Goal: Task Accomplishment & Management: Complete application form

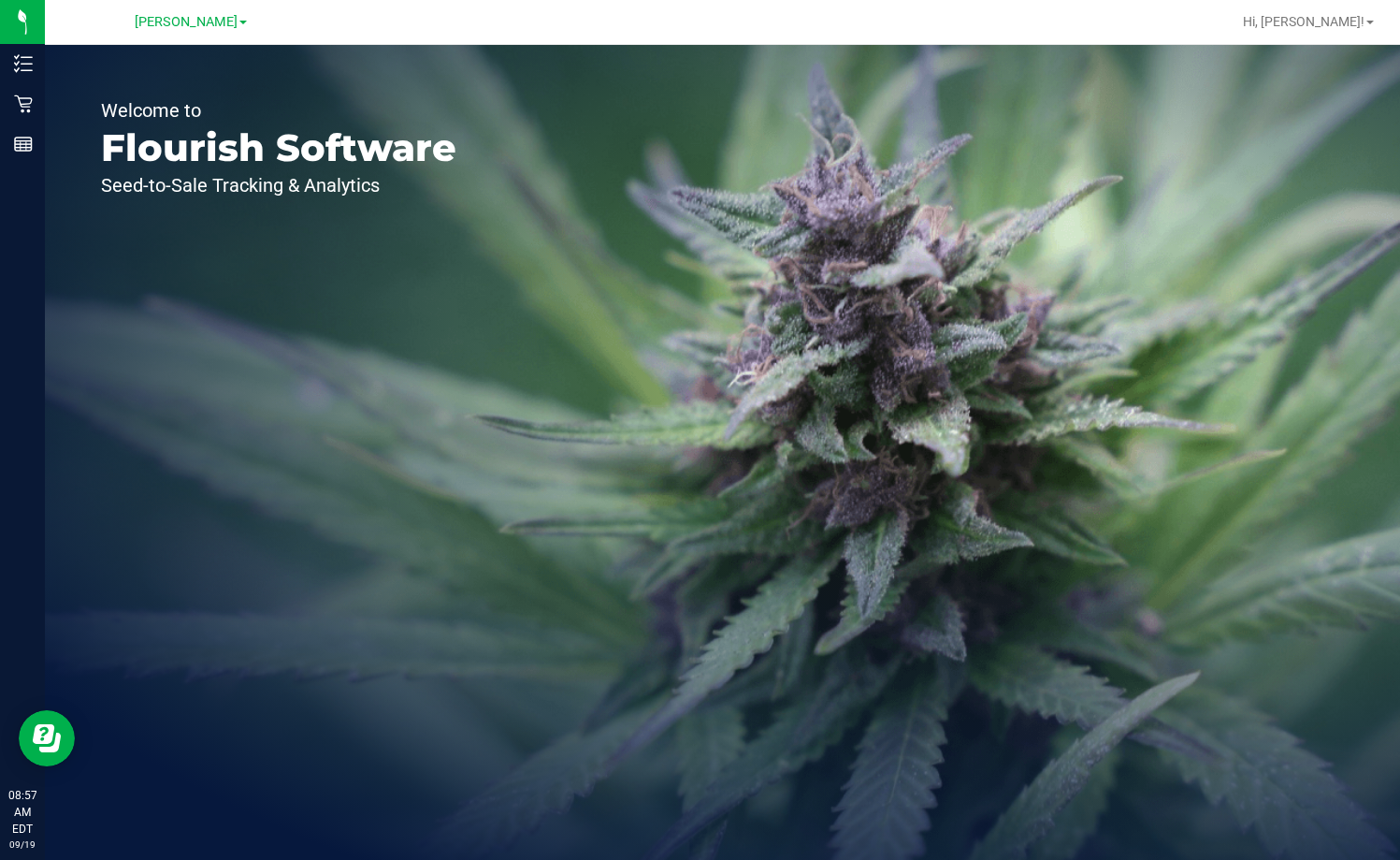
click at [218, 30] on div "[PERSON_NAME]" at bounding box center [191, 21] width 112 height 23
click at [217, 20] on span "[PERSON_NAME]" at bounding box center [186, 22] width 102 height 17
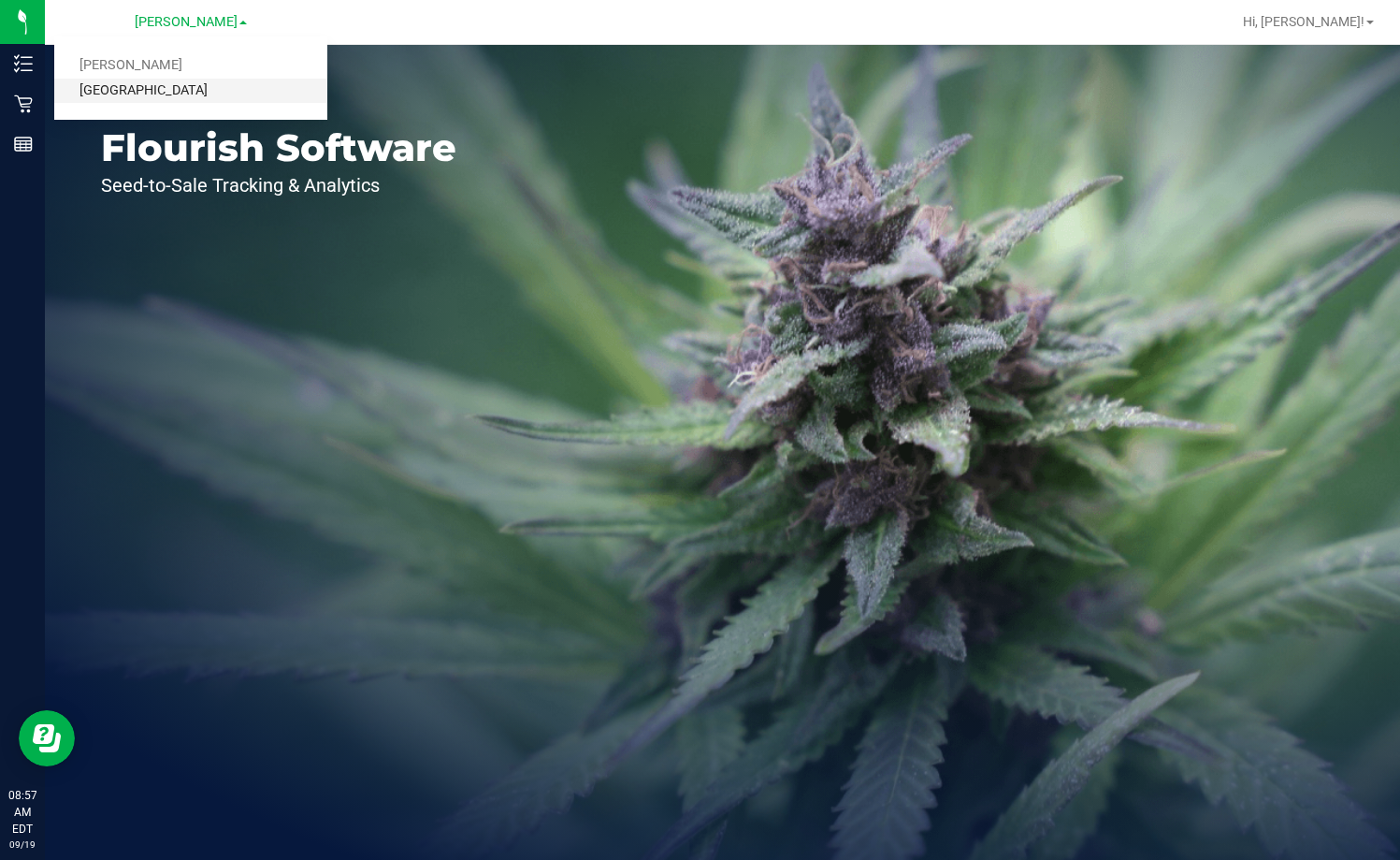
click at [222, 84] on link "[GEOGRAPHIC_DATA]" at bounding box center [190, 92] width 273 height 26
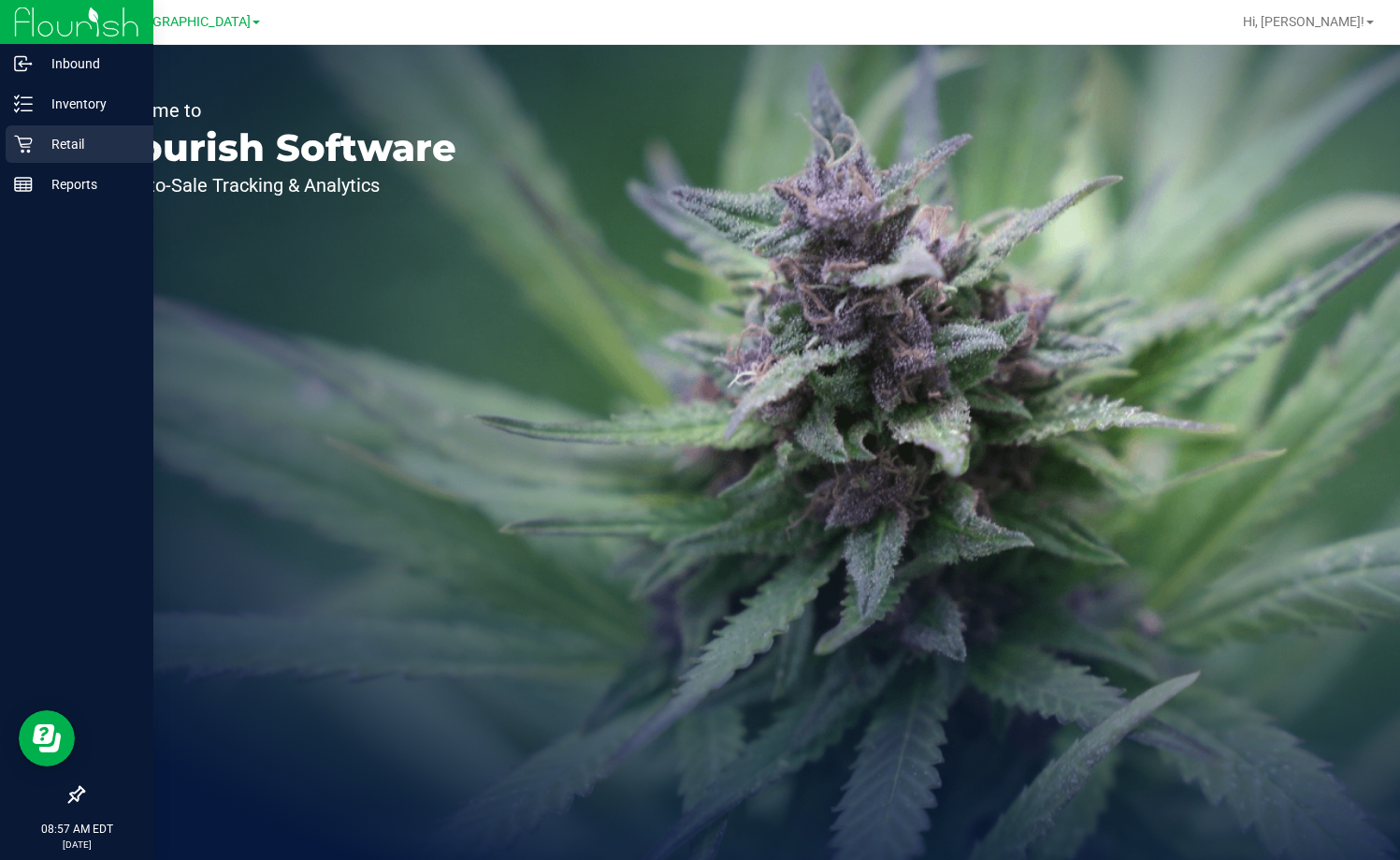
click at [87, 131] on div "Retail" at bounding box center [80, 144] width 148 height 37
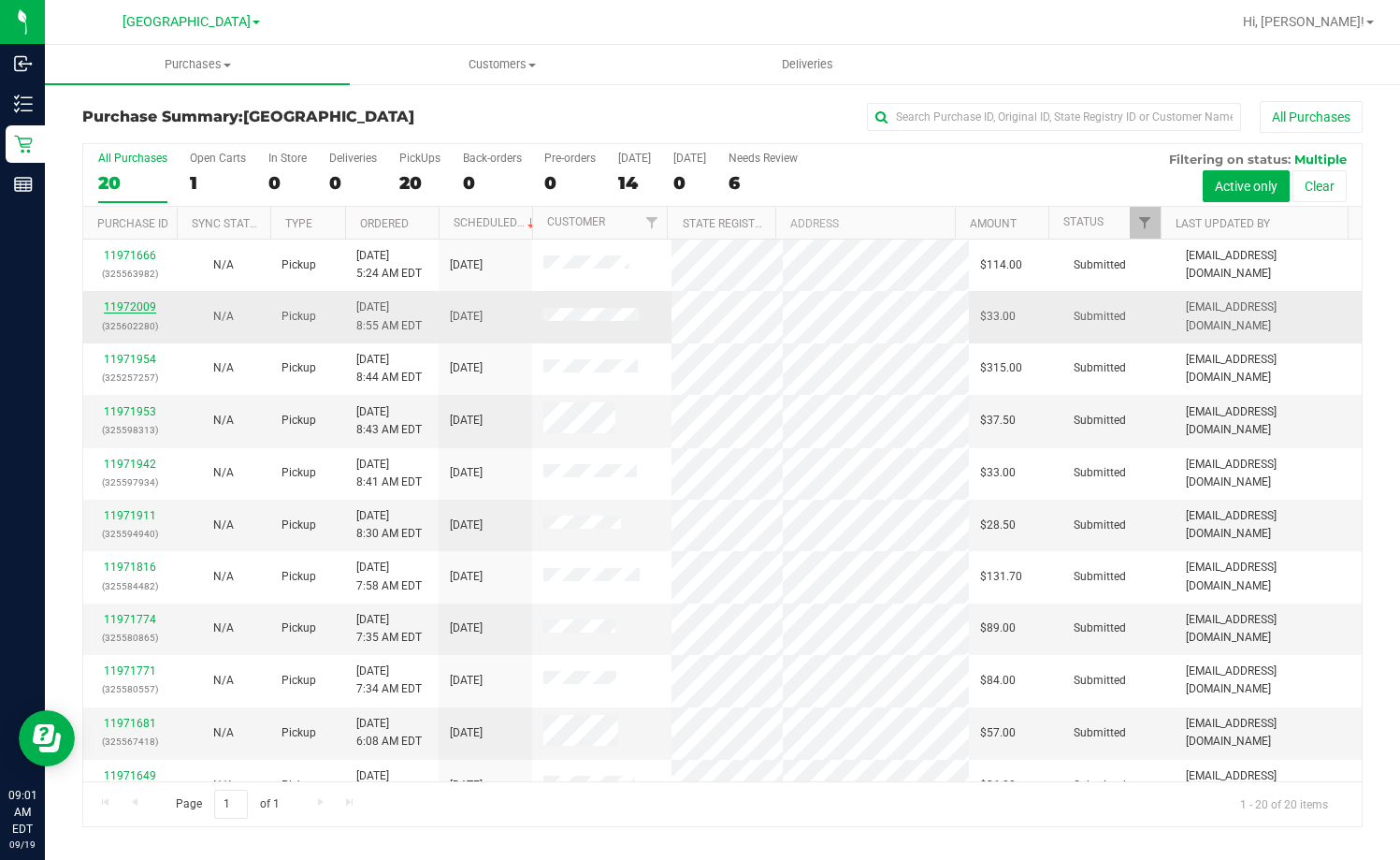
click at [126, 303] on link "11972009" at bounding box center [129, 306] width 52 height 13
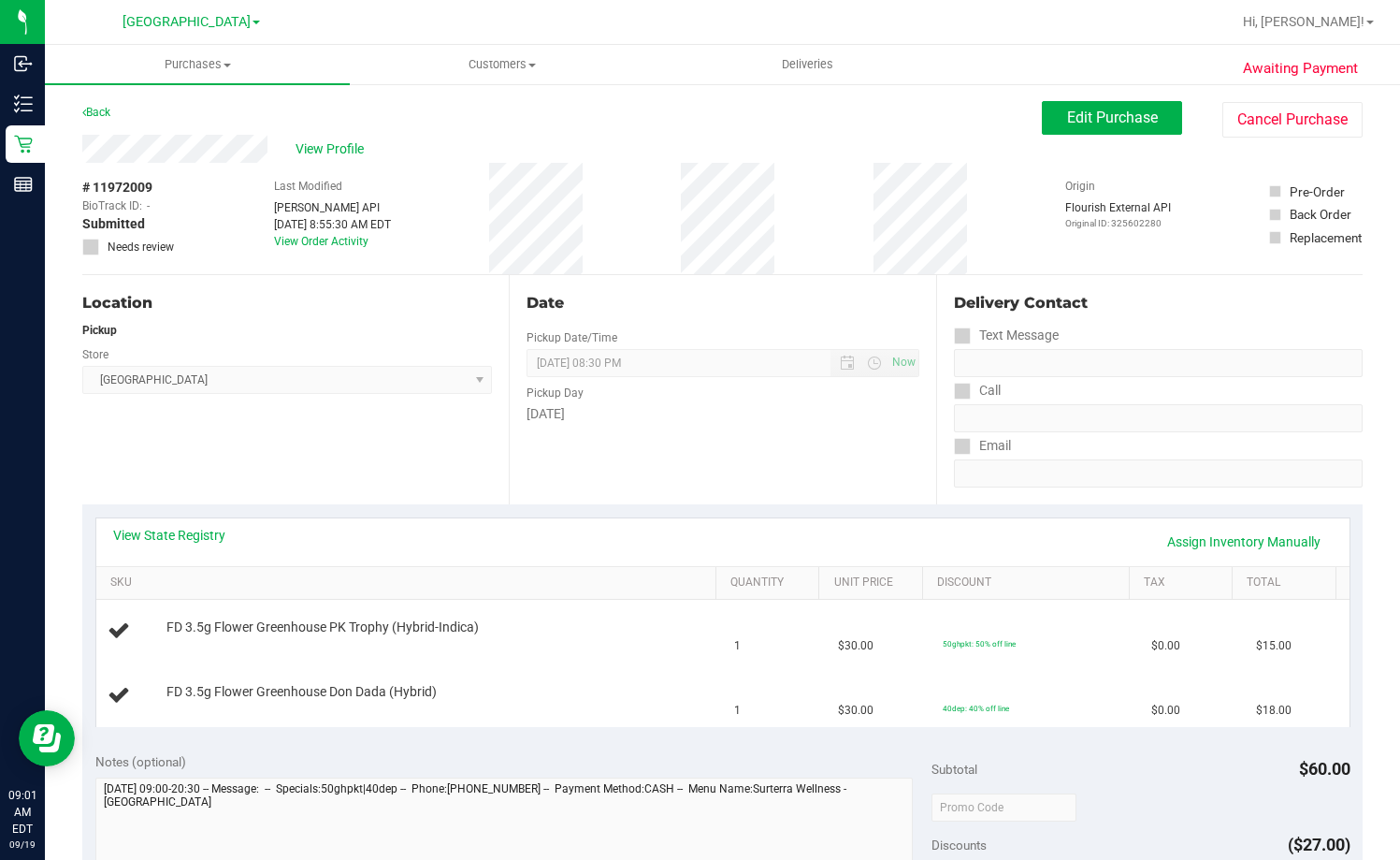
click at [190, 525] on div "View State Registry Assign Inventory Manually" at bounding box center [723, 542] width 1253 height 47
click at [176, 531] on link "View State Registry" at bounding box center [169, 535] width 112 height 19
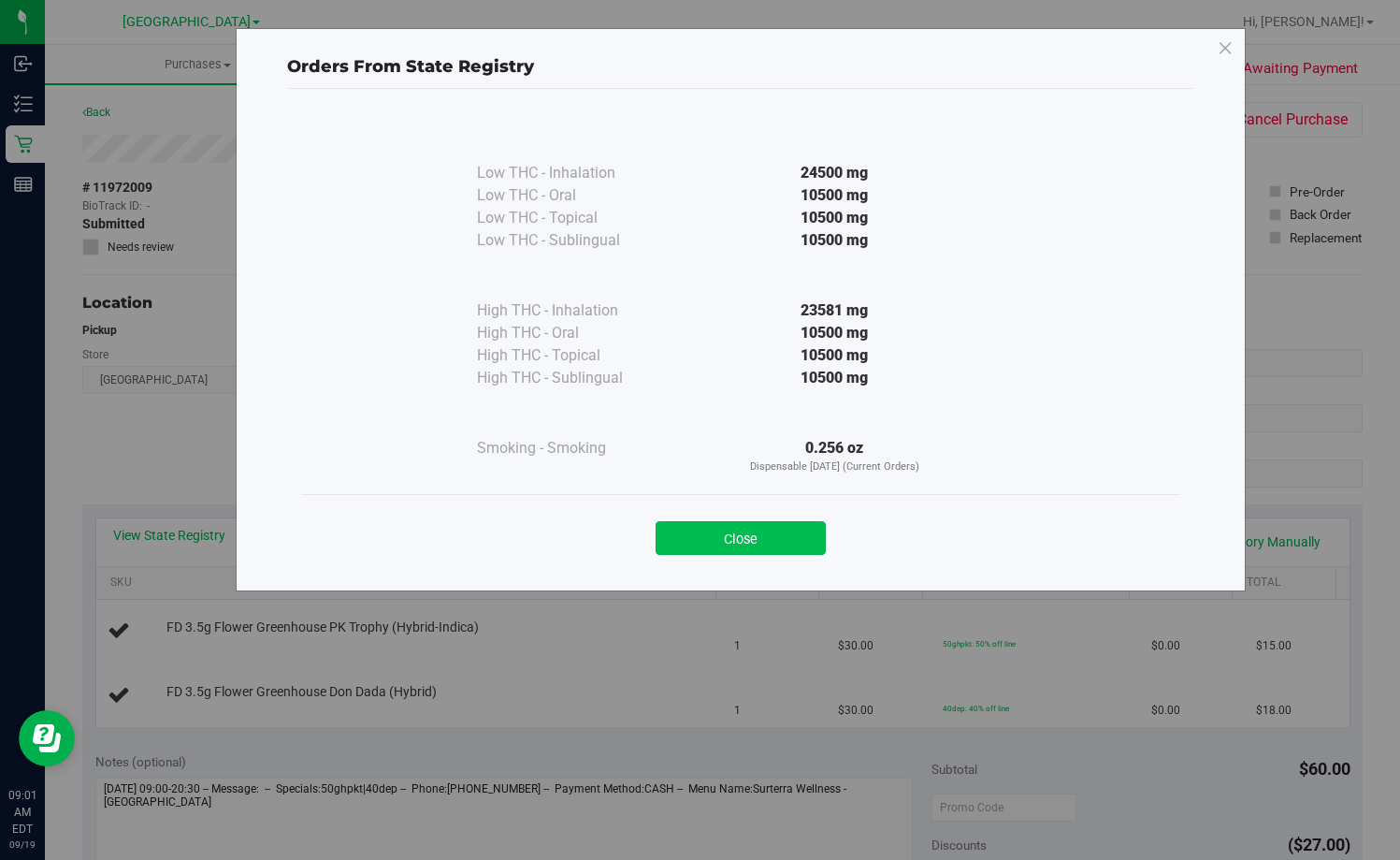
drag, startPoint x: 707, startPoint y: 547, endPoint x: 818, endPoint y: 513, distance: 116.1
click at [710, 547] on button "Close" at bounding box center [741, 538] width 170 height 33
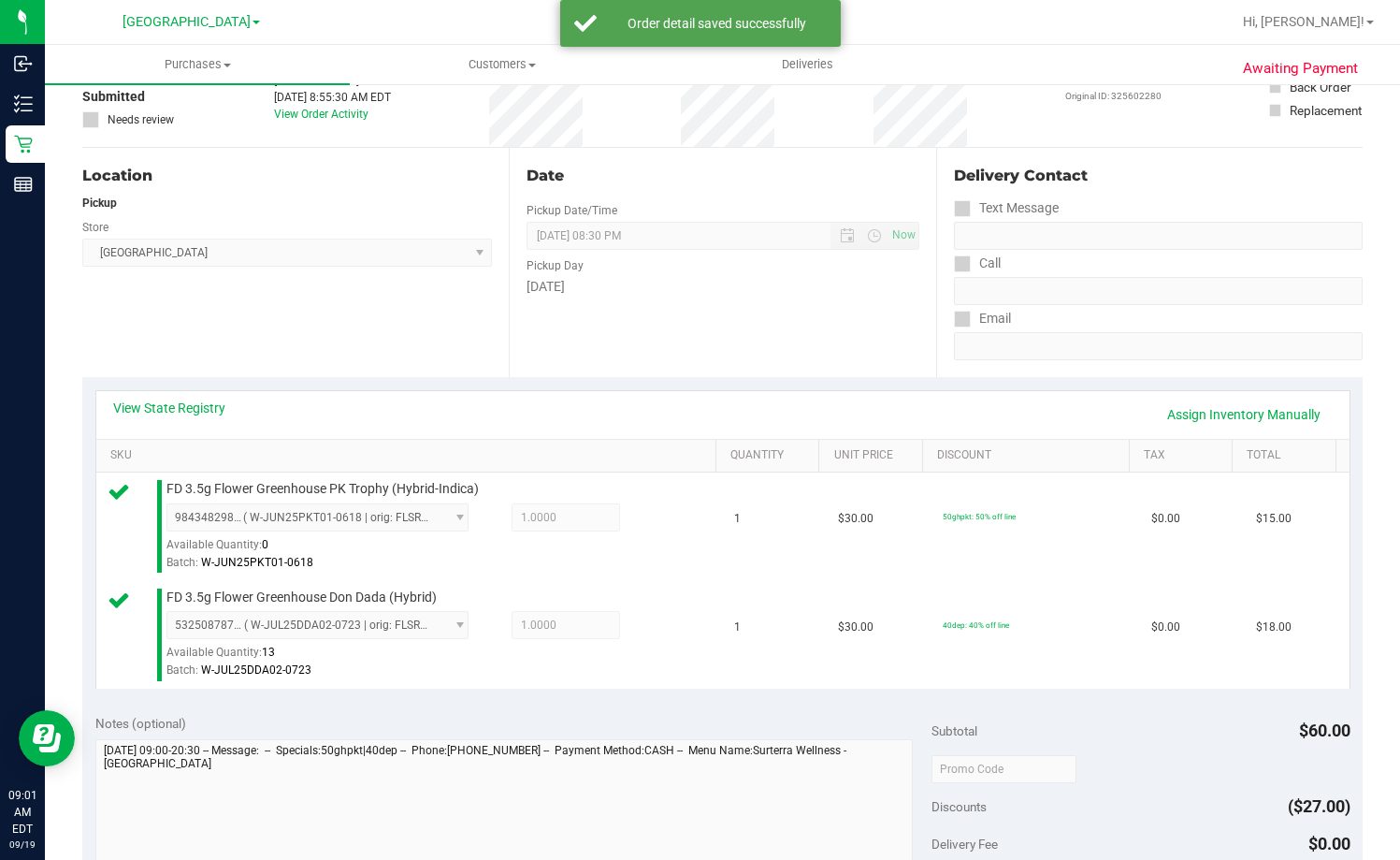
scroll to position [281, 0]
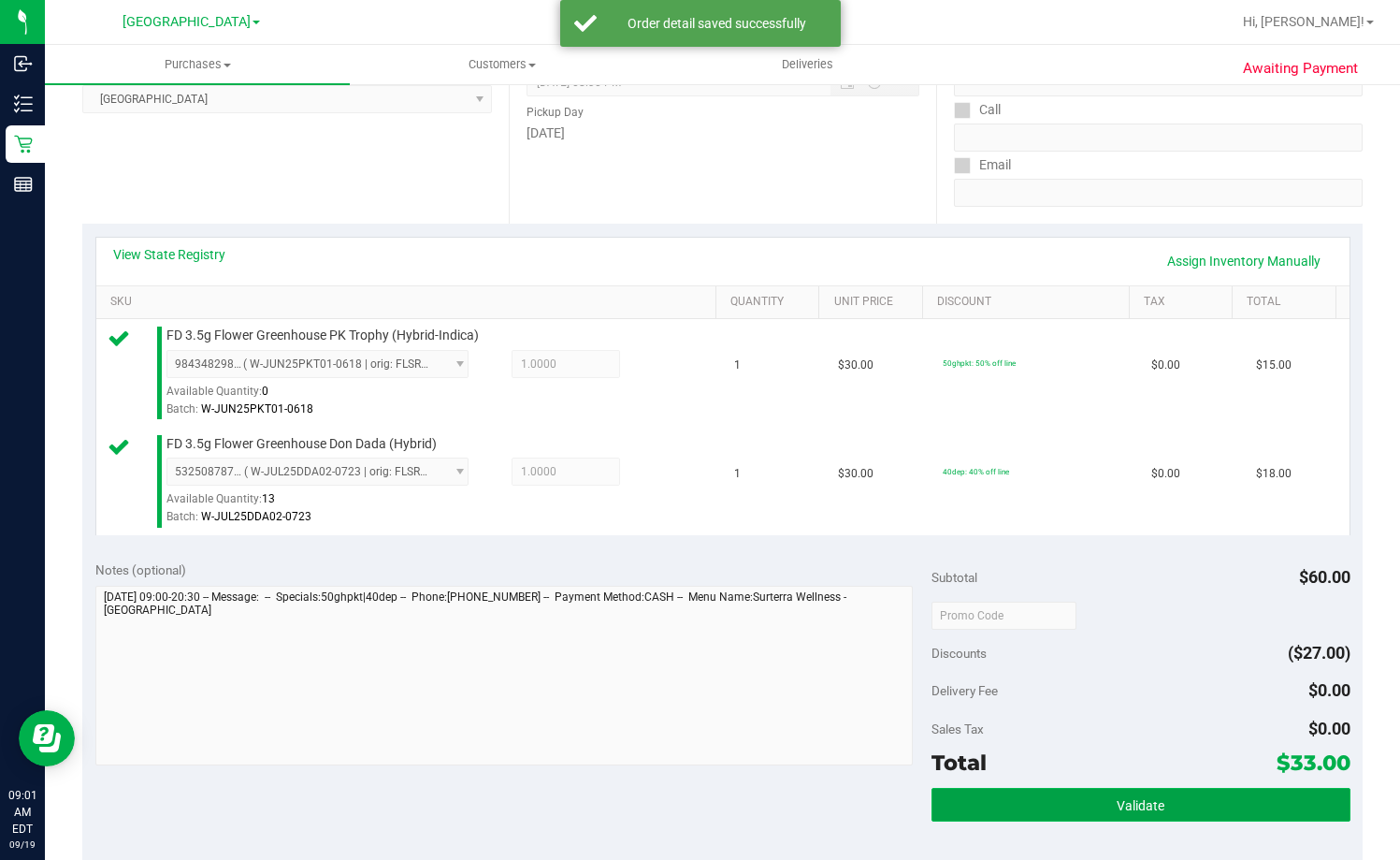
drag, startPoint x: 1142, startPoint y: 806, endPoint x: 1135, endPoint y: 798, distance: 10.6
click at [1141, 805] on span "Validate" at bounding box center [1141, 805] width 47 height 15
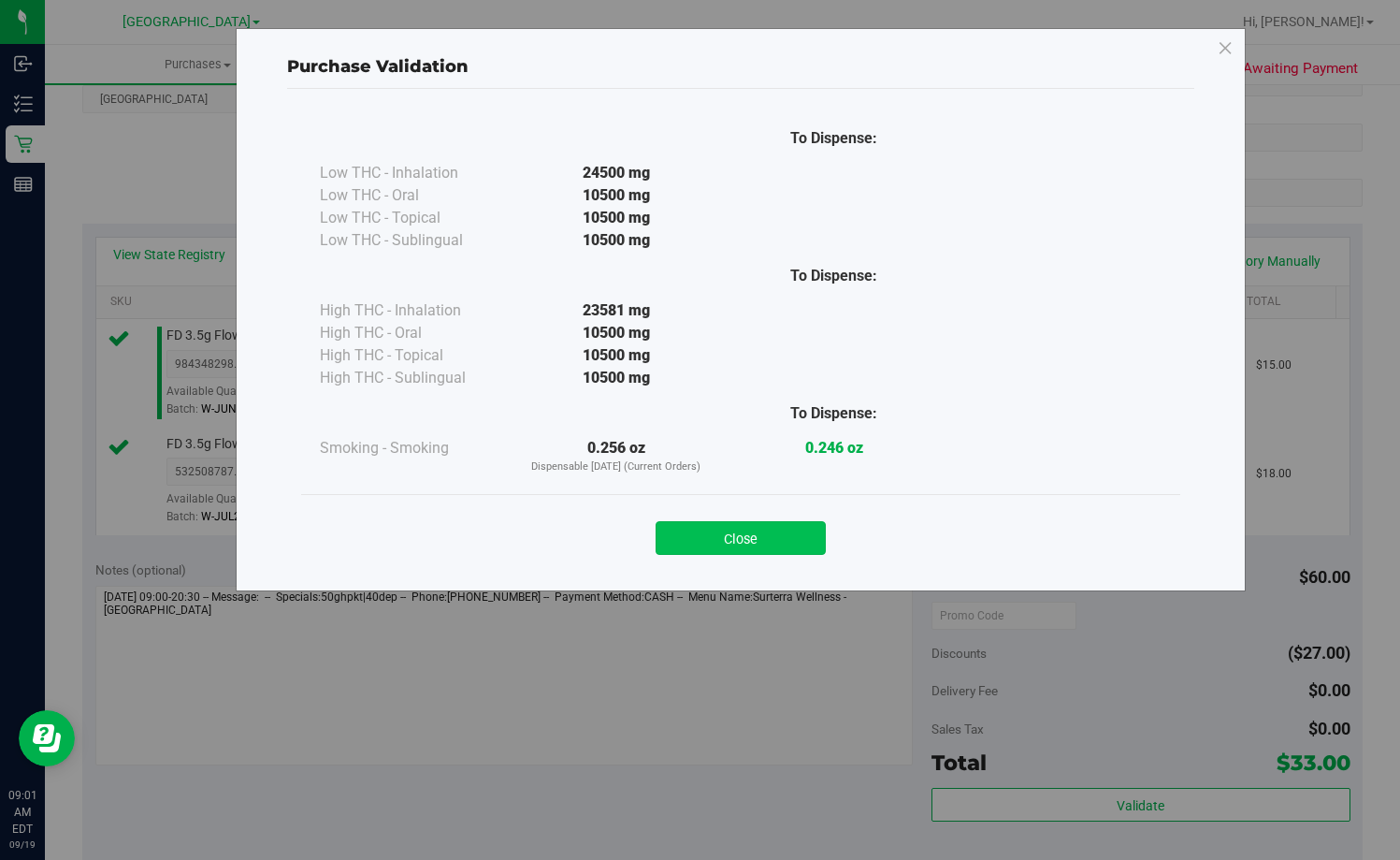
click at [732, 544] on button "Close" at bounding box center [741, 538] width 170 height 33
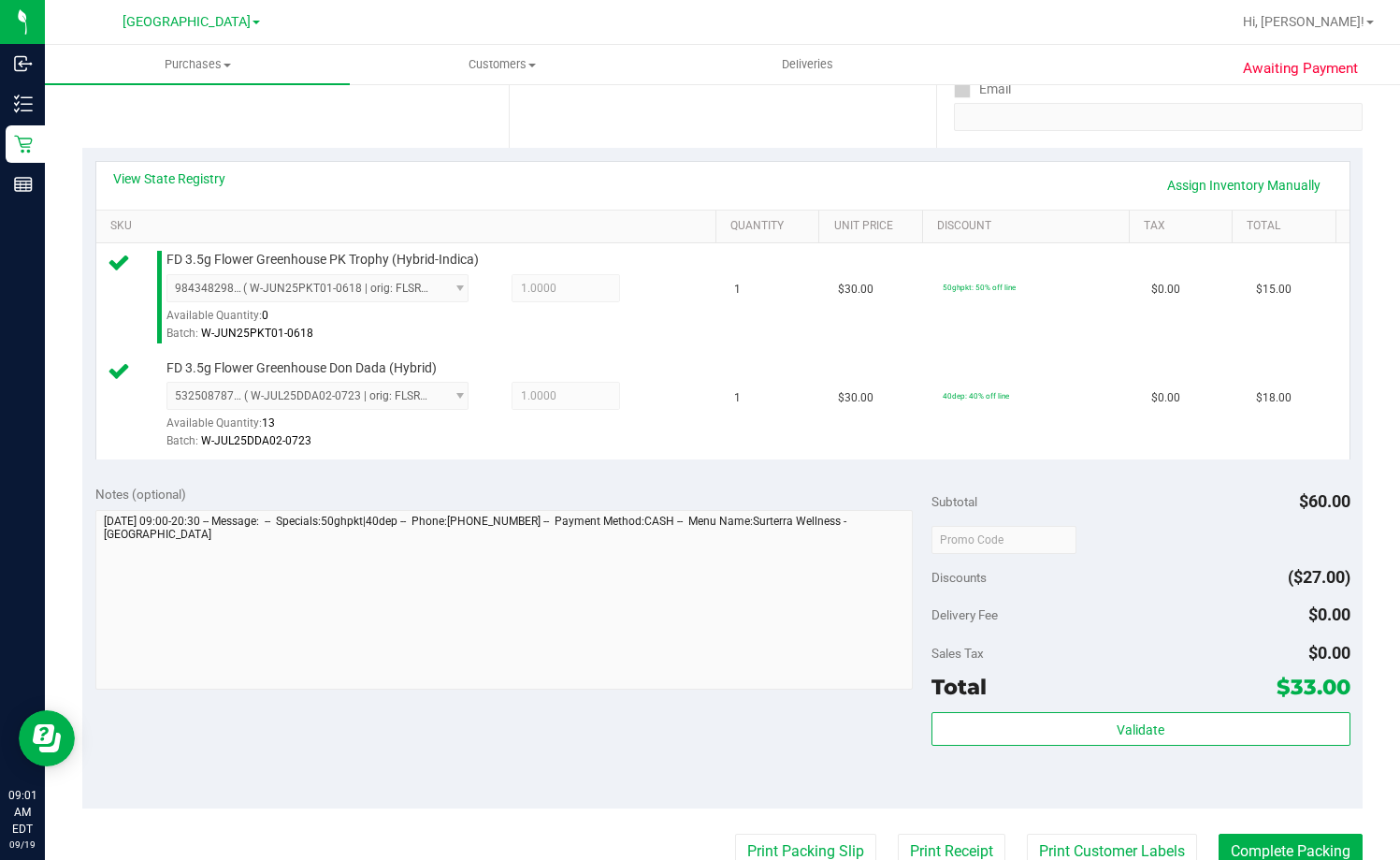
scroll to position [655, 0]
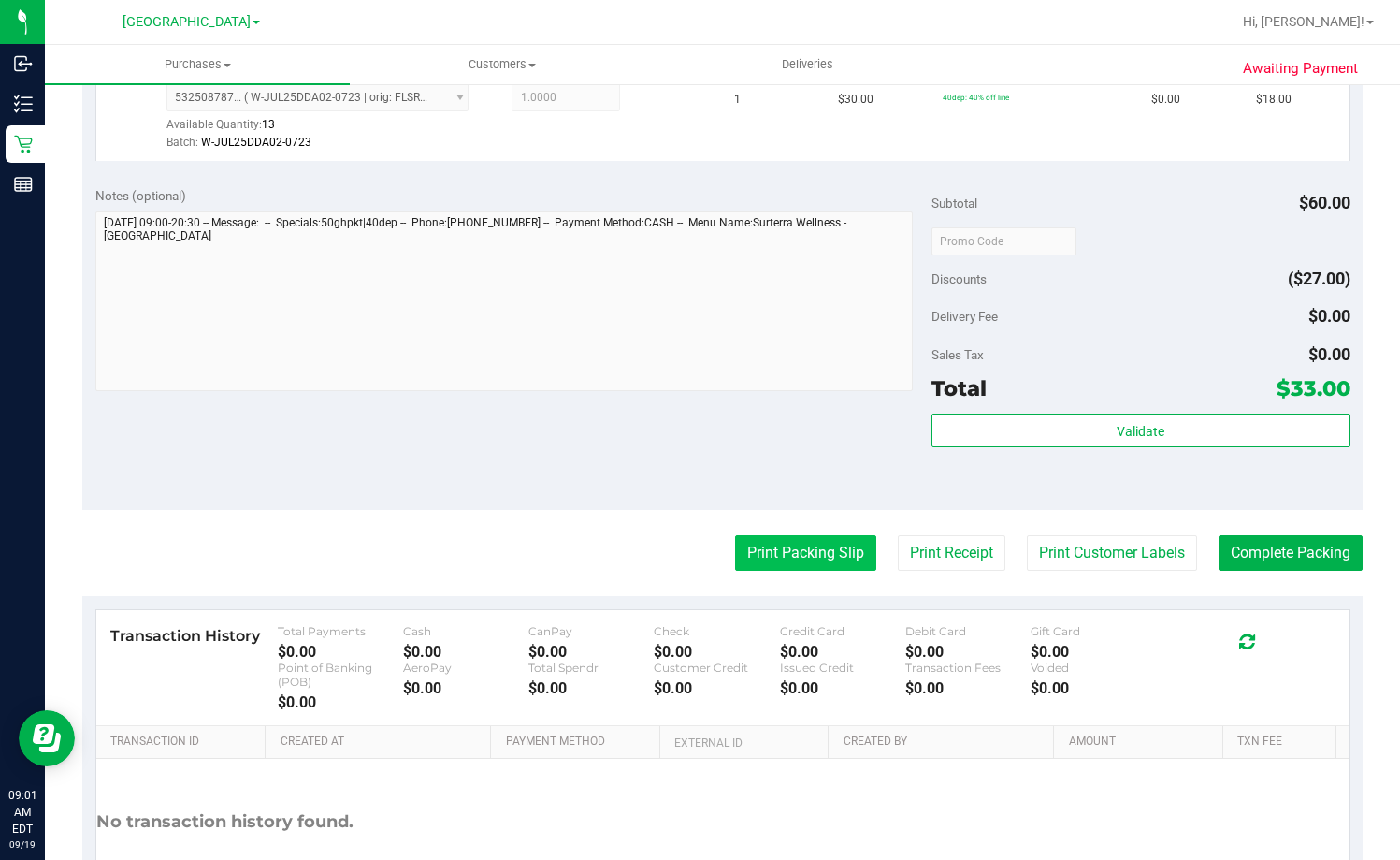
click at [805, 549] on button "Print Packing Slip" at bounding box center [805, 553] width 141 height 35
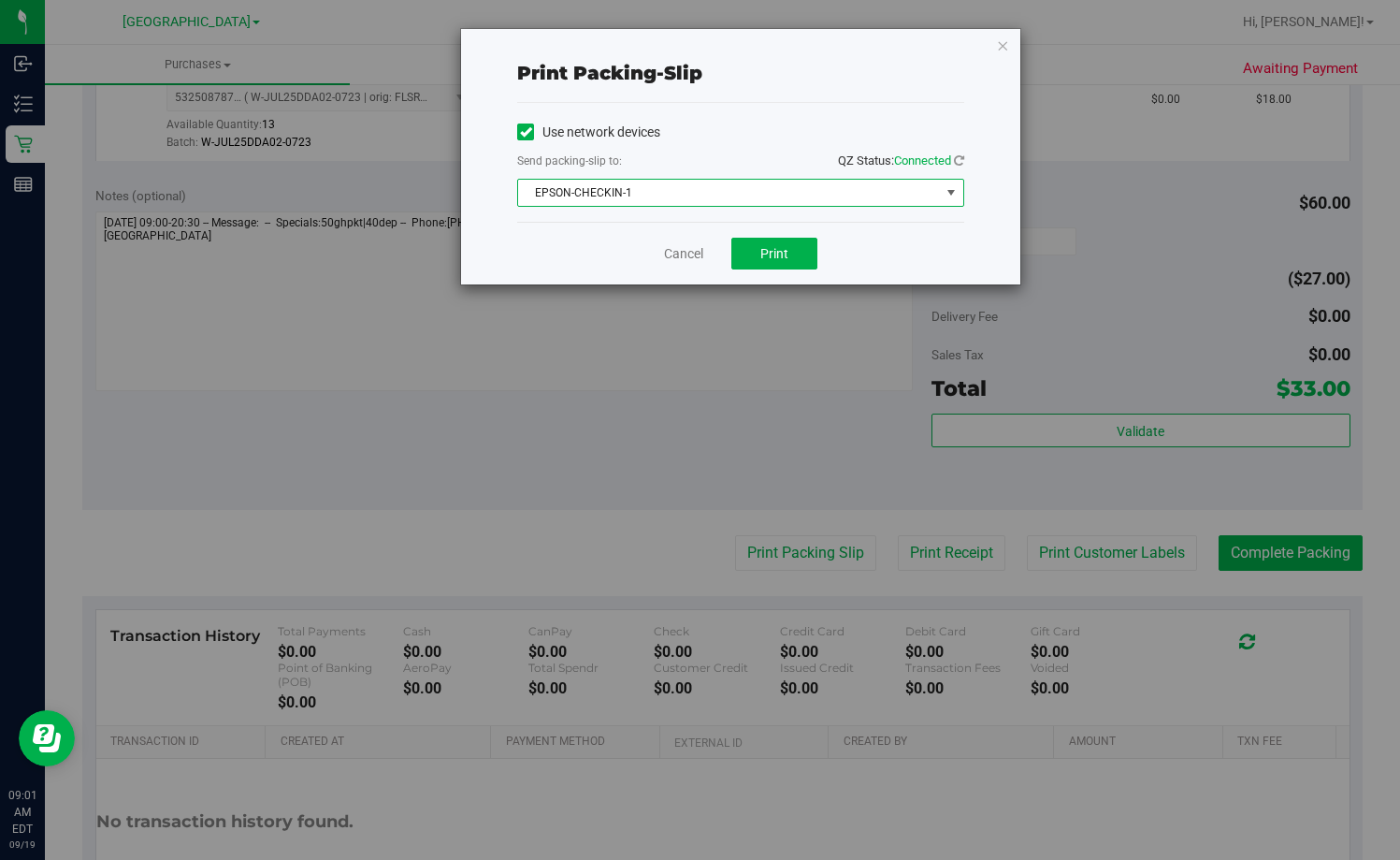
click at [757, 194] on span "EPSON-CHECKIN-1" at bounding box center [729, 192] width 422 height 27
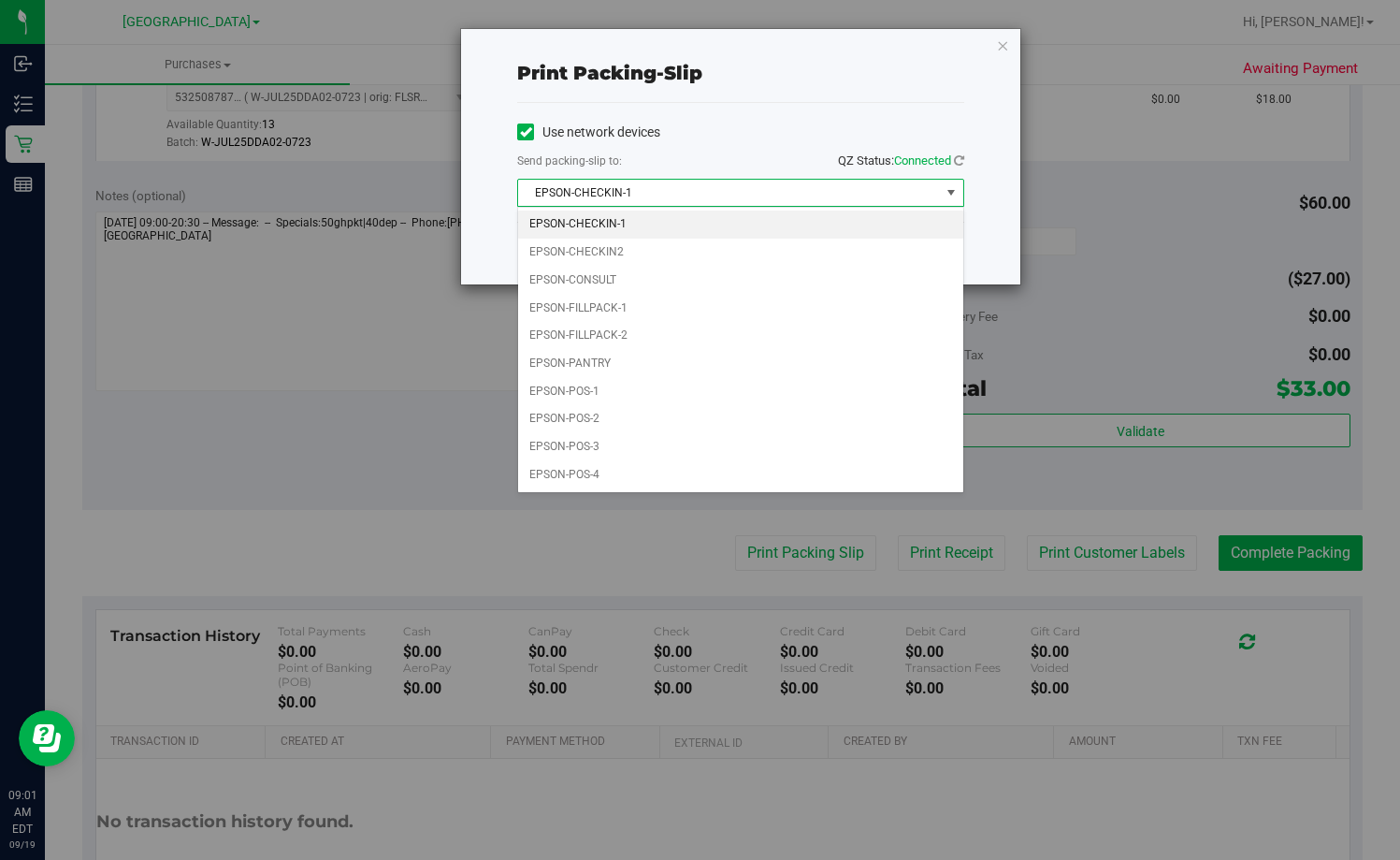
click at [648, 550] on div "Print packing-slip Use network devices Send packing-slip to: QZ Status: Connect…" at bounding box center [707, 430] width 1415 height 860
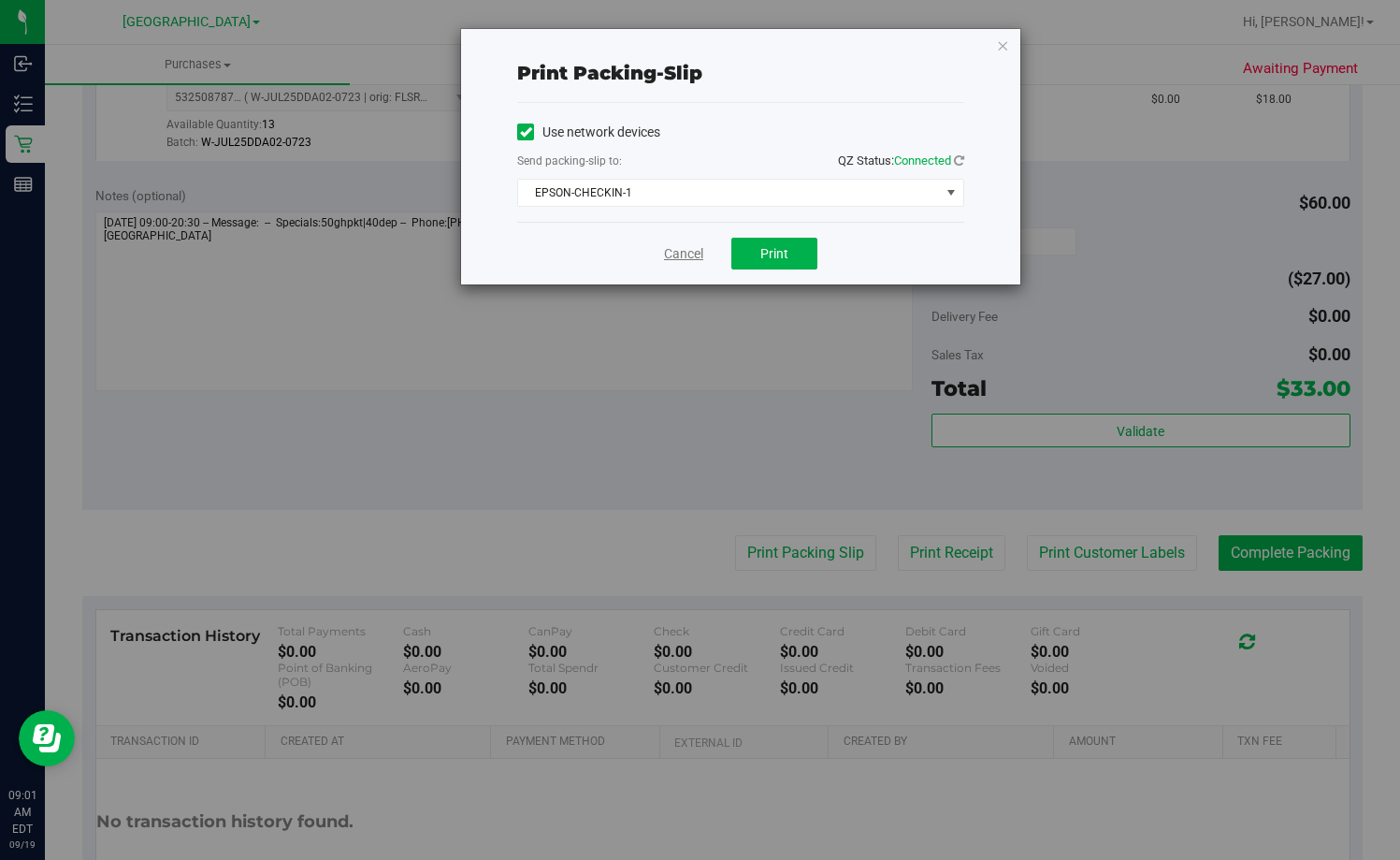
click at [695, 255] on link "Cancel" at bounding box center [684, 254] width 39 height 20
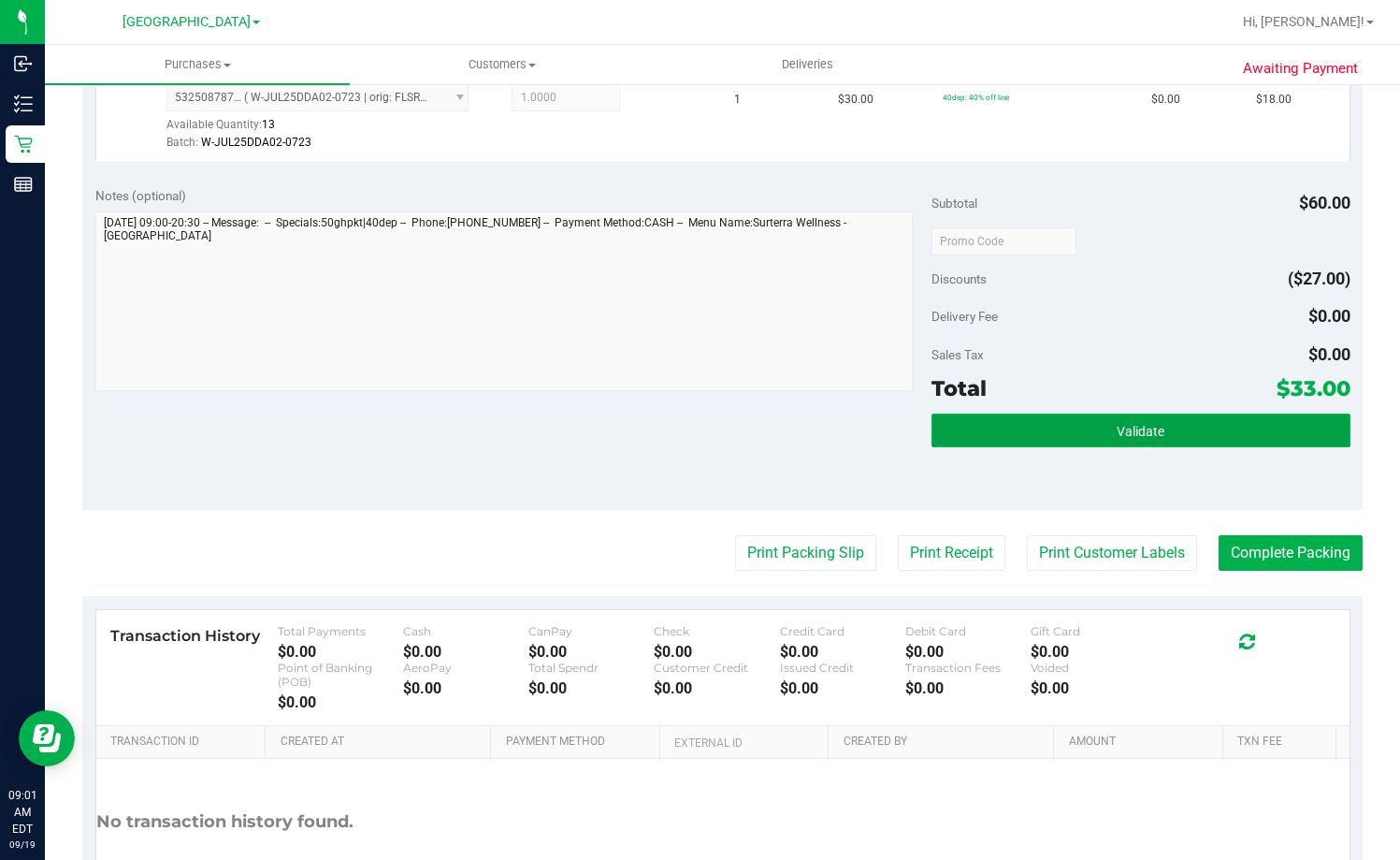
click at [1159, 421] on button "Validate" at bounding box center [1141, 430] width 418 height 33
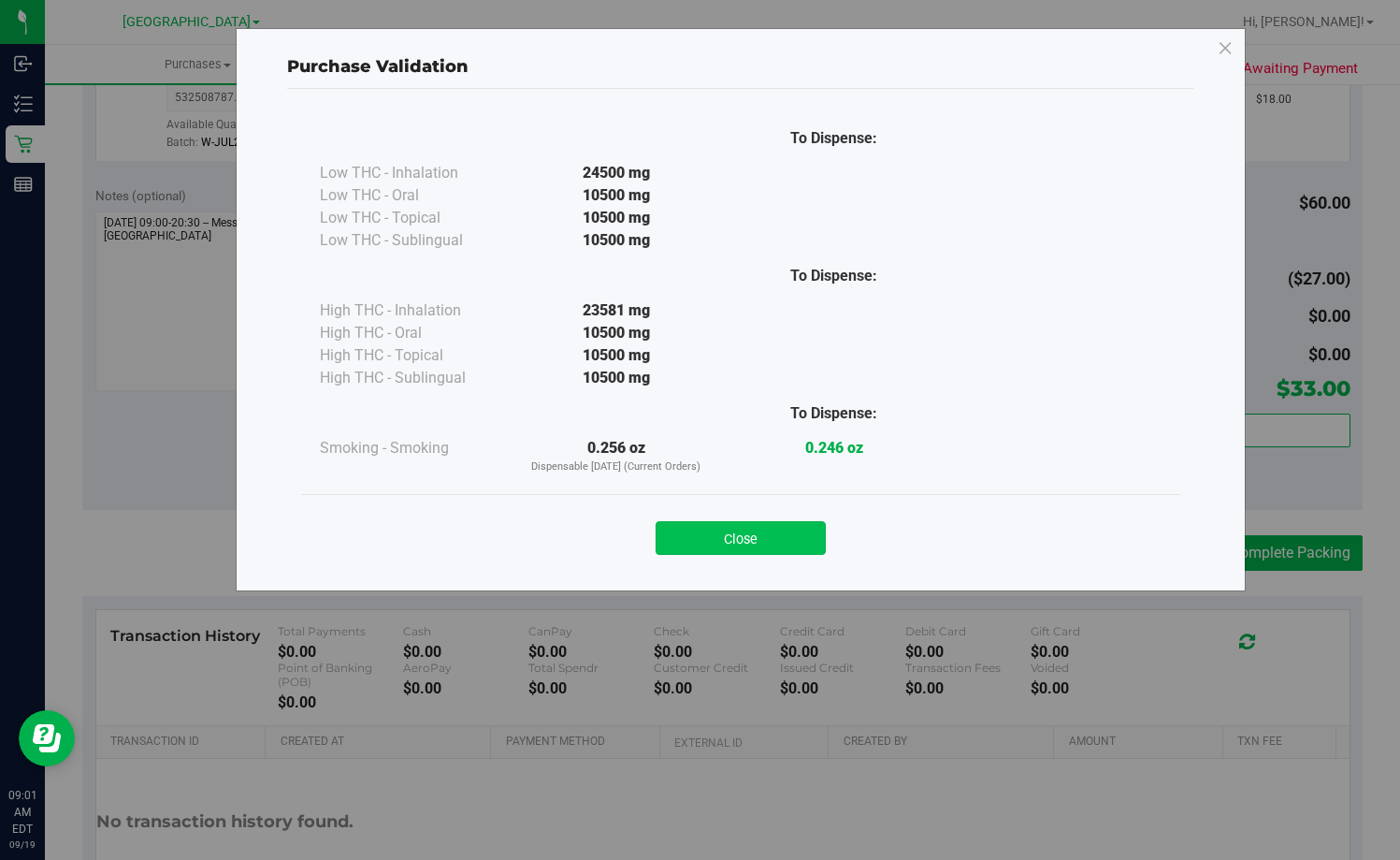
click at [763, 540] on button "Close" at bounding box center [741, 538] width 170 height 33
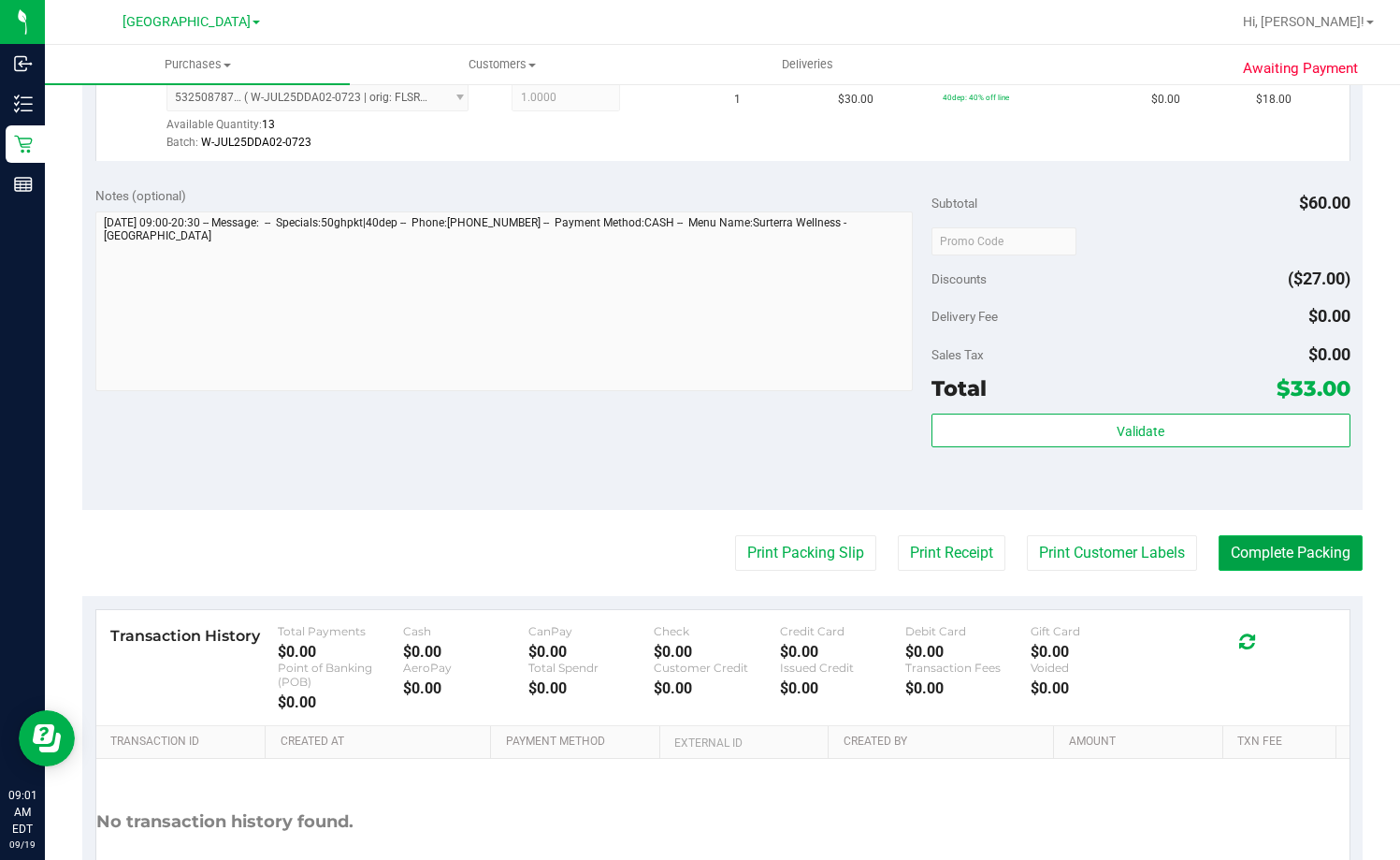
click at [1257, 551] on button "Complete Packing" at bounding box center [1291, 553] width 144 height 35
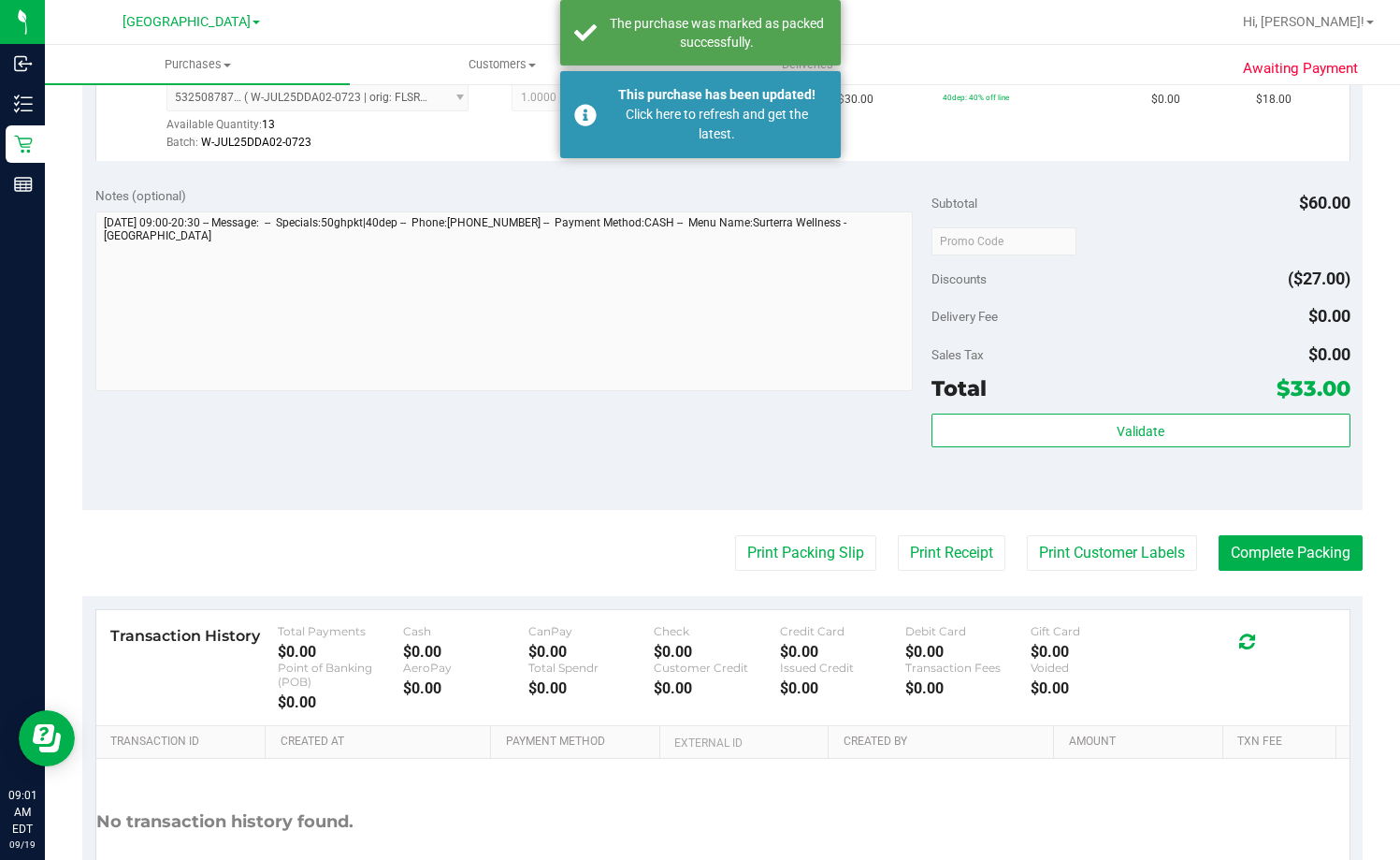
drag, startPoint x: 730, startPoint y: 466, endPoint x: 596, endPoint y: 397, distance: 150.7
click at [730, 466] on div "Notes (optional) Subtotal $60.00 Discounts ($27.00) Delivery Fee $0.00 Sales Ta…" at bounding box center [723, 342] width 1281 height 337
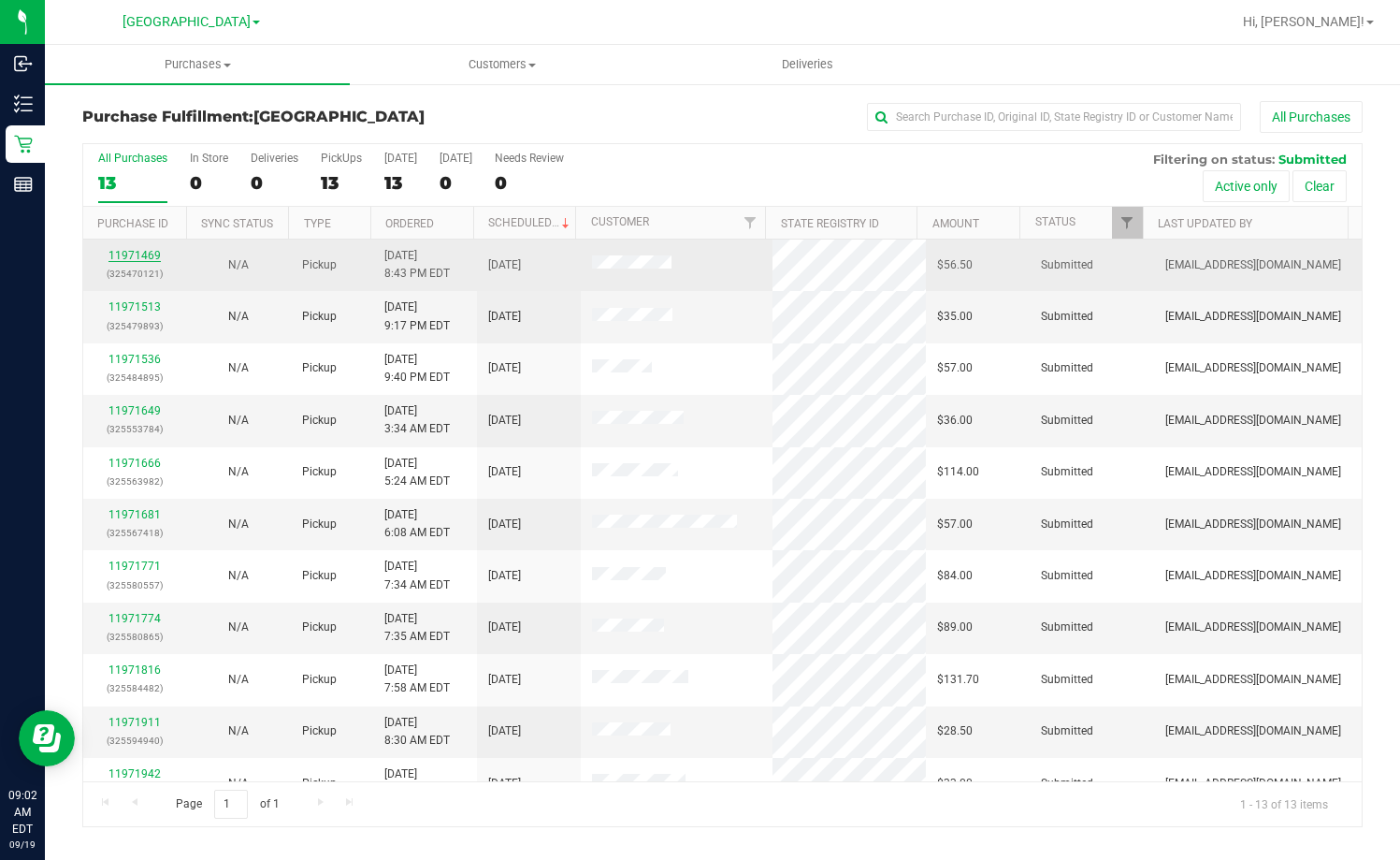
click at [122, 257] on link "11971469" at bounding box center [134, 255] width 52 height 13
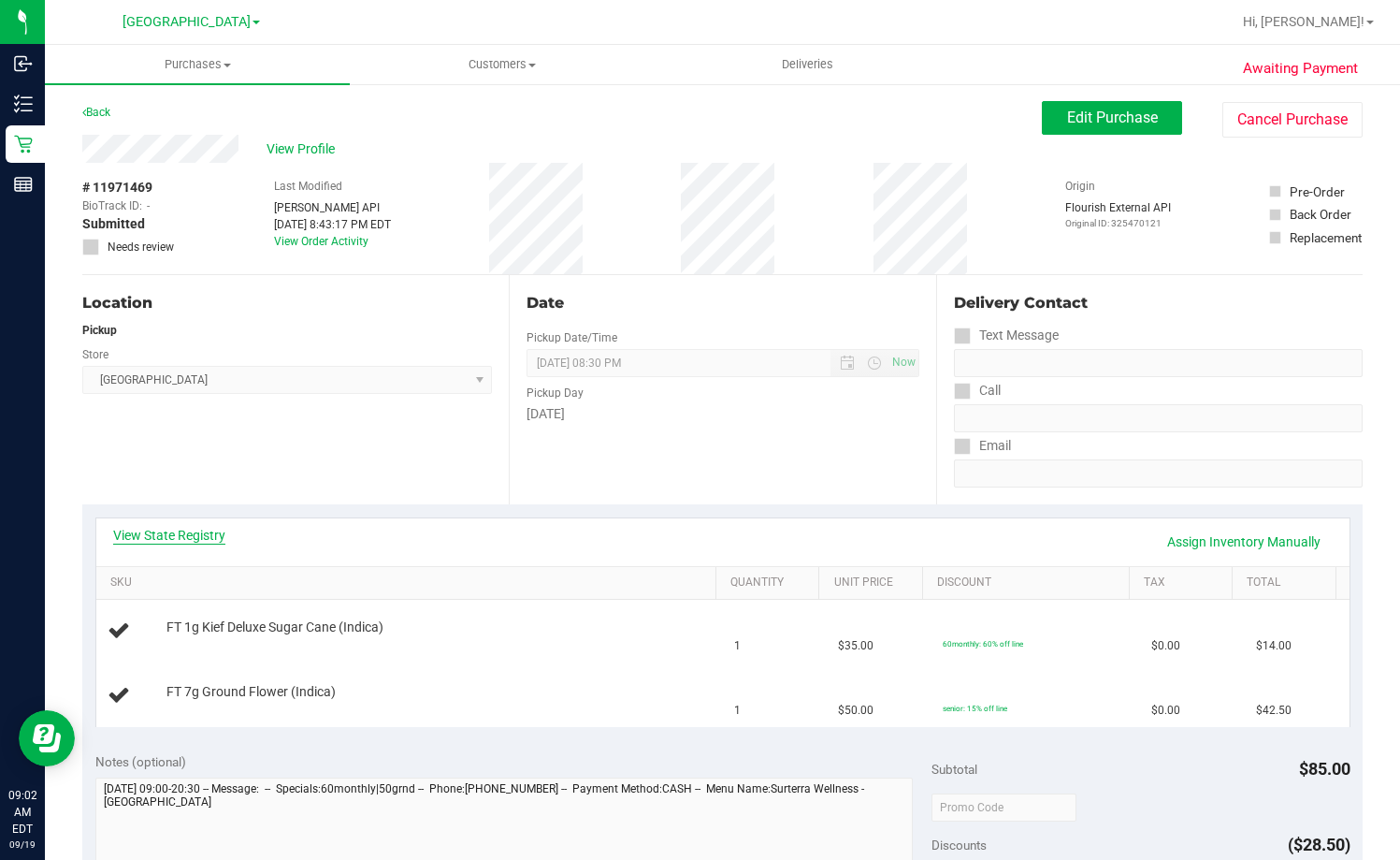
click at [183, 537] on link "View State Registry" at bounding box center [169, 535] width 112 height 19
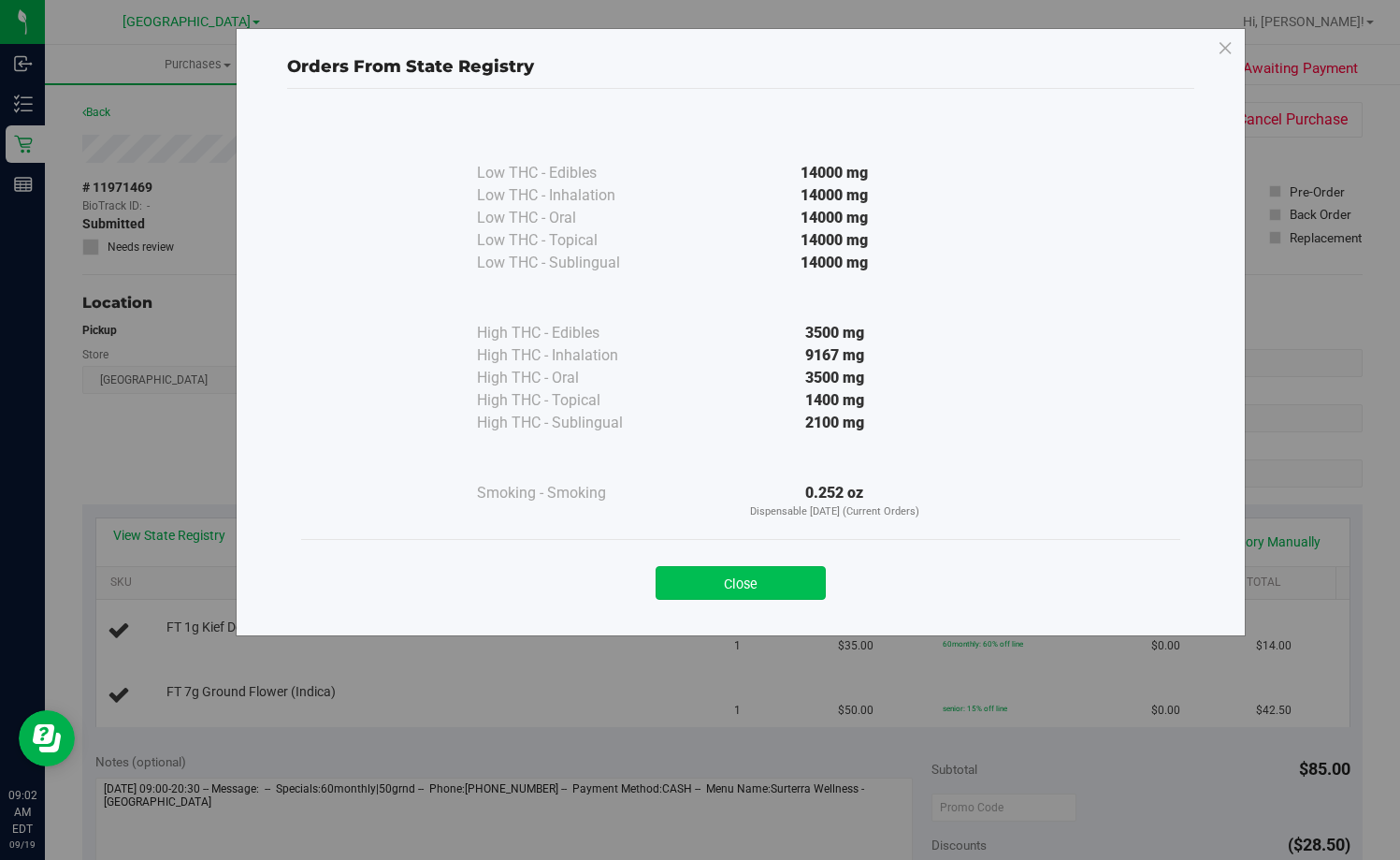
click at [787, 572] on button "Close" at bounding box center [741, 582] width 170 height 33
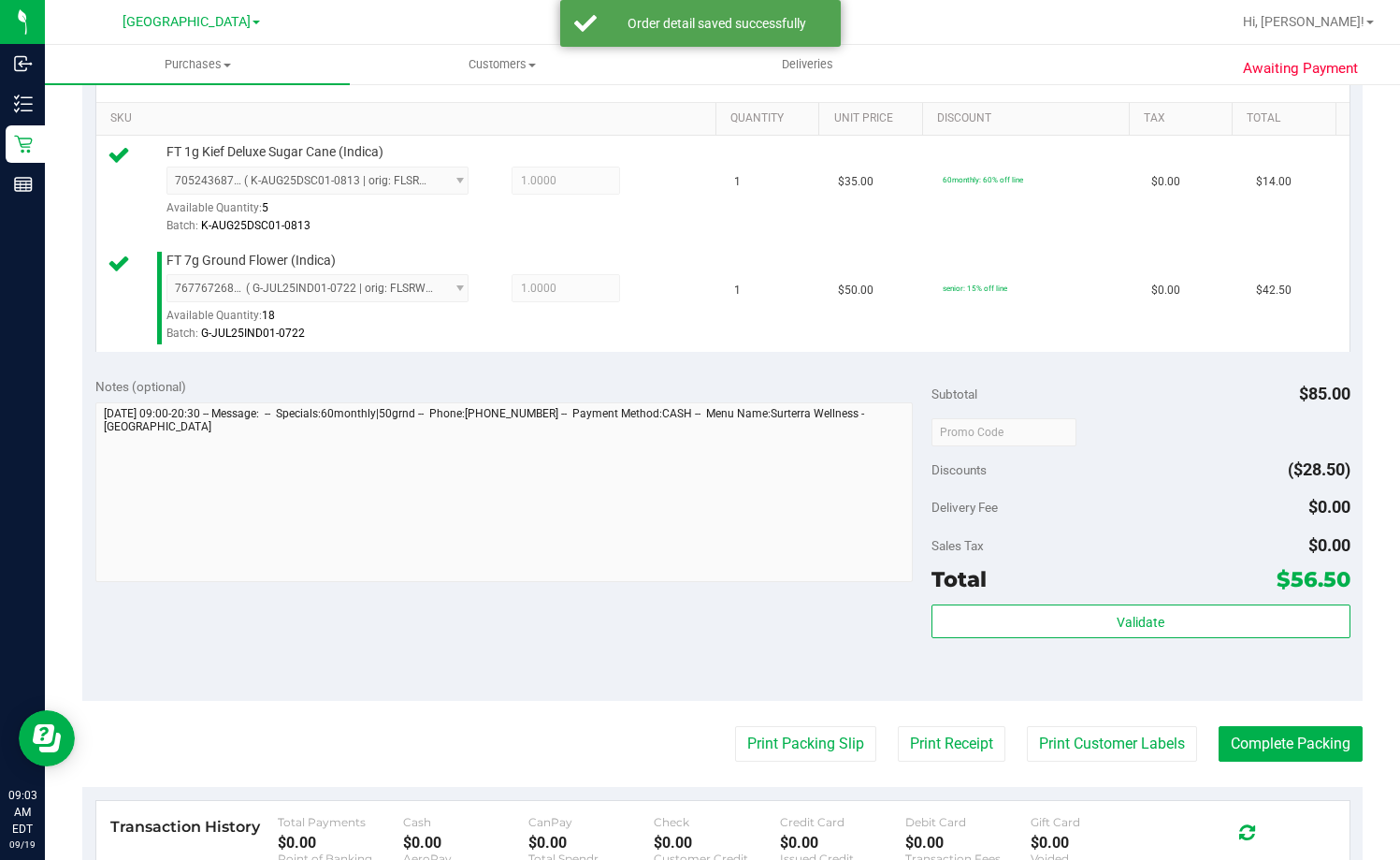
scroll to position [468, 0]
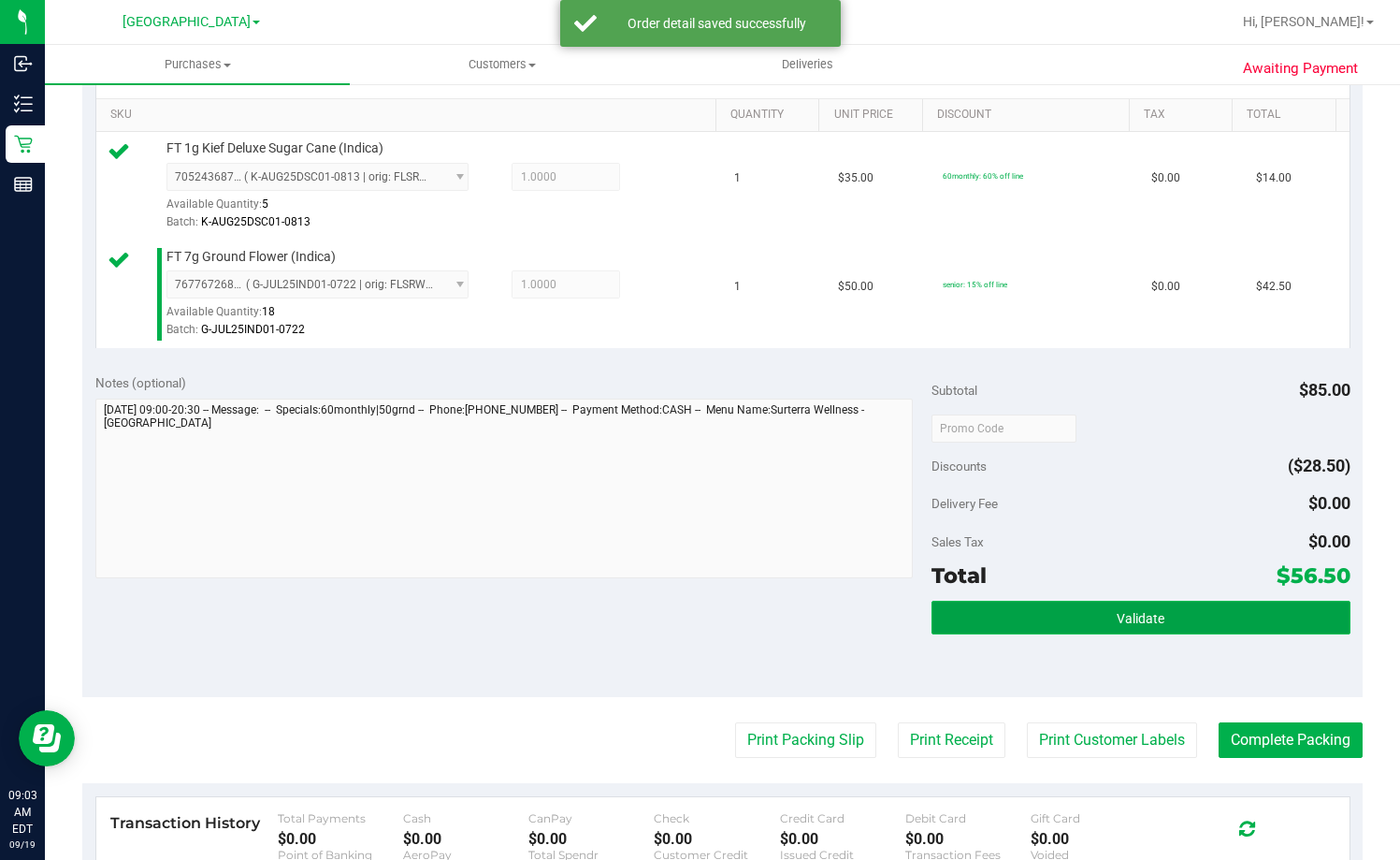
click at [1176, 630] on button "Validate" at bounding box center [1141, 618] width 418 height 33
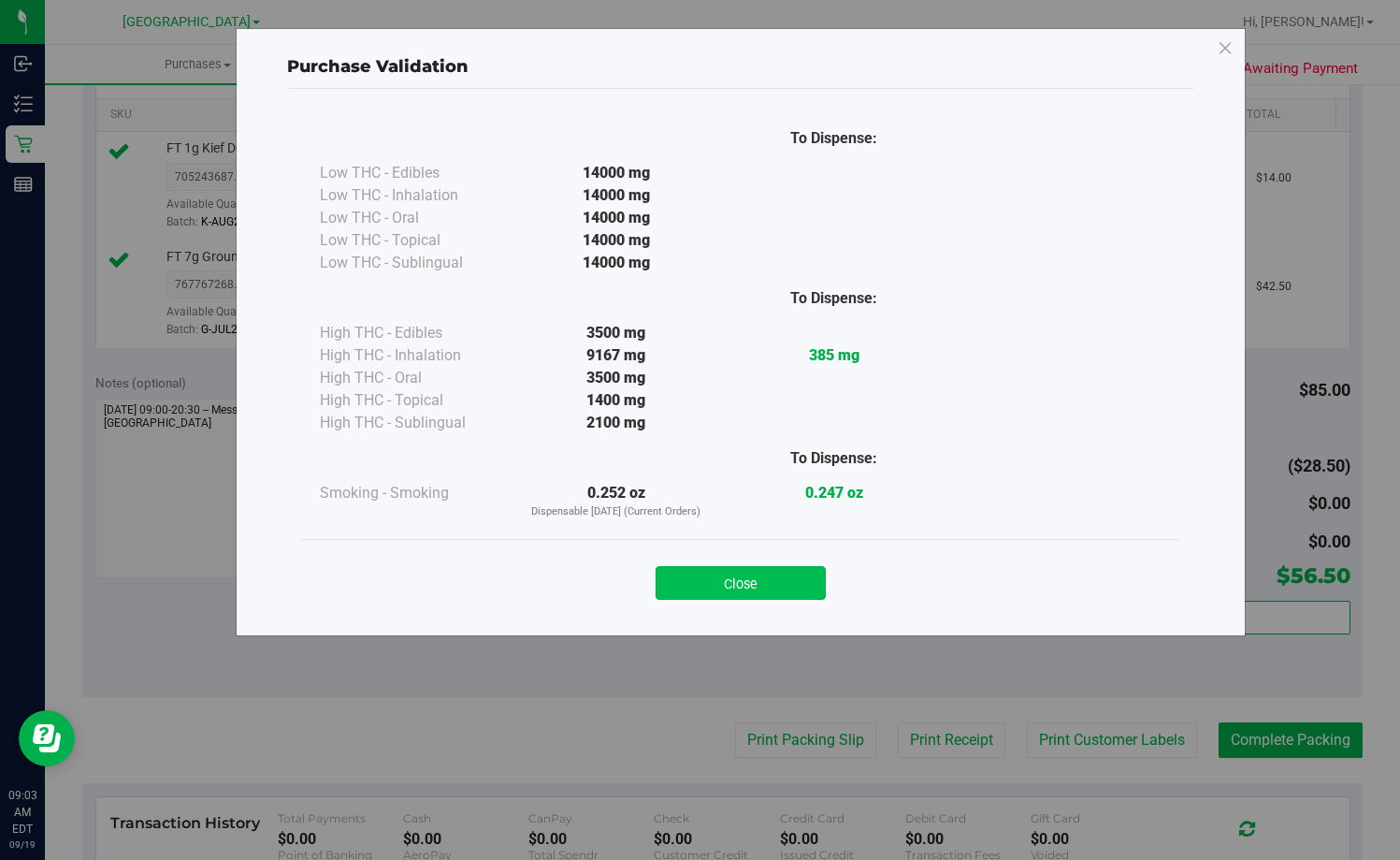
click at [788, 574] on button "Close" at bounding box center [741, 582] width 170 height 33
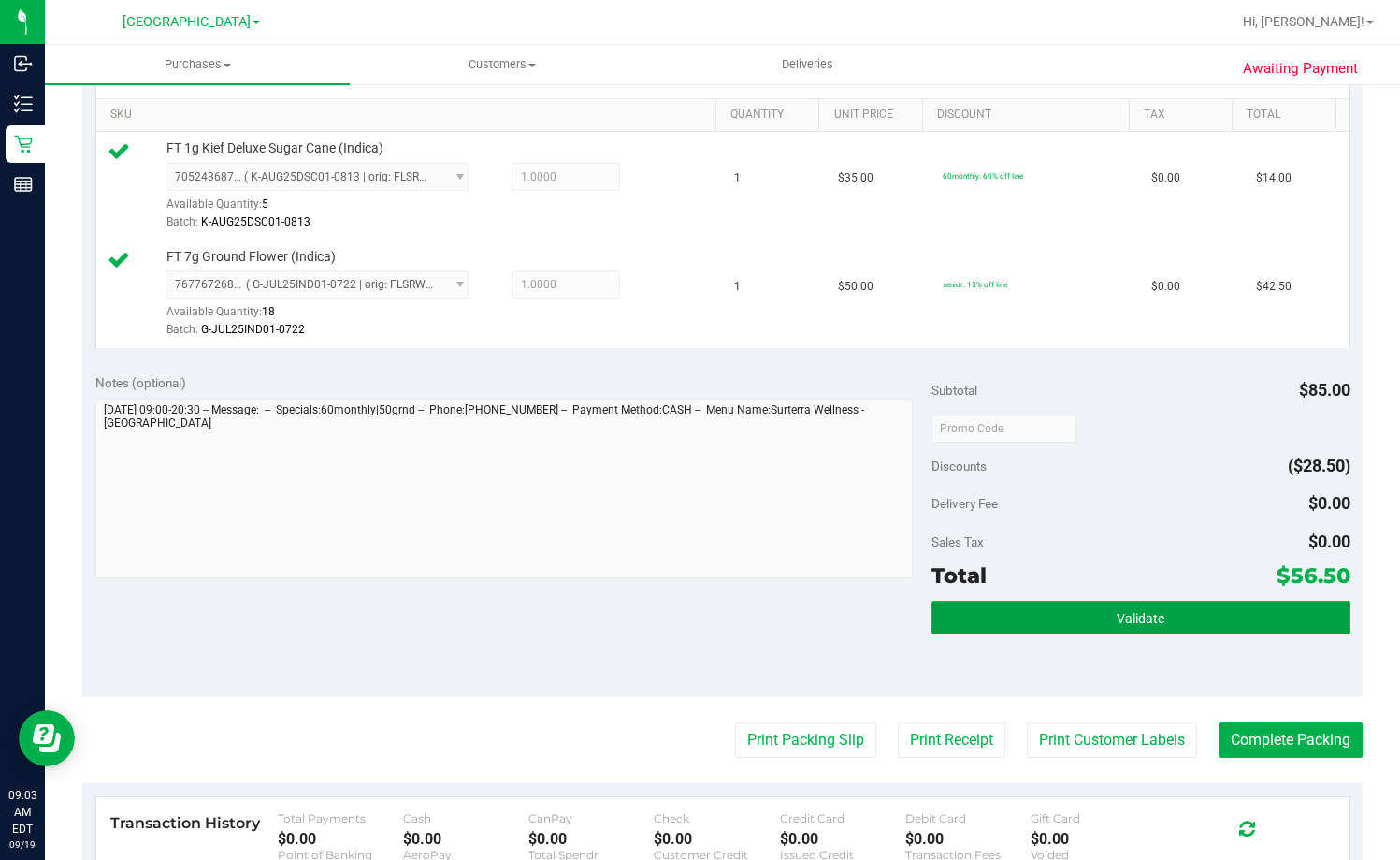
click at [1226, 620] on button "Validate" at bounding box center [1141, 618] width 418 height 33
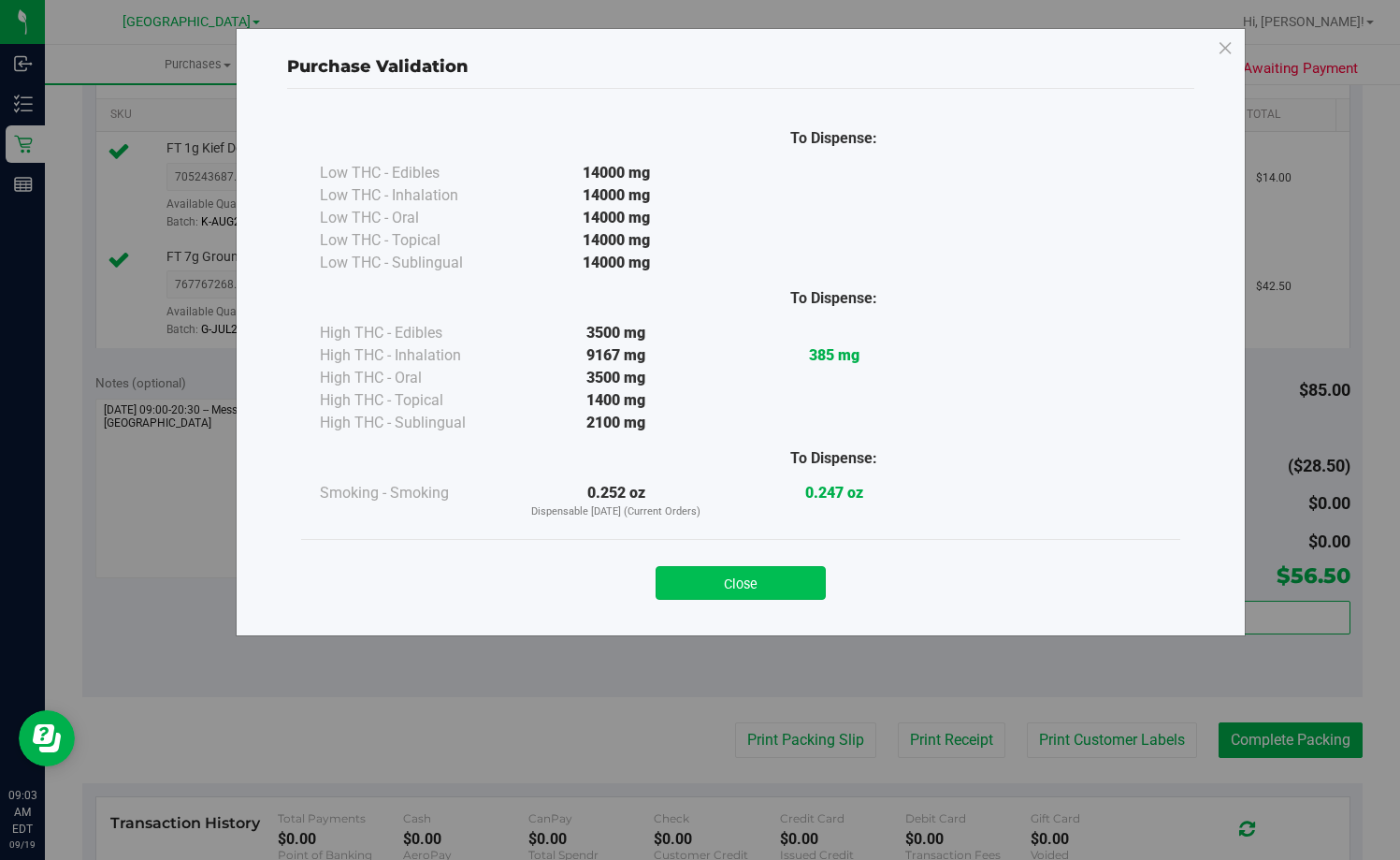
click at [769, 580] on button "Close" at bounding box center [741, 582] width 170 height 33
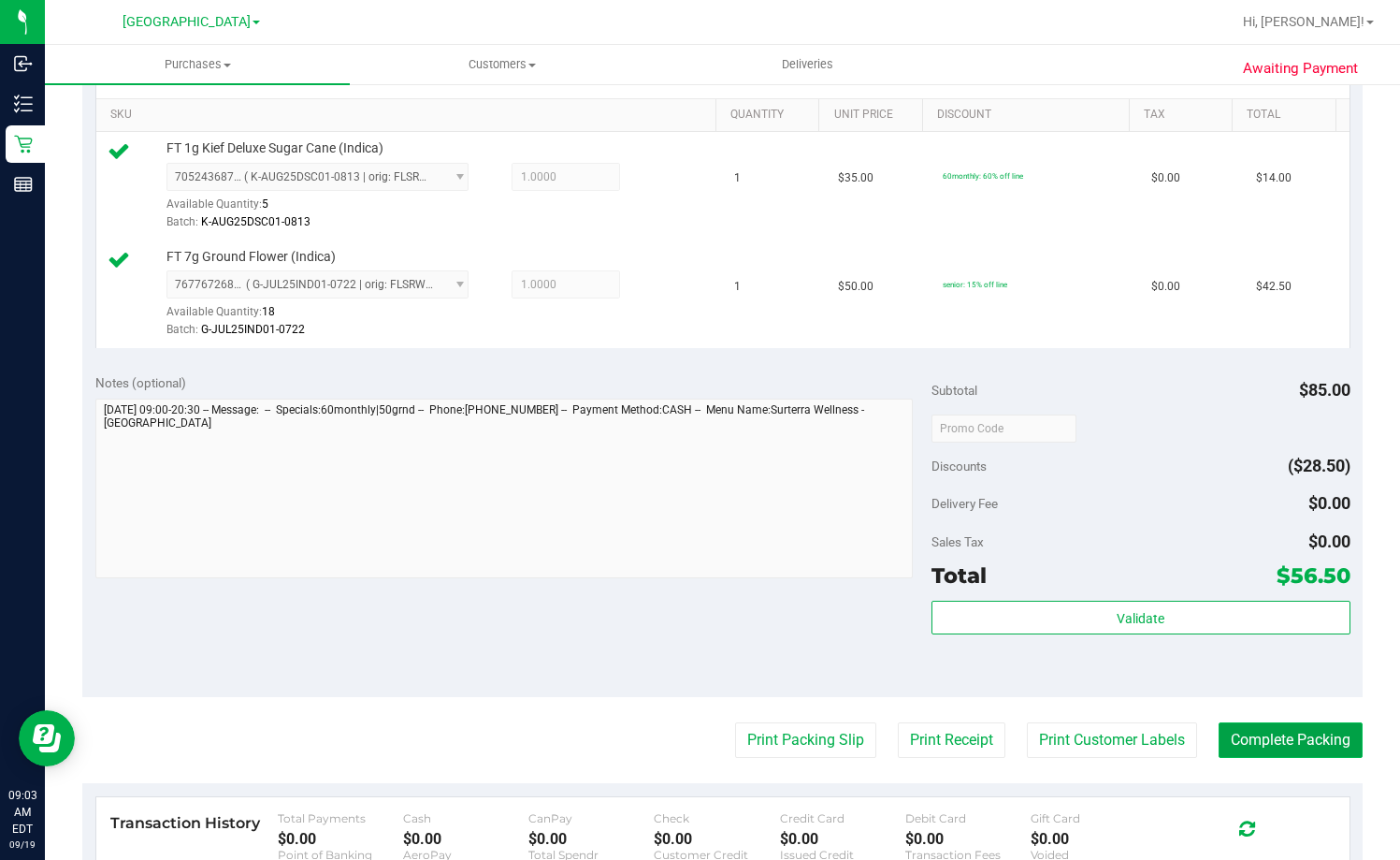
click at [1294, 735] on button "Complete Packing" at bounding box center [1291, 740] width 144 height 35
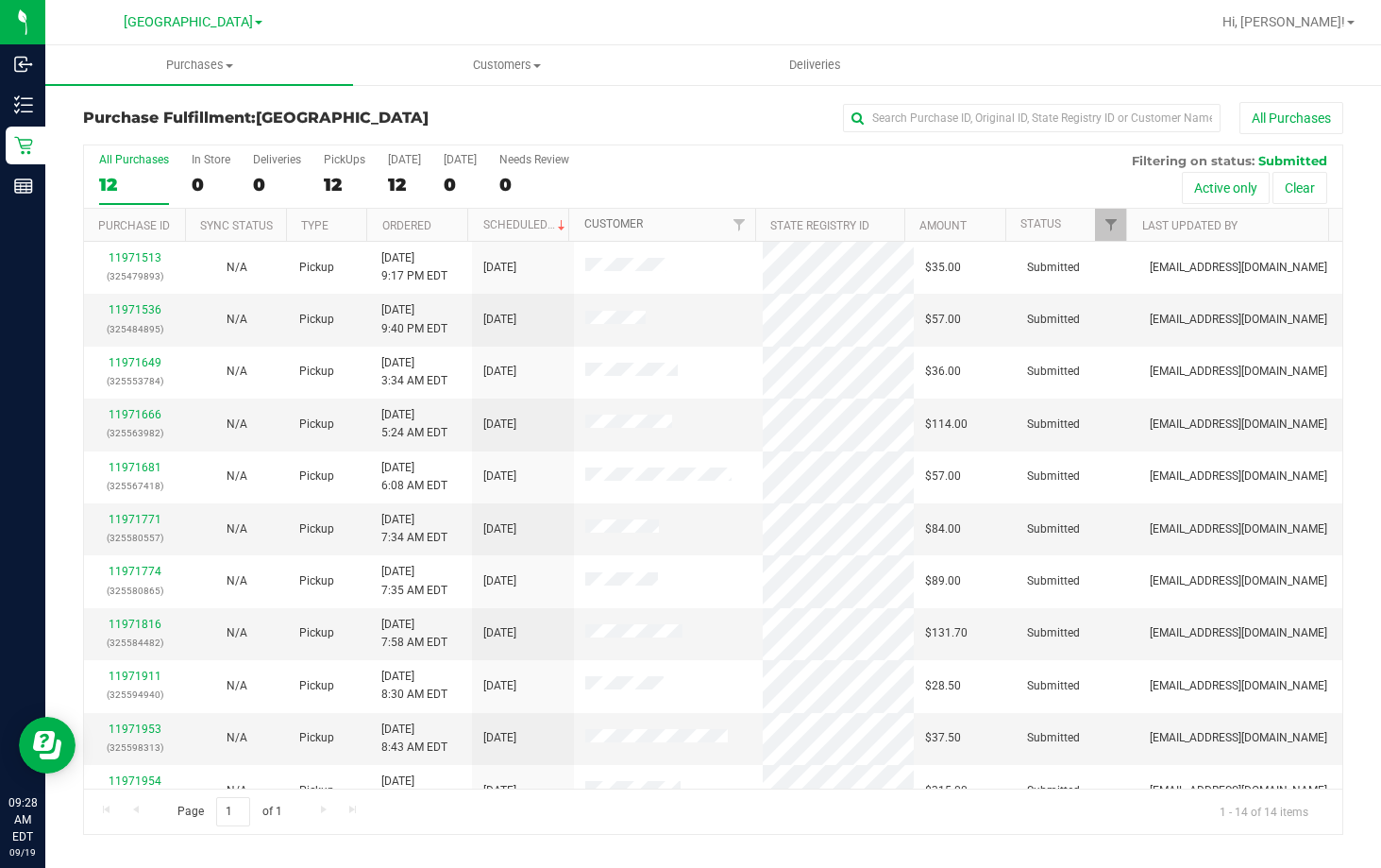
click at [619, 226] on link "Customer" at bounding box center [613, 223] width 59 height 13
click at [401, 223] on link "Ordered" at bounding box center [407, 225] width 49 height 13
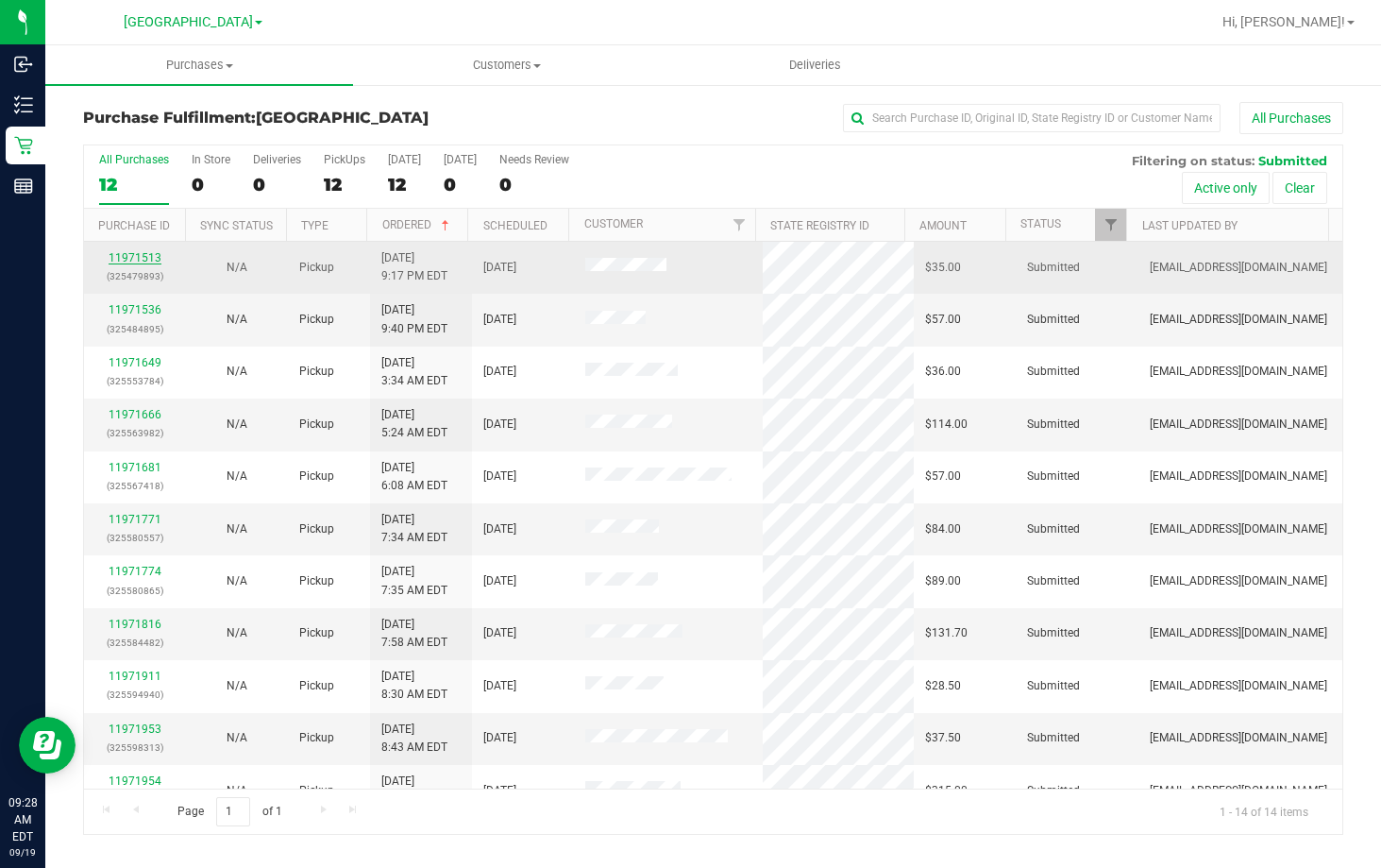
click at [127, 252] on link "11971513" at bounding box center [134, 258] width 53 height 13
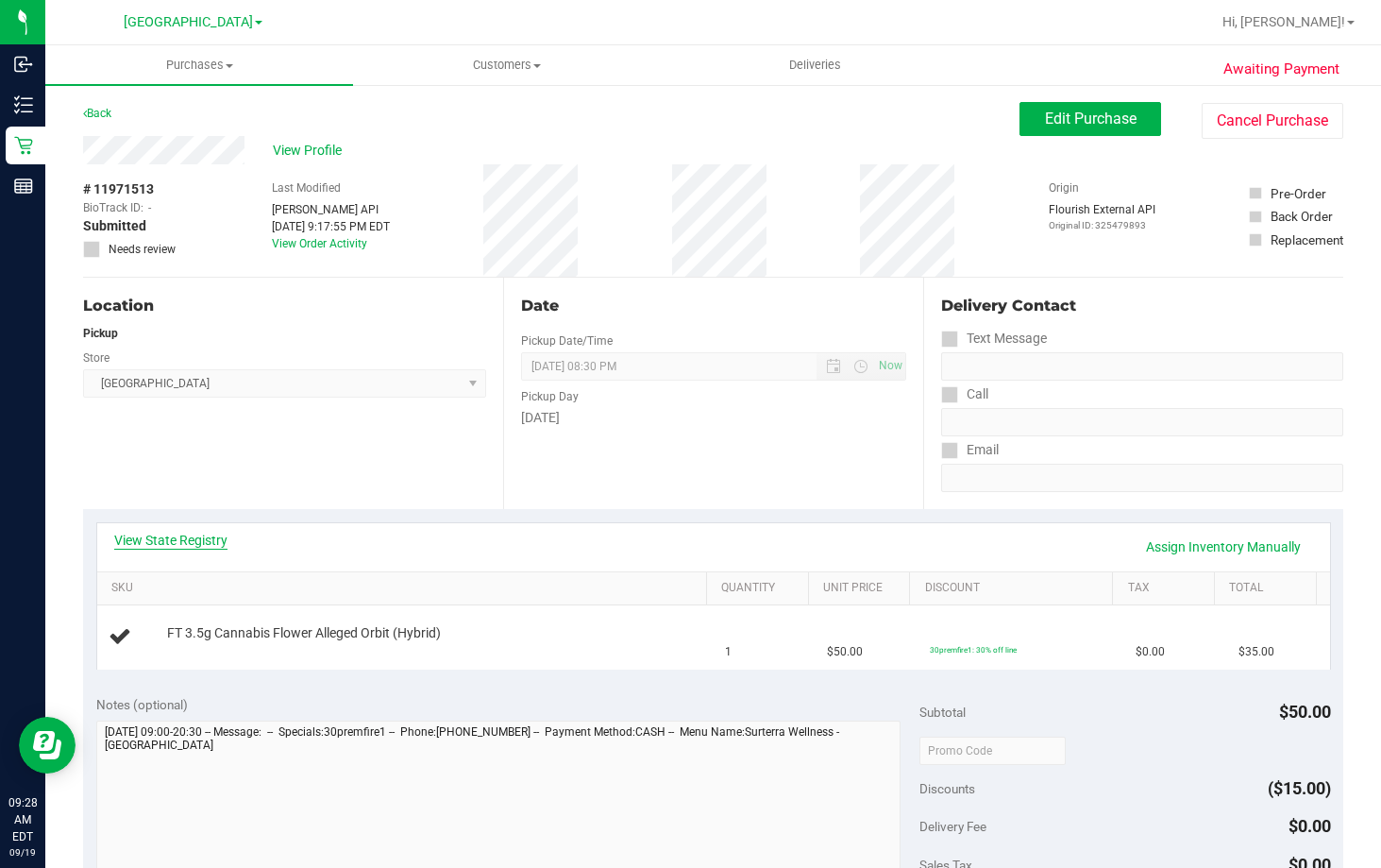
click at [185, 542] on link "View State Registry" at bounding box center [171, 540] width 113 height 19
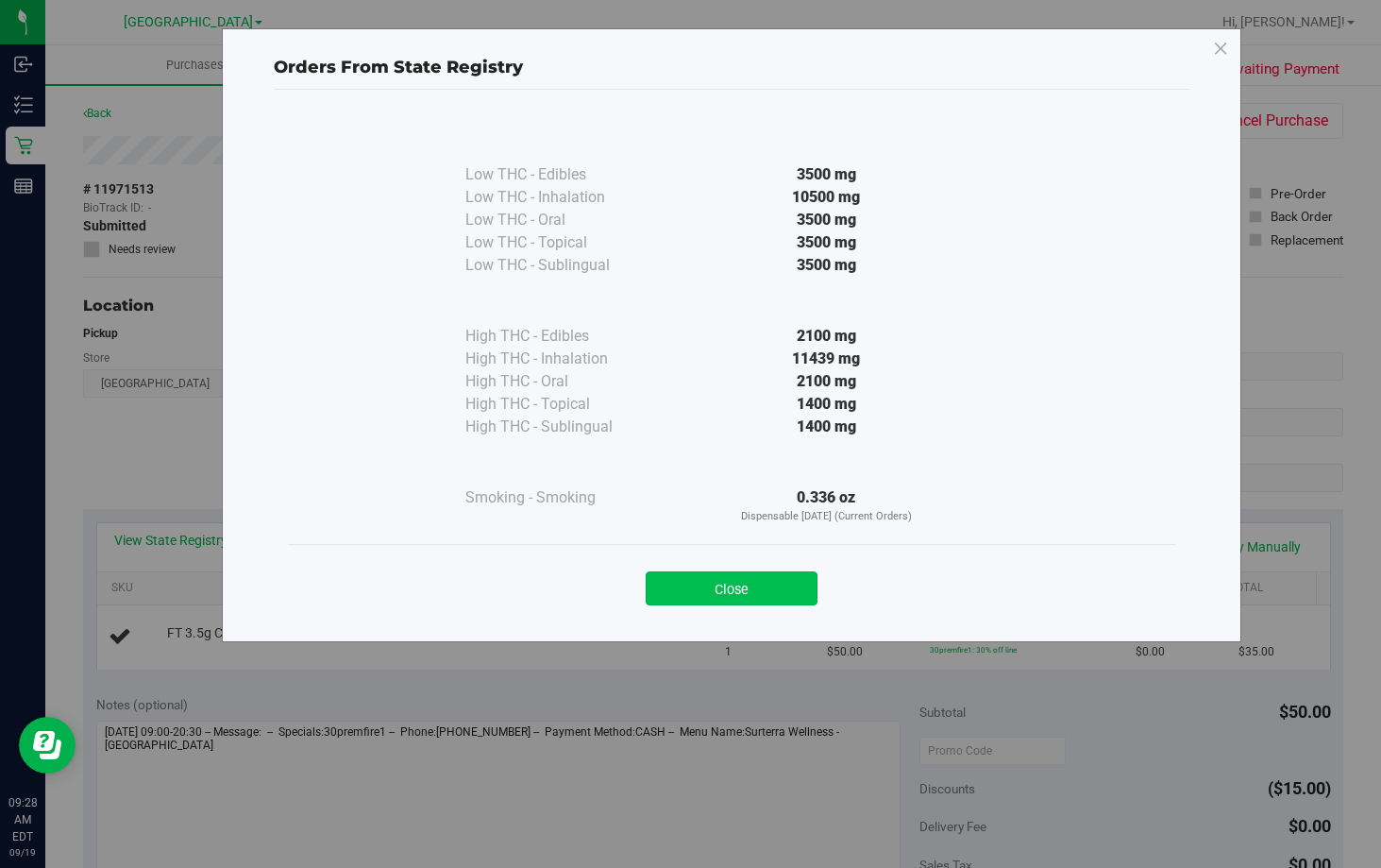
click at [772, 590] on button "Close" at bounding box center [731, 588] width 172 height 34
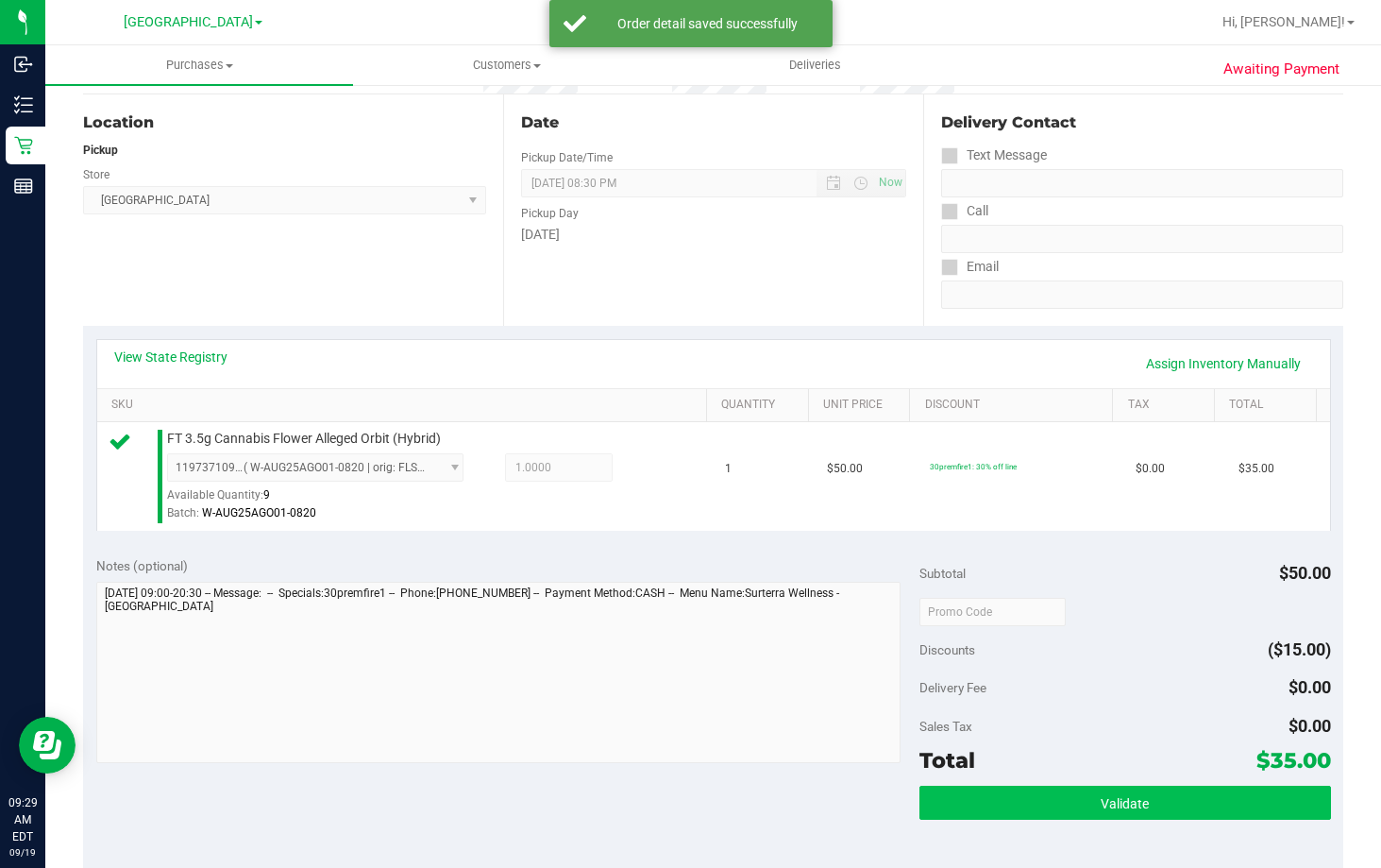
scroll to position [283, 0]
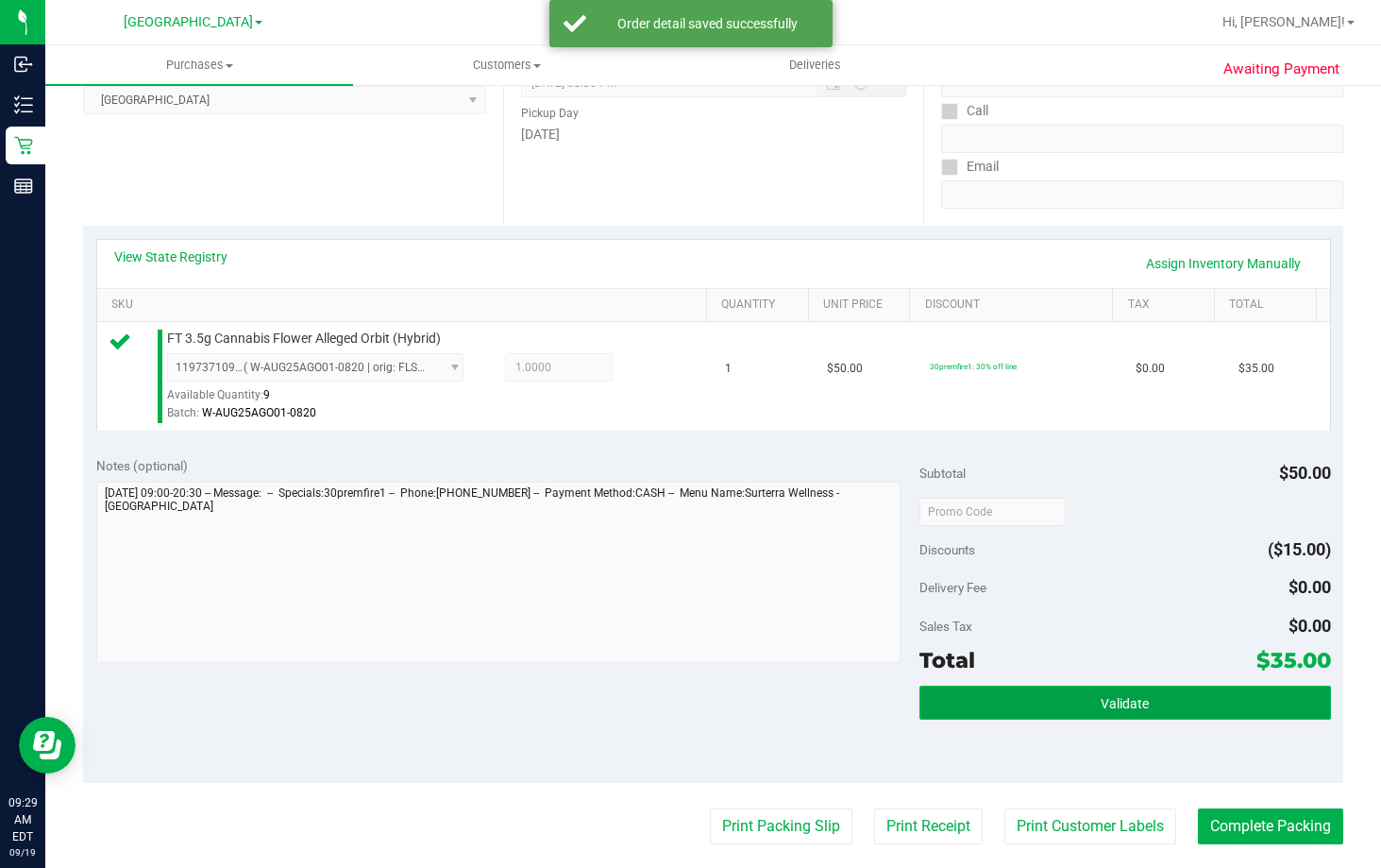
click at [1190, 701] on button "Validate" at bounding box center [1125, 702] width 412 height 34
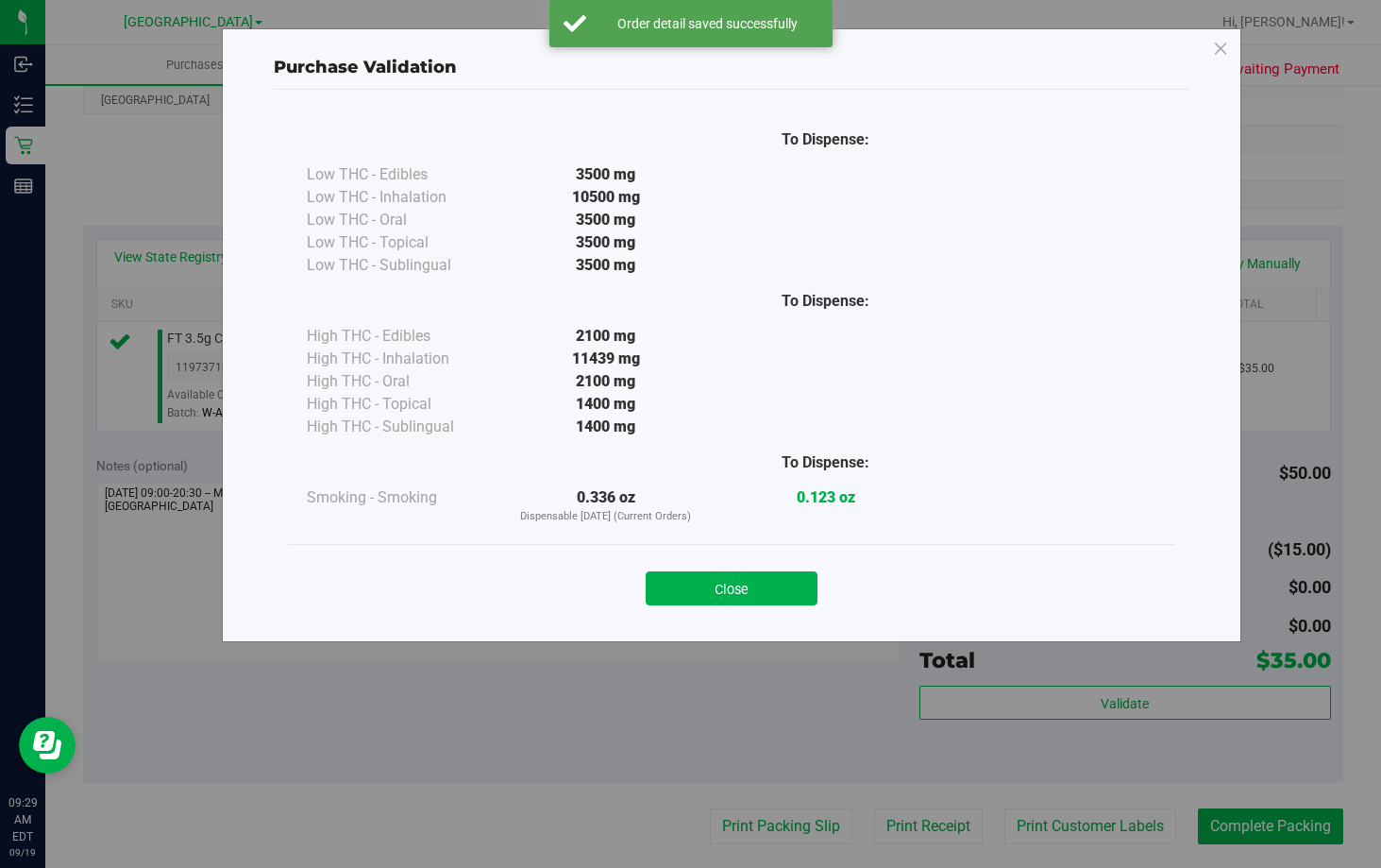
drag, startPoint x: 758, startPoint y: 585, endPoint x: 1109, endPoint y: 660, distance: 358.9
click at [760, 585] on button "Close" at bounding box center [731, 588] width 172 height 34
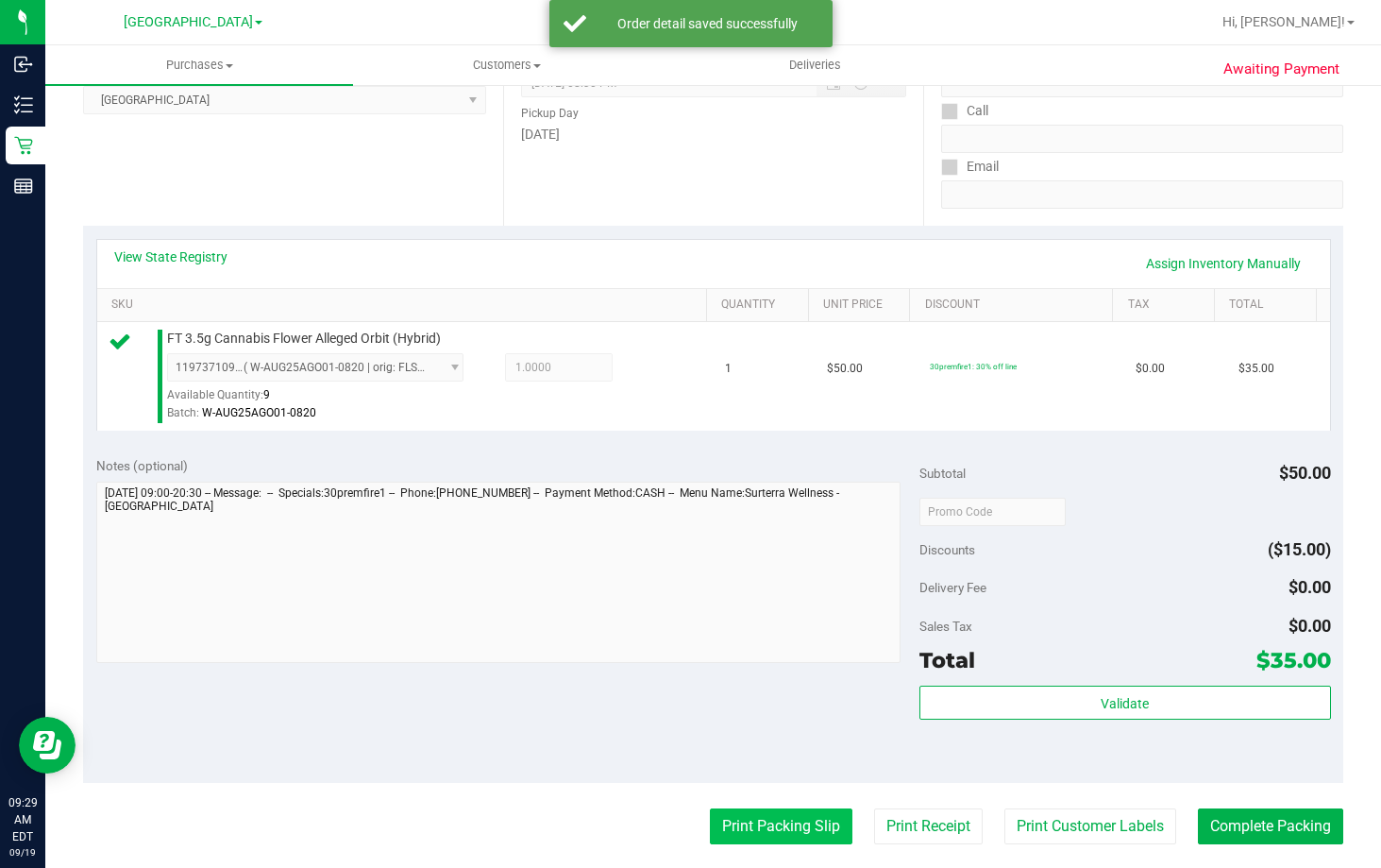
click at [787, 824] on button "Print Packing Slip" at bounding box center [780, 826] width 142 height 36
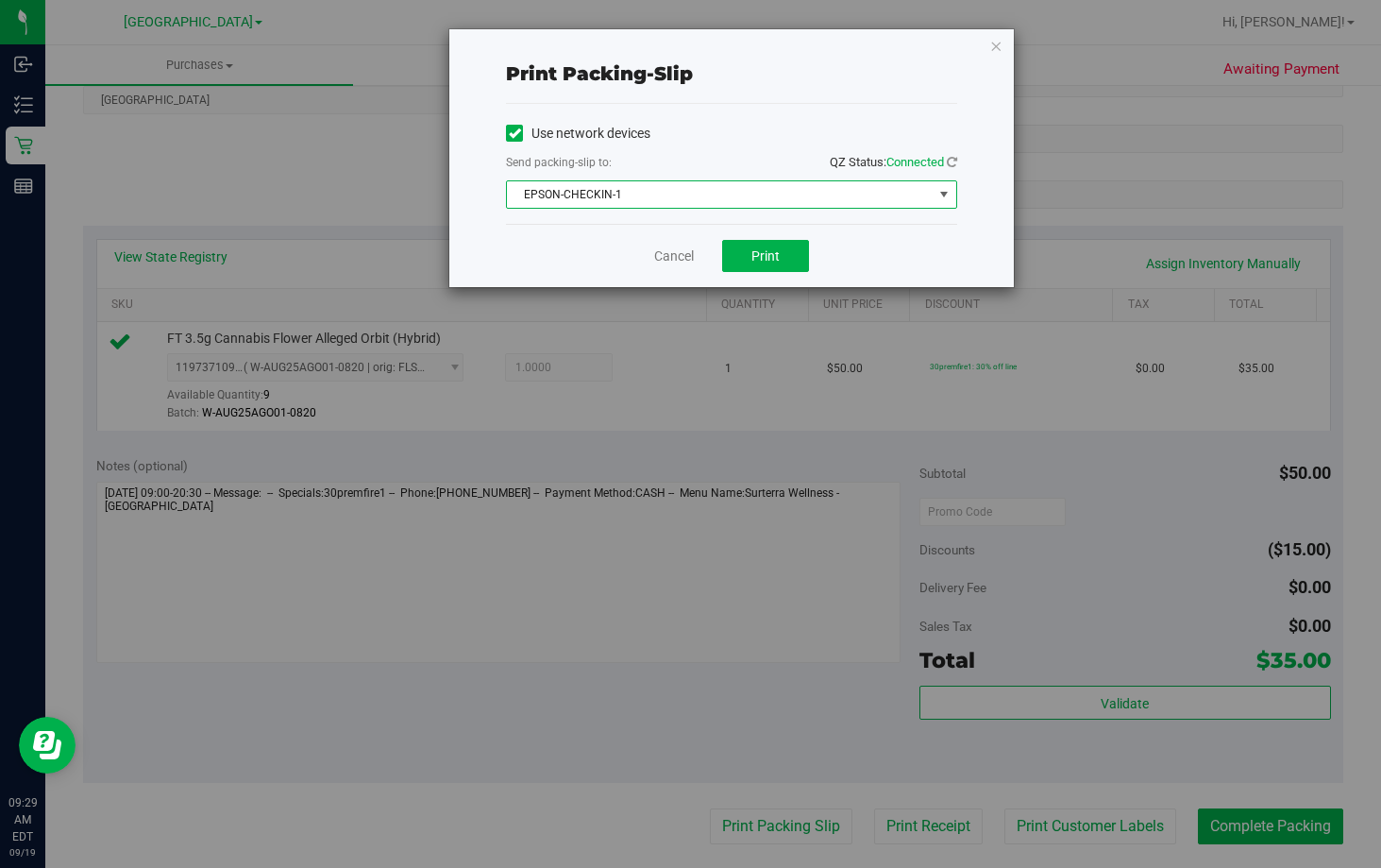
click at [758, 194] on span "EPSON-CHECKIN-1" at bounding box center [720, 194] width 426 height 27
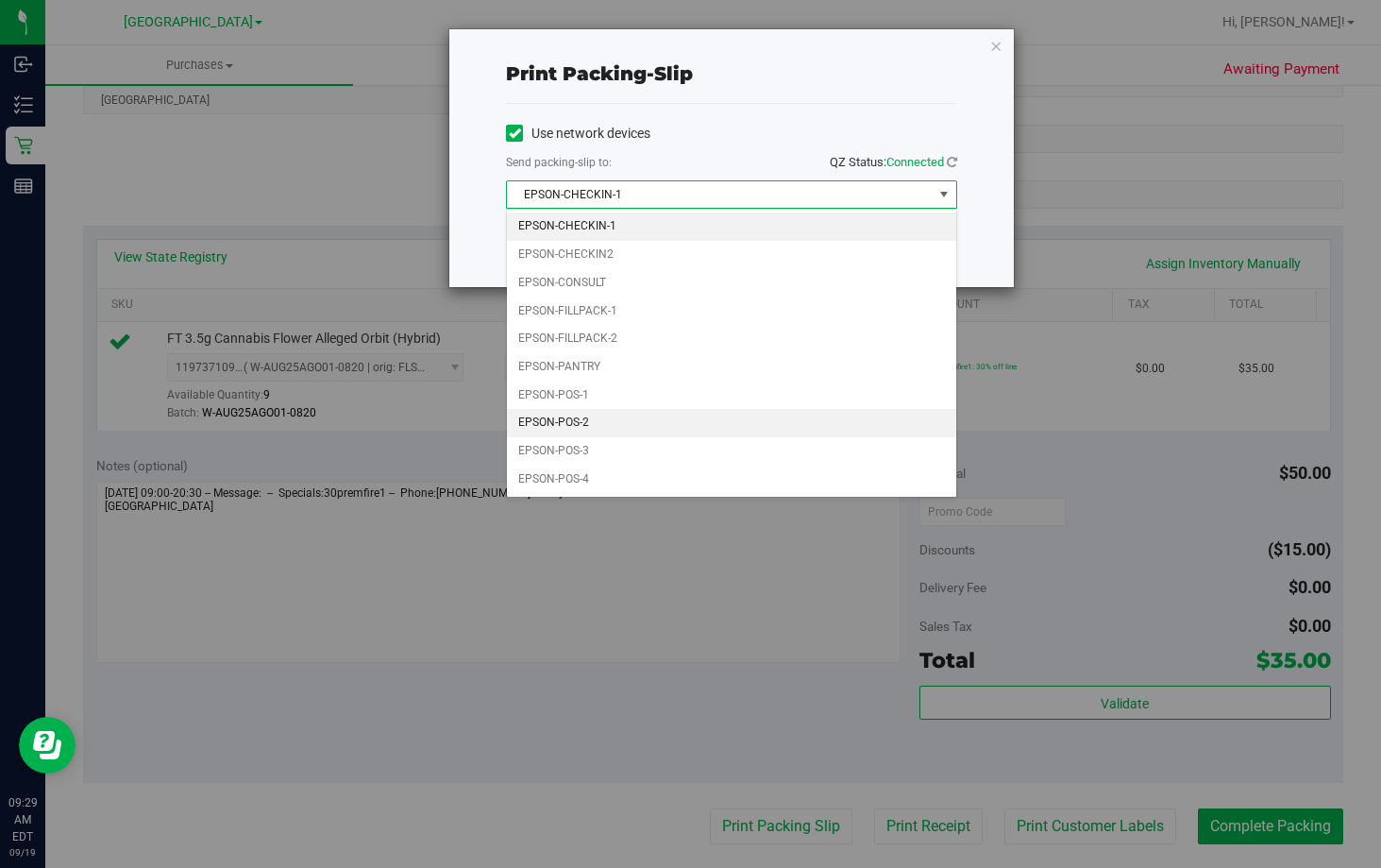
click at [674, 424] on li "EPSON-POS-2" at bounding box center [732, 423] width 449 height 28
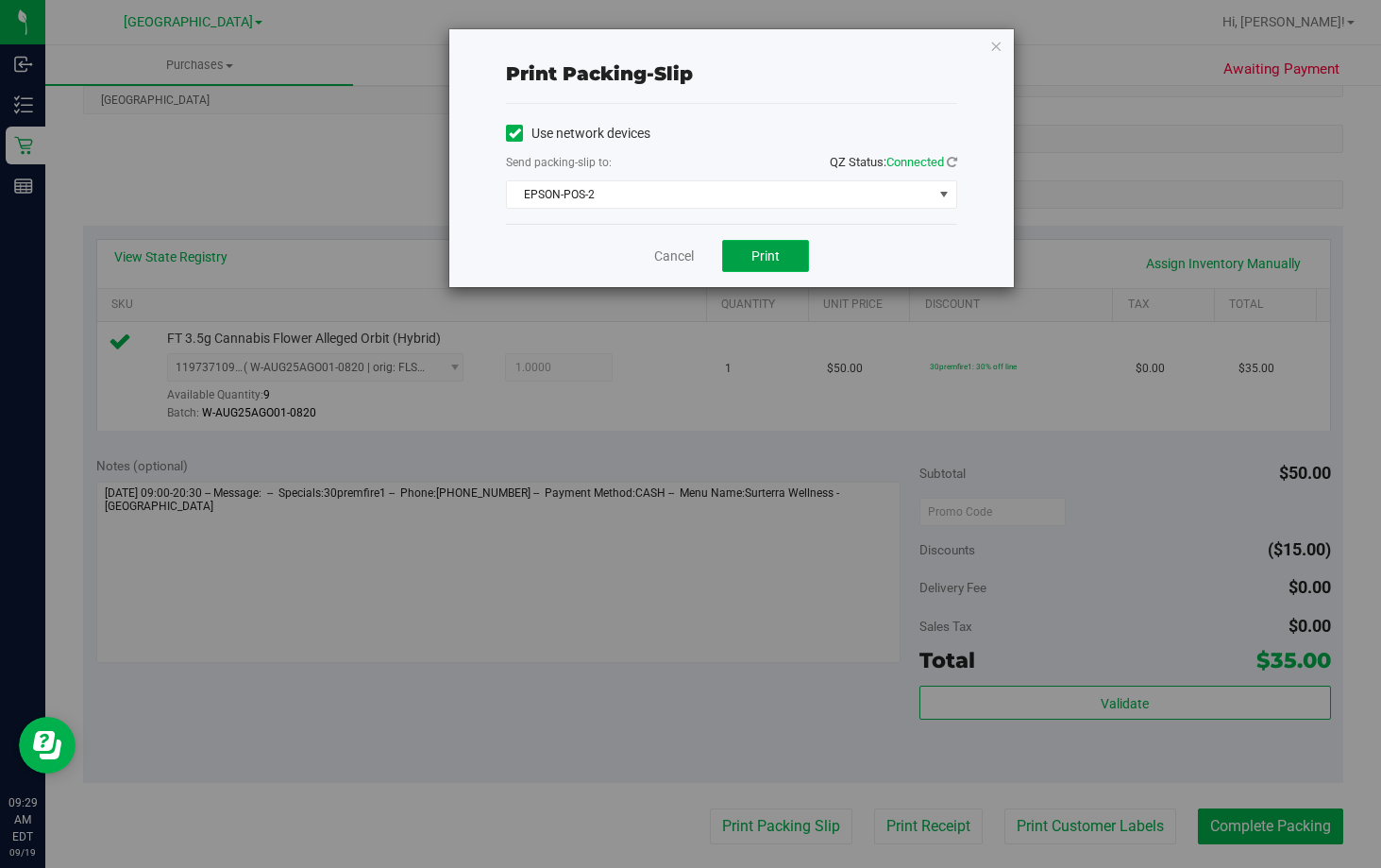
click at [763, 254] on span "Print" at bounding box center [766, 256] width 28 height 15
click at [682, 256] on link "Cancel" at bounding box center [674, 257] width 40 height 20
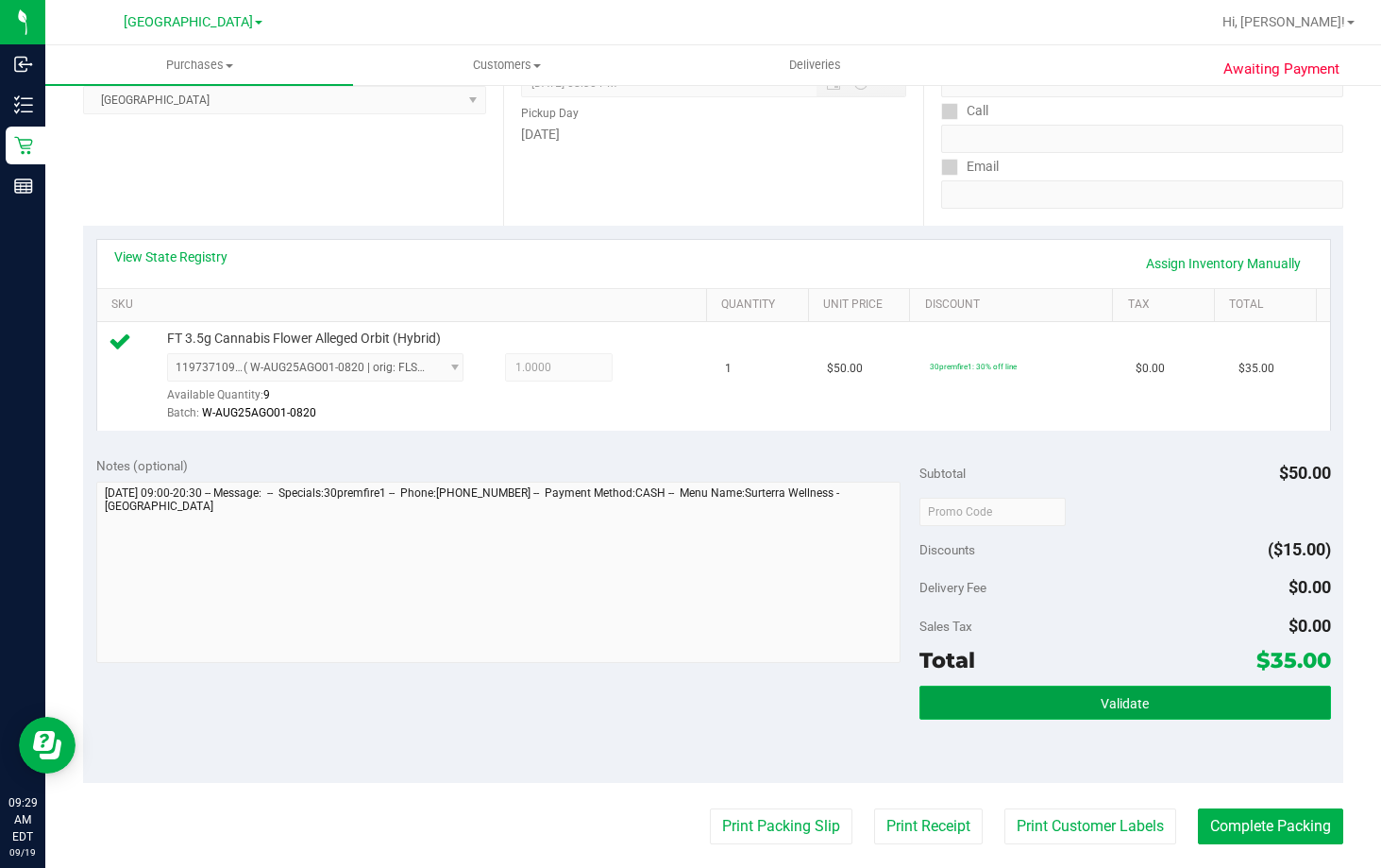
click at [1212, 705] on button "Validate" at bounding box center [1125, 702] width 412 height 34
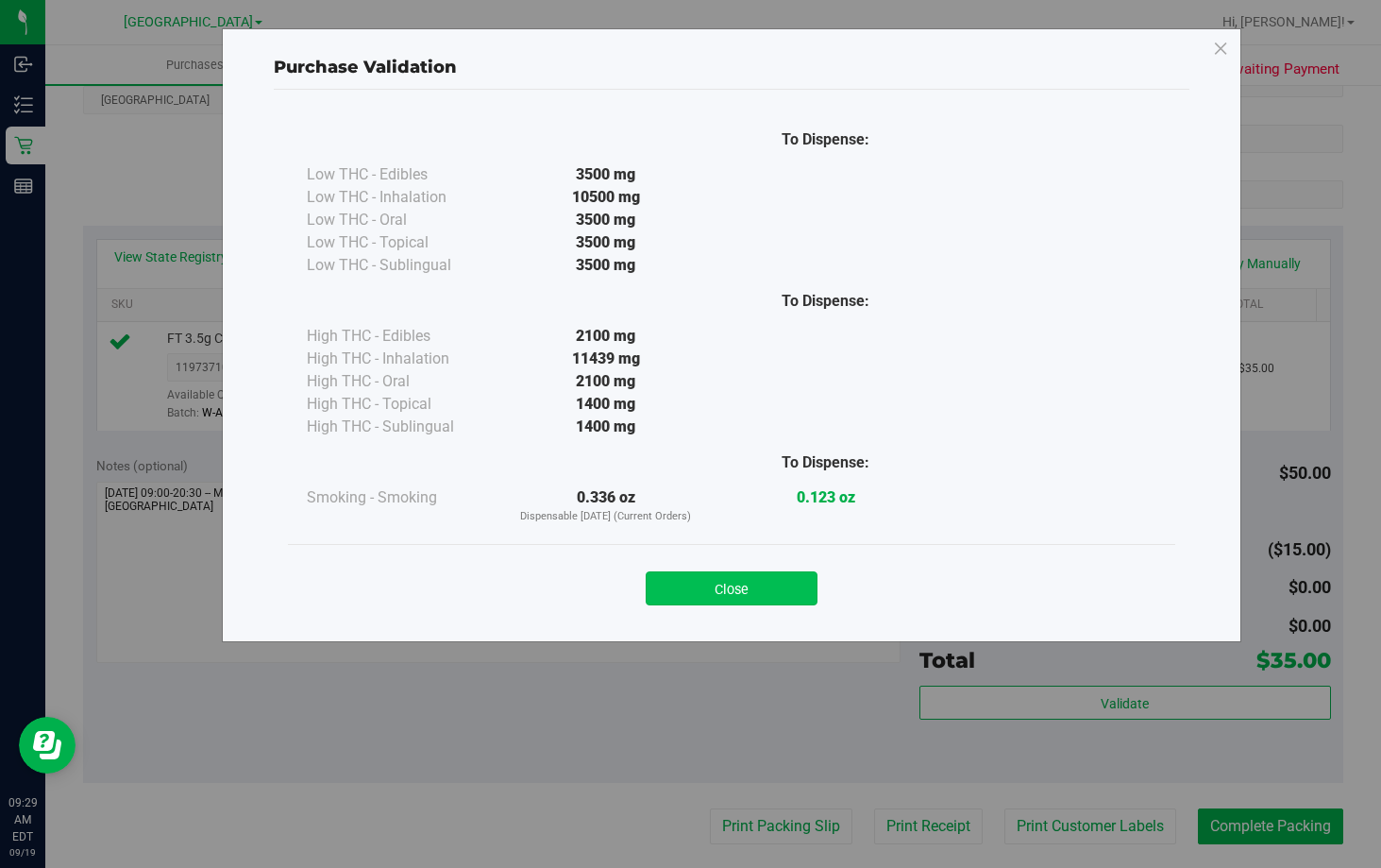
click at [781, 580] on button "Close" at bounding box center [731, 588] width 172 height 34
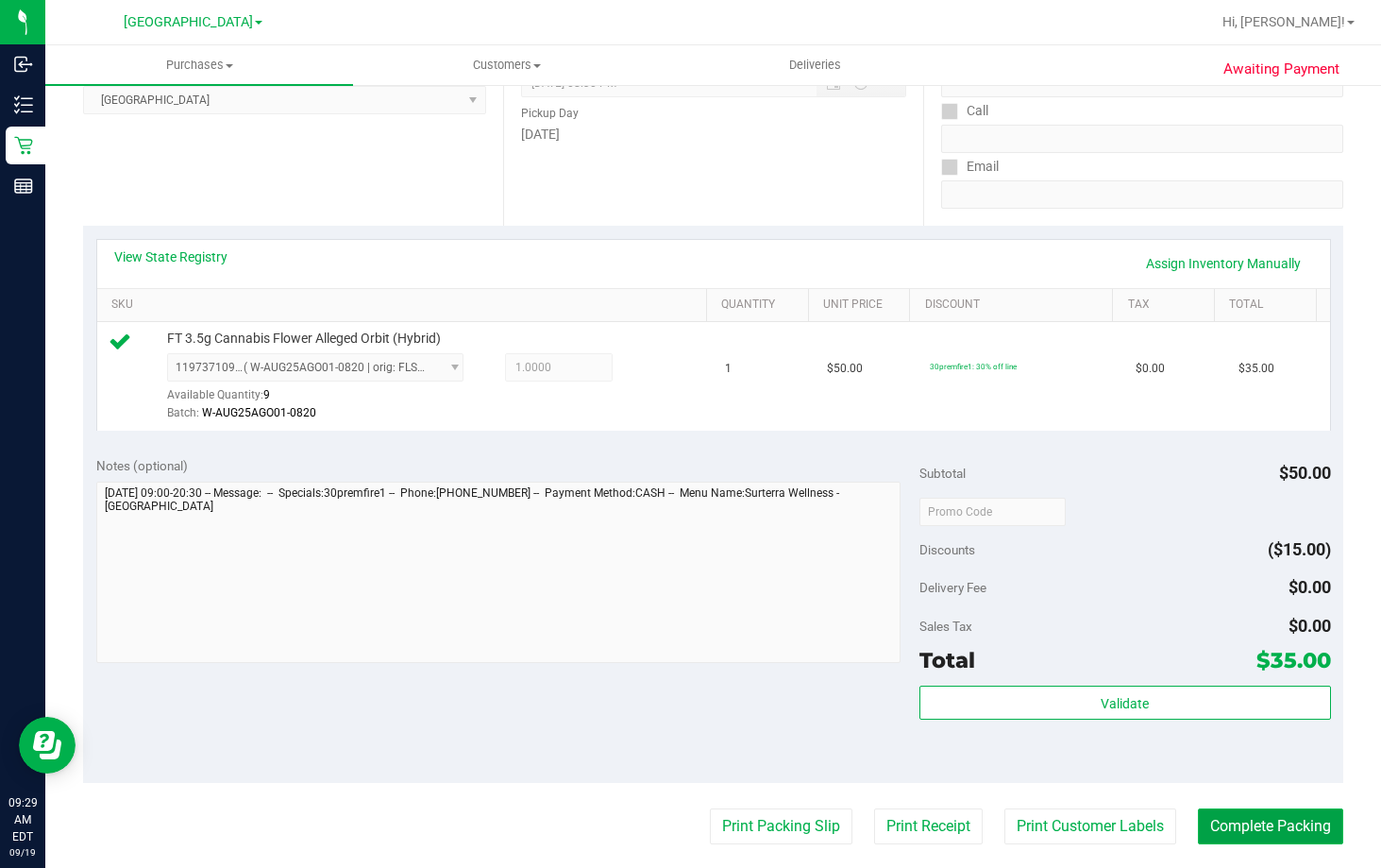
click at [1244, 834] on button "Complete Packing" at bounding box center [1271, 826] width 145 height 36
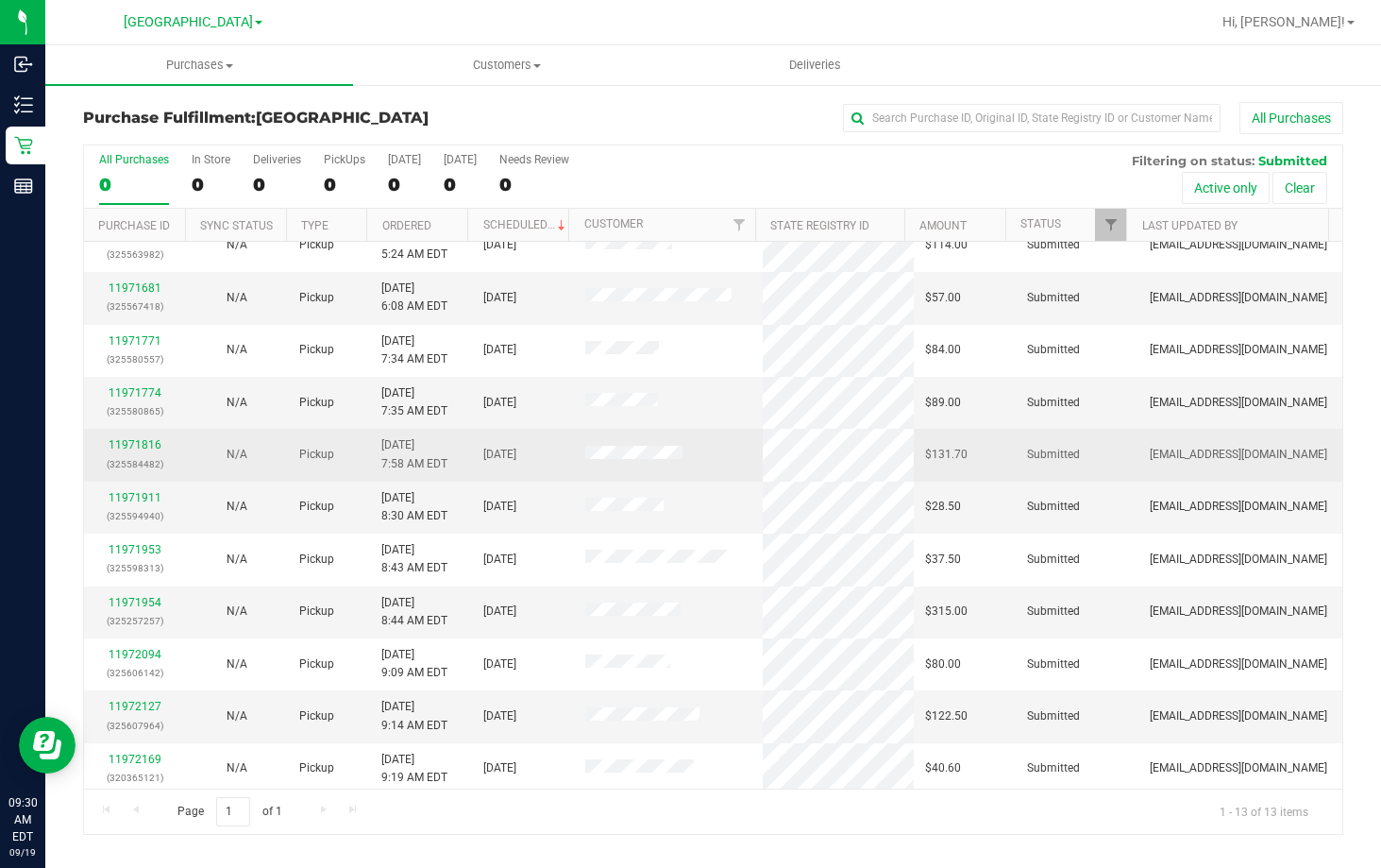
scroll to position [132, 0]
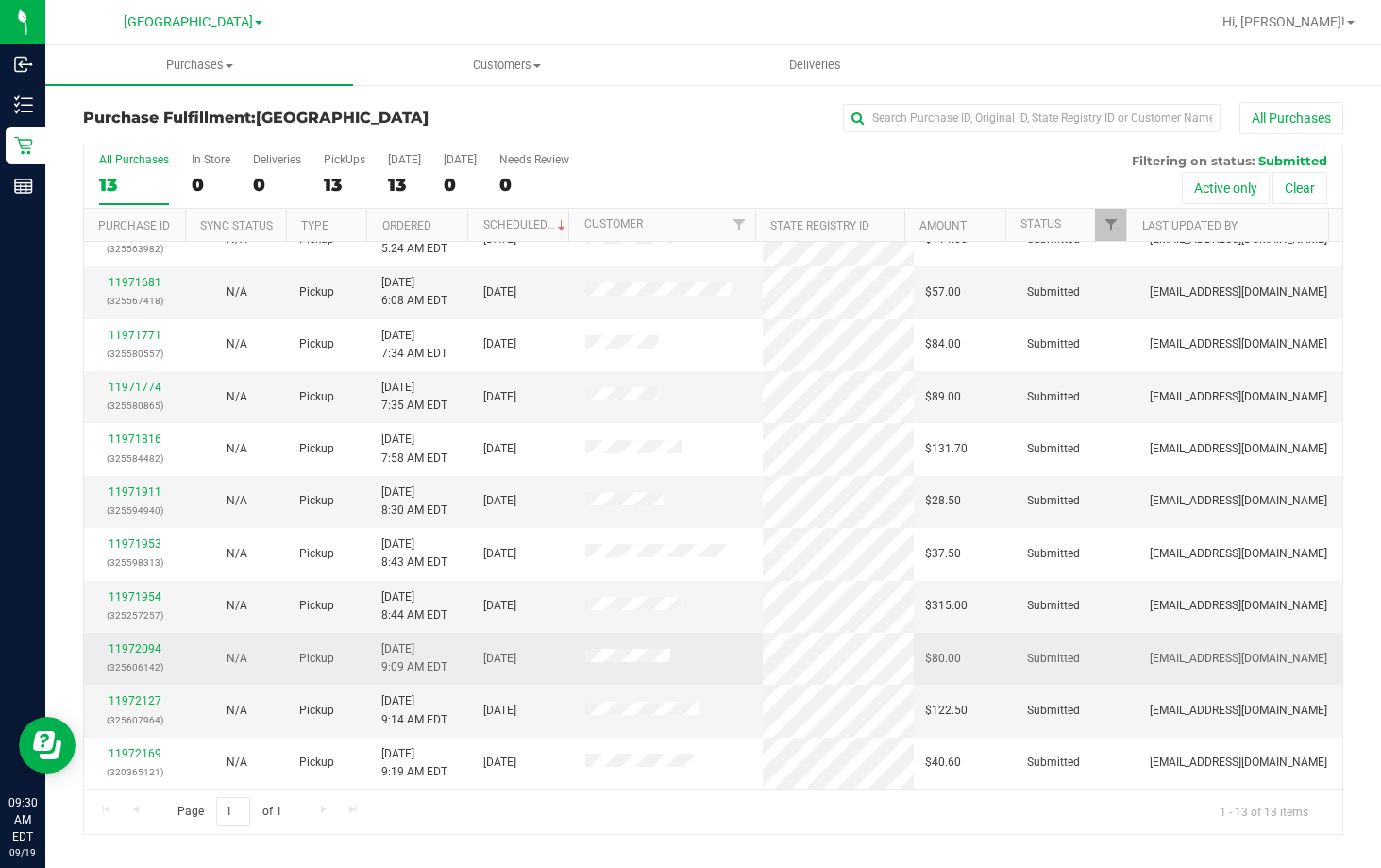
click at [142, 643] on link "11972094" at bounding box center [134, 648] width 53 height 13
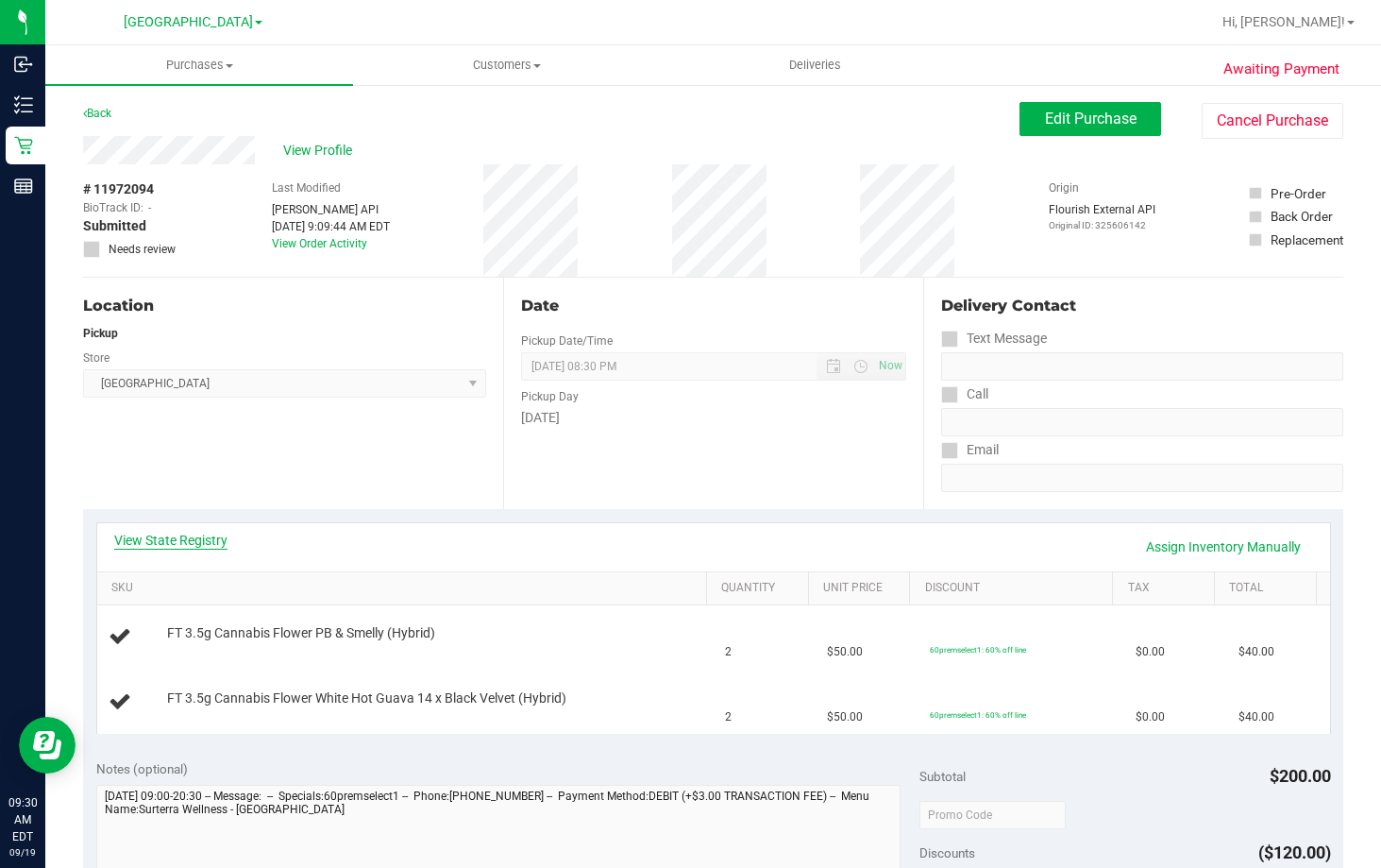
click at [224, 544] on link "View State Registry" at bounding box center [171, 540] width 113 height 19
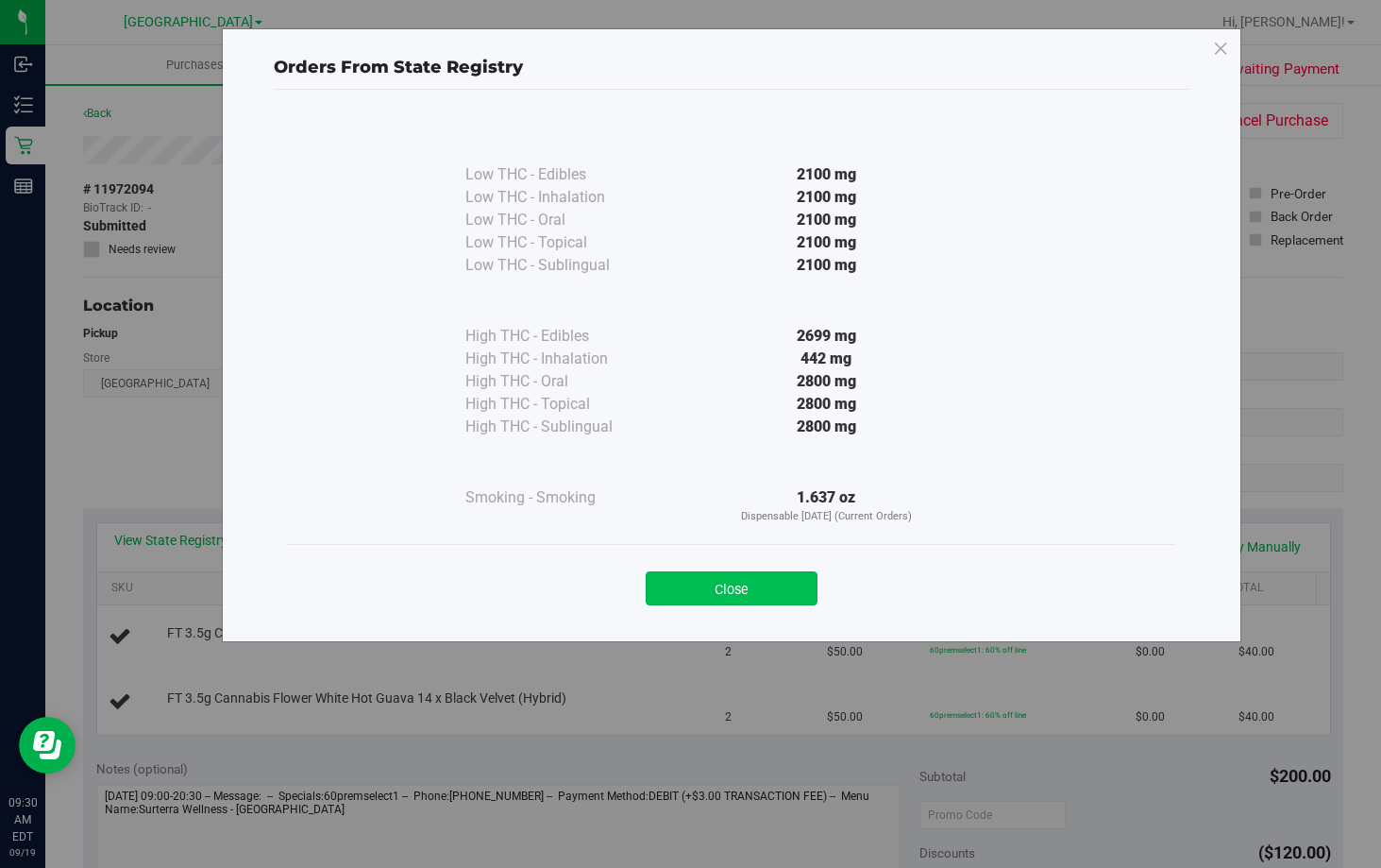
click at [735, 574] on button "Close" at bounding box center [731, 588] width 172 height 34
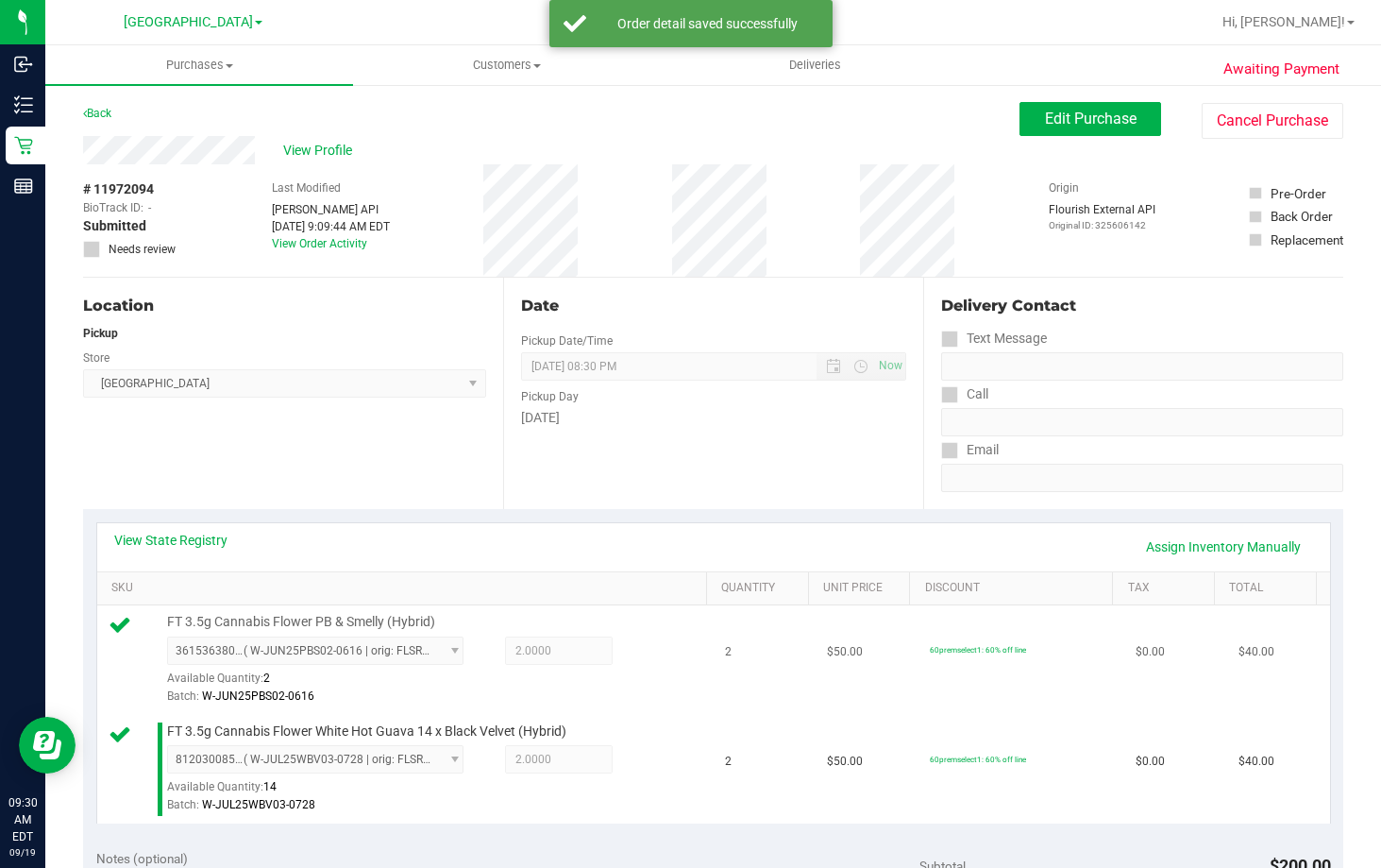
scroll to position [378, 0]
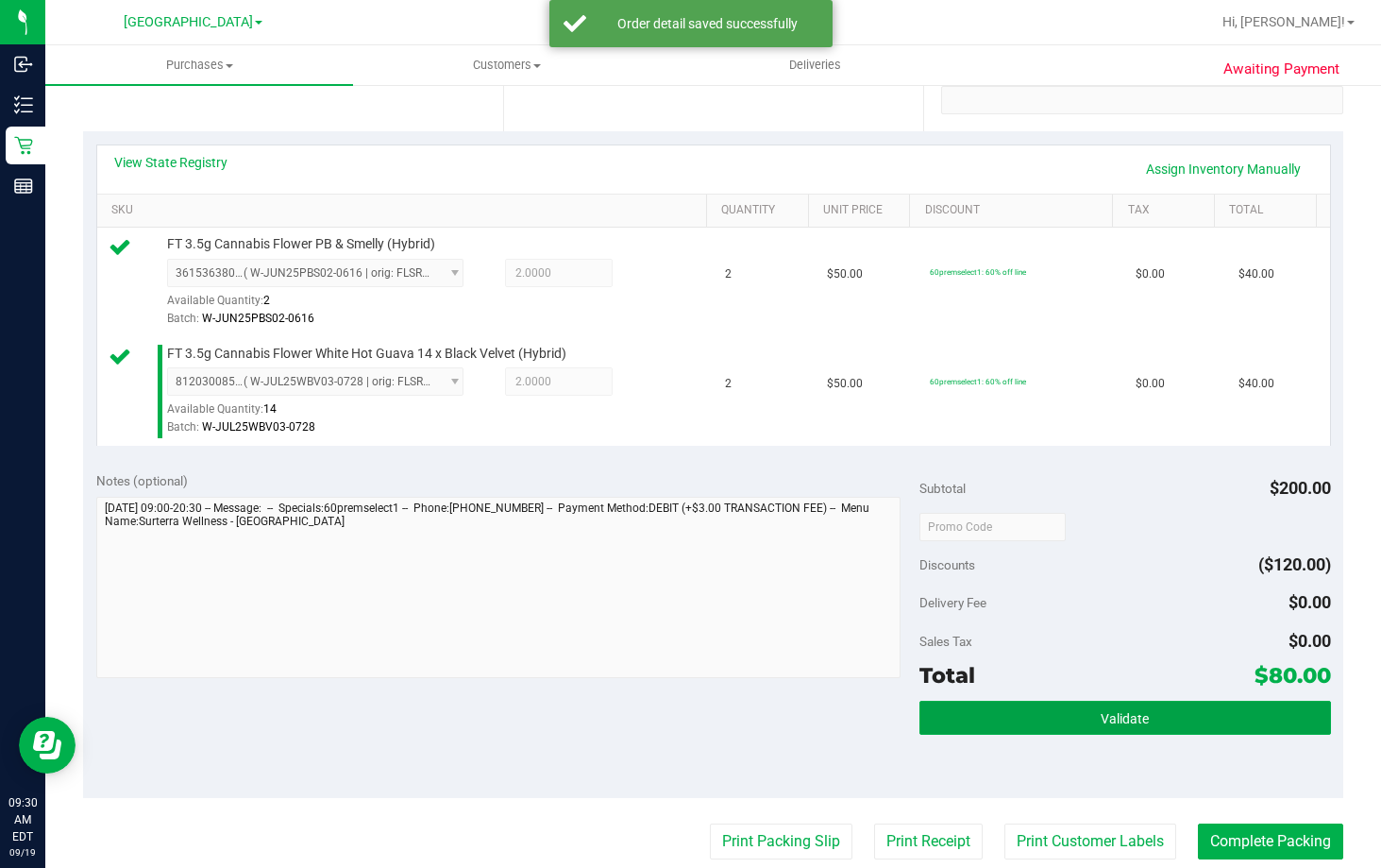
drag, startPoint x: 1112, startPoint y: 729, endPoint x: 977, endPoint y: 574, distance: 205.5
click at [1112, 730] on button "Validate" at bounding box center [1125, 718] width 412 height 34
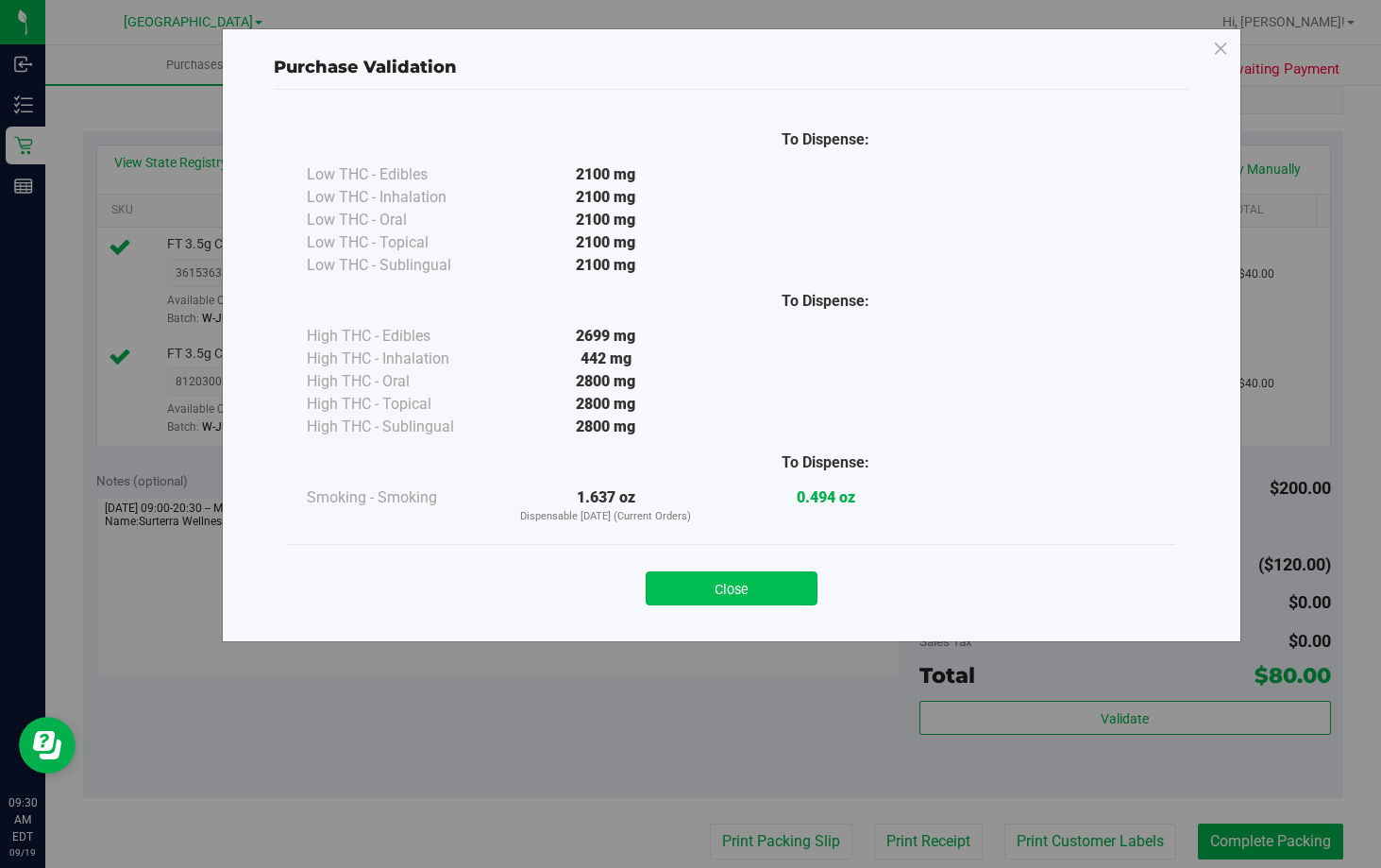
click at [777, 588] on button "Close" at bounding box center [731, 588] width 172 height 34
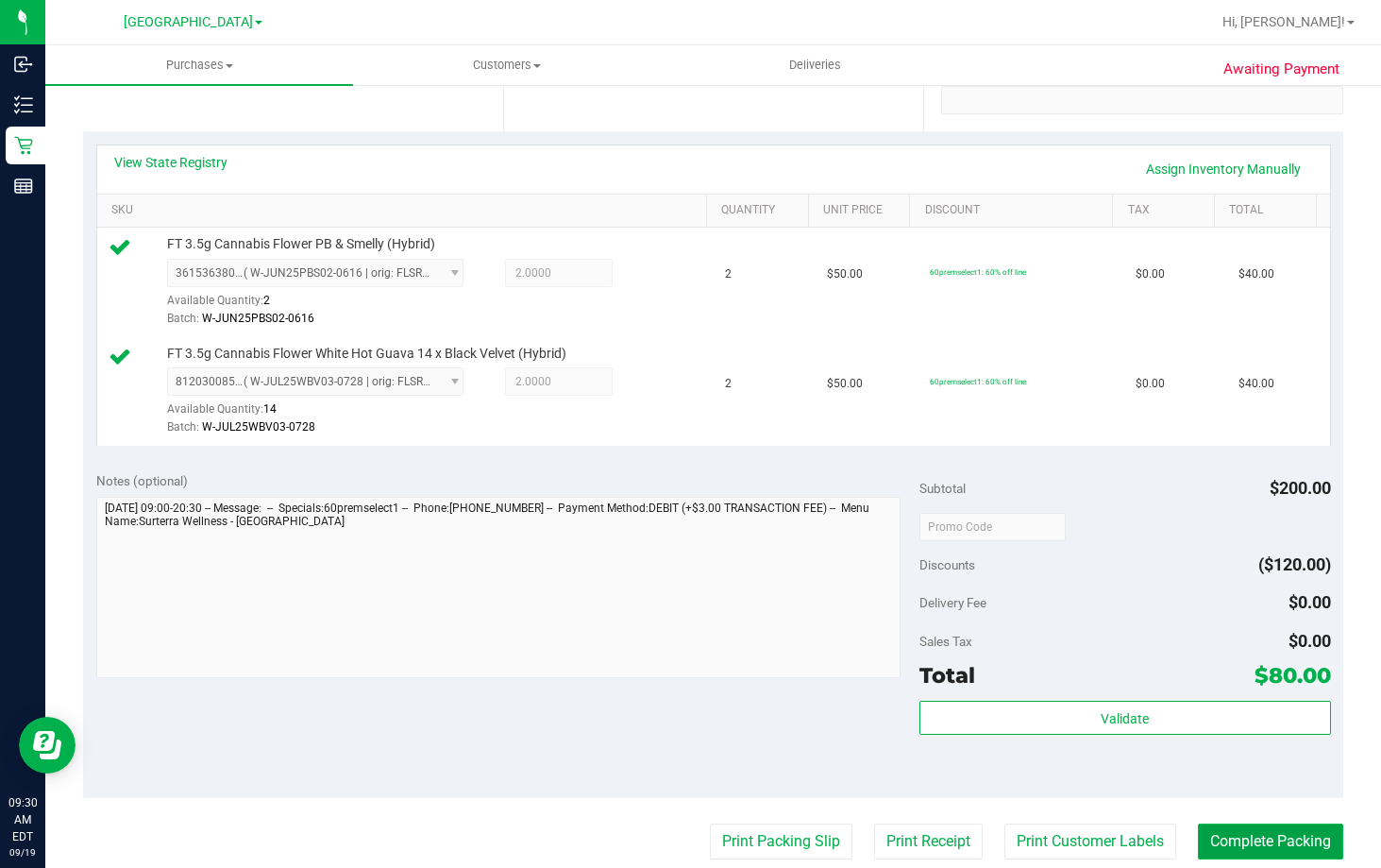
click at [1244, 835] on button "Complete Packing" at bounding box center [1271, 841] width 145 height 36
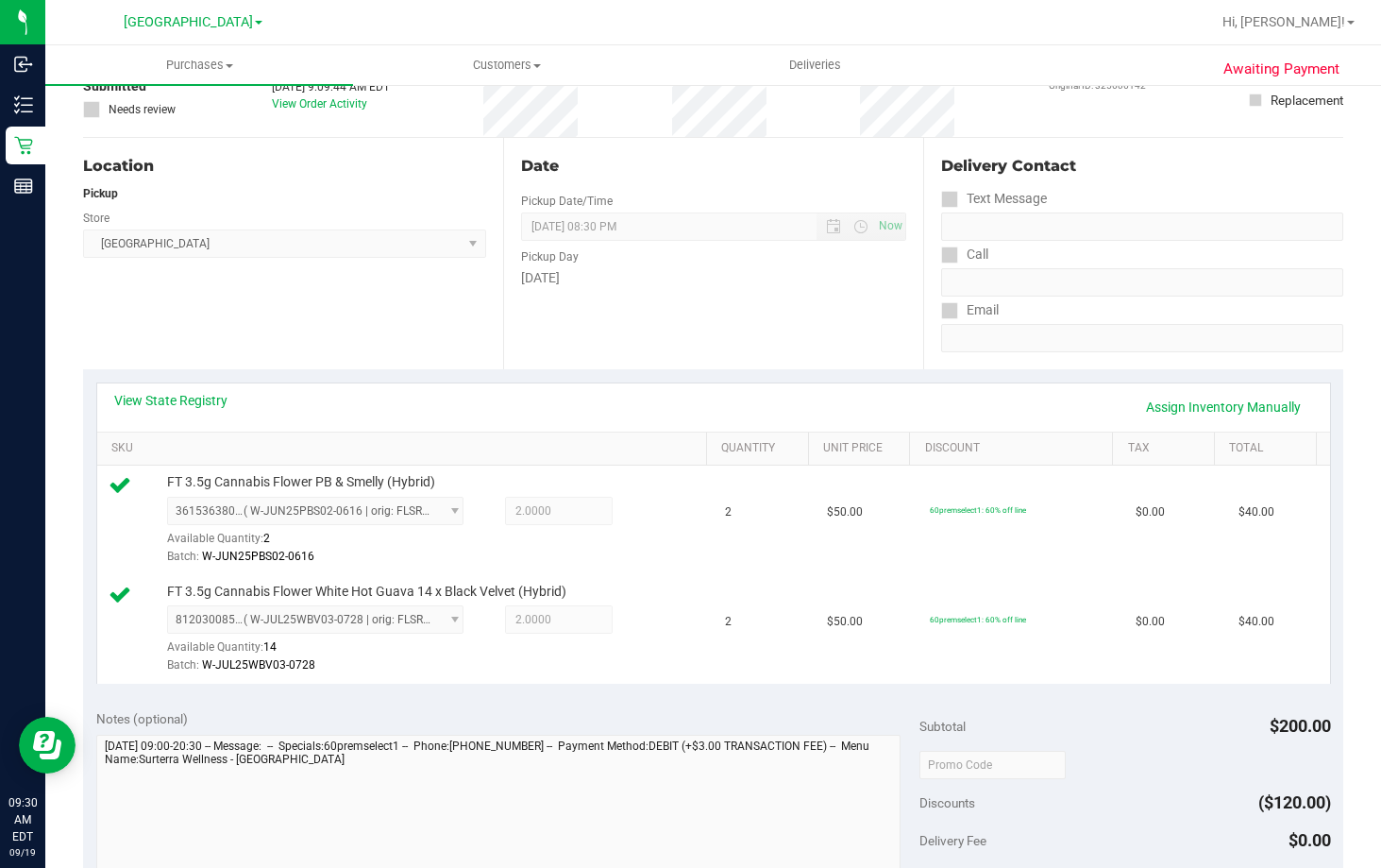
scroll to position [0, 0]
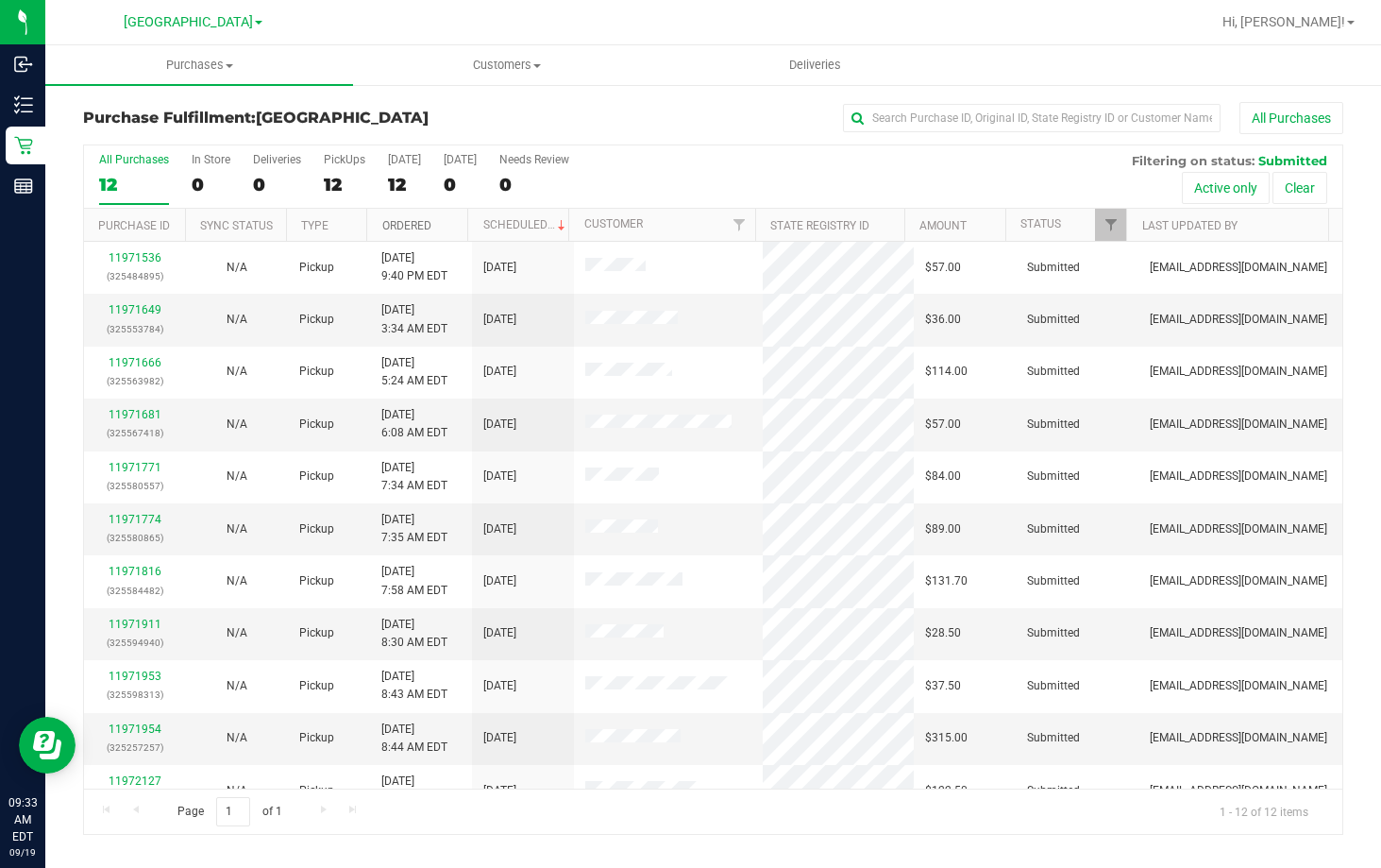
click at [407, 229] on link "Ordered" at bounding box center [407, 225] width 49 height 13
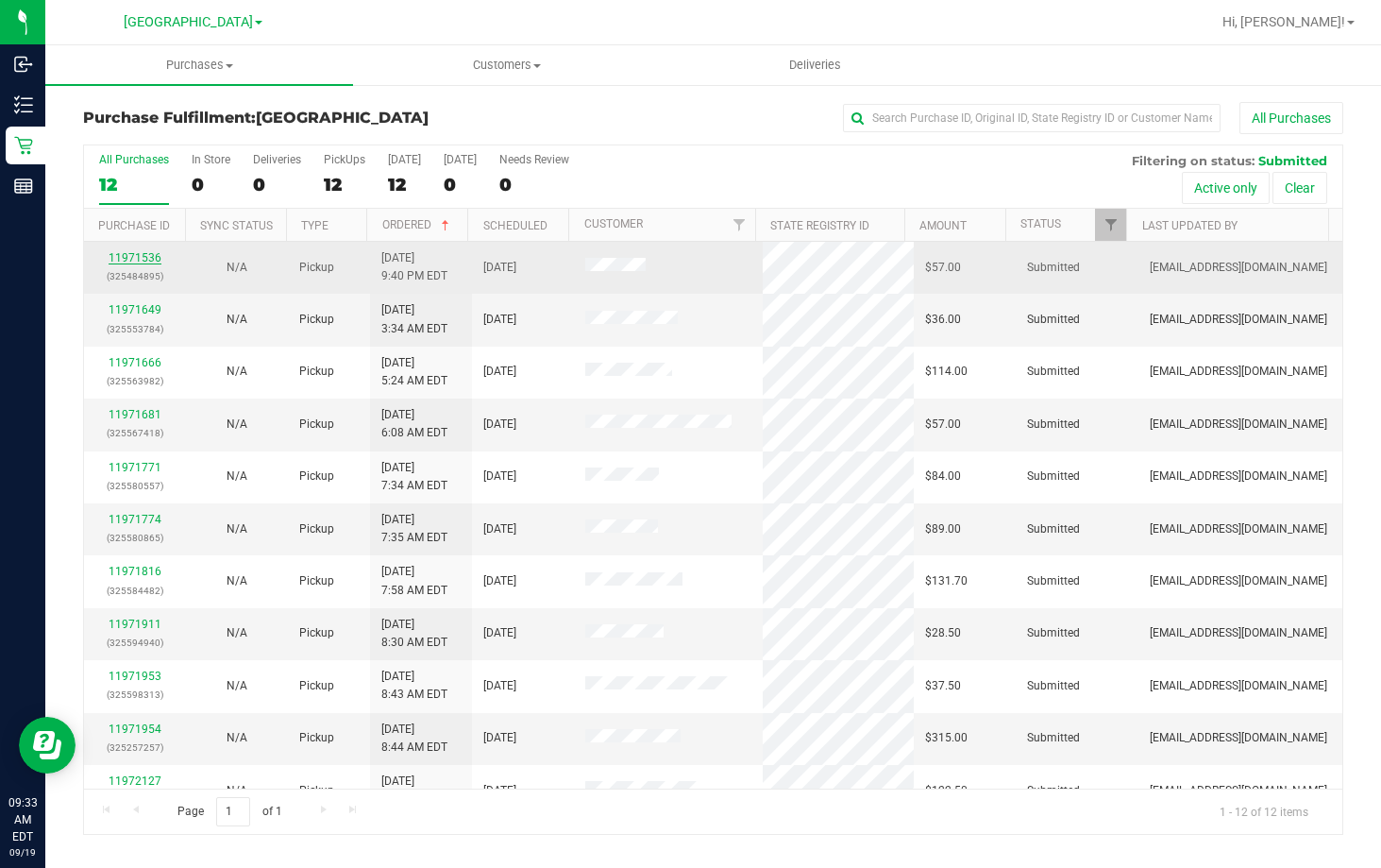
click at [132, 261] on link "11971536" at bounding box center [134, 258] width 53 height 13
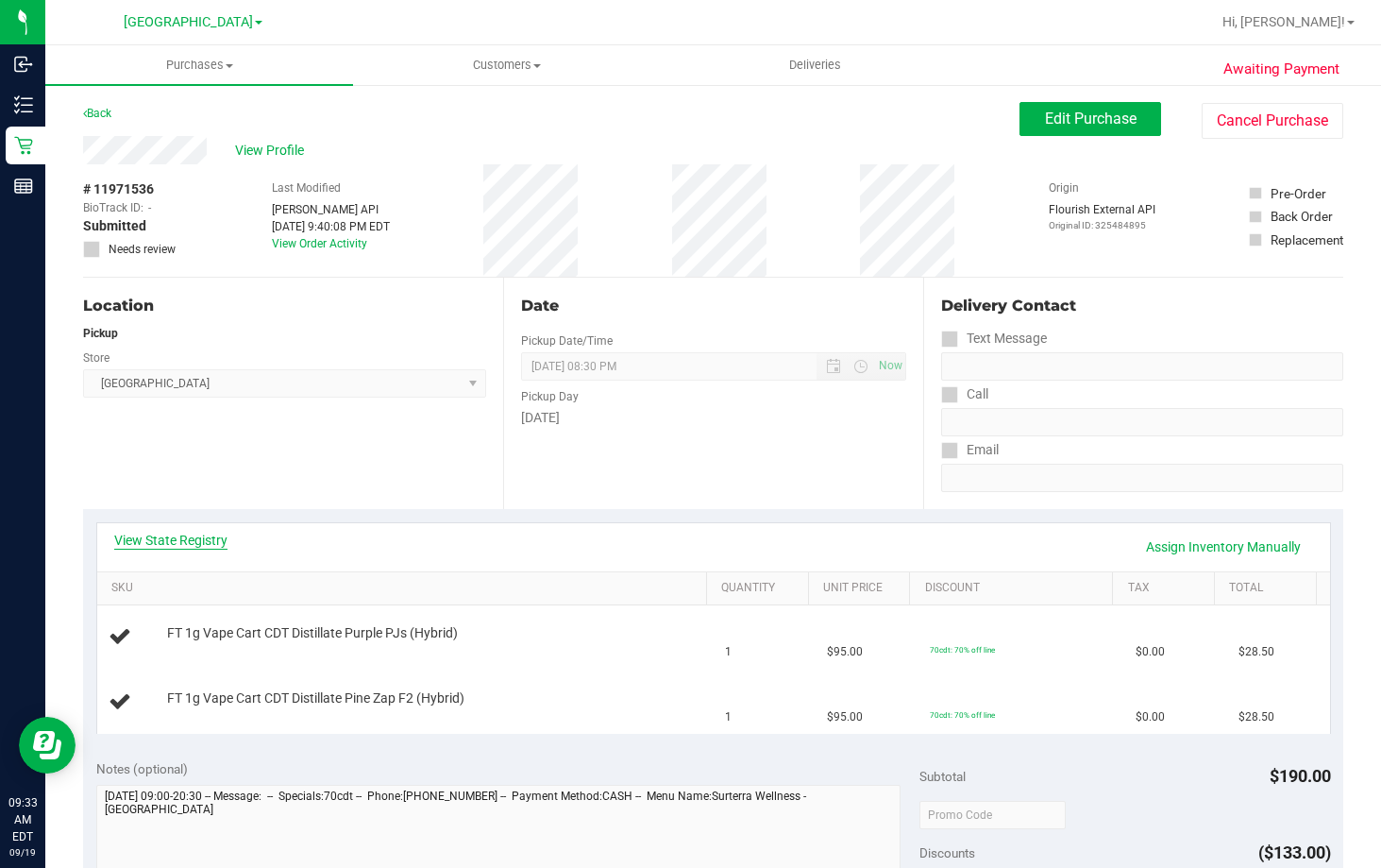
click at [134, 536] on link "View State Registry" at bounding box center [171, 540] width 113 height 19
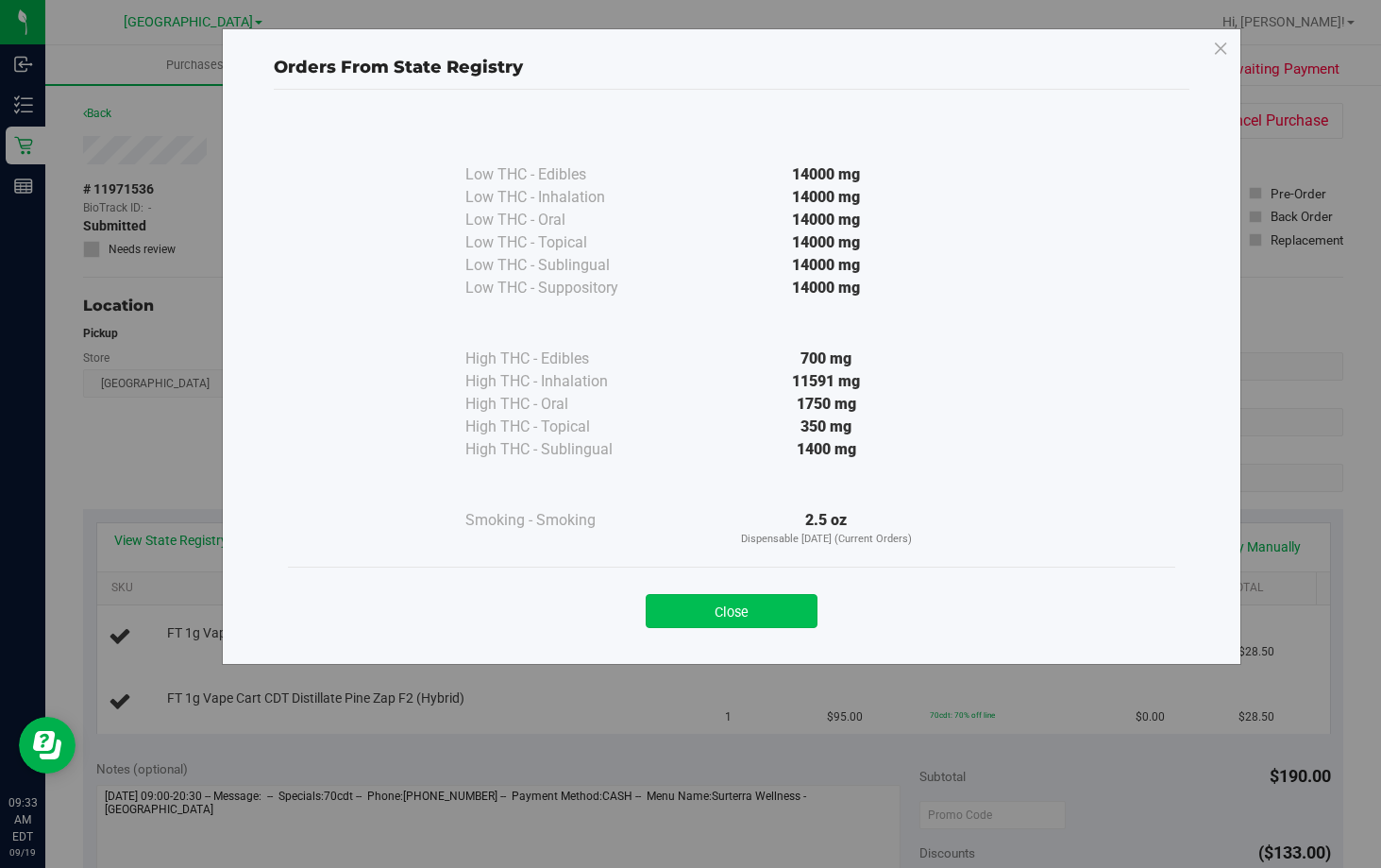
click at [713, 611] on button "Close" at bounding box center [731, 610] width 172 height 34
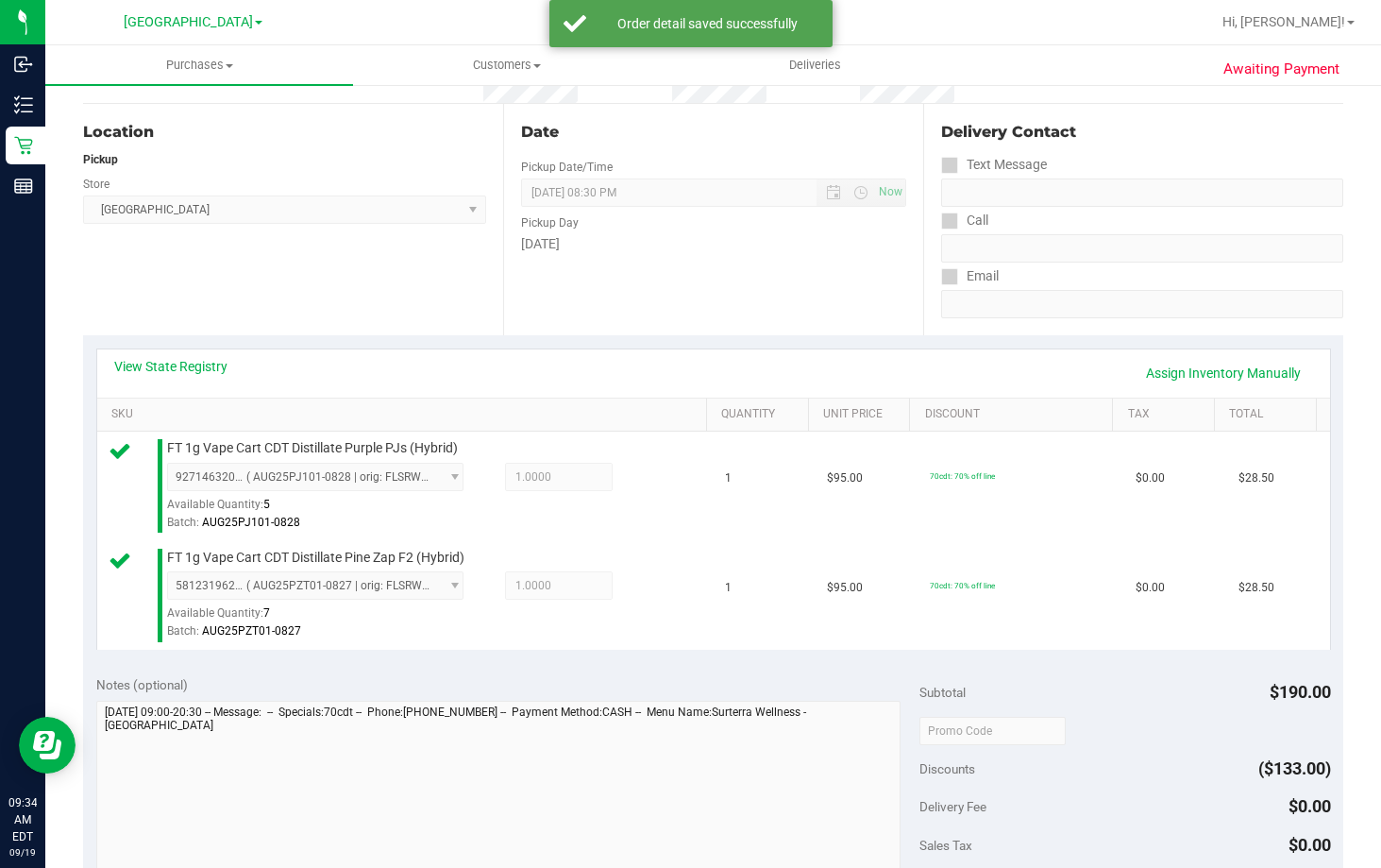
scroll to position [472, 0]
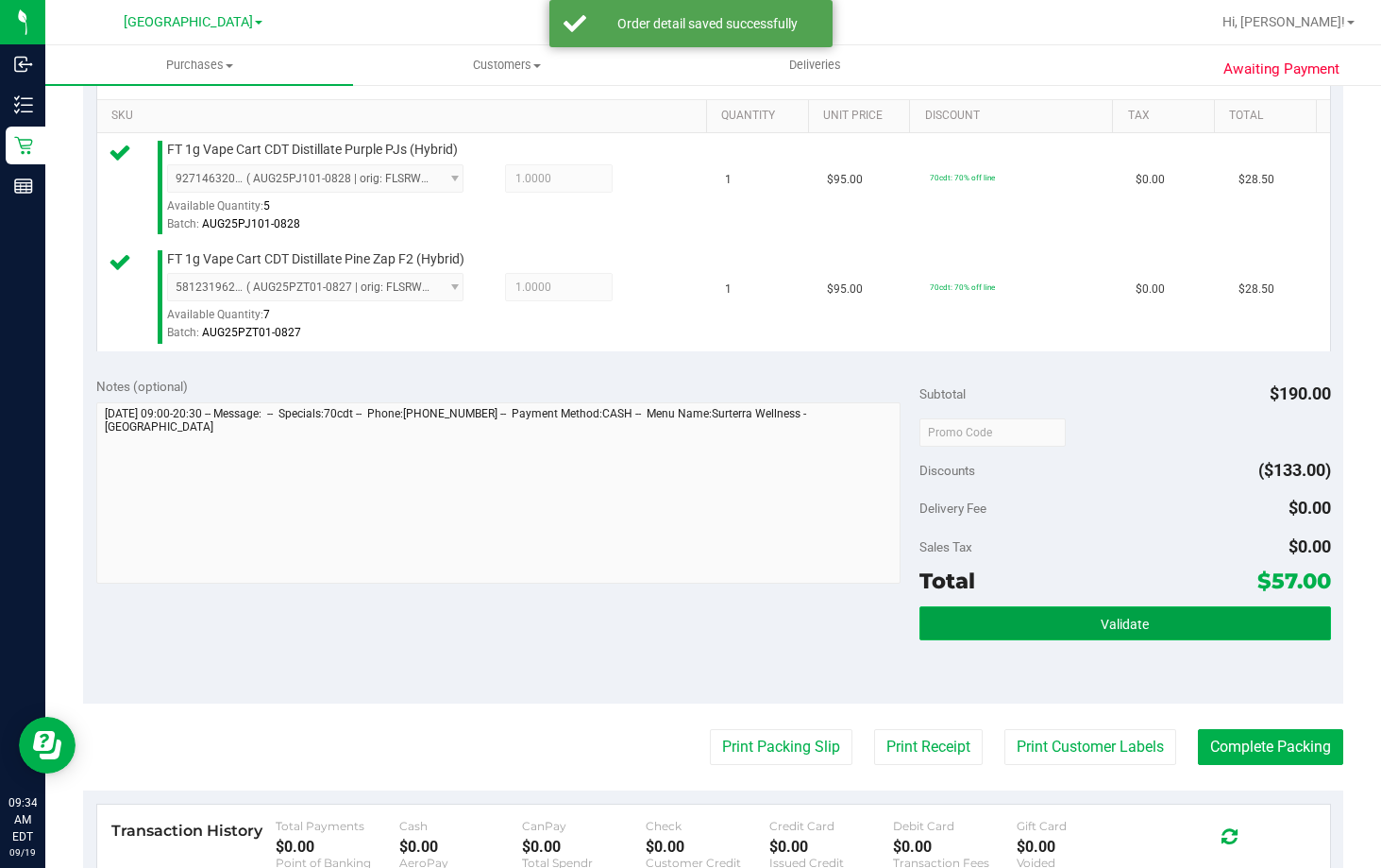
click at [1123, 619] on span "Validate" at bounding box center [1124, 623] width 48 height 15
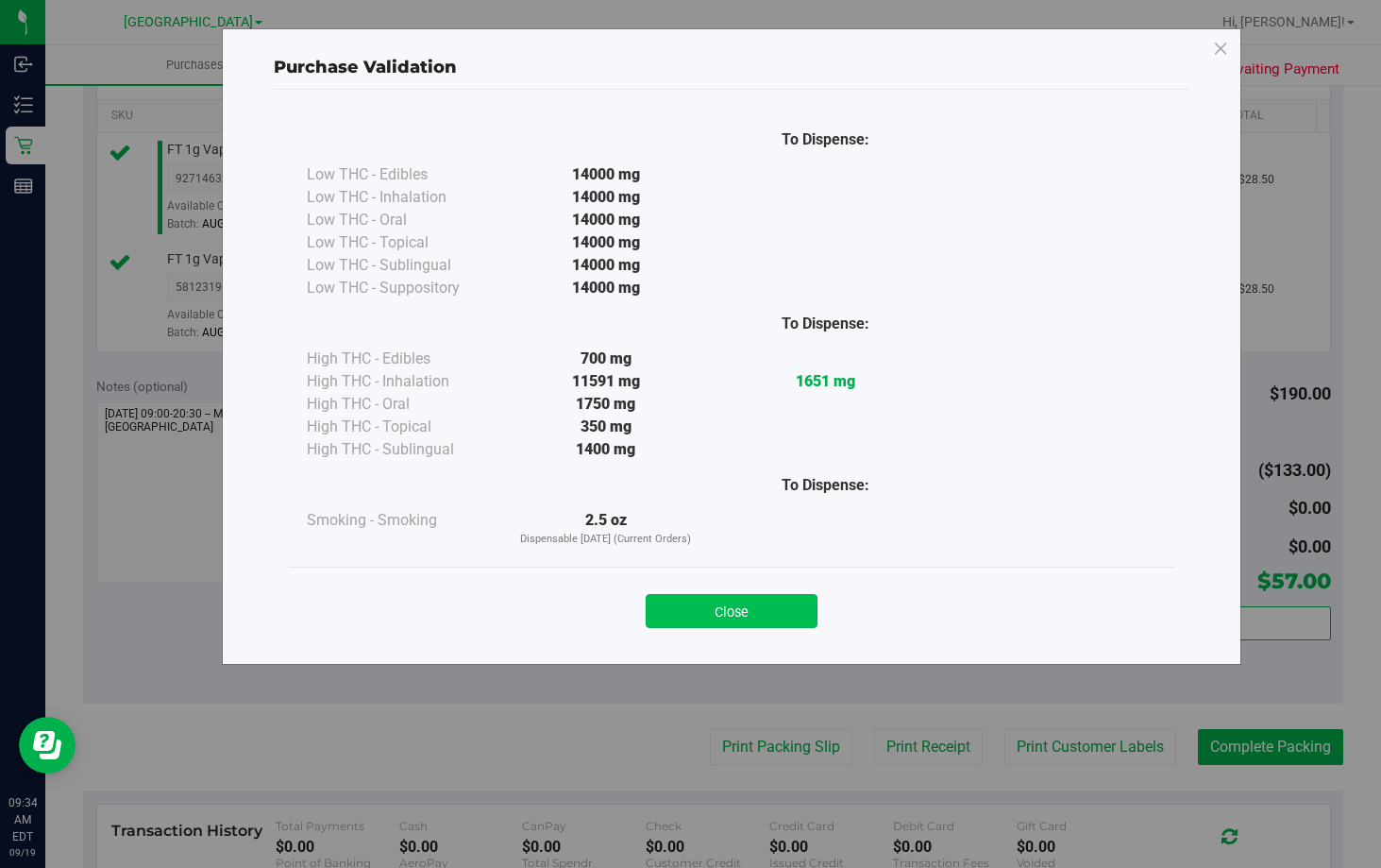
click at [773, 620] on button "Close" at bounding box center [731, 610] width 172 height 34
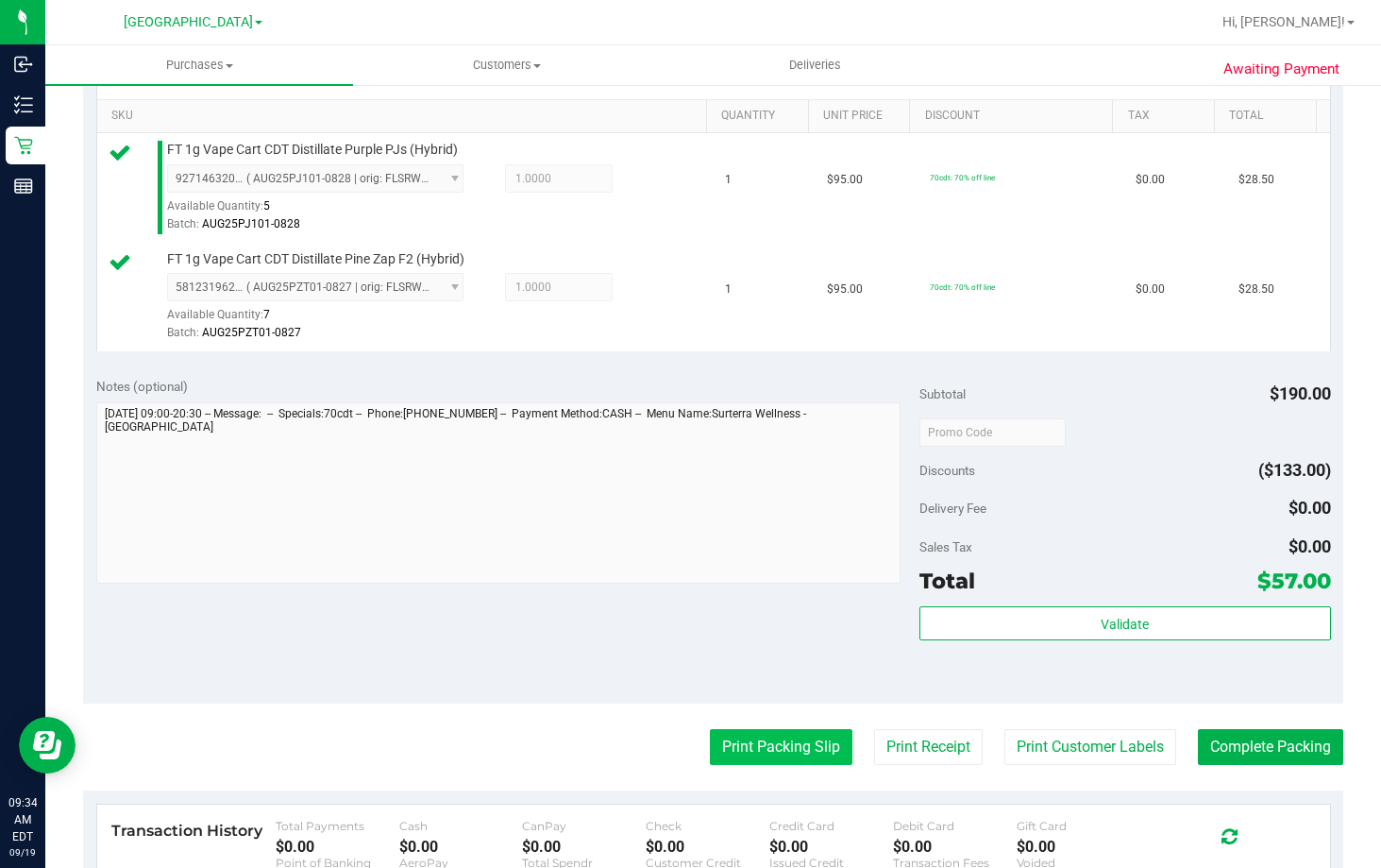
click at [797, 735] on button "Print Packing Slip" at bounding box center [780, 747] width 142 height 36
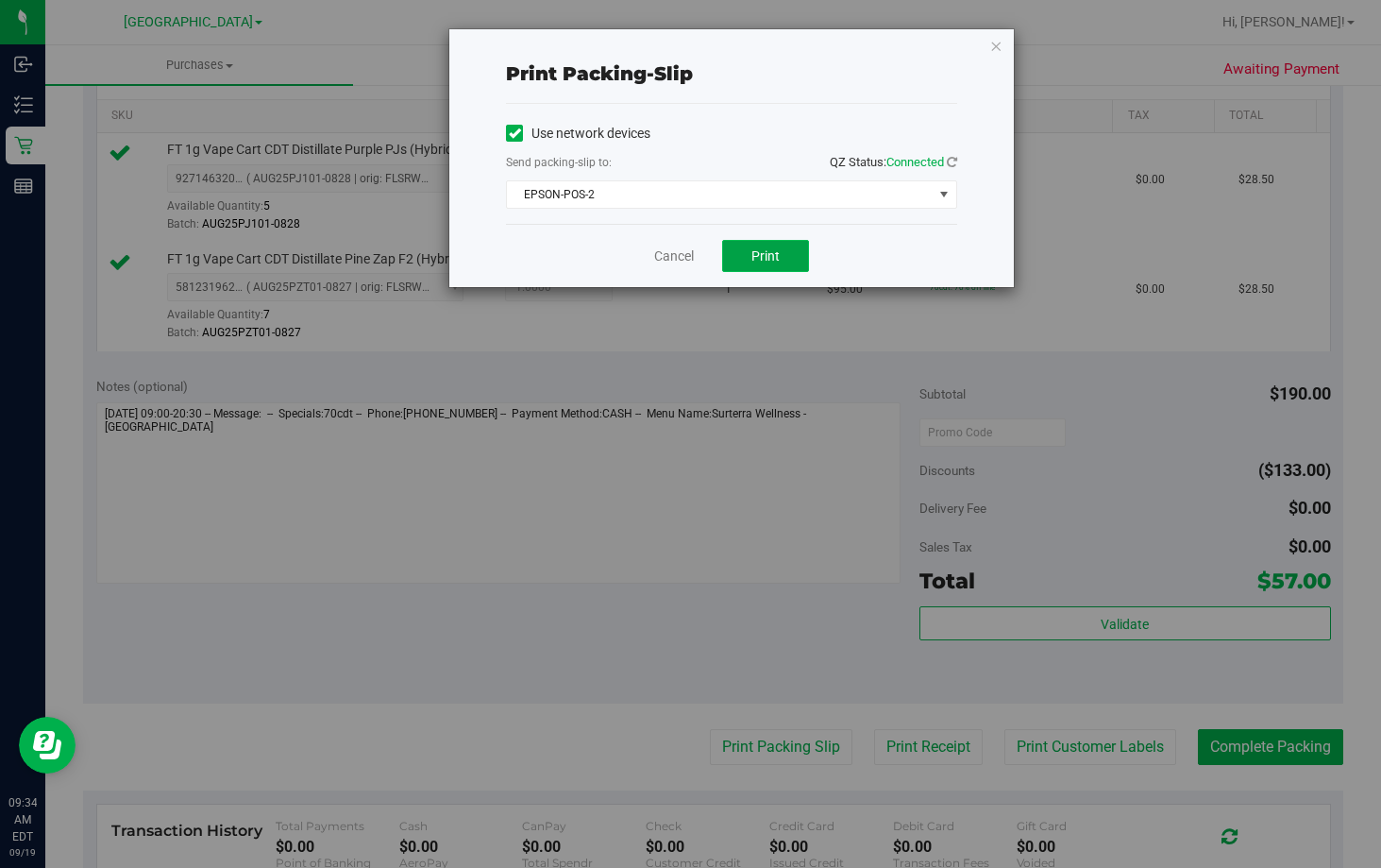
click at [787, 263] on button "Print" at bounding box center [765, 256] width 86 height 32
click at [679, 253] on link "Cancel" at bounding box center [674, 257] width 40 height 20
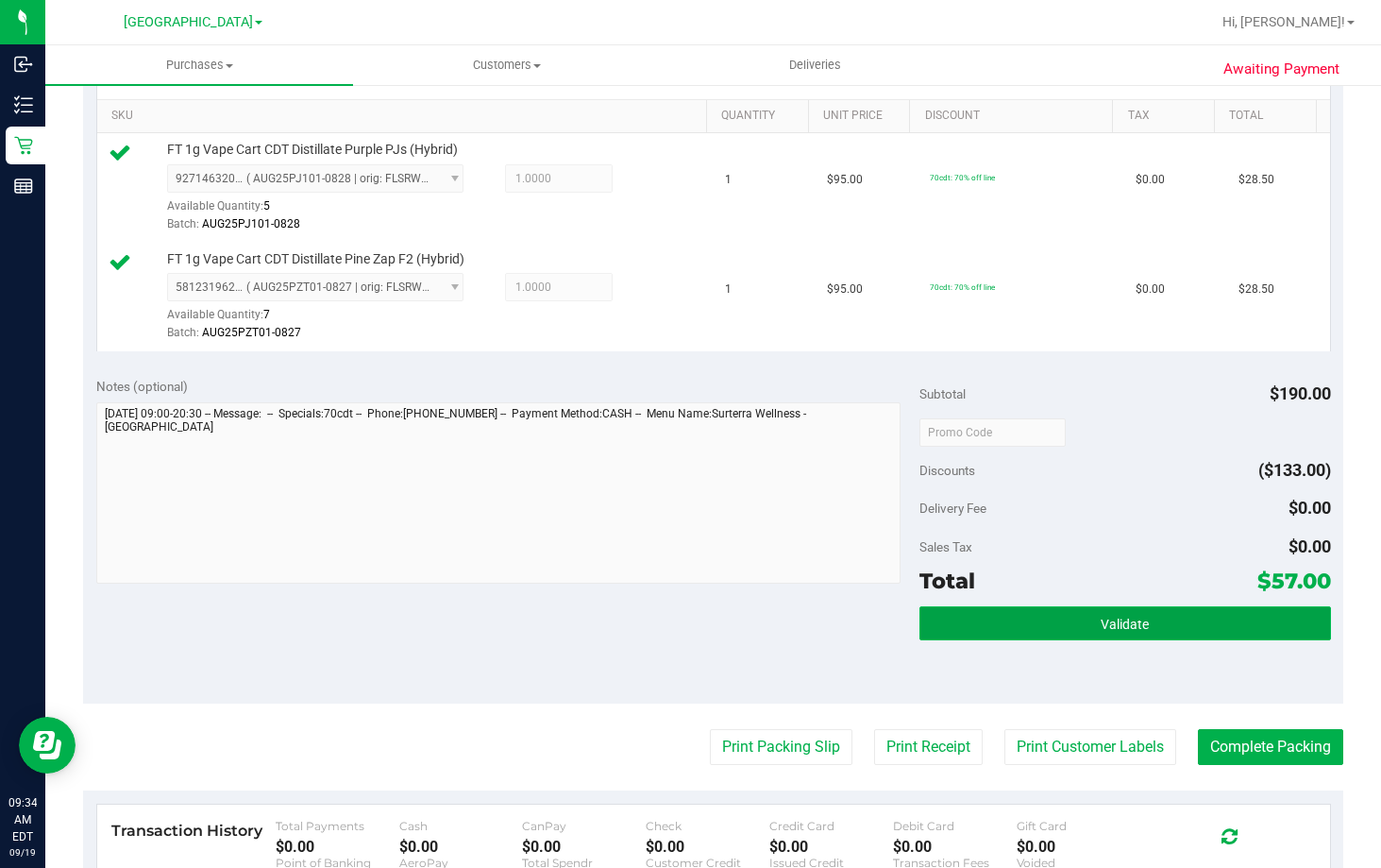
click at [1134, 633] on button "Validate" at bounding box center [1125, 623] width 412 height 34
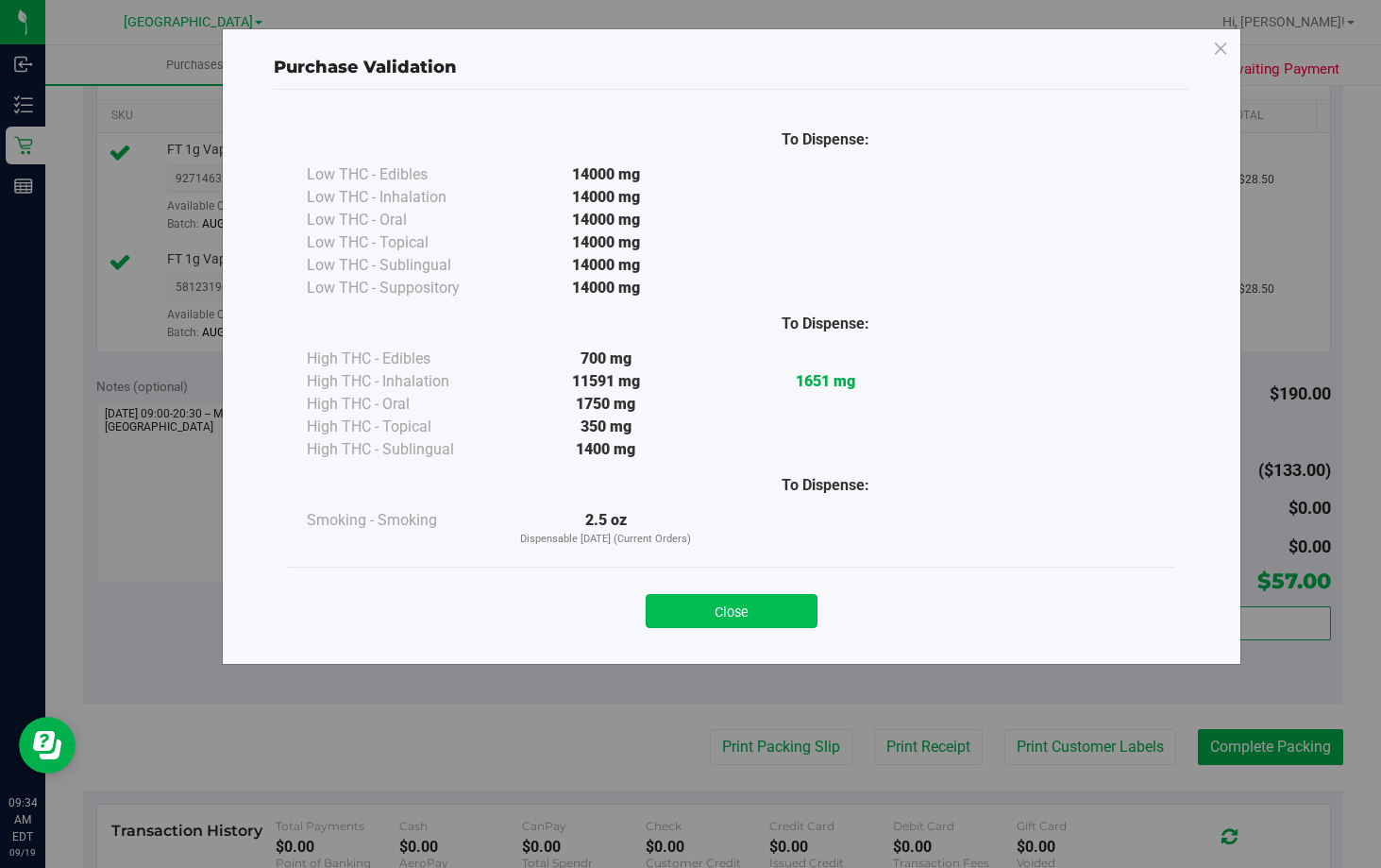
click at [758, 600] on button "Close" at bounding box center [731, 610] width 172 height 34
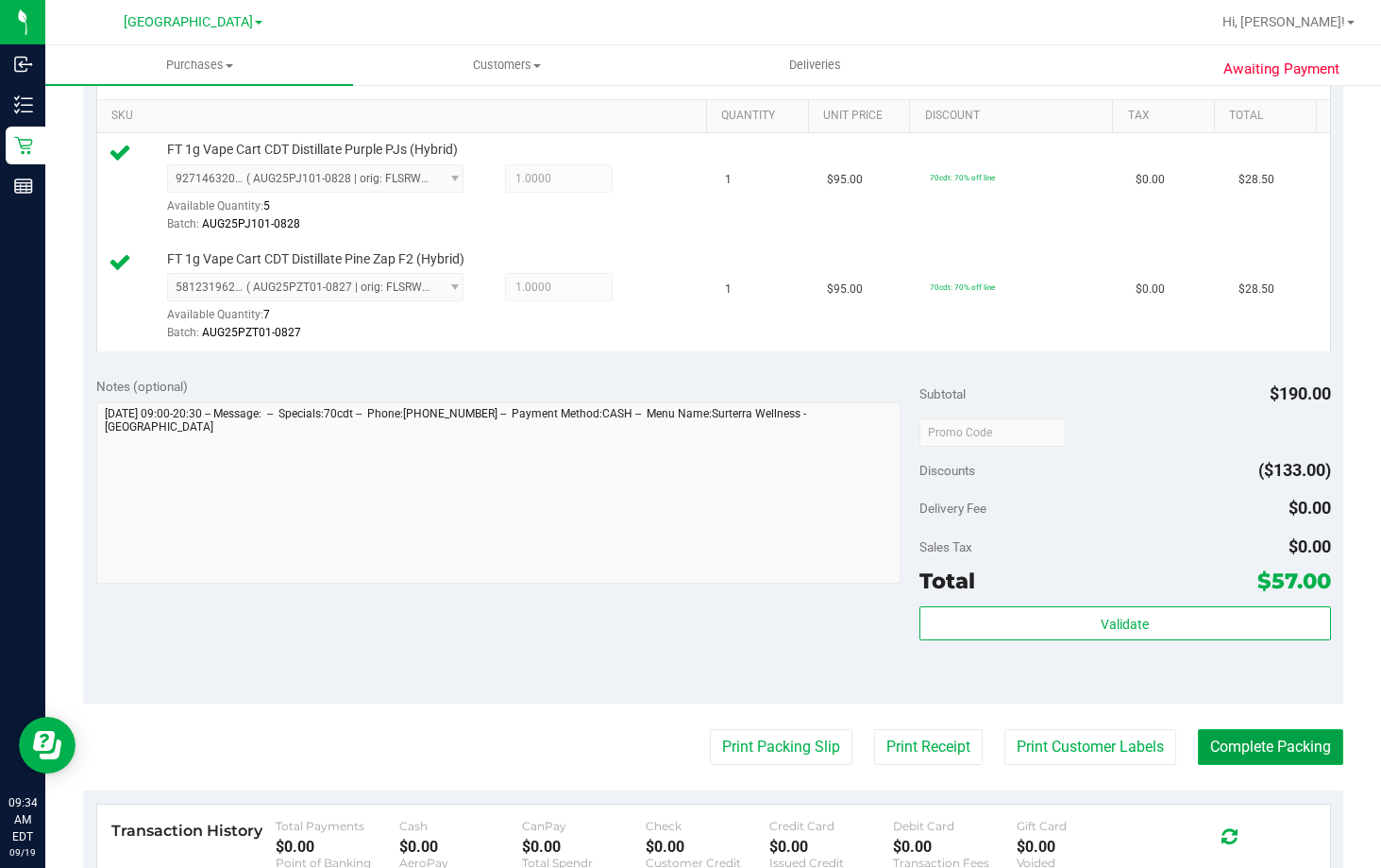
click at [1254, 755] on button "Complete Packing" at bounding box center [1271, 747] width 145 height 36
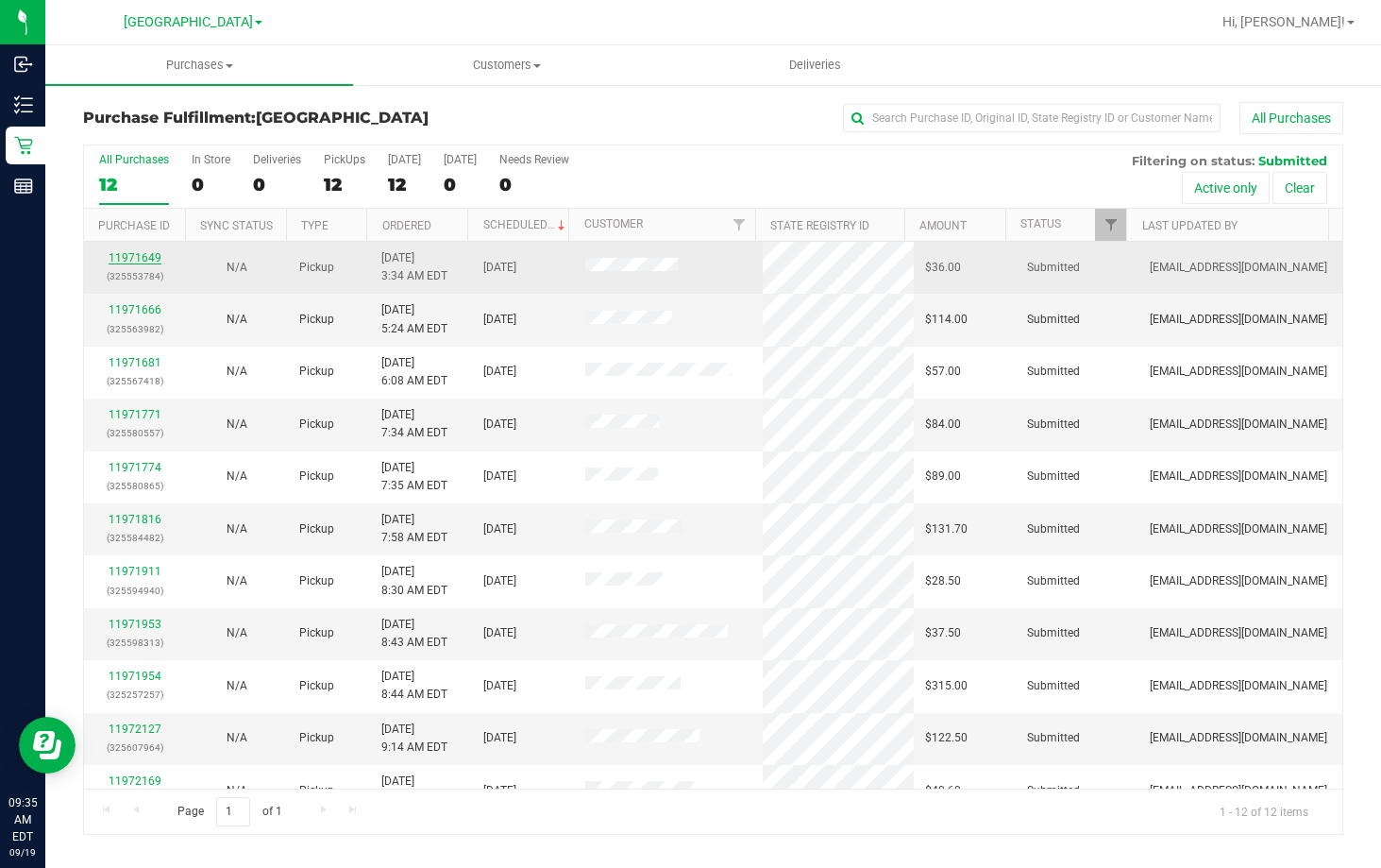
click at [140, 256] on link "11971649" at bounding box center [134, 258] width 53 height 13
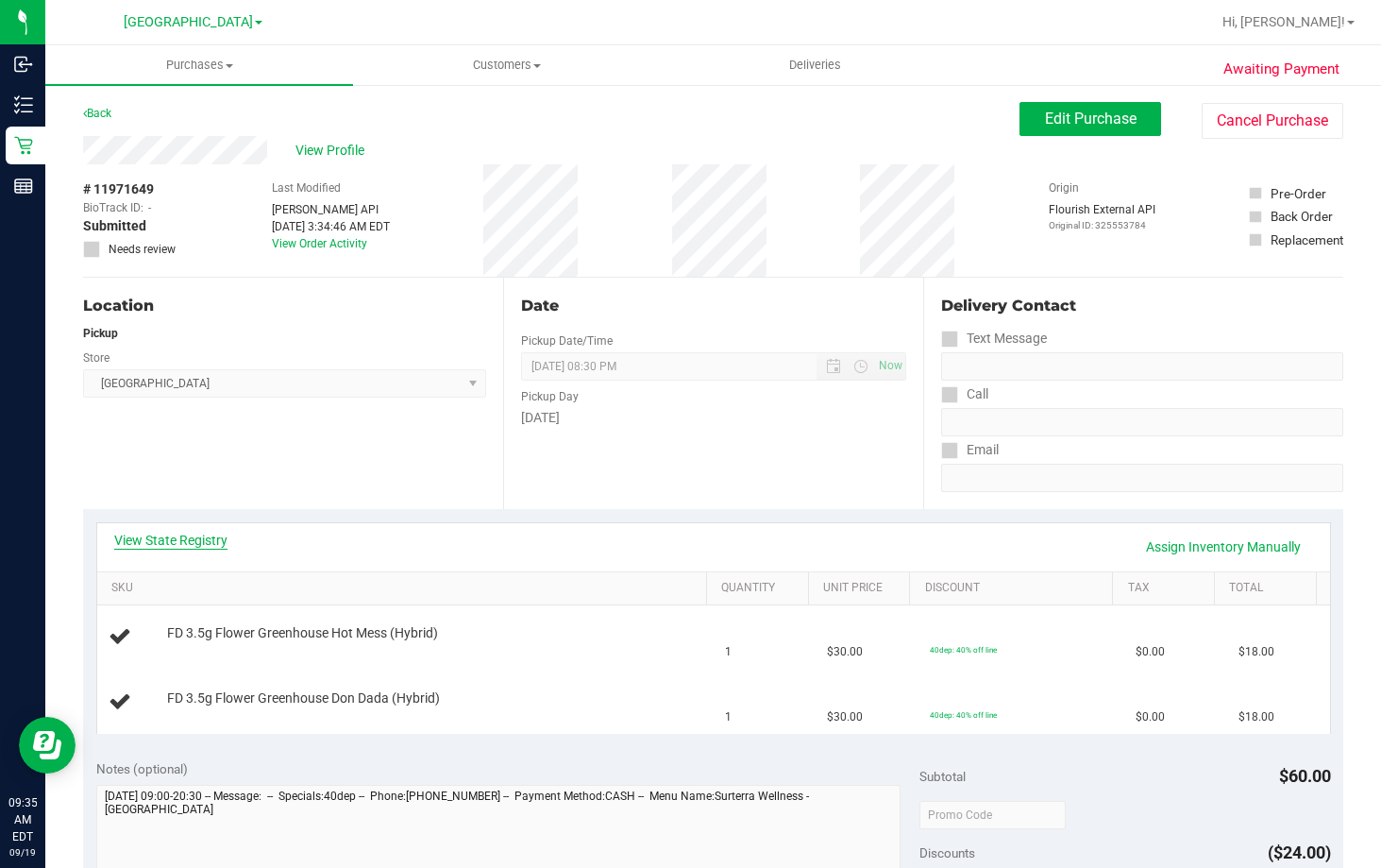
click at [205, 543] on link "View State Registry" at bounding box center [171, 540] width 113 height 19
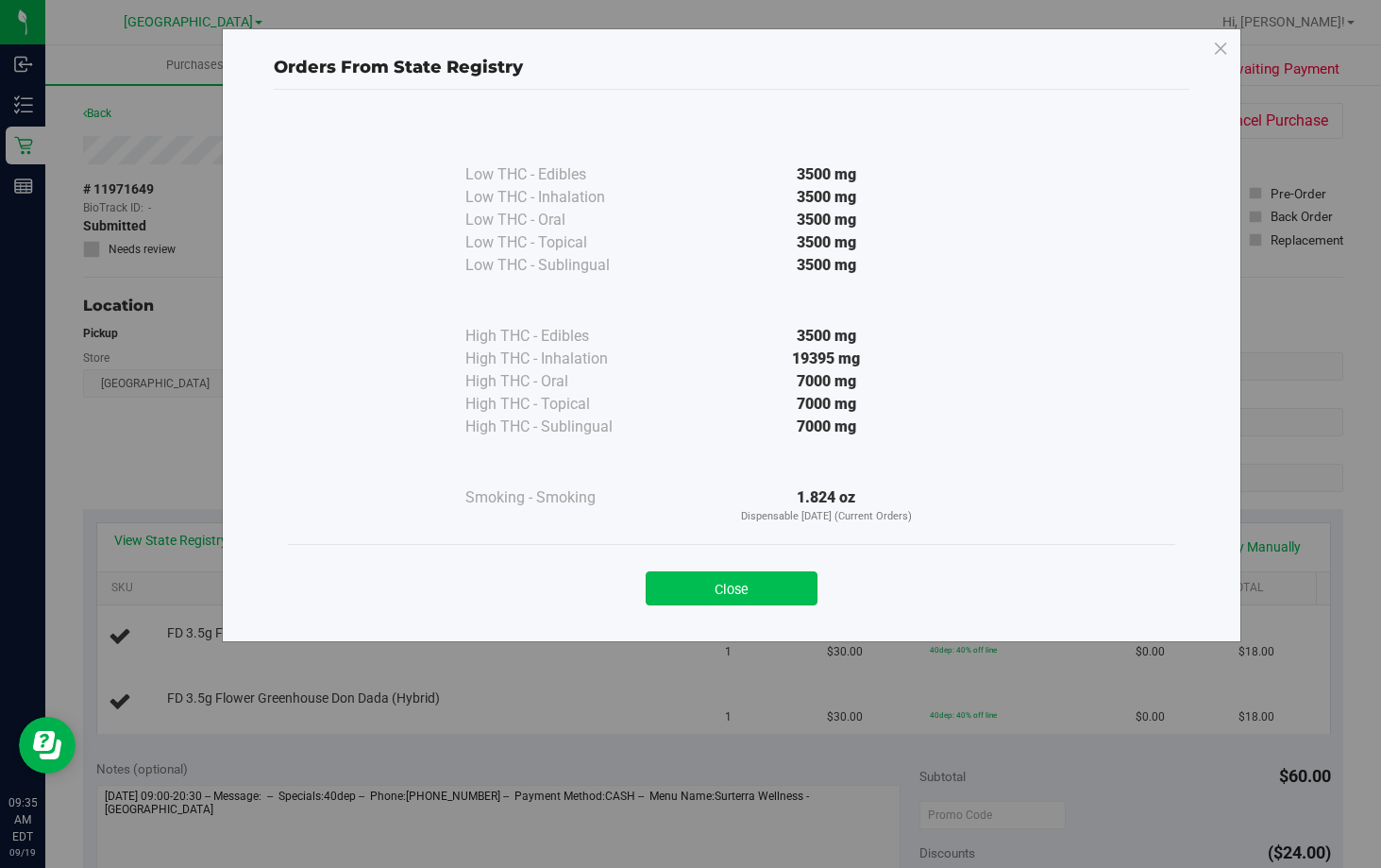
click at [701, 583] on button "Close" at bounding box center [731, 588] width 172 height 34
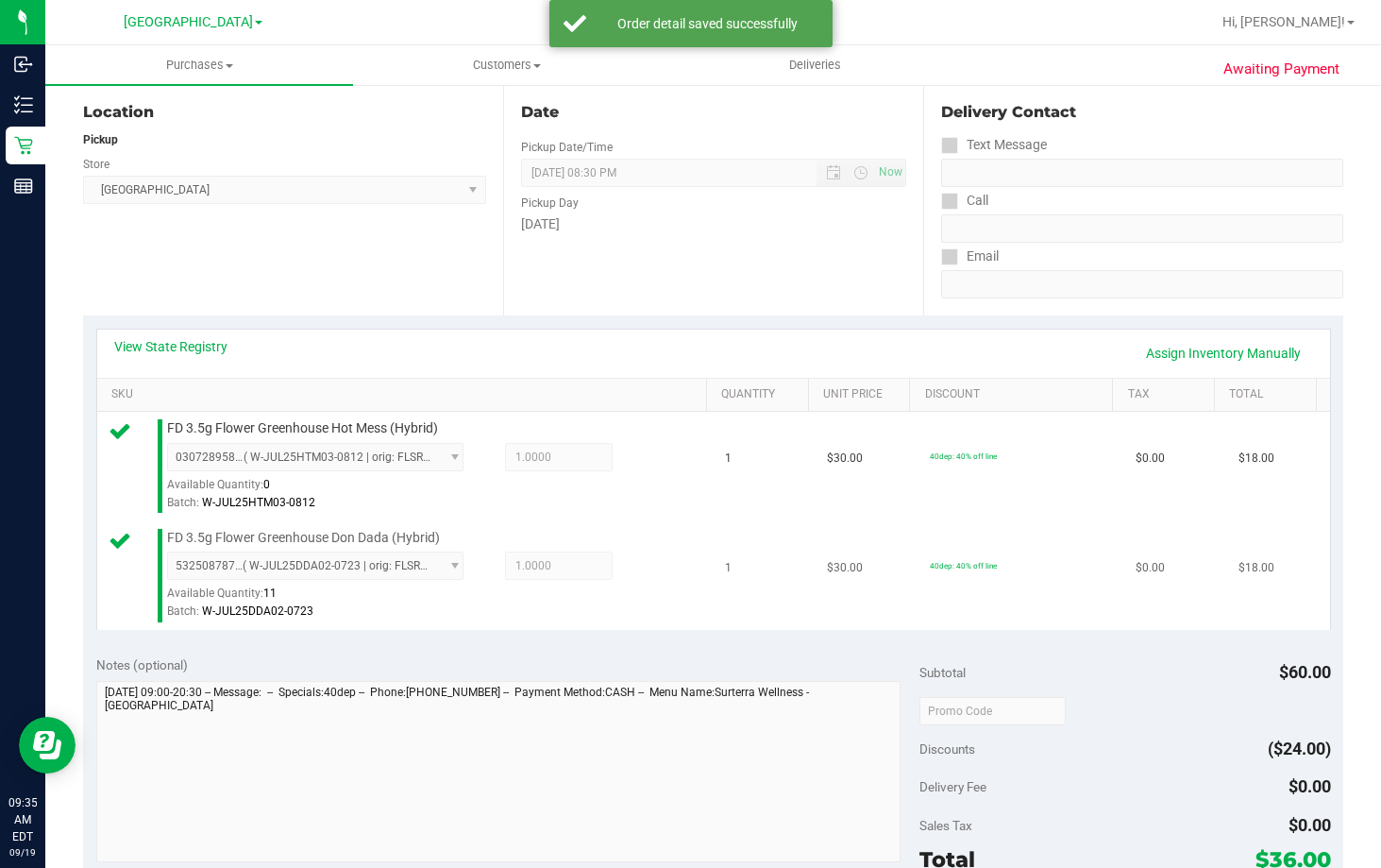
scroll to position [472, 0]
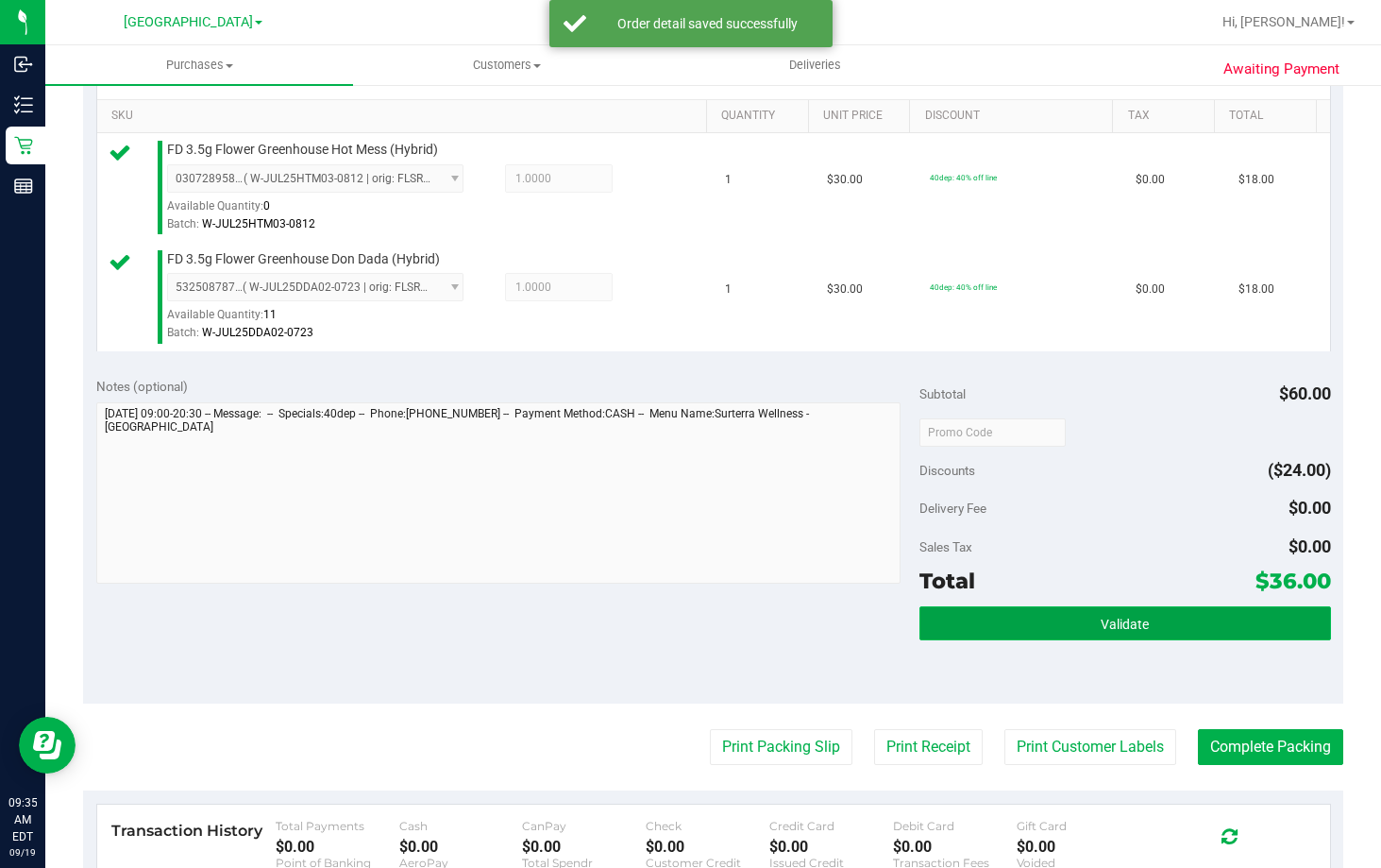
click at [1138, 608] on button "Validate" at bounding box center [1125, 623] width 412 height 34
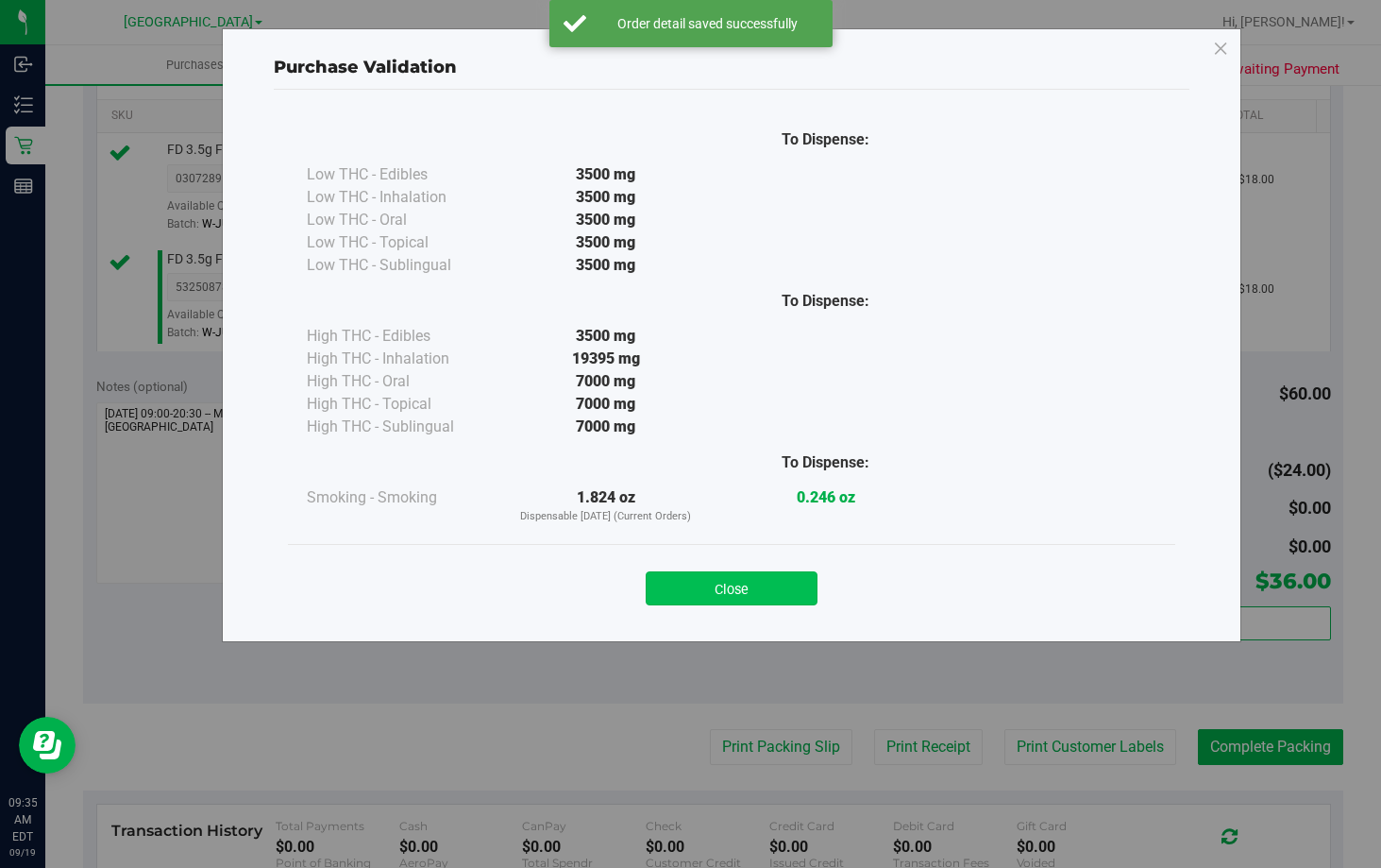
click at [722, 595] on button "Close" at bounding box center [731, 588] width 172 height 34
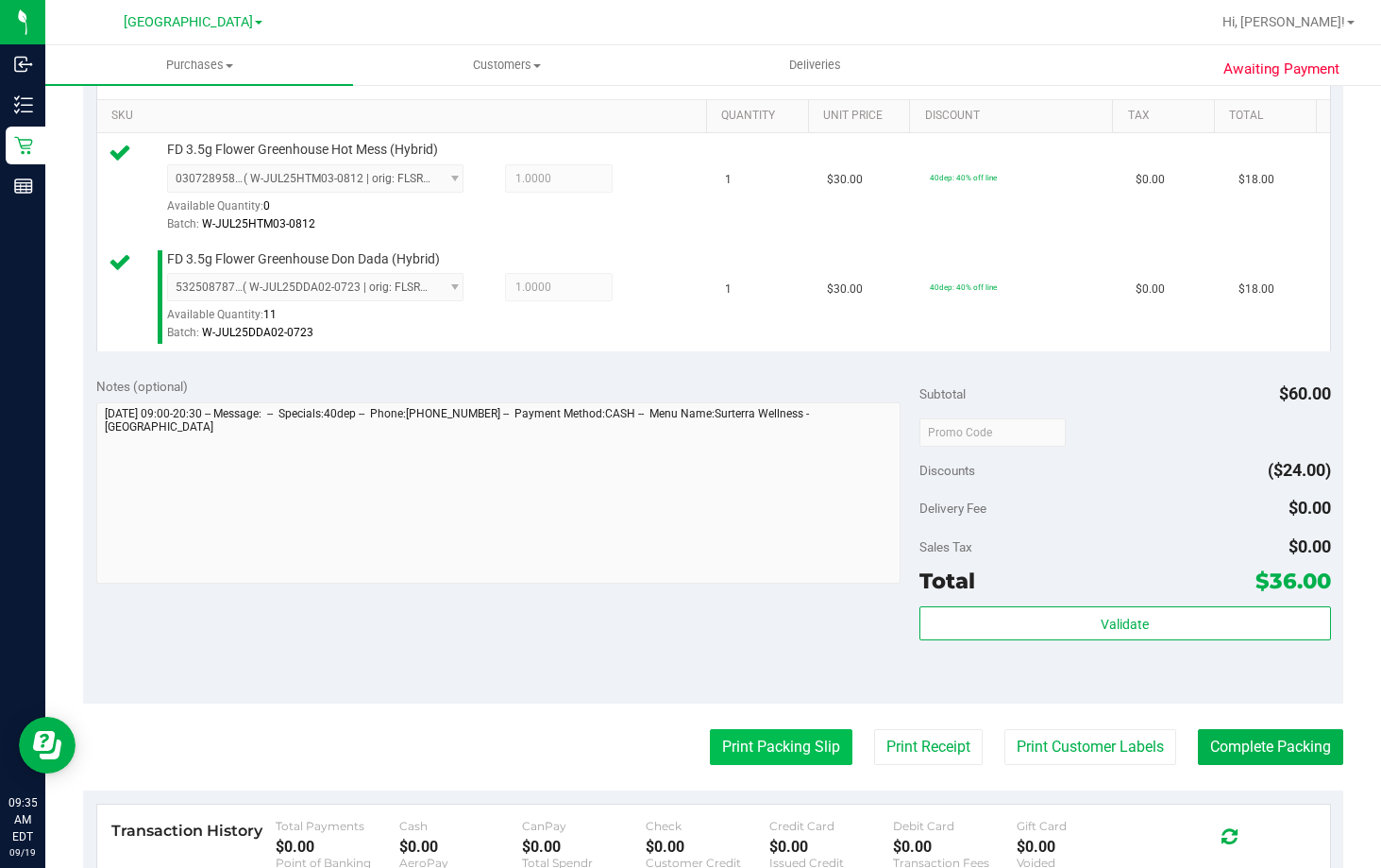
click at [820, 742] on button "Print Packing Slip" at bounding box center [780, 747] width 142 height 36
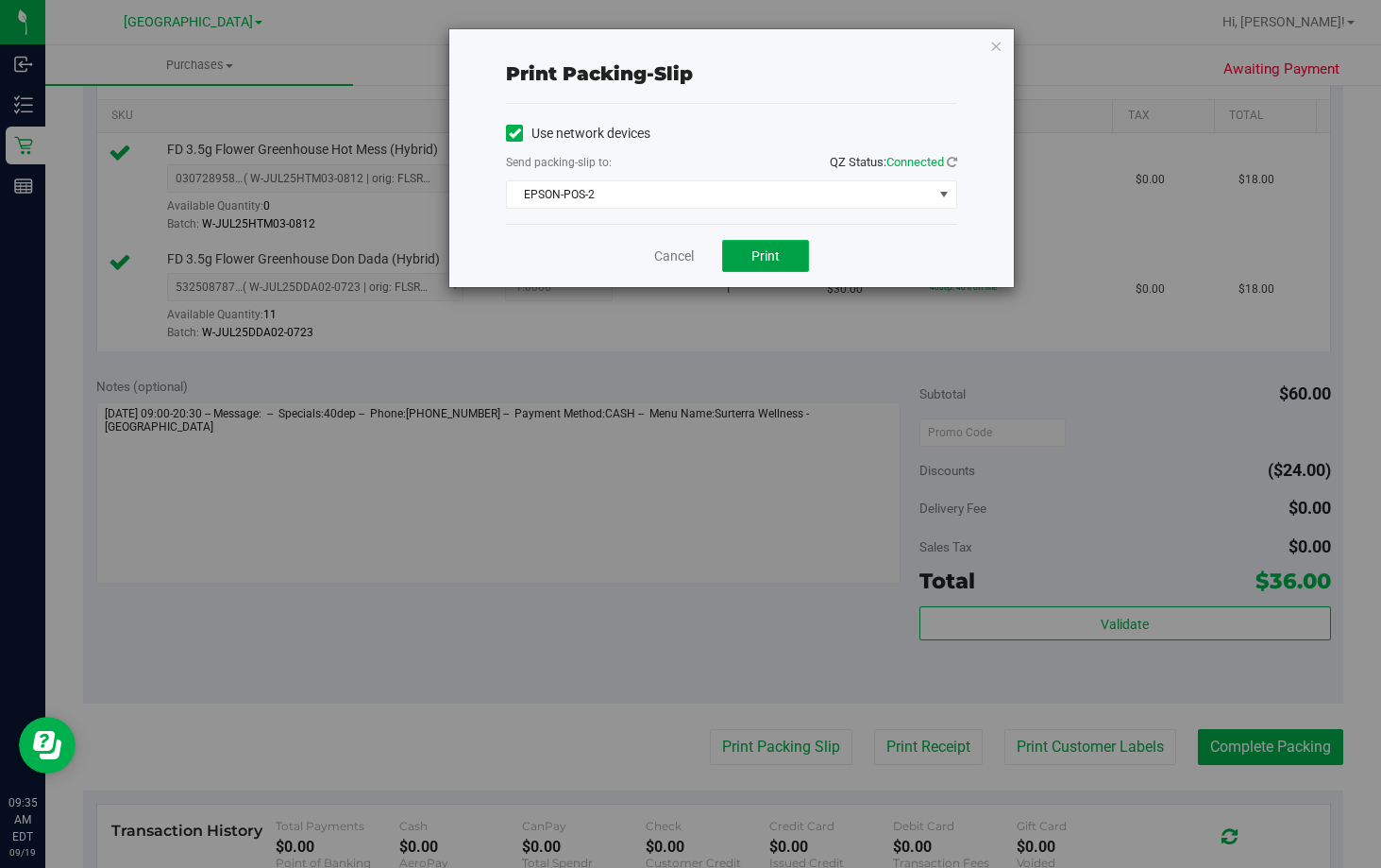
click at [775, 268] on button "Print" at bounding box center [765, 256] width 86 height 32
click at [682, 250] on link "Cancel" at bounding box center [674, 257] width 40 height 20
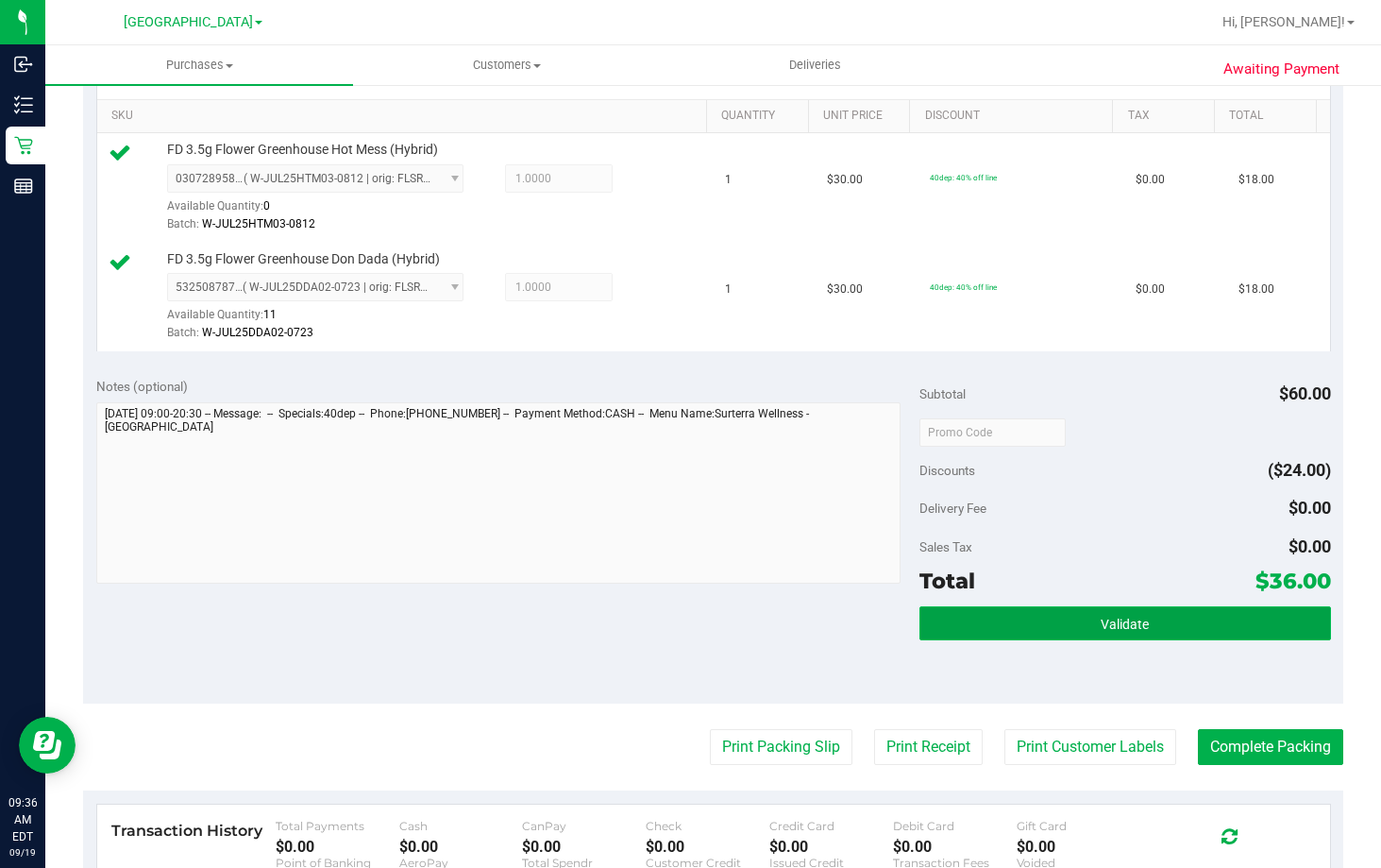
drag, startPoint x: 1095, startPoint y: 628, endPoint x: 1038, endPoint y: 589, distance: 69.1
click at [1101, 627] on span "Validate" at bounding box center [1124, 623] width 48 height 15
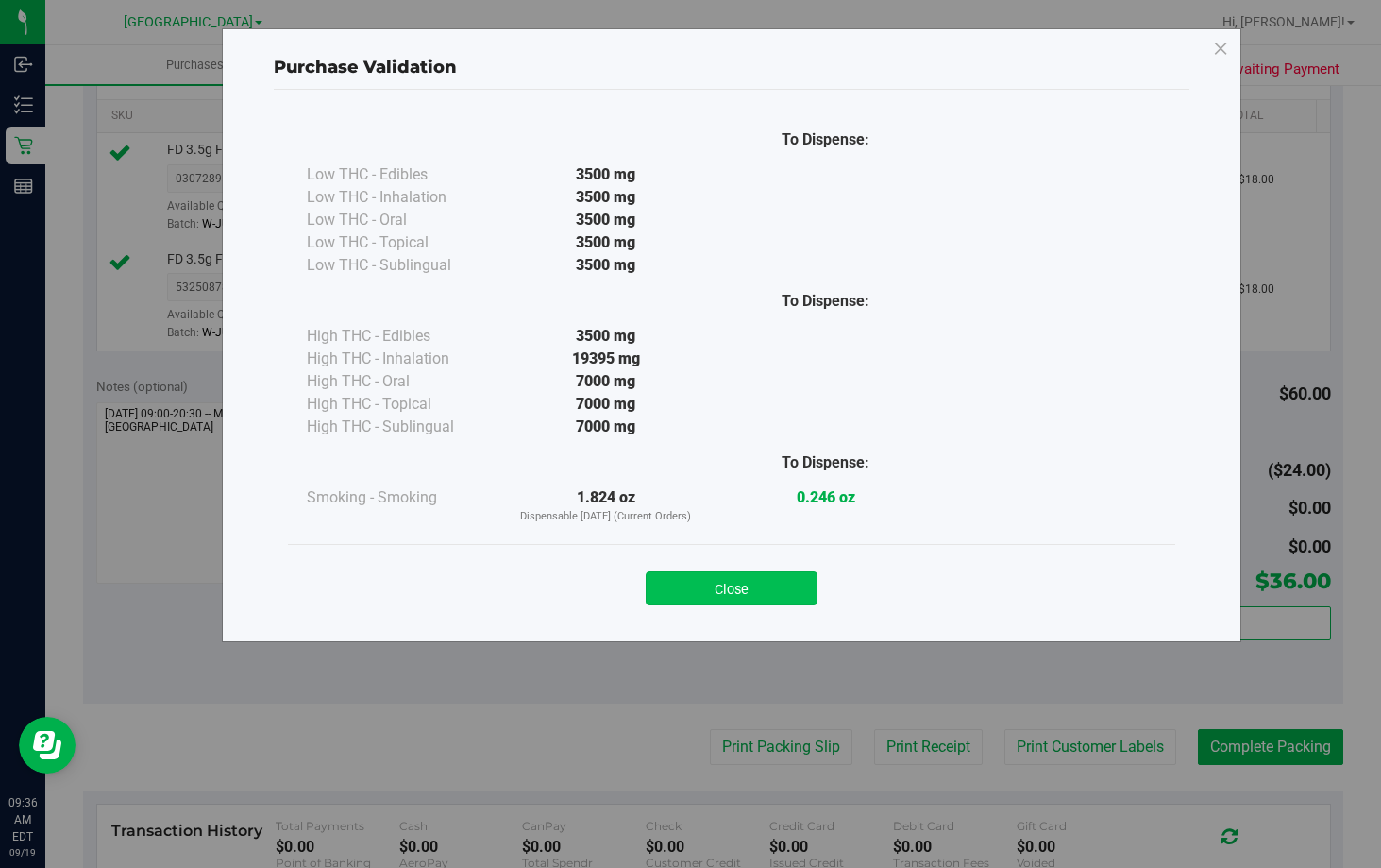
click at [701, 593] on button "Close" at bounding box center [731, 588] width 172 height 34
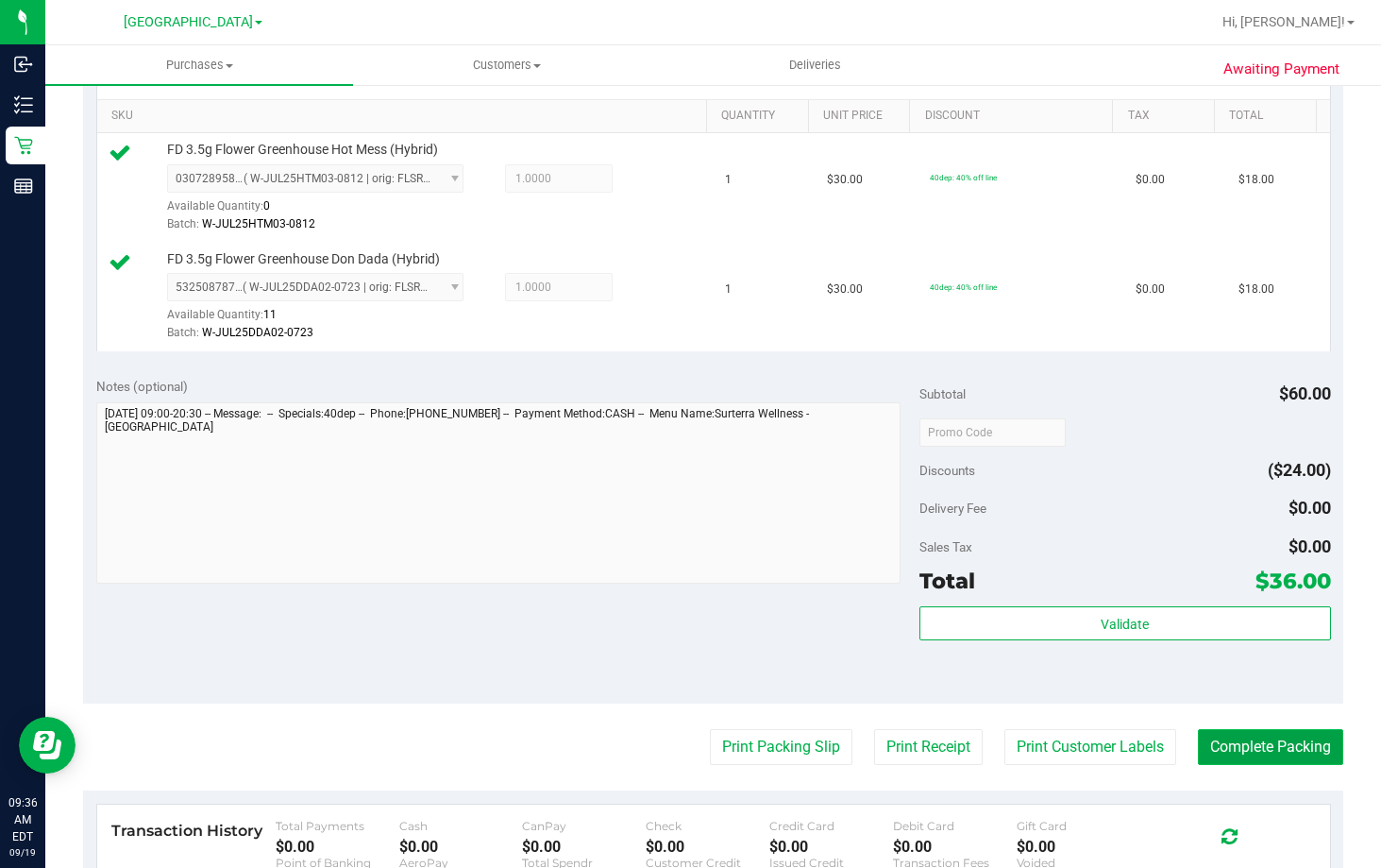
click at [1303, 743] on button "Complete Packing" at bounding box center [1271, 747] width 145 height 36
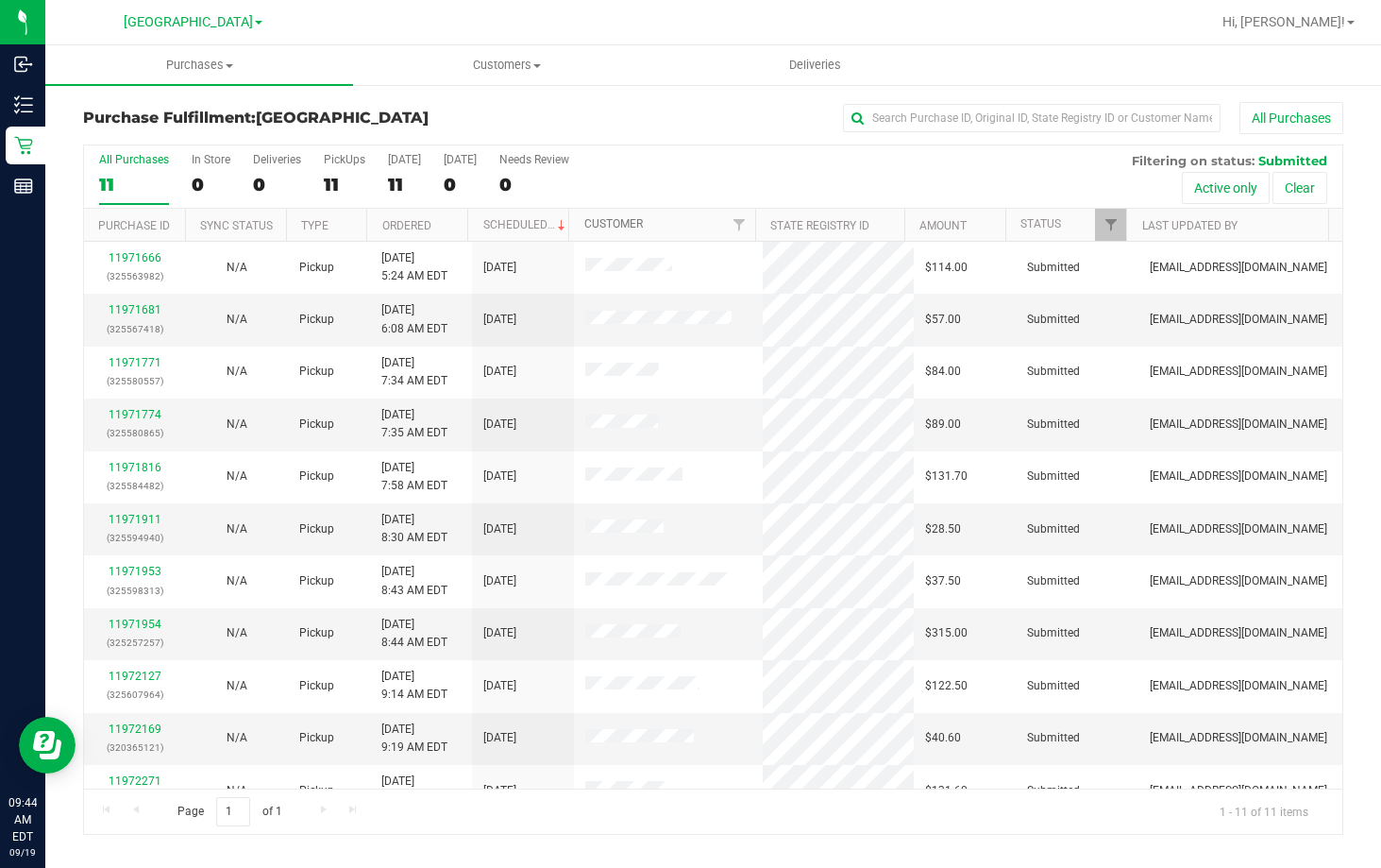
click at [634, 229] on link "Customer" at bounding box center [613, 223] width 59 height 13
click at [387, 224] on link "Ordered" at bounding box center [407, 225] width 49 height 13
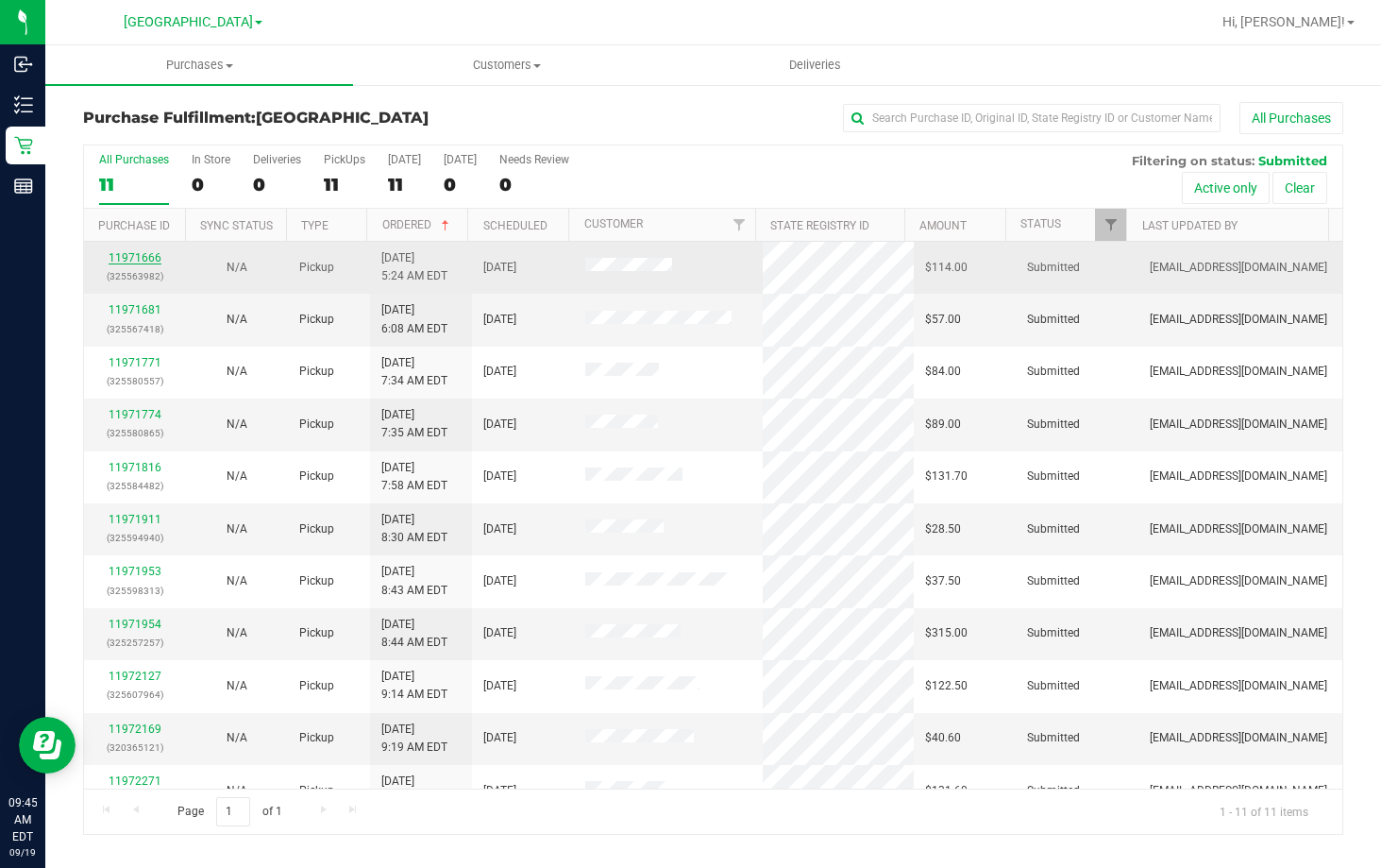
click at [140, 257] on link "11971666" at bounding box center [134, 258] width 53 height 13
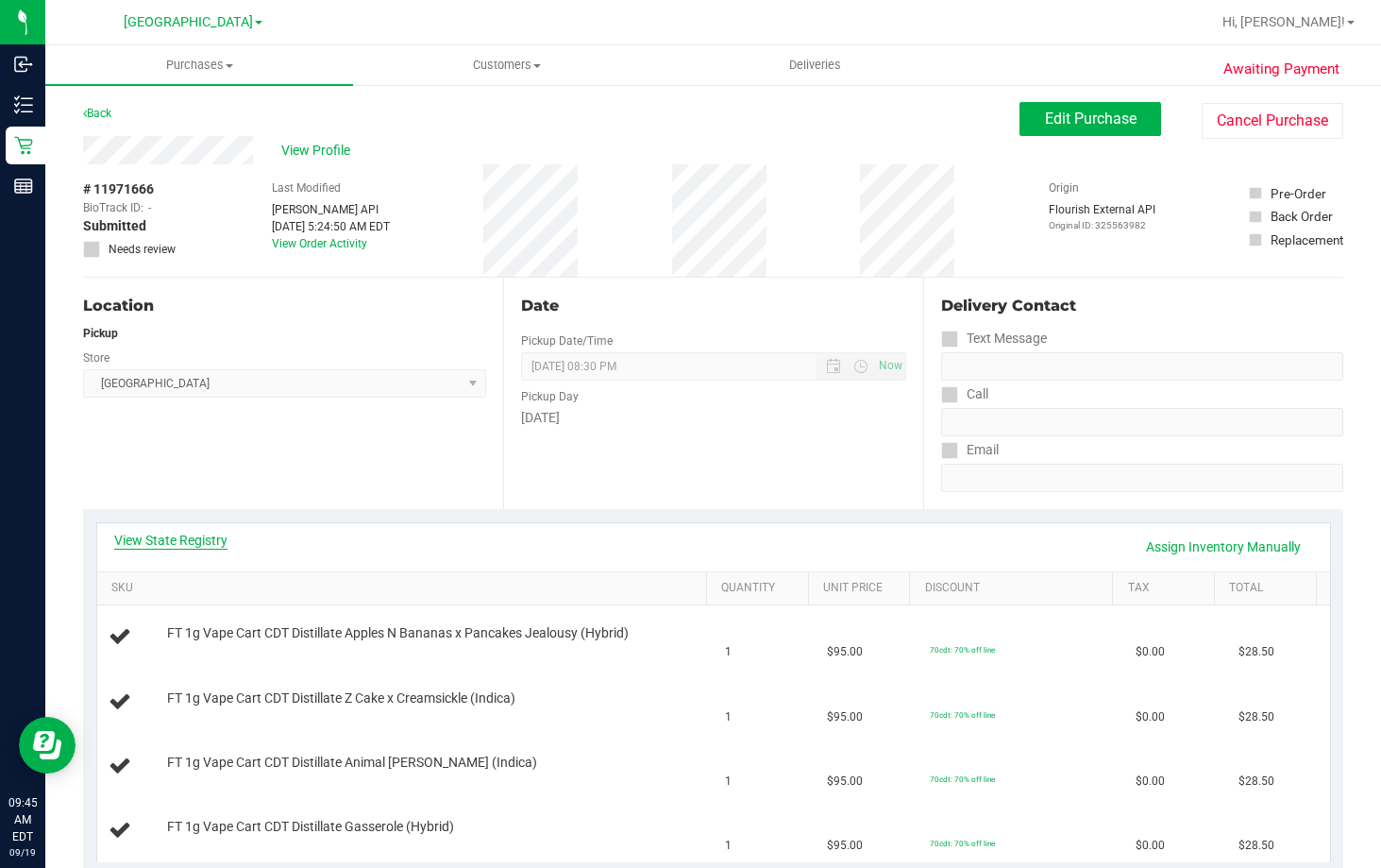
click at [185, 533] on link "View State Registry" at bounding box center [171, 540] width 113 height 19
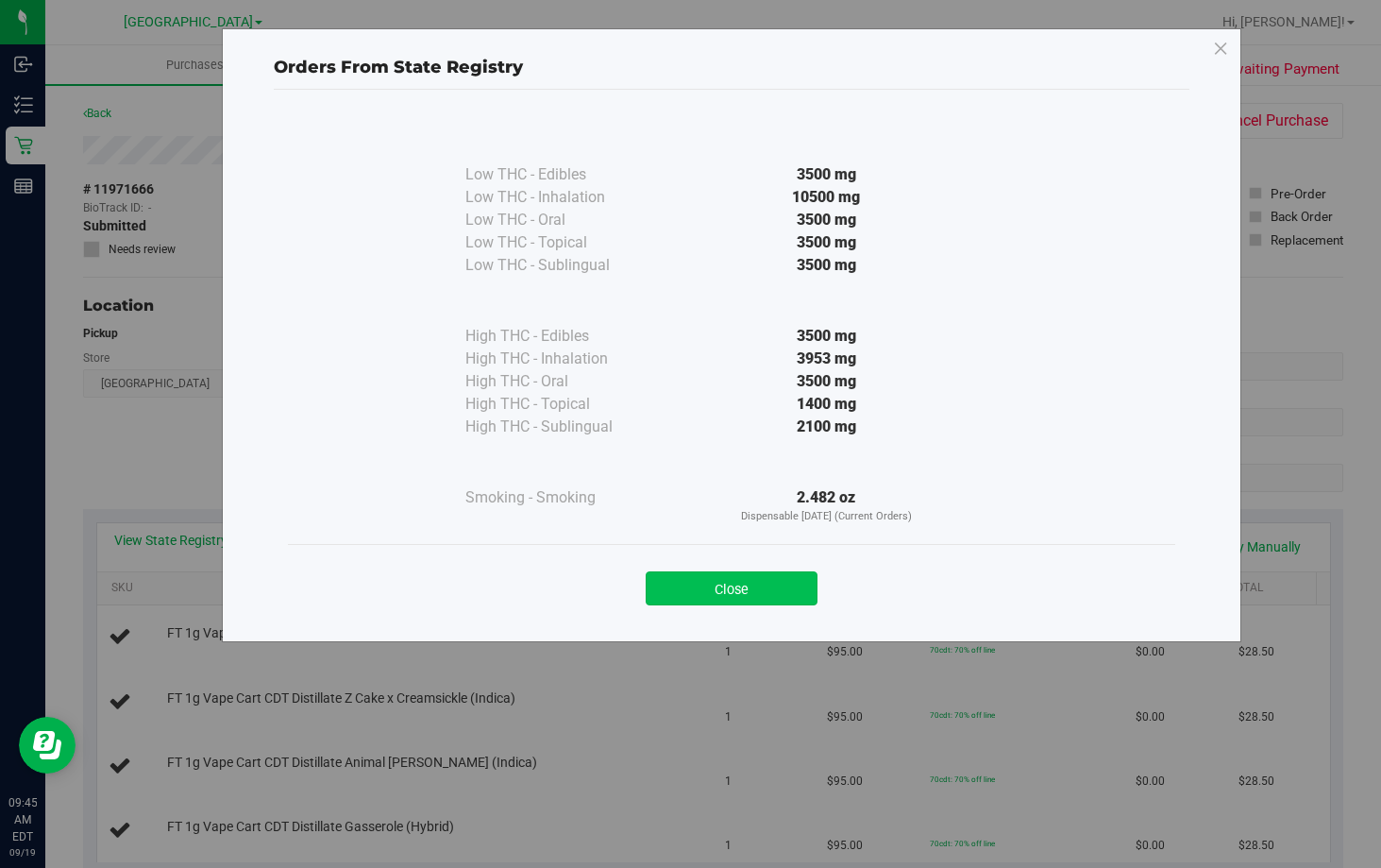
click at [729, 589] on button "Close" at bounding box center [731, 588] width 172 height 34
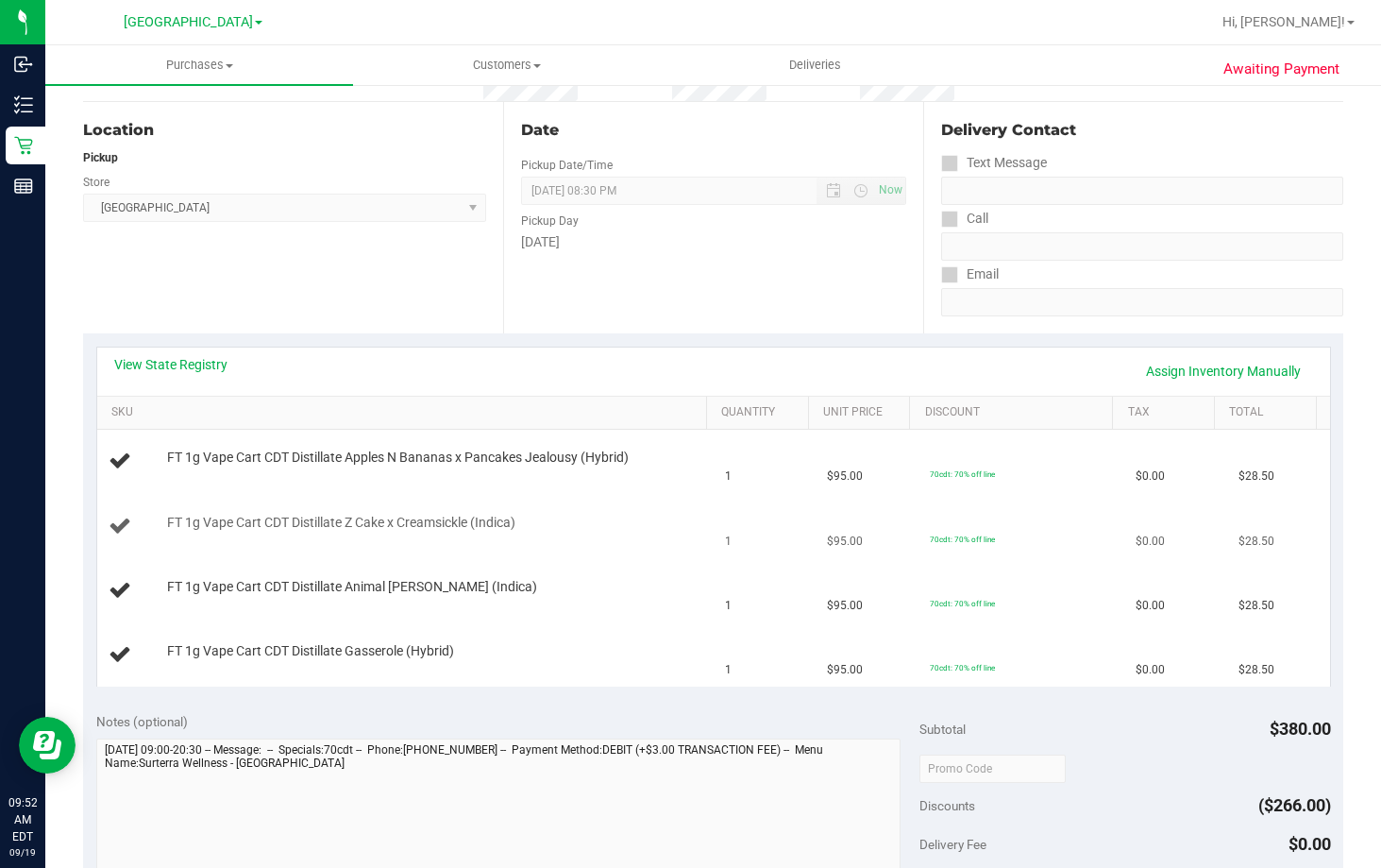
scroll to position [378, 0]
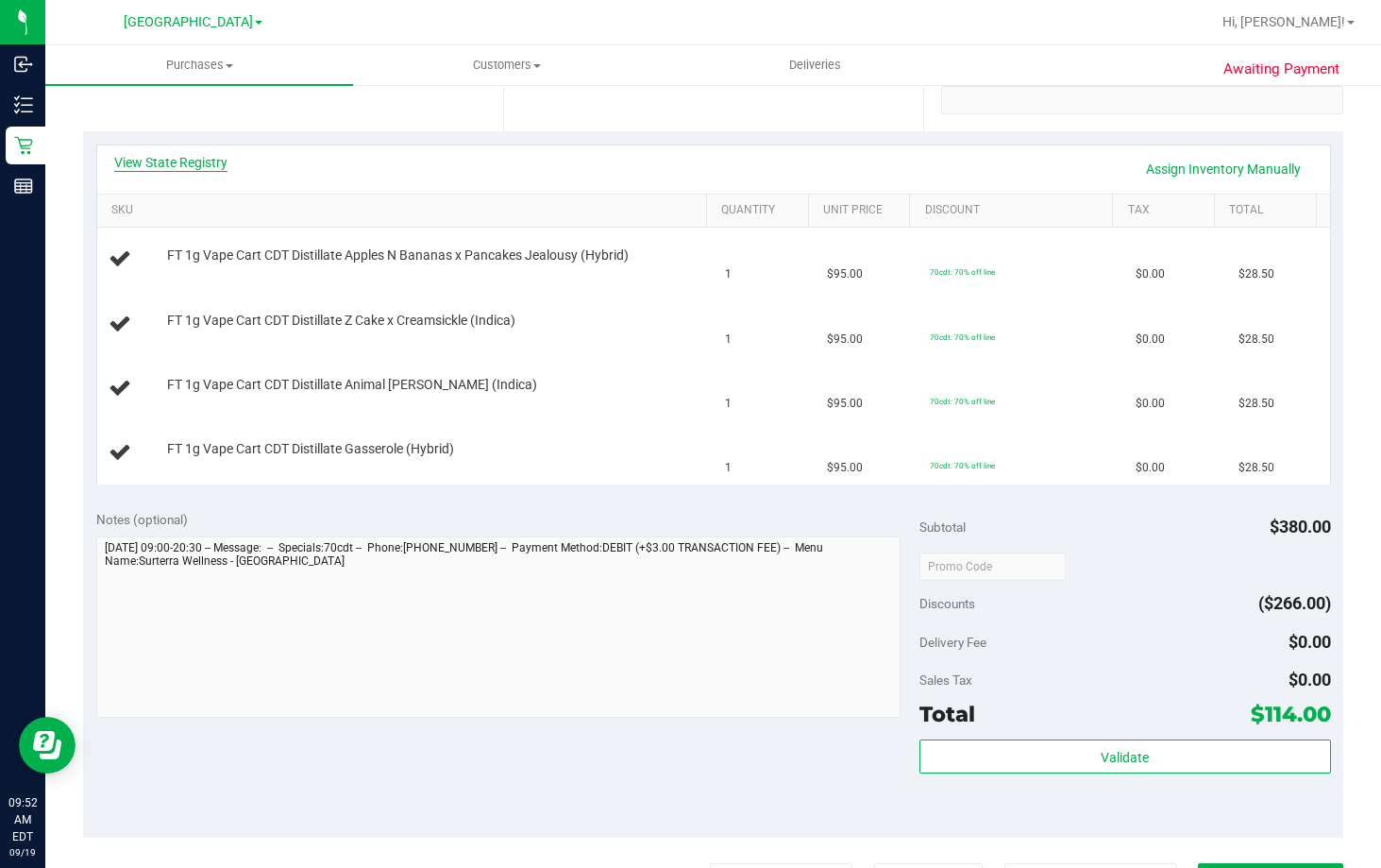
click at [181, 154] on link "View State Registry" at bounding box center [171, 162] width 113 height 19
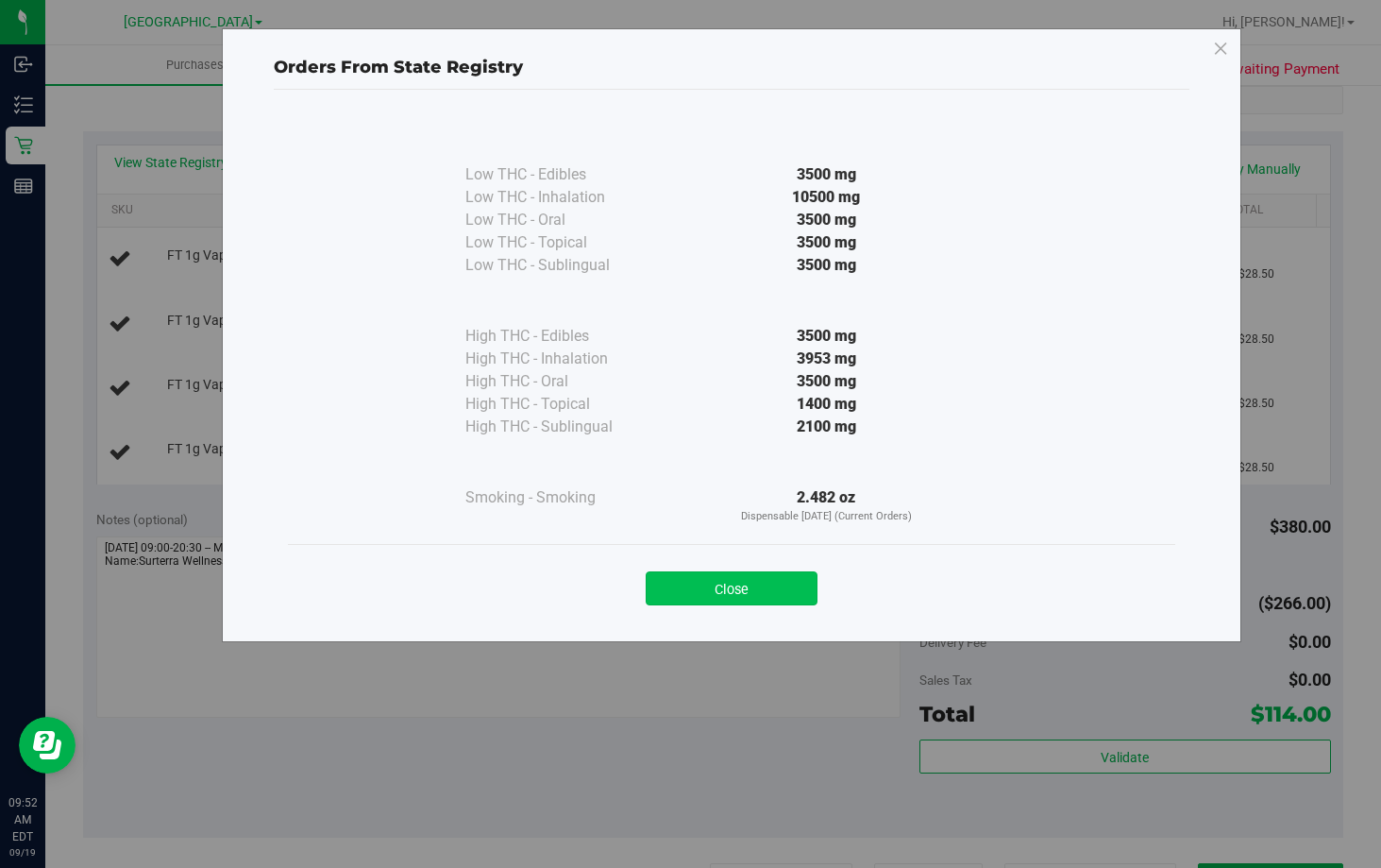
click at [758, 580] on button "Close" at bounding box center [731, 588] width 172 height 34
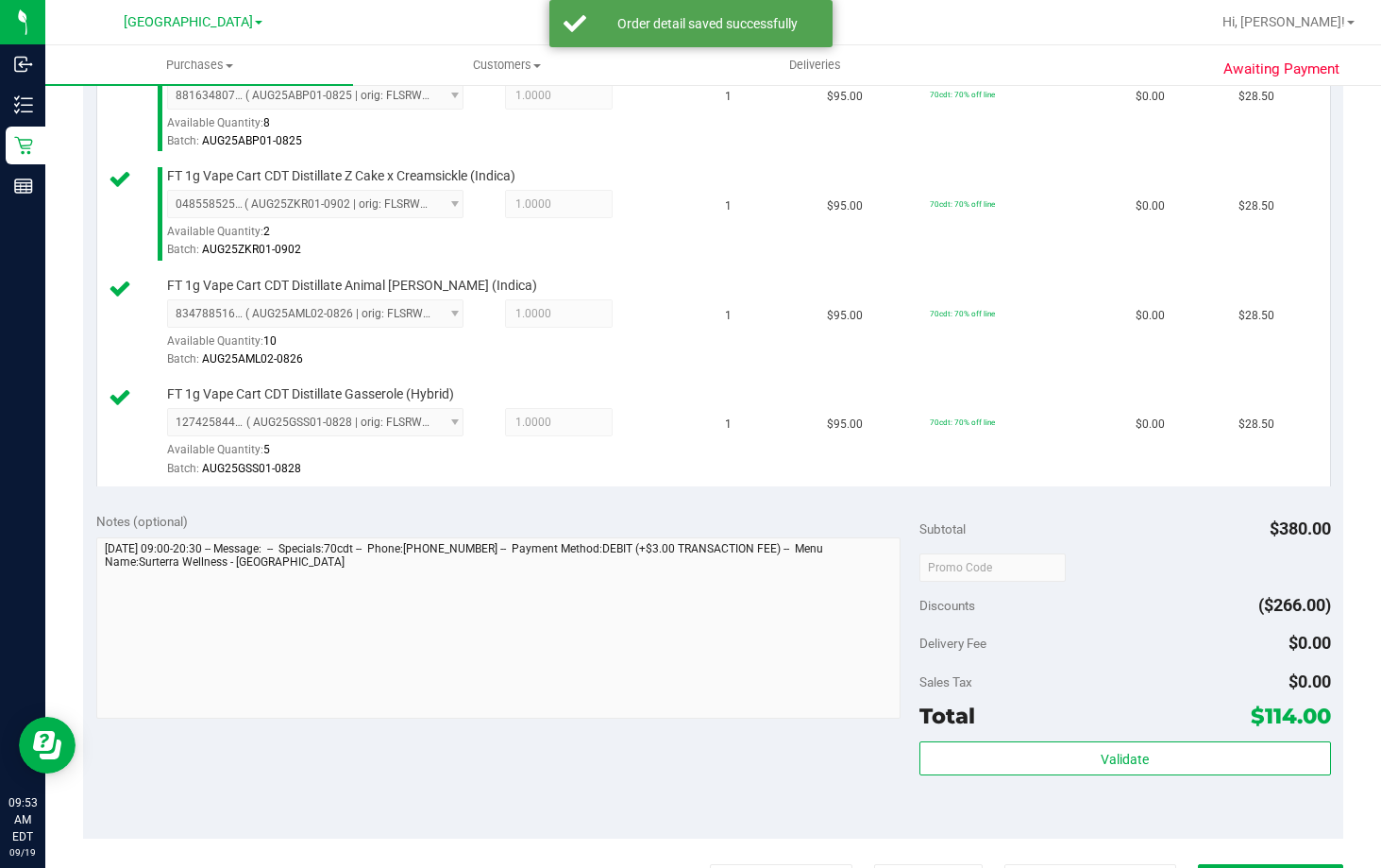
scroll to position [850, 0]
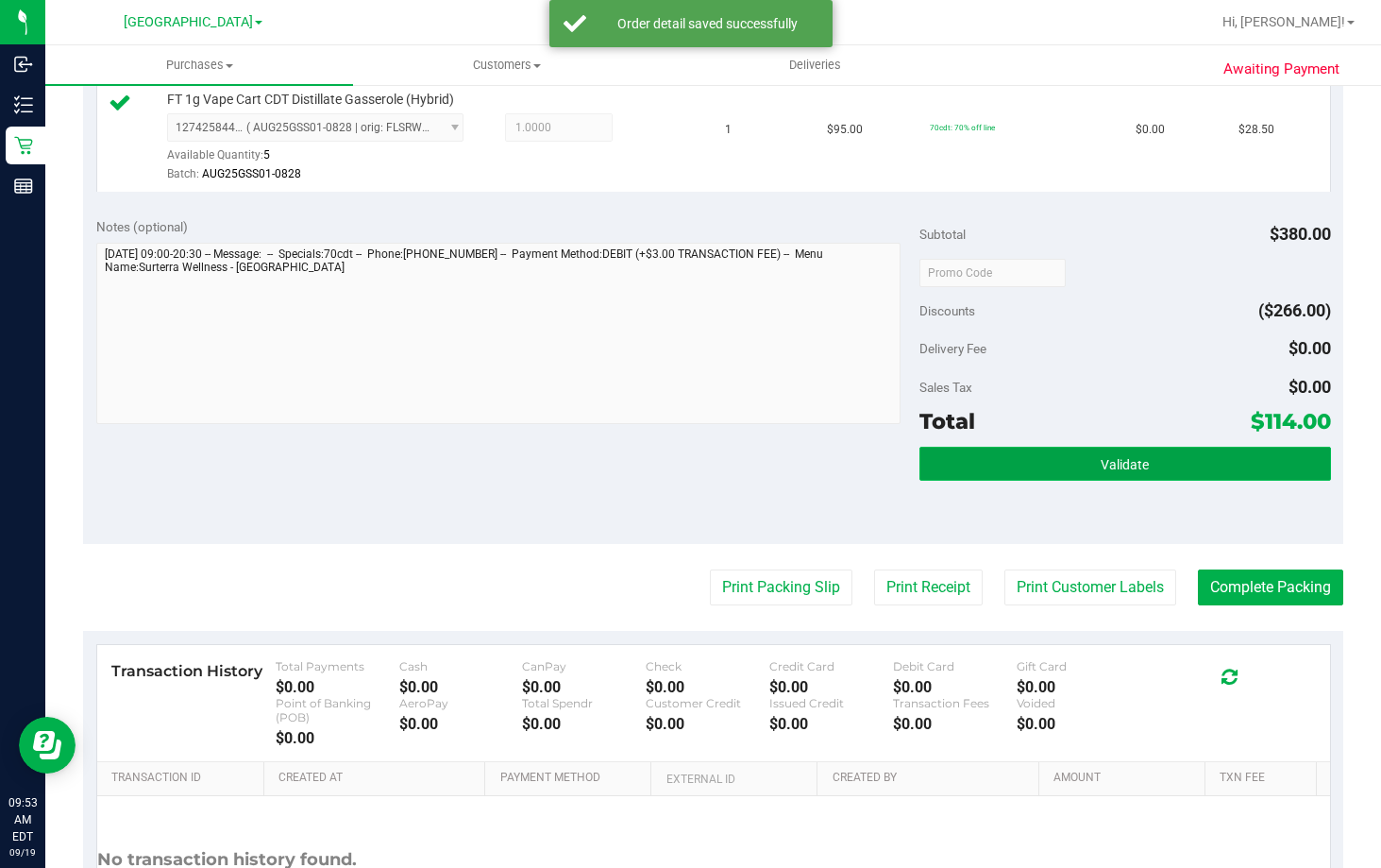
click at [1054, 470] on button "Validate" at bounding box center [1125, 463] width 412 height 34
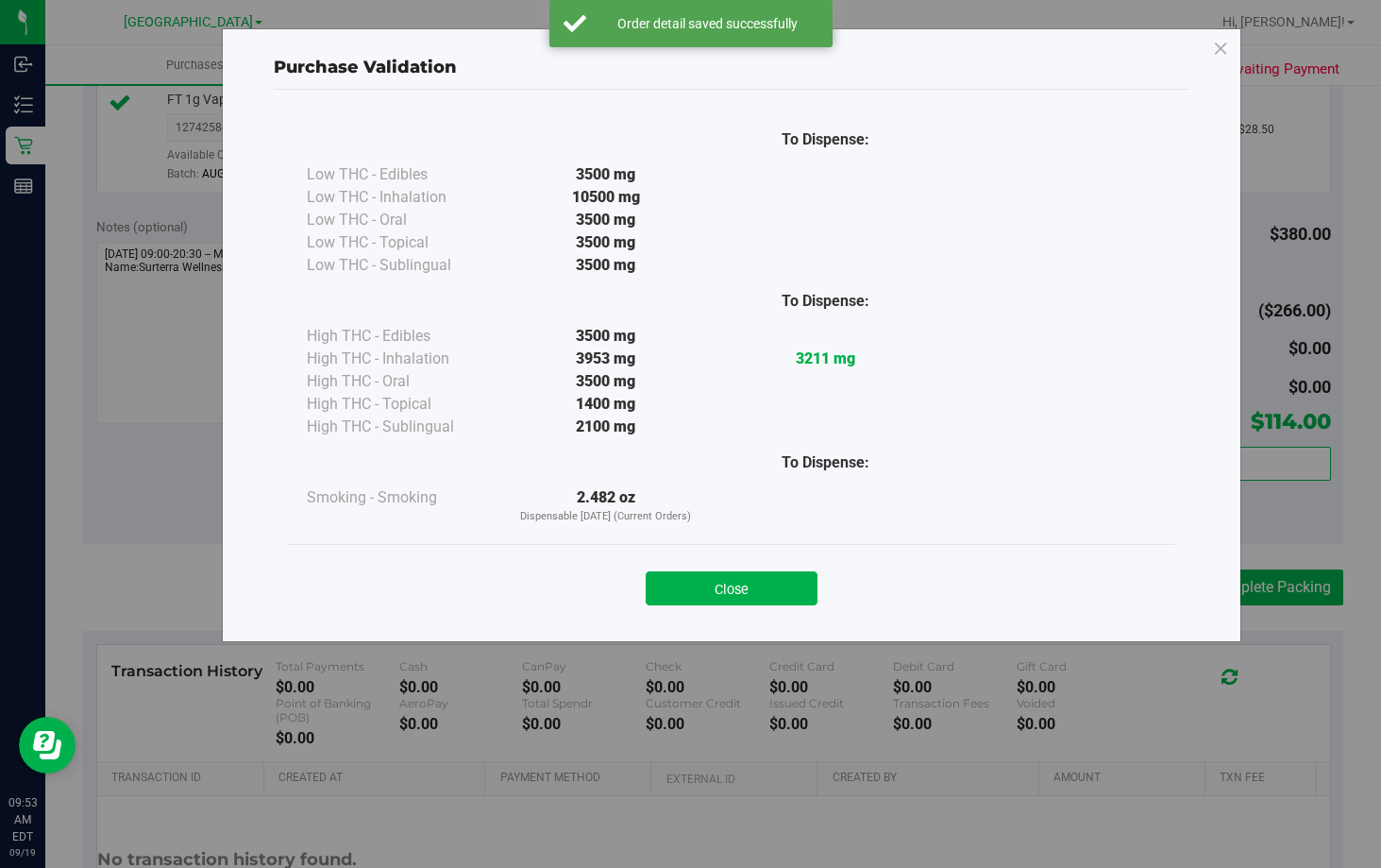
click at [804, 589] on button "Close" at bounding box center [731, 588] width 172 height 34
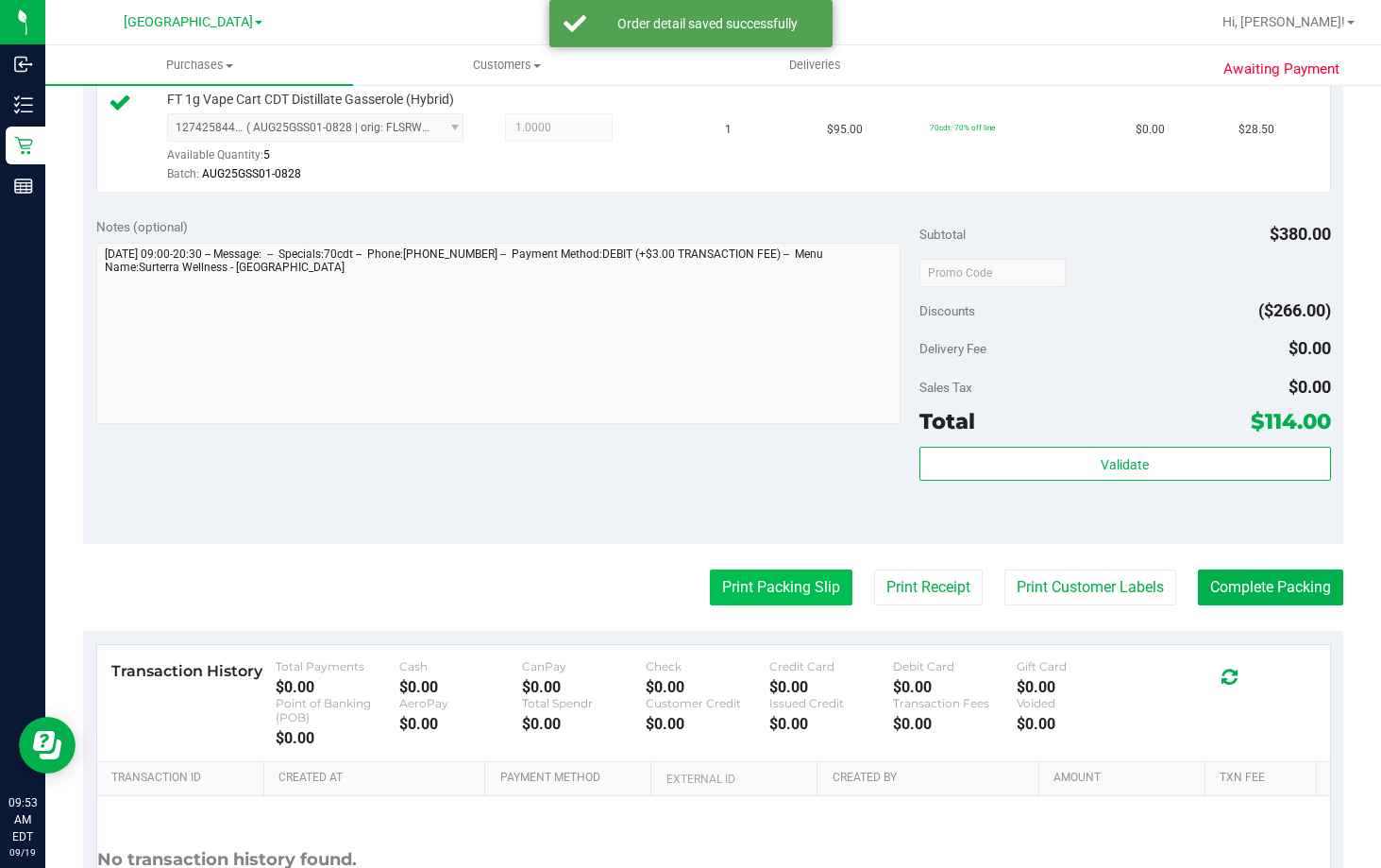
drag, startPoint x: 764, startPoint y: 585, endPoint x: 769, endPoint y: 571, distance: 14.9
click at [769, 571] on button "Print Packing Slip" at bounding box center [780, 588] width 142 height 36
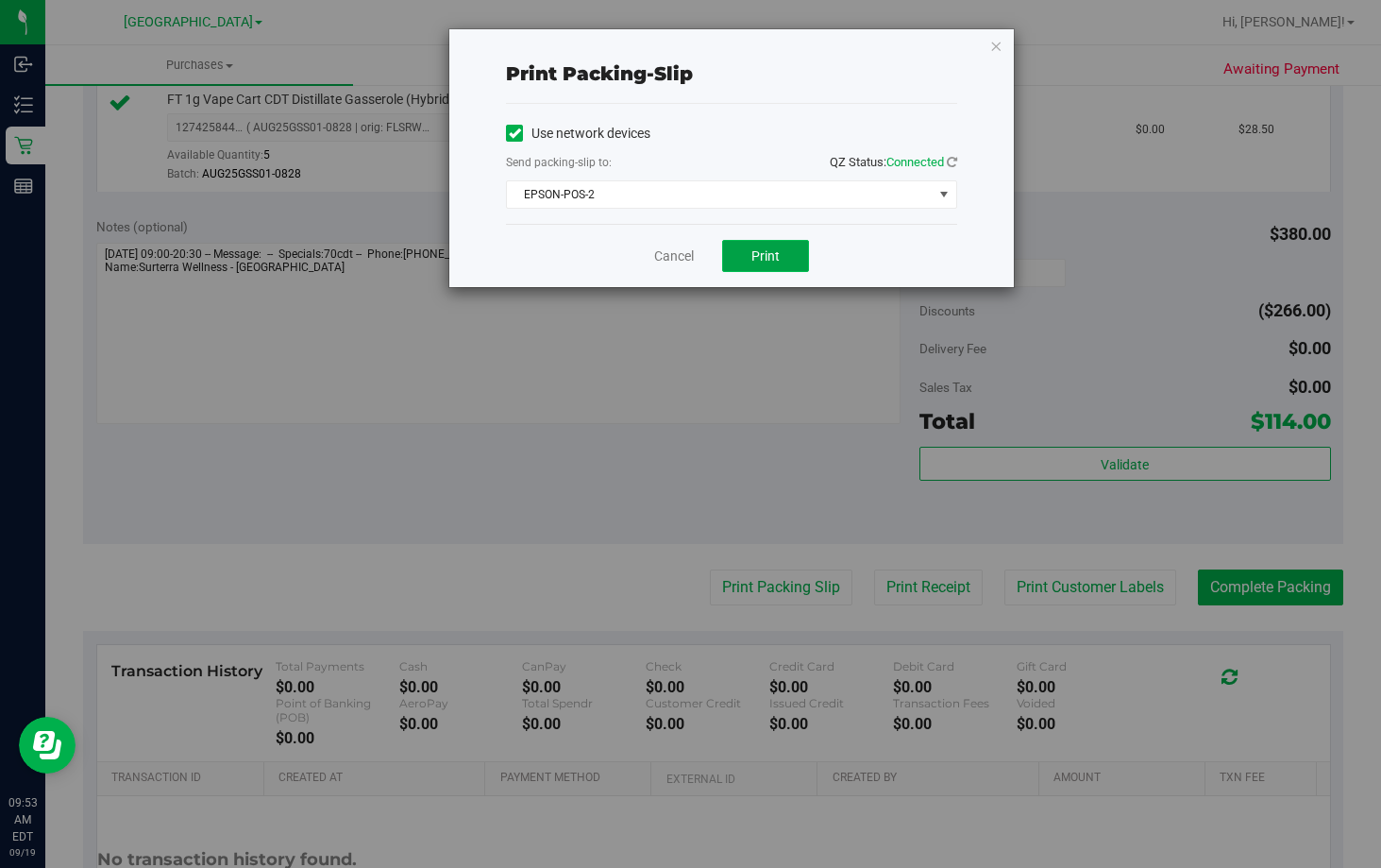
click at [770, 244] on button "Print" at bounding box center [765, 256] width 86 height 32
click at [682, 251] on link "Cancel" at bounding box center [674, 257] width 40 height 20
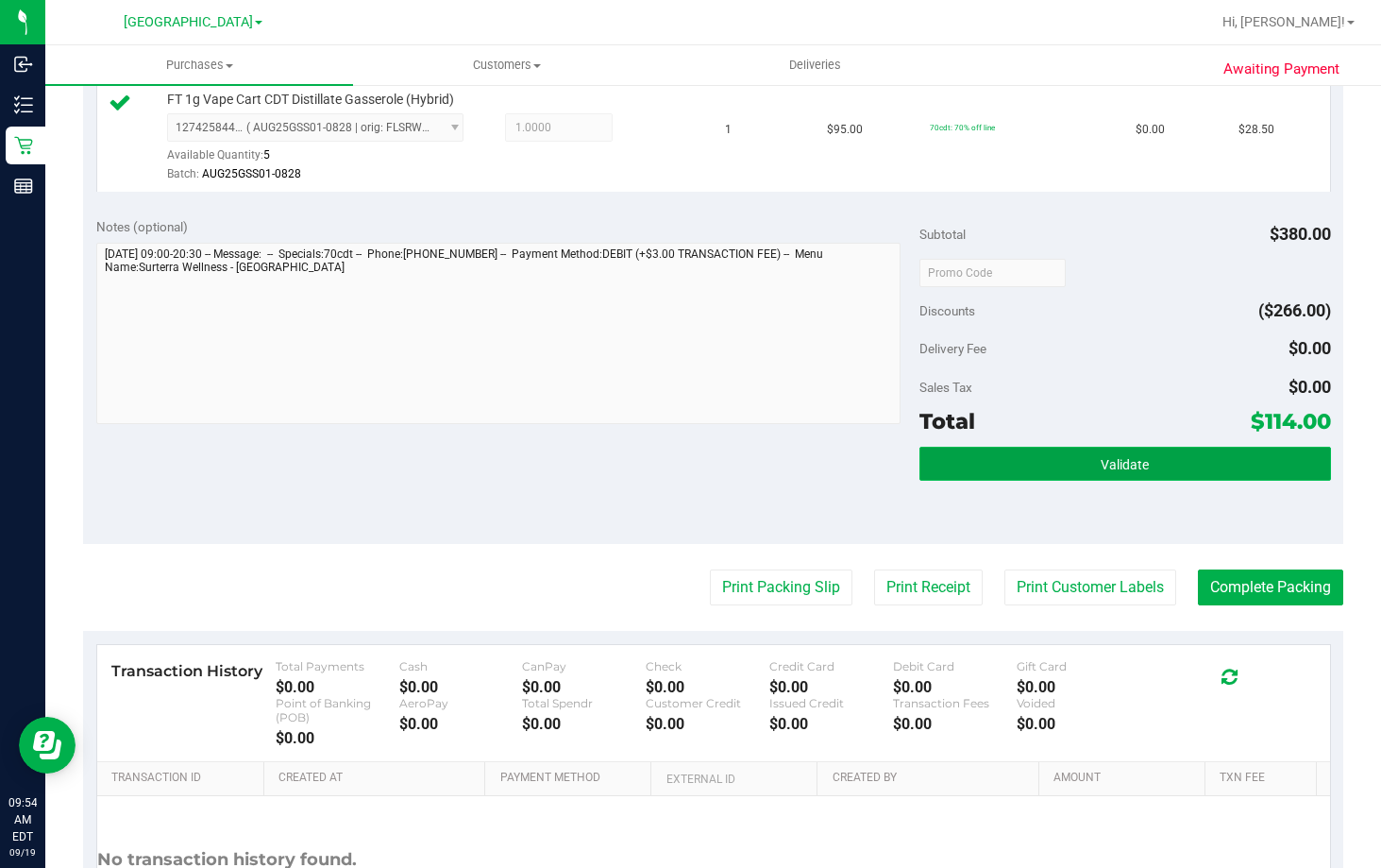
click at [1090, 451] on button "Validate" at bounding box center [1125, 463] width 412 height 34
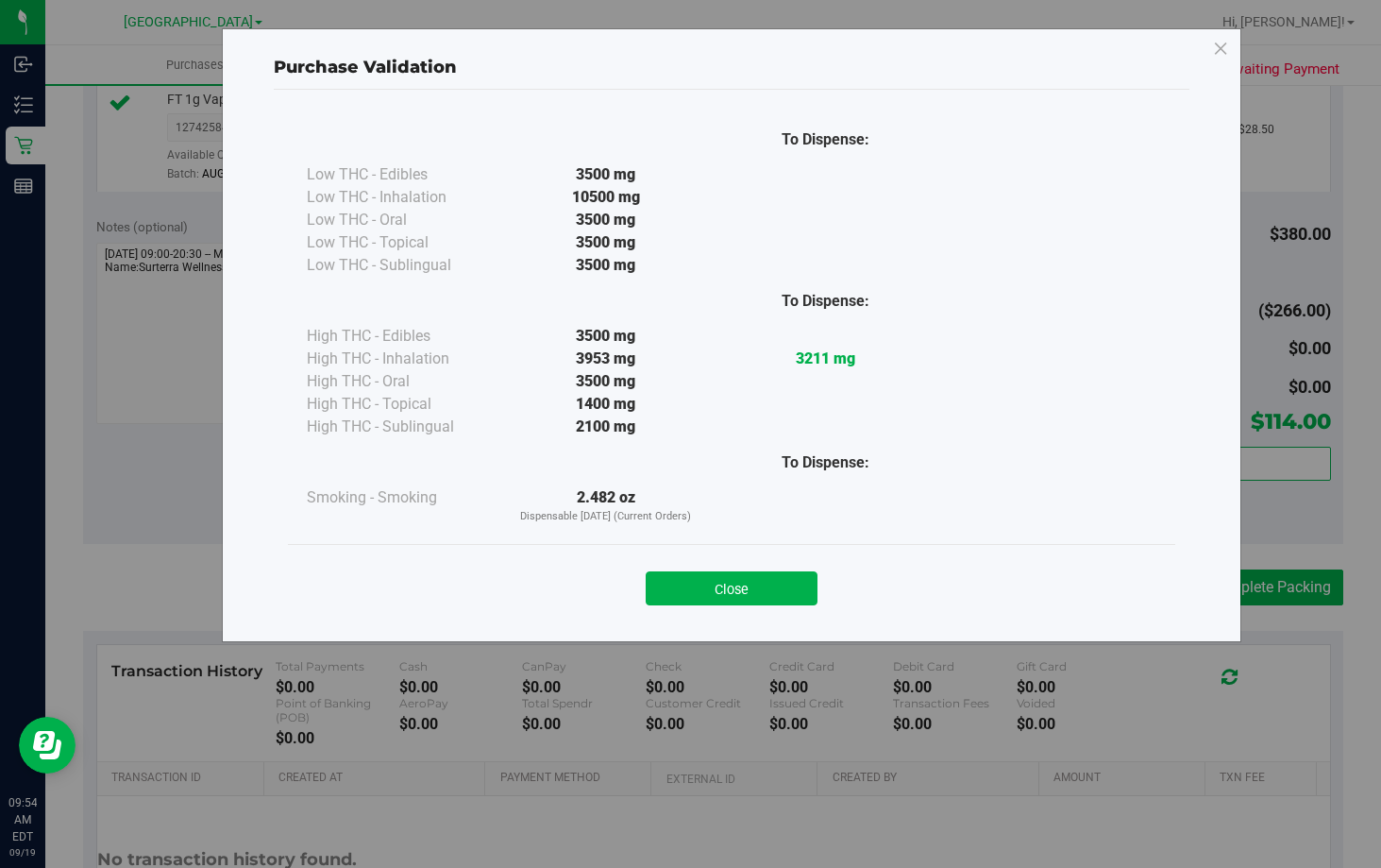
drag, startPoint x: 728, startPoint y: 604, endPoint x: 1234, endPoint y: 547, distance: 509.2
click at [730, 602] on button "Close" at bounding box center [731, 588] width 172 height 34
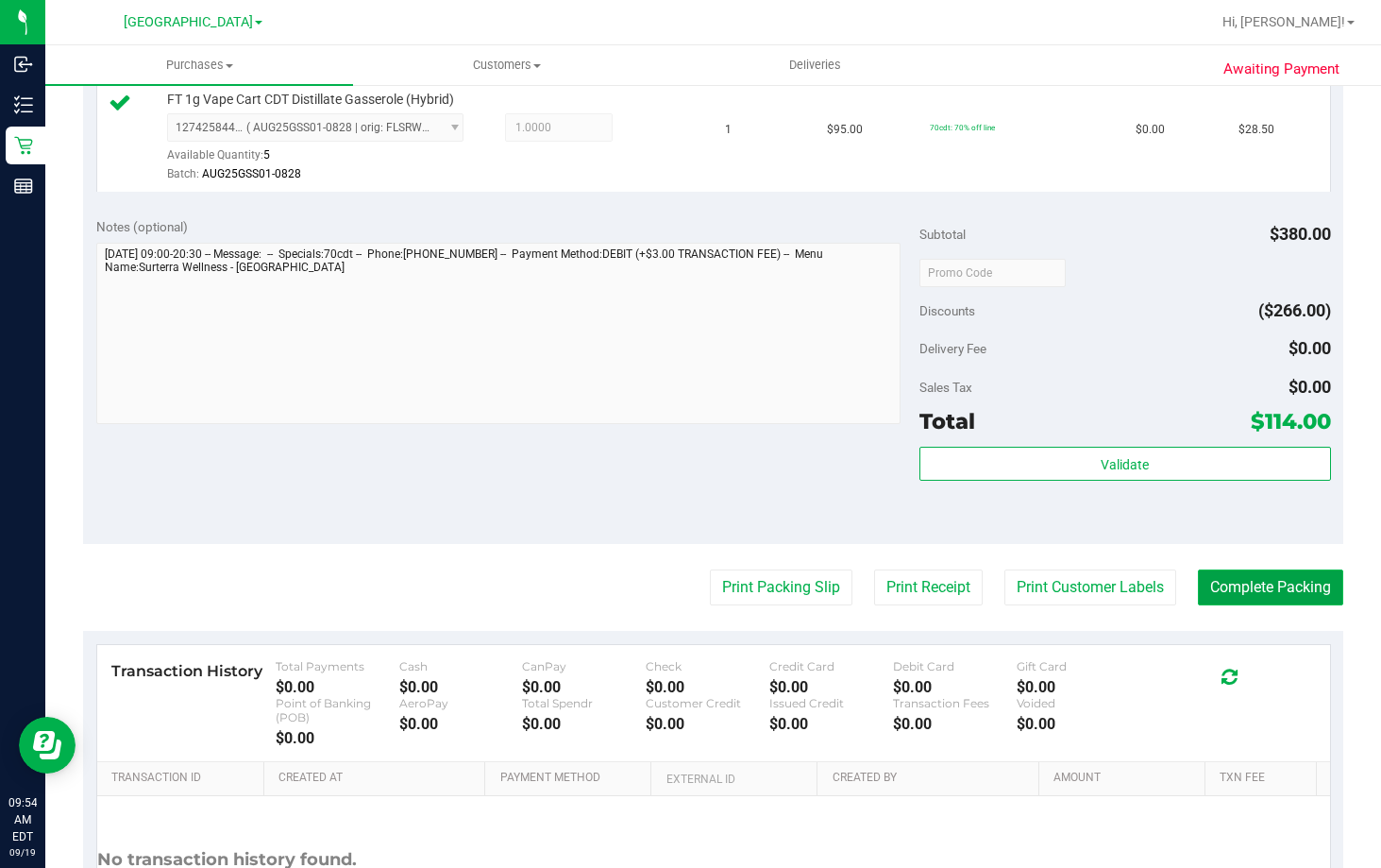
click at [1292, 583] on button "Complete Packing" at bounding box center [1271, 588] width 145 height 36
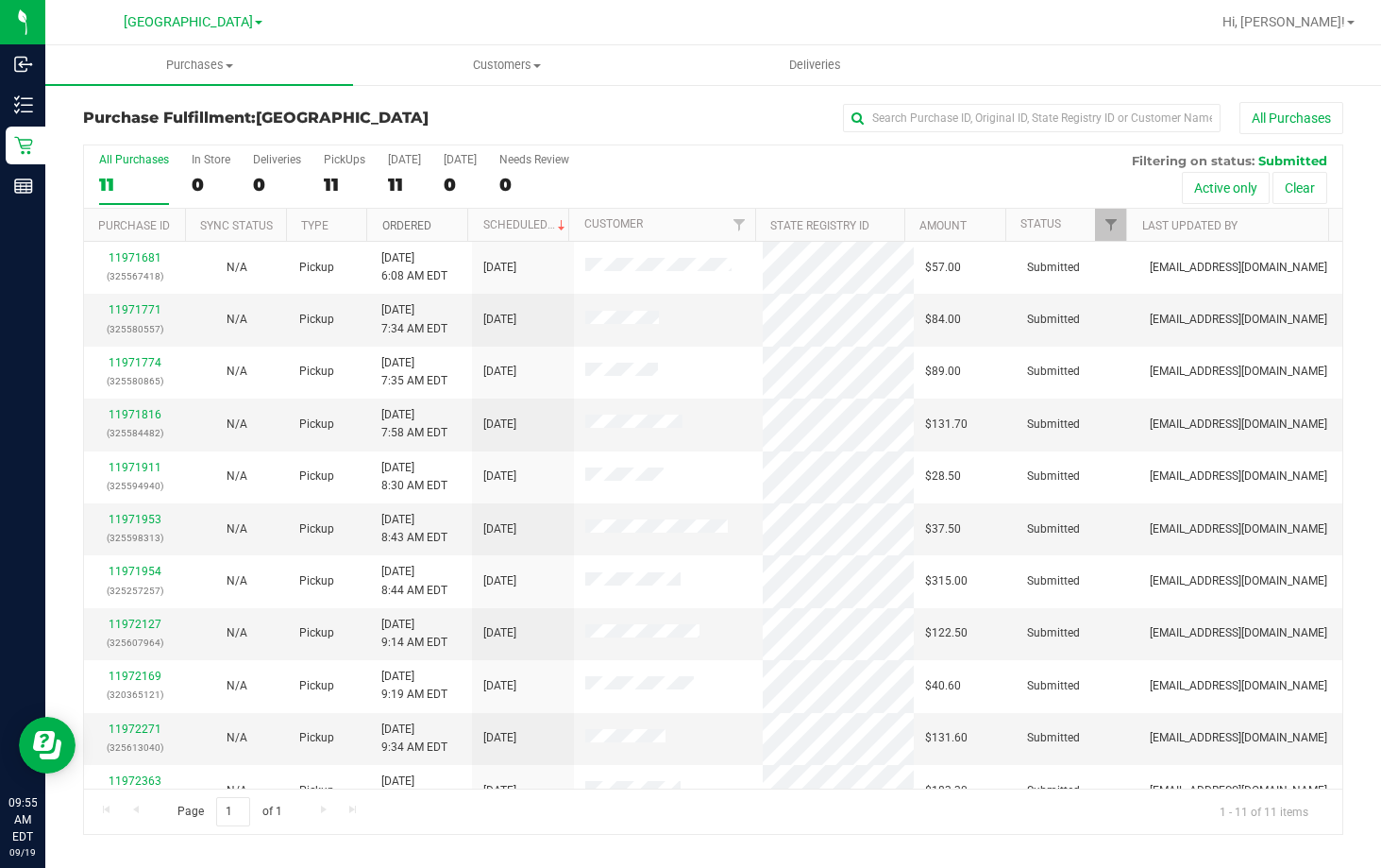
click at [415, 219] on link "Ordered" at bounding box center [407, 225] width 49 height 13
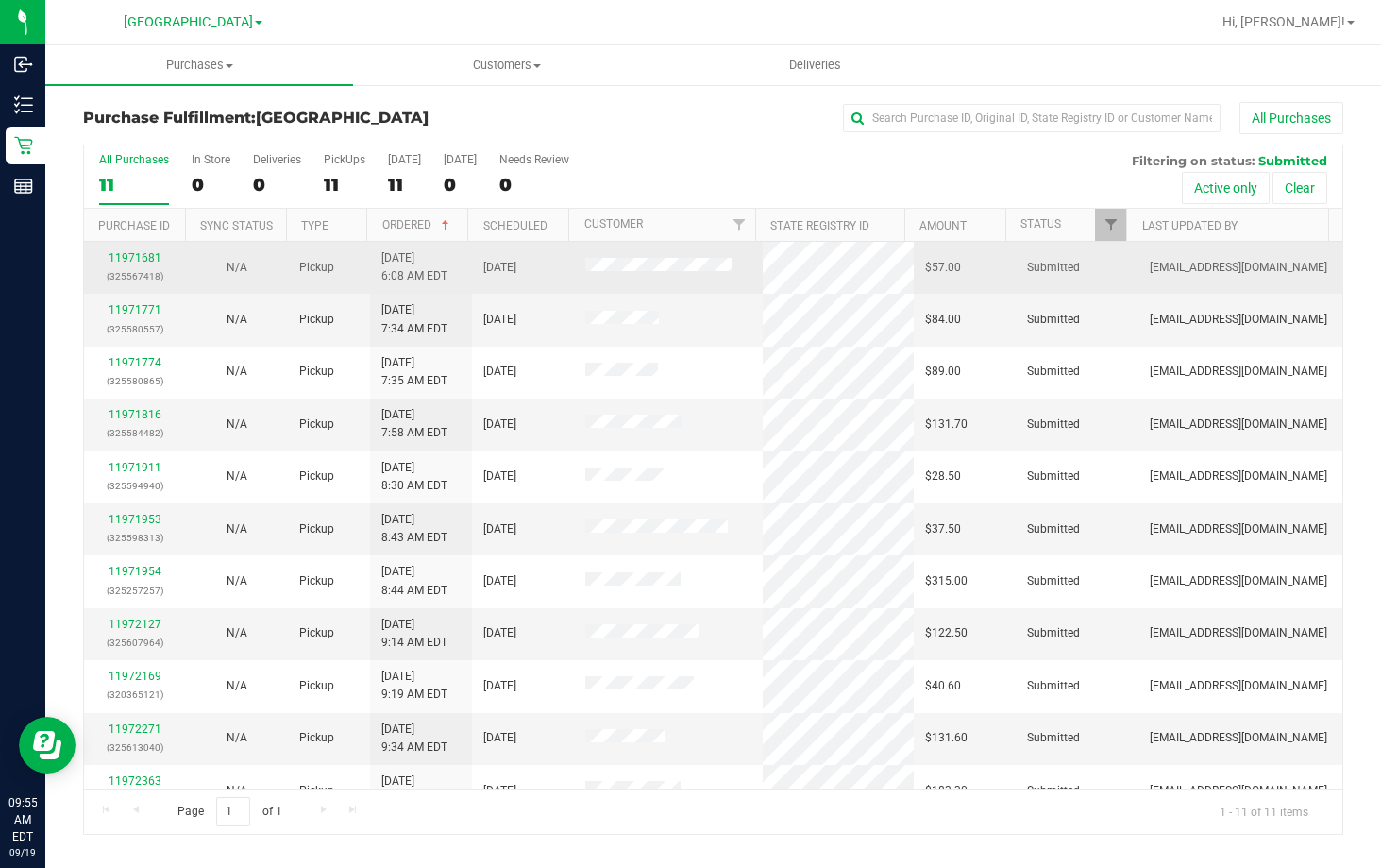
click at [136, 255] on link "11971681" at bounding box center [134, 258] width 53 height 13
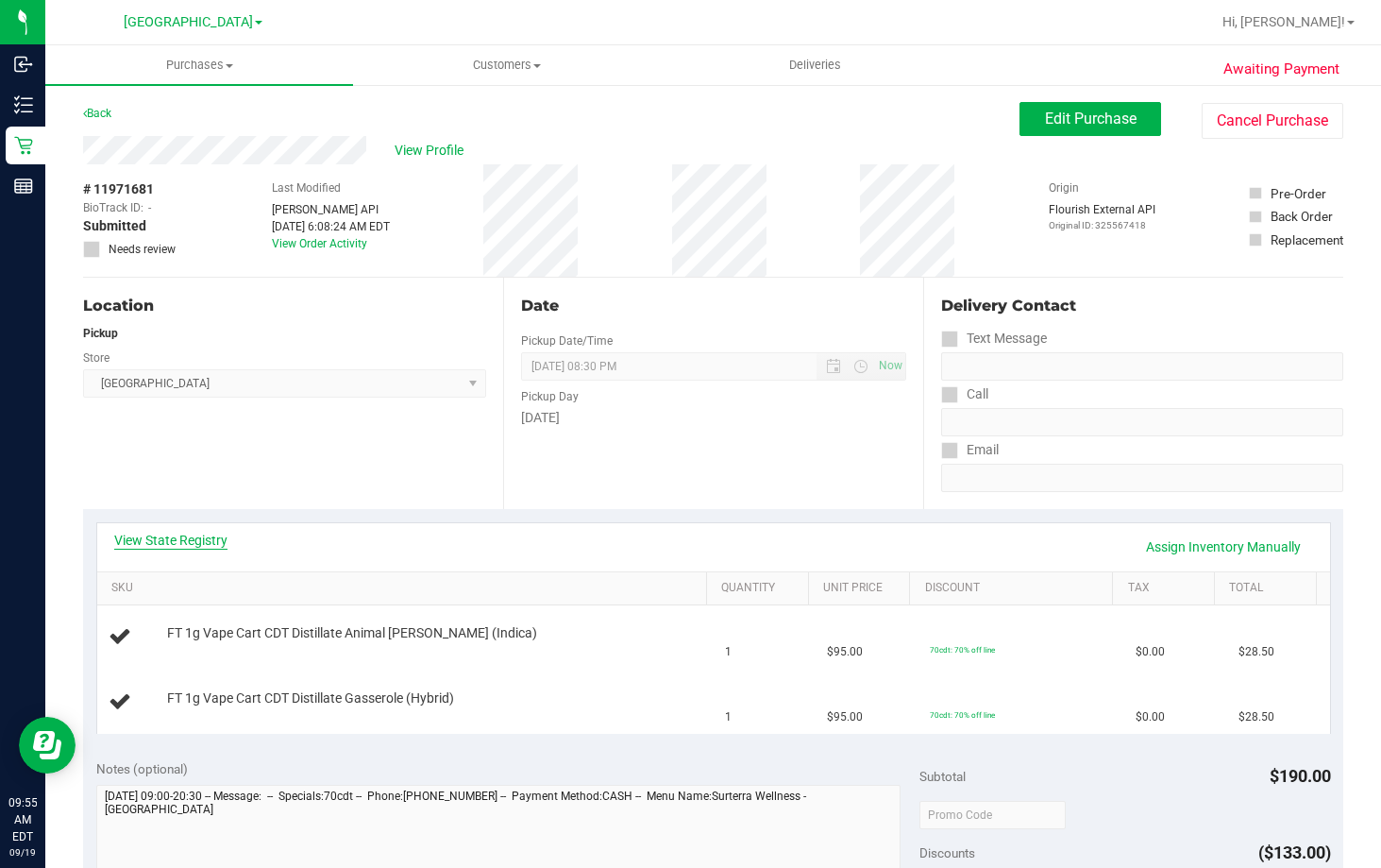
click at [168, 541] on link "View State Registry" at bounding box center [171, 540] width 113 height 19
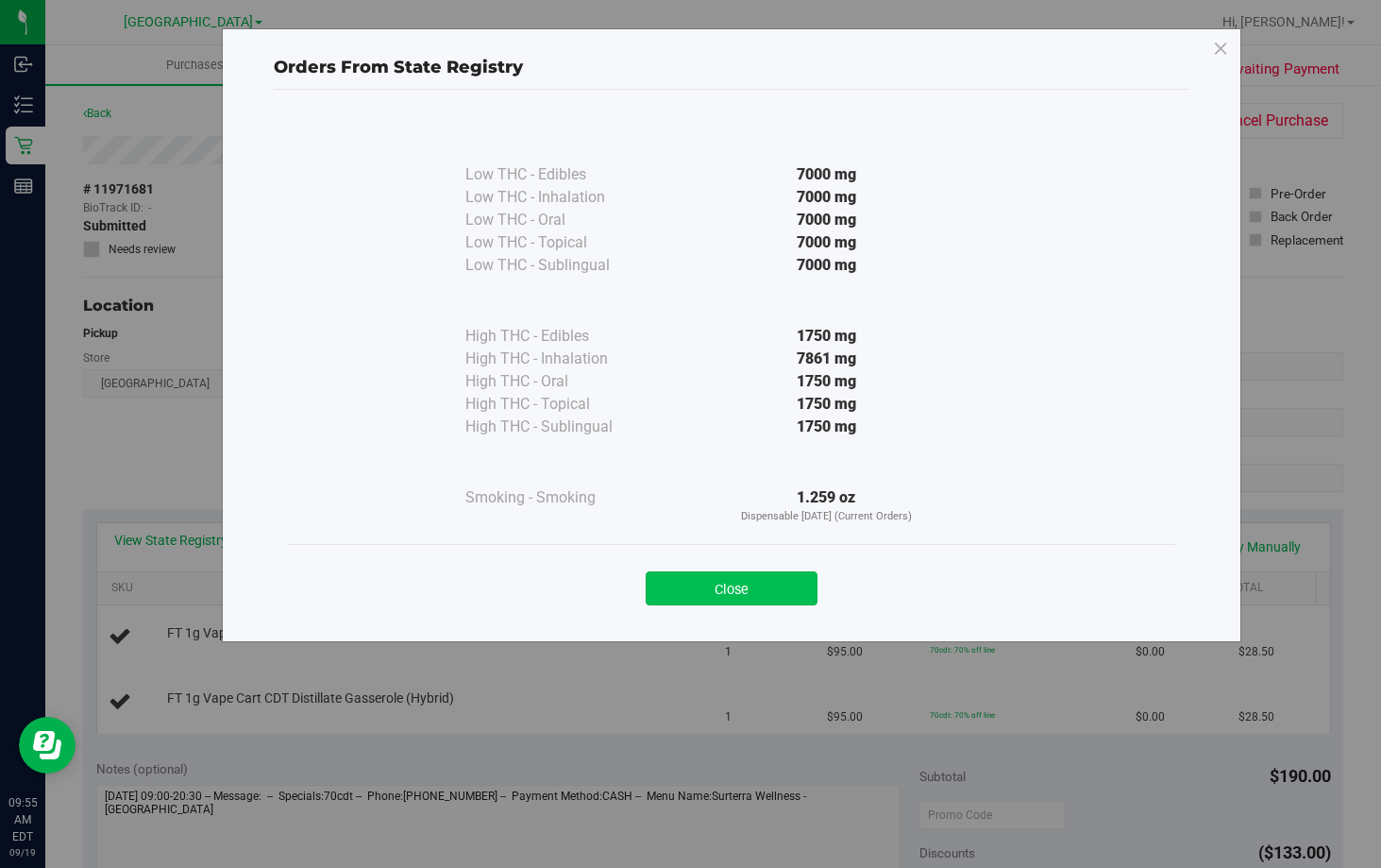
click at [778, 592] on button "Close" at bounding box center [731, 588] width 172 height 34
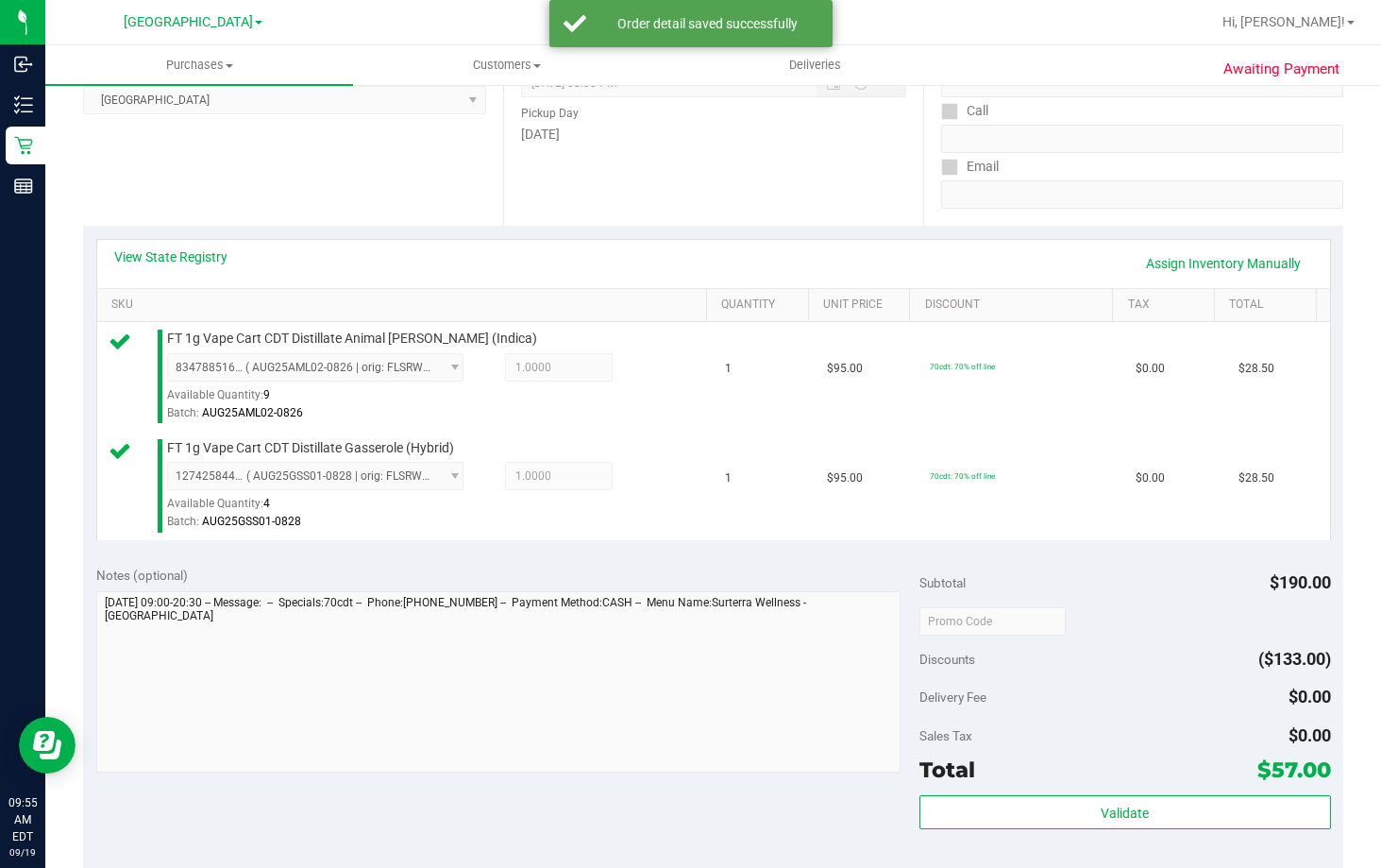
scroll to position [567, 0]
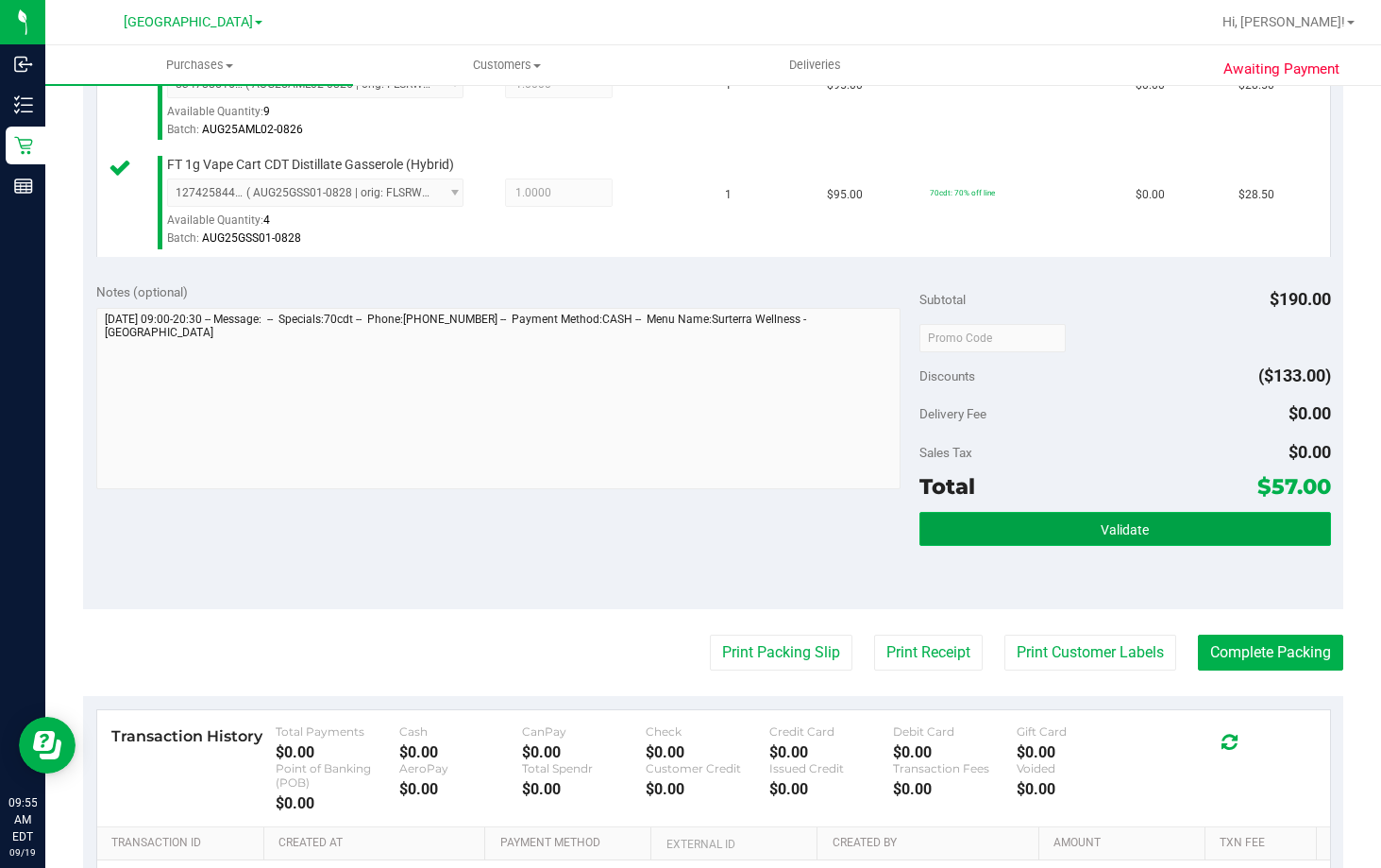
drag, startPoint x: 1255, startPoint y: 530, endPoint x: 1265, endPoint y: 506, distance: 26.0
click at [1251, 530] on button "Validate" at bounding box center [1125, 529] width 412 height 34
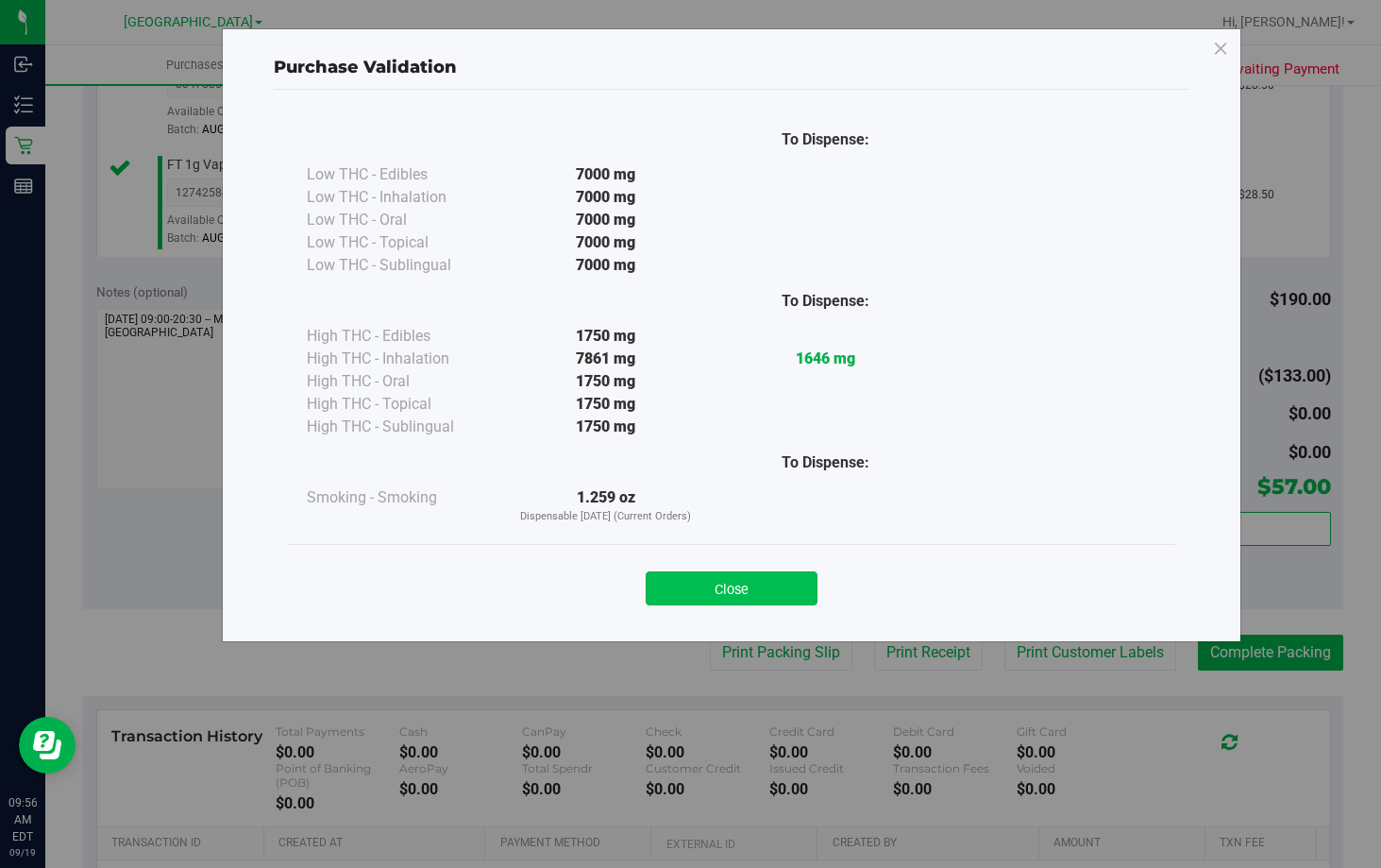
click at [767, 602] on button "Close" at bounding box center [731, 588] width 172 height 34
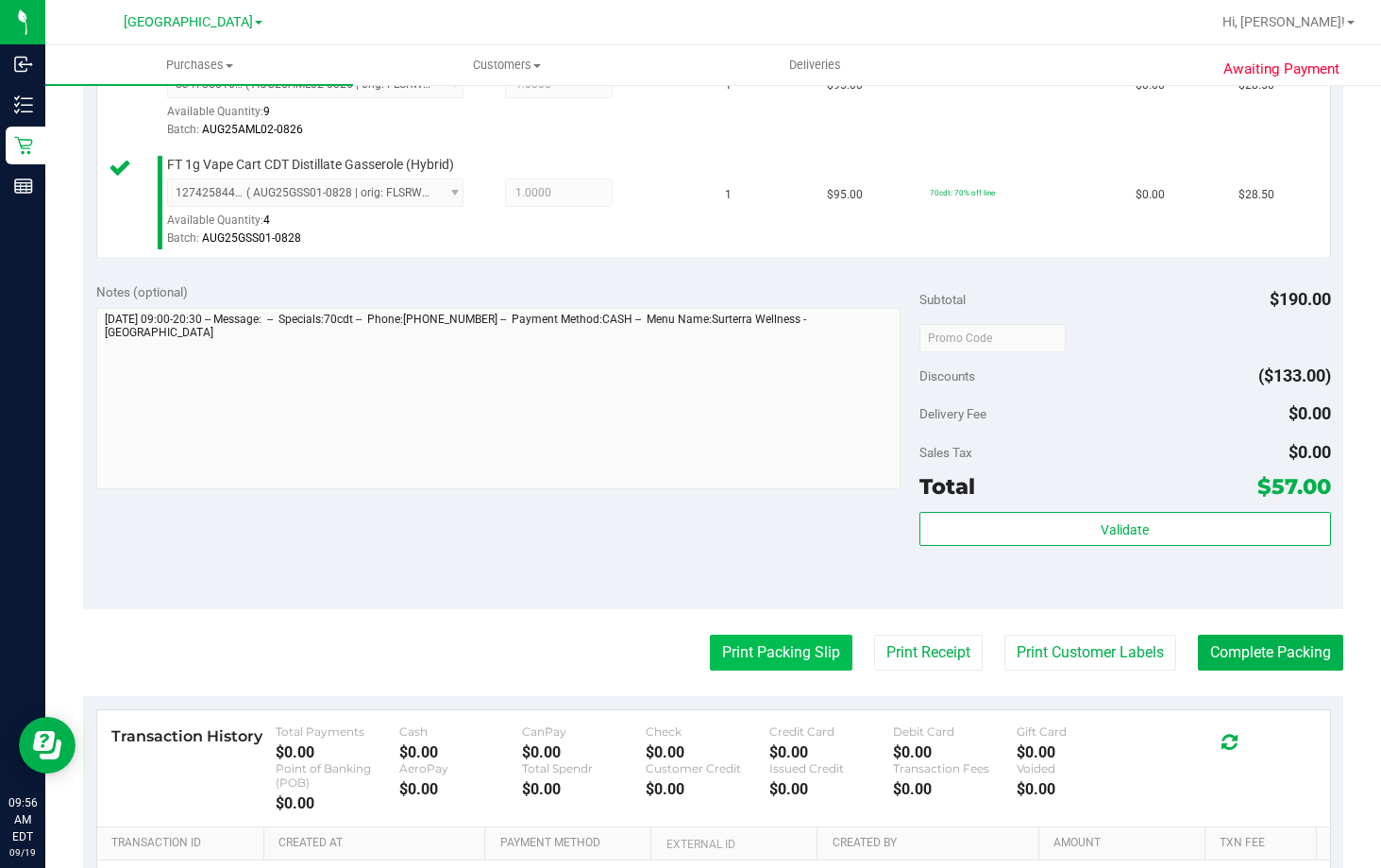
click at [799, 644] on button "Print Packing Slip" at bounding box center [780, 652] width 142 height 36
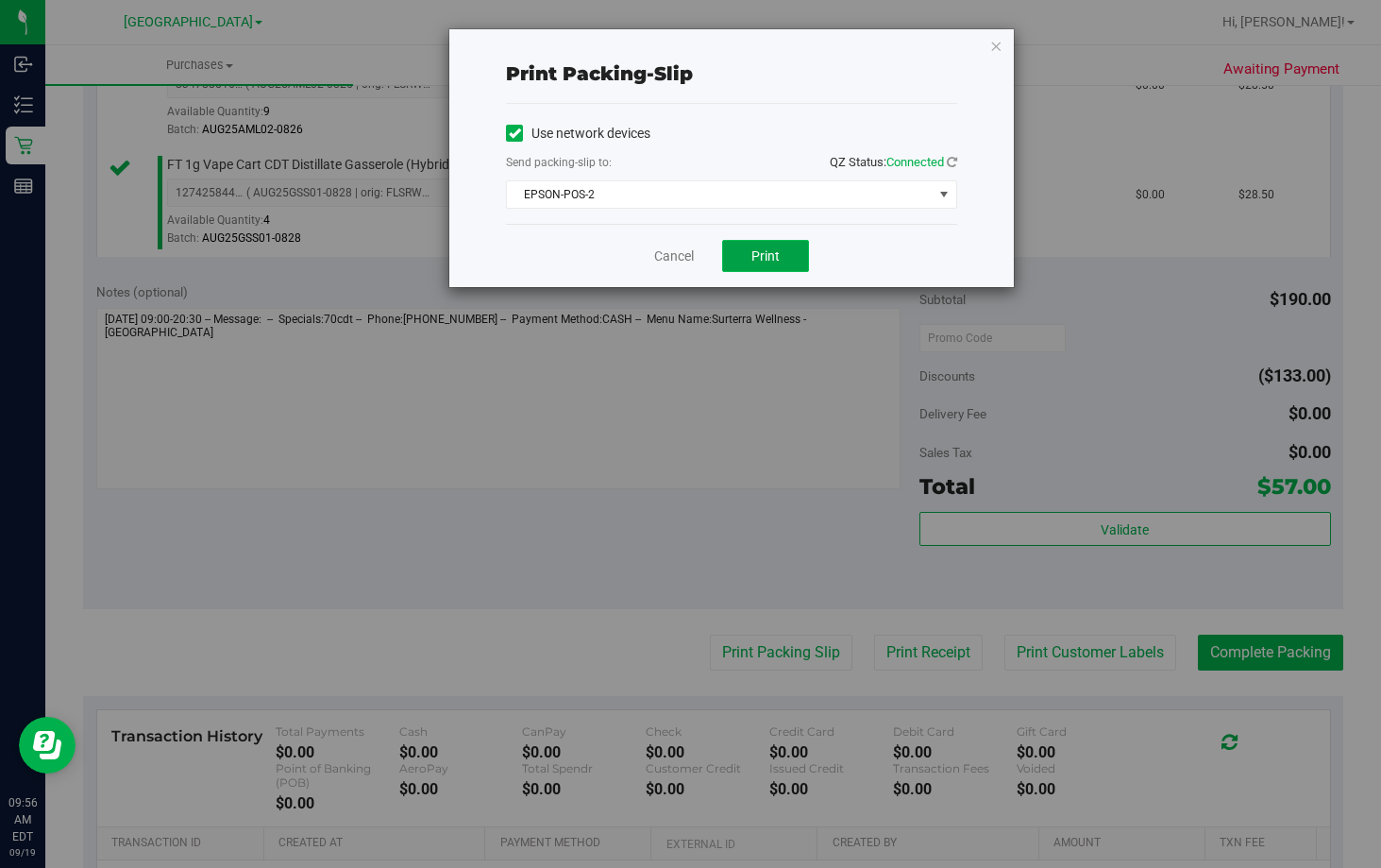
click at [788, 262] on button "Print" at bounding box center [765, 256] width 86 height 32
click at [679, 257] on link "Cancel" at bounding box center [674, 257] width 40 height 20
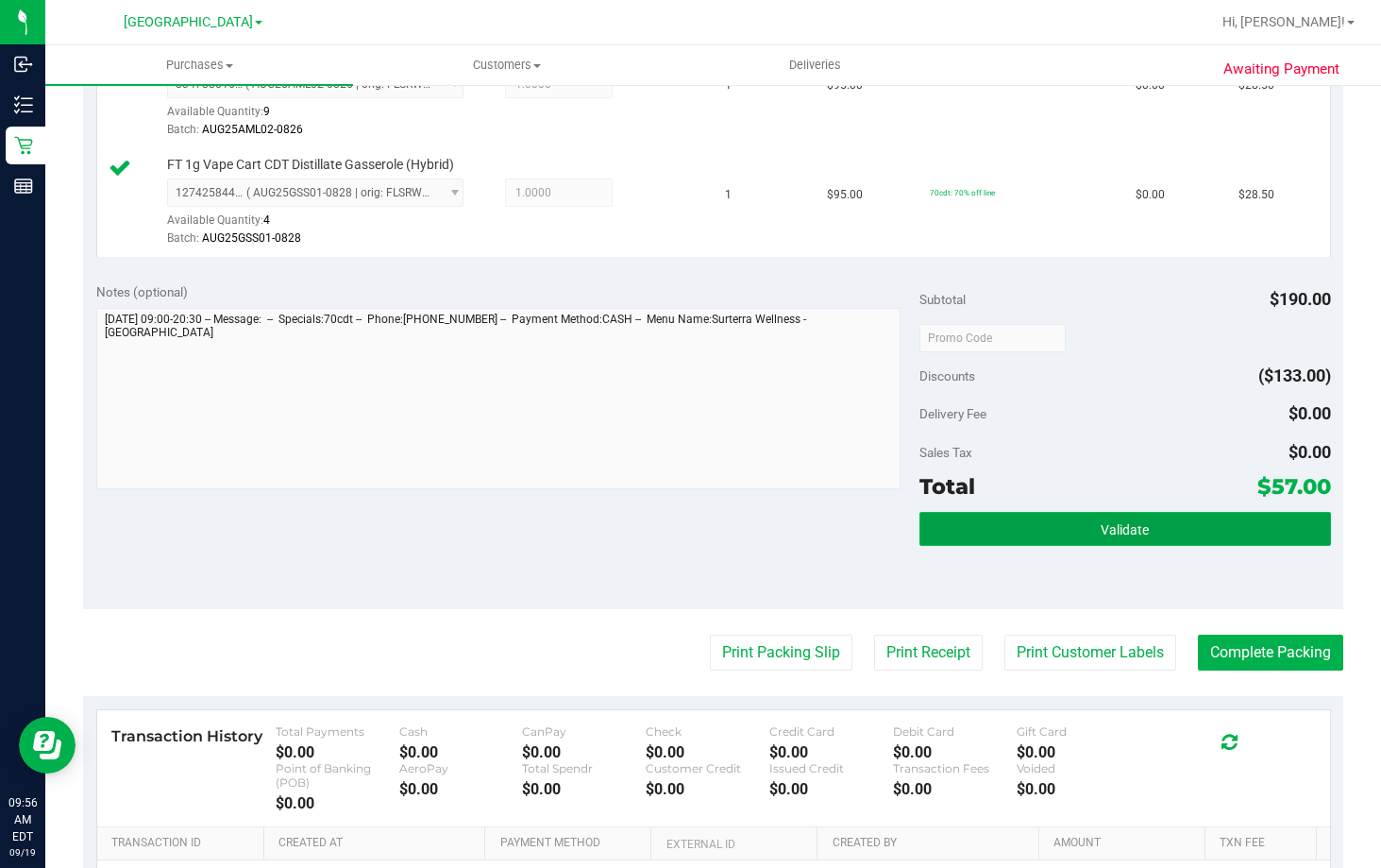
click at [1146, 524] on button "Validate" at bounding box center [1125, 529] width 412 height 34
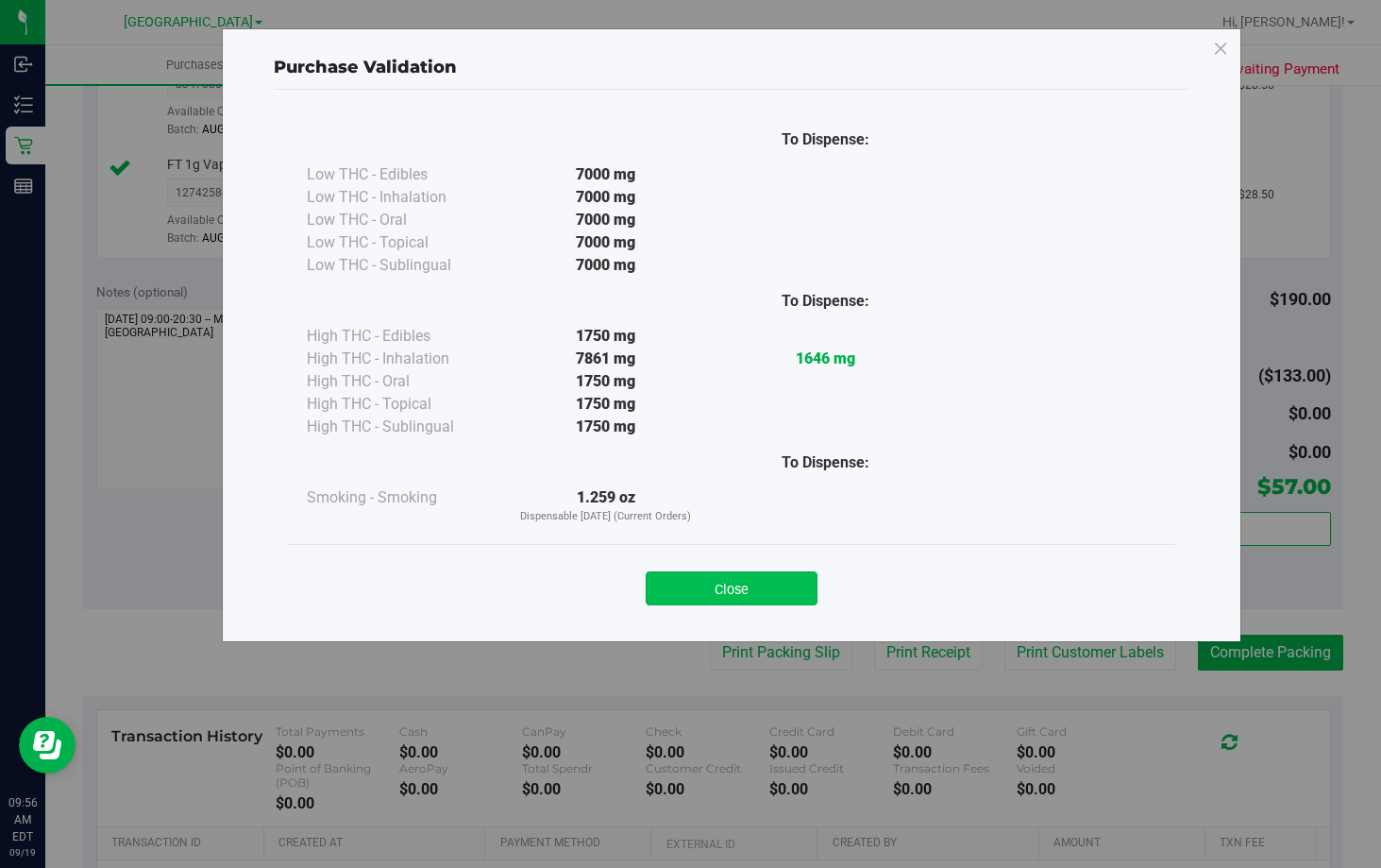
click at [725, 603] on button "Close" at bounding box center [731, 588] width 172 height 34
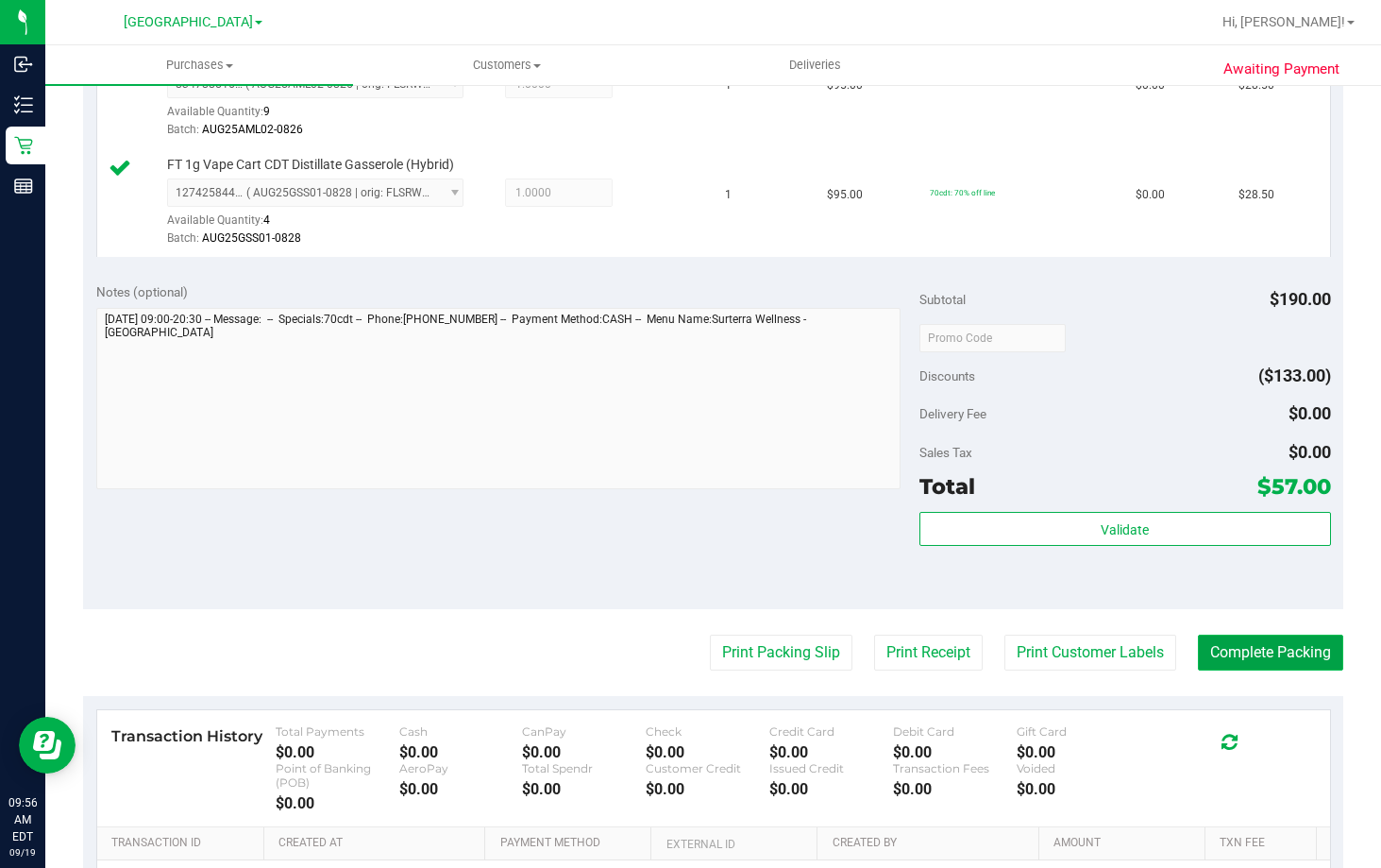
click at [1302, 665] on button "Complete Packing" at bounding box center [1271, 652] width 145 height 36
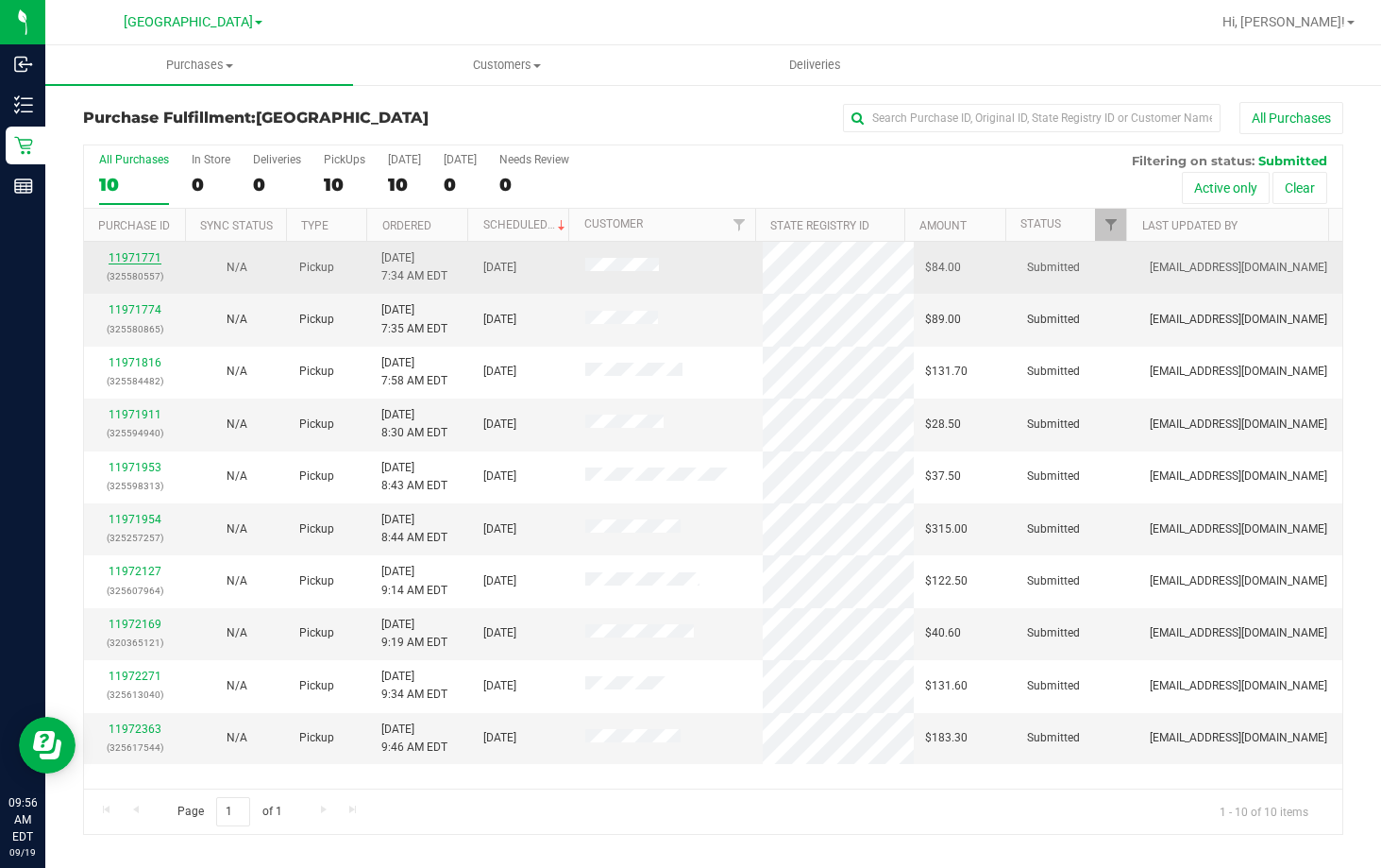
click at [142, 258] on link "11971771" at bounding box center [134, 258] width 53 height 13
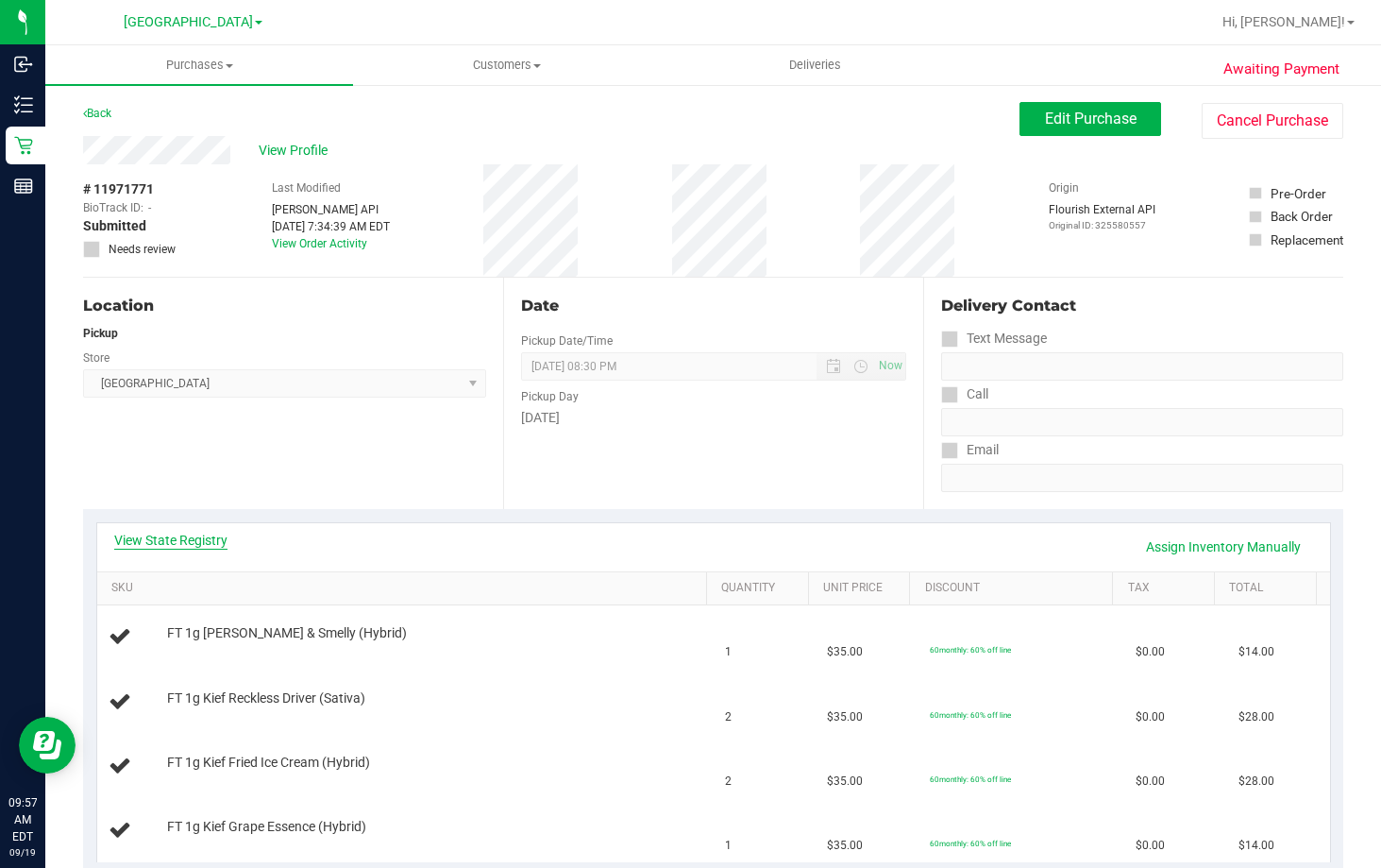
click at [221, 533] on link "View State Registry" at bounding box center [171, 540] width 113 height 19
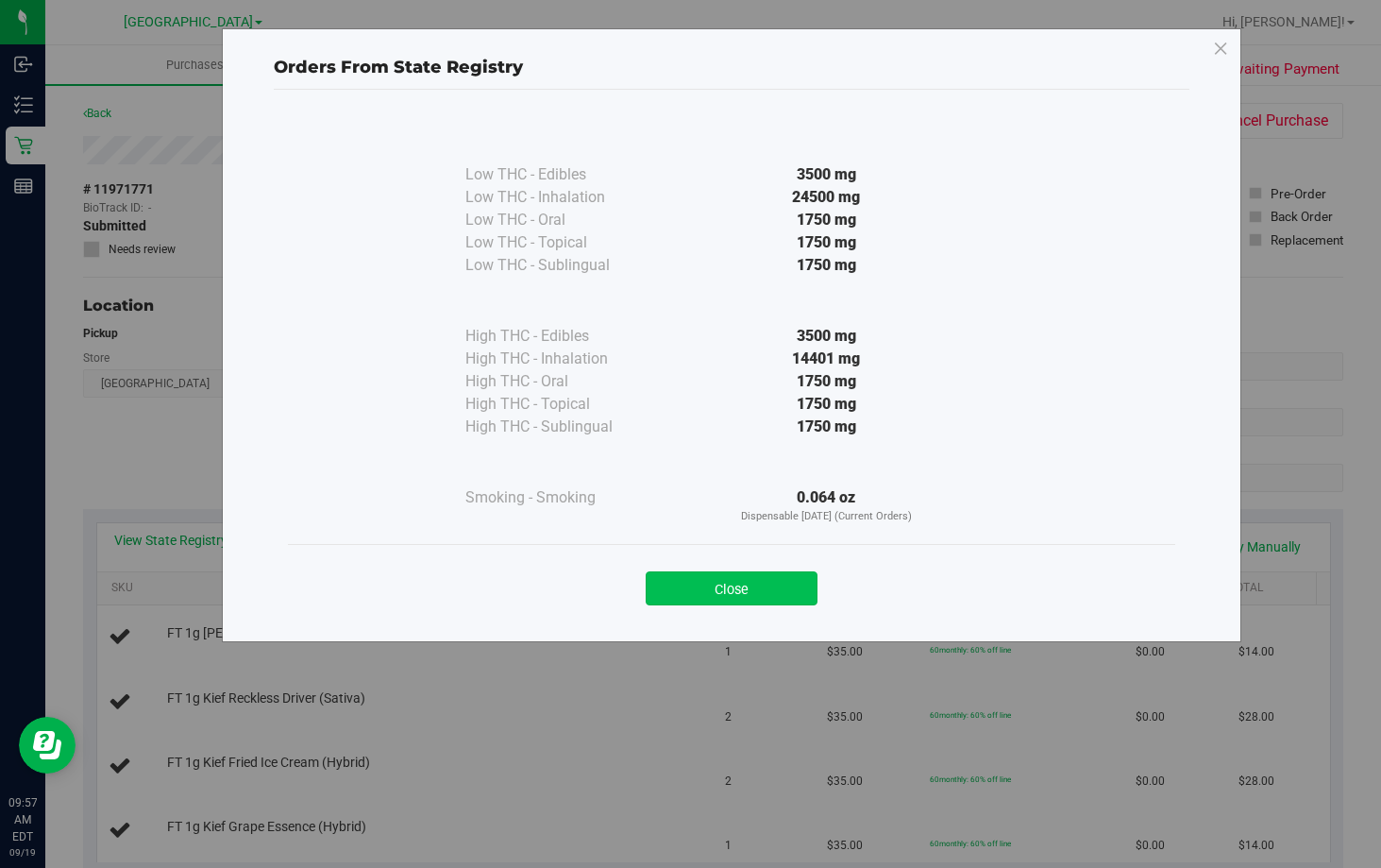
click at [776, 580] on button "Close" at bounding box center [731, 588] width 172 height 34
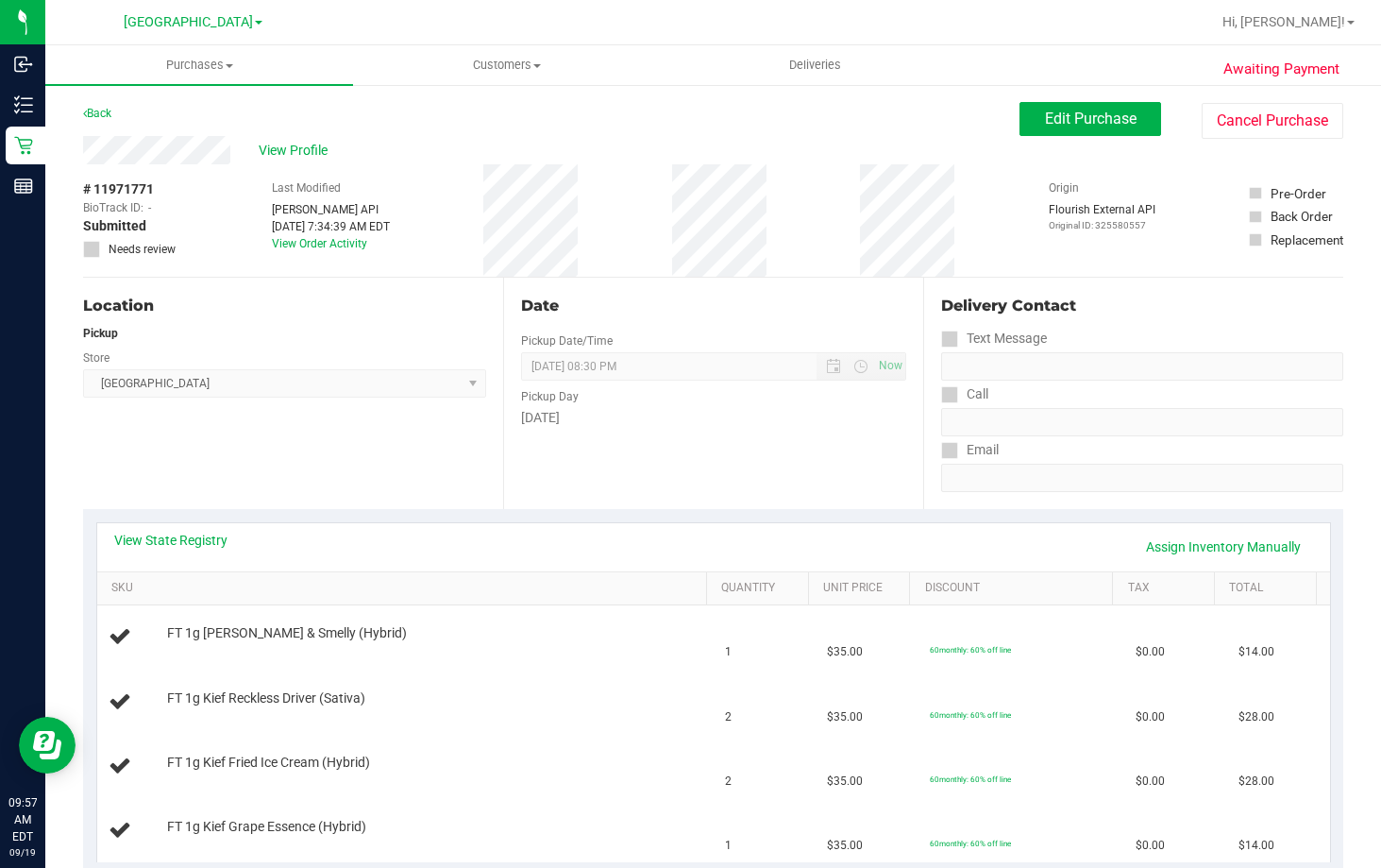
click at [189, 552] on div "View State Registry Assign Inventory Manually" at bounding box center [714, 547] width 1199 height 32
click at [194, 539] on link "View State Registry" at bounding box center [171, 540] width 113 height 19
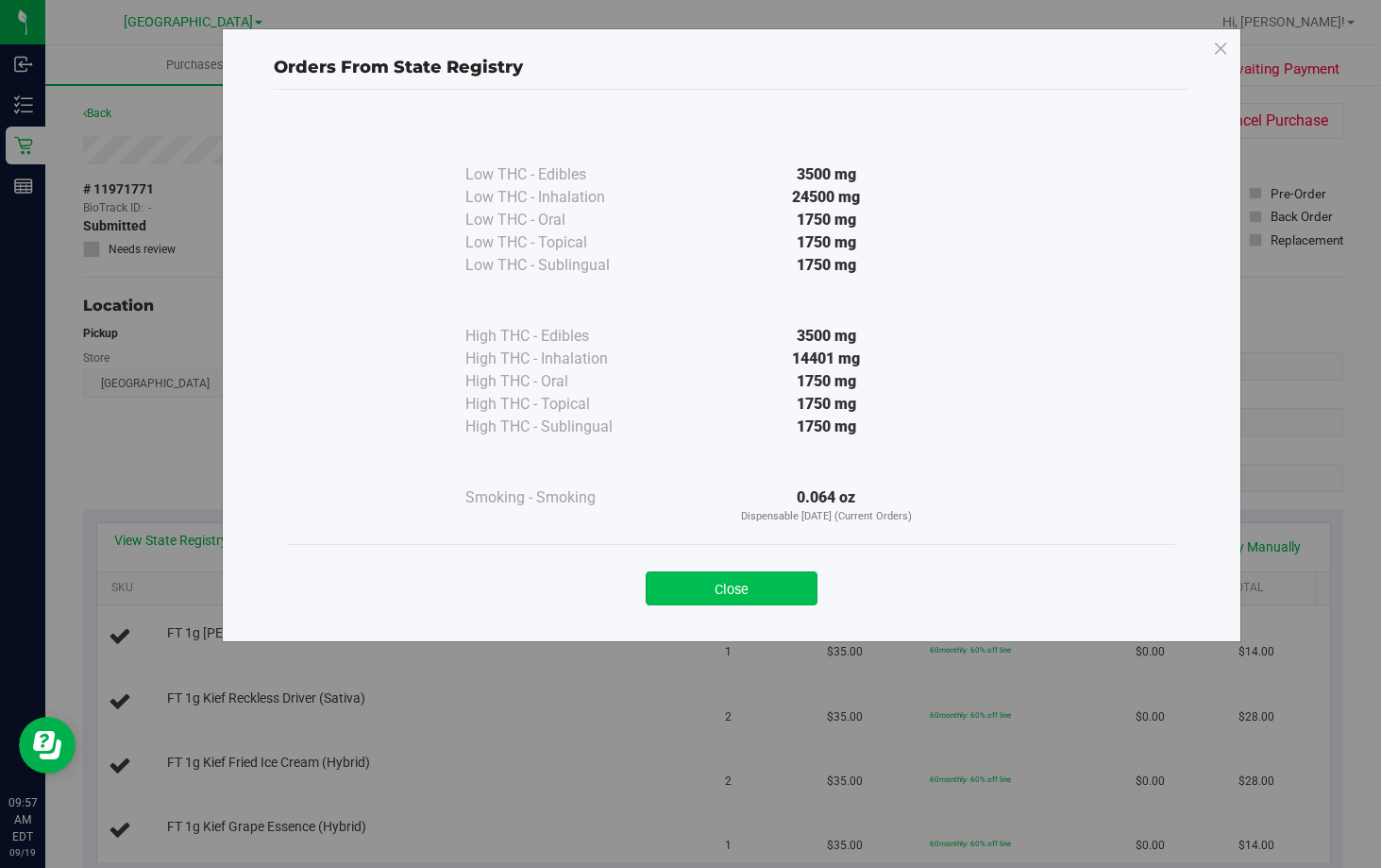
click at [759, 585] on button "Close" at bounding box center [731, 588] width 172 height 34
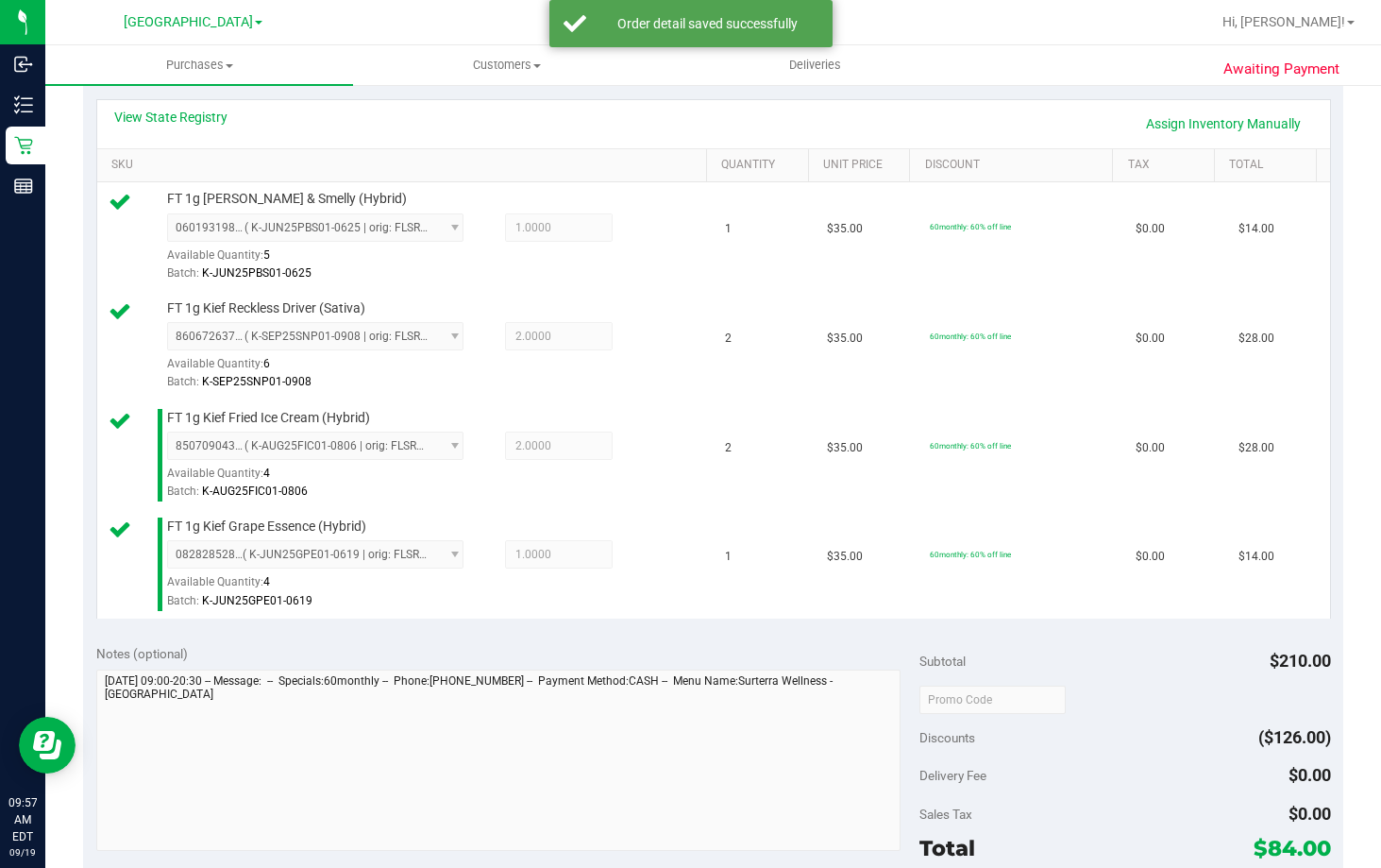
scroll to position [661, 0]
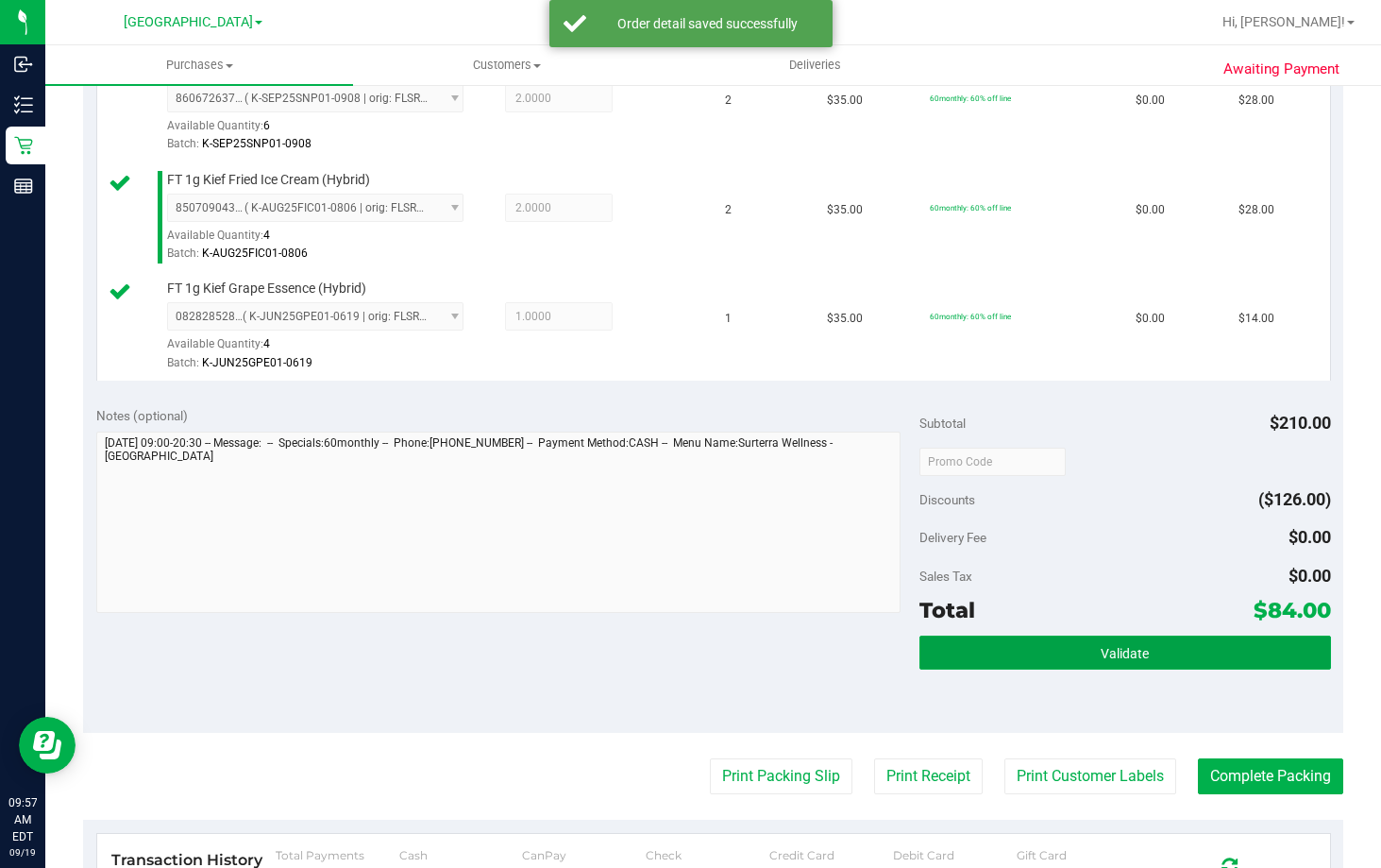
drag, startPoint x: 1098, startPoint y: 645, endPoint x: 1123, endPoint y: 606, distance: 46.3
click at [1101, 646] on span "Validate" at bounding box center [1124, 652] width 48 height 15
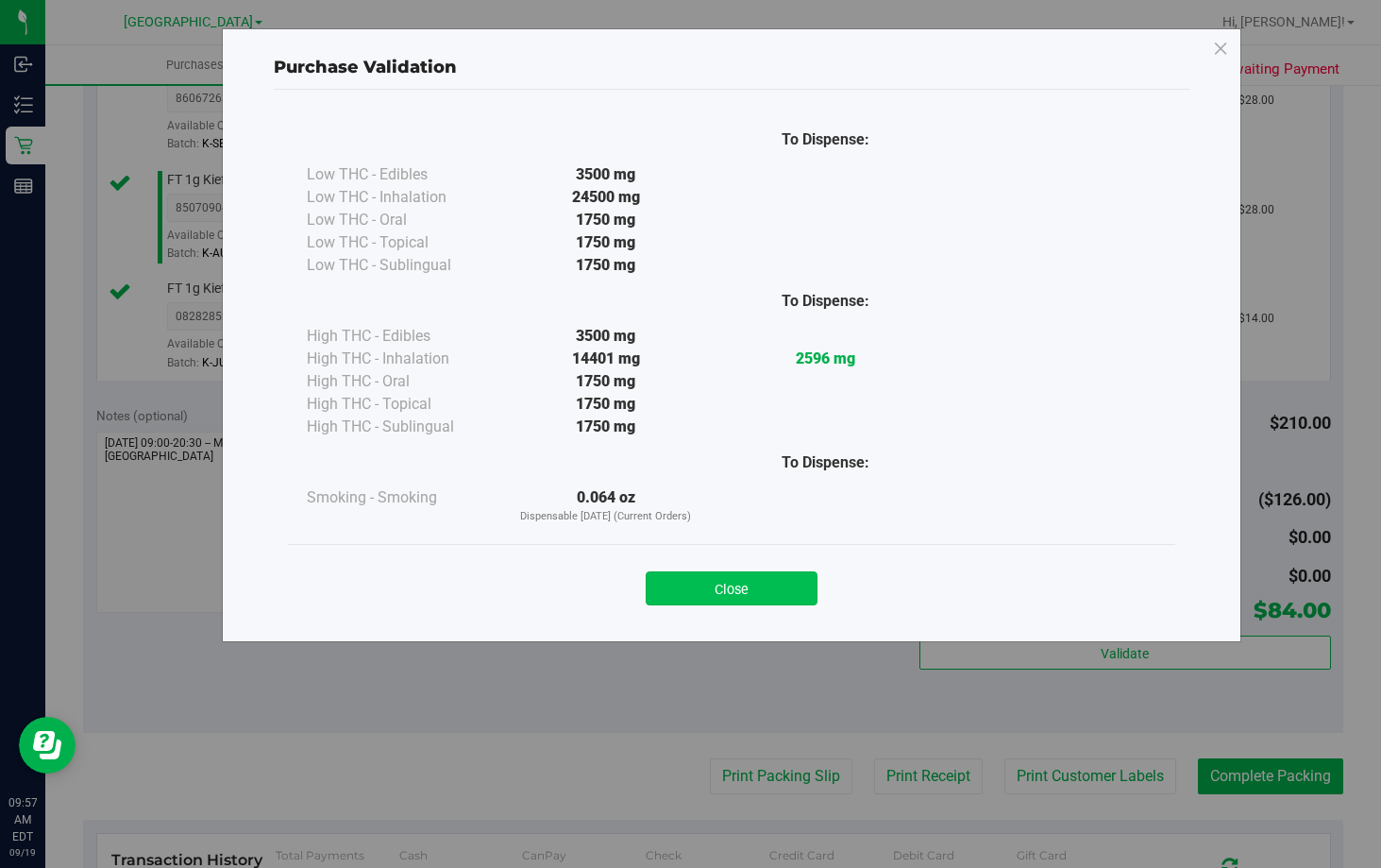
click at [765, 591] on button "Close" at bounding box center [731, 588] width 172 height 34
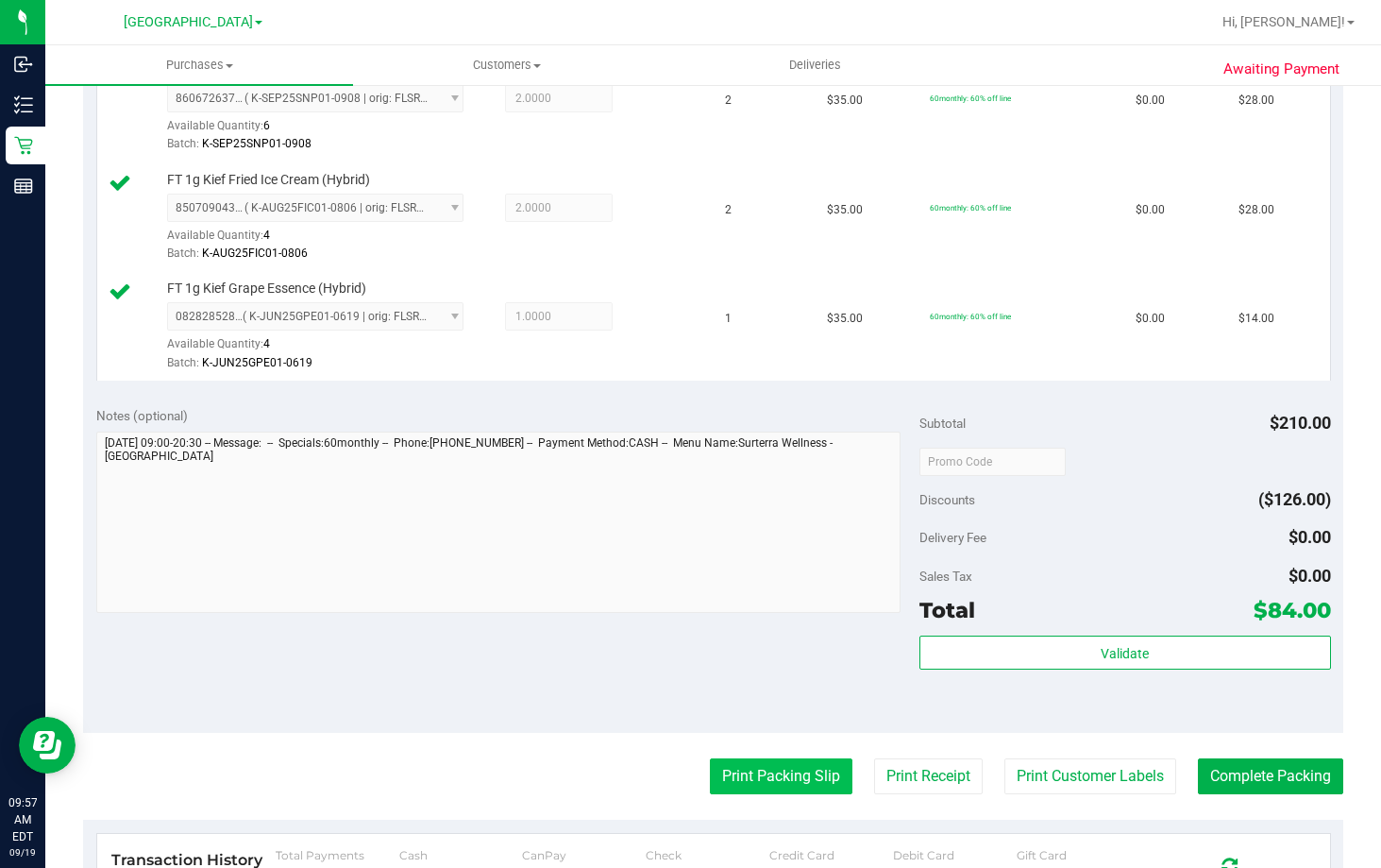
click at [802, 767] on button "Print Packing Slip" at bounding box center [780, 776] width 142 height 36
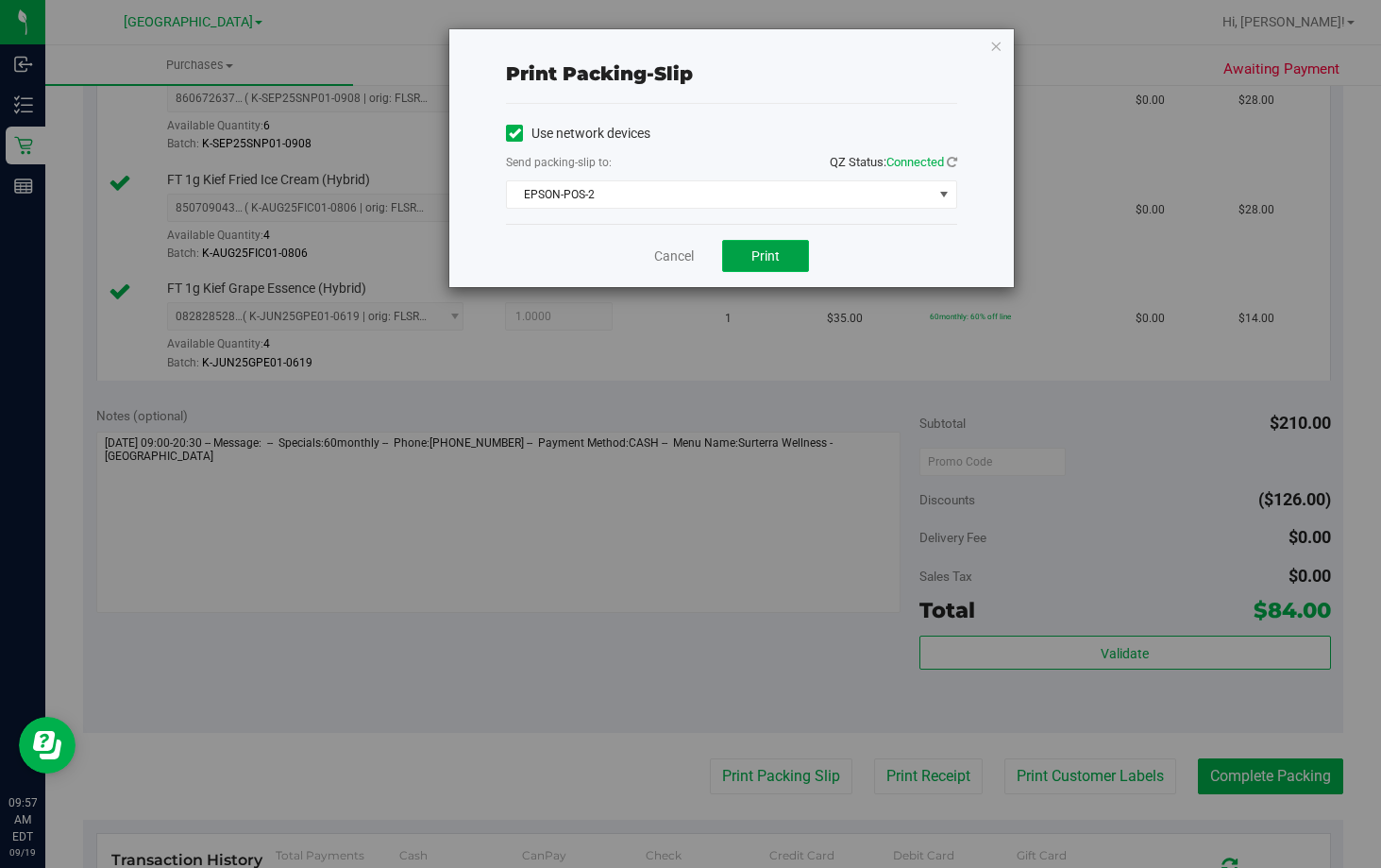
click at [780, 260] on button "Print" at bounding box center [765, 256] width 86 height 32
click at [673, 259] on link "Cancel" at bounding box center [674, 257] width 40 height 20
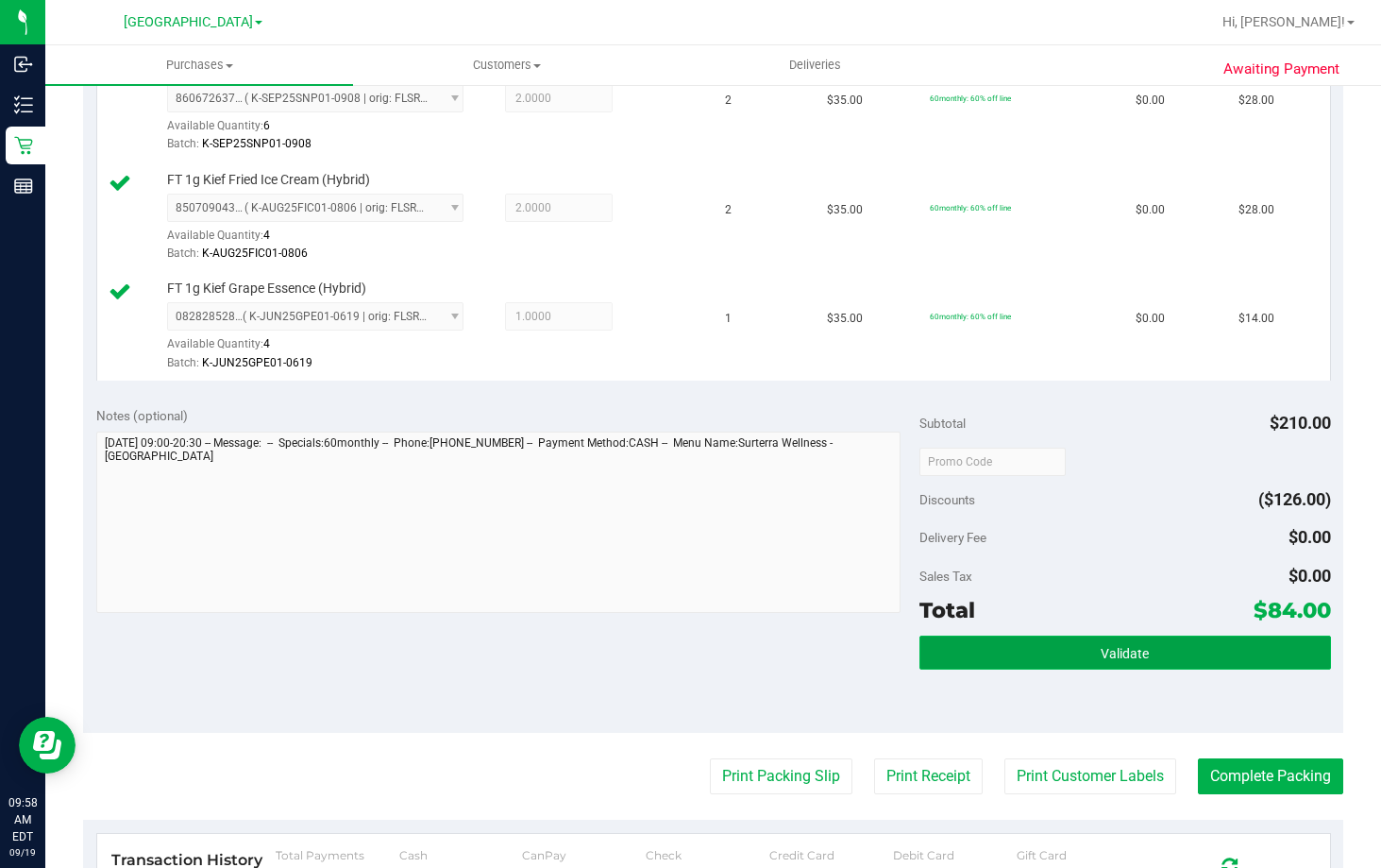
click at [1113, 650] on span "Validate" at bounding box center [1124, 652] width 48 height 15
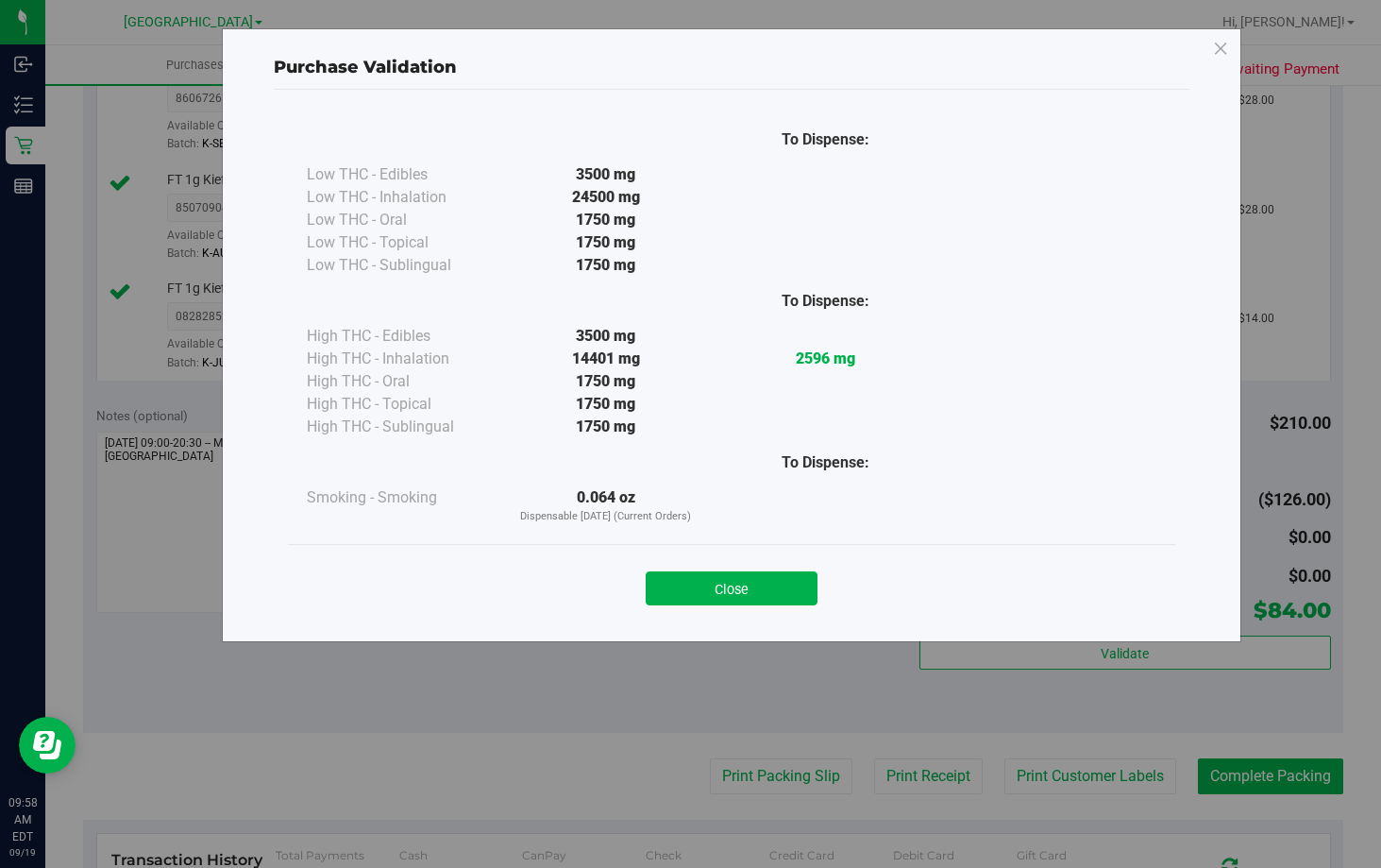
drag, startPoint x: 746, startPoint y: 588, endPoint x: 760, endPoint y: 615, distance: 30.4
click at [747, 594] on button "Close" at bounding box center [731, 588] width 172 height 34
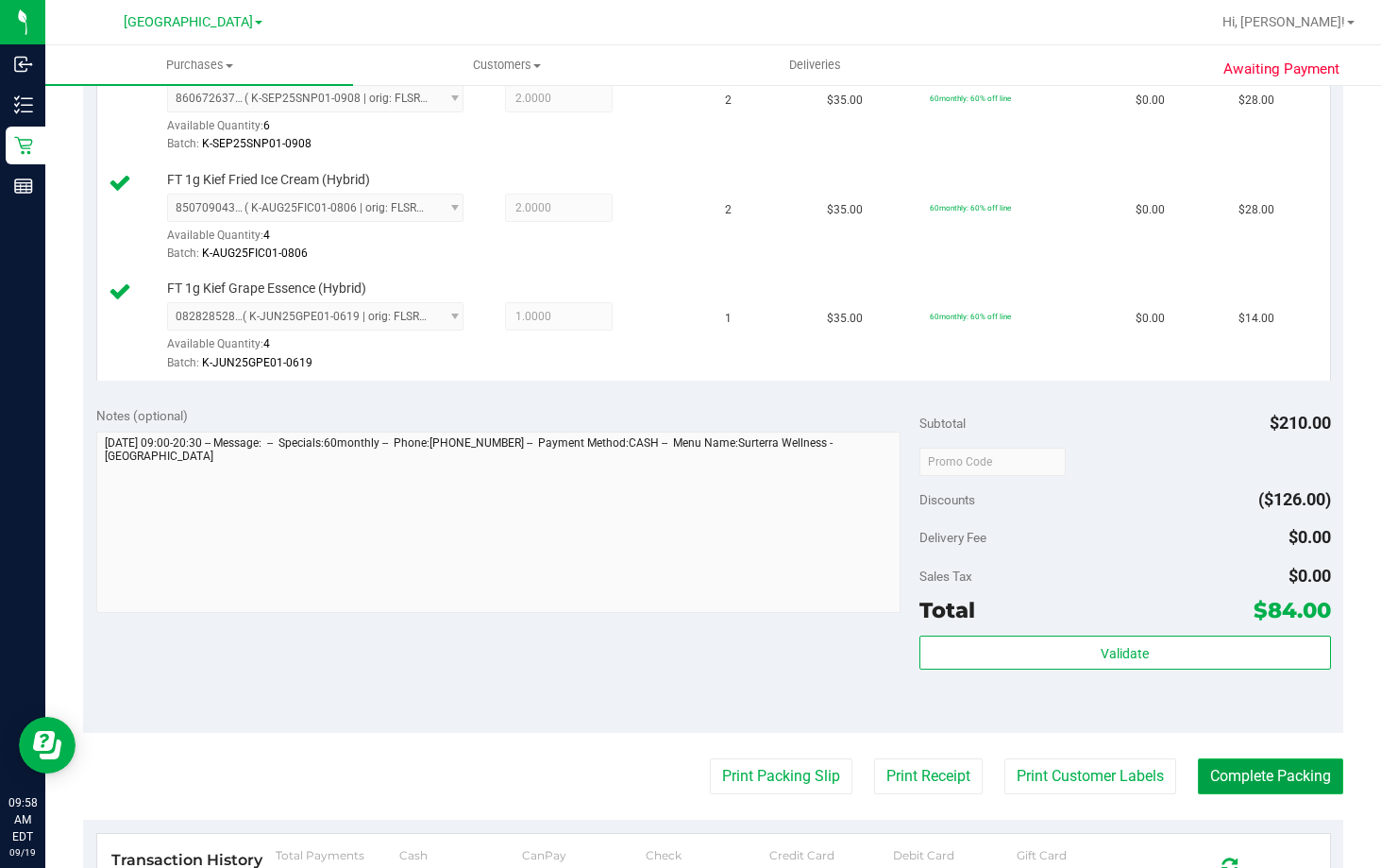
click at [1292, 781] on button "Complete Packing" at bounding box center [1271, 776] width 145 height 36
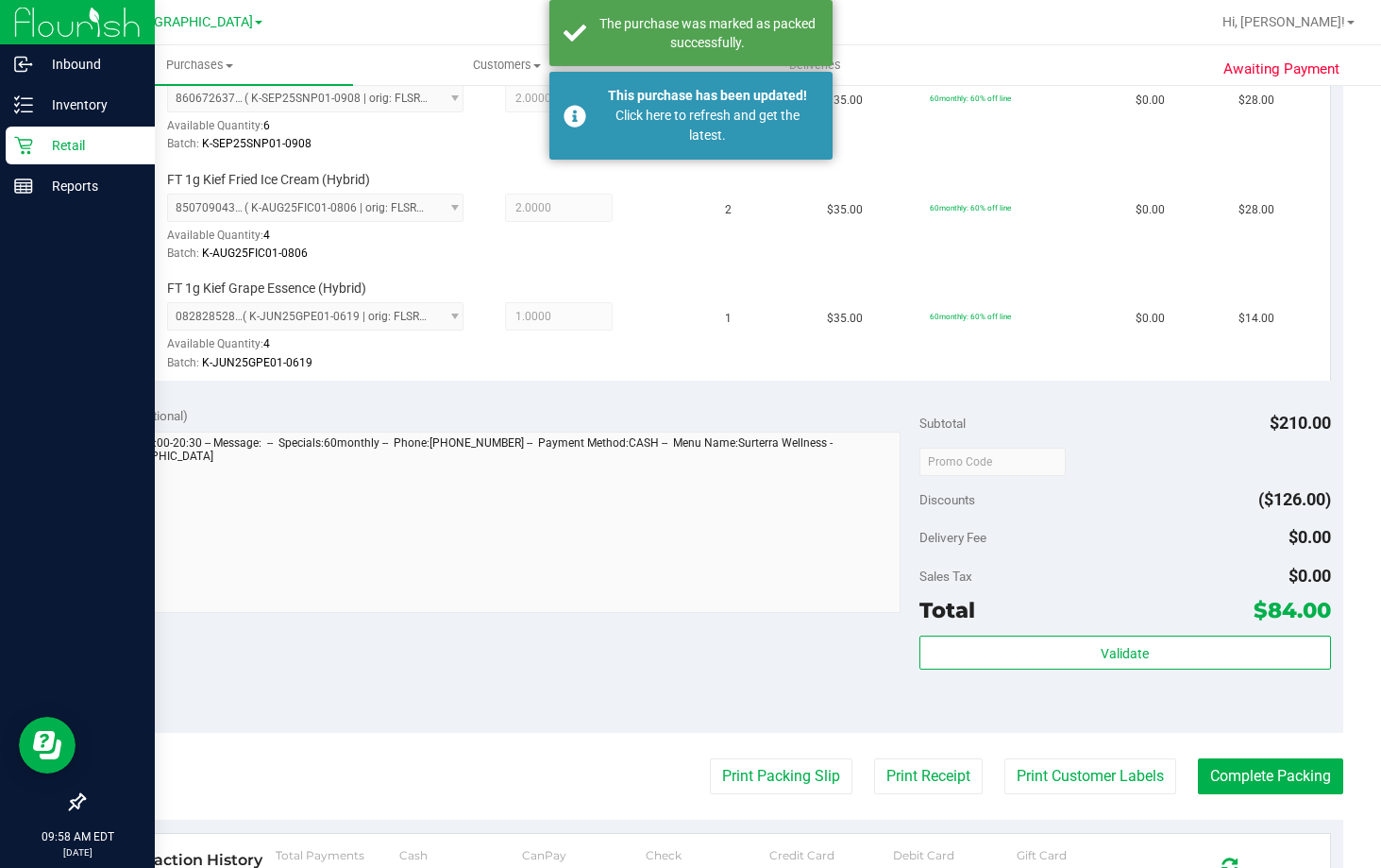
click at [56, 142] on p "Retail" at bounding box center [89, 145] width 113 height 23
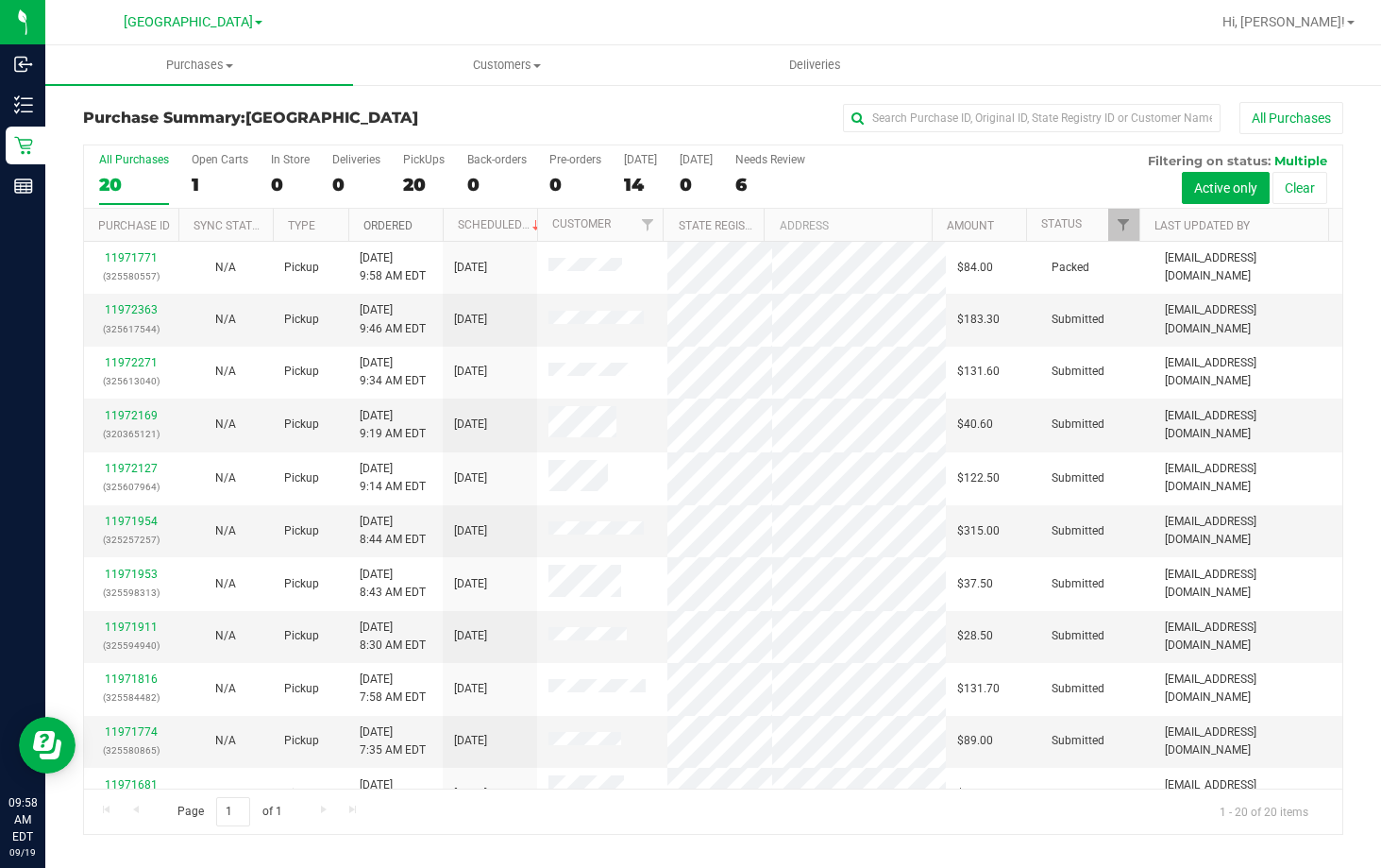
click at [382, 225] on link "Ordered" at bounding box center [388, 225] width 49 height 13
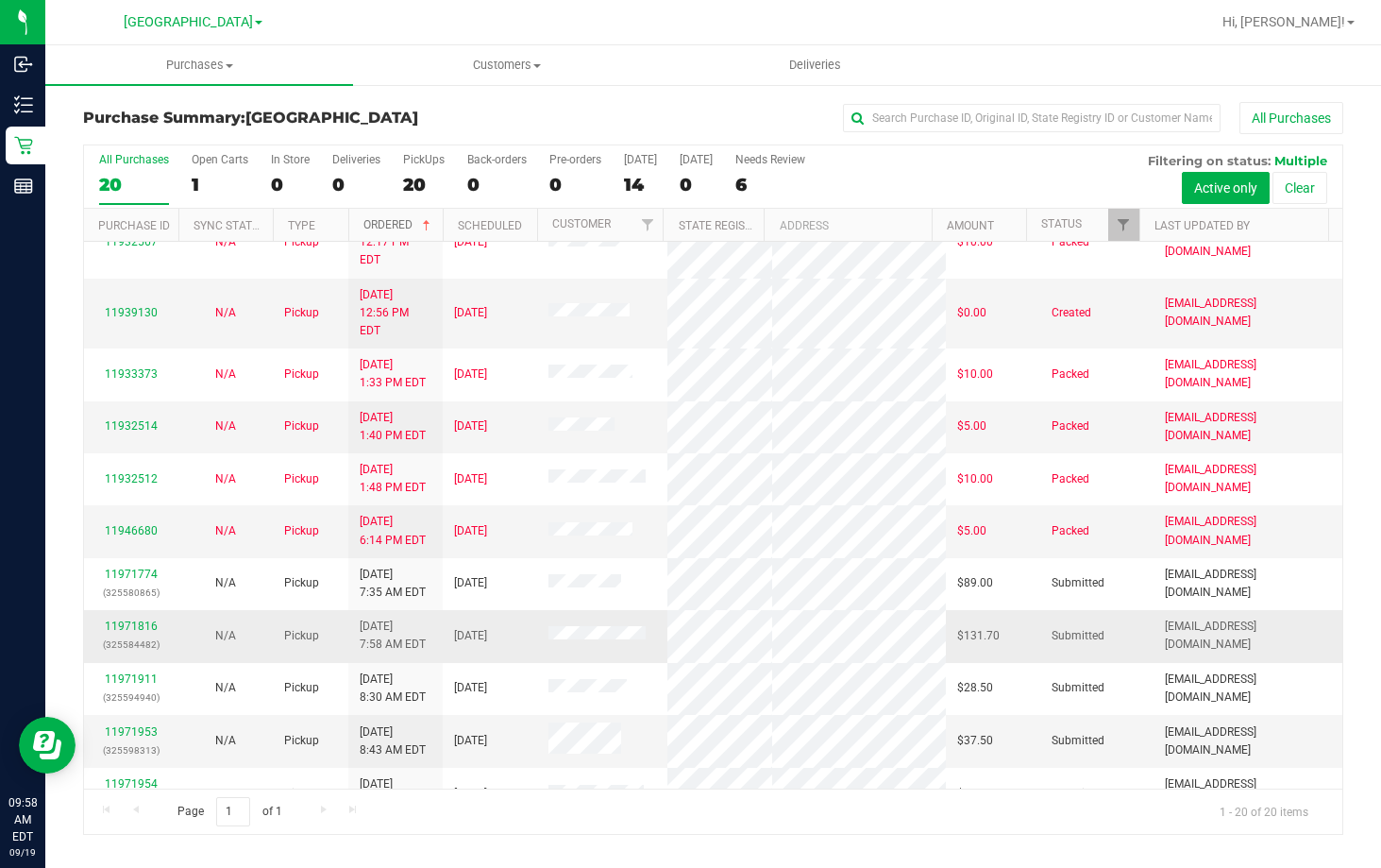
scroll to position [94, 0]
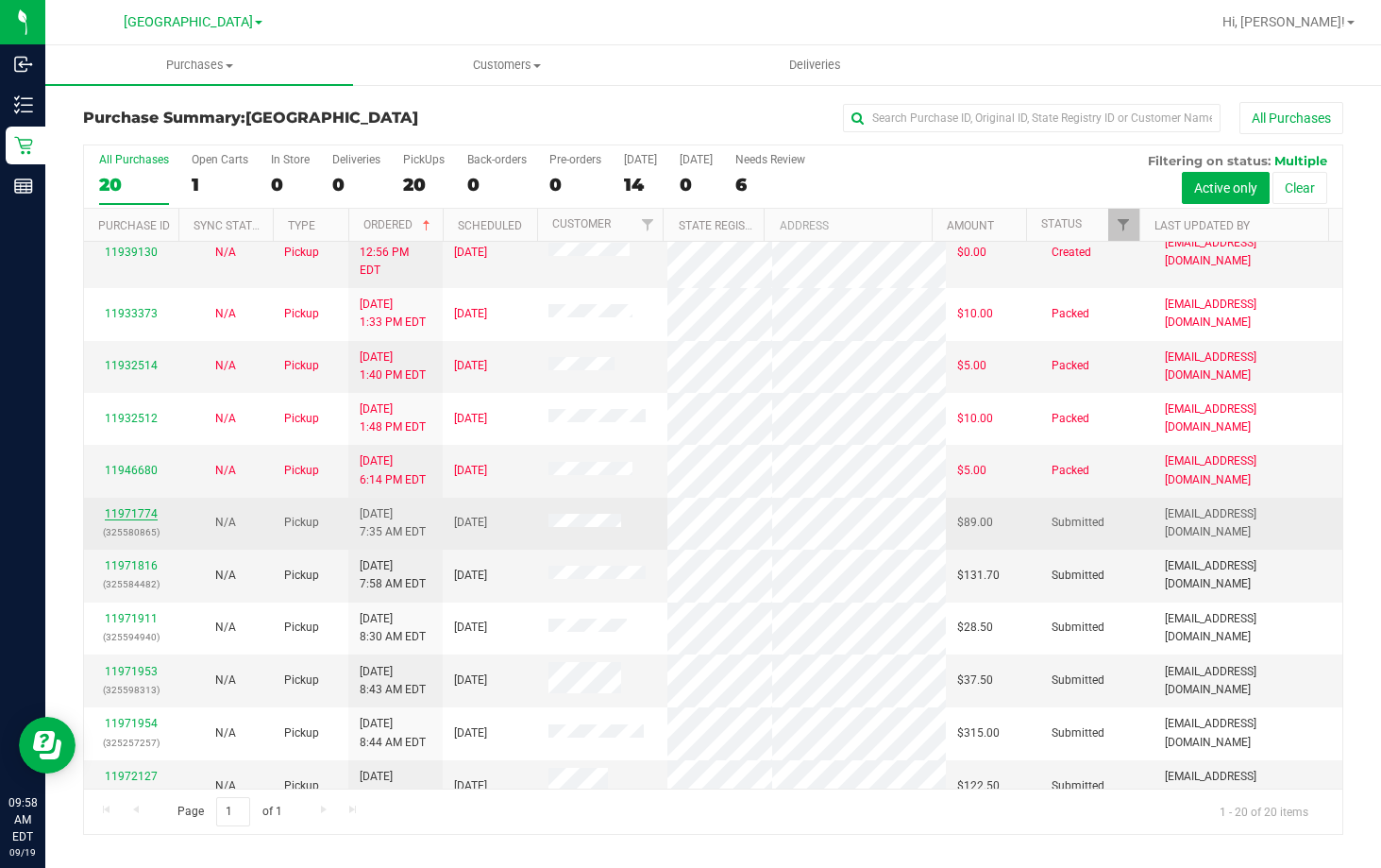
click at [129, 507] on link "11971774" at bounding box center [130, 513] width 53 height 13
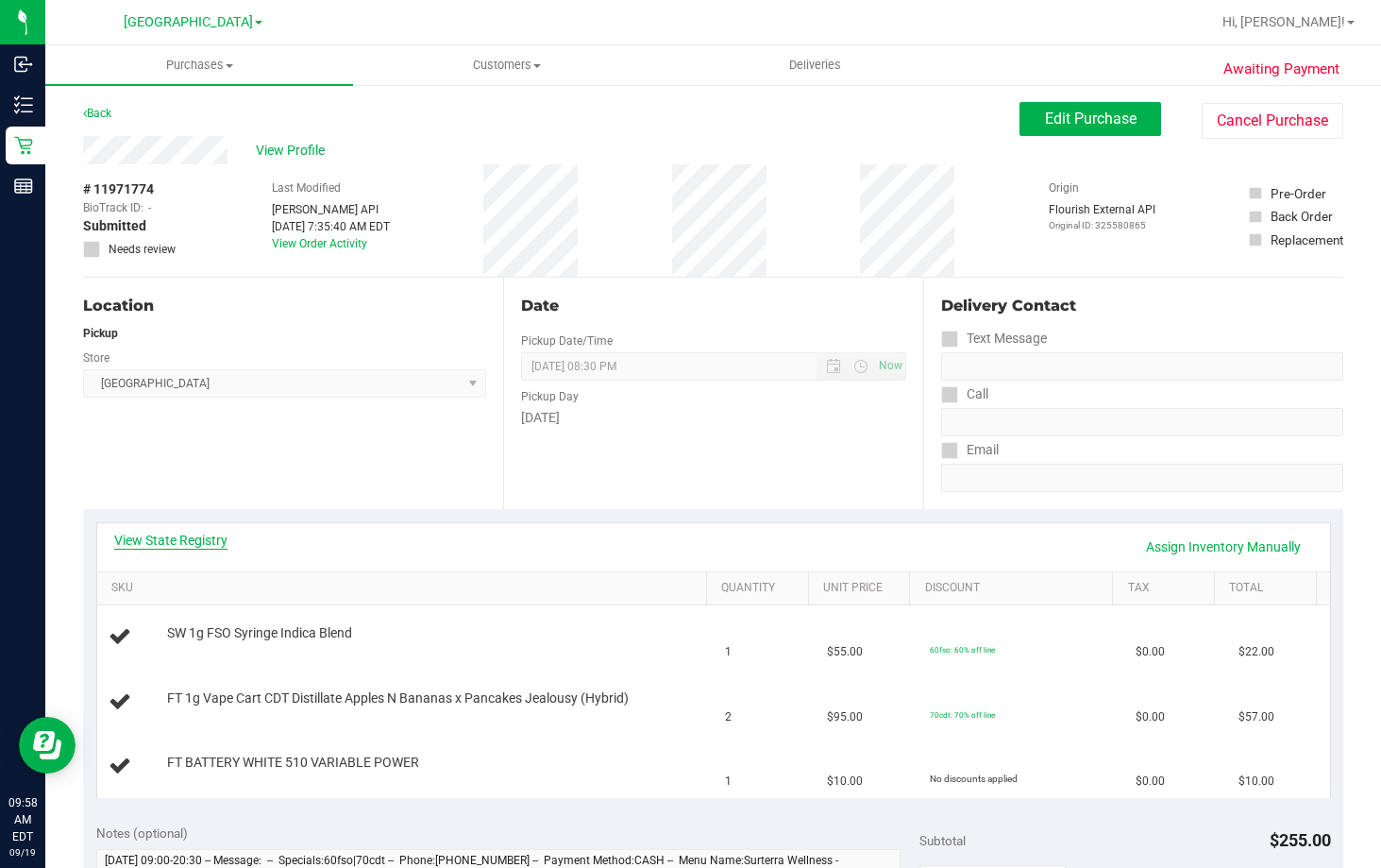
click at [201, 540] on link "View State Registry" at bounding box center [171, 540] width 113 height 19
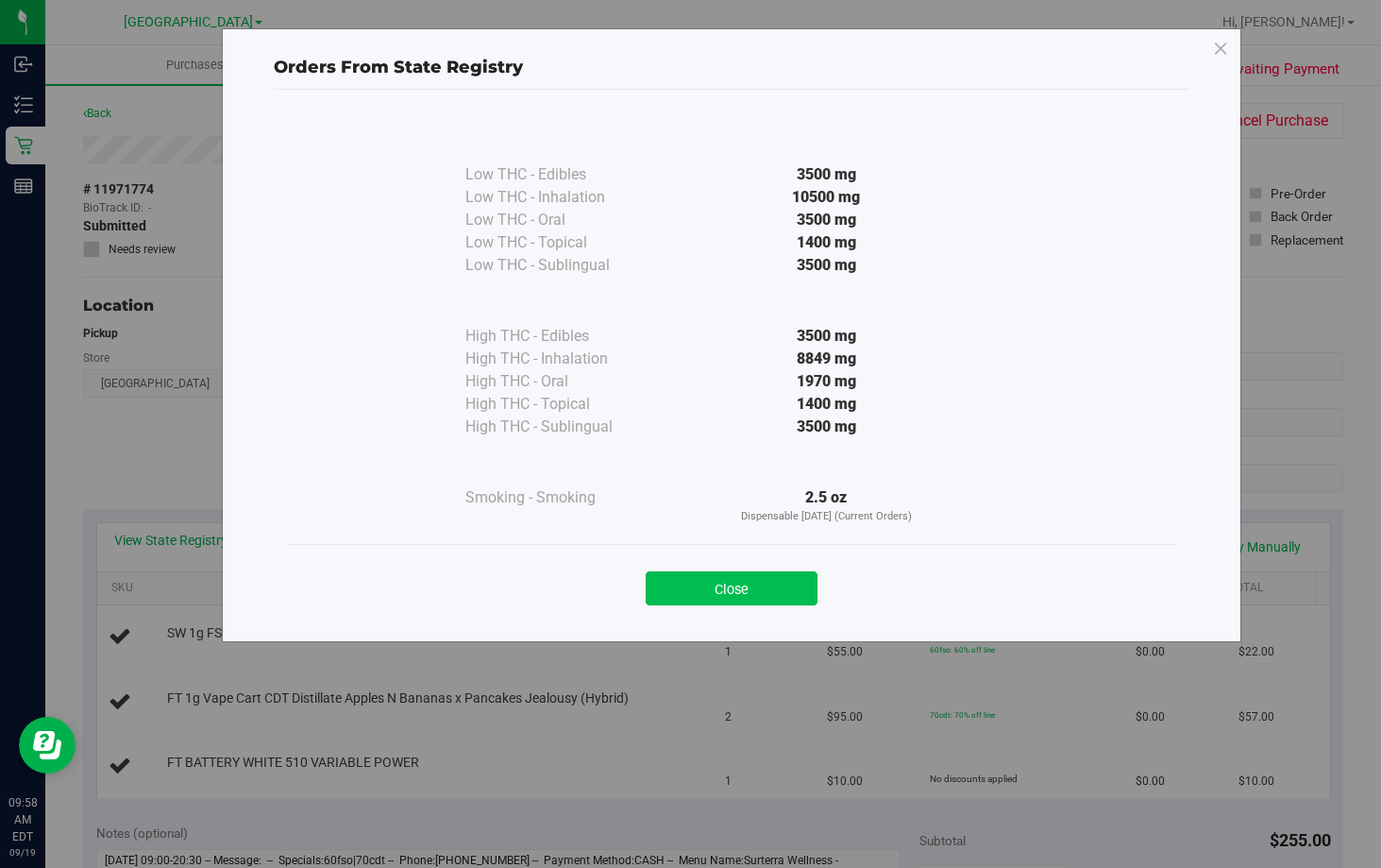
click at [783, 588] on button "Close" at bounding box center [731, 588] width 172 height 34
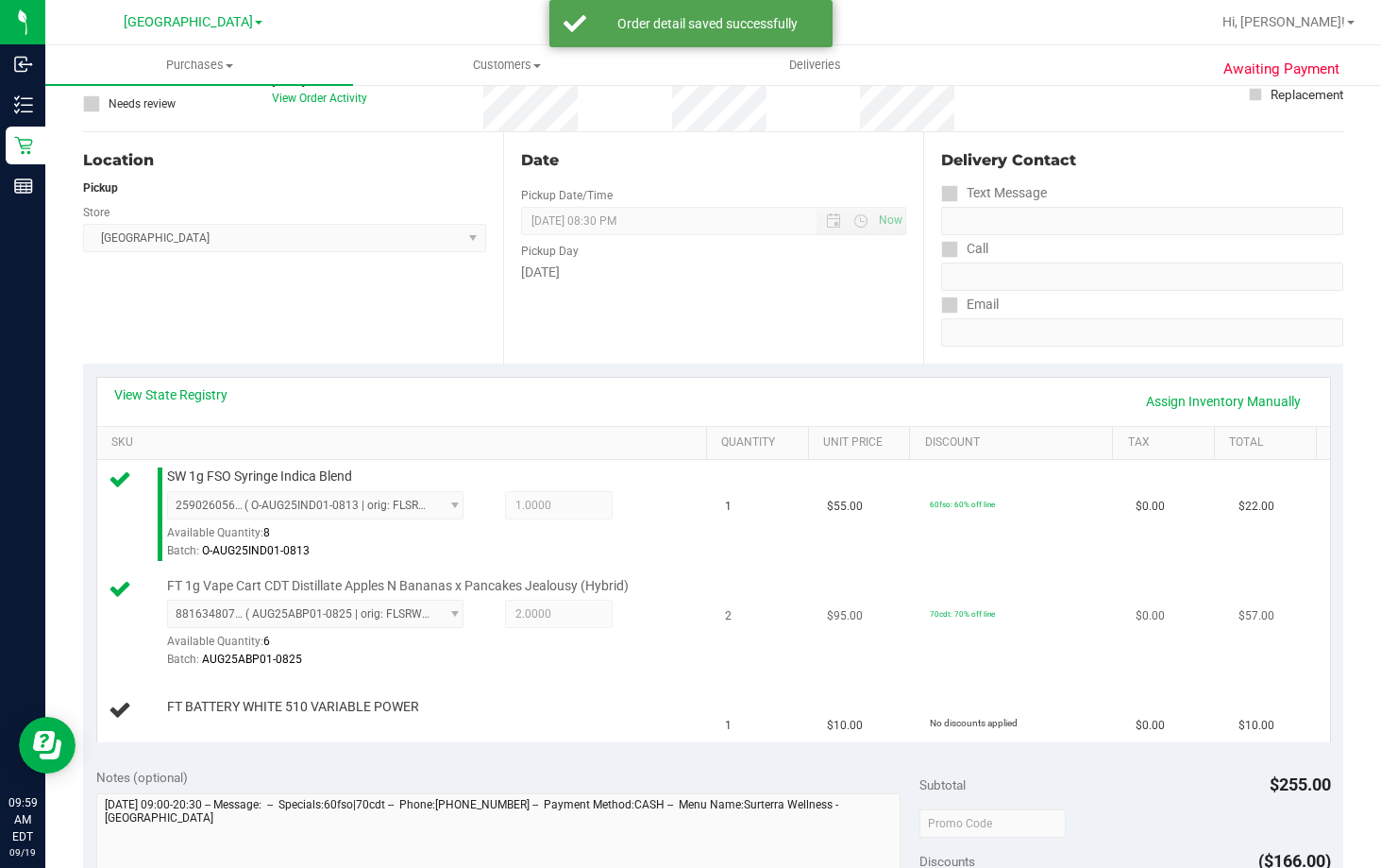
scroll to position [283, 0]
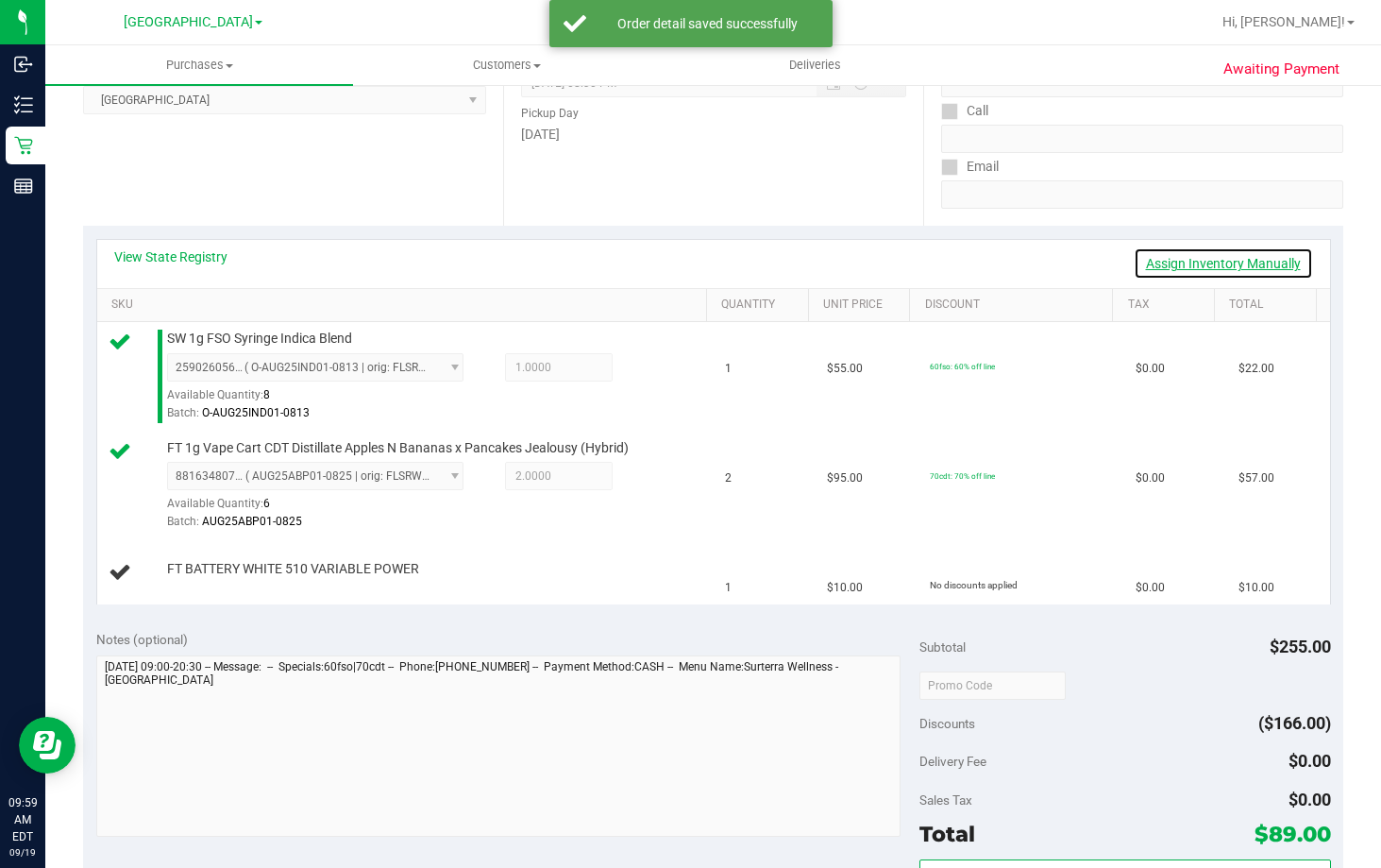
click at [1179, 260] on link "Assign Inventory Manually" at bounding box center [1223, 263] width 179 height 32
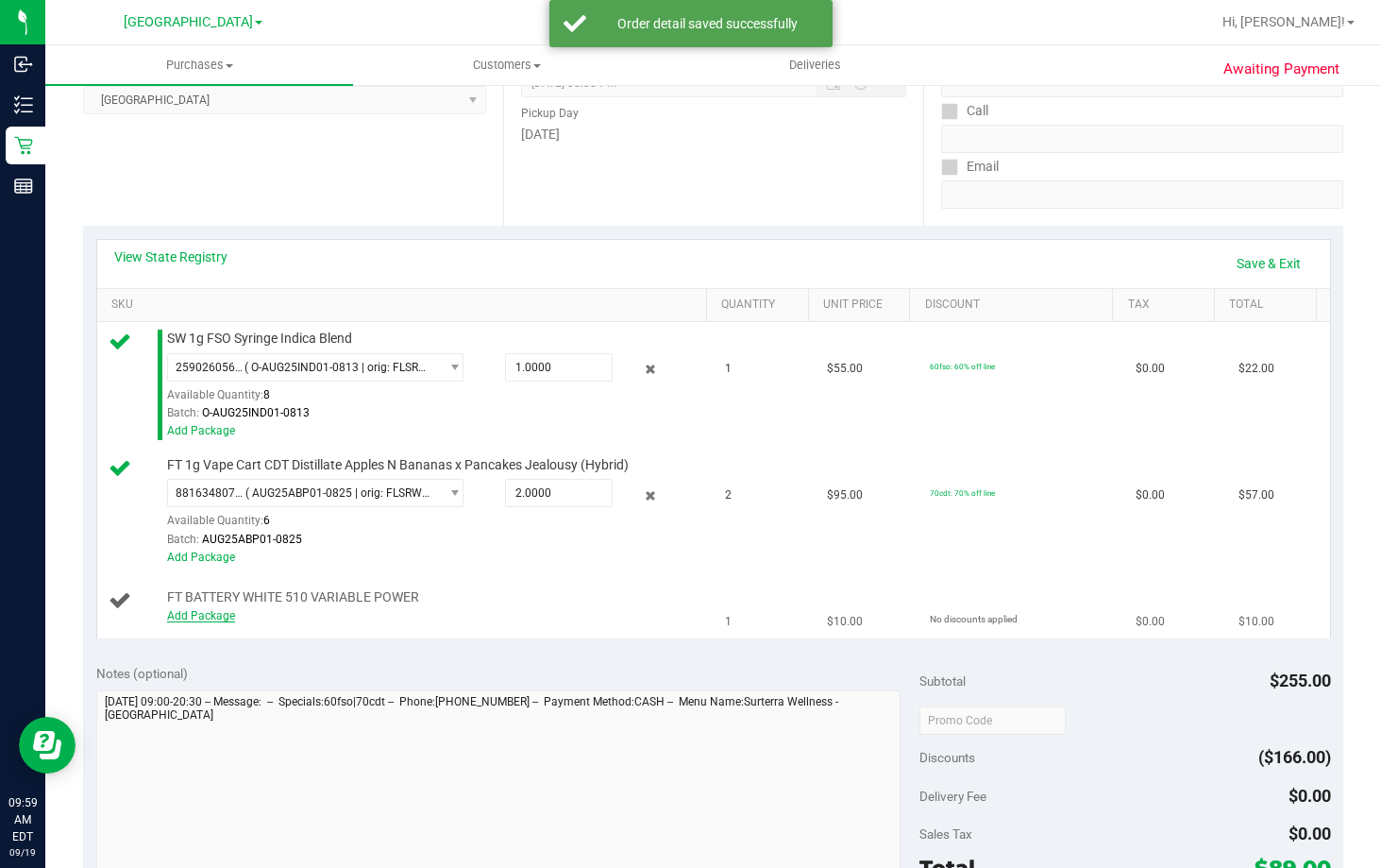
click at [189, 609] on link "Add Package" at bounding box center [201, 614] width 68 height 13
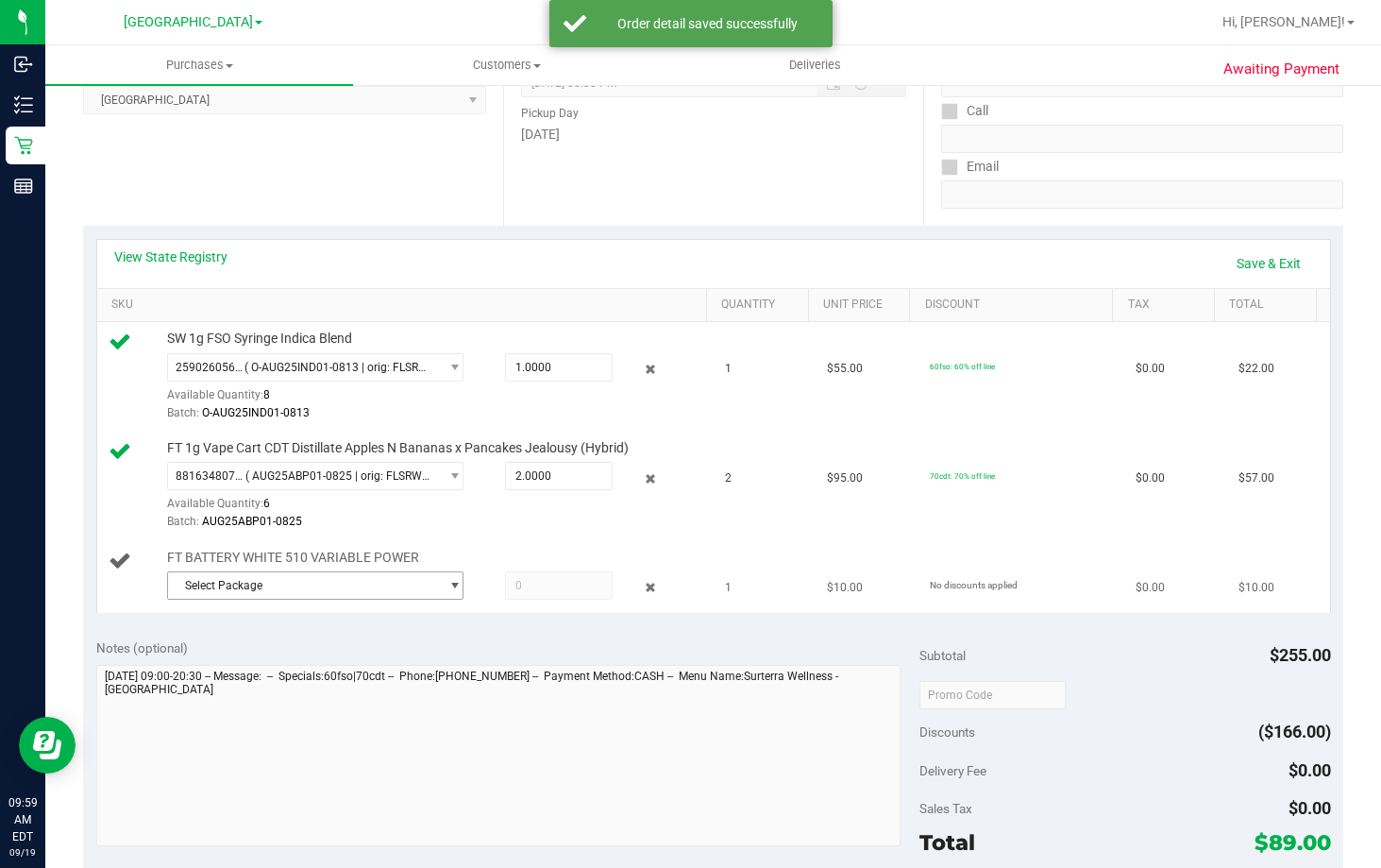
click at [231, 579] on span "Select Package" at bounding box center [303, 585] width 271 height 27
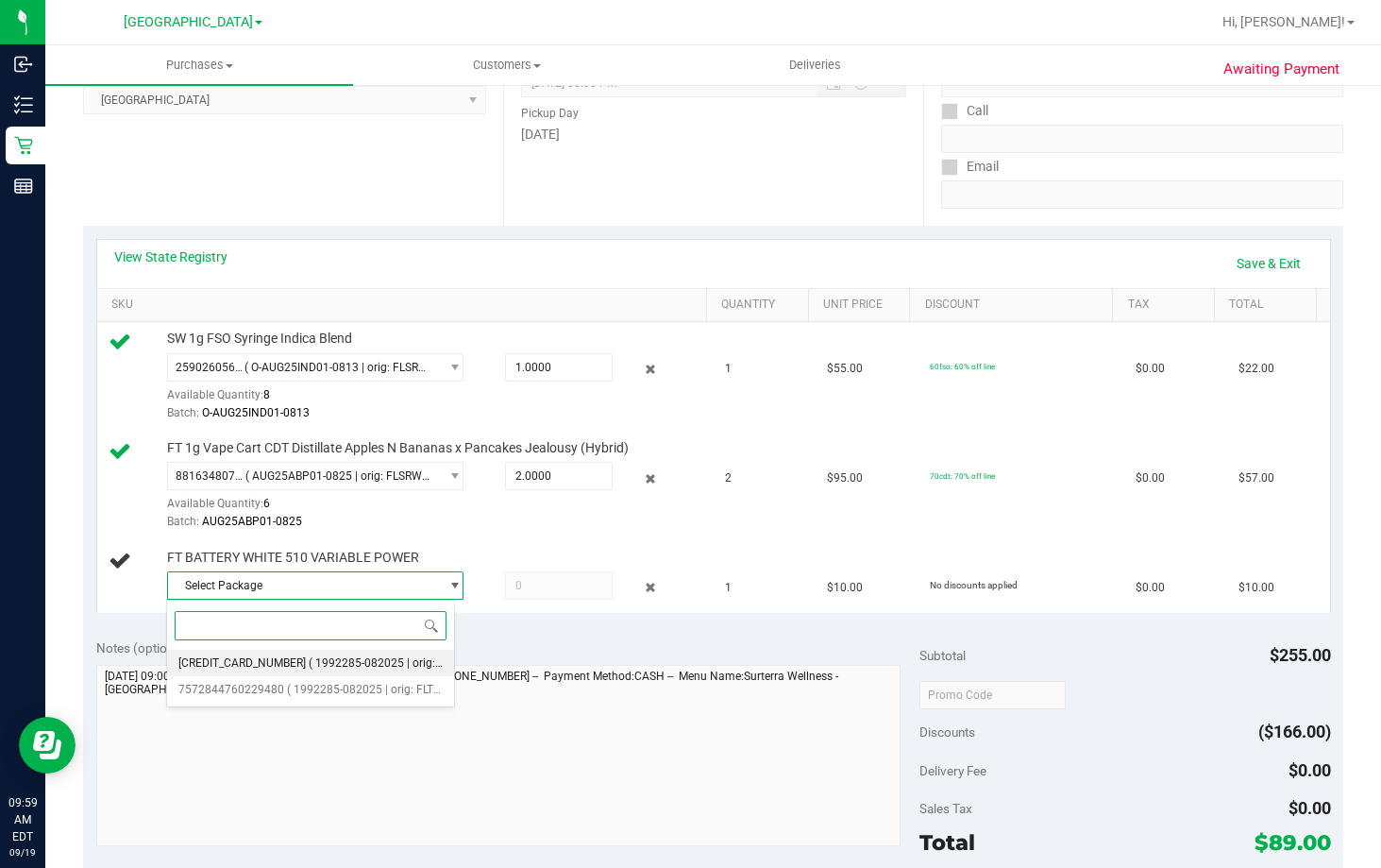
click at [308, 659] on span "( 1992285-082025 | orig: FLTW-20250912-009 )" at bounding box center [429, 662] width 242 height 13
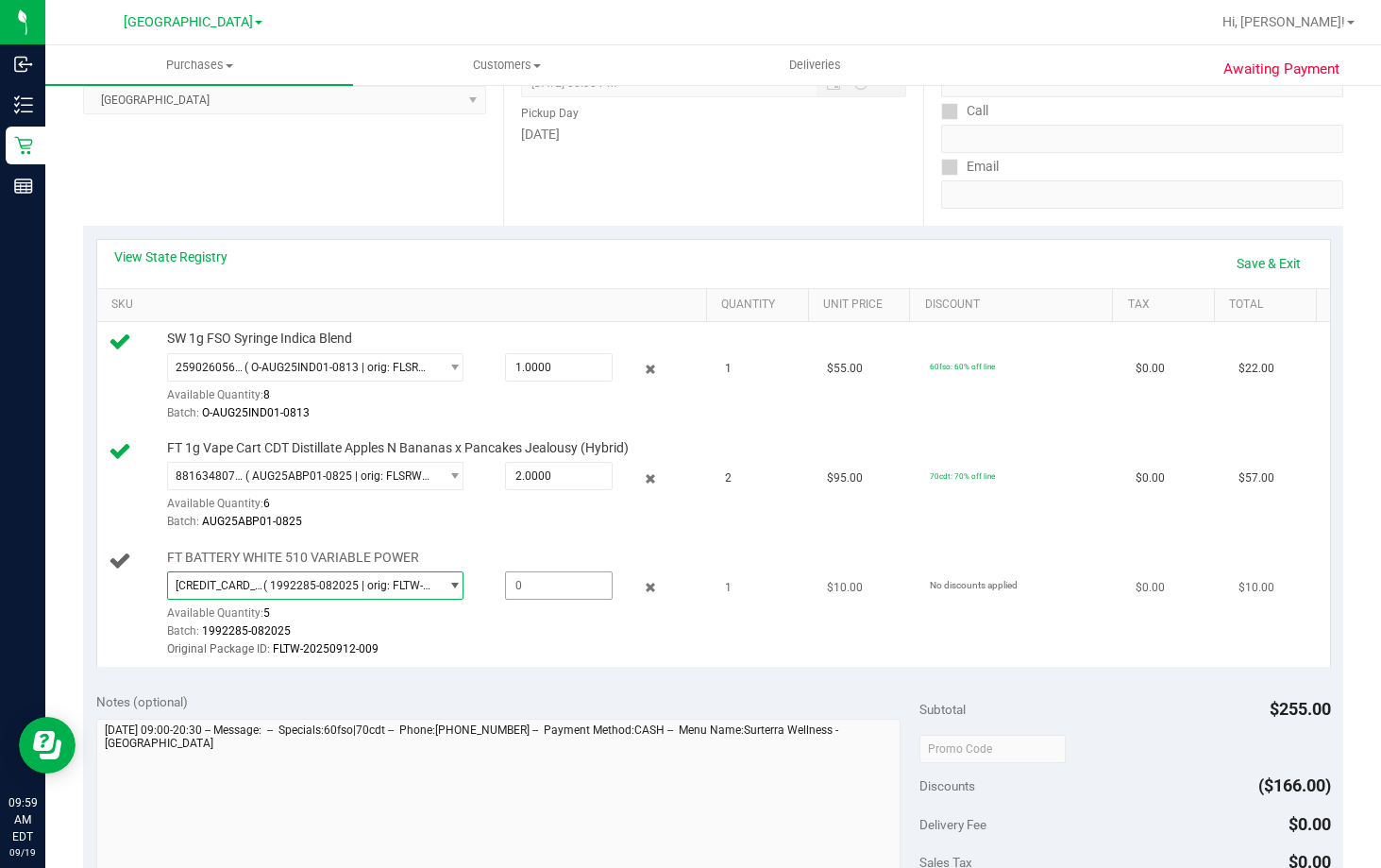
click at [531, 588] on span at bounding box center [558, 585] width 106 height 28
type input "1"
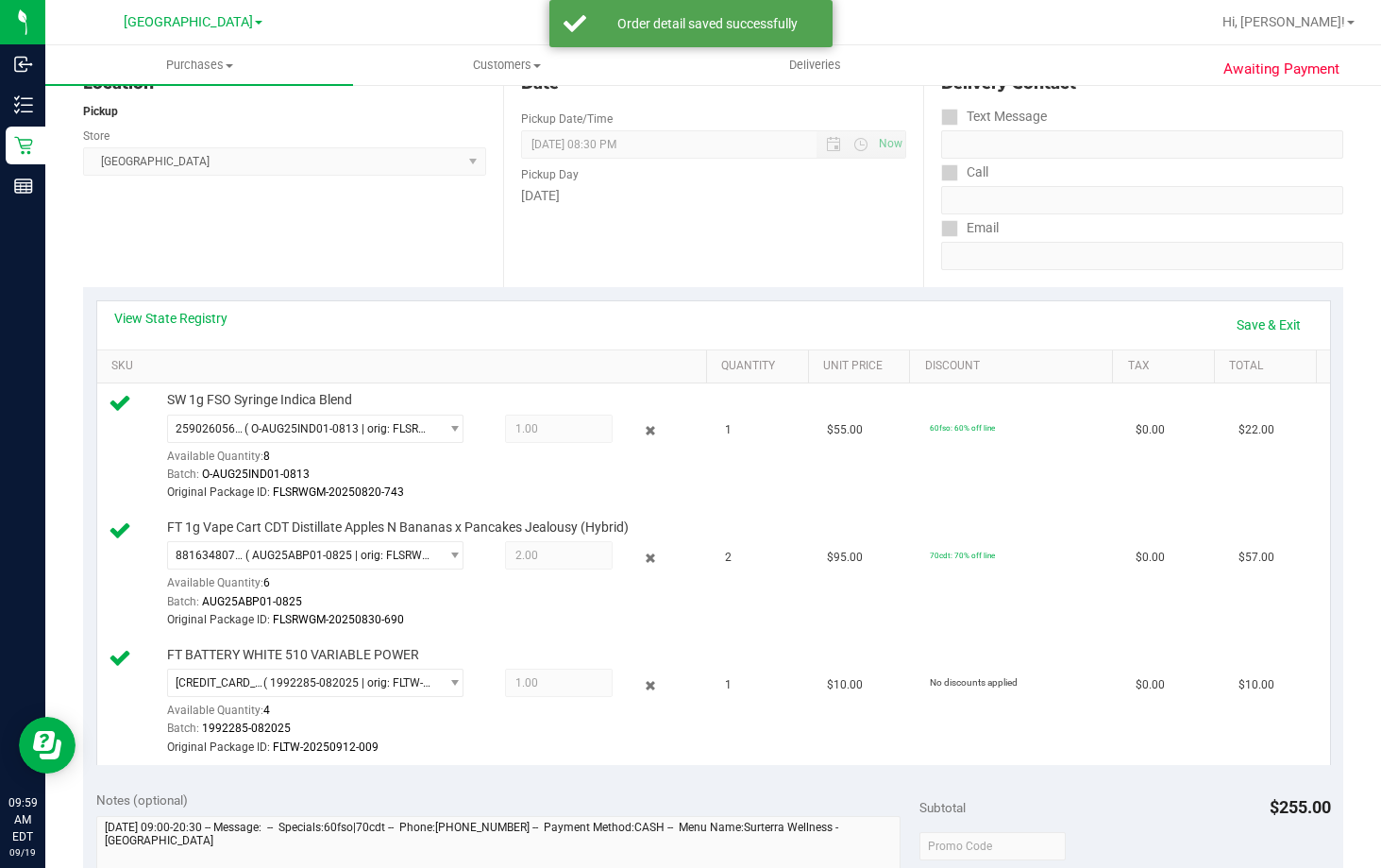
scroll to position [189, 0]
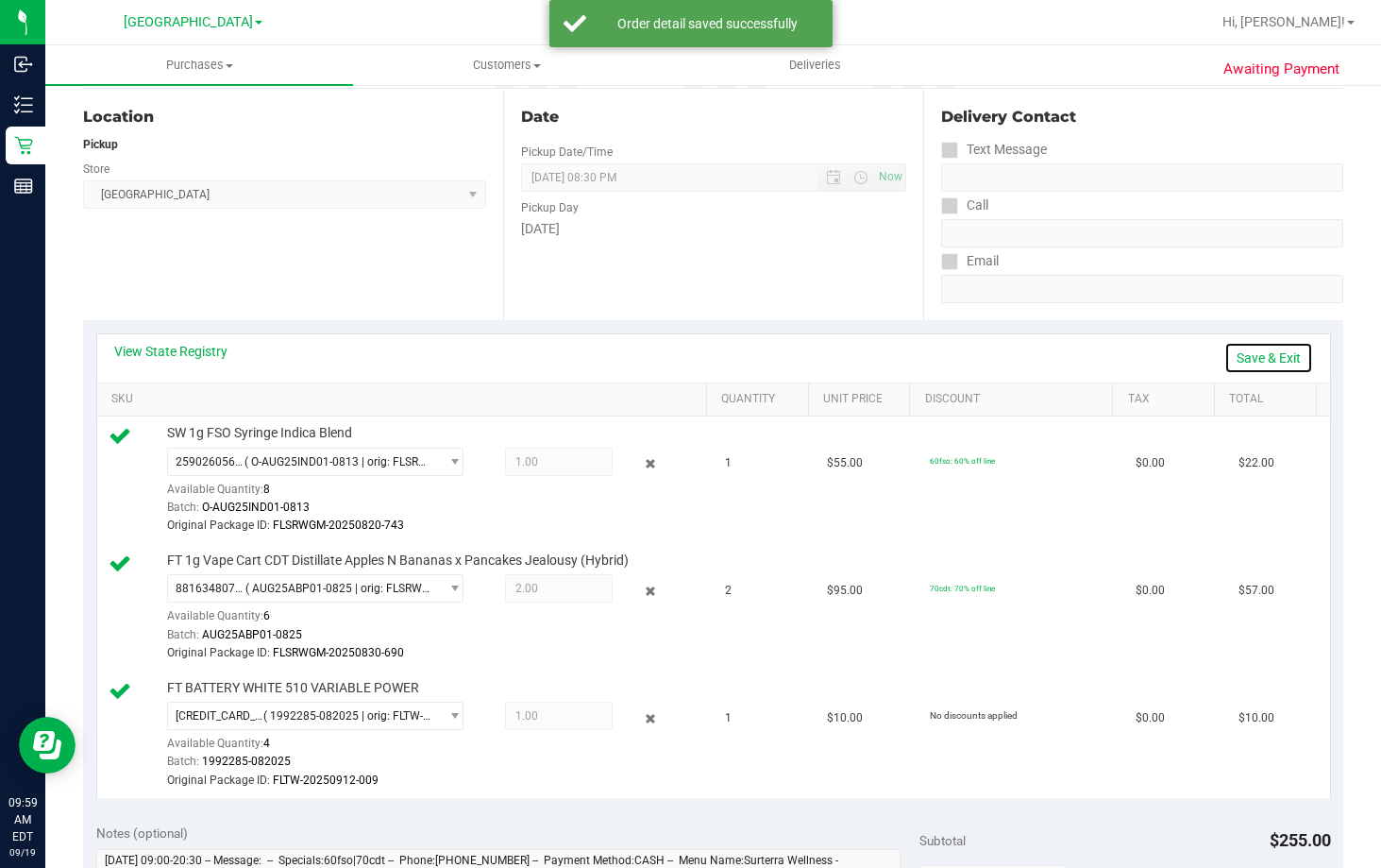
click at [1260, 358] on link "Save & Exit" at bounding box center [1269, 358] width 88 height 32
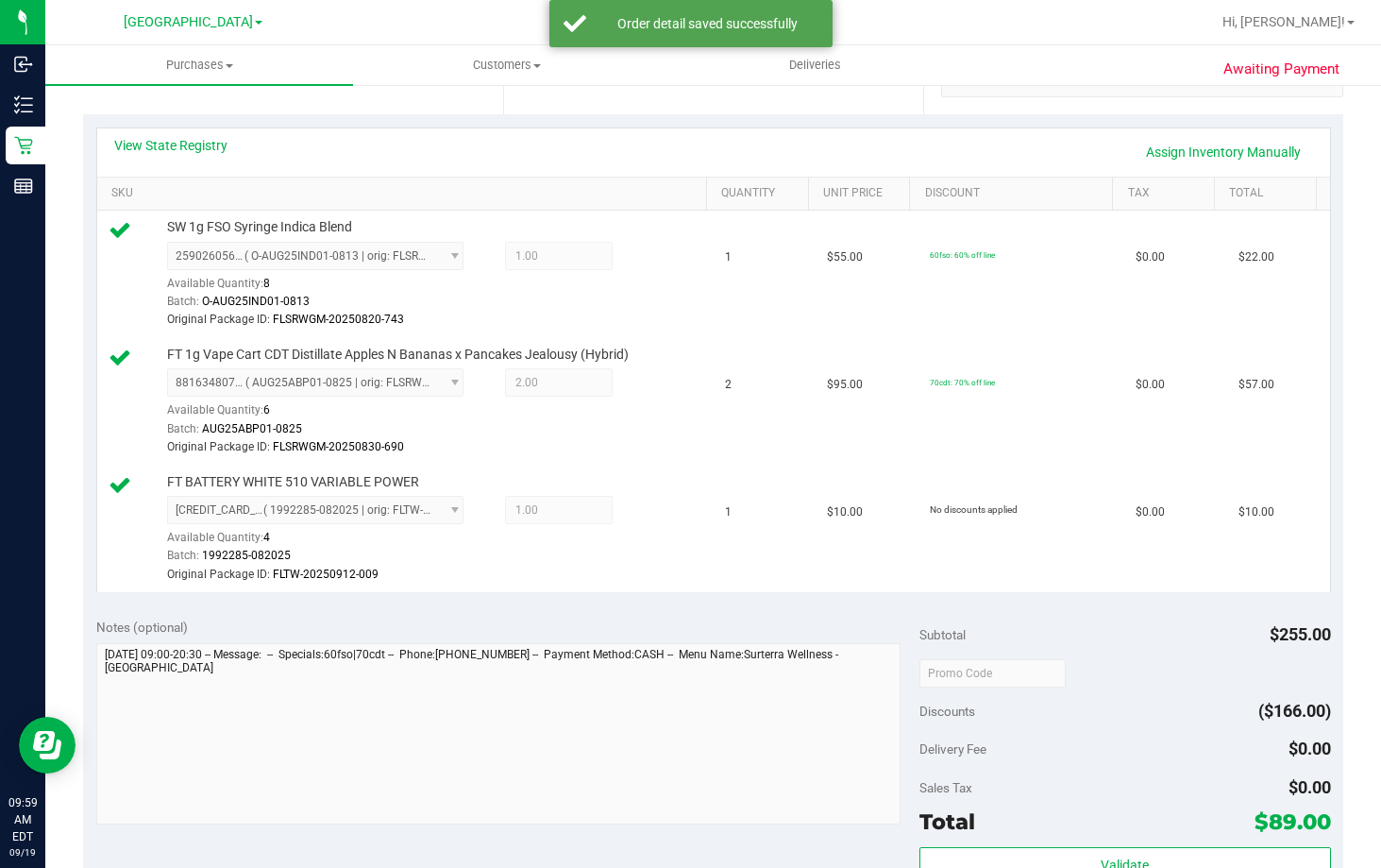
scroll to position [567, 0]
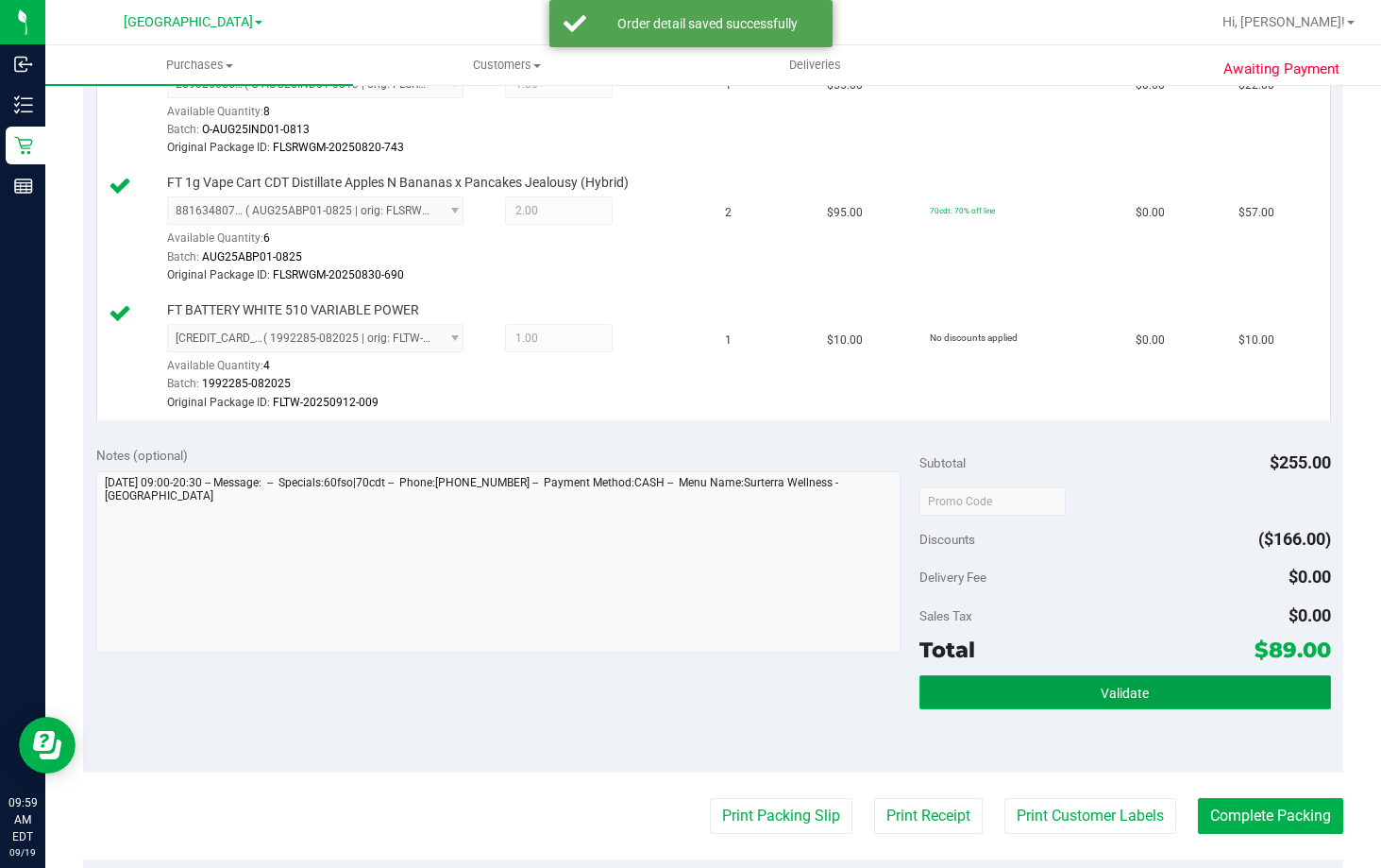
click at [1150, 682] on button "Validate" at bounding box center [1125, 692] width 412 height 34
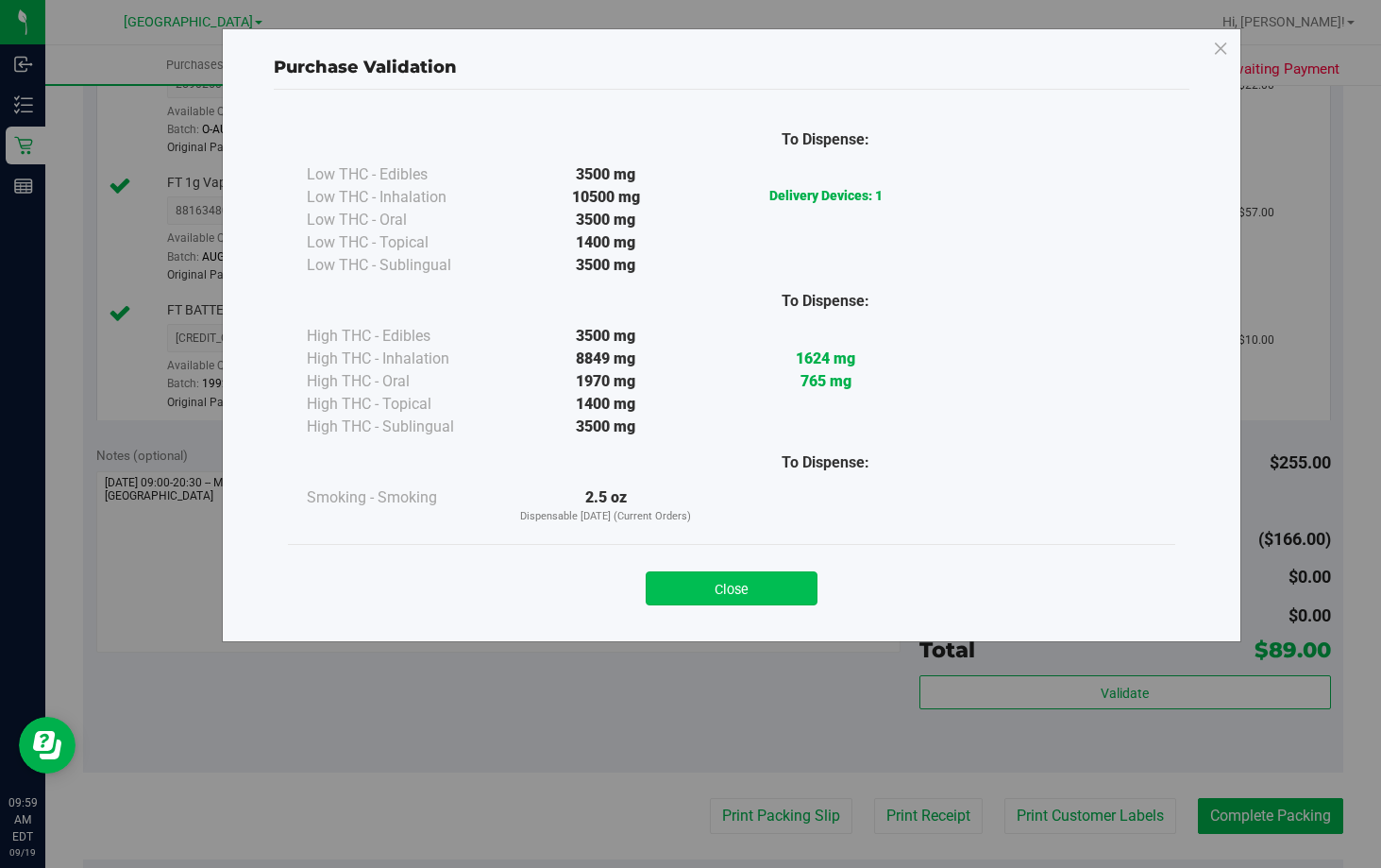
click at [778, 579] on button "Close" at bounding box center [731, 588] width 172 height 34
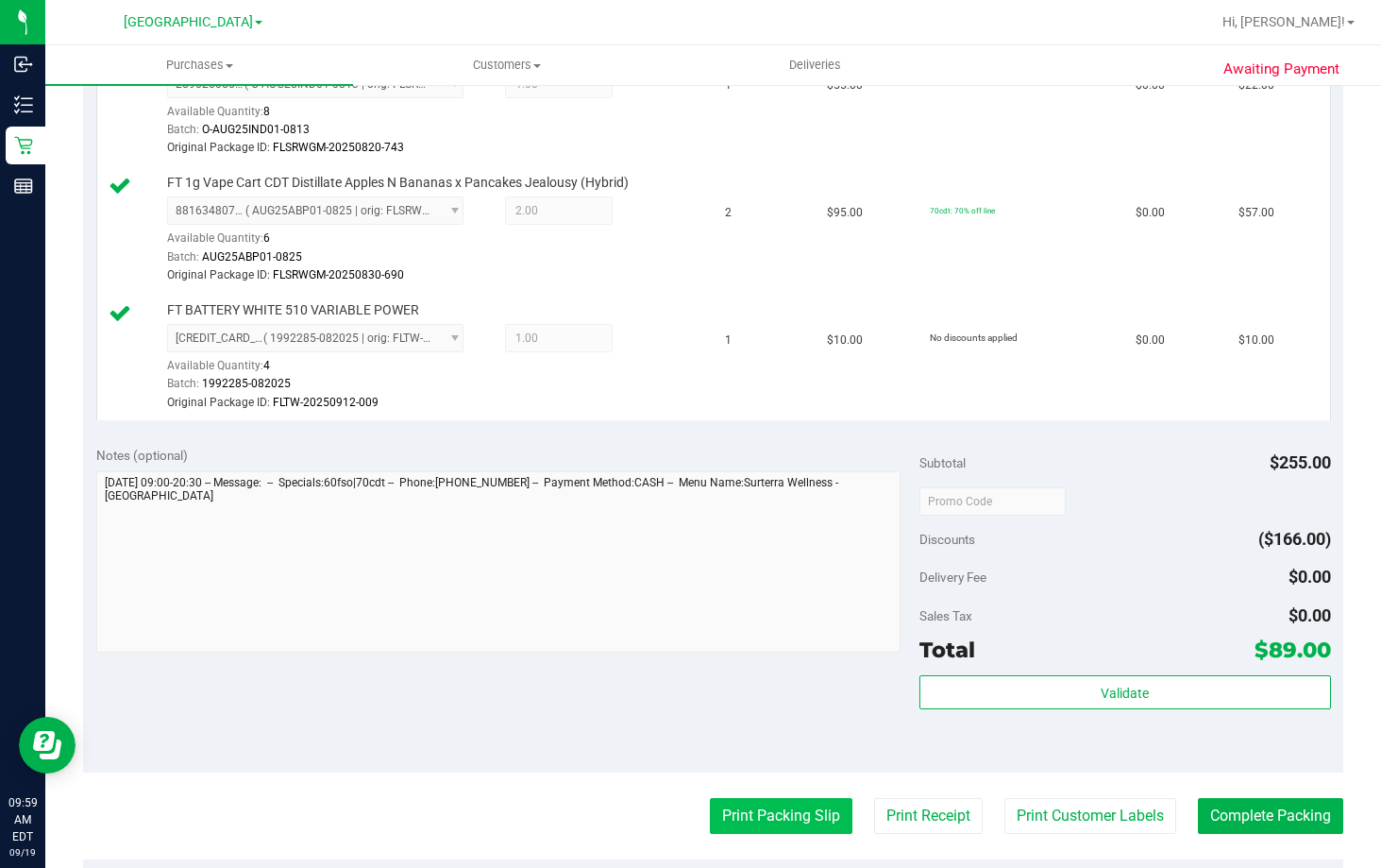
click at [783, 808] on button "Print Packing Slip" at bounding box center [780, 815] width 142 height 36
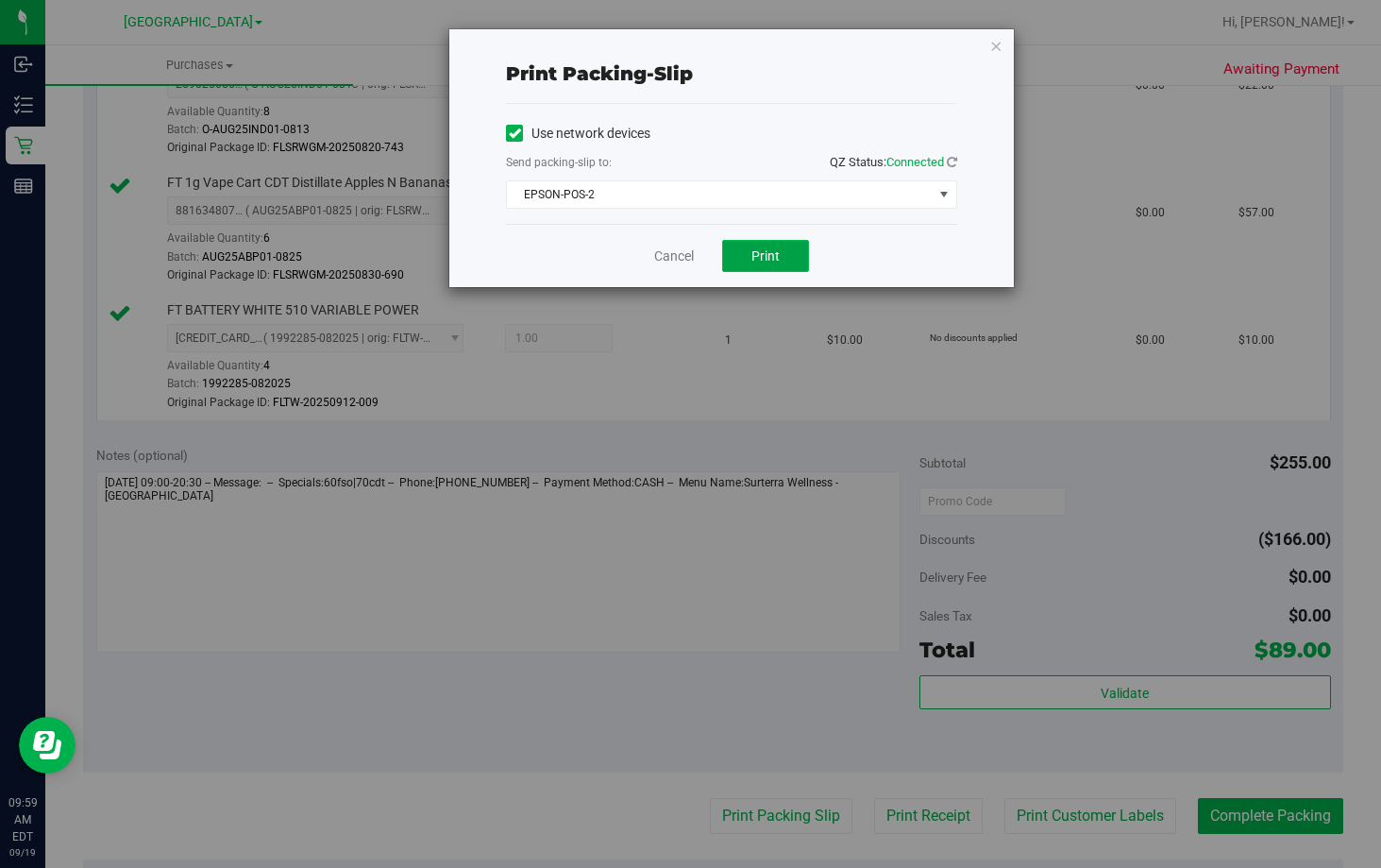
click at [758, 262] on span "Print" at bounding box center [766, 256] width 28 height 15
click at [663, 253] on link "Cancel" at bounding box center [674, 257] width 40 height 20
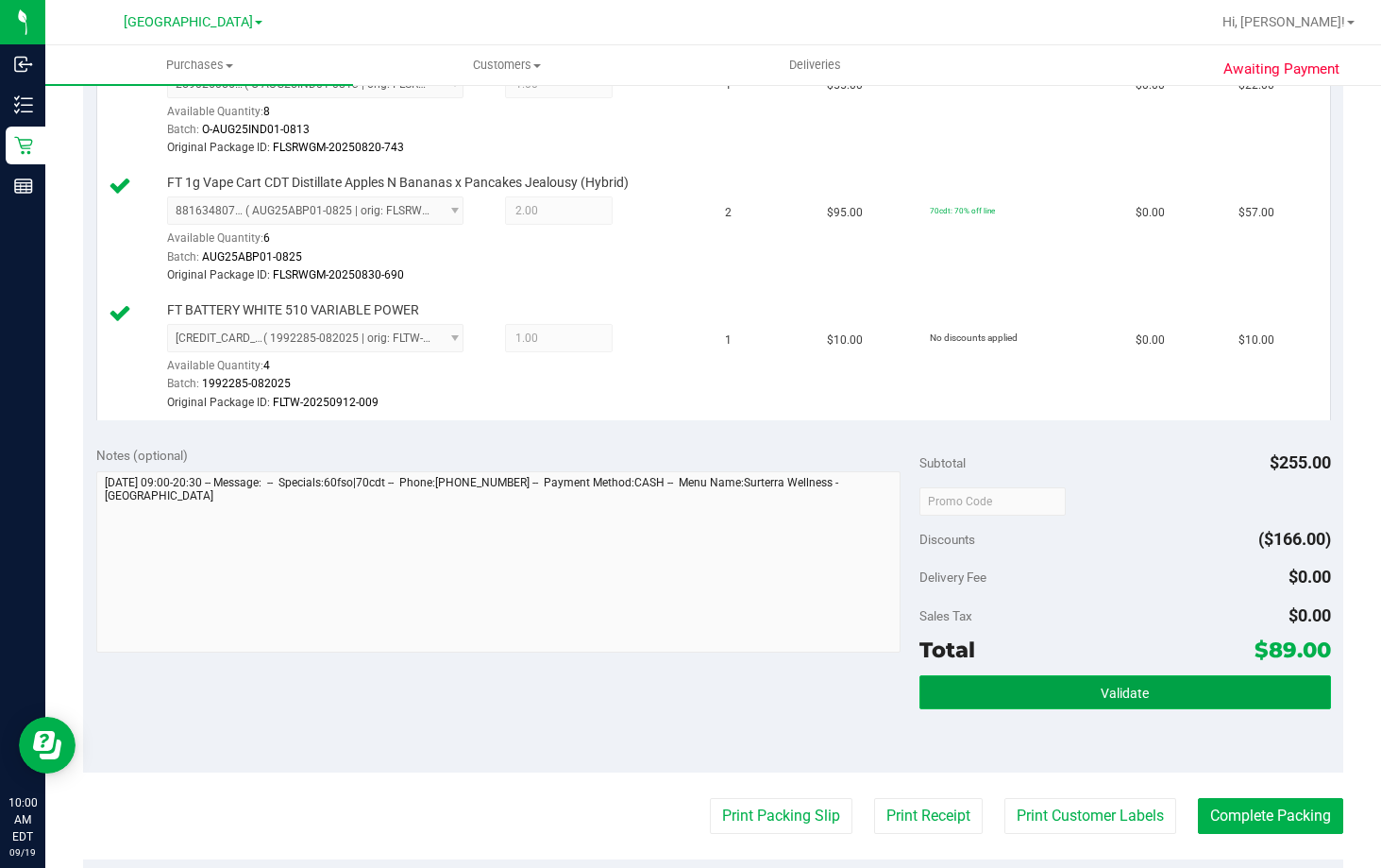
click at [1208, 682] on button "Validate" at bounding box center [1125, 692] width 412 height 34
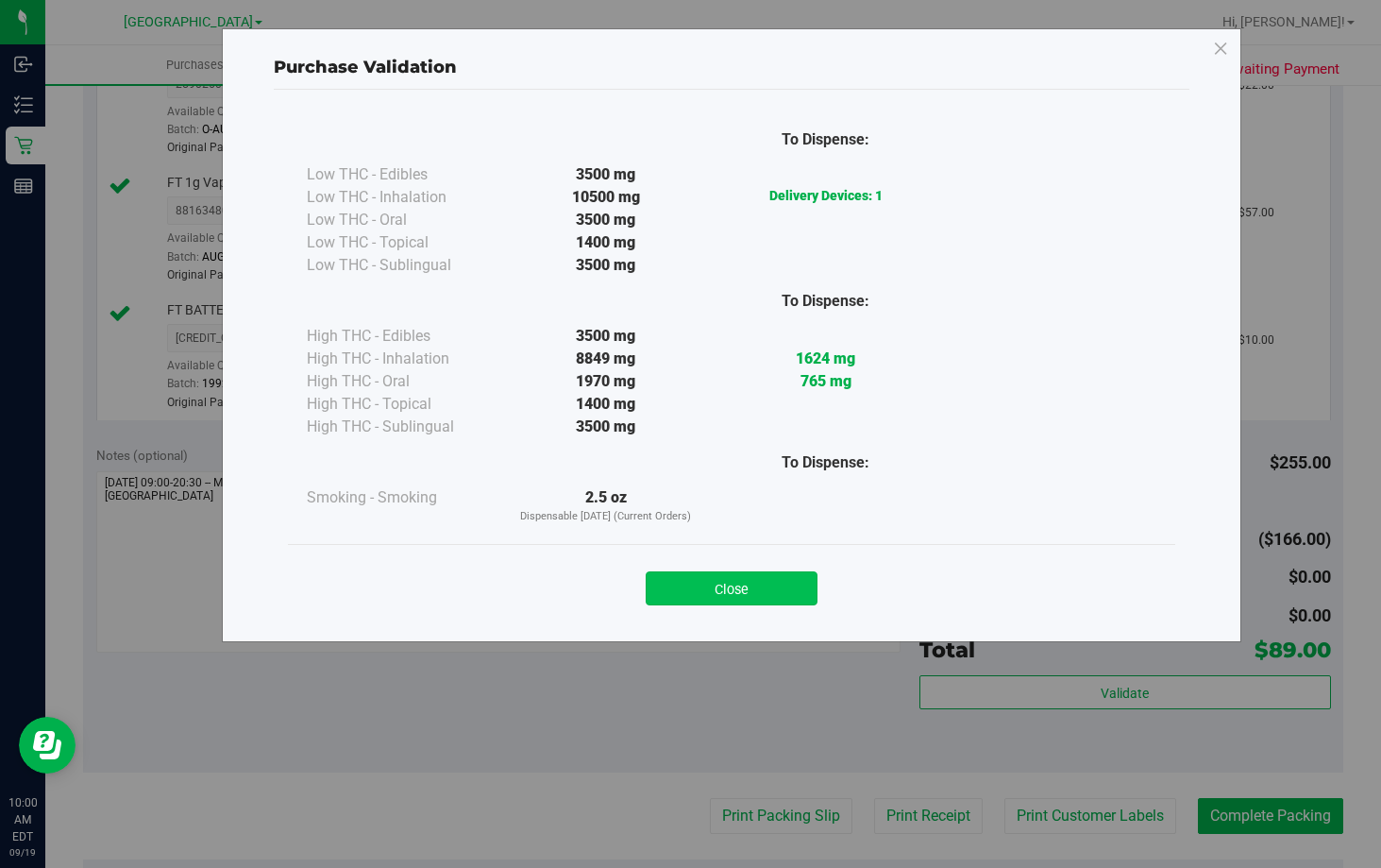
click at [760, 586] on button "Close" at bounding box center [731, 588] width 172 height 34
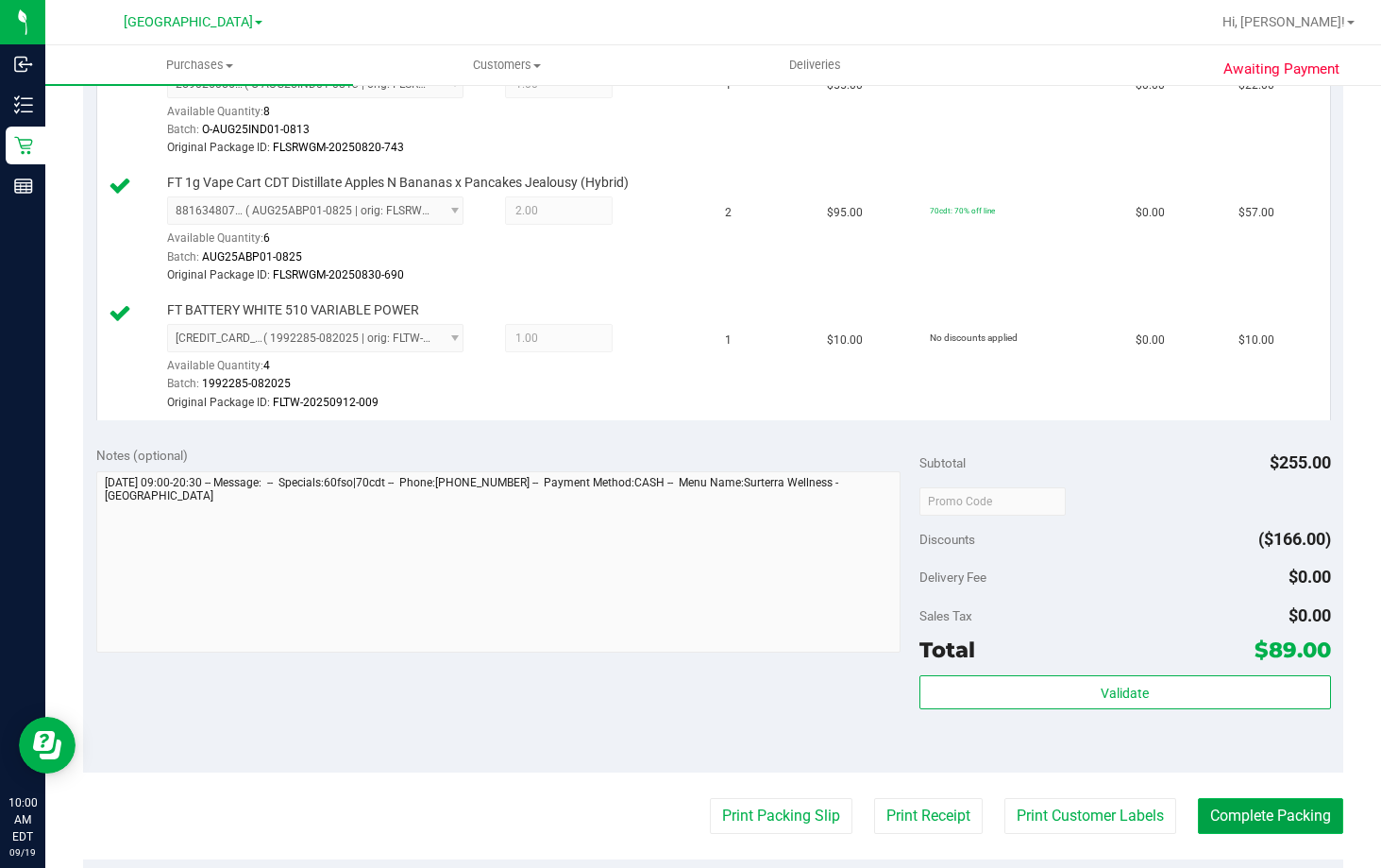
click at [1294, 811] on button "Complete Packing" at bounding box center [1271, 815] width 145 height 36
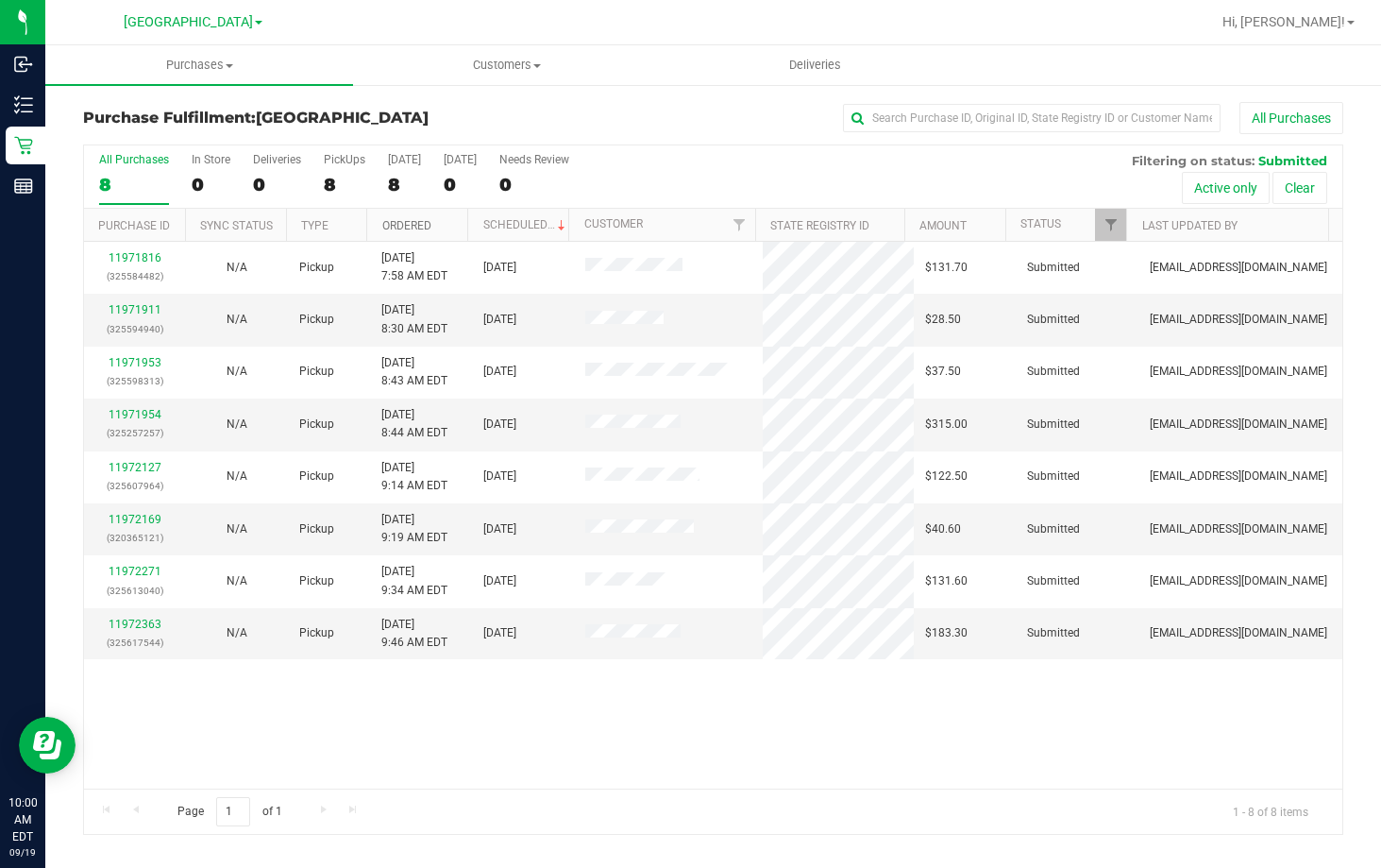
click at [406, 225] on link "Ordered" at bounding box center [407, 225] width 49 height 13
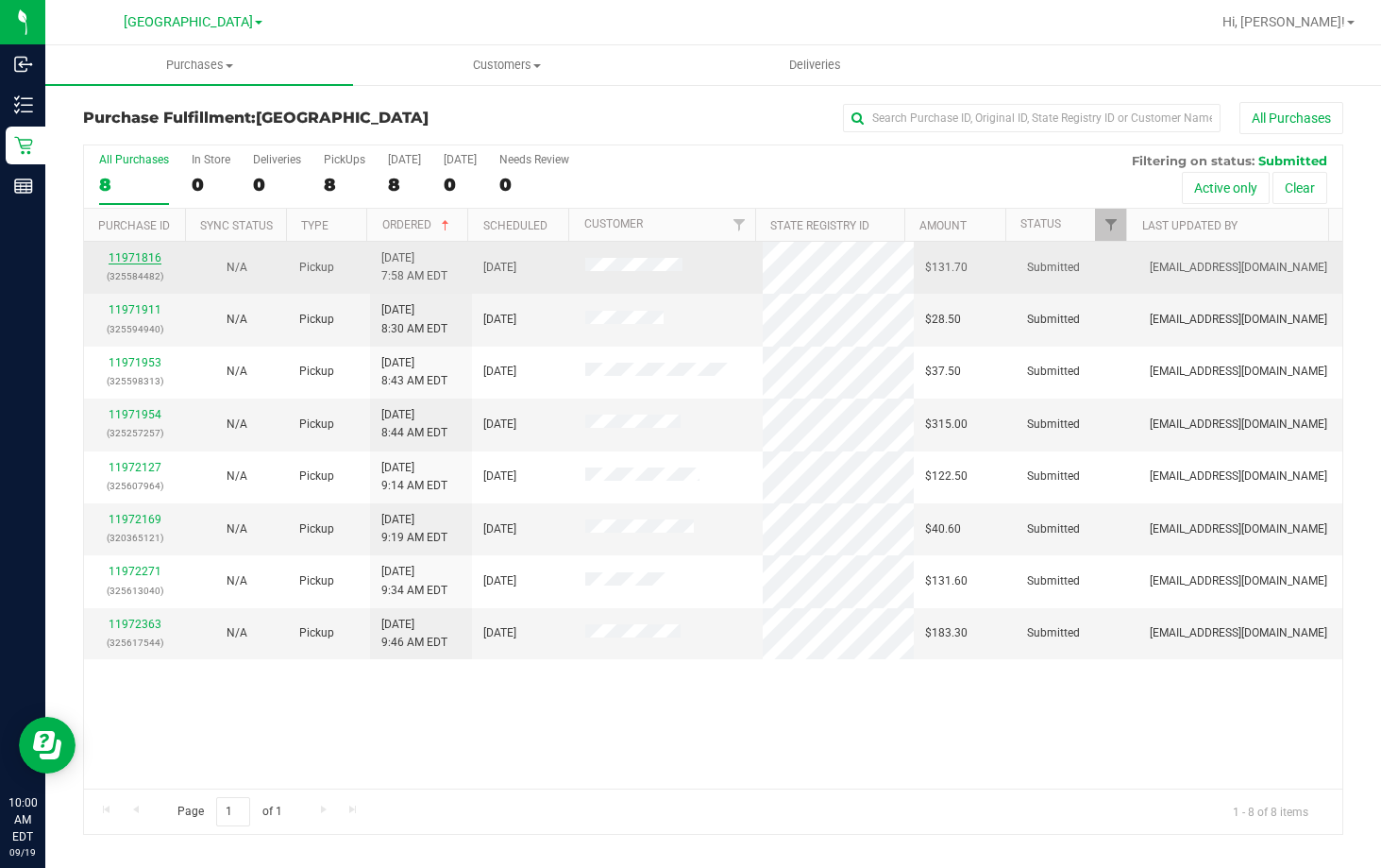
click at [131, 253] on link "11971816" at bounding box center [134, 258] width 53 height 13
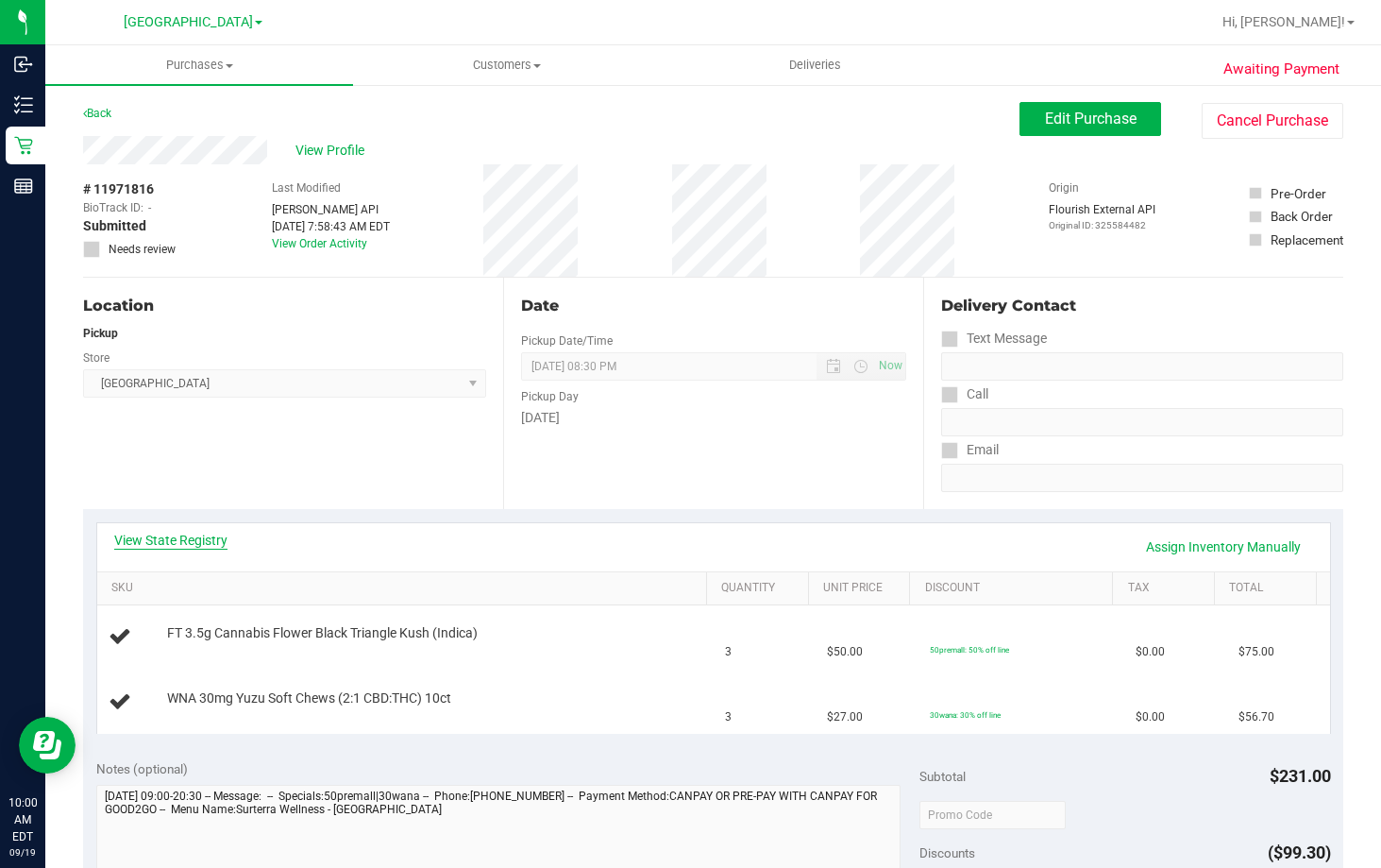
click at [181, 548] on link "View State Registry" at bounding box center [171, 540] width 113 height 19
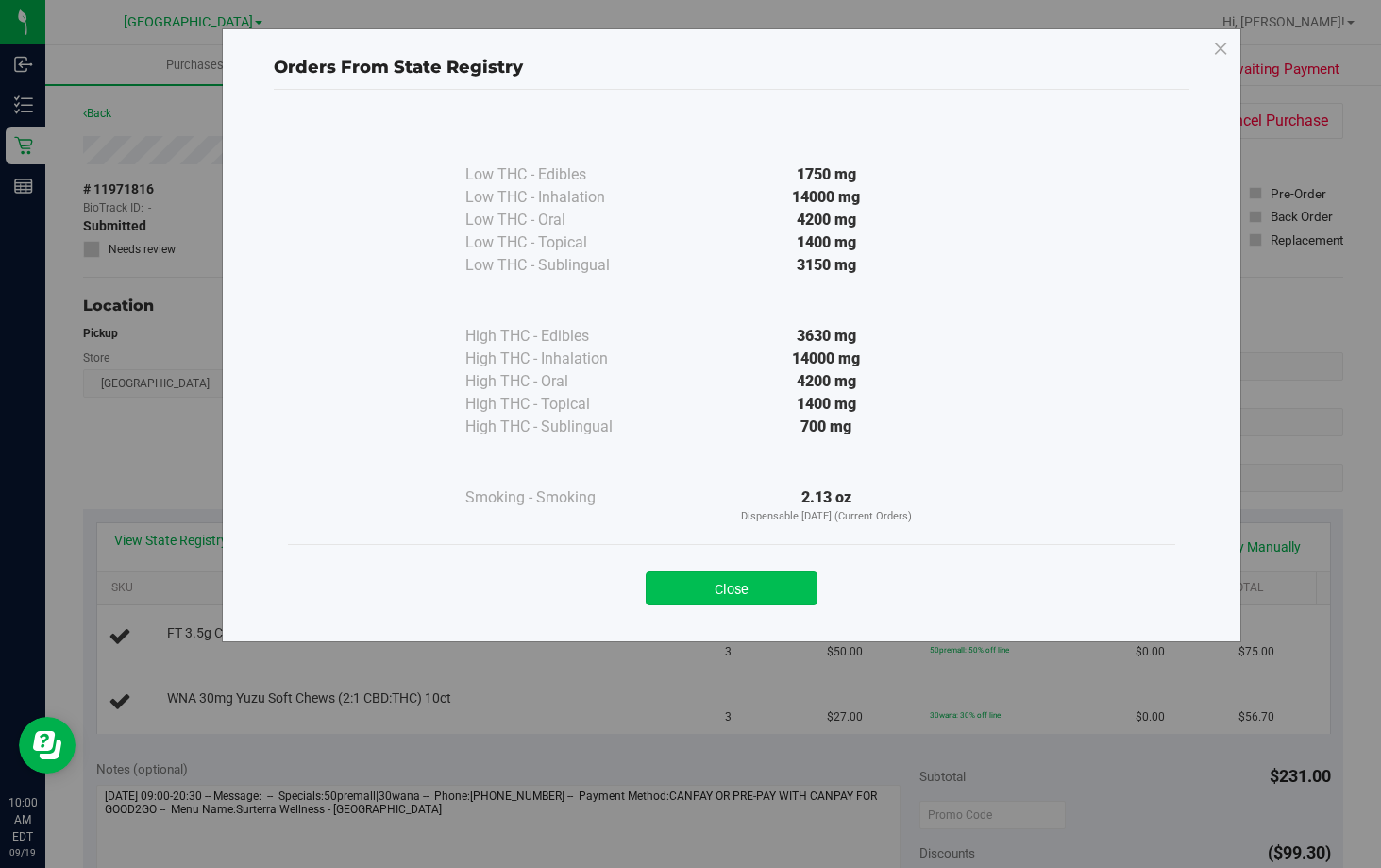
click at [722, 577] on button "Close" at bounding box center [731, 588] width 172 height 34
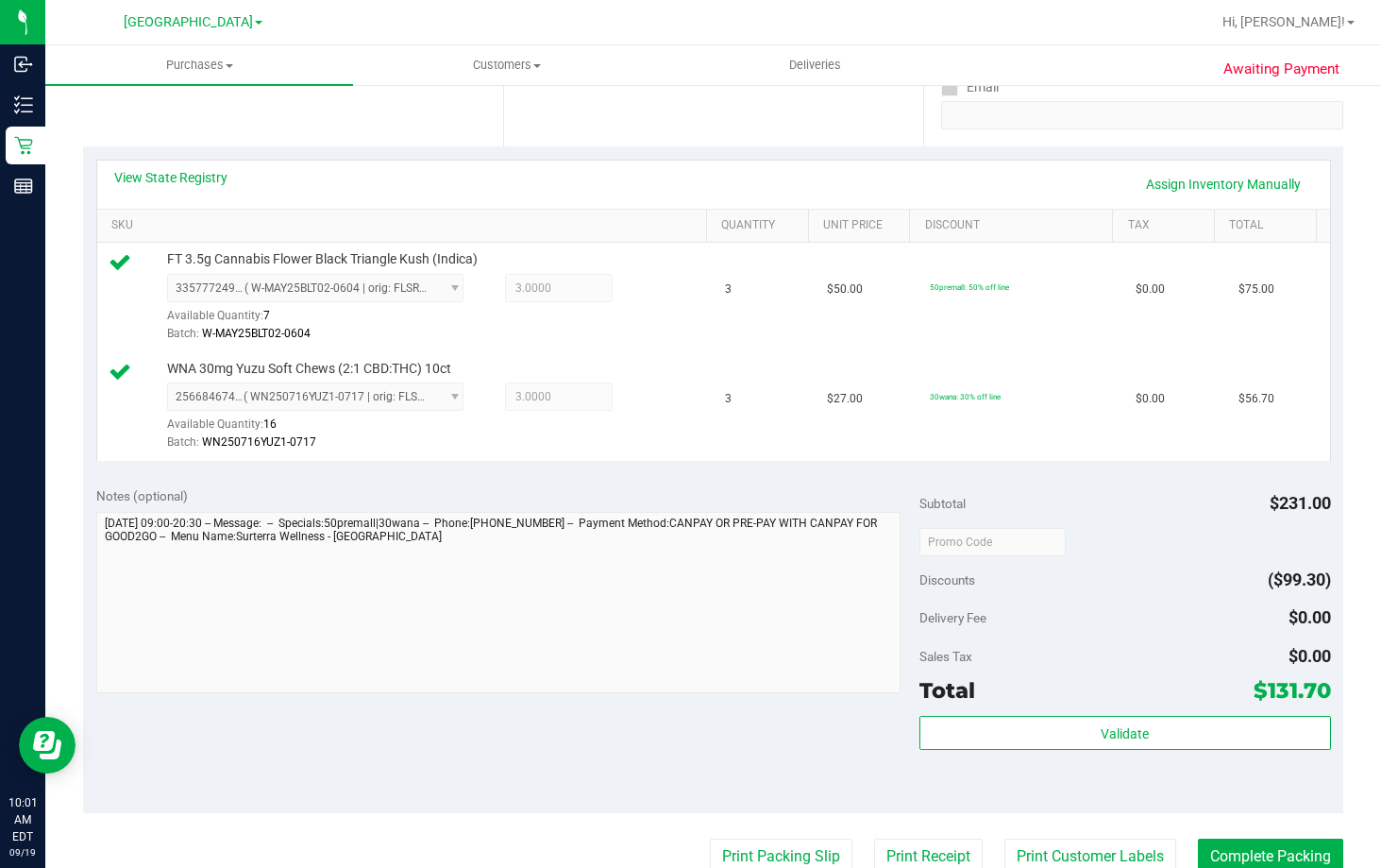
scroll to position [567, 0]
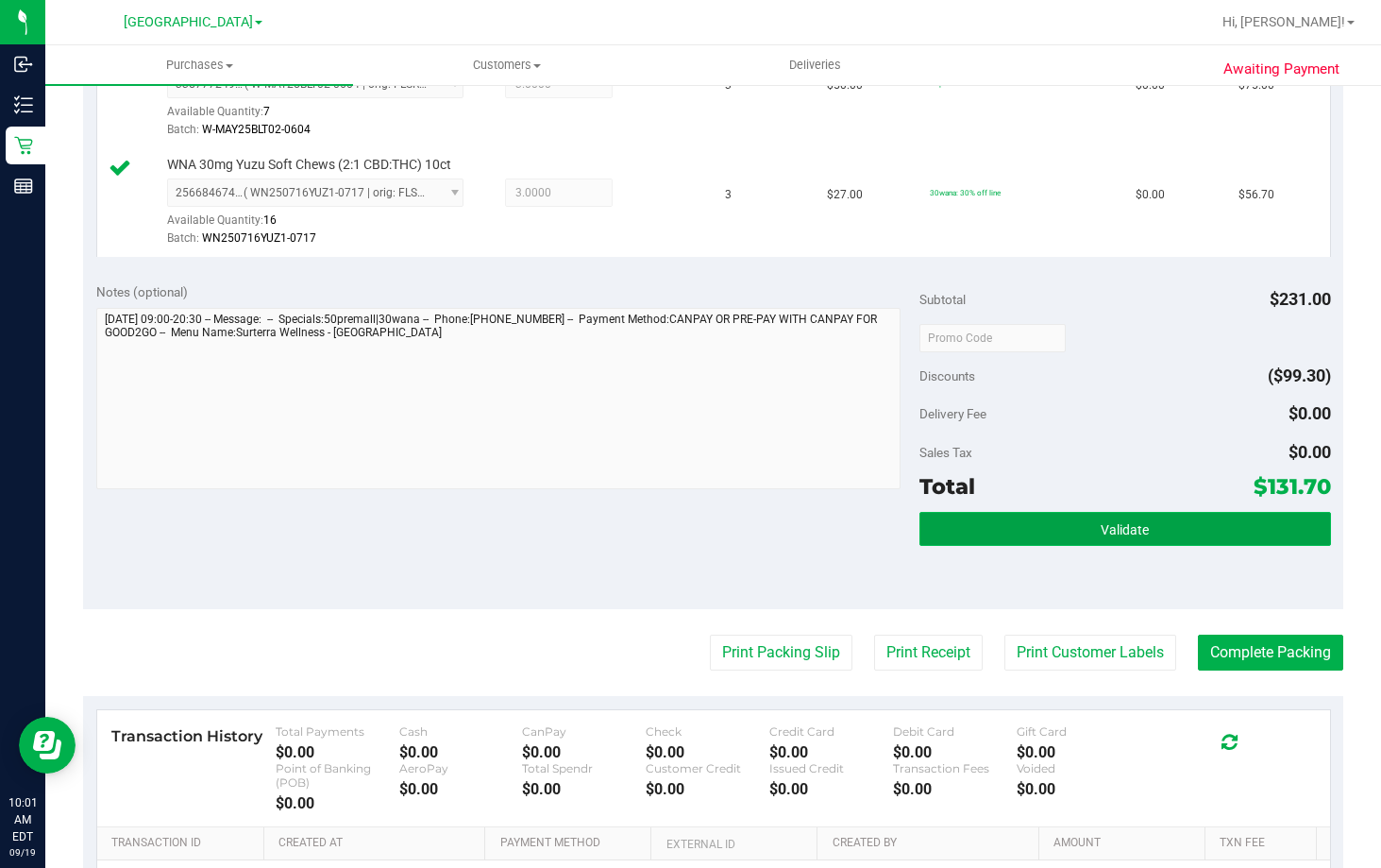
click at [1134, 523] on span "Validate" at bounding box center [1124, 529] width 48 height 15
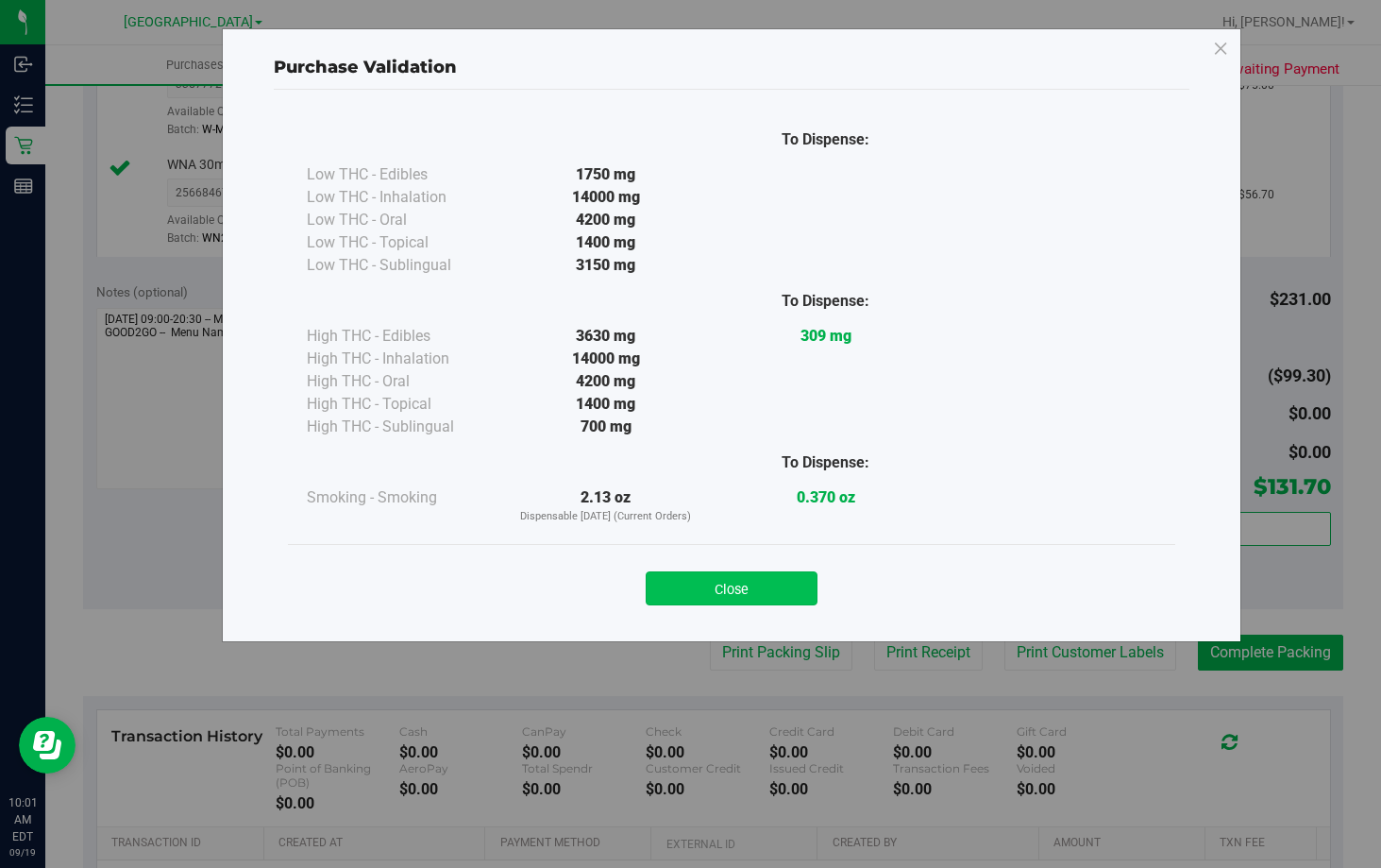
click at [789, 588] on button "Close" at bounding box center [731, 588] width 172 height 34
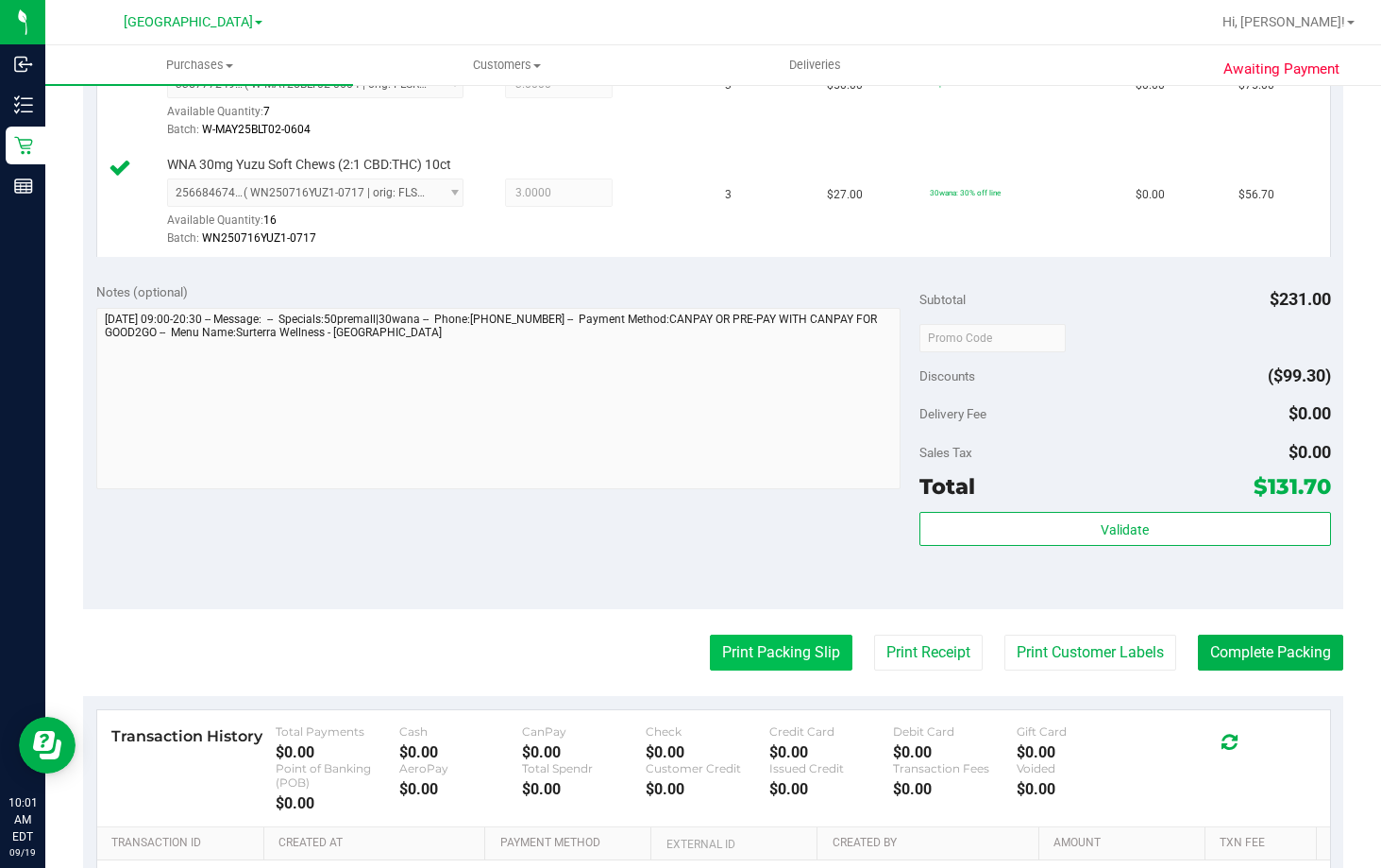
click at [789, 644] on button "Print Packing Slip" at bounding box center [780, 652] width 142 height 36
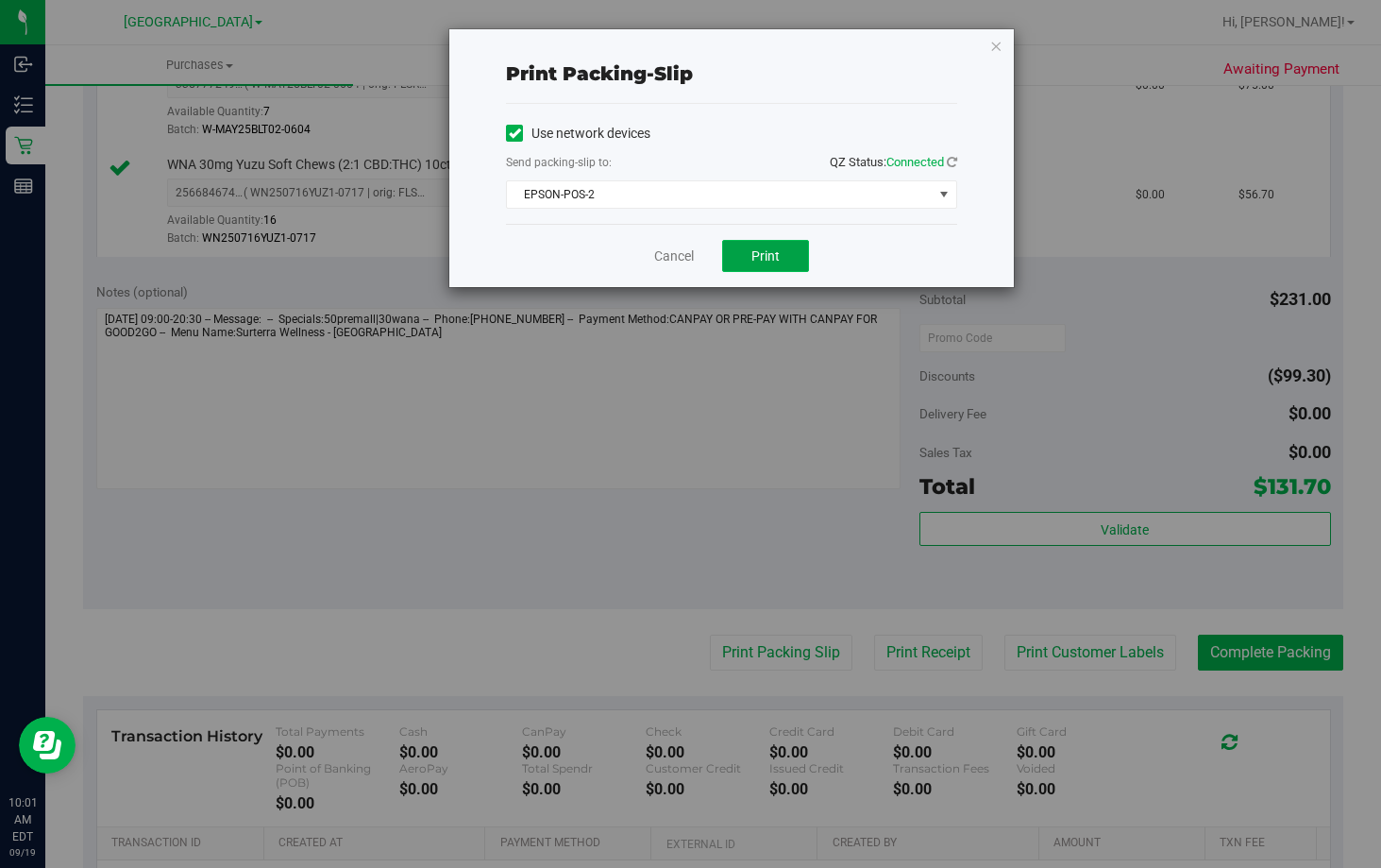
click at [777, 259] on span "Print" at bounding box center [766, 256] width 28 height 15
click at [682, 260] on link "Cancel" at bounding box center [674, 257] width 40 height 20
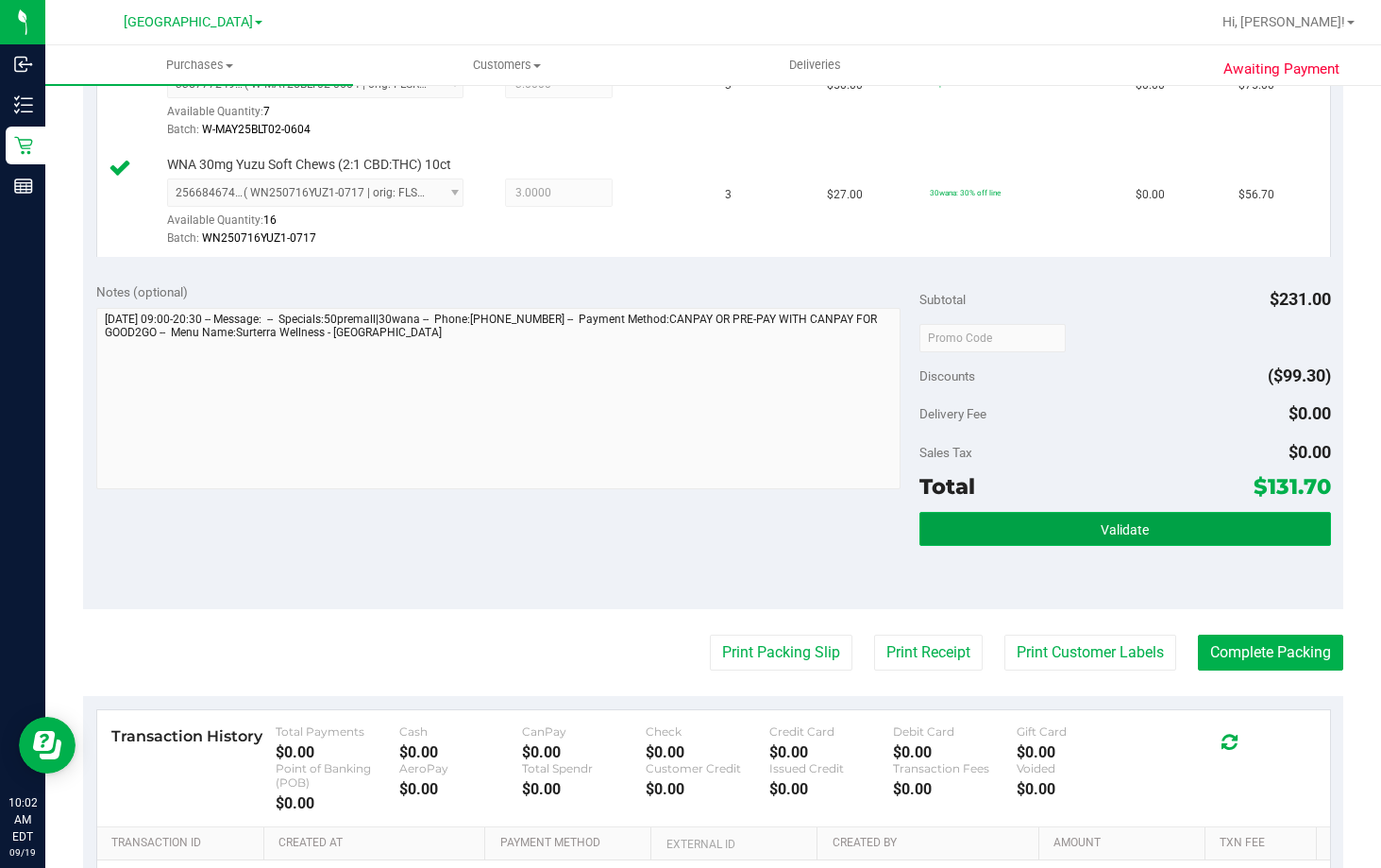
drag, startPoint x: 1061, startPoint y: 519, endPoint x: 1082, endPoint y: 513, distance: 21.8
click at [1063, 519] on button "Validate" at bounding box center [1125, 529] width 412 height 34
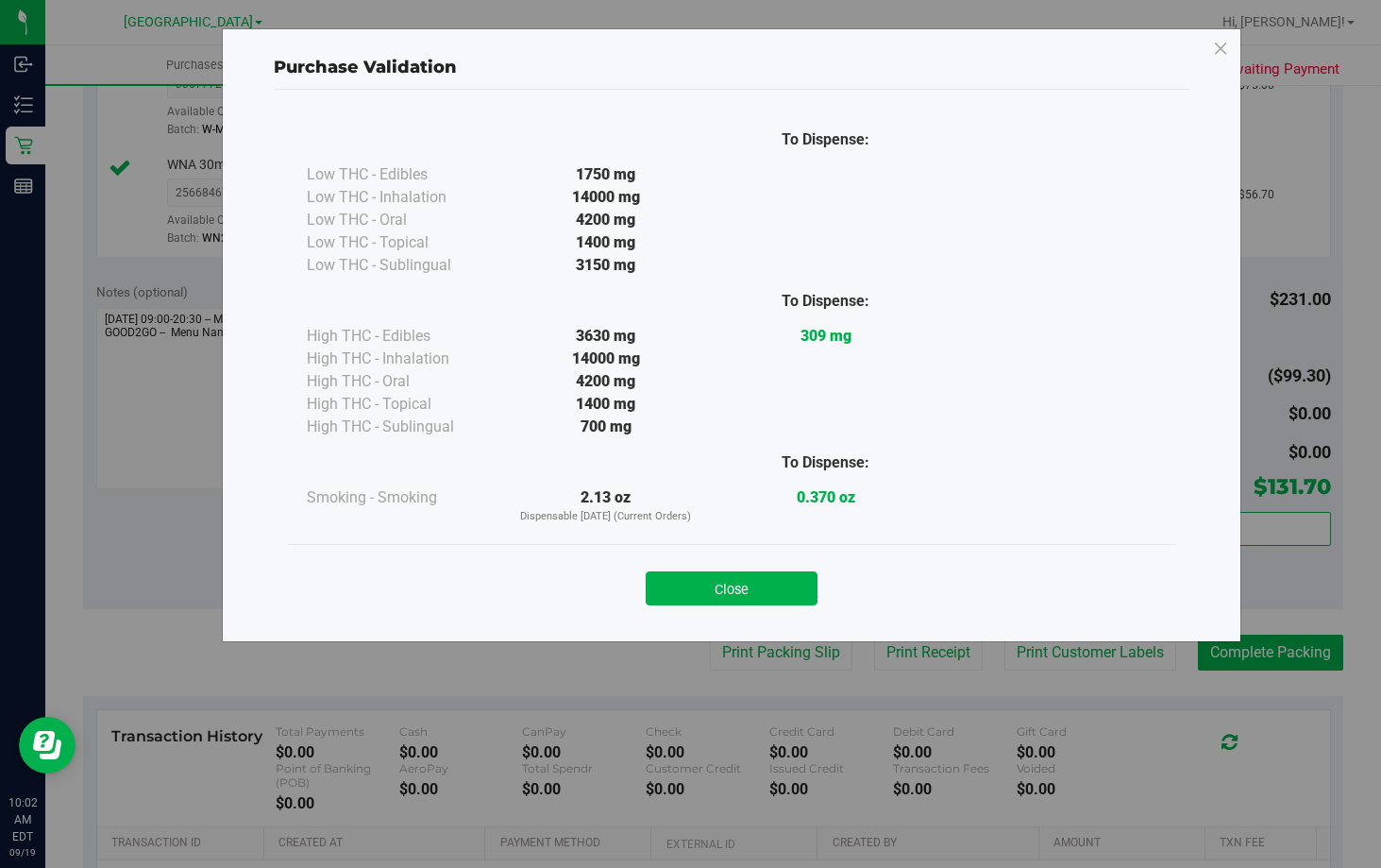
drag, startPoint x: 759, startPoint y: 592, endPoint x: 1090, endPoint y: 626, distance: 332.7
click at [759, 591] on button "Close" at bounding box center [731, 588] width 172 height 34
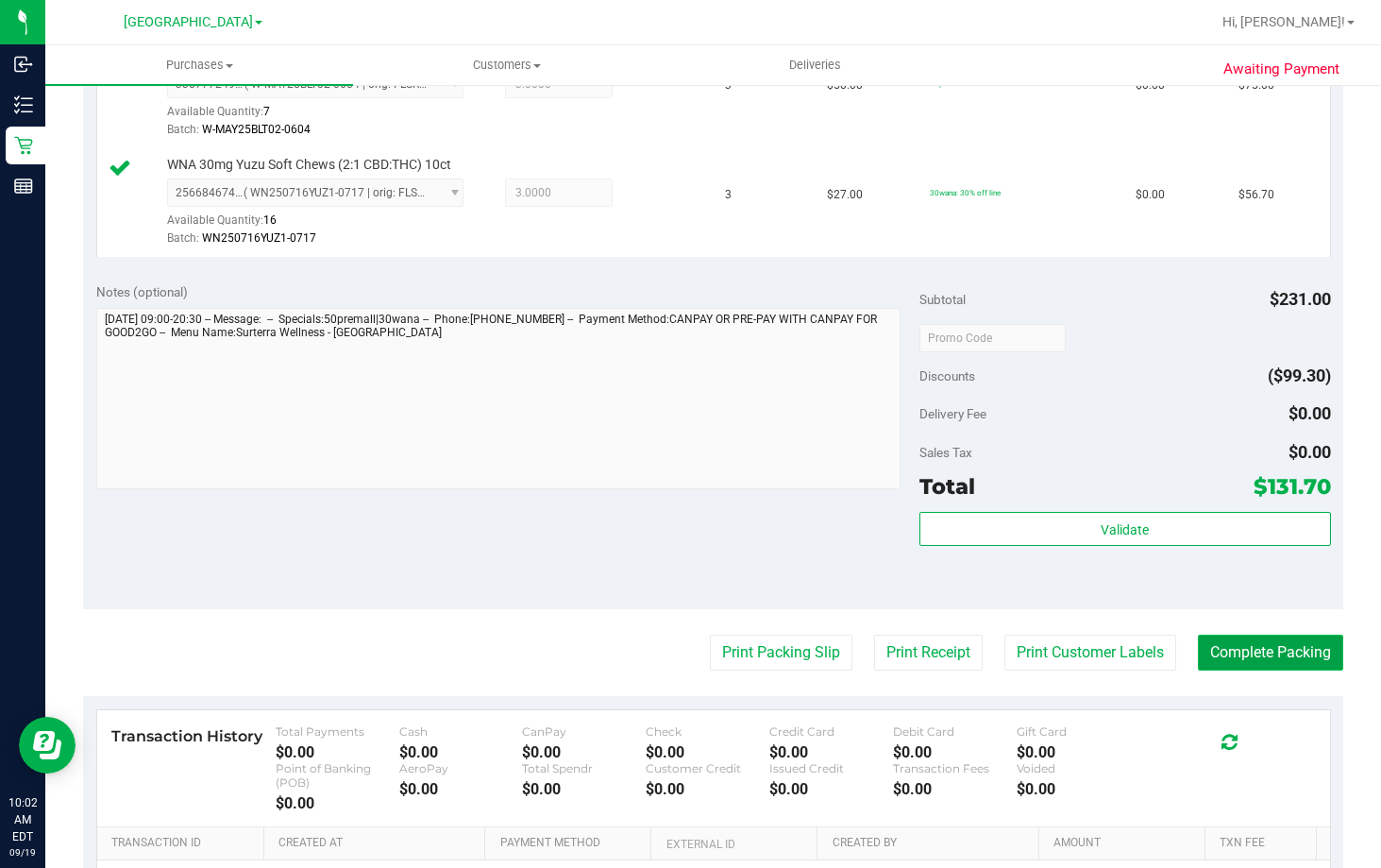
drag, startPoint x: 1241, startPoint y: 652, endPoint x: 1080, endPoint y: 500, distance: 221.4
click at [1241, 648] on button "Complete Packing" at bounding box center [1271, 652] width 145 height 36
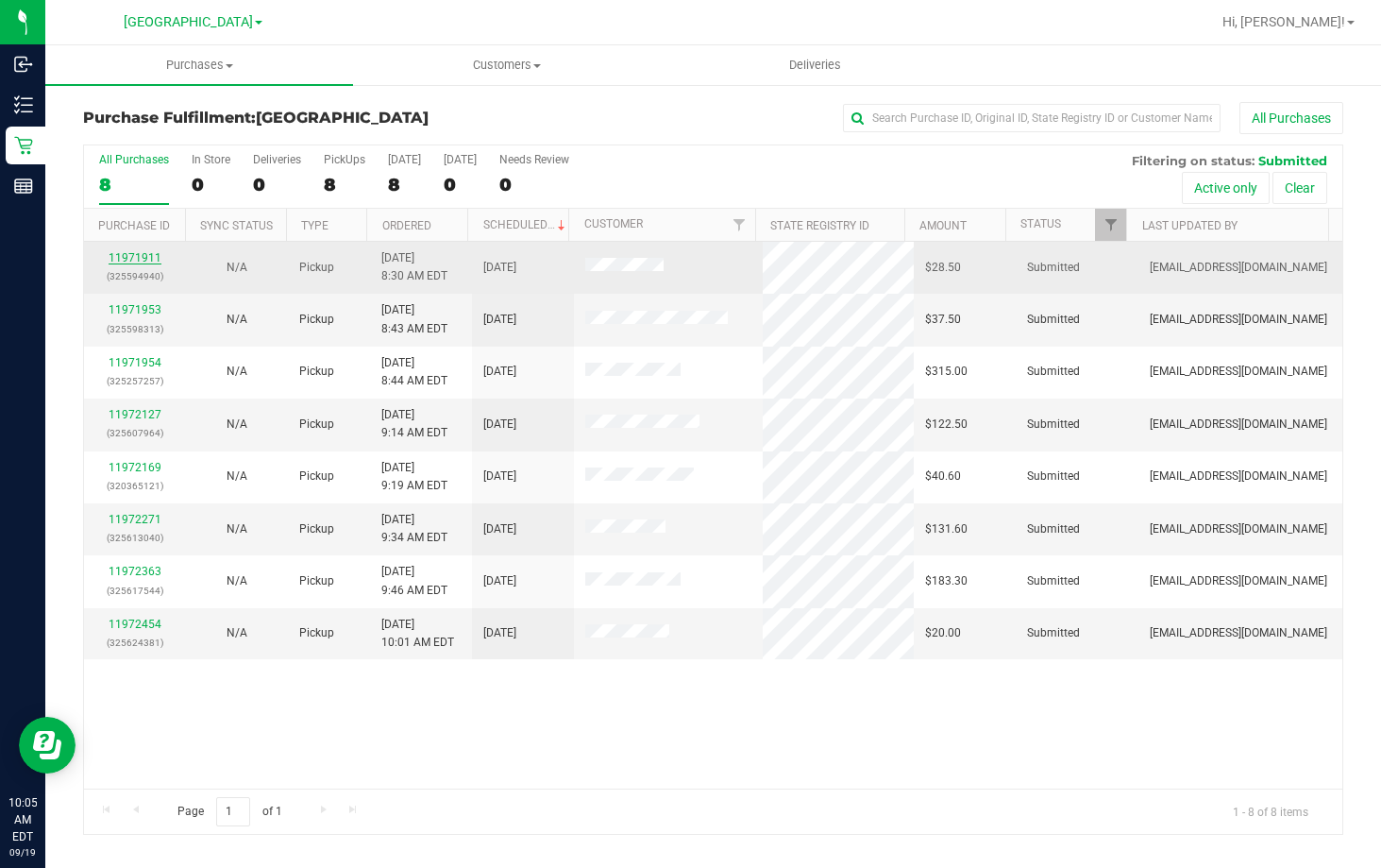
click at [133, 260] on link "11971911" at bounding box center [134, 258] width 53 height 13
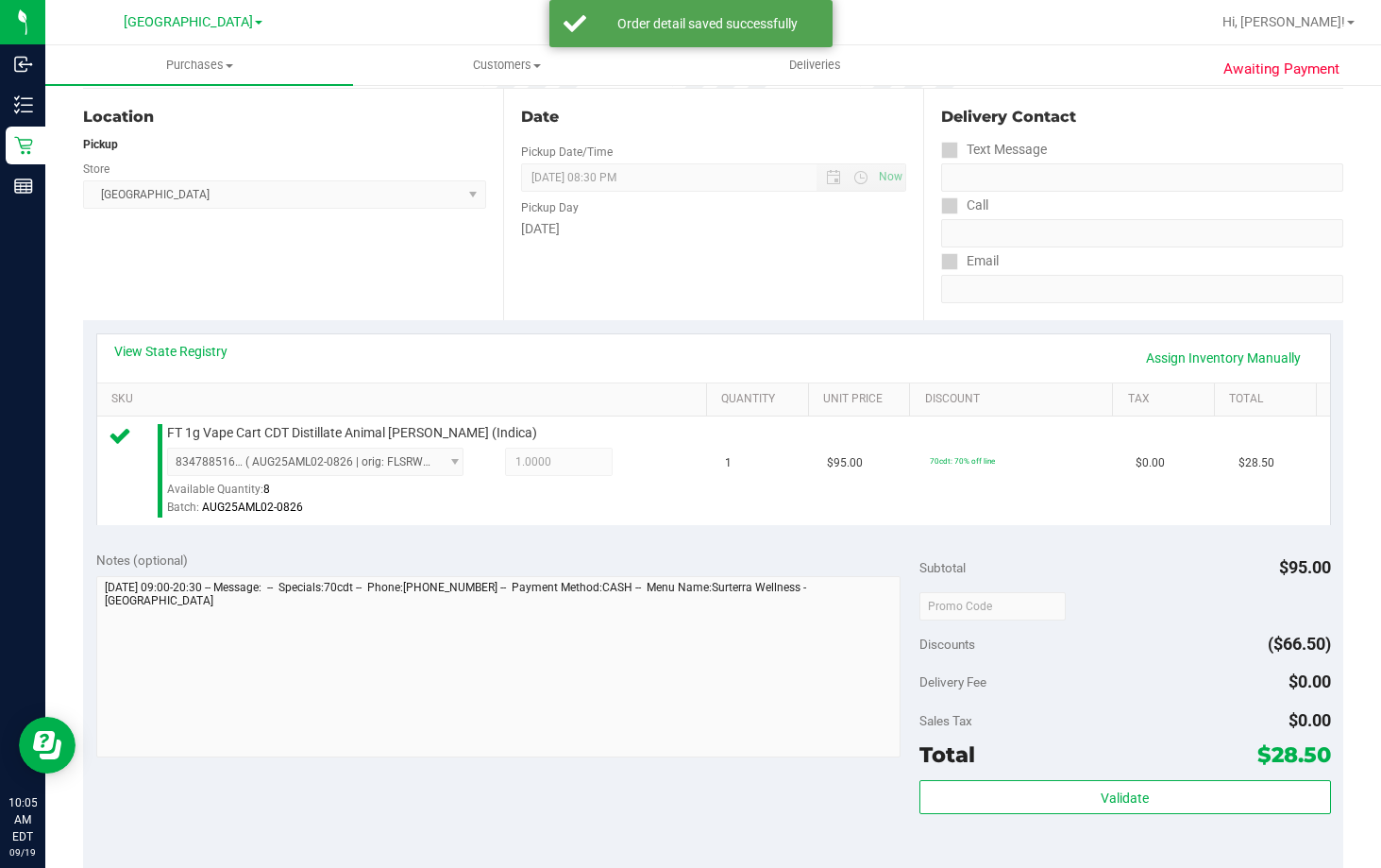
scroll to position [661, 0]
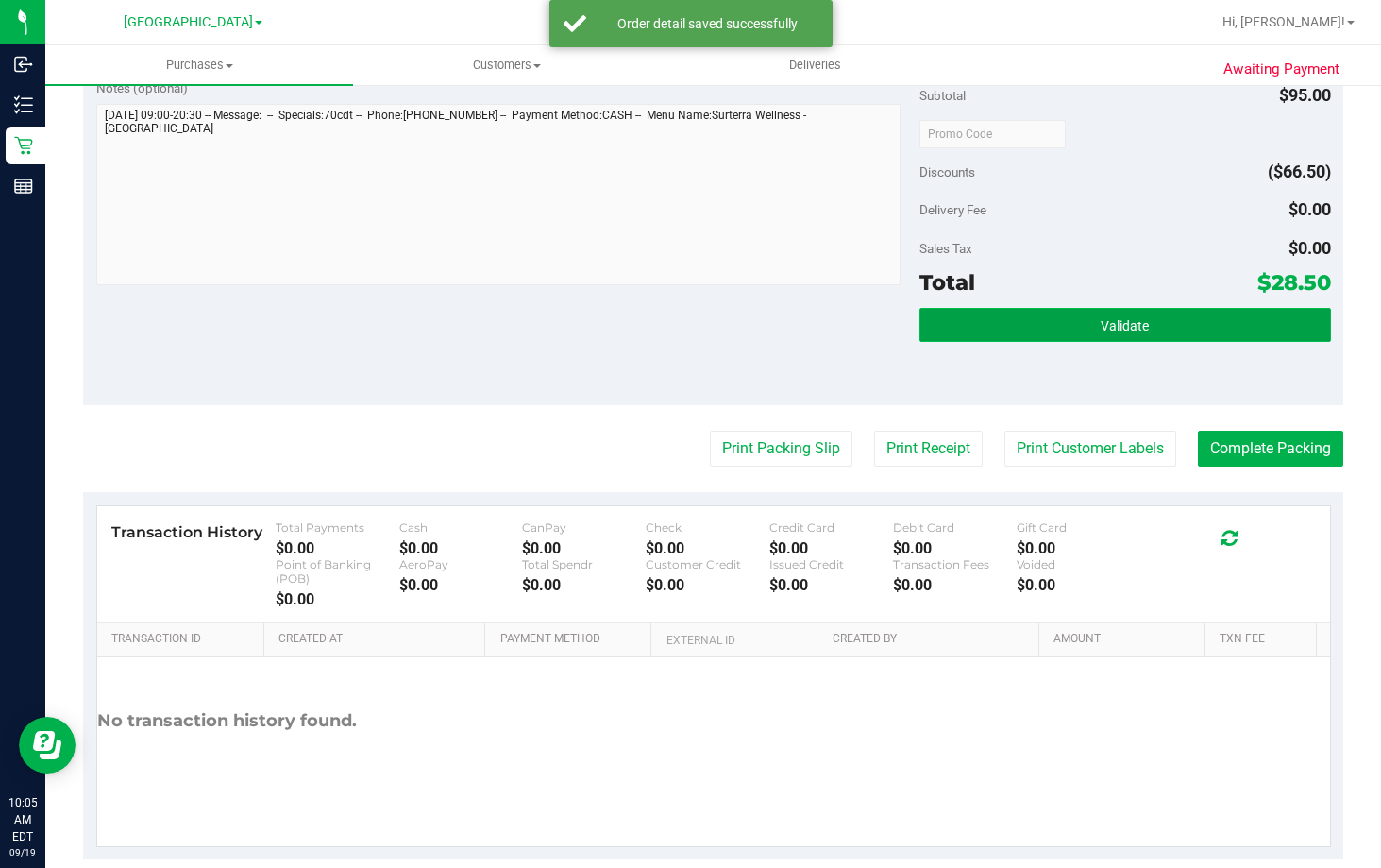
click at [1051, 332] on button "Validate" at bounding box center [1125, 325] width 412 height 34
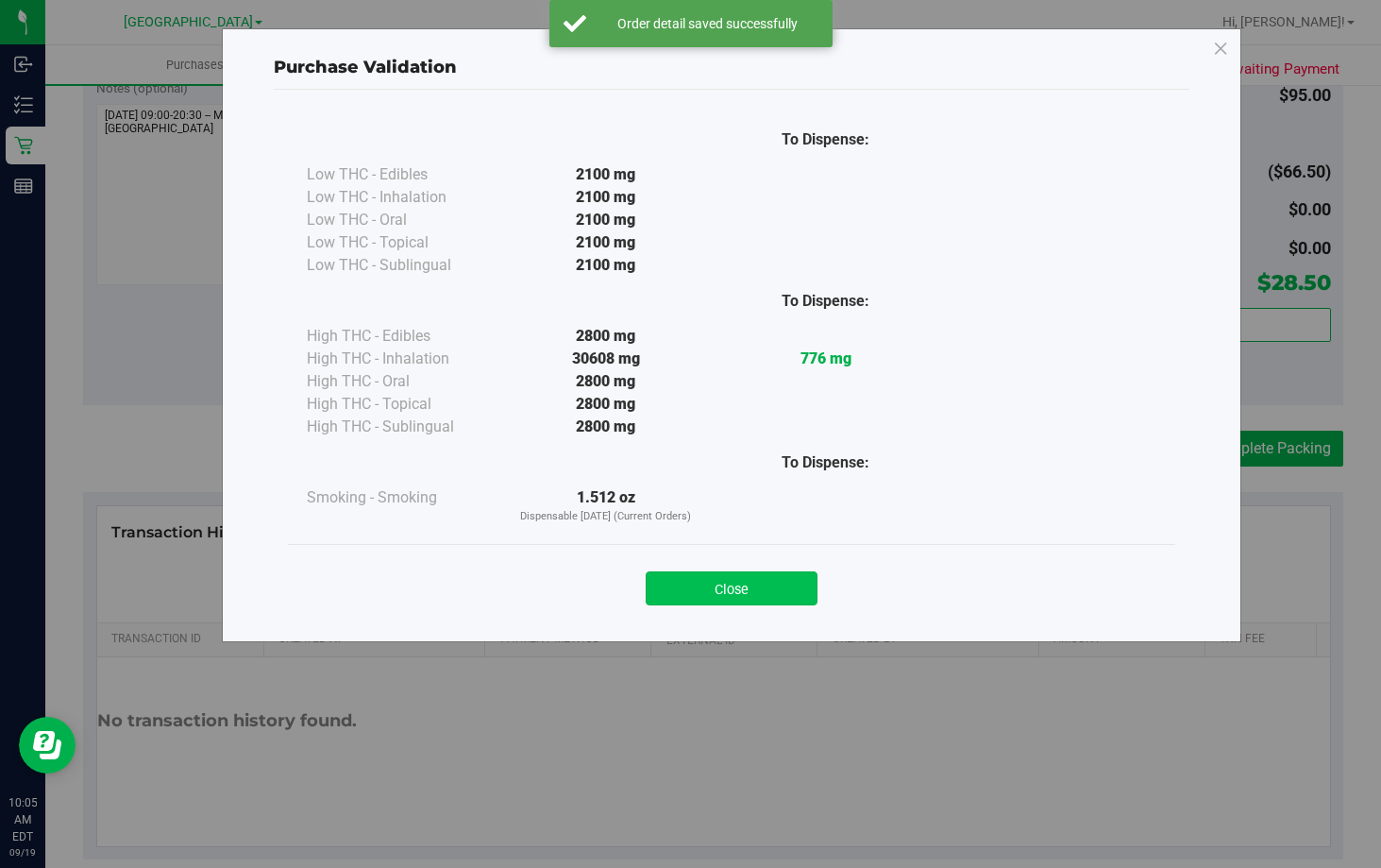
click at [786, 589] on button "Close" at bounding box center [731, 588] width 172 height 34
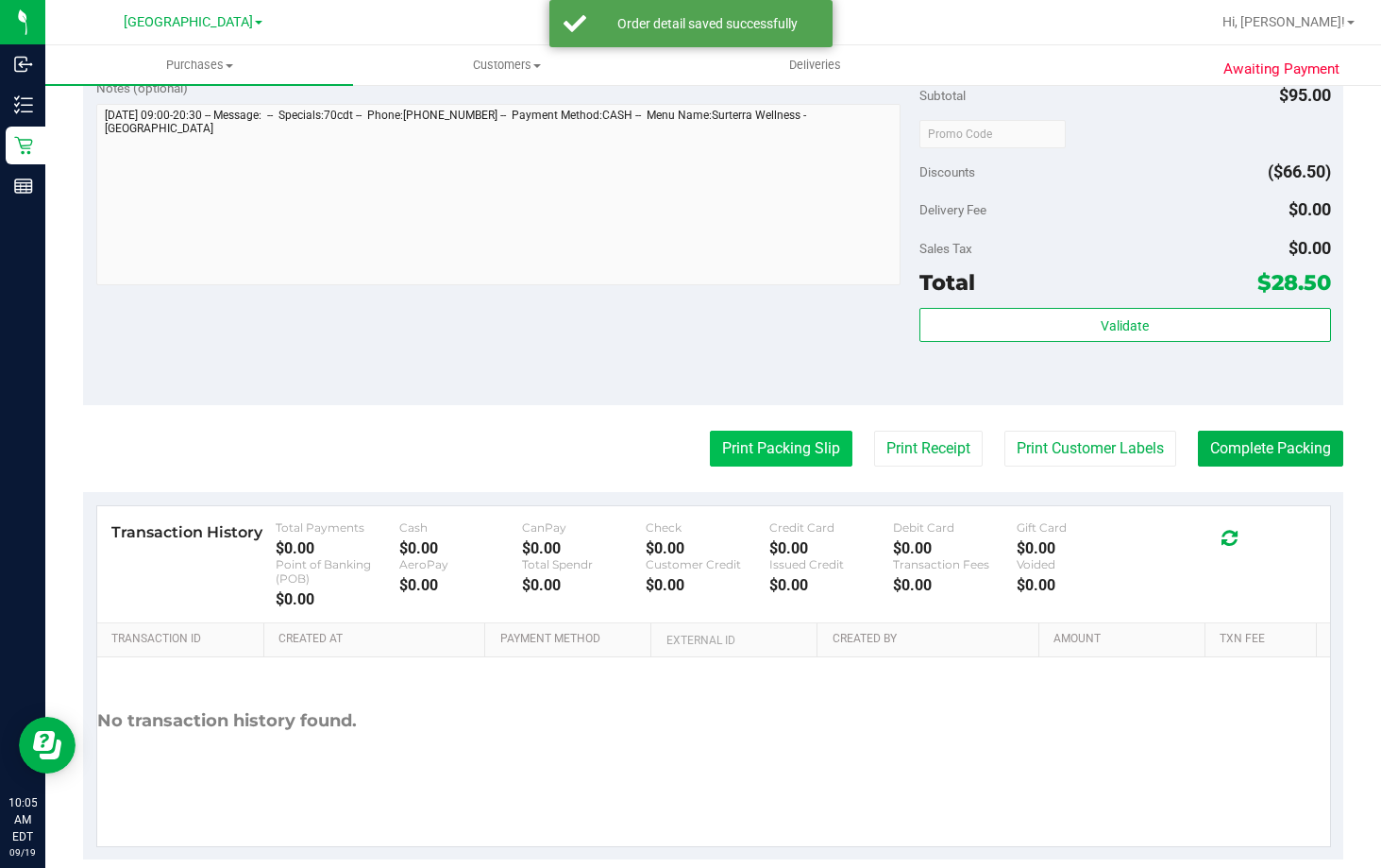
click at [802, 449] on button "Print Packing Slip" at bounding box center [780, 448] width 142 height 36
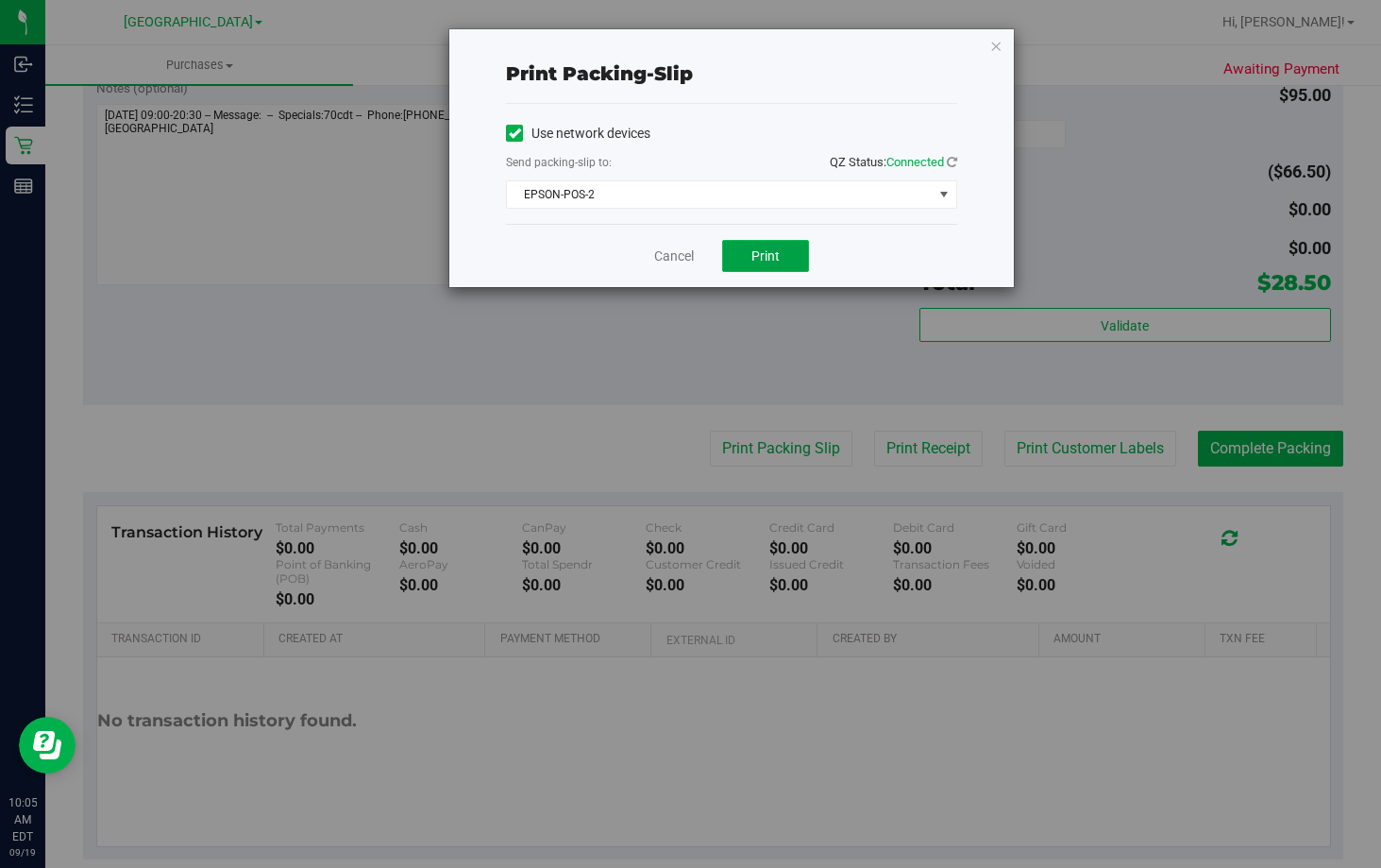
click at [771, 260] on span "Print" at bounding box center [766, 256] width 28 height 15
click at [673, 258] on link "Cancel" at bounding box center [674, 257] width 40 height 20
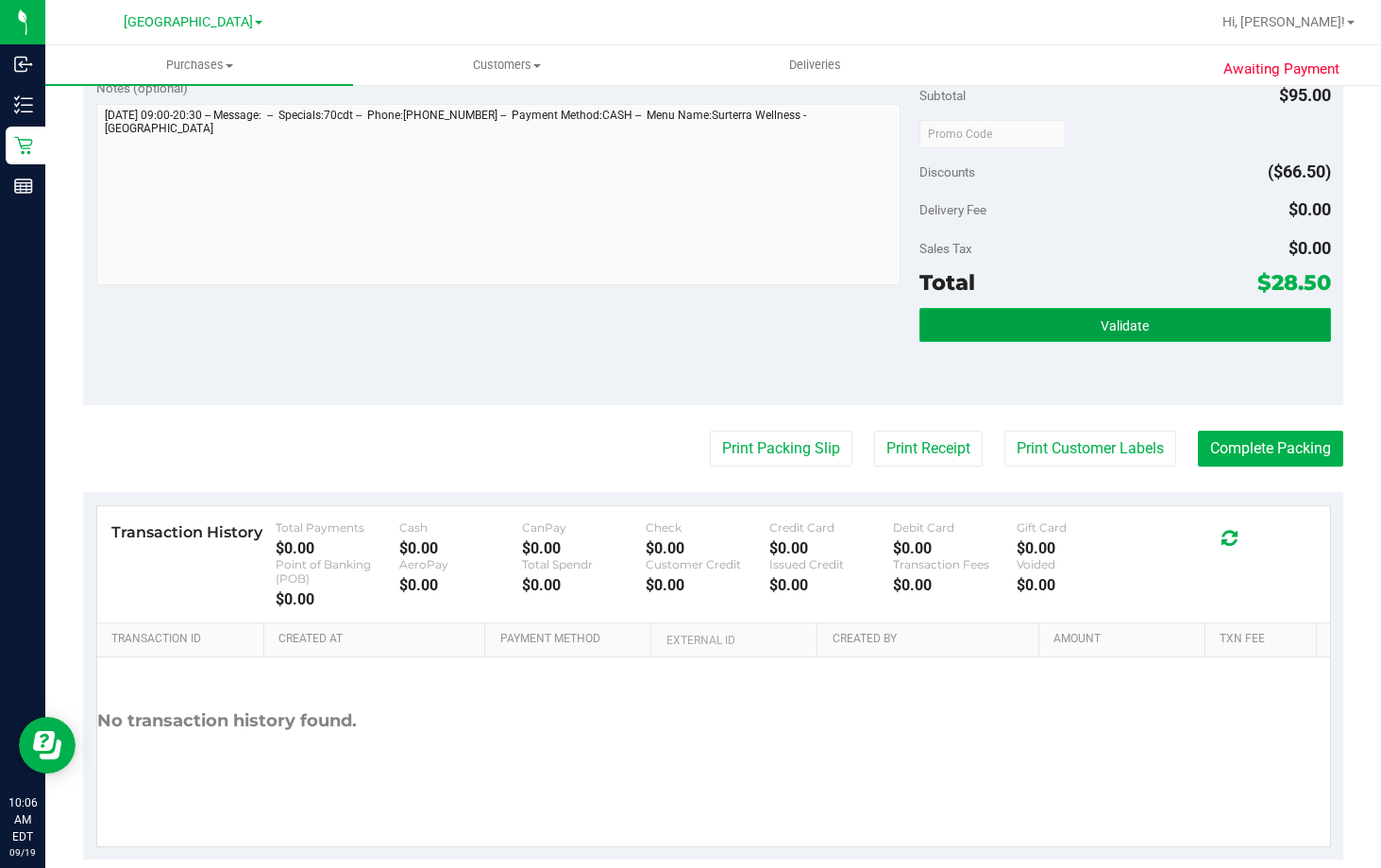
click at [1126, 337] on button "Validate" at bounding box center [1125, 325] width 412 height 34
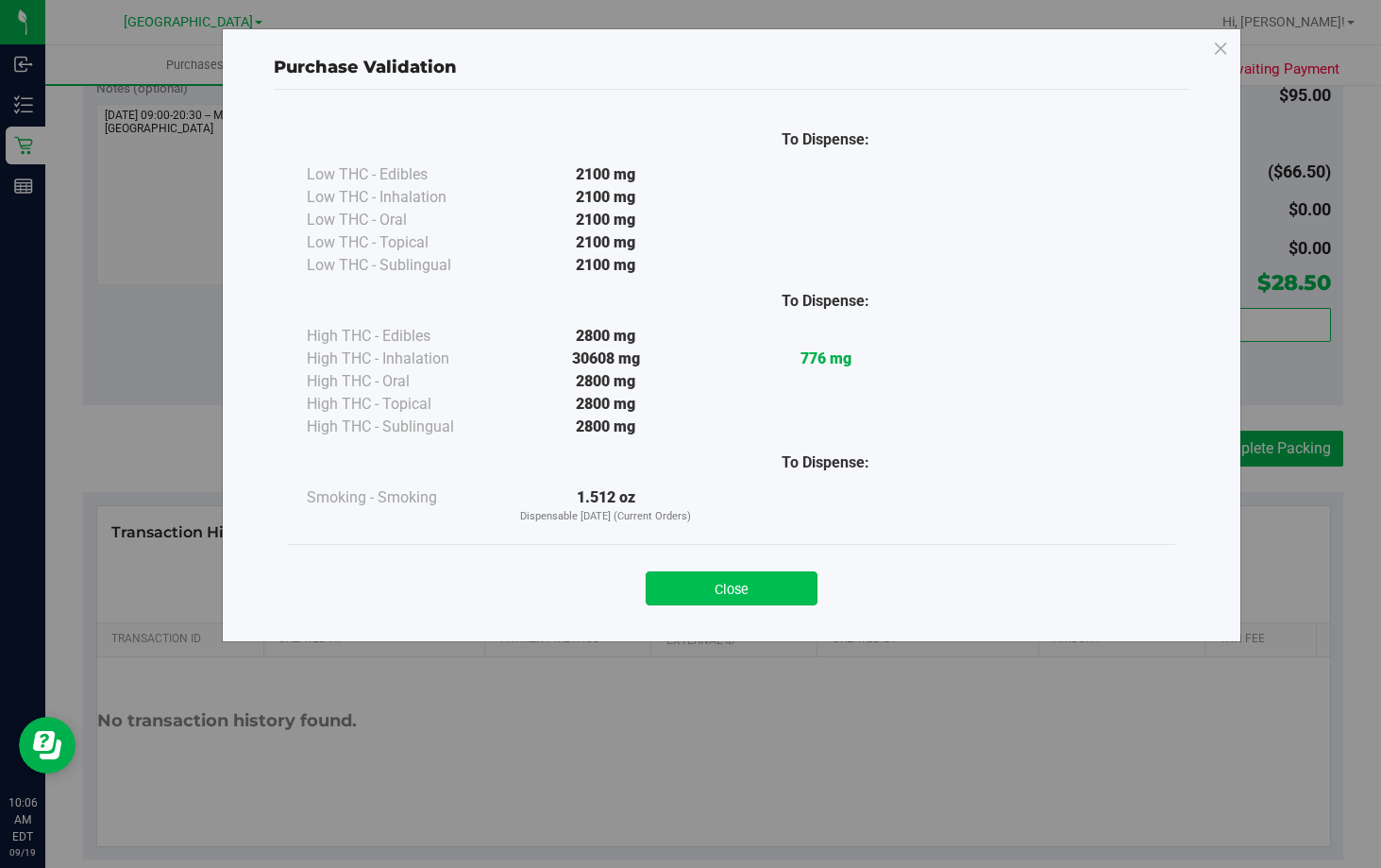
click at [740, 599] on button "Close" at bounding box center [731, 588] width 172 height 34
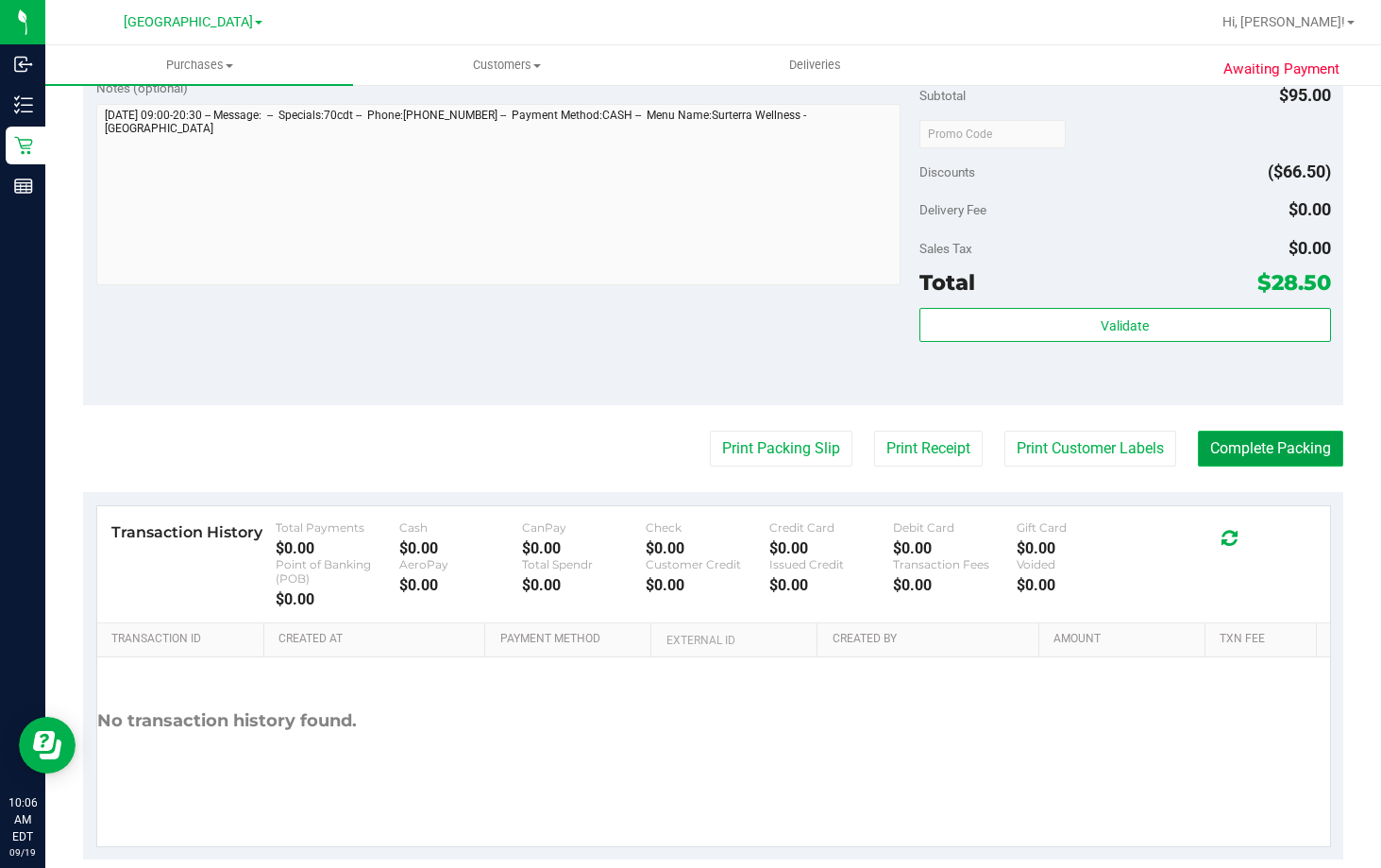
click at [1275, 439] on button "Complete Packing" at bounding box center [1271, 448] width 145 height 36
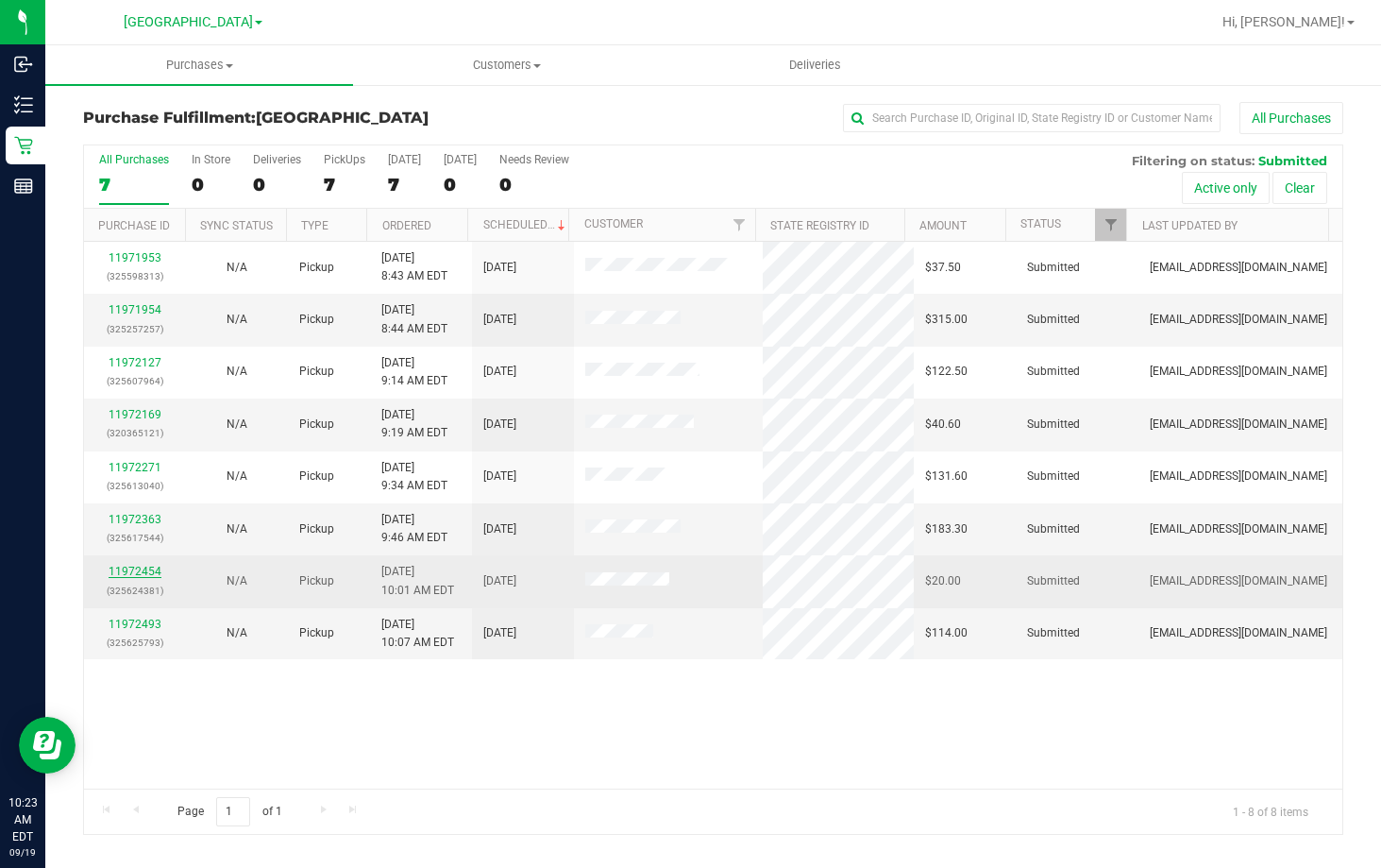
click at [119, 573] on link "11972454" at bounding box center [134, 571] width 53 height 13
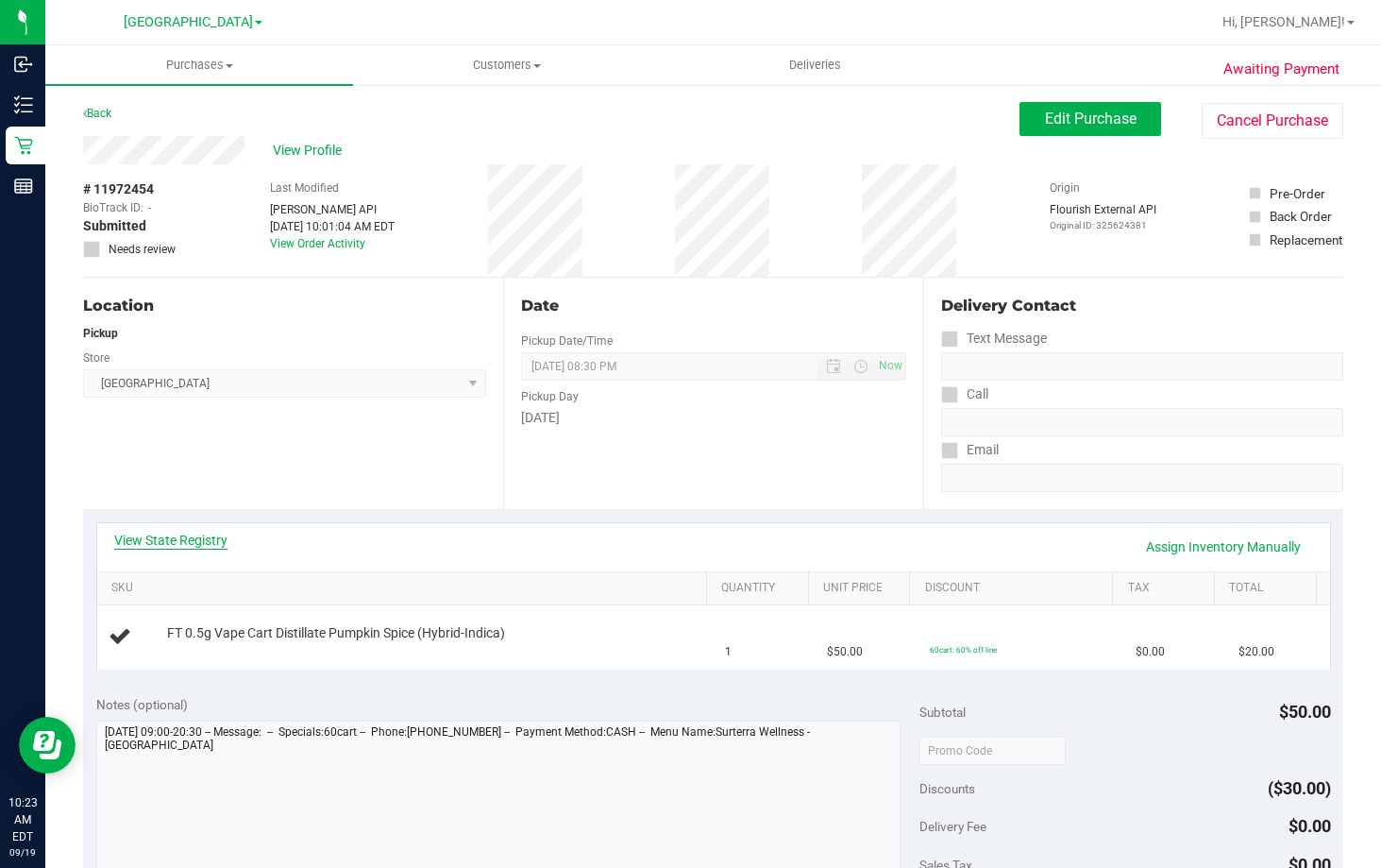
click at [207, 539] on link "View State Registry" at bounding box center [171, 540] width 113 height 19
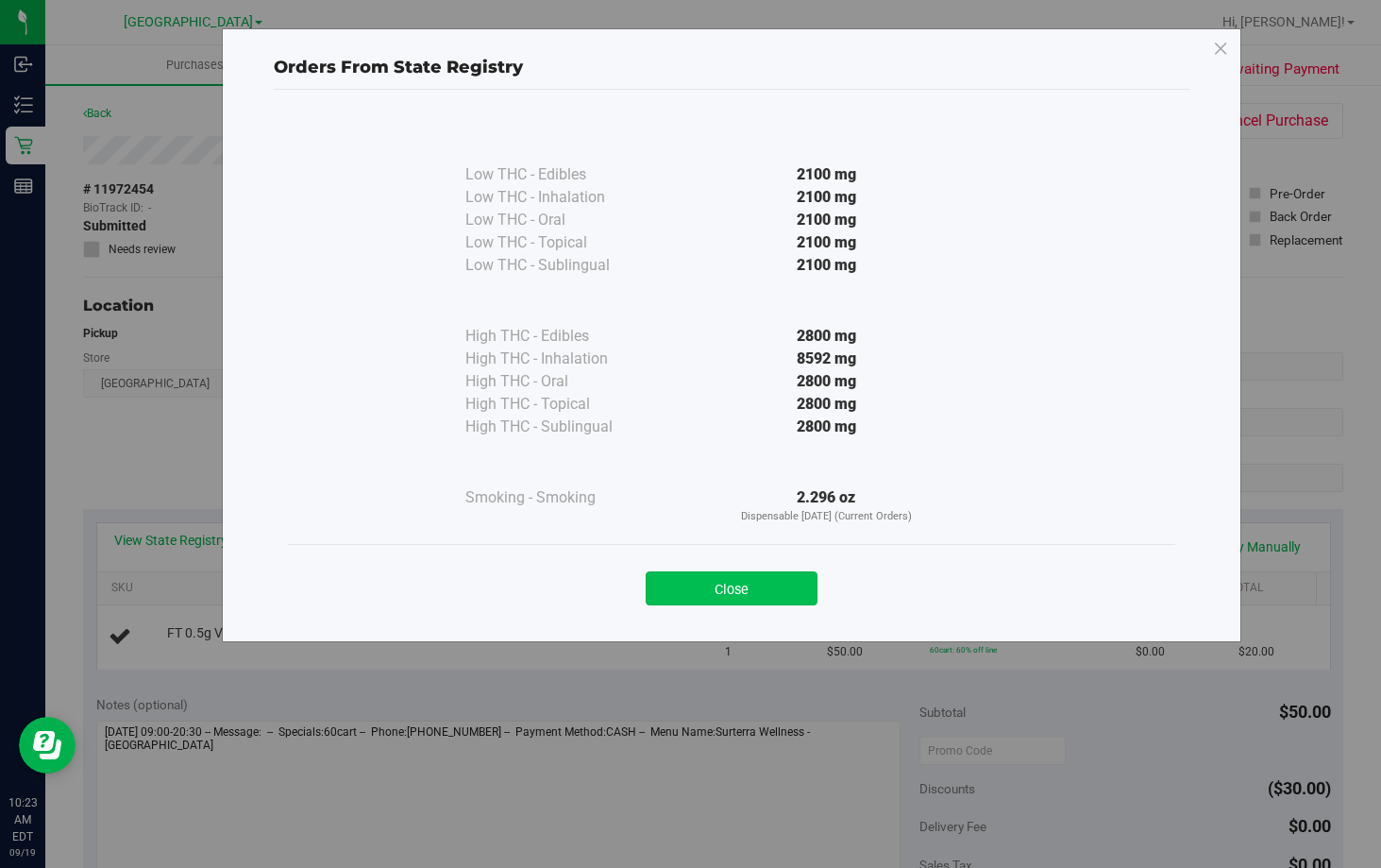
click at [772, 587] on button "Close" at bounding box center [731, 588] width 172 height 34
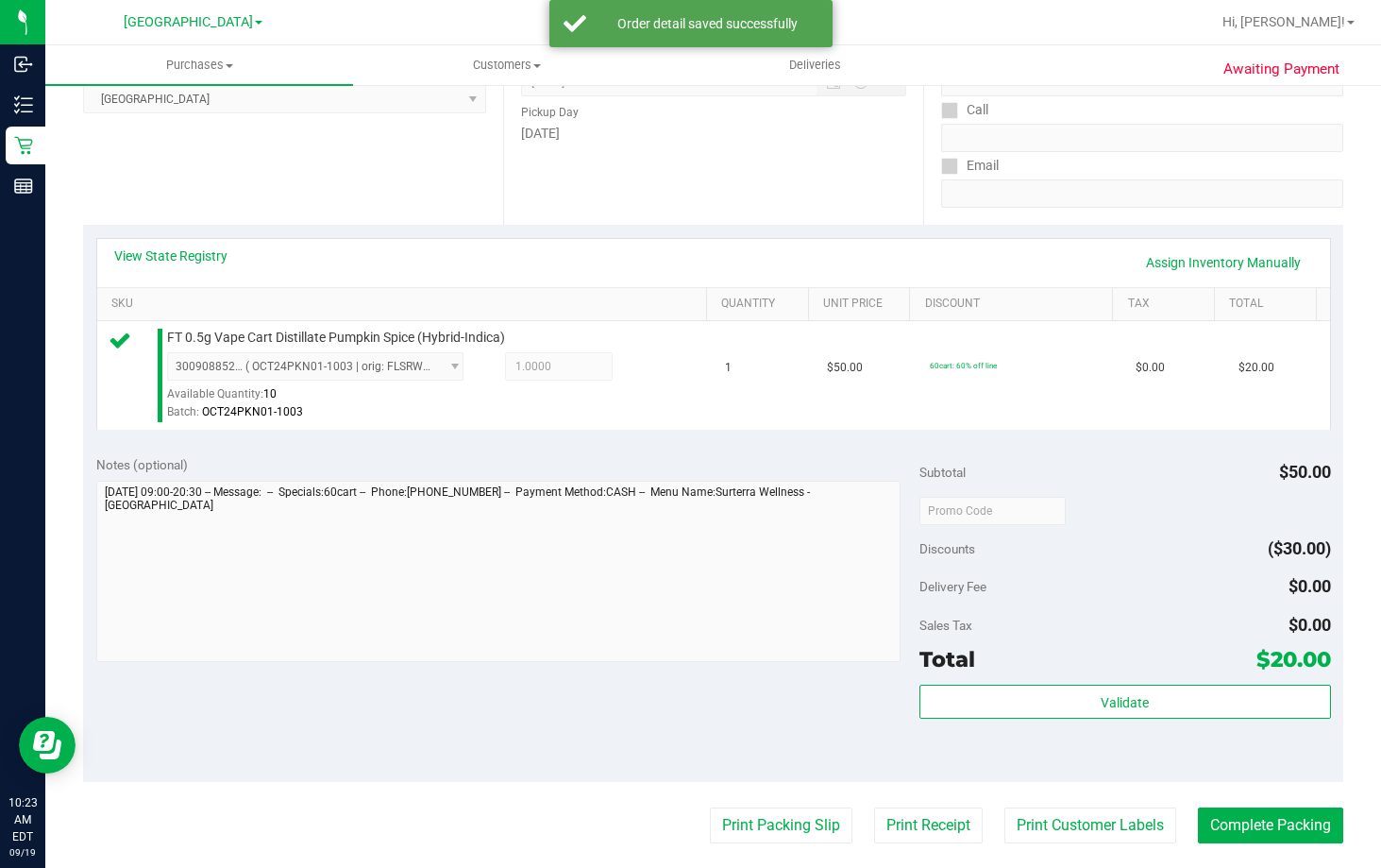
scroll to position [567, 0]
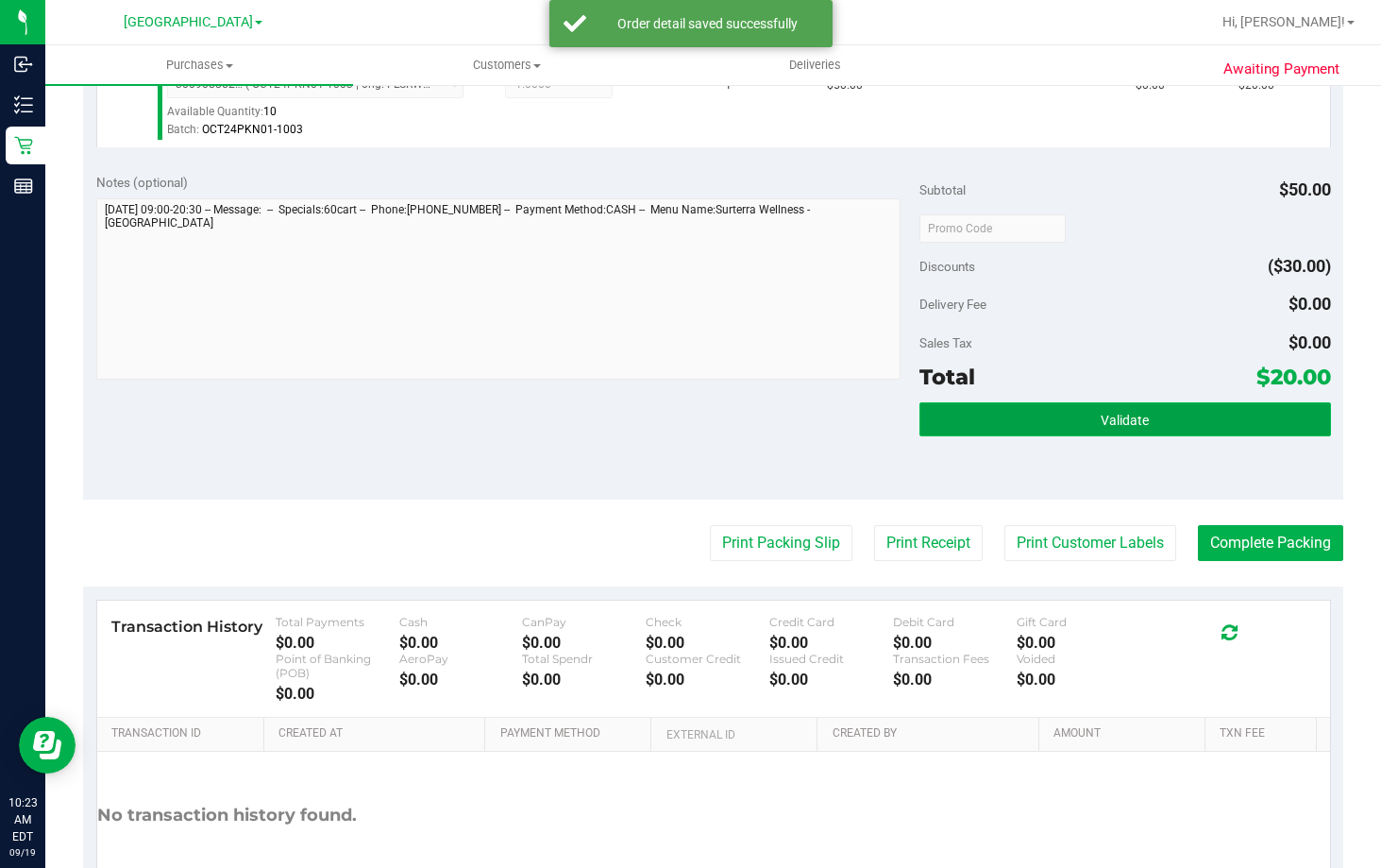
click at [1073, 407] on button "Validate" at bounding box center [1125, 419] width 412 height 34
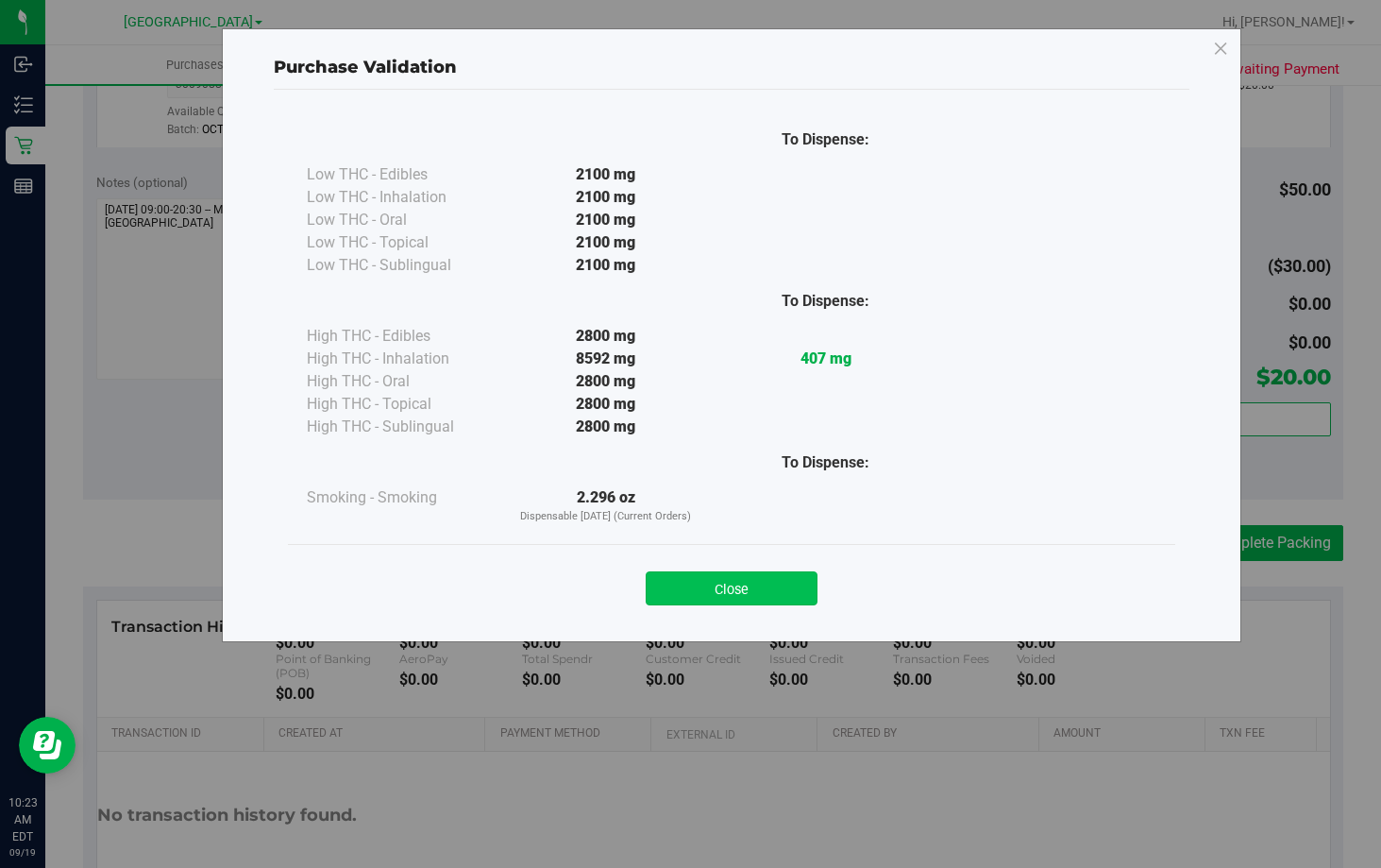
click at [777, 597] on button "Close" at bounding box center [731, 588] width 172 height 34
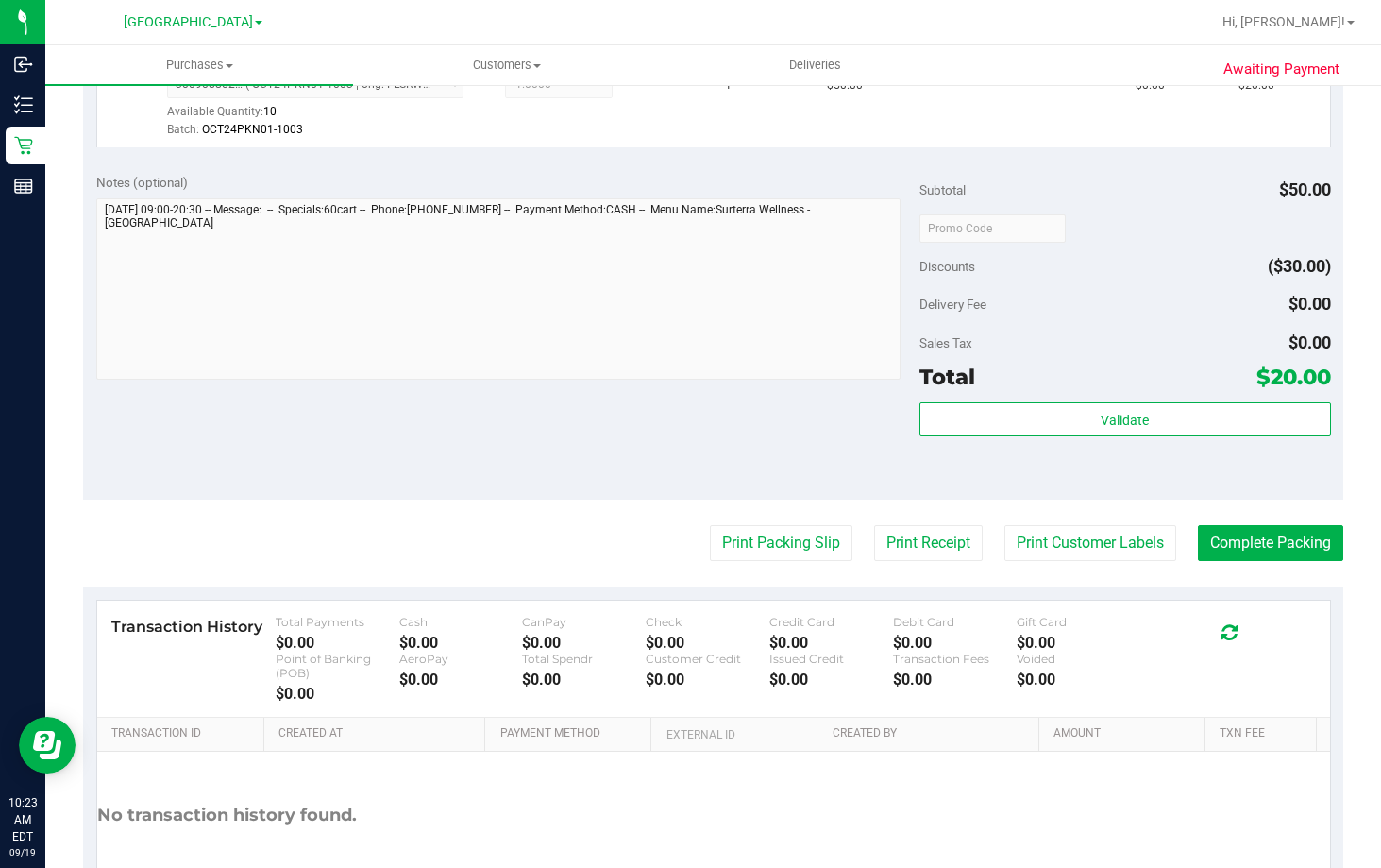
click at [1292, 522] on purchase-details "Back Edit Purchase Cancel Purchase View Profile # 11972454 BioTrack ID: - Submi…" at bounding box center [714, 245] width 1261 height 1418
click at [1269, 547] on button "Complete Packing" at bounding box center [1271, 543] width 145 height 36
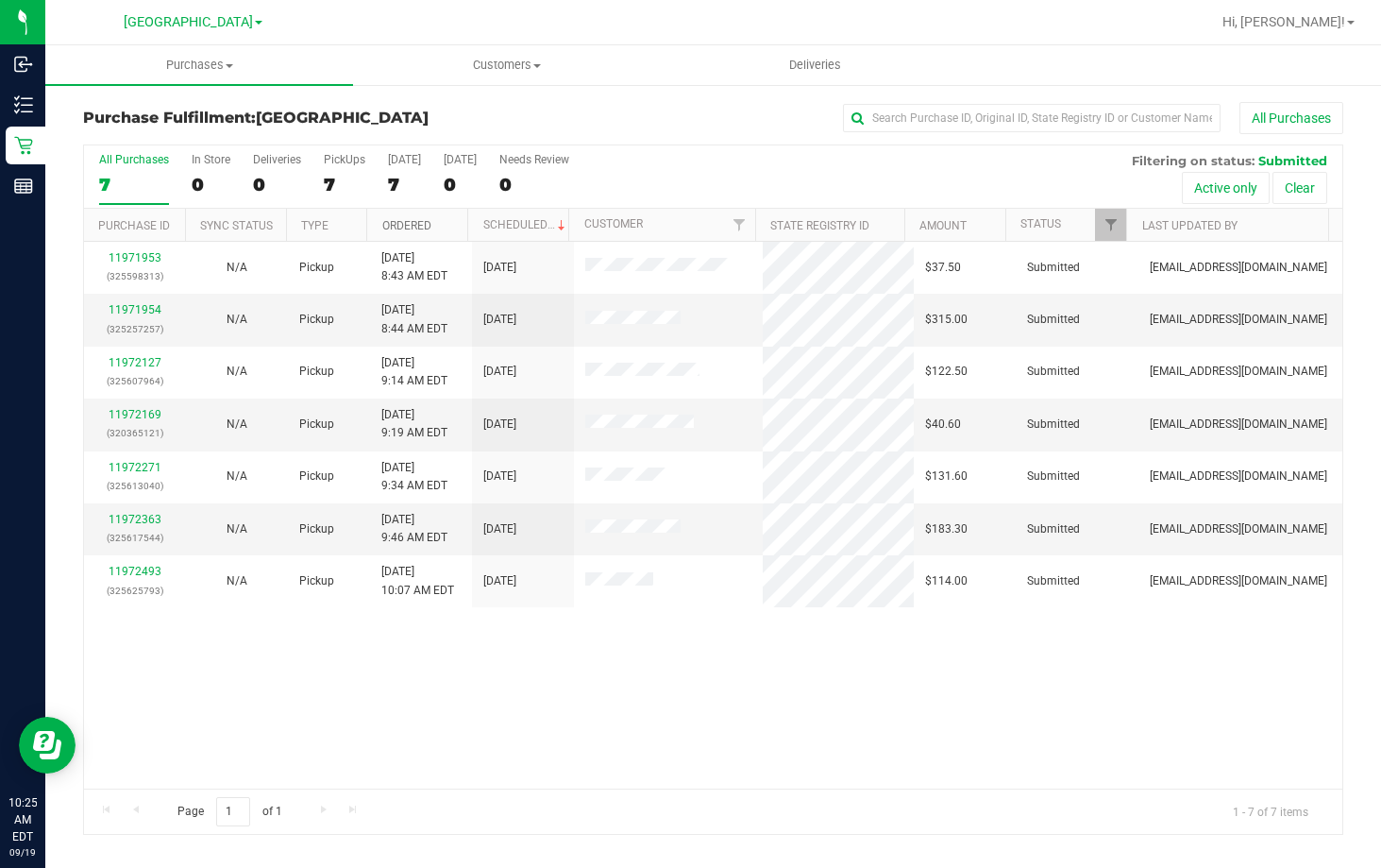
click at [417, 222] on link "Ordered" at bounding box center [407, 225] width 49 height 13
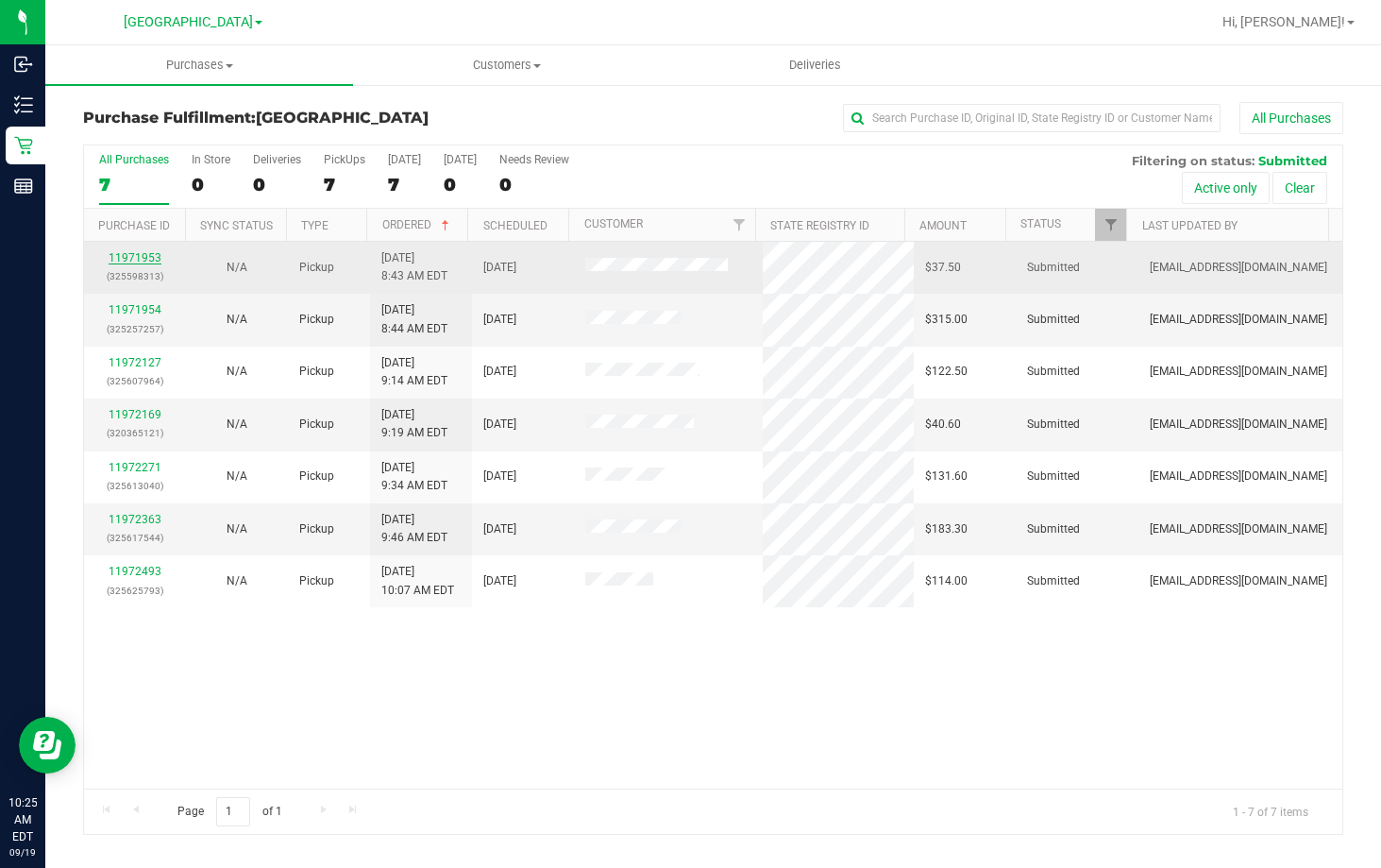
click at [152, 259] on link "11971953" at bounding box center [134, 258] width 53 height 13
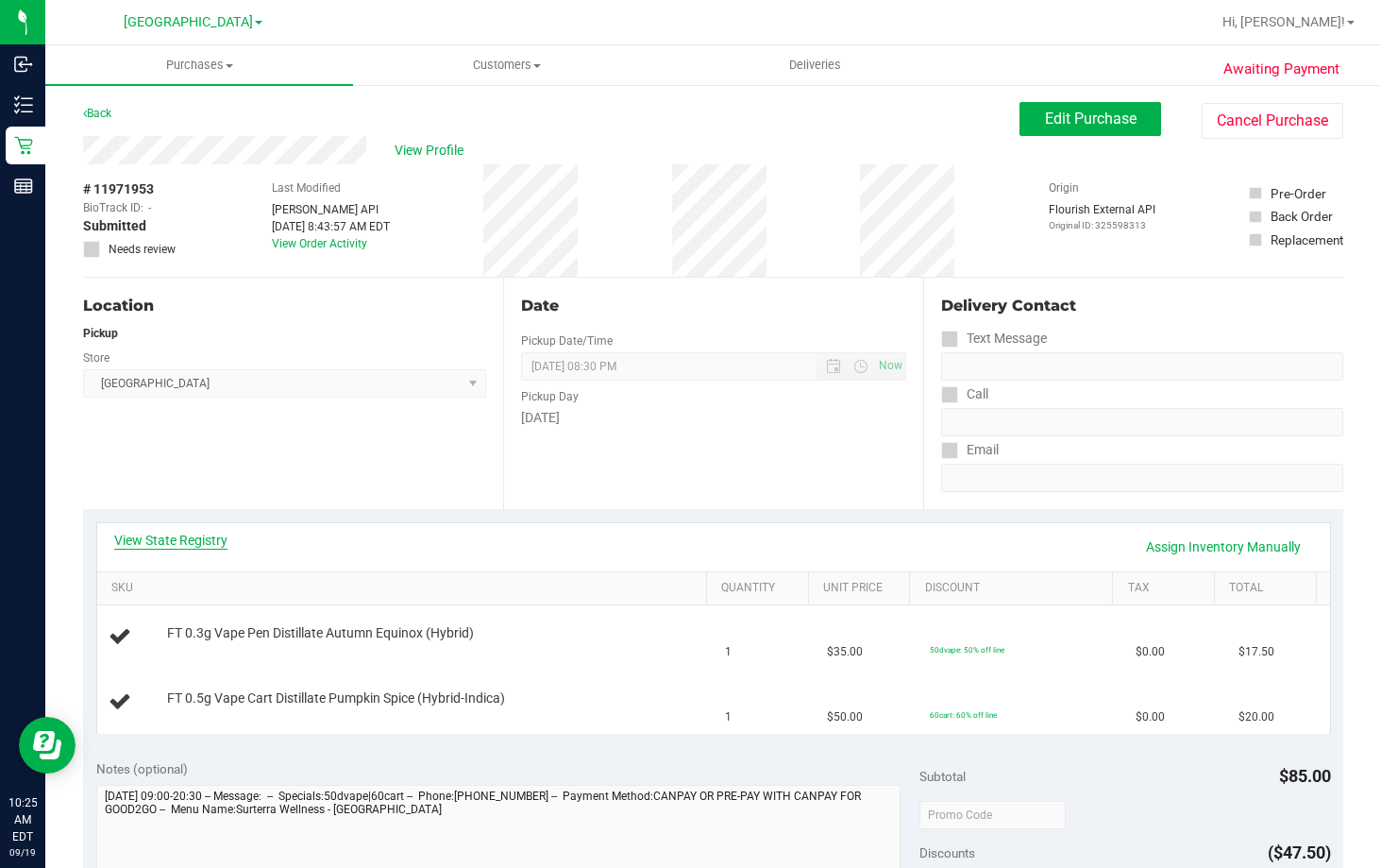
click at [196, 533] on link "View State Registry" at bounding box center [171, 540] width 113 height 19
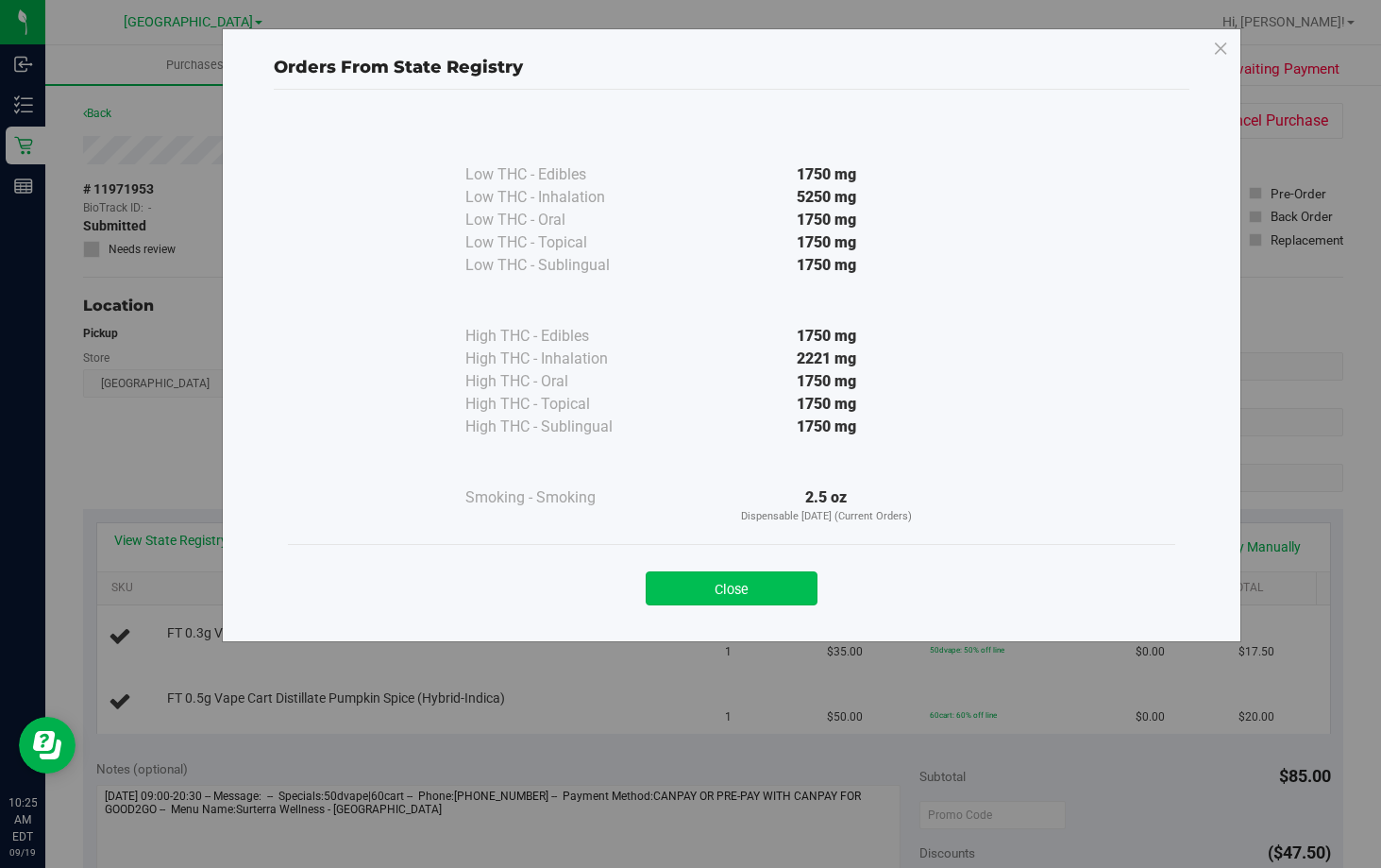
click at [718, 584] on button "Close" at bounding box center [731, 588] width 172 height 34
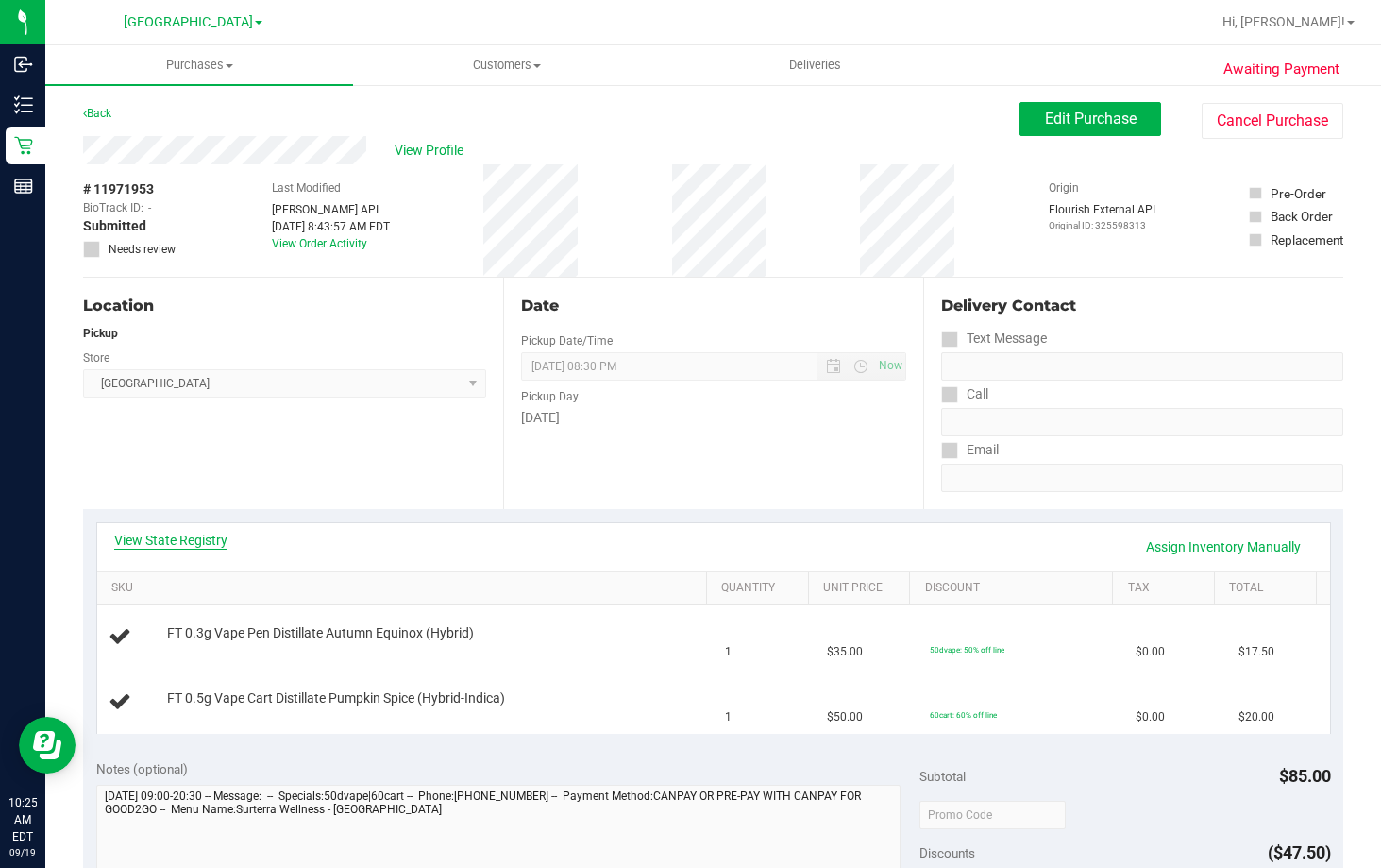
click at [178, 535] on link "View State Registry" at bounding box center [171, 540] width 113 height 19
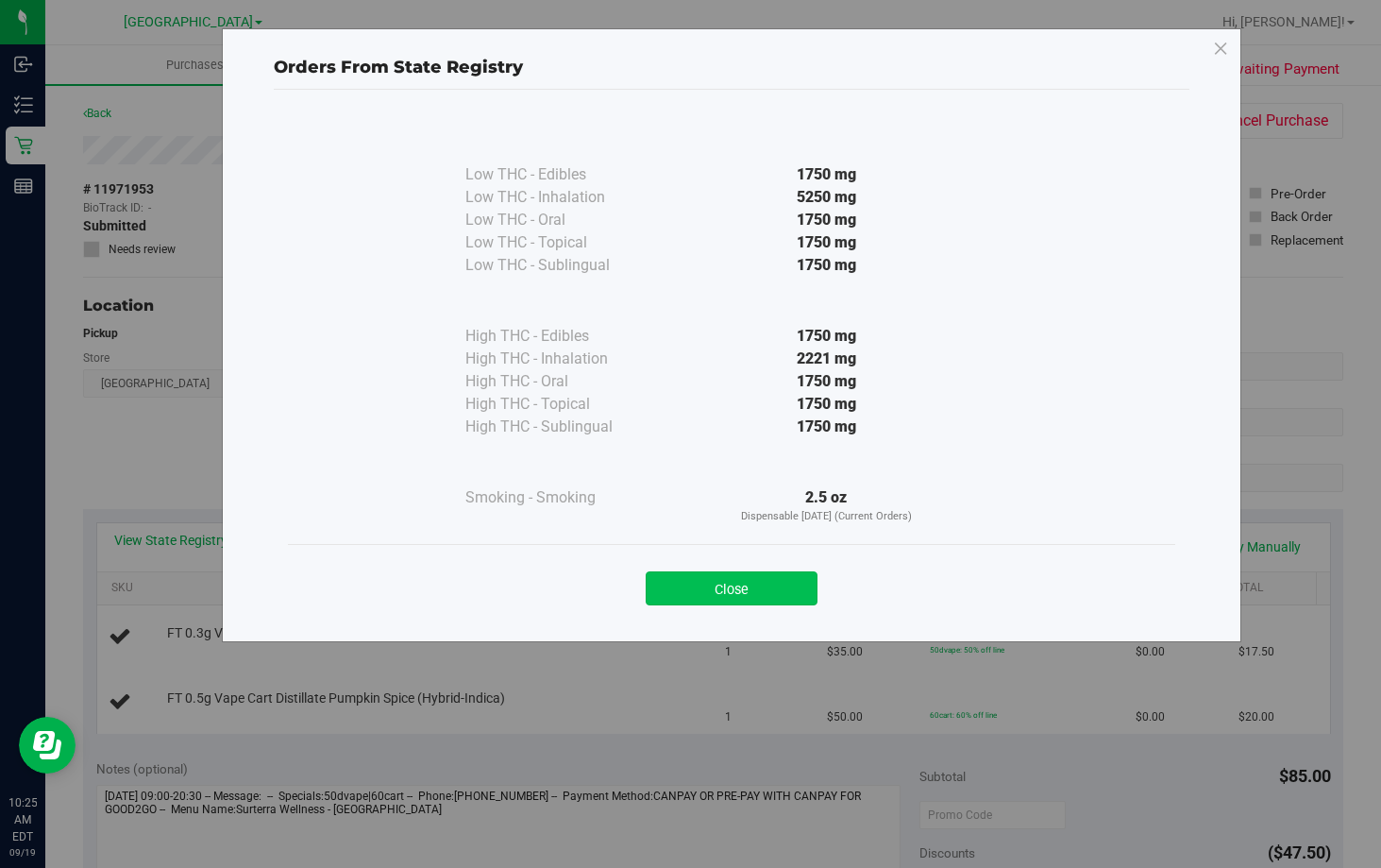
click at [739, 595] on button "Close" at bounding box center [731, 588] width 172 height 34
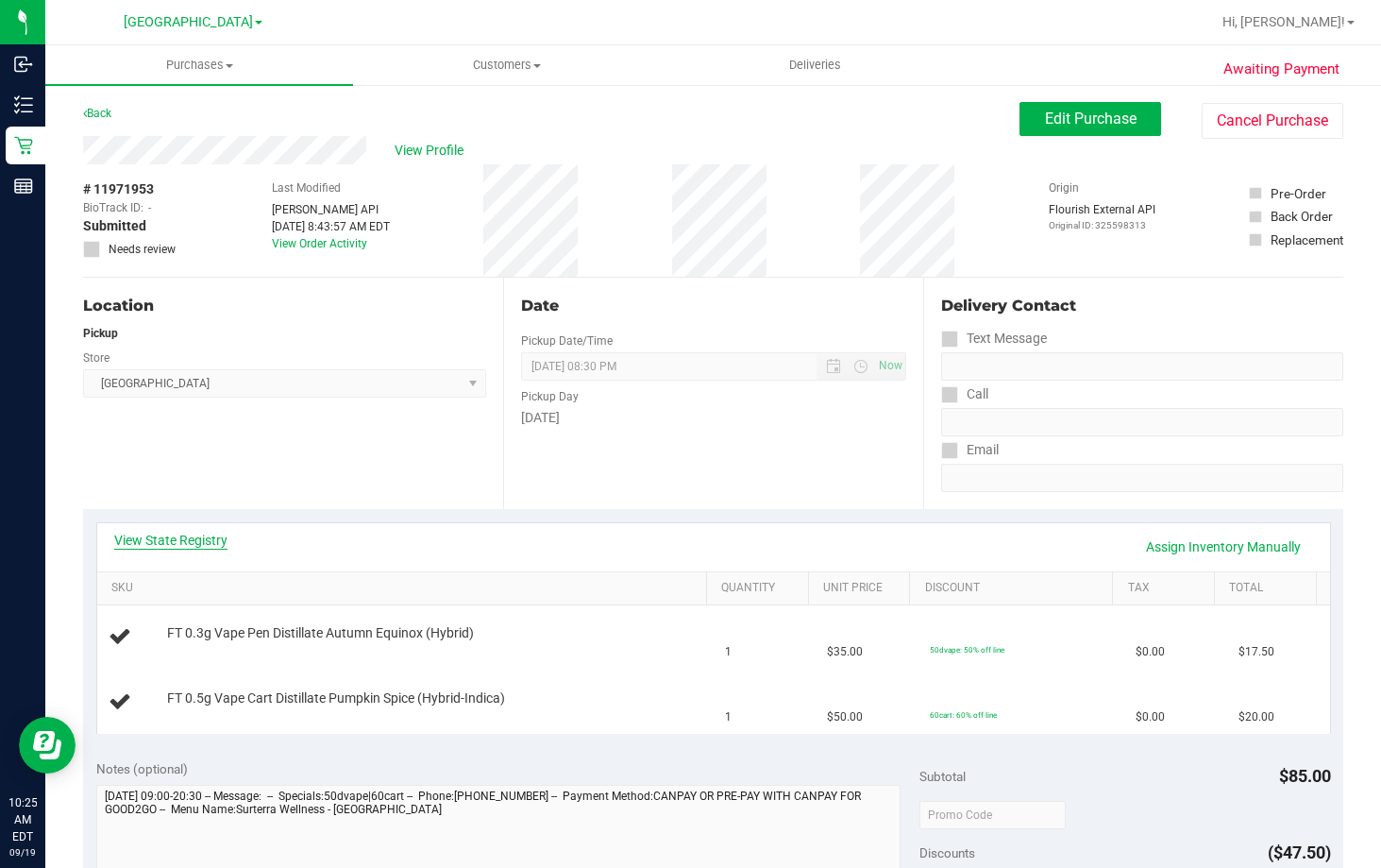
click at [172, 546] on link "View State Registry" at bounding box center [171, 540] width 113 height 19
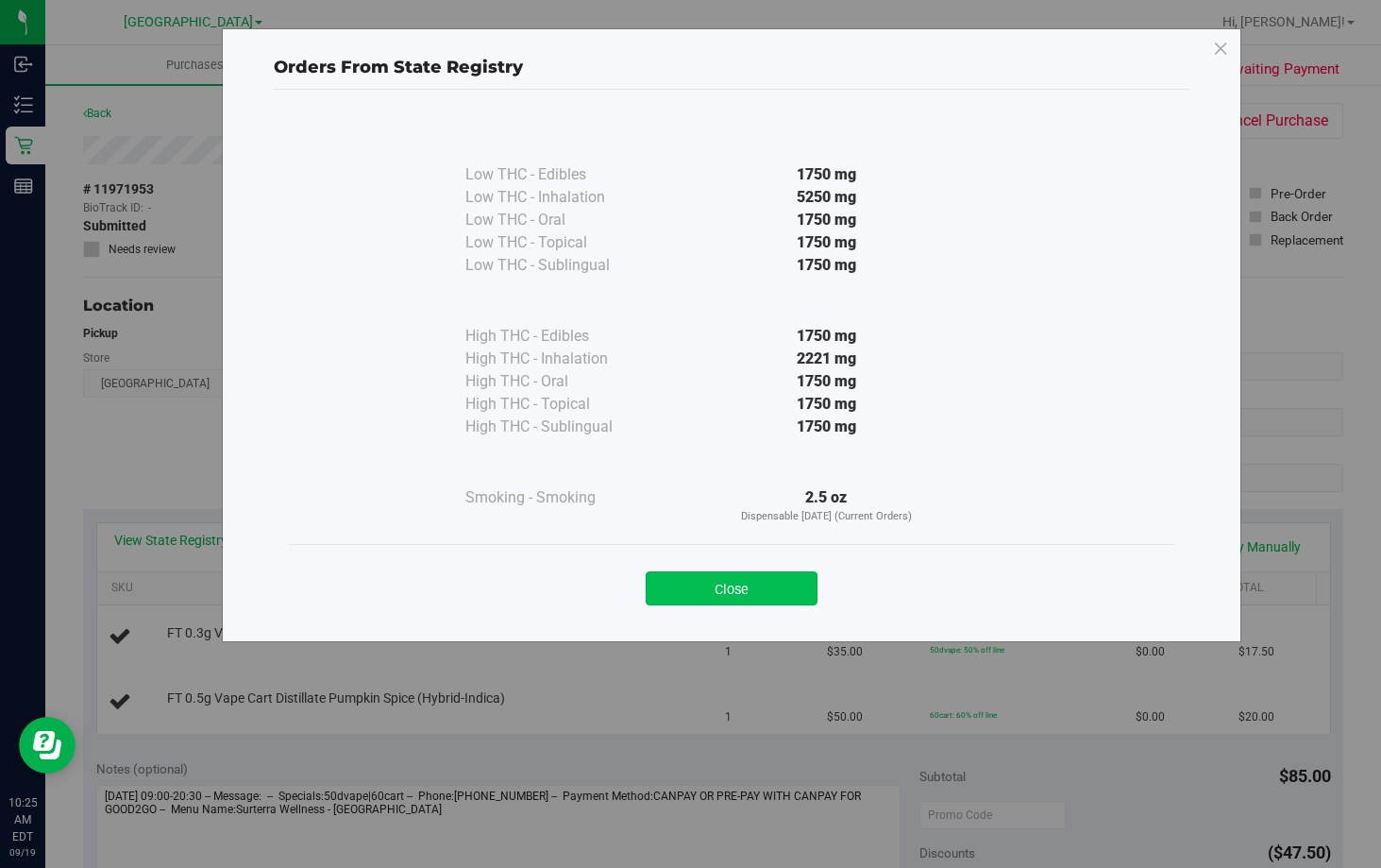
click at [761, 581] on button "Close" at bounding box center [731, 588] width 172 height 34
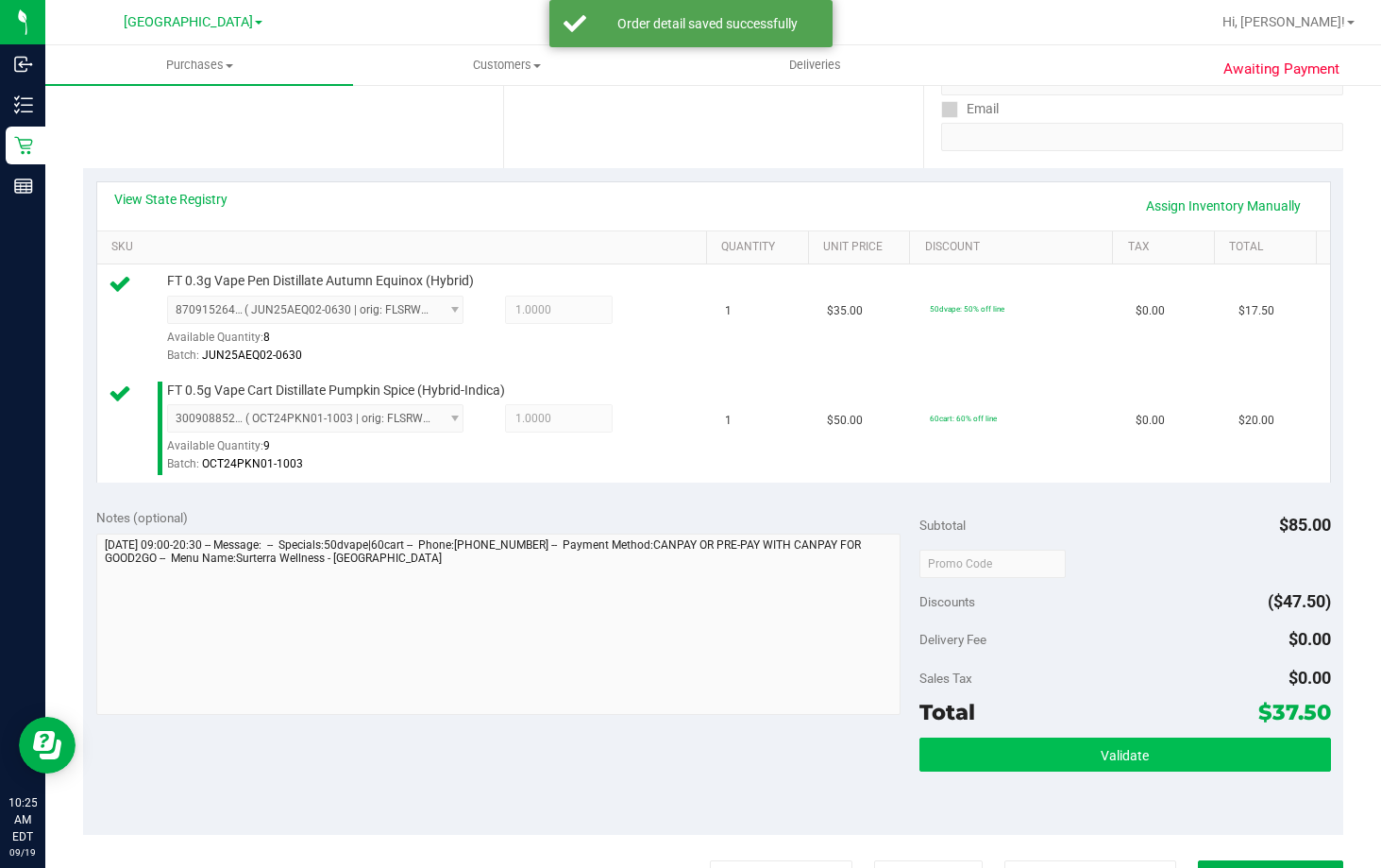
scroll to position [472, 0]
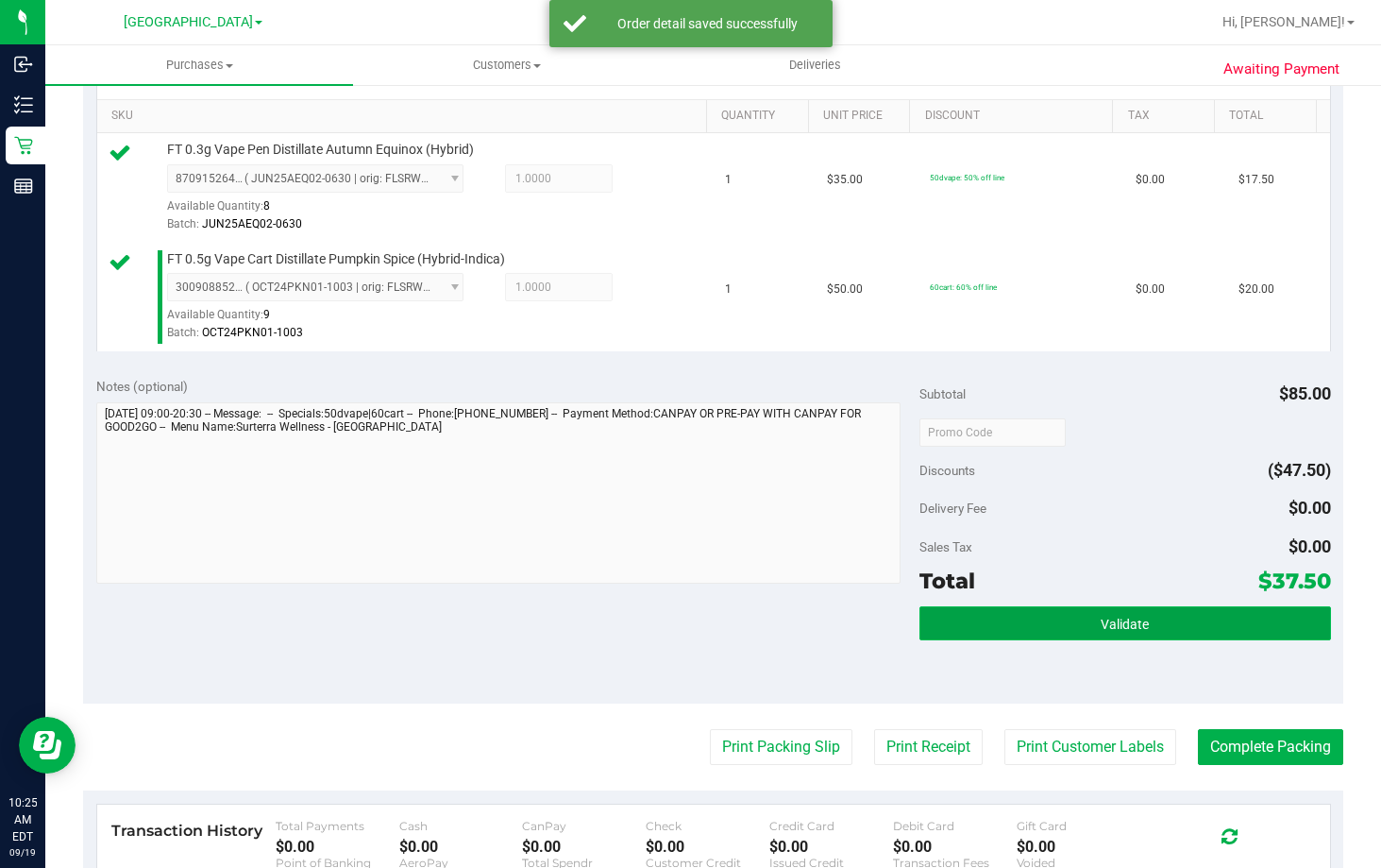
click at [1106, 630] on span "Validate" at bounding box center [1124, 623] width 48 height 15
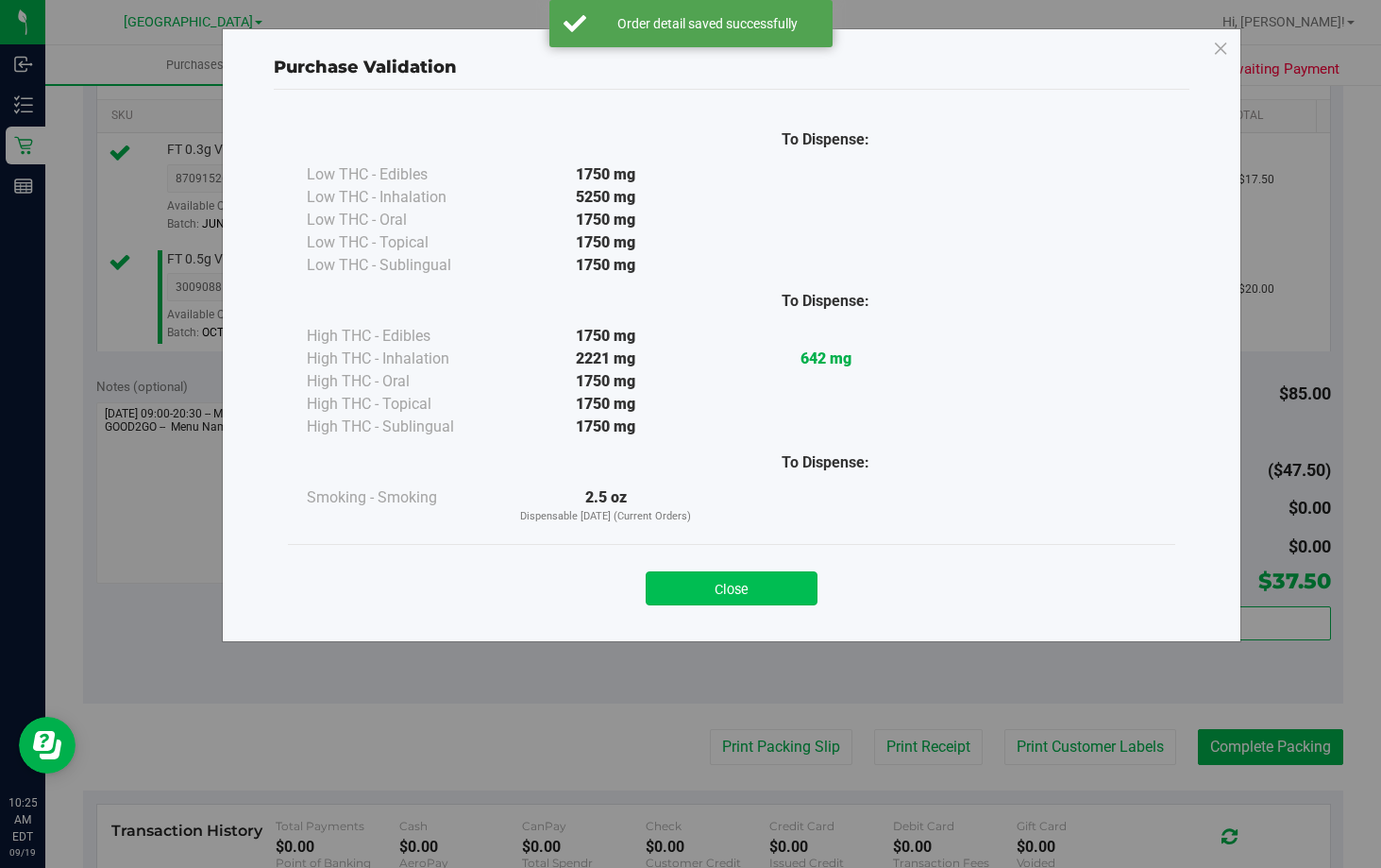
click at [776, 591] on button "Close" at bounding box center [731, 588] width 172 height 34
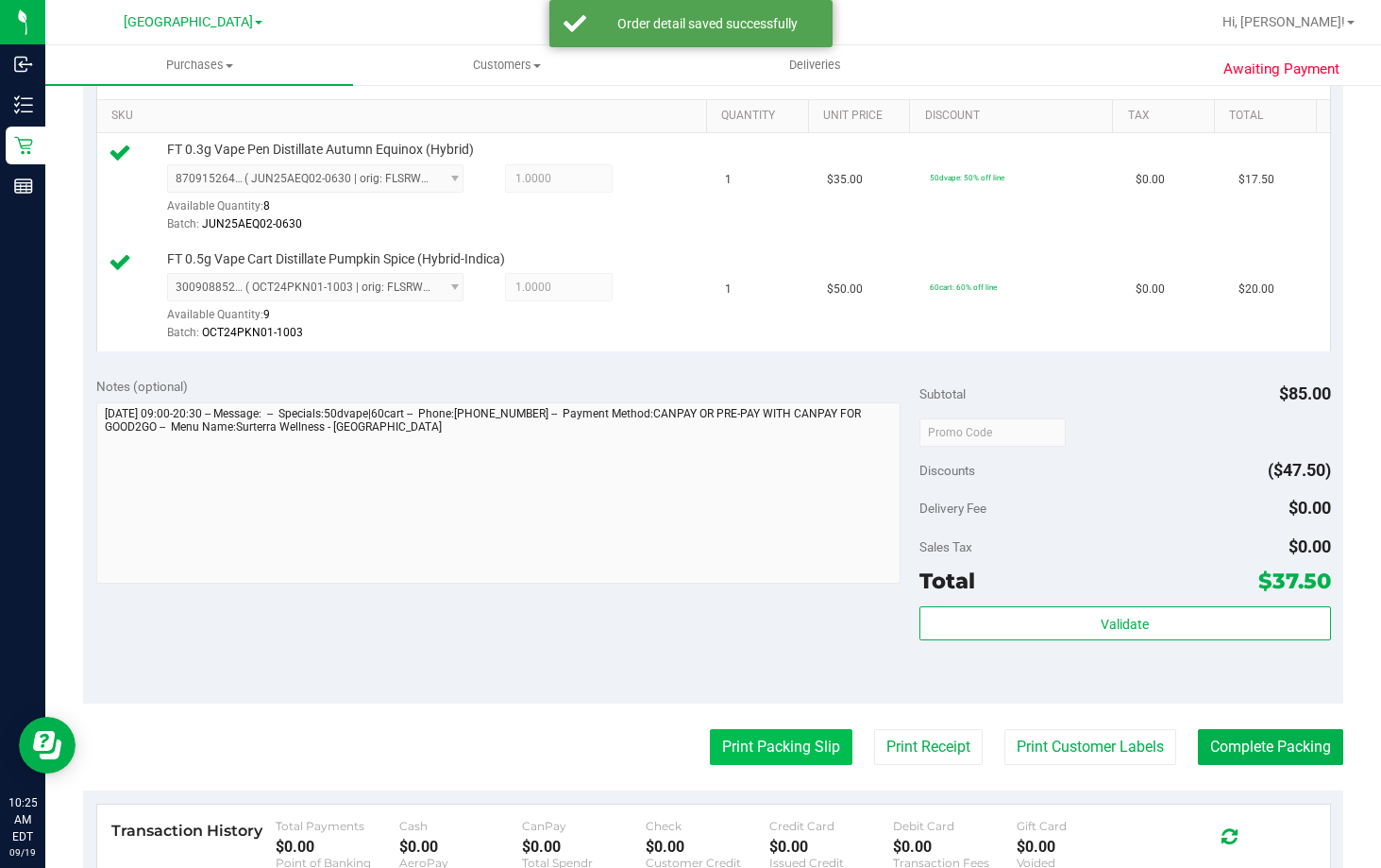
click at [794, 758] on button "Print Packing Slip" at bounding box center [780, 747] width 142 height 36
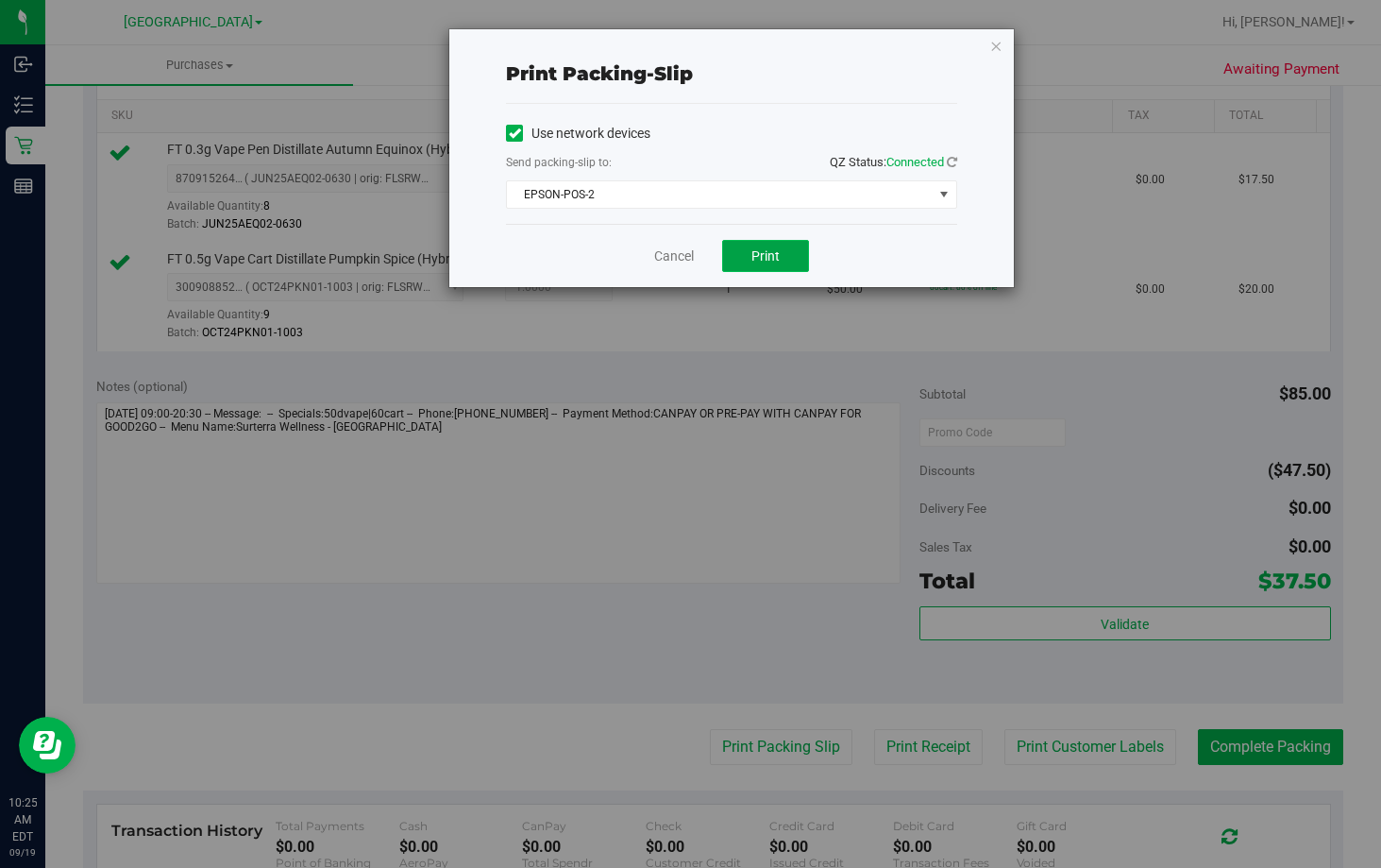
click at [767, 255] on span "Print" at bounding box center [766, 256] width 28 height 15
click at [675, 264] on link "Cancel" at bounding box center [674, 257] width 40 height 20
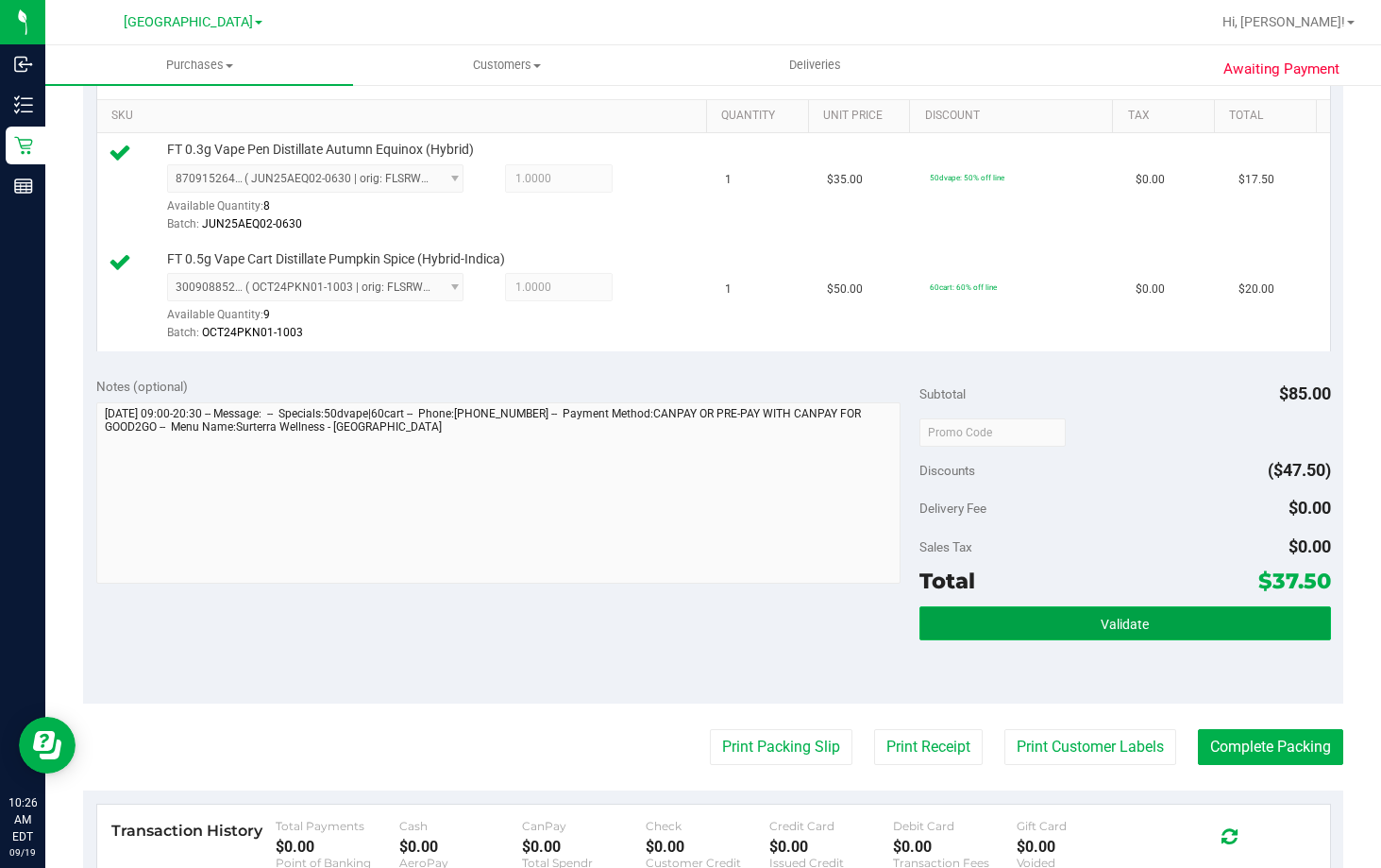
click at [1186, 630] on button "Validate" at bounding box center [1125, 623] width 412 height 34
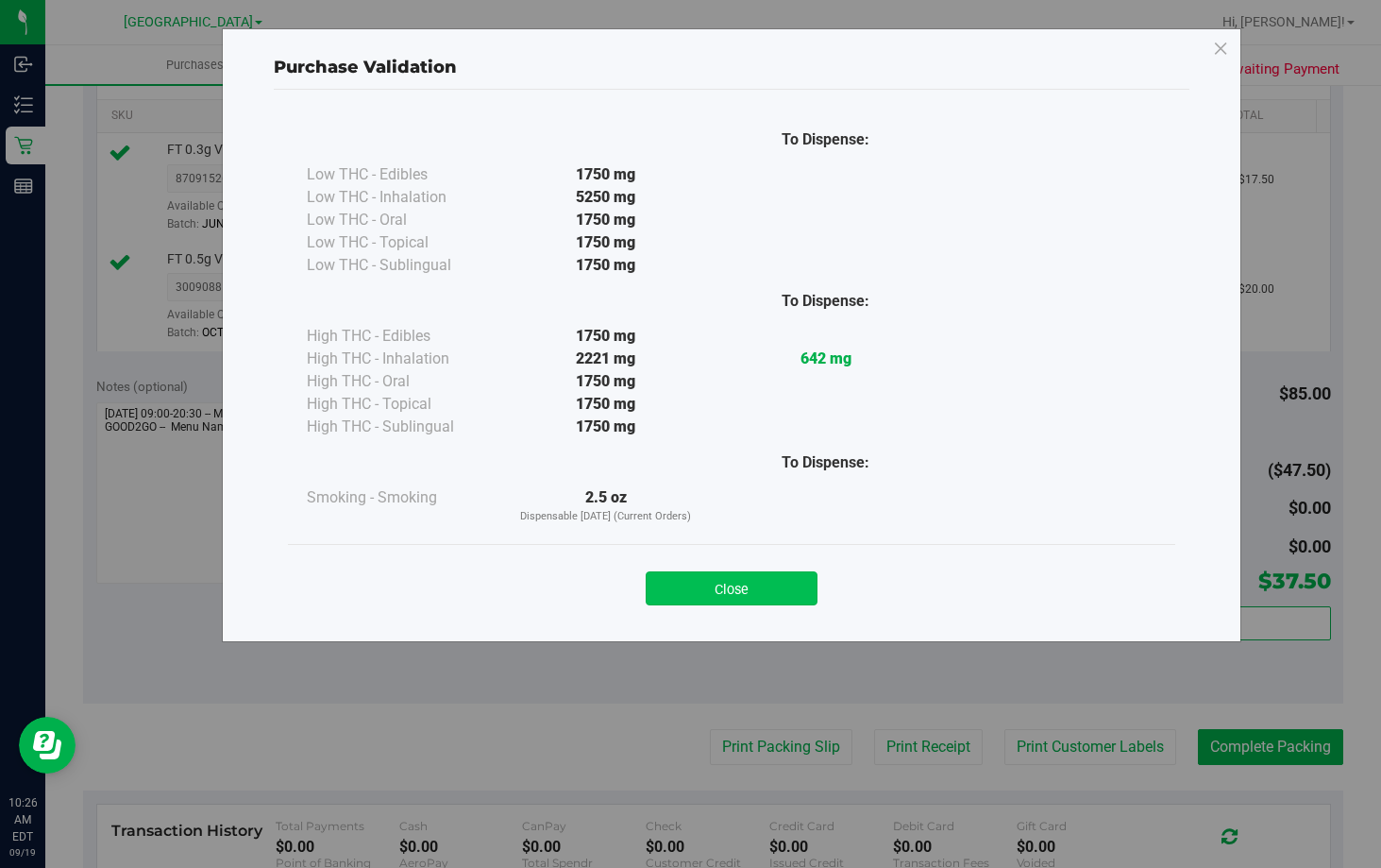
click at [751, 592] on button "Close" at bounding box center [731, 588] width 172 height 34
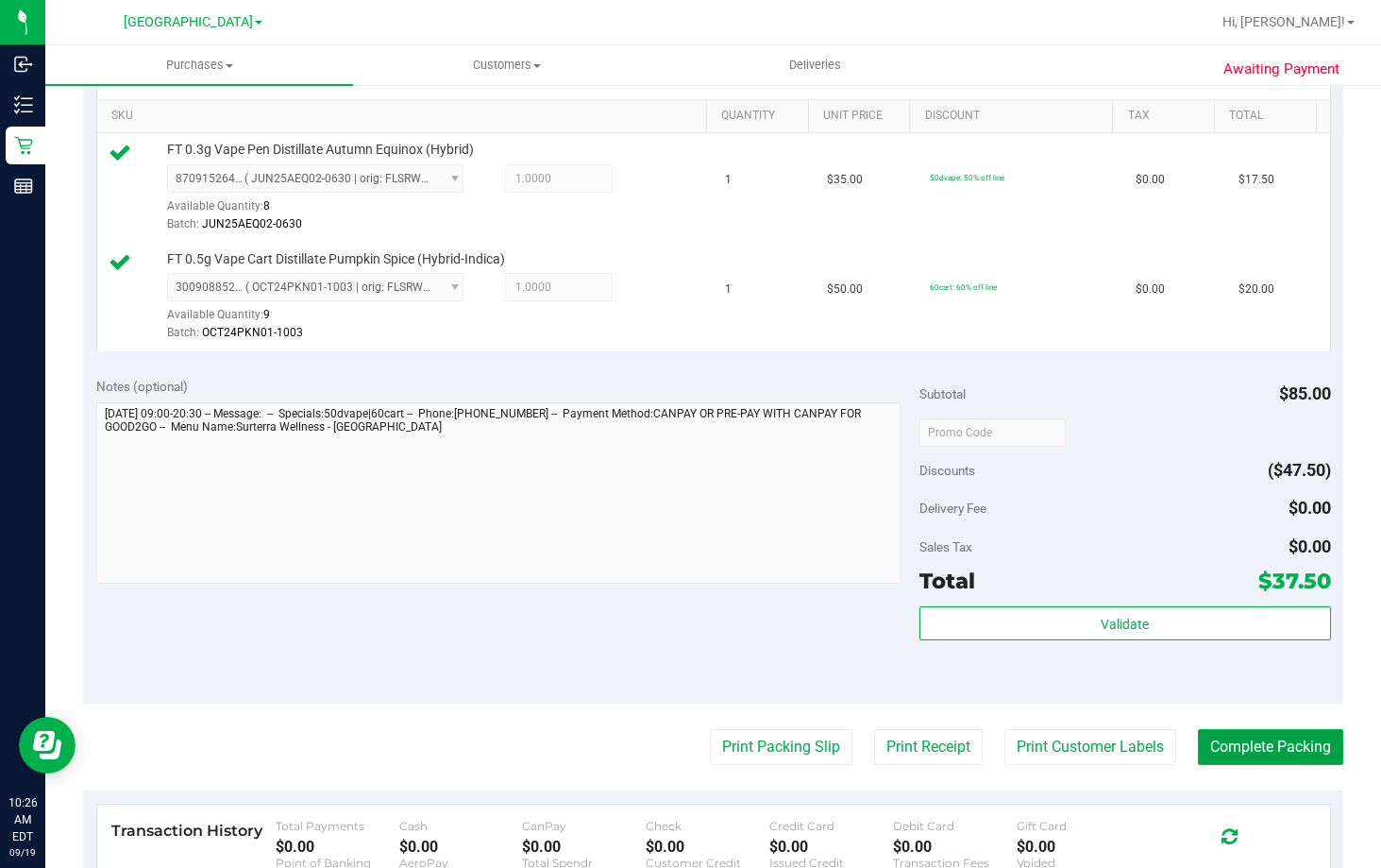
click at [1295, 755] on button "Complete Packing" at bounding box center [1271, 747] width 145 height 36
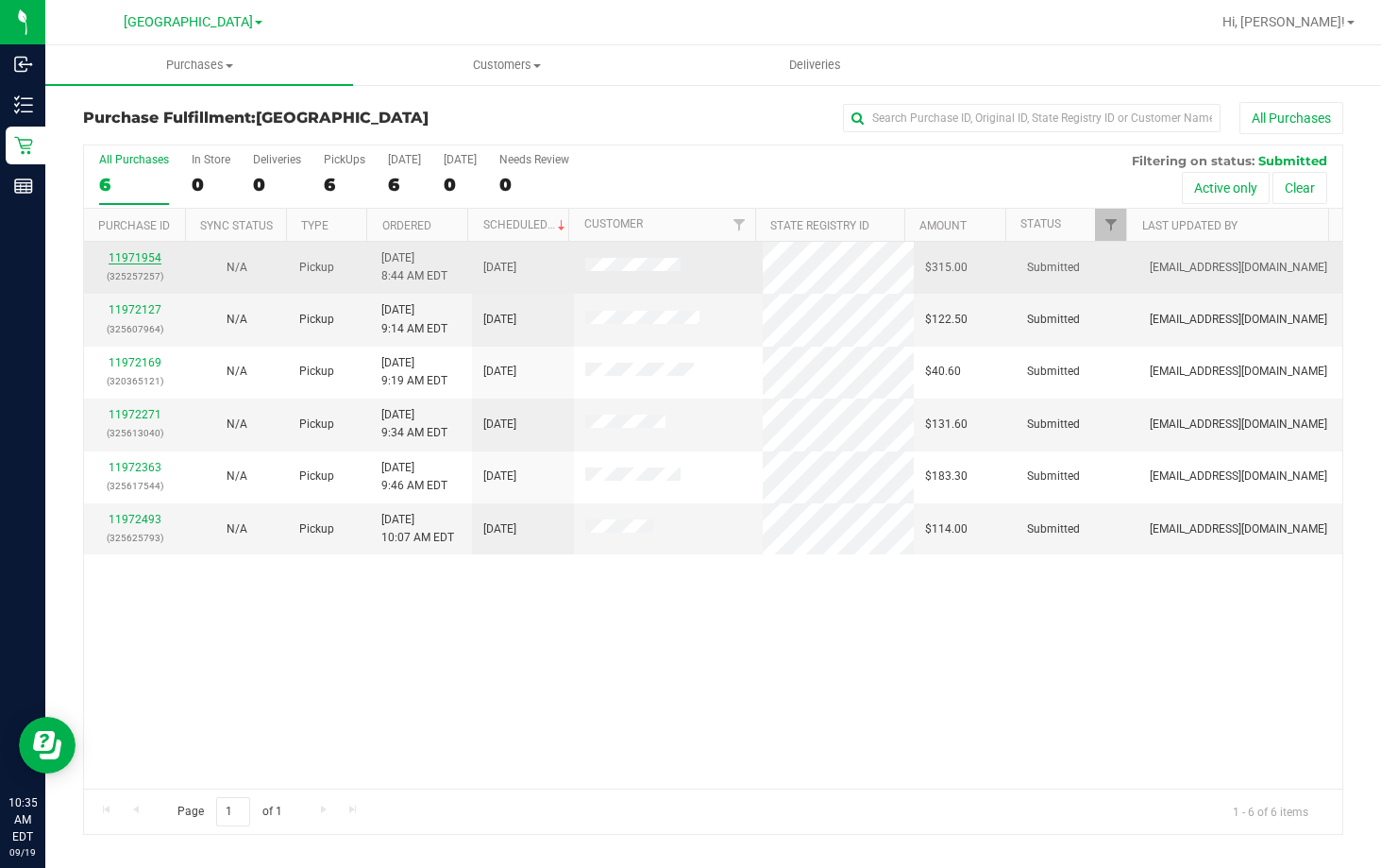
click at [145, 256] on link "11971954" at bounding box center [134, 258] width 53 height 13
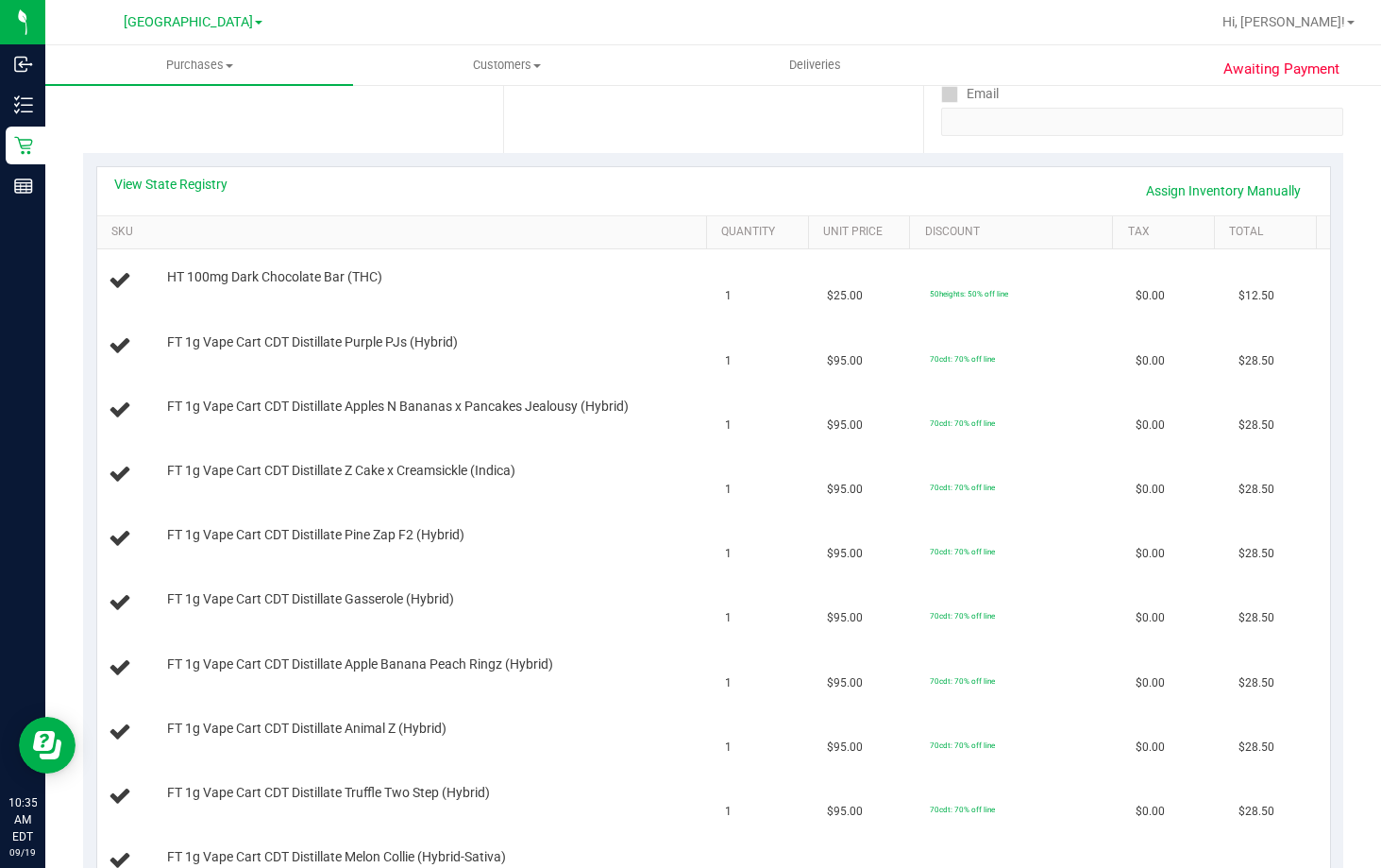
scroll to position [189, 0]
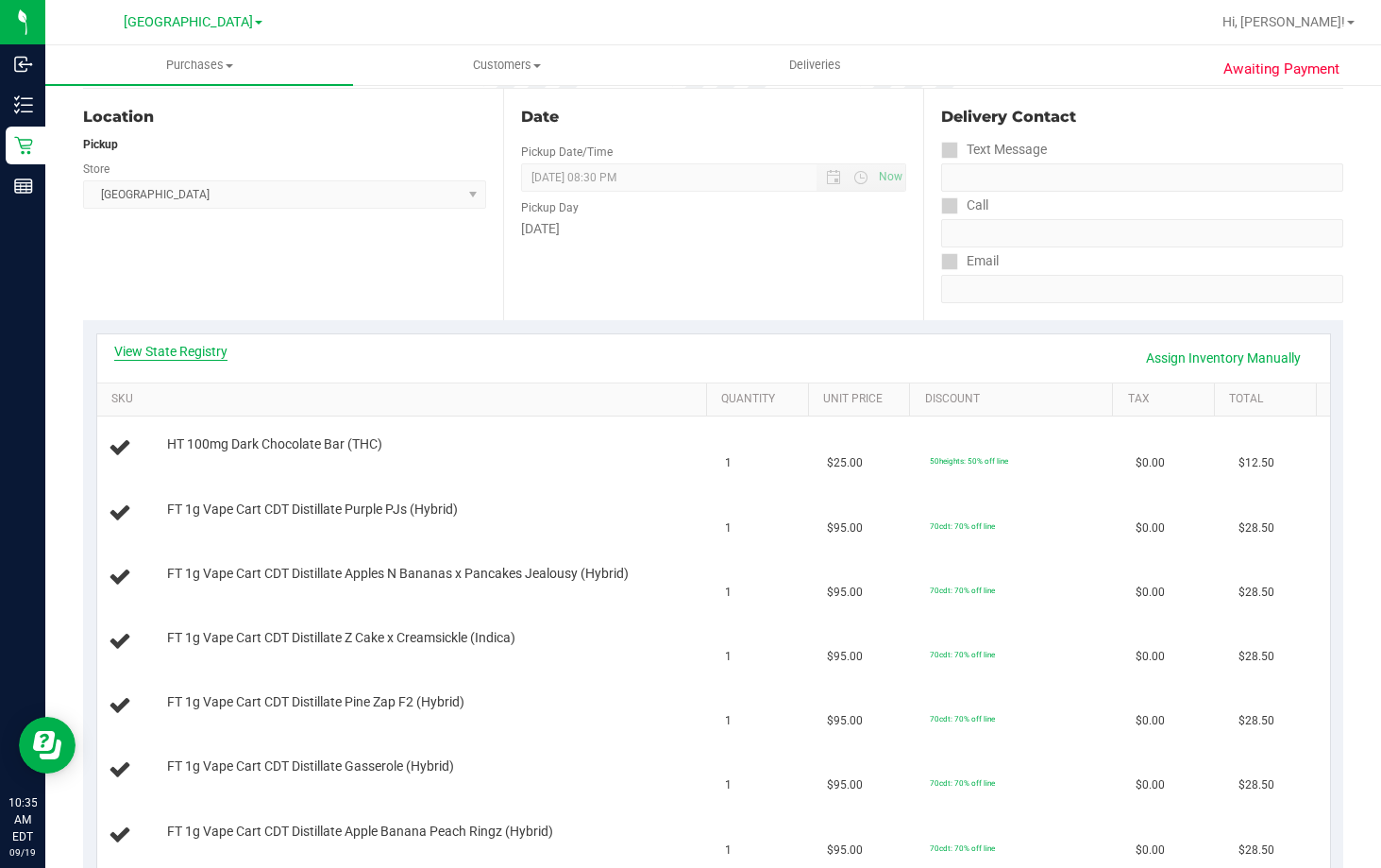
click at [196, 347] on link "View State Registry" at bounding box center [171, 351] width 113 height 19
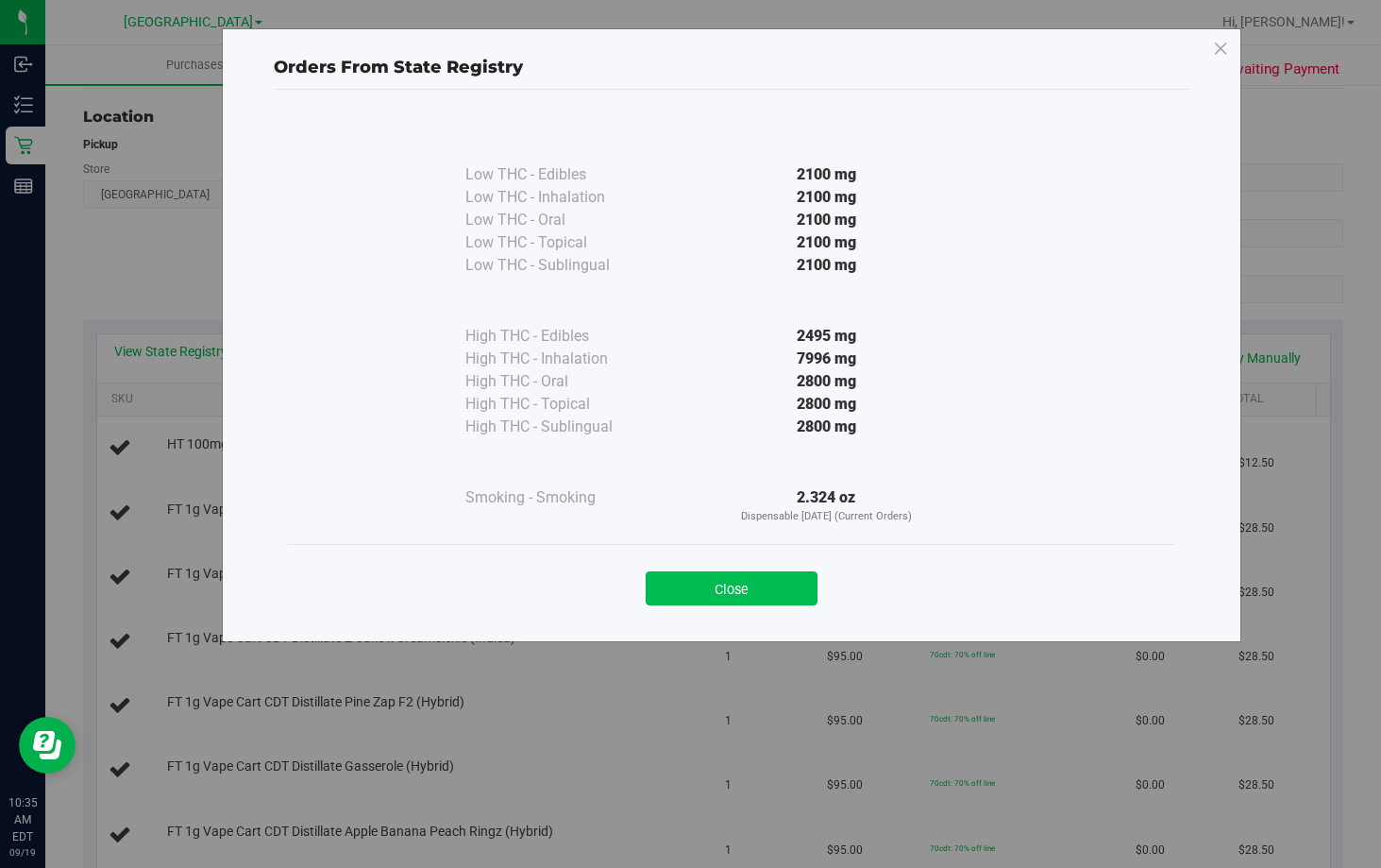
click at [733, 585] on button "Close" at bounding box center [731, 588] width 172 height 34
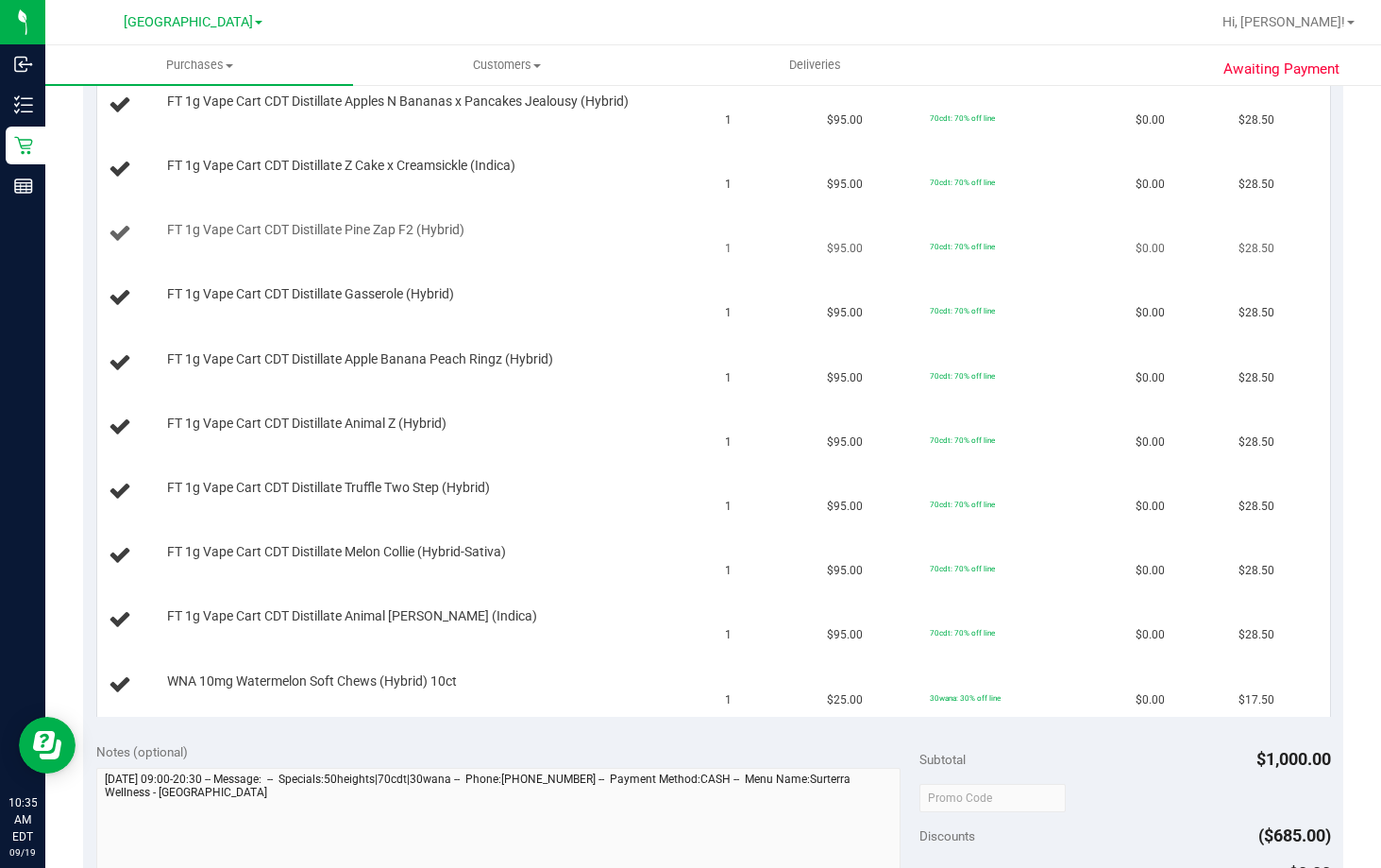
scroll to position [378, 0]
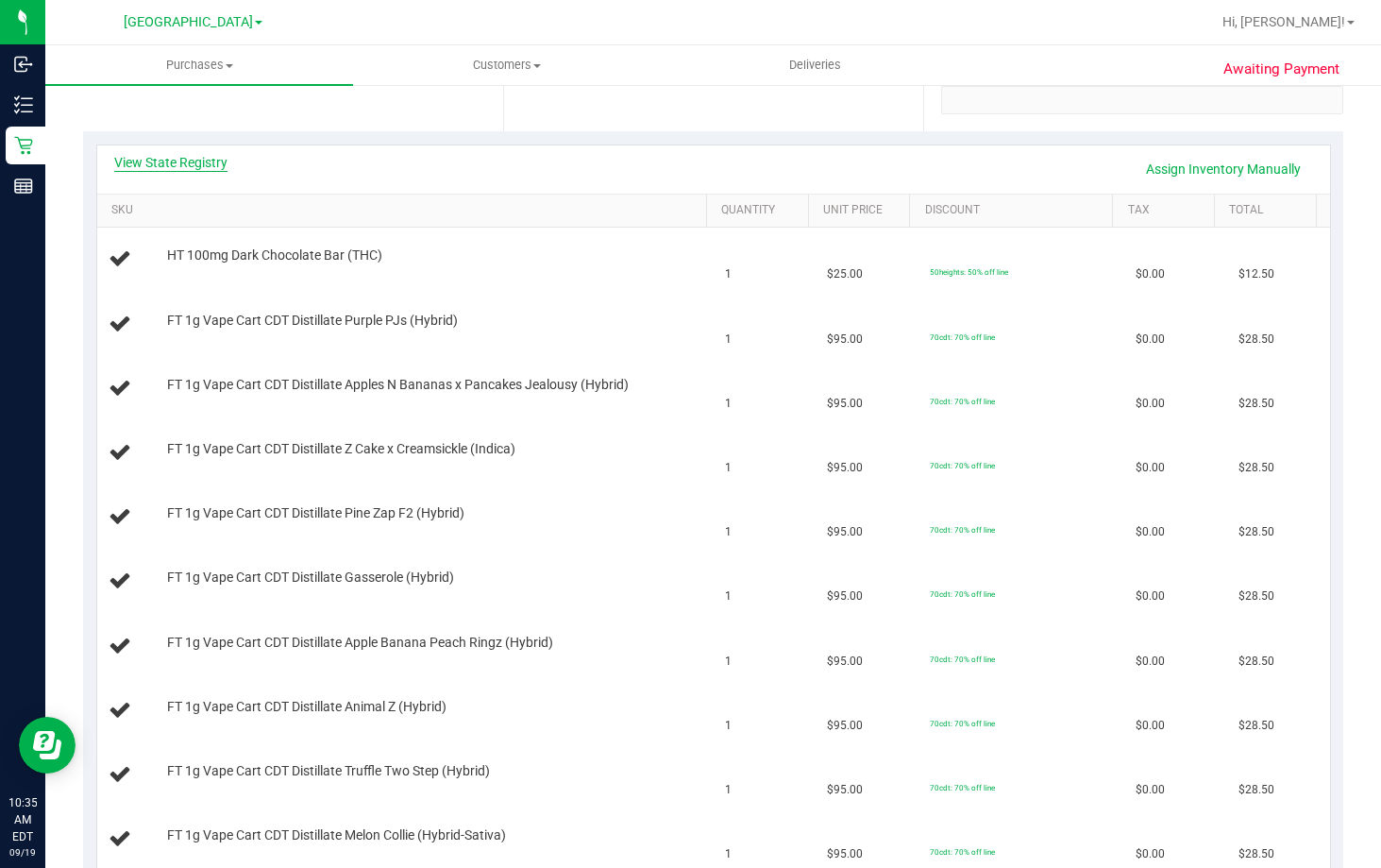
click at [176, 155] on link "View State Registry" at bounding box center [171, 162] width 113 height 19
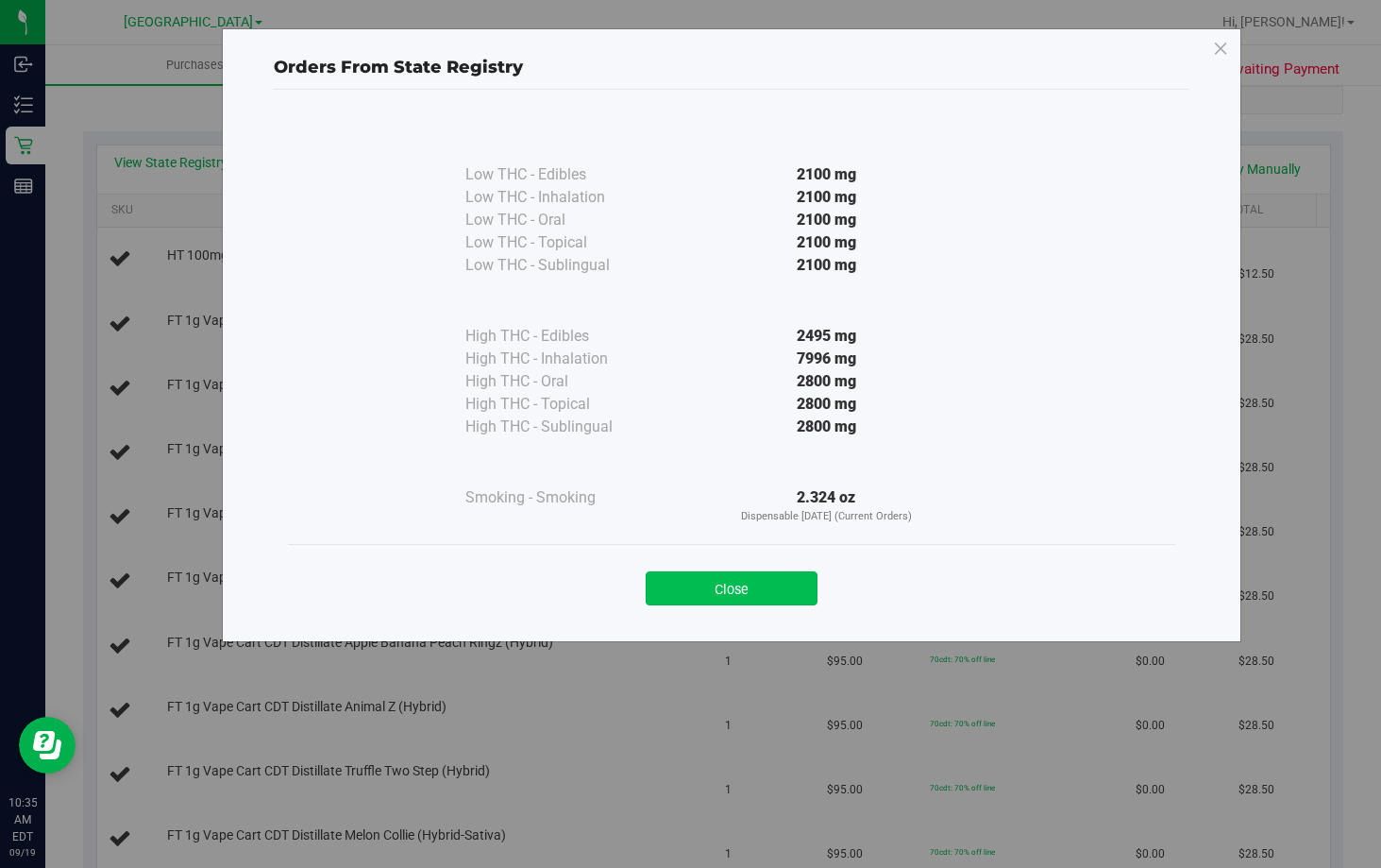
click at [748, 591] on button "Close" at bounding box center [731, 588] width 172 height 34
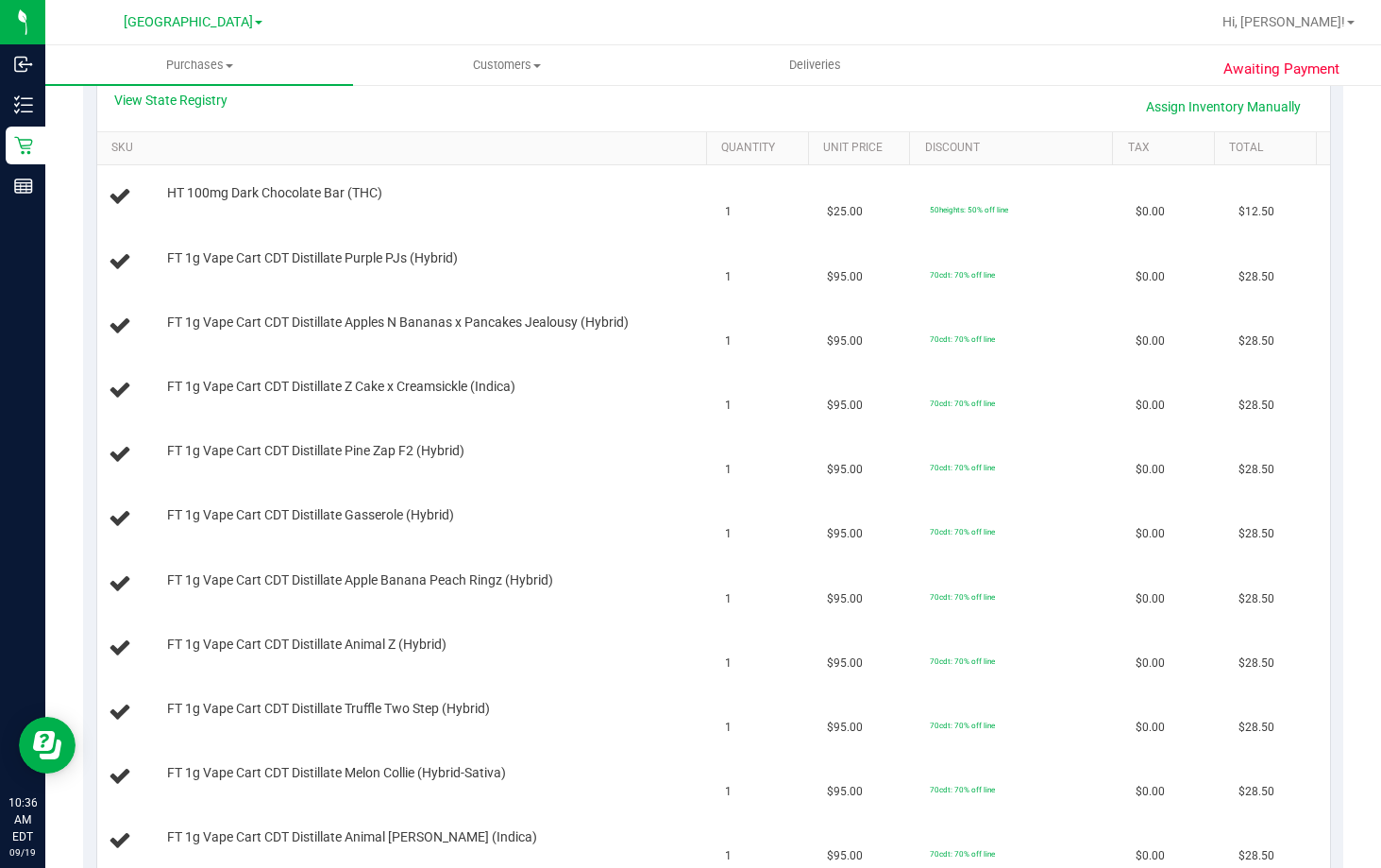
scroll to position [283, 0]
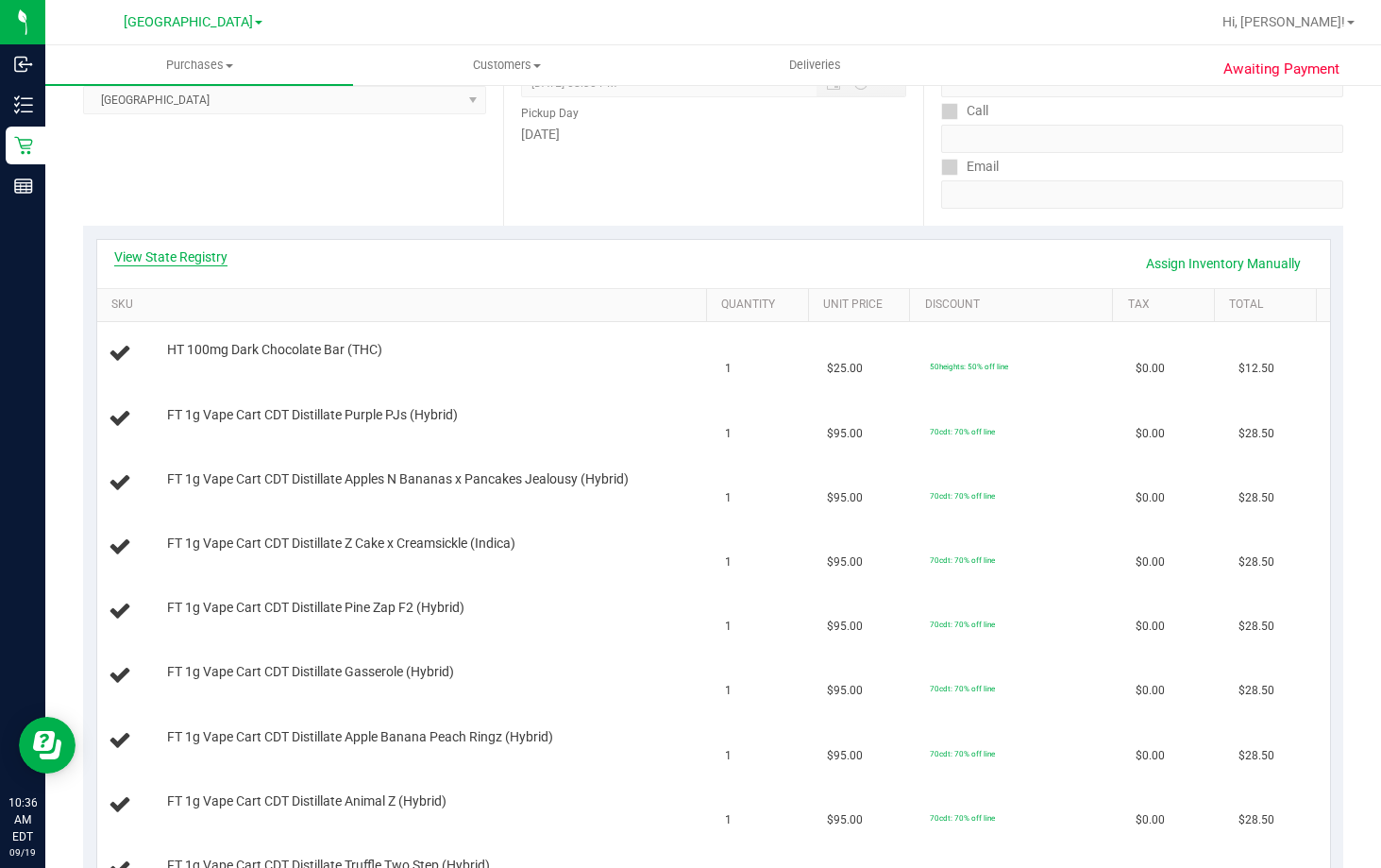
click at [183, 259] on link "View State Registry" at bounding box center [171, 257] width 113 height 19
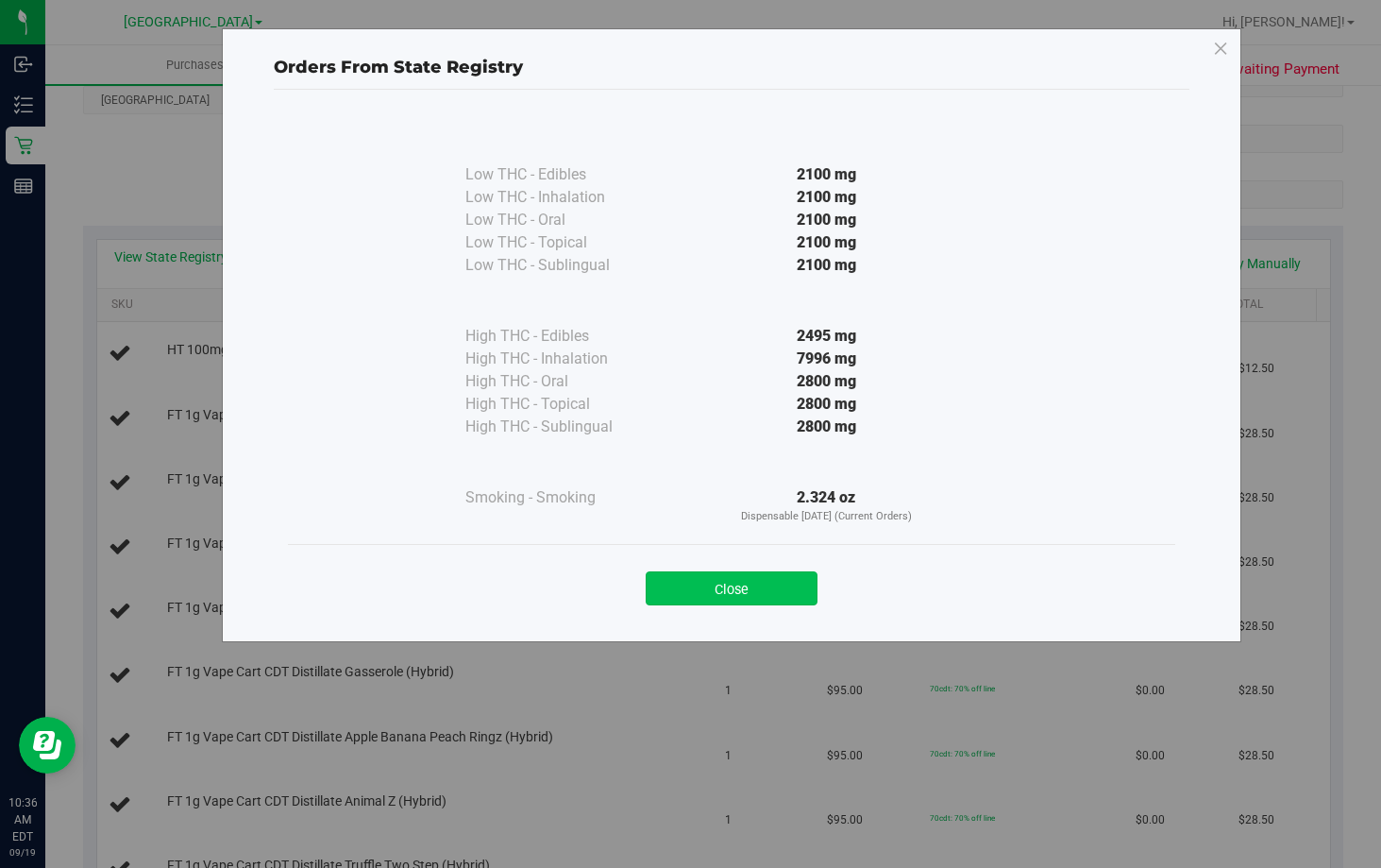
click at [759, 590] on button "Close" at bounding box center [731, 588] width 172 height 34
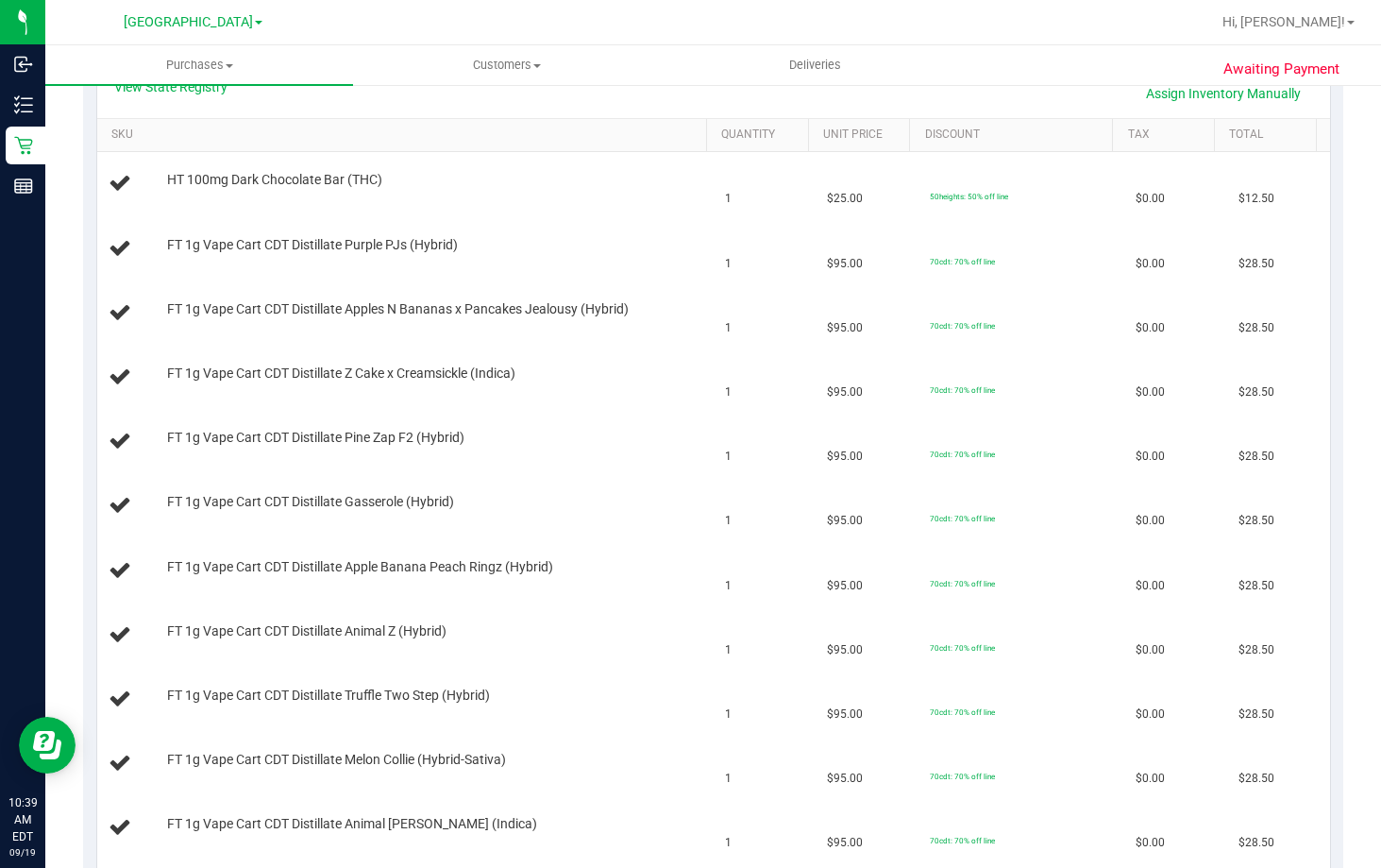
scroll to position [189, 0]
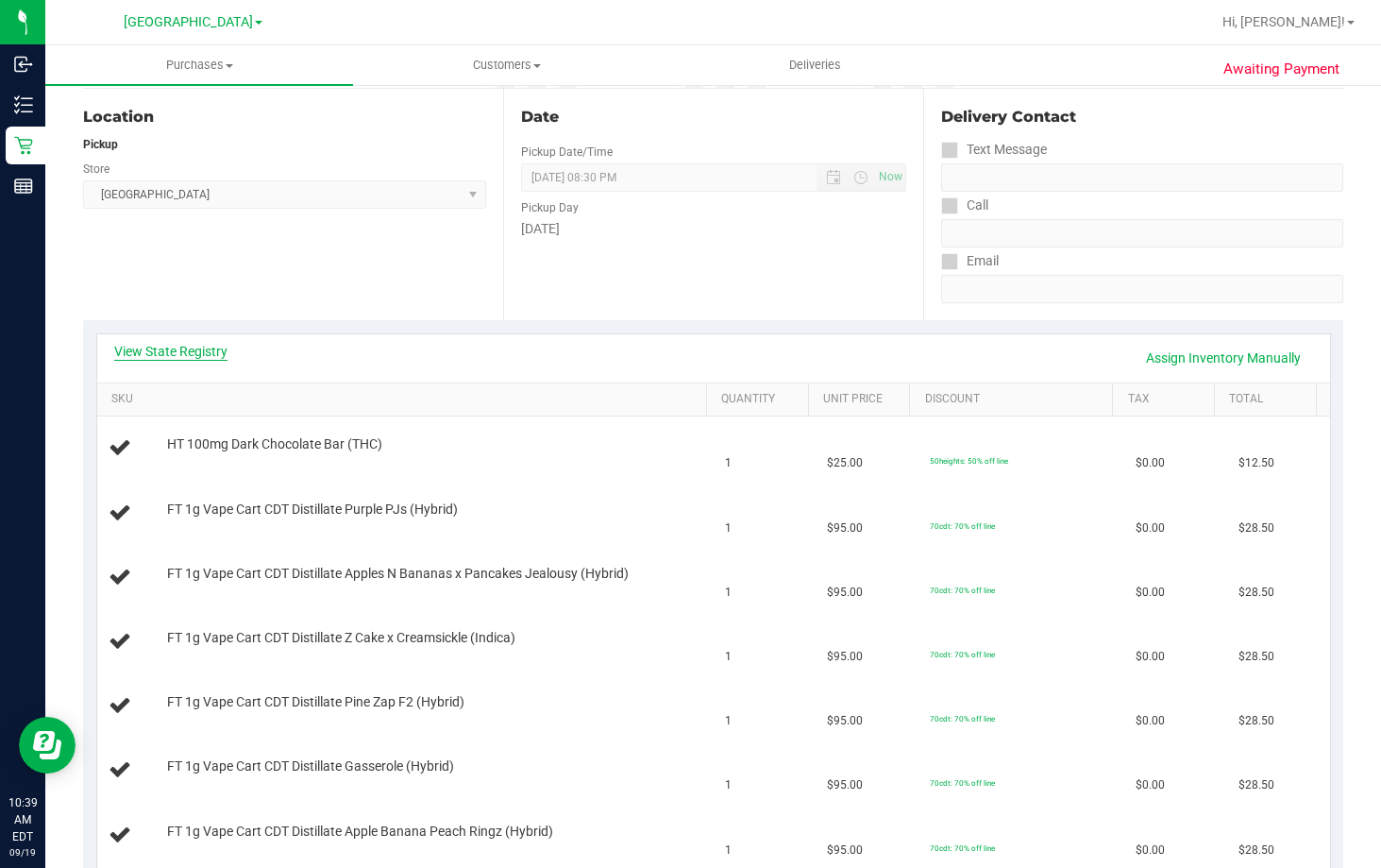
click at [175, 354] on link "View State Registry" at bounding box center [171, 351] width 113 height 19
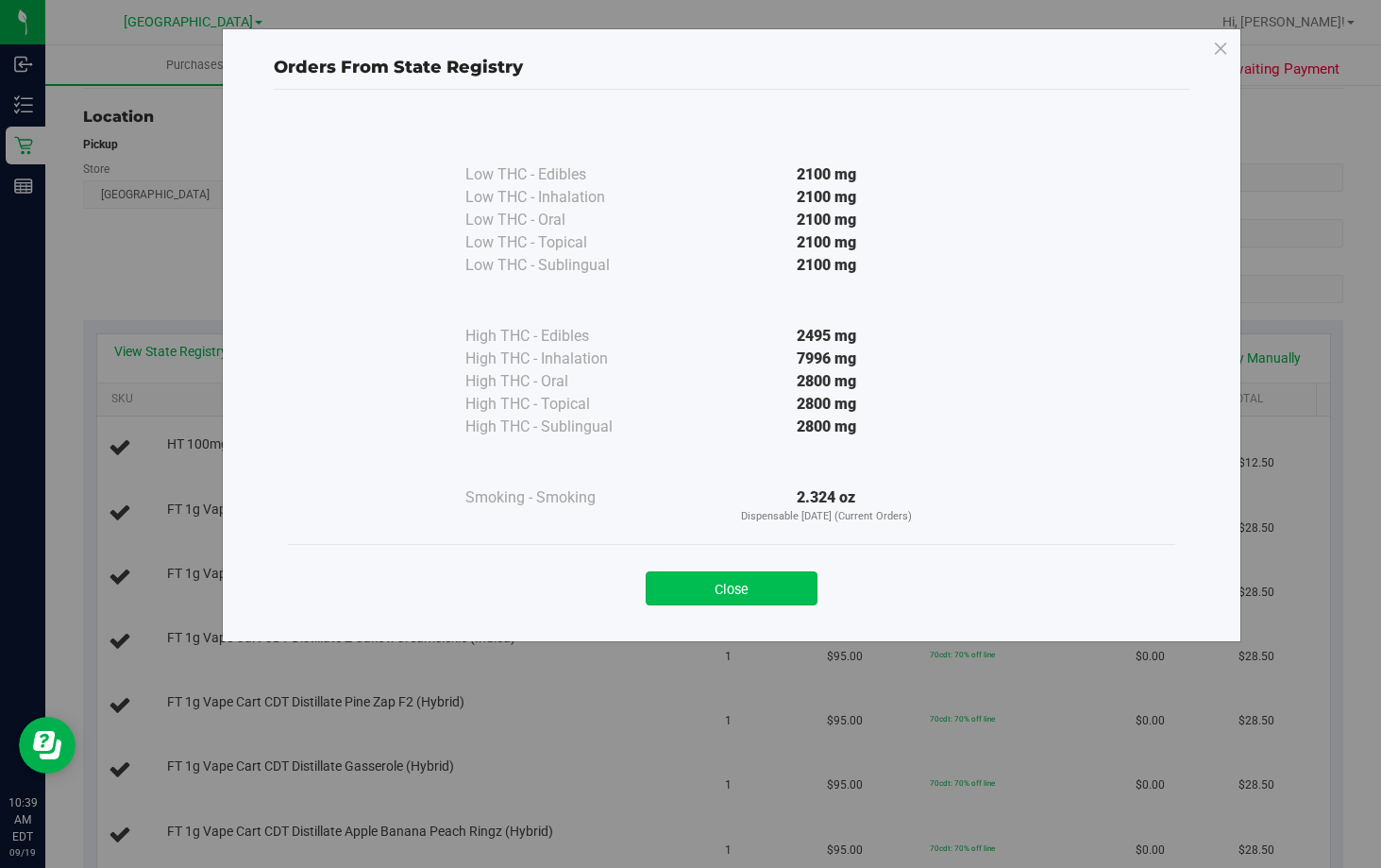
click at [722, 595] on button "Close" at bounding box center [731, 588] width 172 height 34
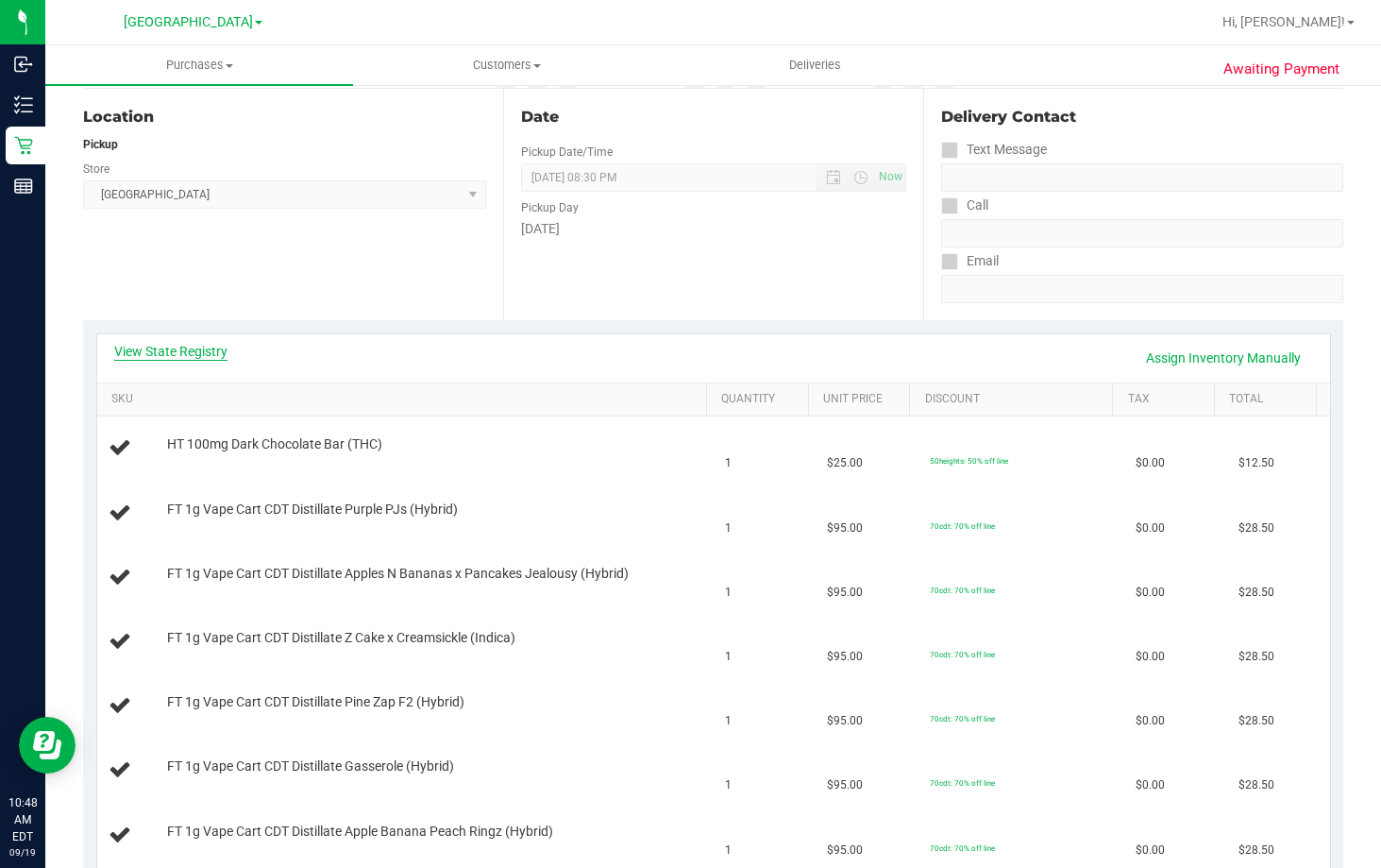
click at [202, 348] on link "View State Registry" at bounding box center [171, 351] width 113 height 19
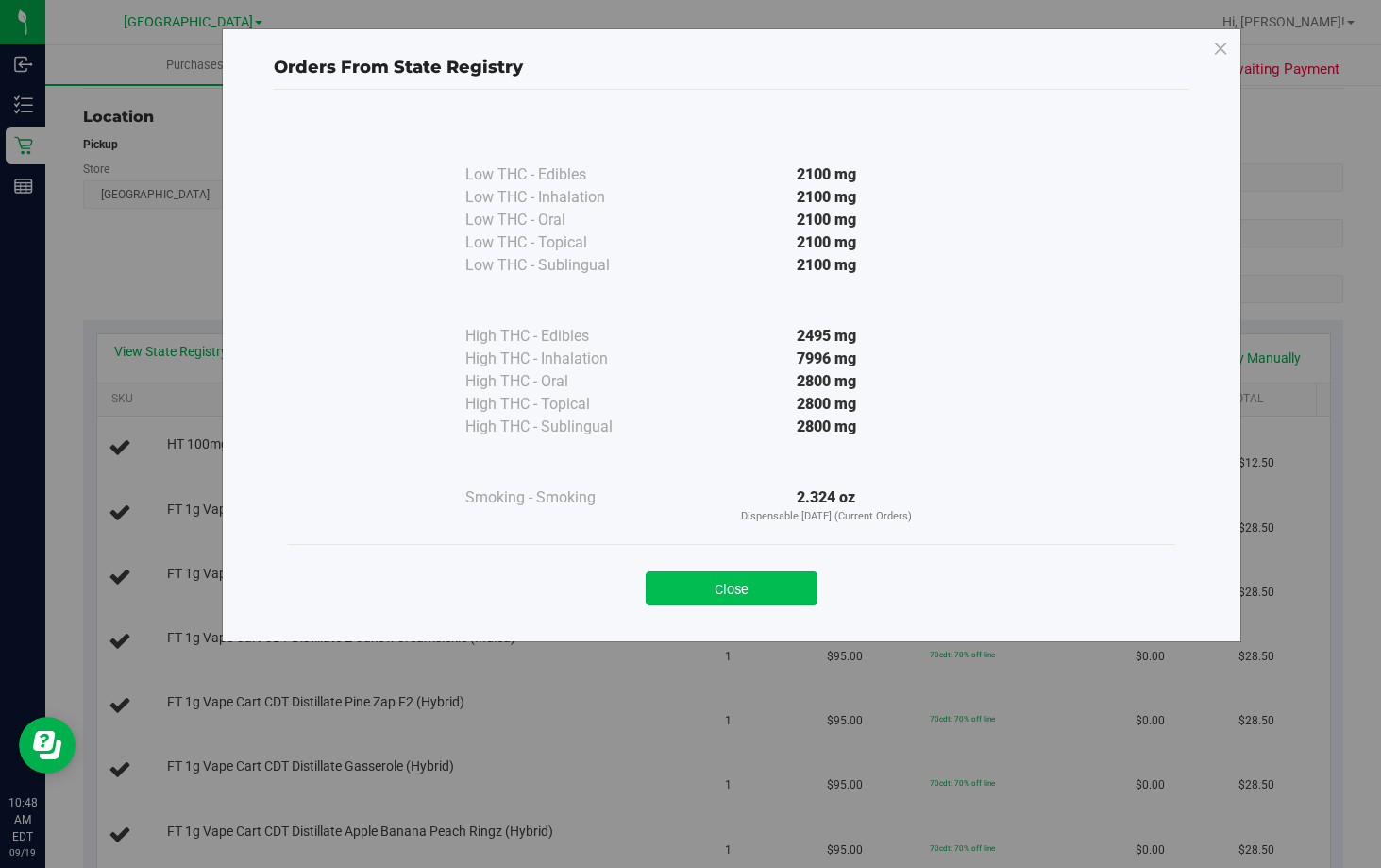
click at [758, 586] on button "Close" at bounding box center [731, 588] width 172 height 34
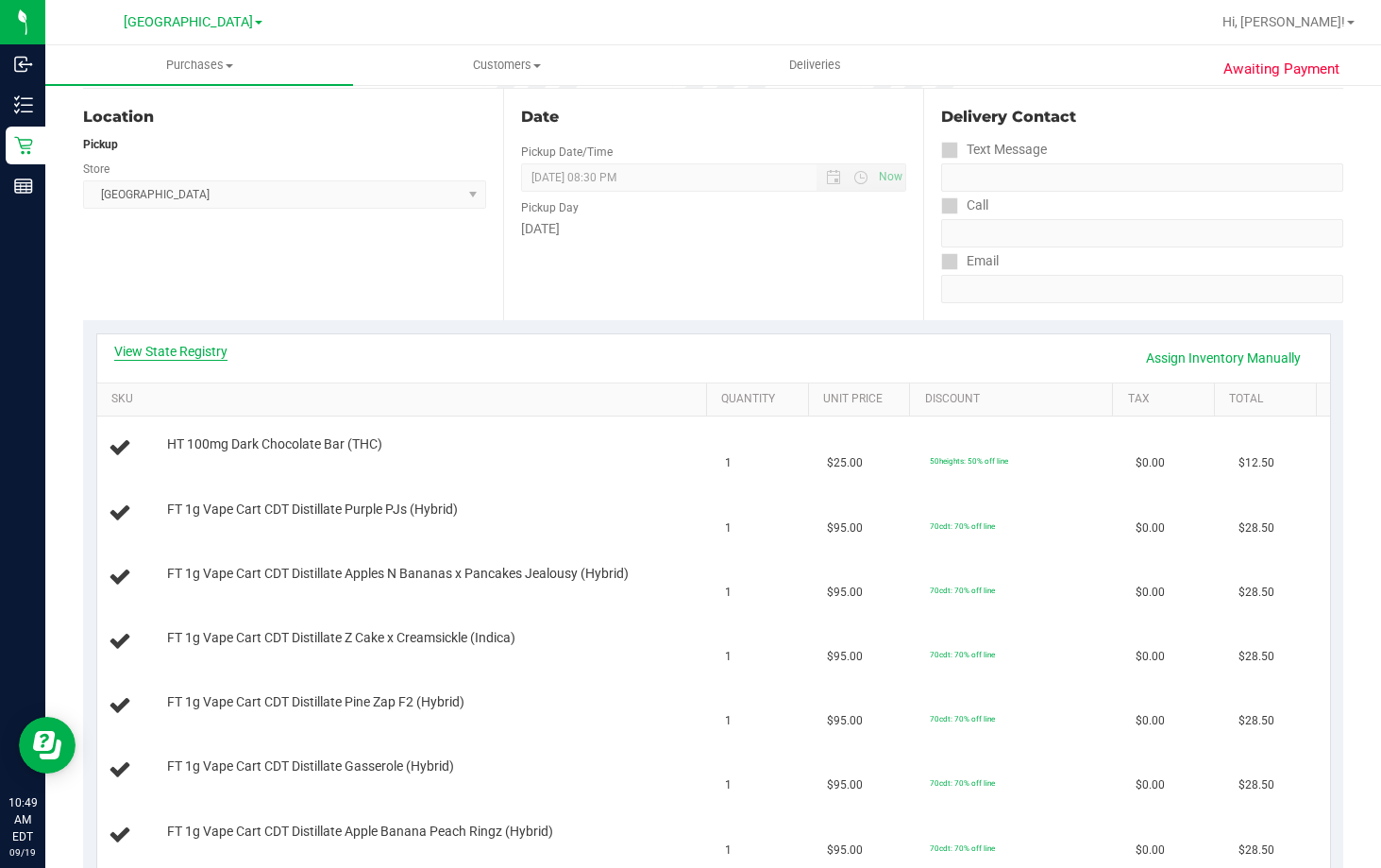
click at [175, 353] on link "View State Registry" at bounding box center [171, 351] width 113 height 19
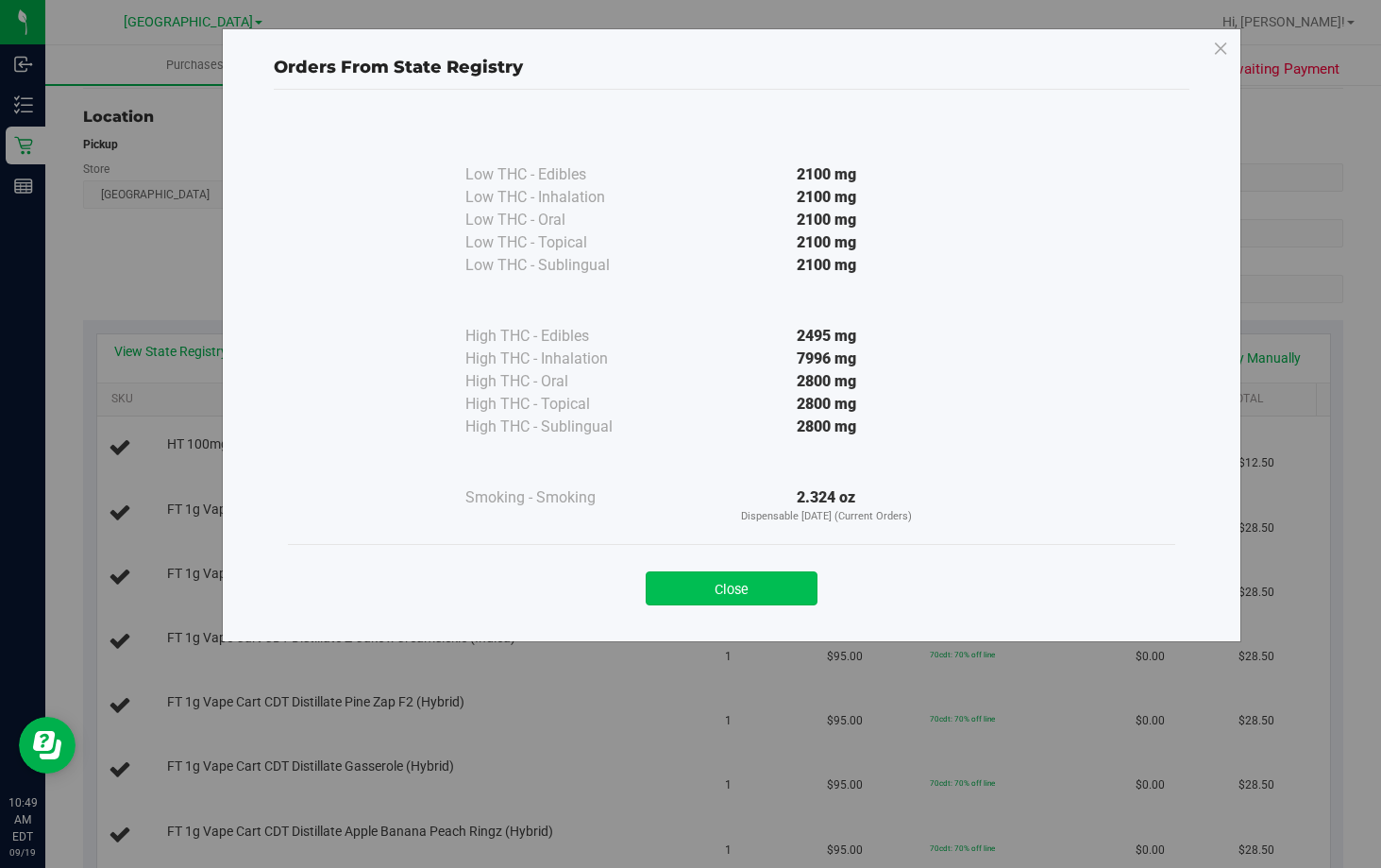
click at [758, 580] on button "Close" at bounding box center [731, 588] width 172 height 34
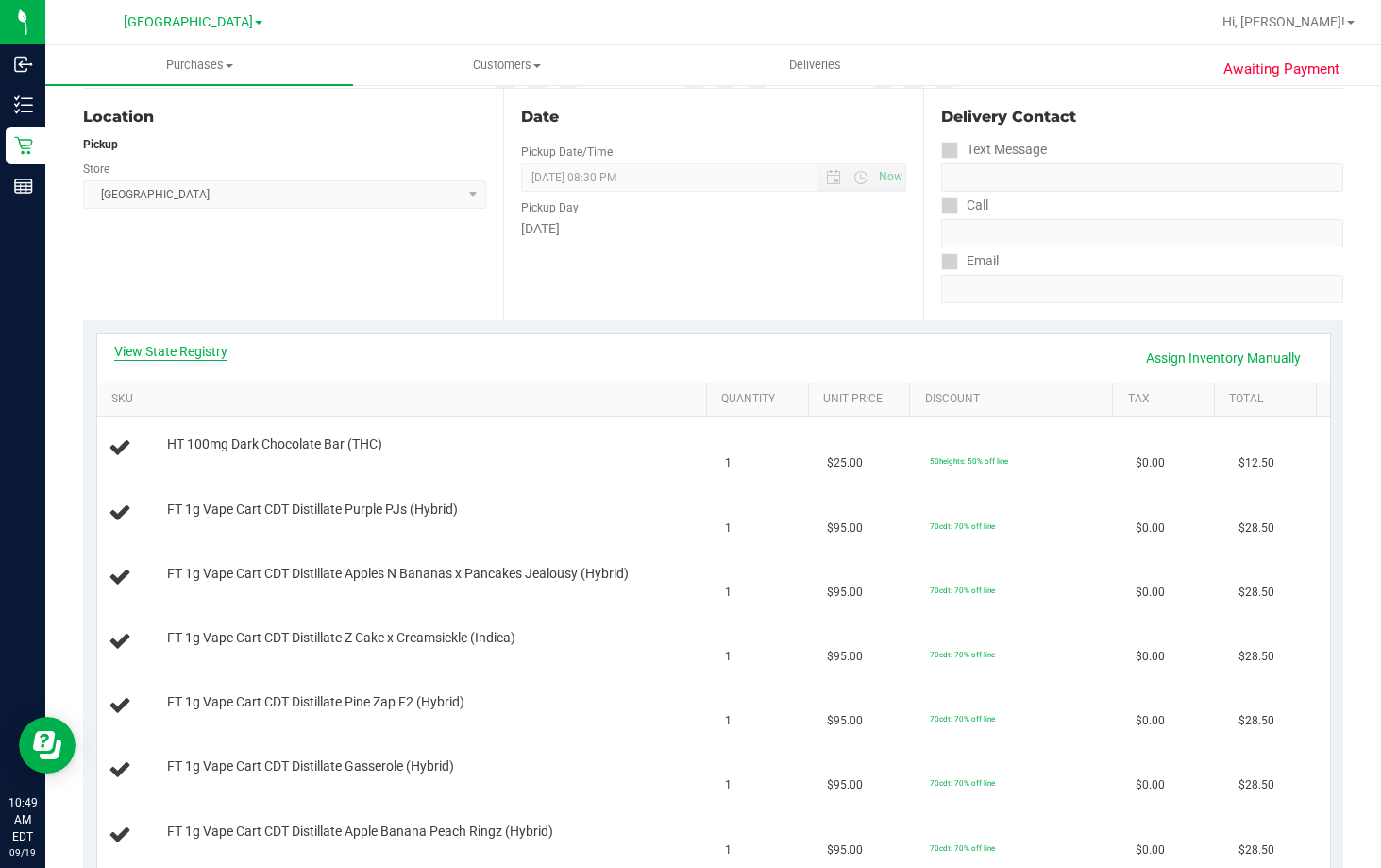
click at [216, 347] on link "View State Registry" at bounding box center [171, 351] width 113 height 19
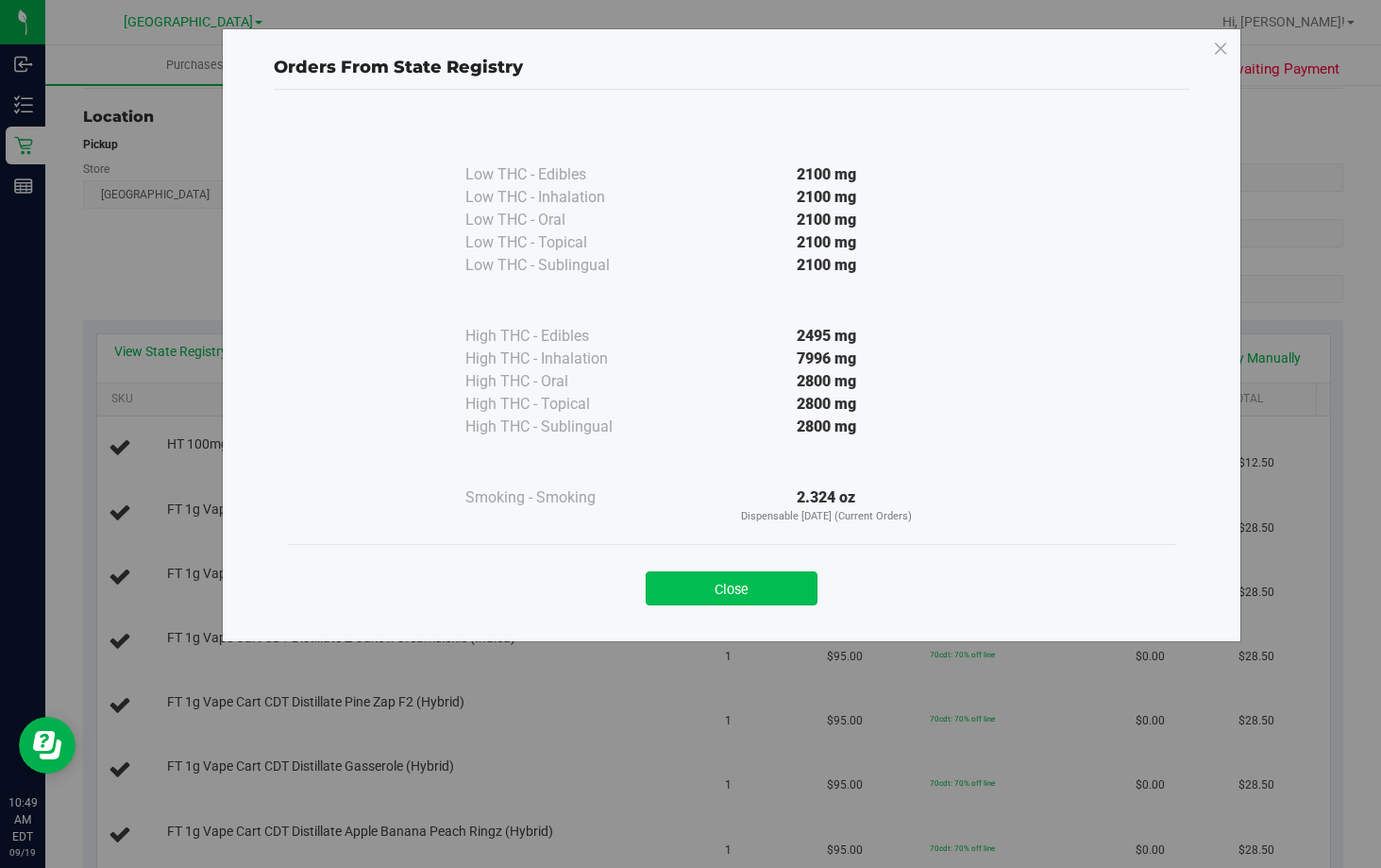
click at [739, 581] on button "Close" at bounding box center [731, 588] width 172 height 34
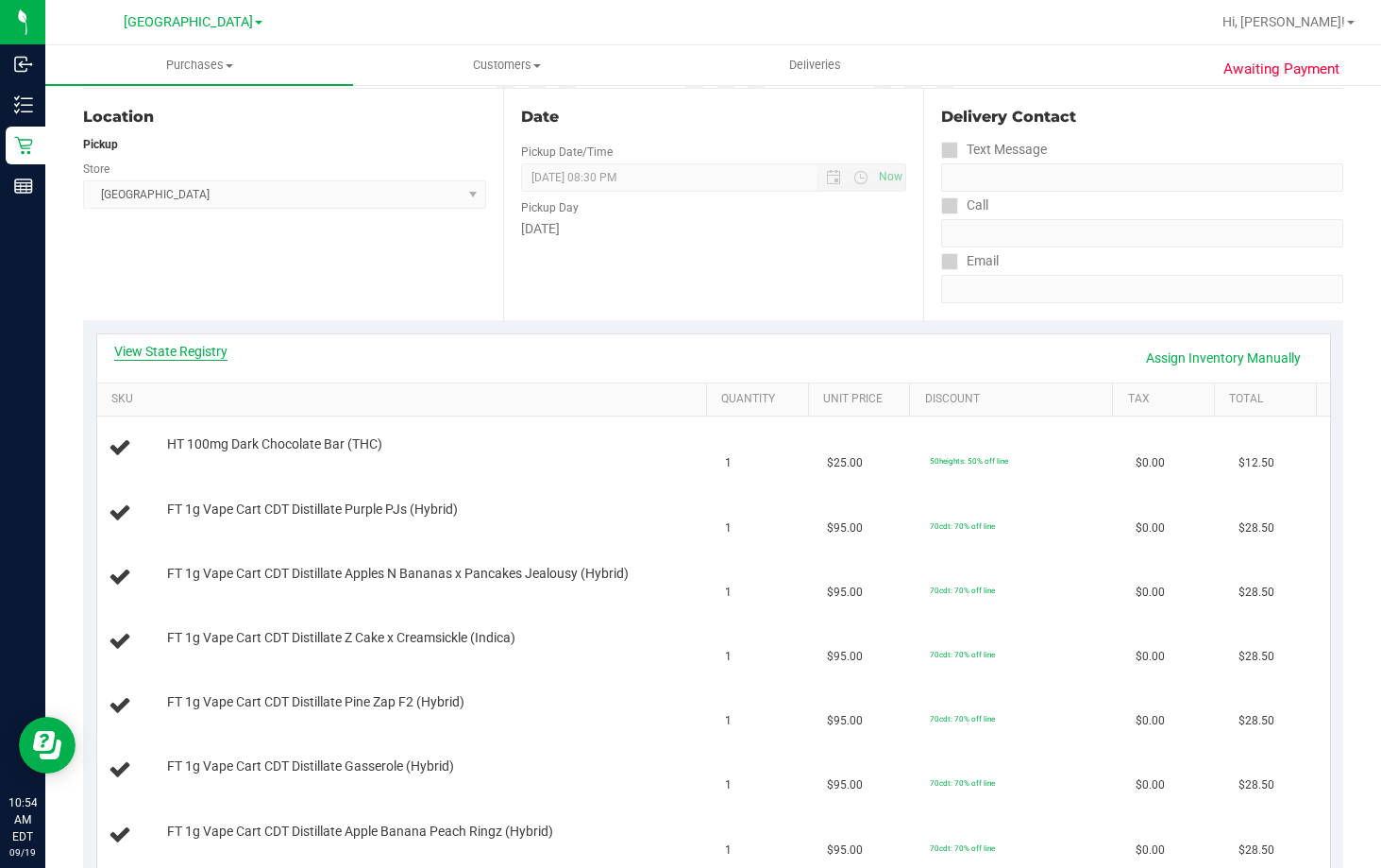
click at [184, 357] on link "View State Registry" at bounding box center [171, 351] width 113 height 19
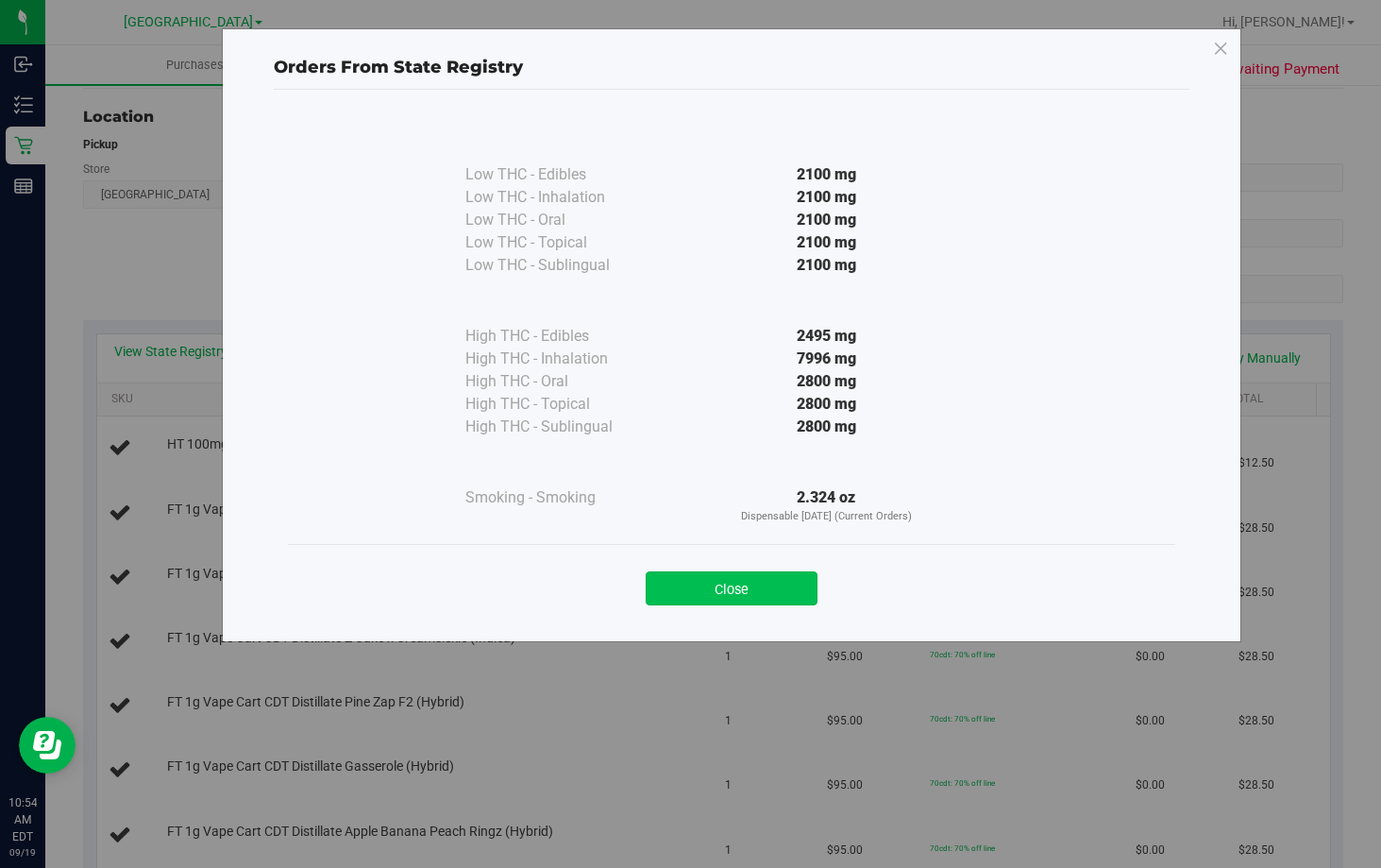
click at [728, 578] on button "Close" at bounding box center [731, 588] width 172 height 34
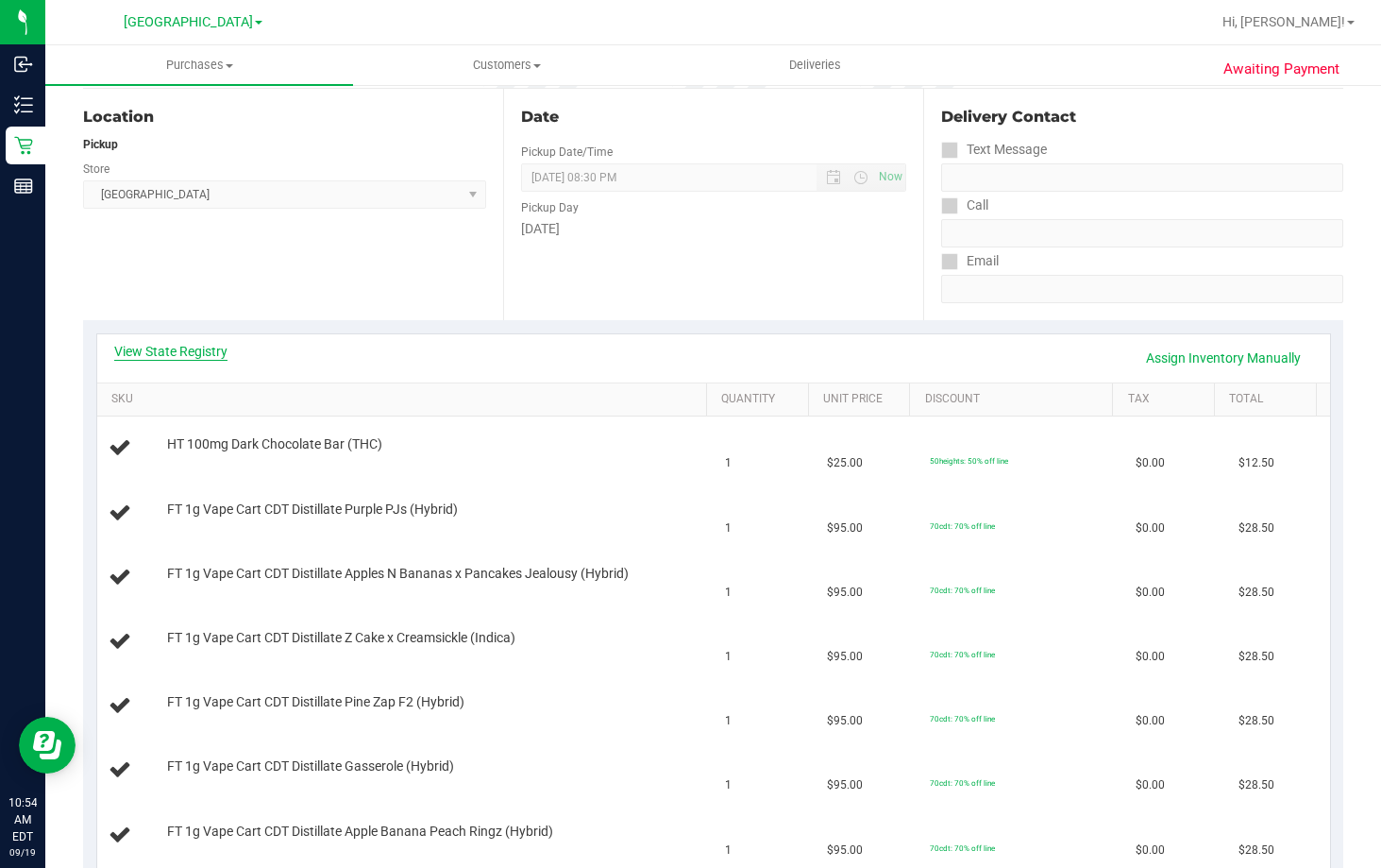
click at [205, 358] on link "View State Registry" at bounding box center [171, 351] width 113 height 19
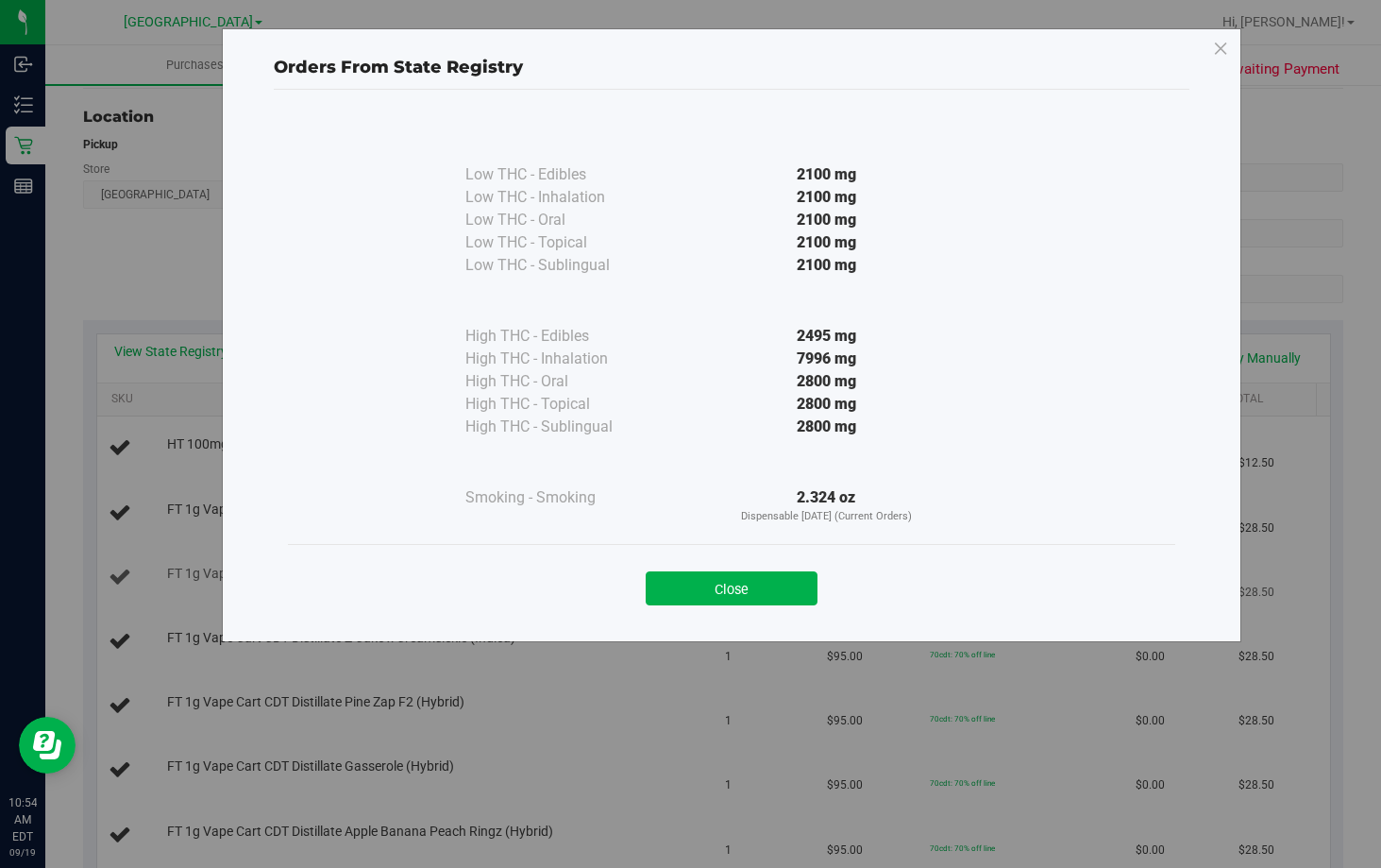
drag, startPoint x: 737, startPoint y: 590, endPoint x: 692, endPoint y: 552, distance: 58.9
click at [735, 589] on button "Close" at bounding box center [731, 588] width 172 height 34
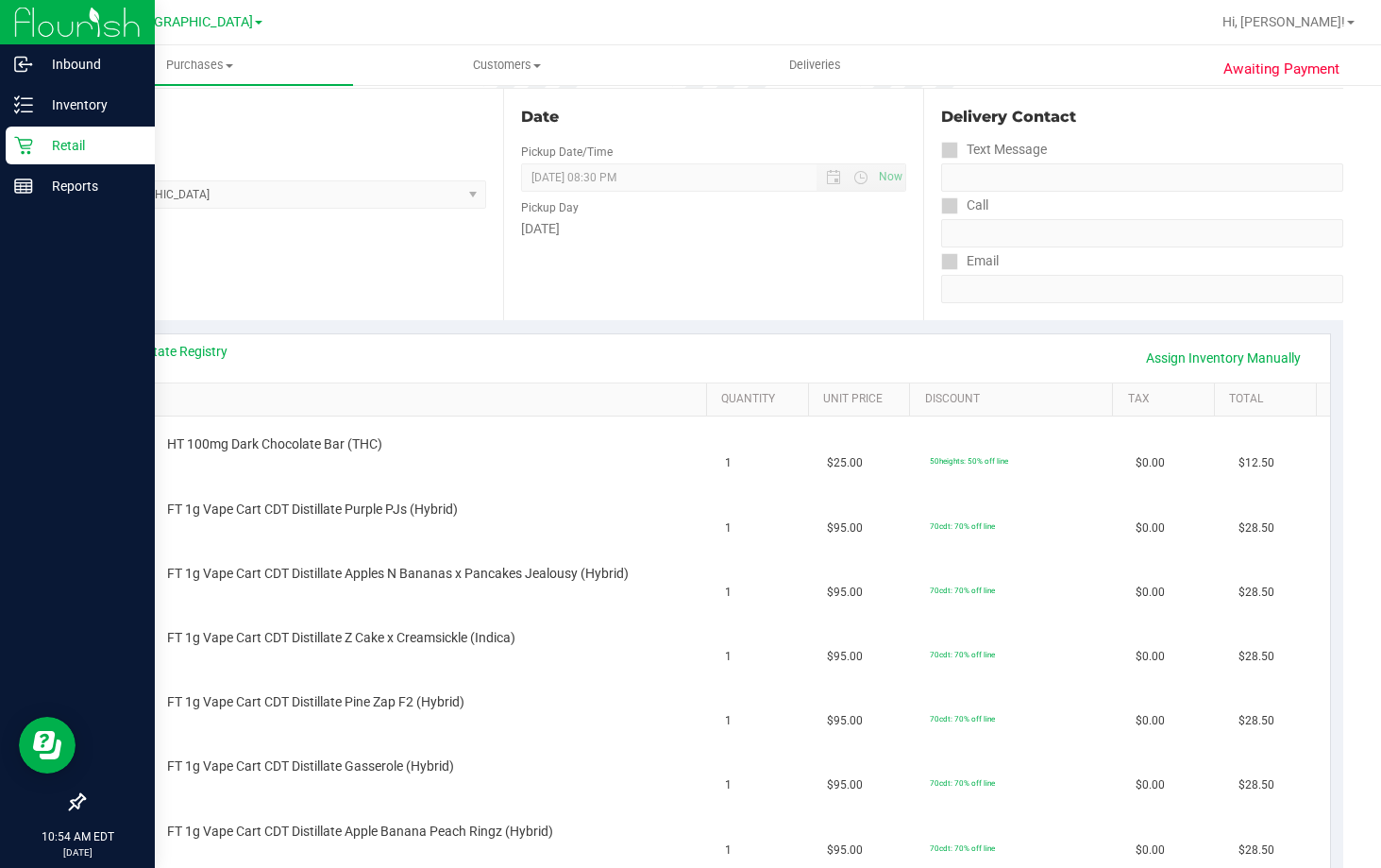
click at [77, 146] on p "Retail" at bounding box center [89, 145] width 113 height 23
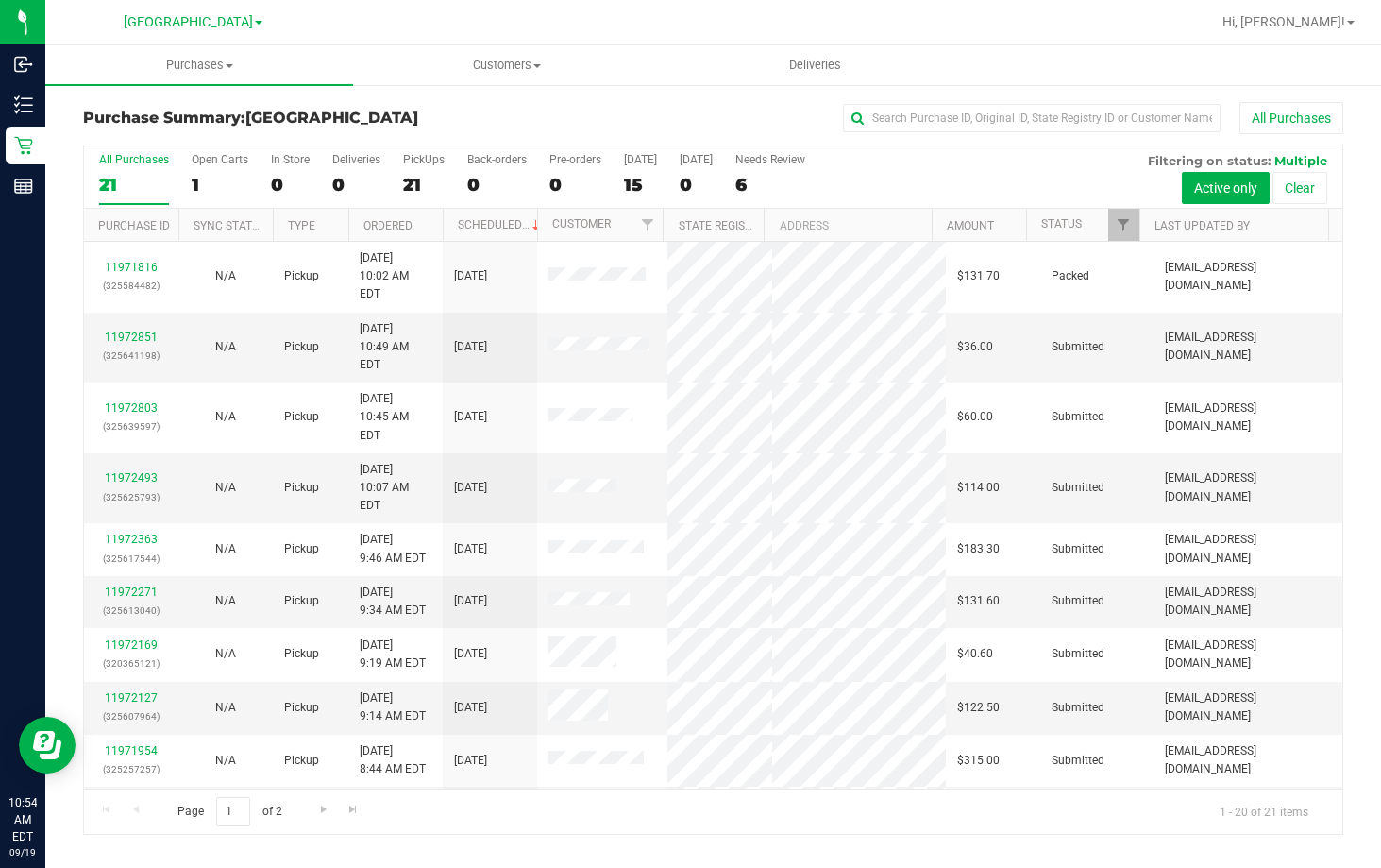
click at [582, 126] on div "All Purchases" at bounding box center [923, 118] width 840 height 32
click at [664, 122] on div "All Purchases" at bounding box center [923, 118] width 840 height 32
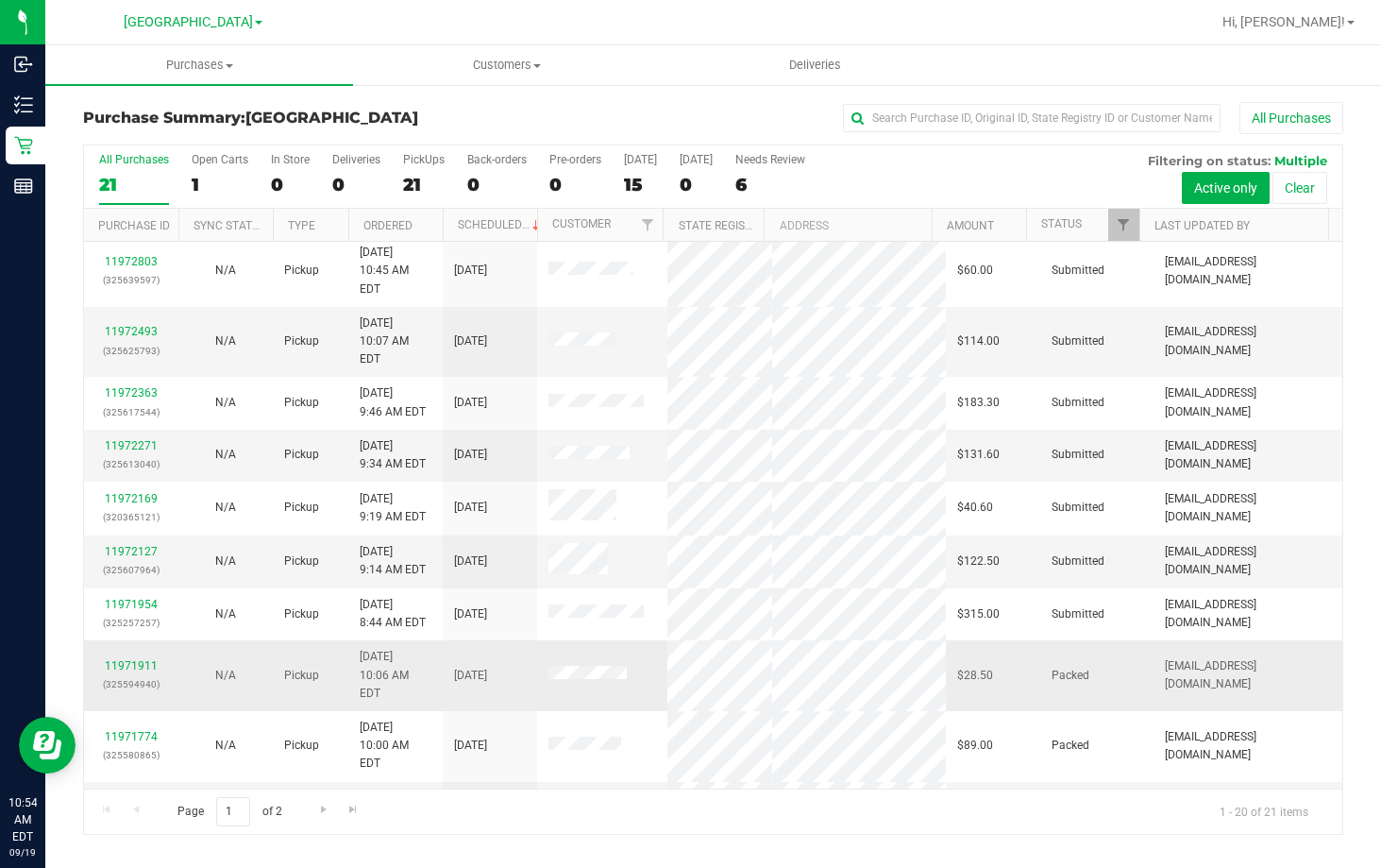
scroll to position [378, 0]
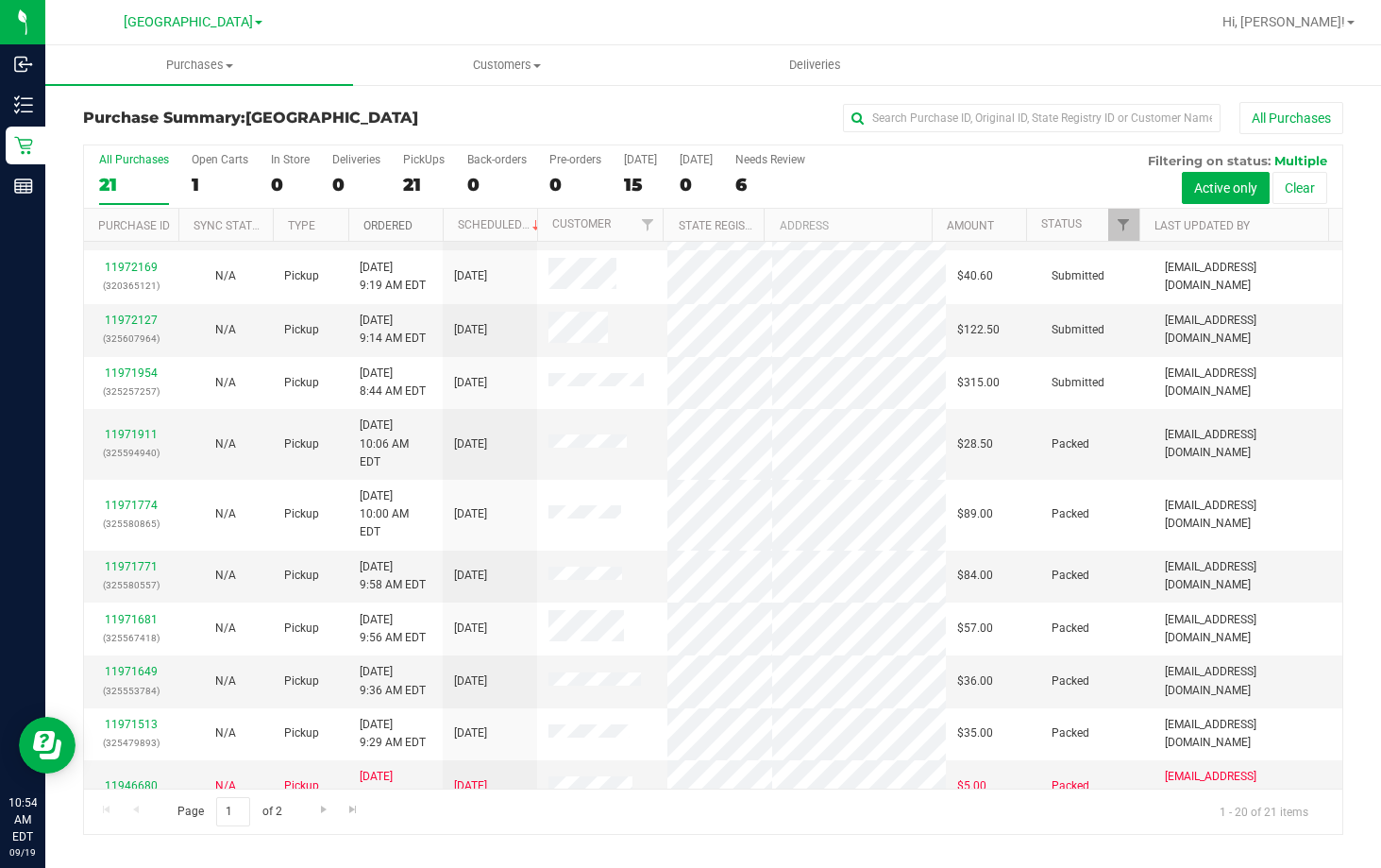
click at [388, 223] on link "Ordered" at bounding box center [388, 225] width 49 height 13
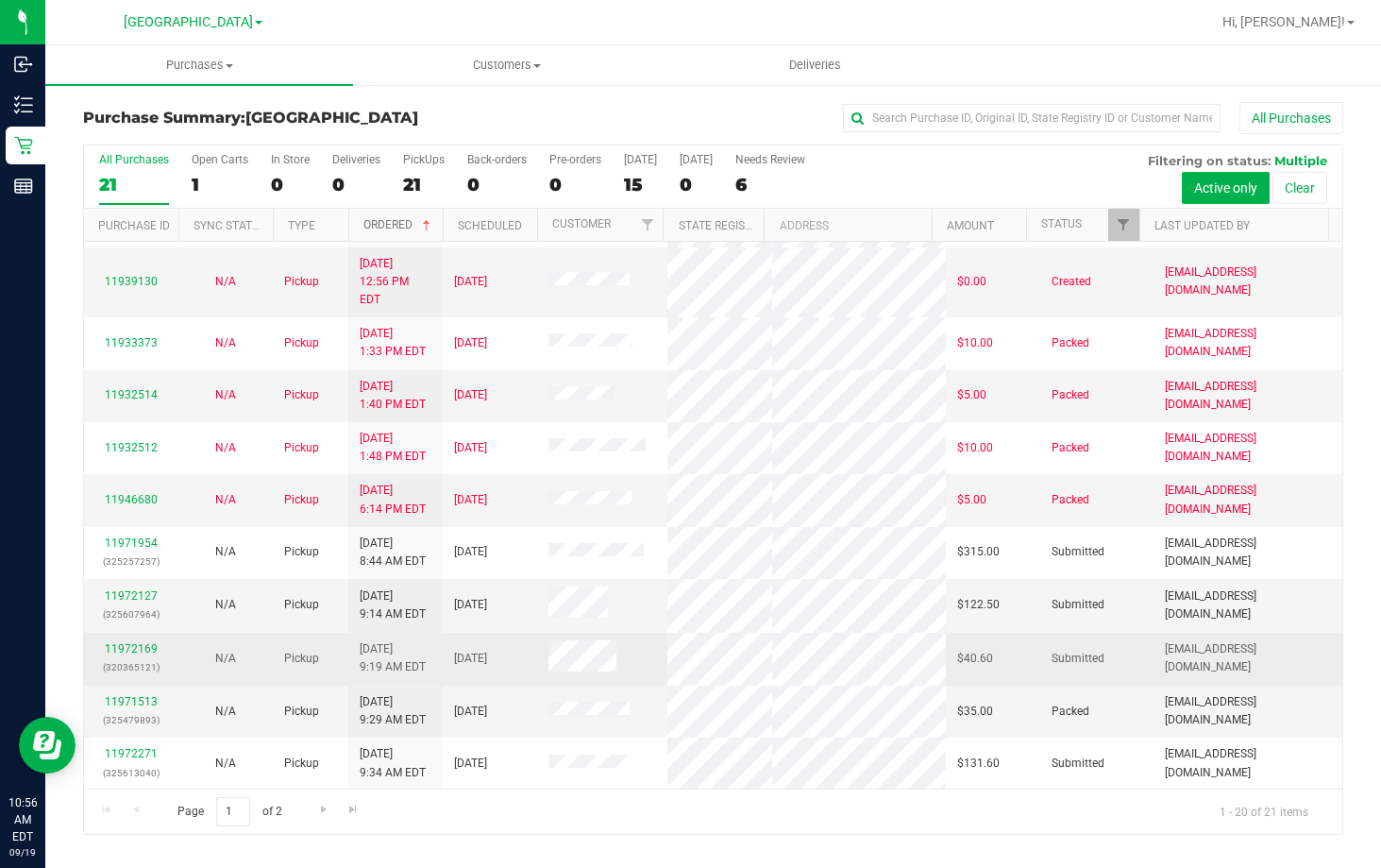
scroll to position [283, 0]
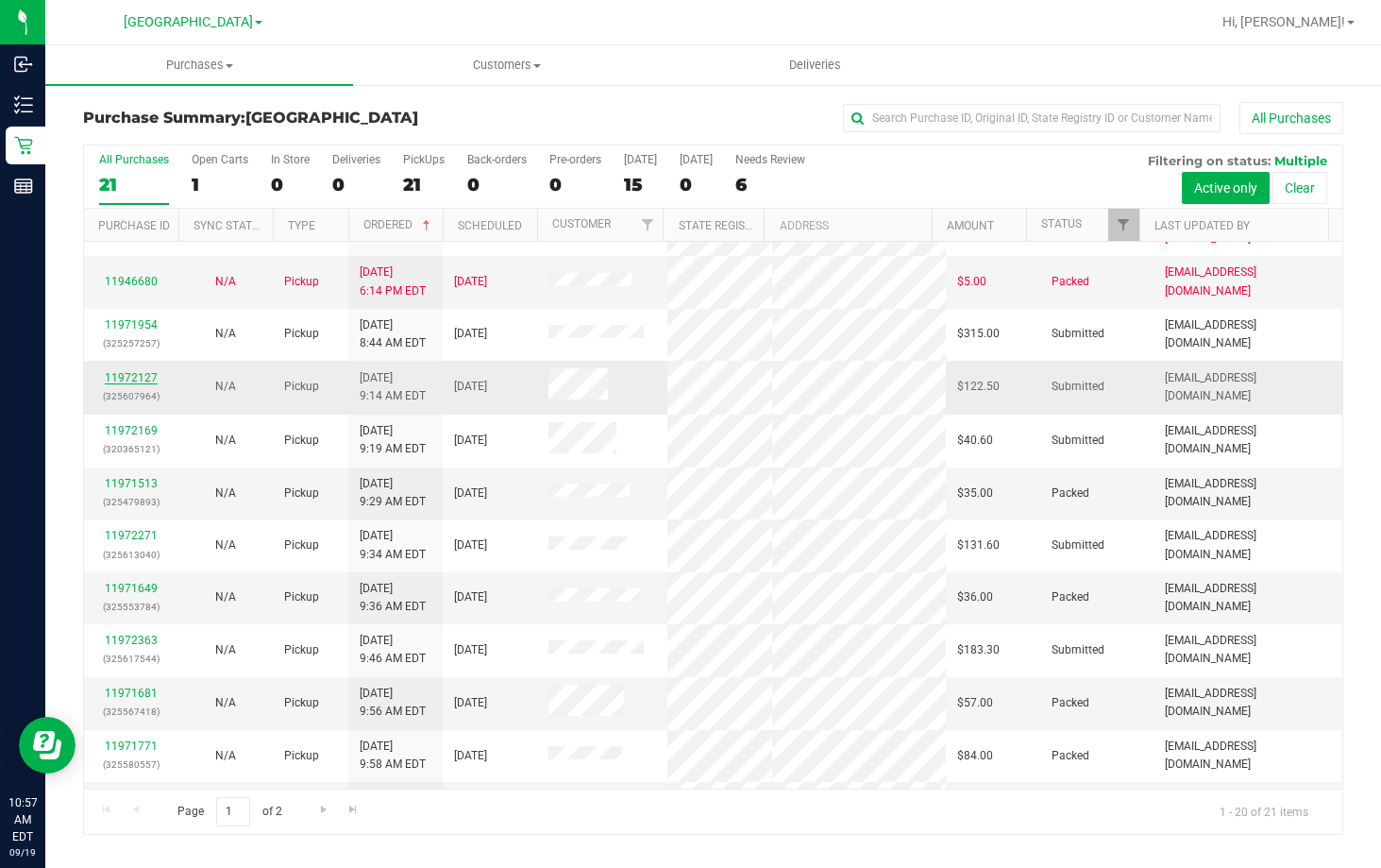
click at [136, 371] on link "11972127" at bounding box center [130, 377] width 53 height 13
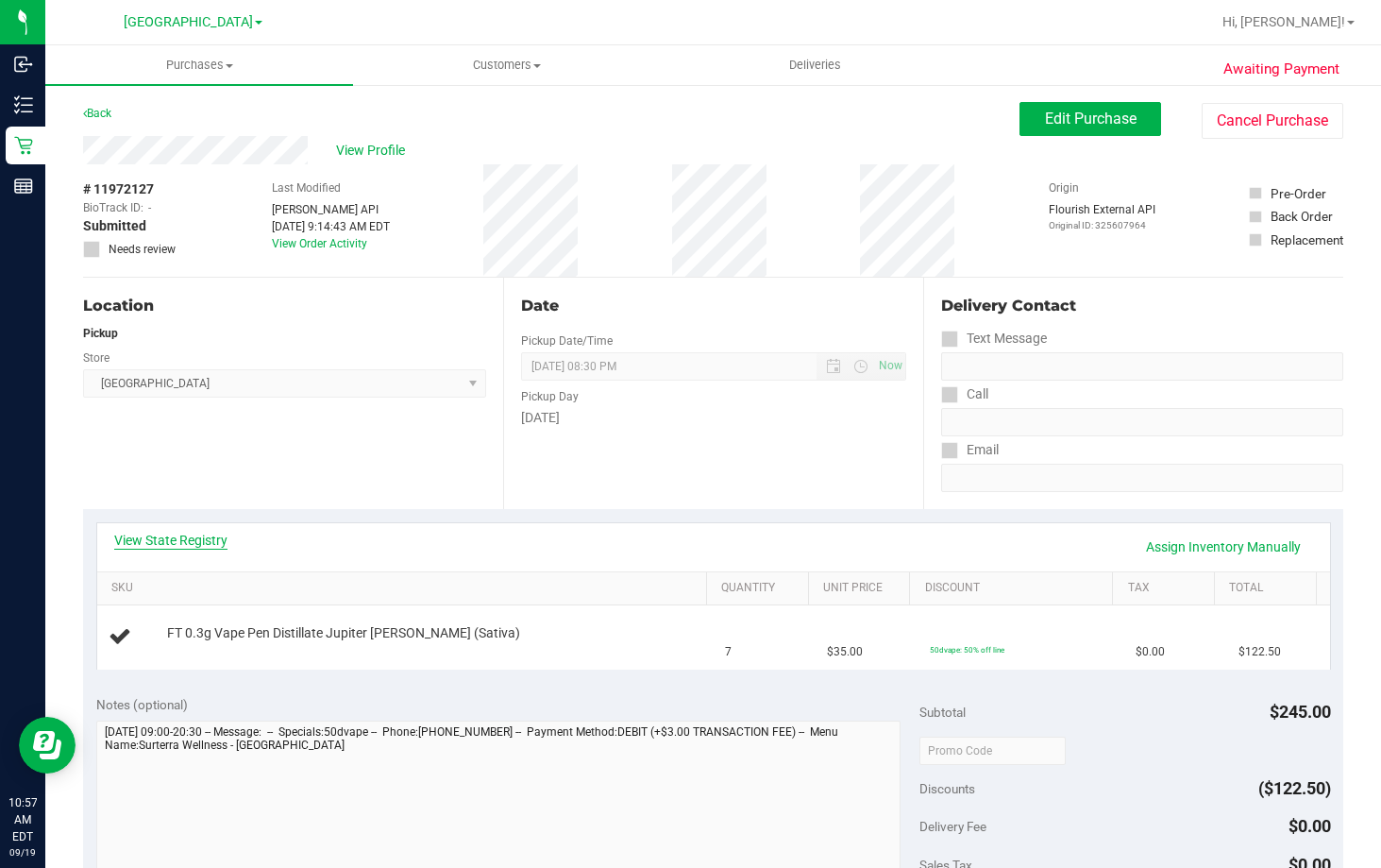
click at [147, 541] on link "View State Registry" at bounding box center [171, 540] width 113 height 19
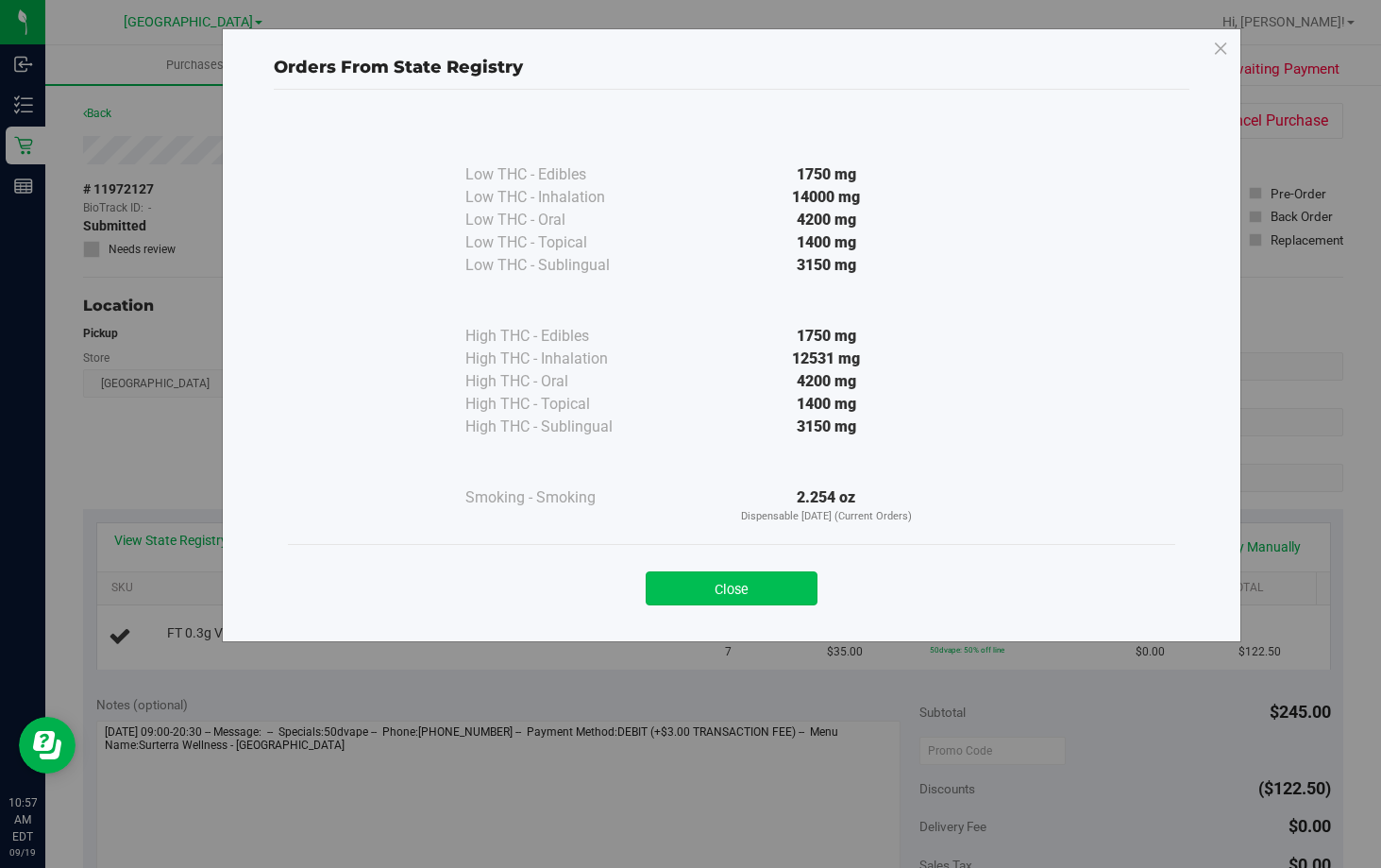
click at [730, 597] on button "Close" at bounding box center [731, 588] width 172 height 34
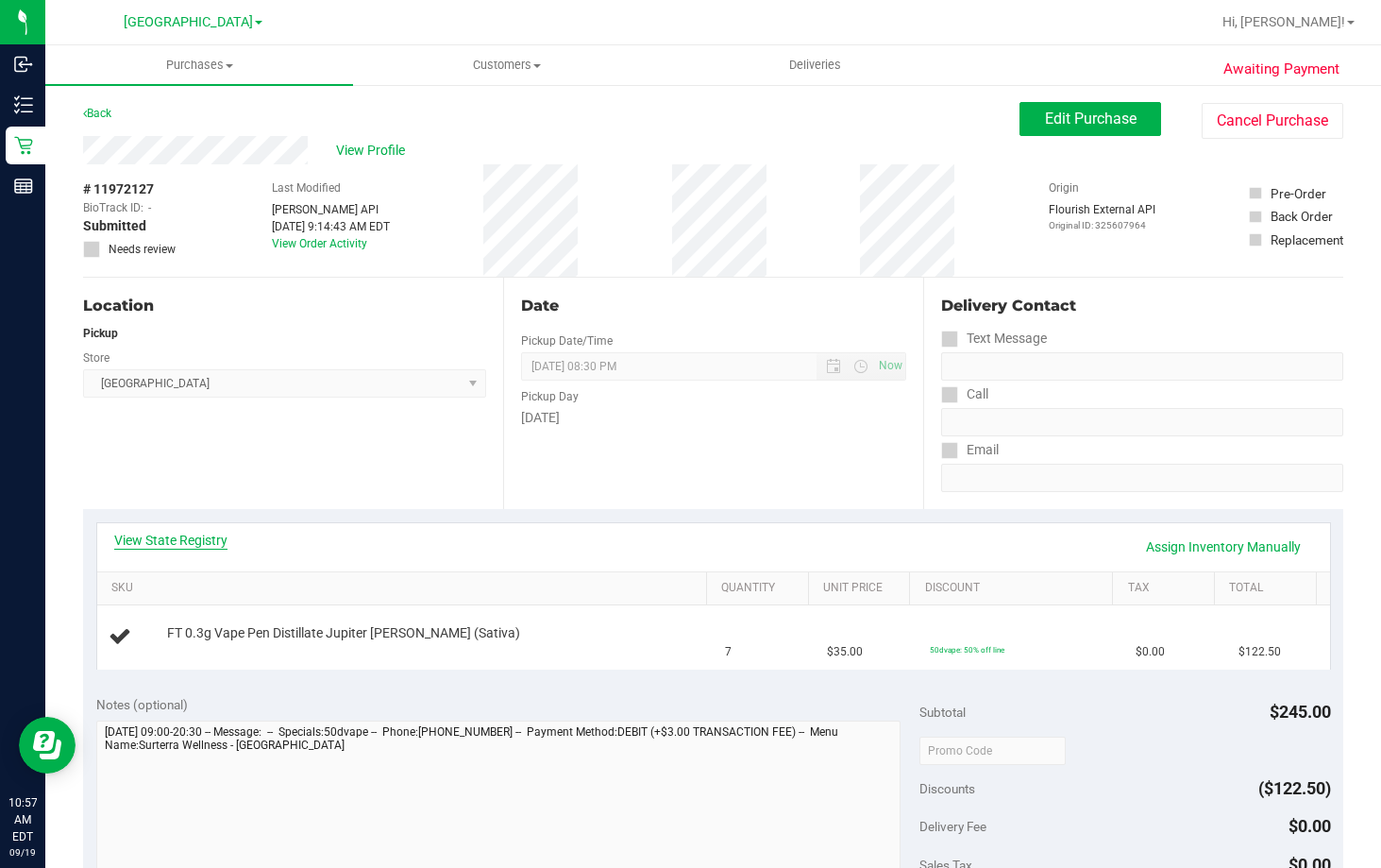
click at [195, 534] on link "View State Registry" at bounding box center [171, 540] width 113 height 19
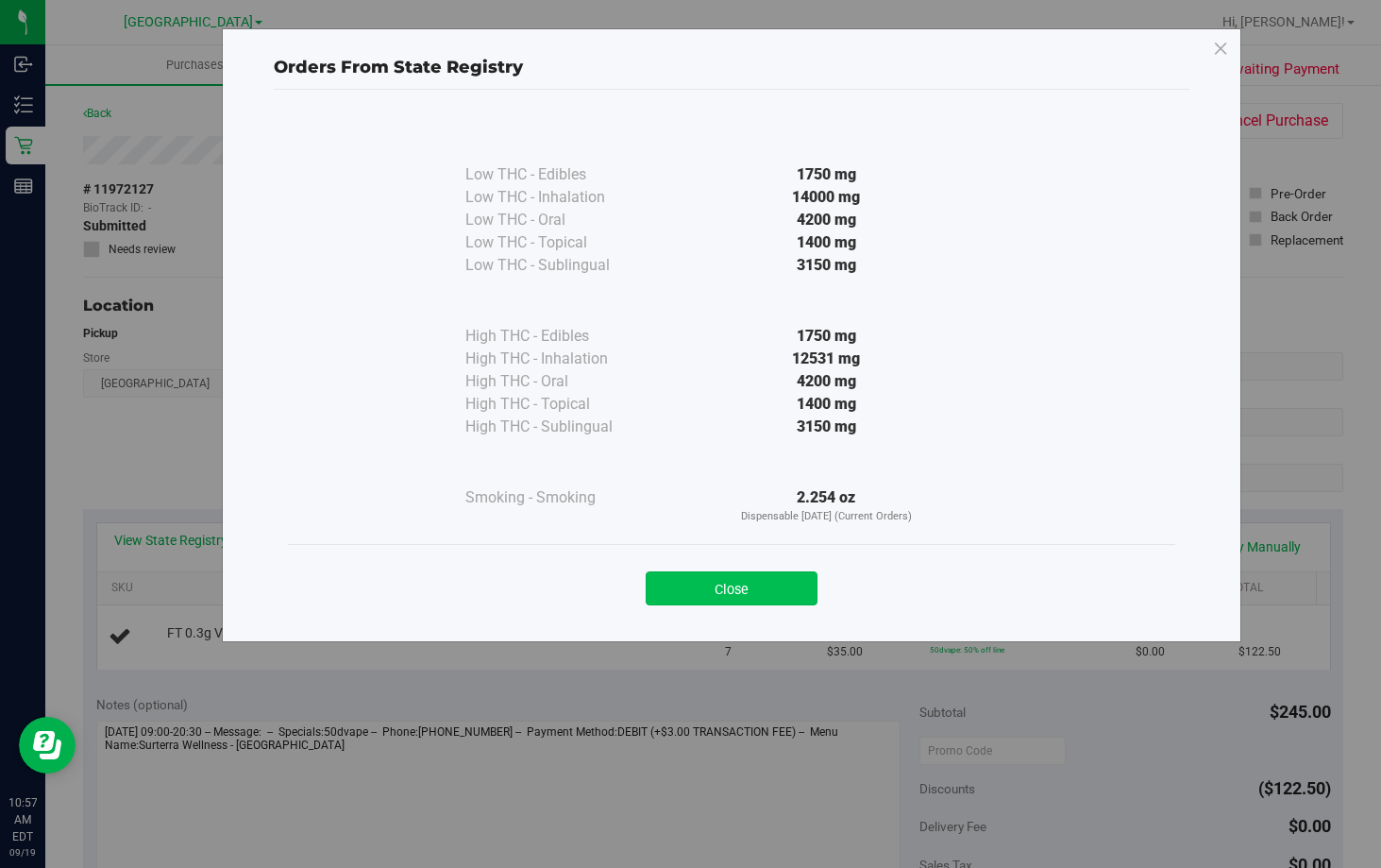
click at [752, 589] on button "Close" at bounding box center [731, 588] width 172 height 34
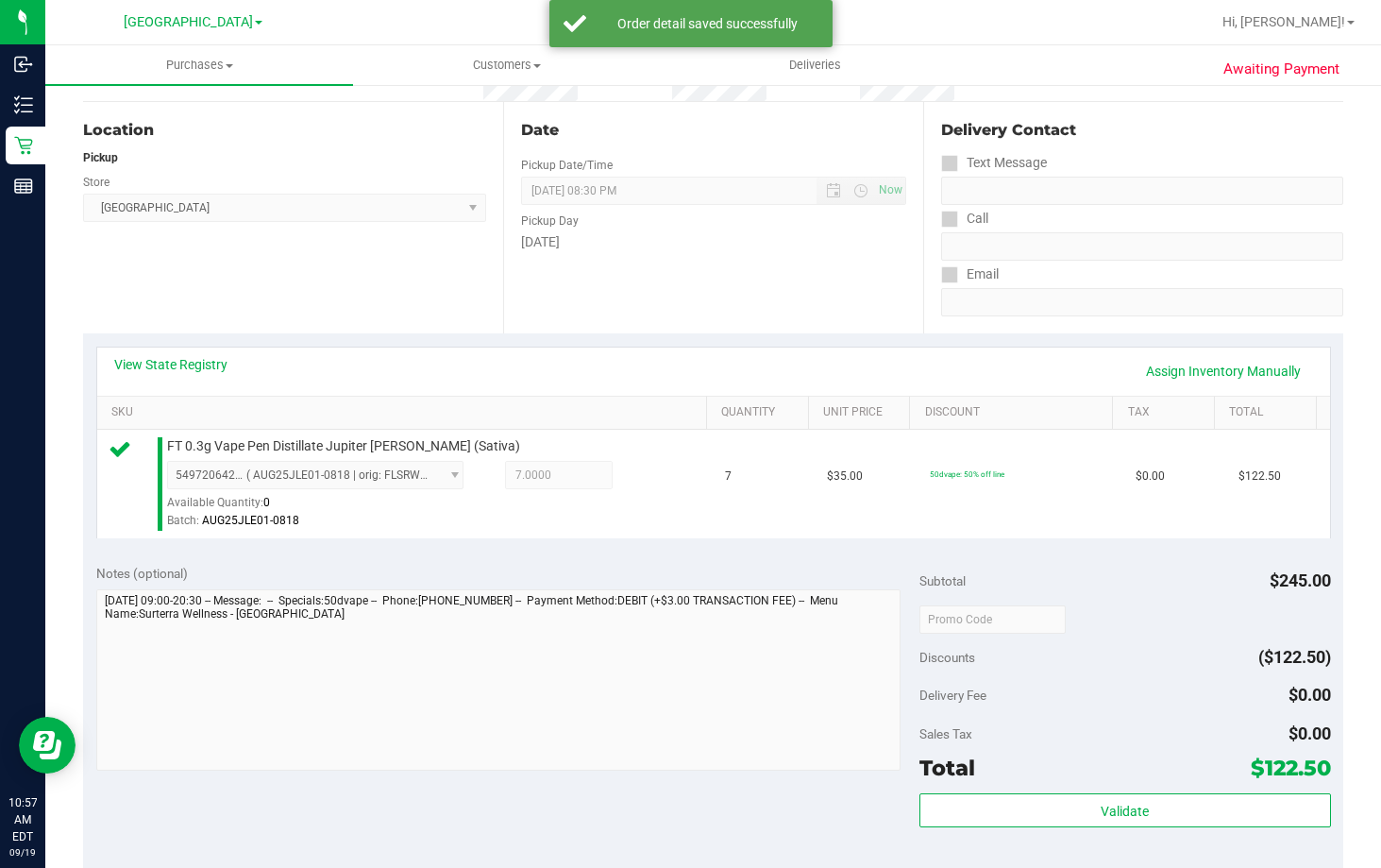
scroll to position [378, 0]
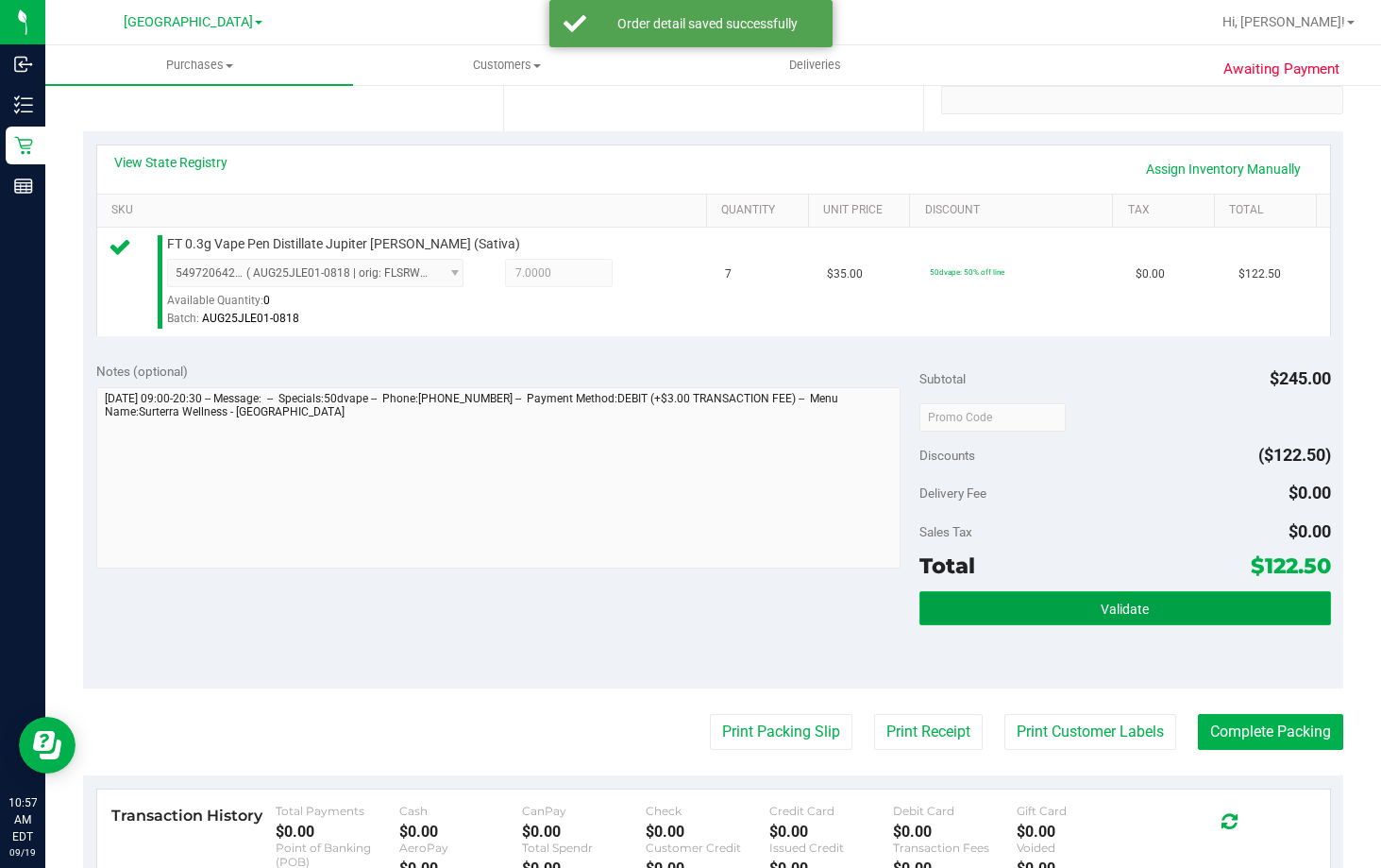
click at [1119, 604] on span "Validate" at bounding box center [1124, 608] width 48 height 15
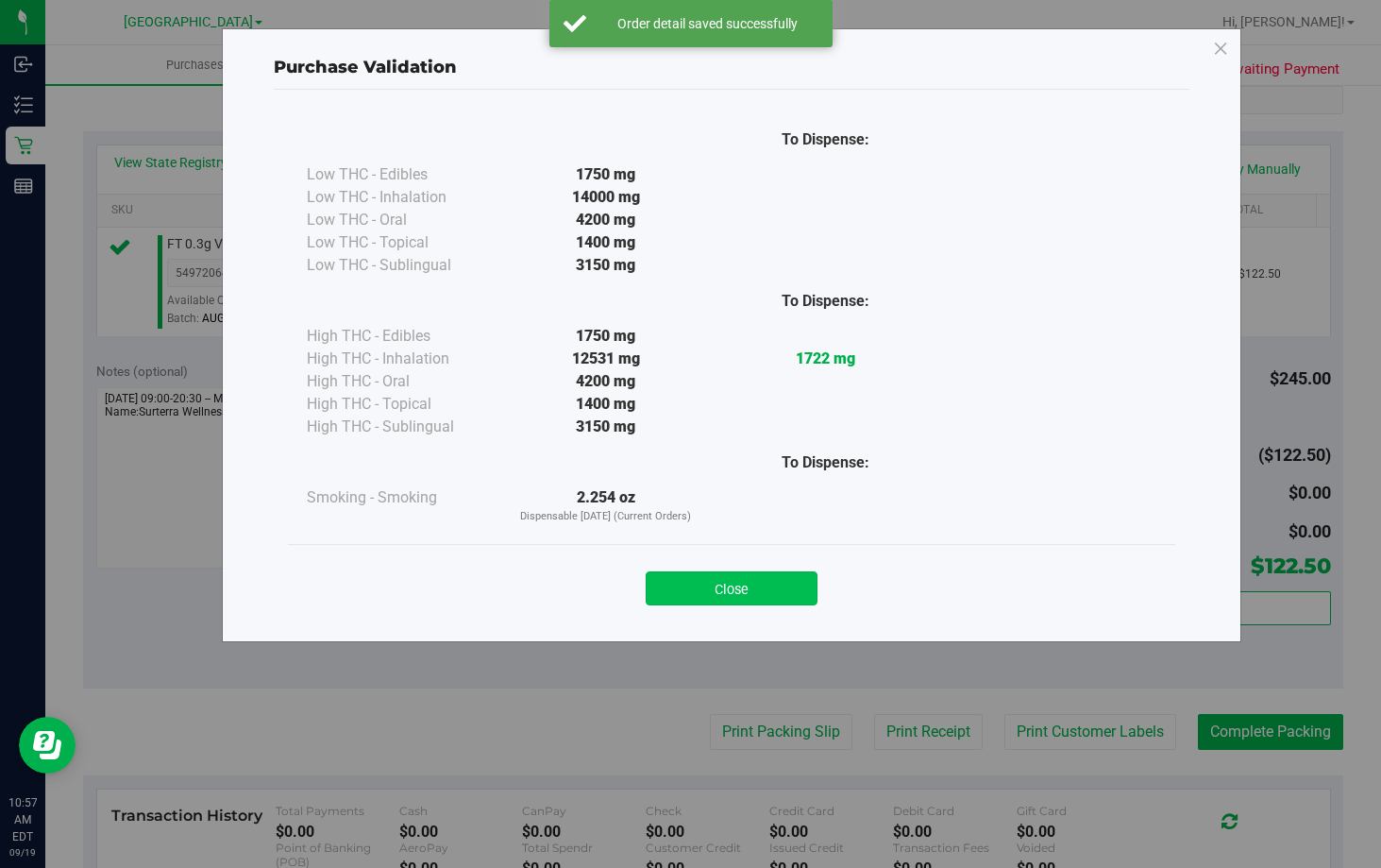
click at [767, 580] on button "Close" at bounding box center [731, 588] width 172 height 34
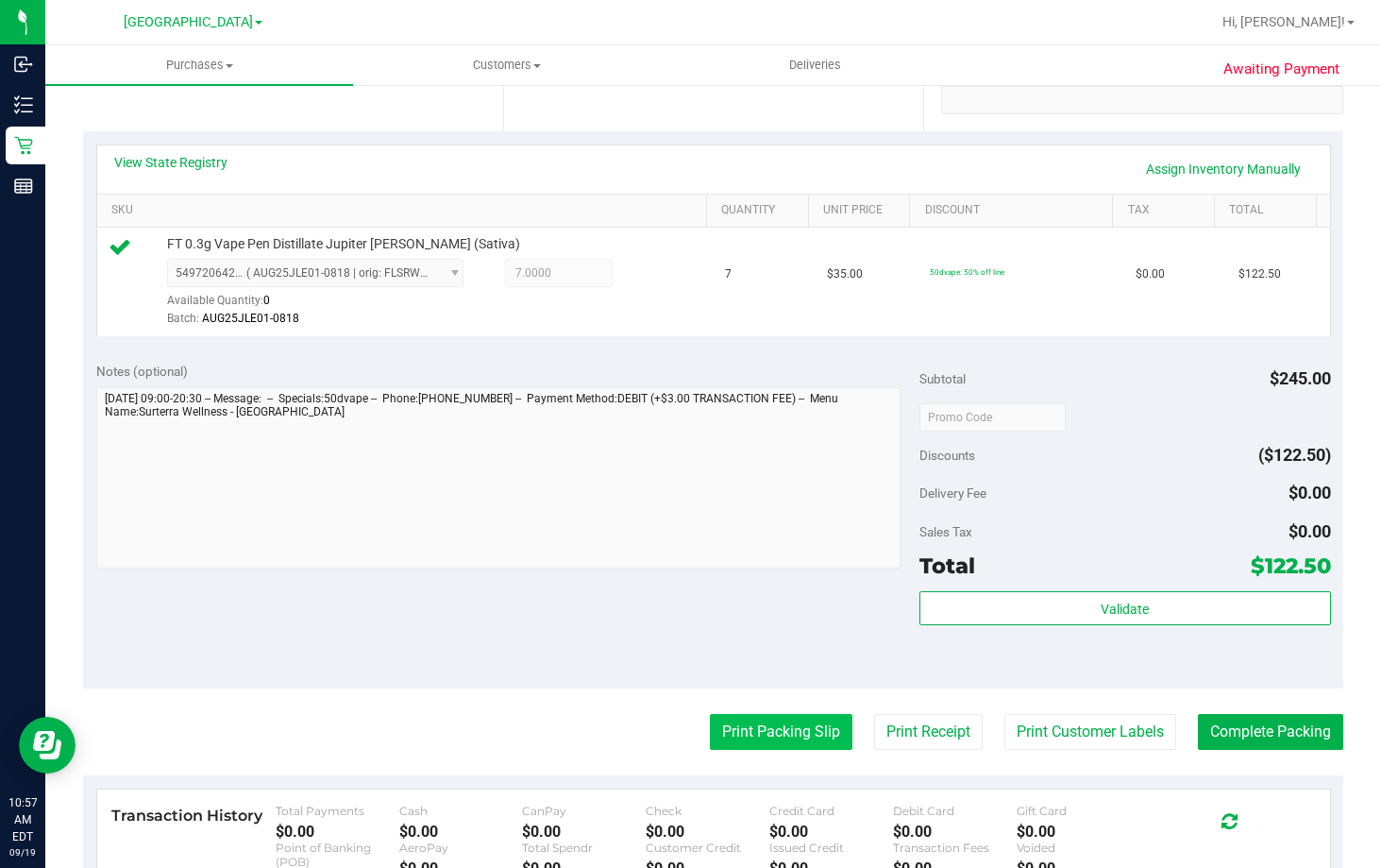
click at [772, 731] on button "Print Packing Slip" at bounding box center [780, 732] width 142 height 36
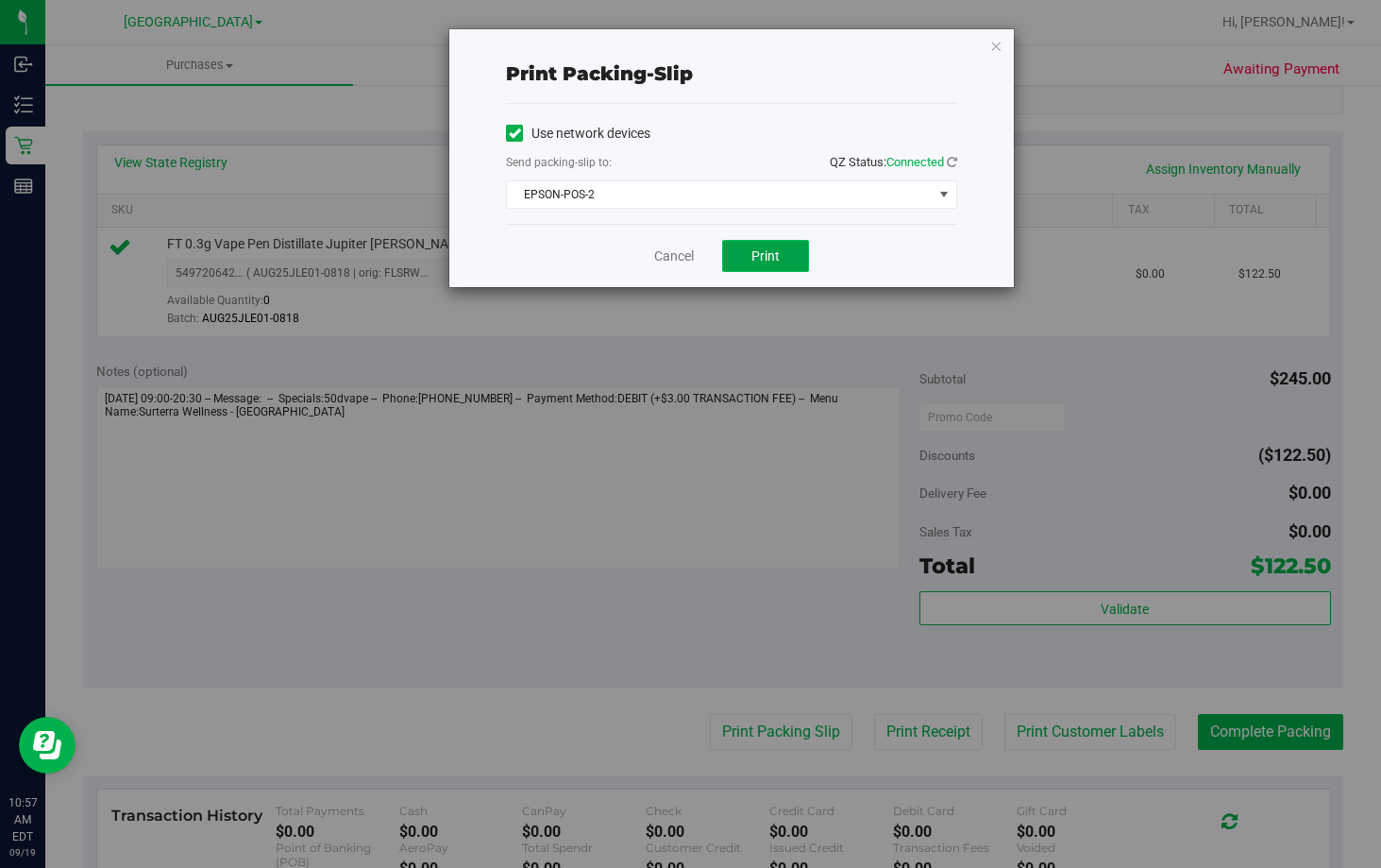
click at [764, 254] on span "Print" at bounding box center [766, 256] width 28 height 15
click at [676, 254] on link "Cancel" at bounding box center [674, 257] width 40 height 20
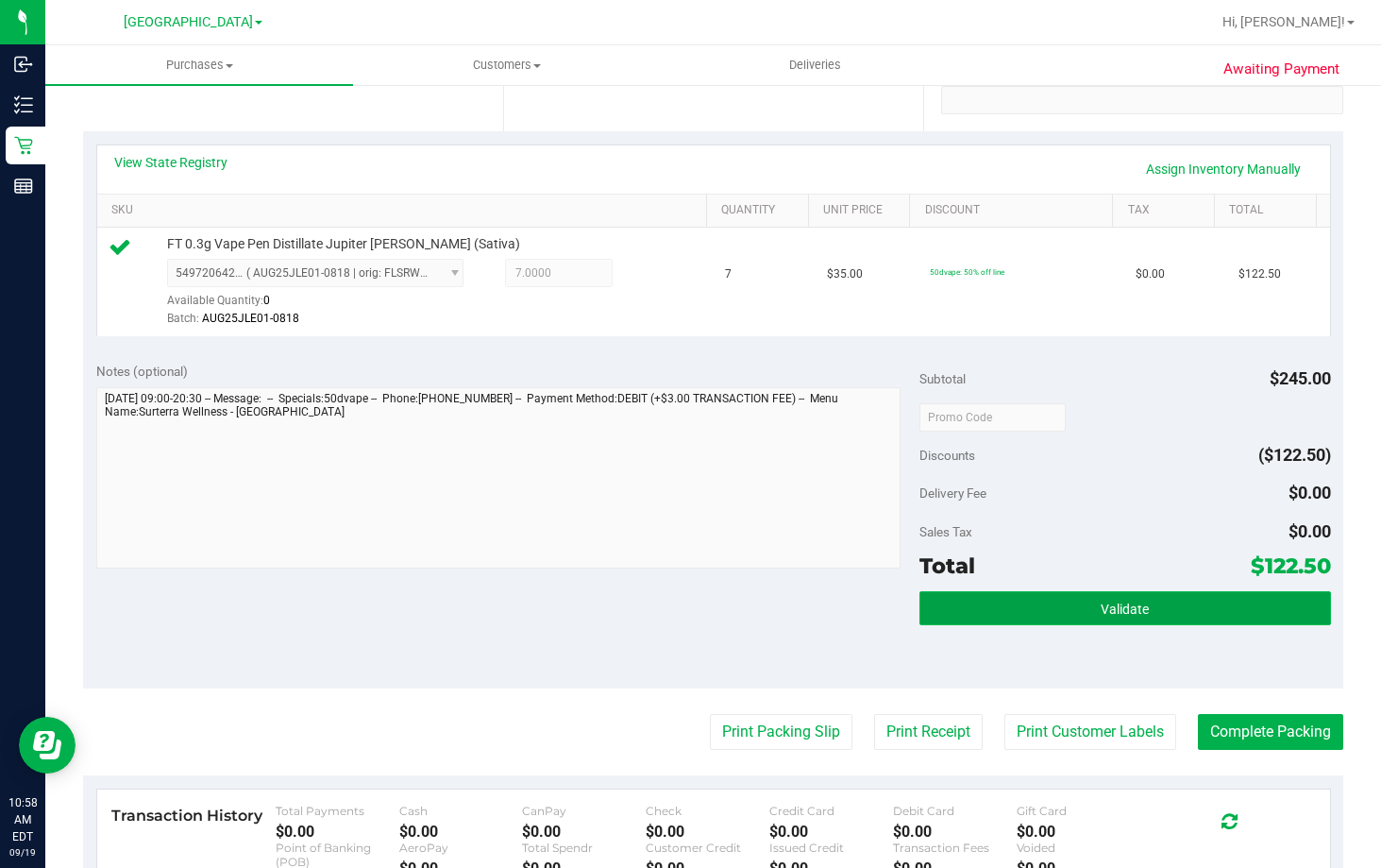
click at [1185, 613] on button "Validate" at bounding box center [1125, 608] width 412 height 34
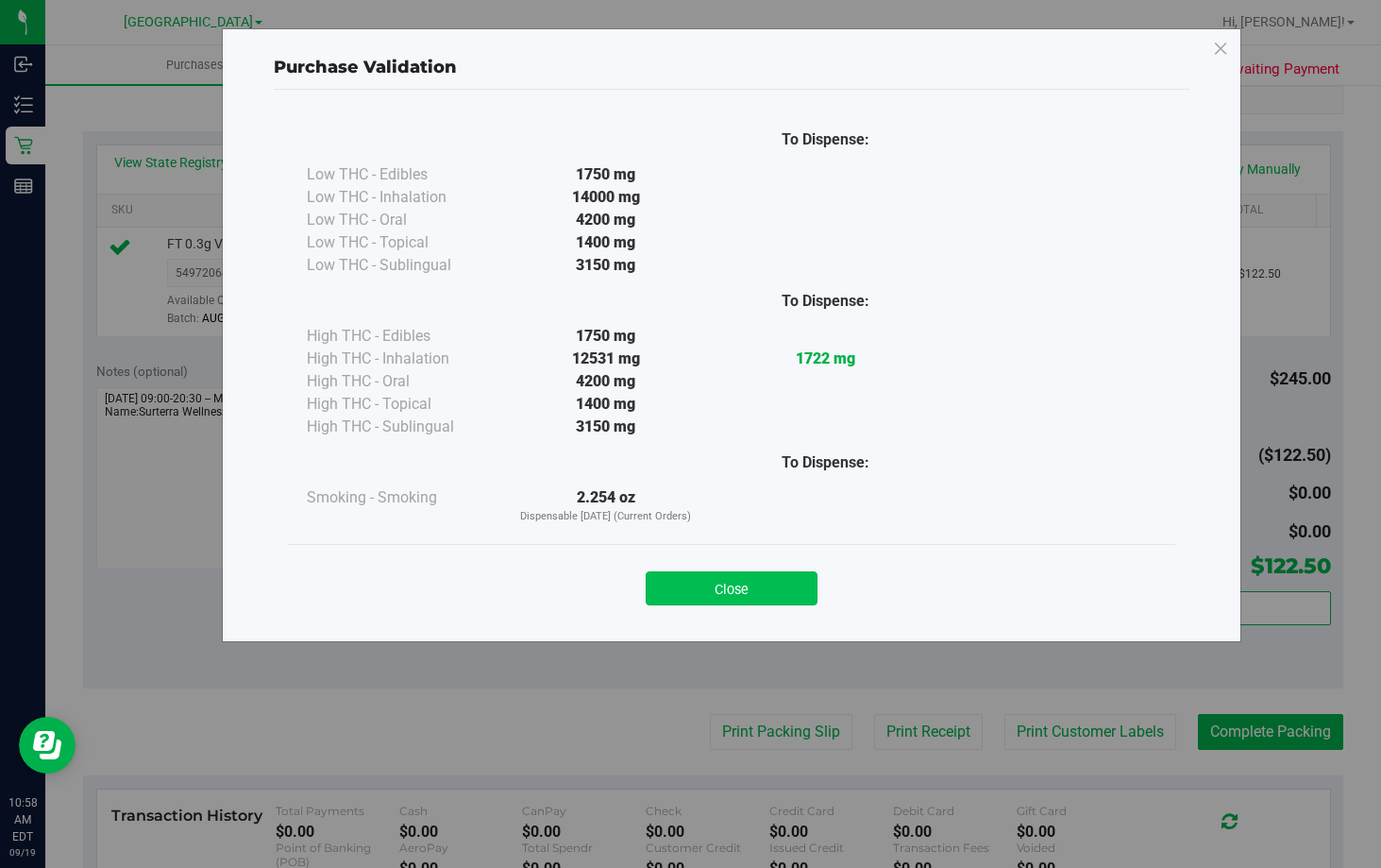
click at [758, 594] on button "Close" at bounding box center [731, 588] width 172 height 34
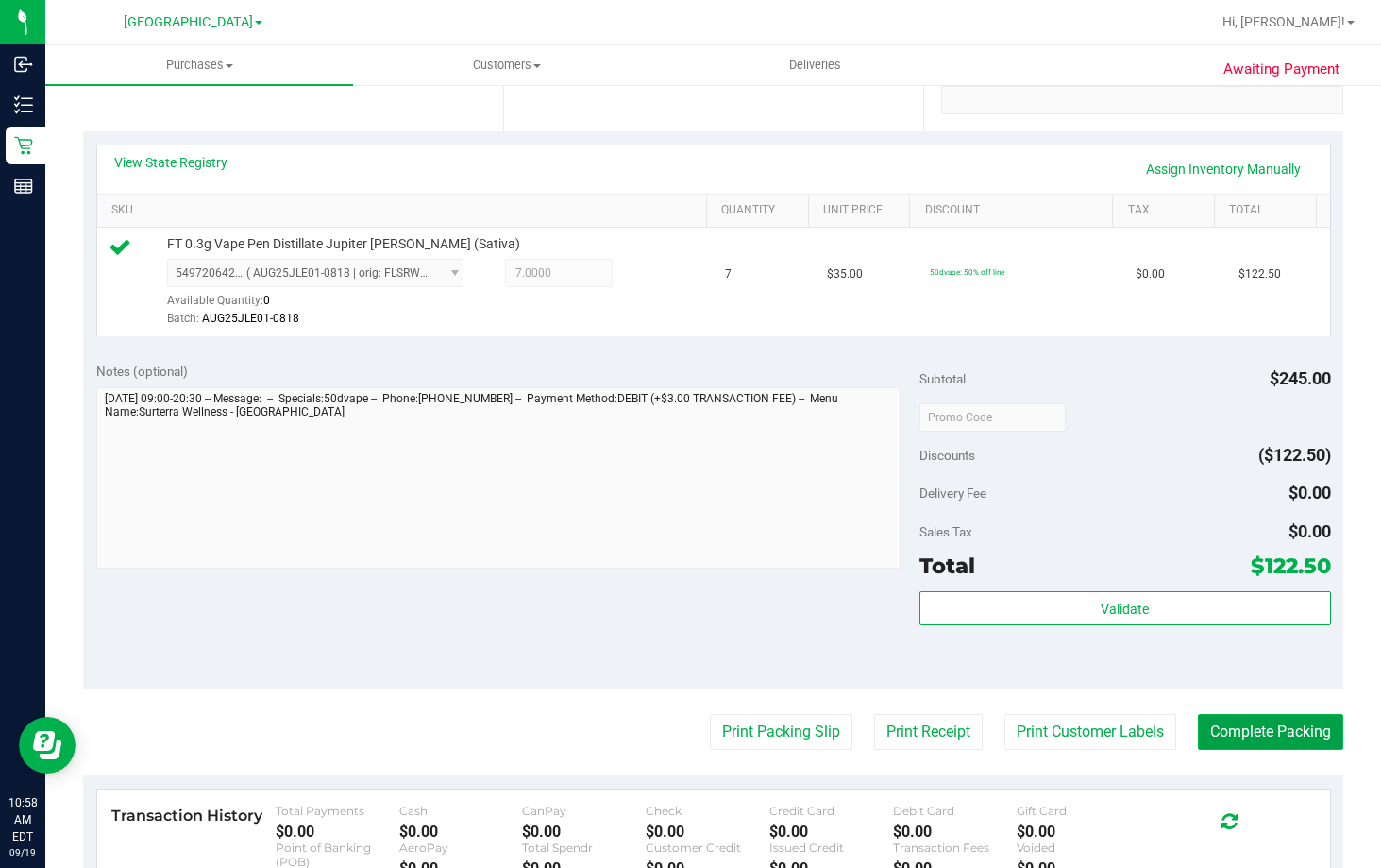
click at [1294, 738] on button "Complete Packing" at bounding box center [1271, 732] width 145 height 36
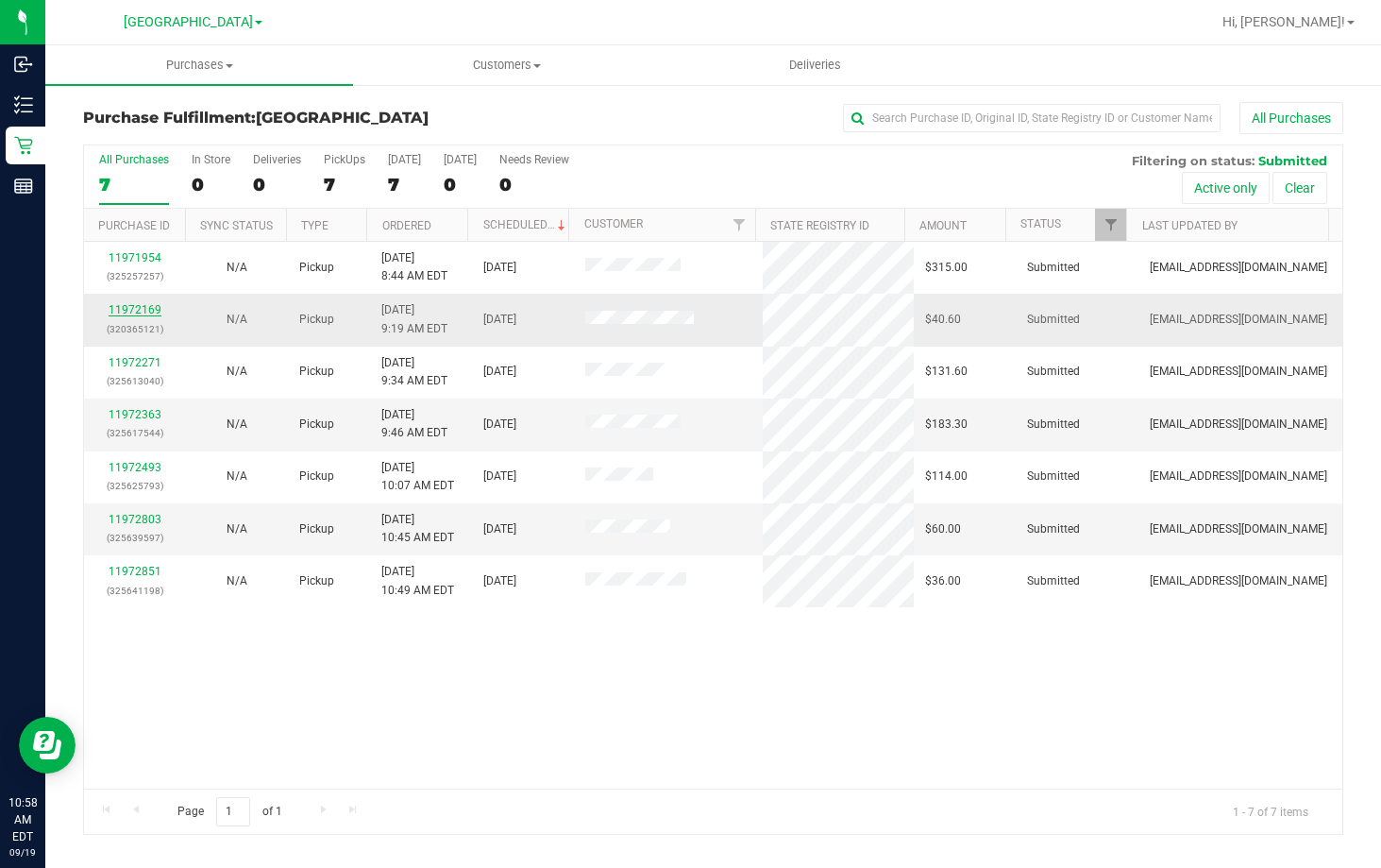
click at [134, 310] on link "11972169" at bounding box center [134, 309] width 53 height 13
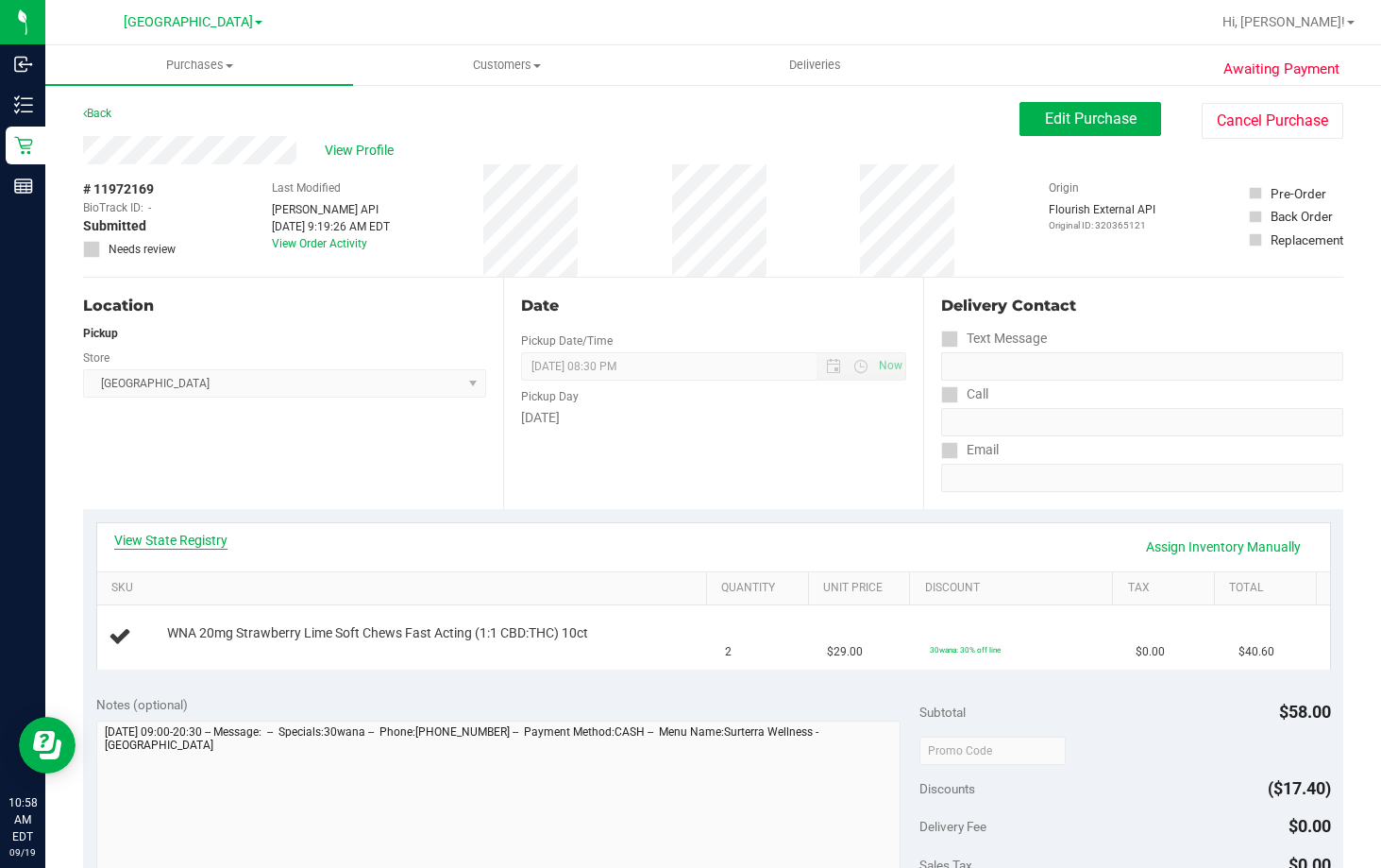
click at [160, 542] on link "View State Registry" at bounding box center [171, 540] width 113 height 19
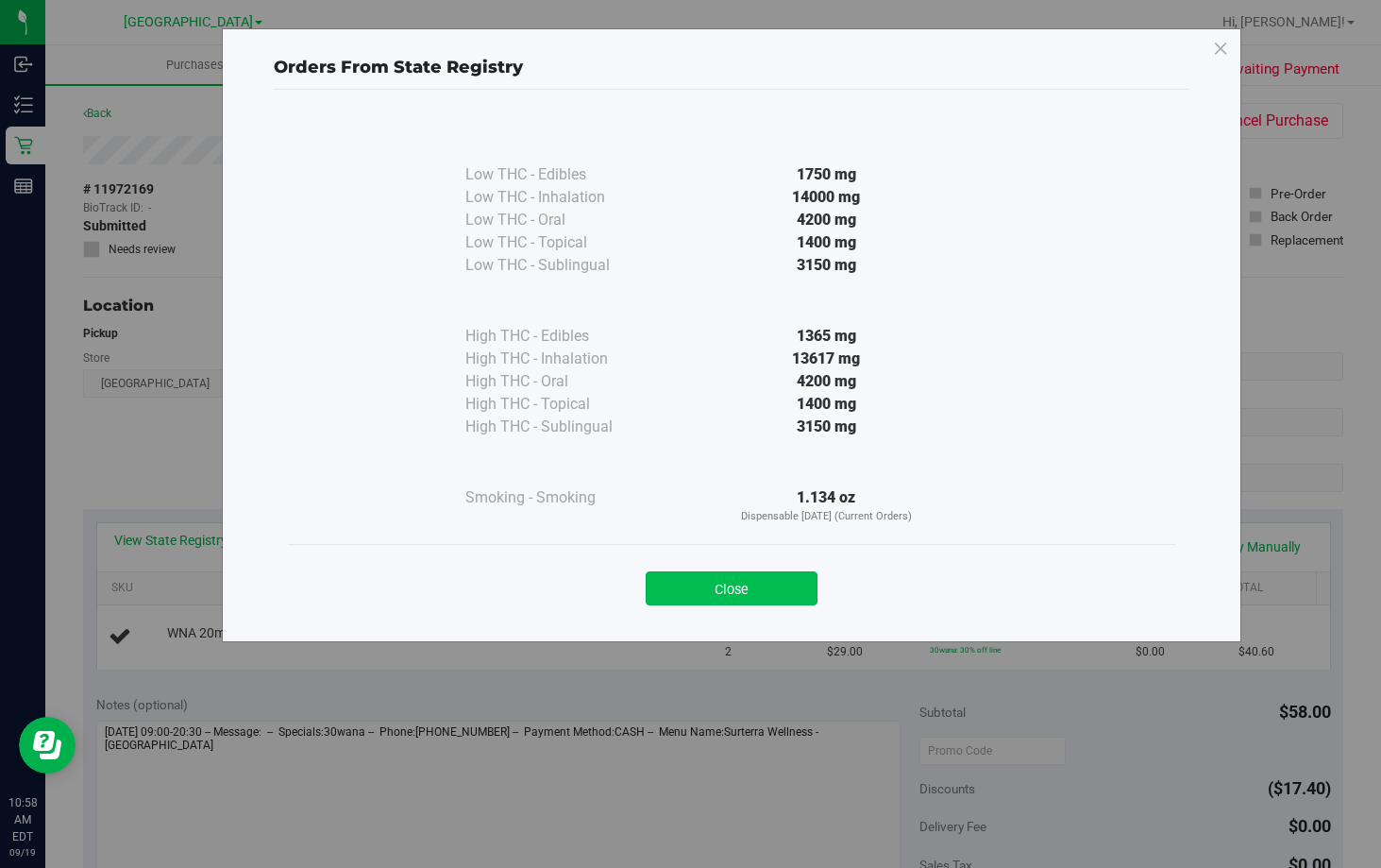
click at [757, 589] on button "Close" at bounding box center [731, 588] width 172 height 34
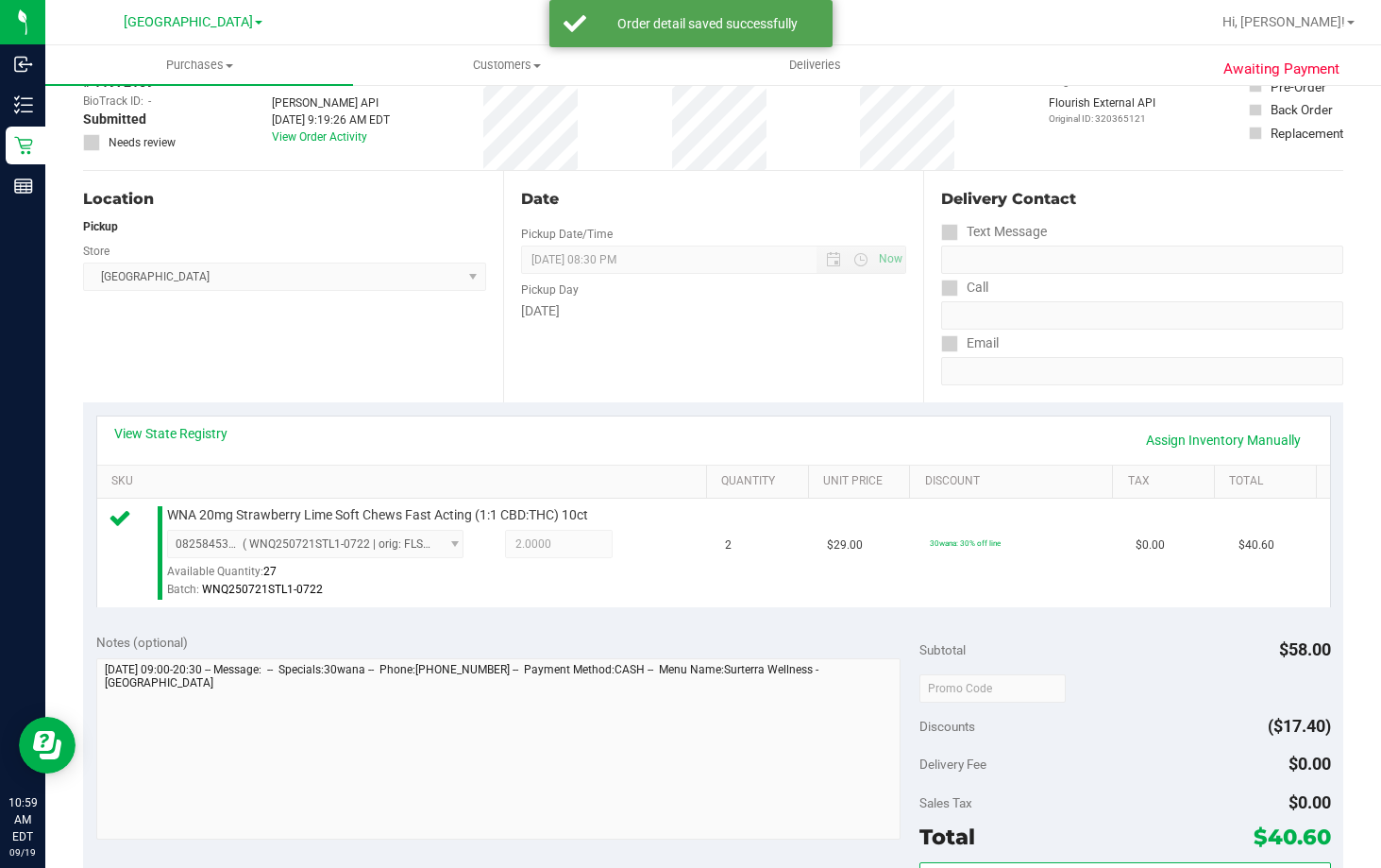
scroll to position [378, 0]
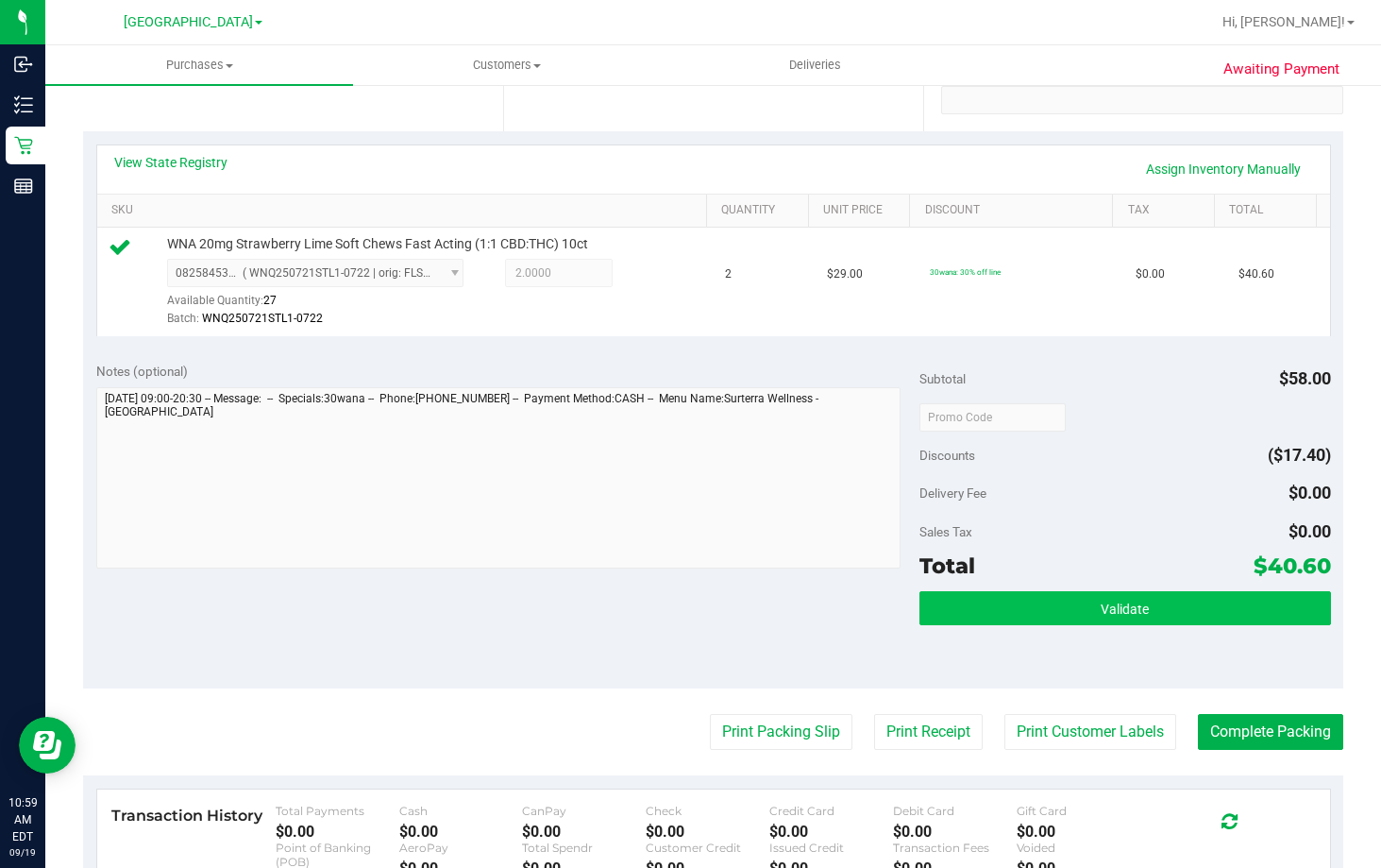
click at [1144, 625] on div "Validate" at bounding box center [1125, 608] width 412 height 36
click at [1136, 612] on span "Validate" at bounding box center [1124, 608] width 48 height 15
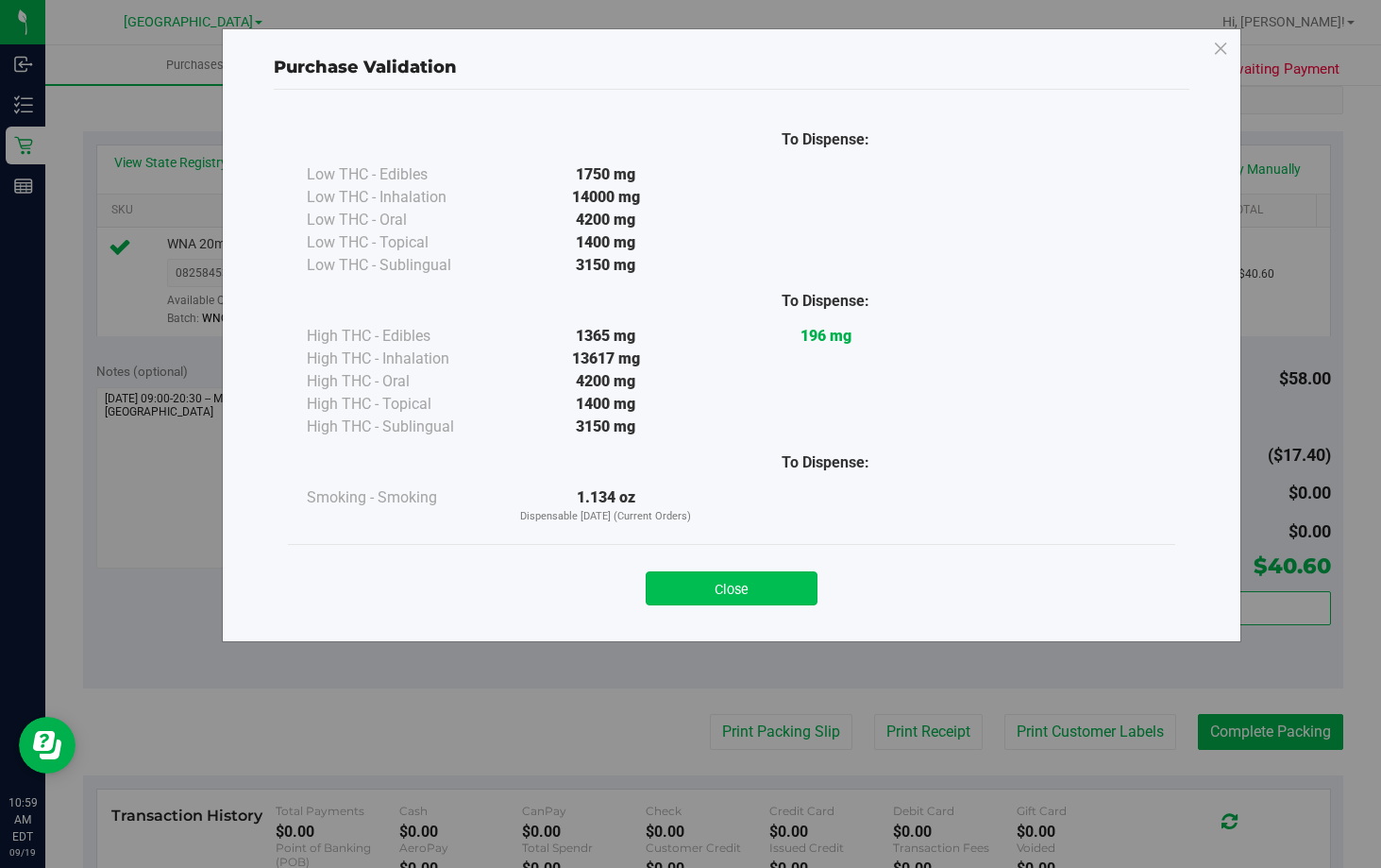
click at [740, 581] on button "Close" at bounding box center [731, 588] width 172 height 34
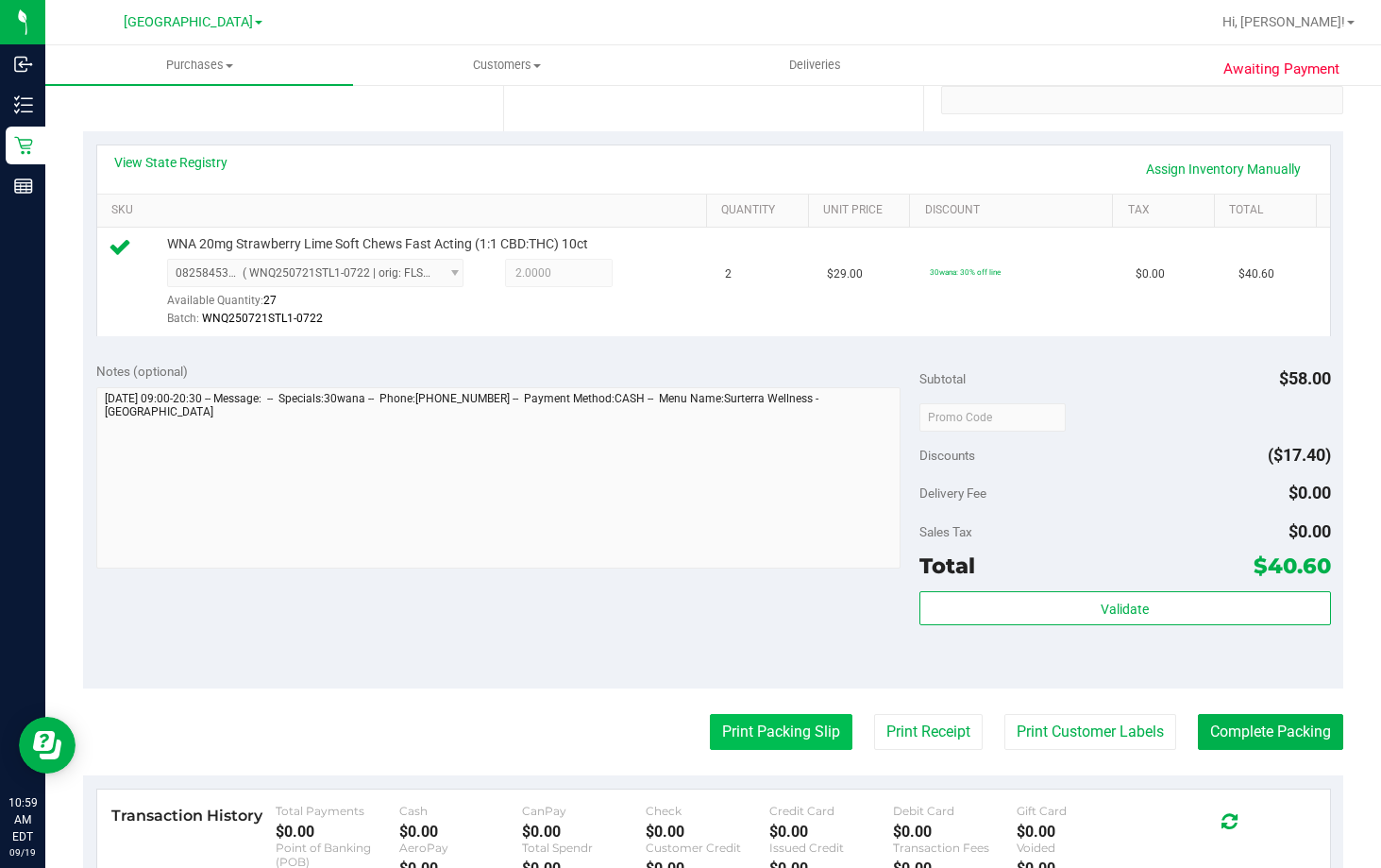
click at [793, 725] on button "Print Packing Slip" at bounding box center [780, 732] width 142 height 36
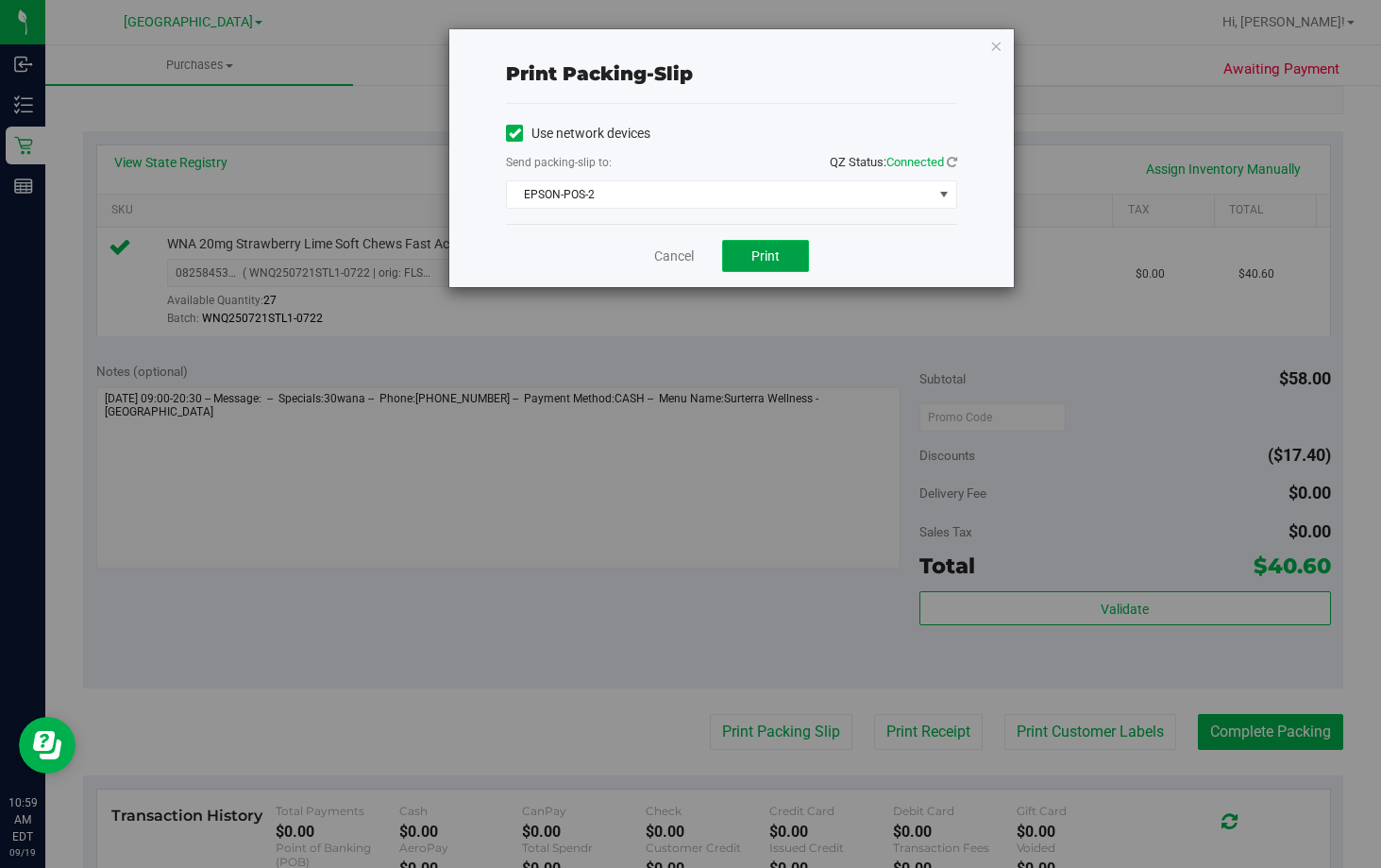
click at [762, 260] on span "Print" at bounding box center [766, 256] width 28 height 15
click at [649, 265] on div "Cancel Print" at bounding box center [732, 256] width 451 height 64
click at [664, 259] on link "Cancel" at bounding box center [674, 257] width 40 height 20
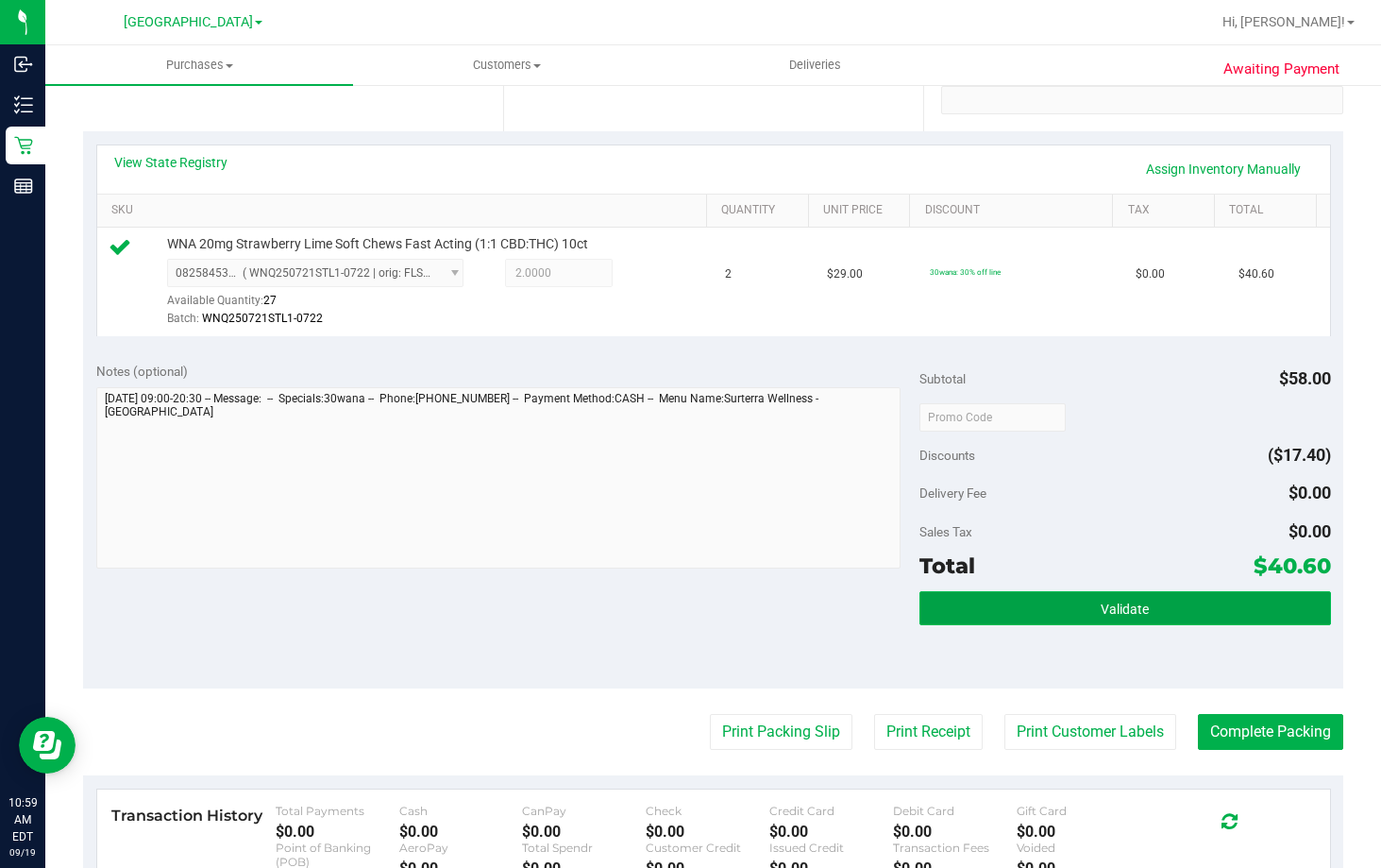
click at [1191, 611] on button "Validate" at bounding box center [1125, 608] width 412 height 34
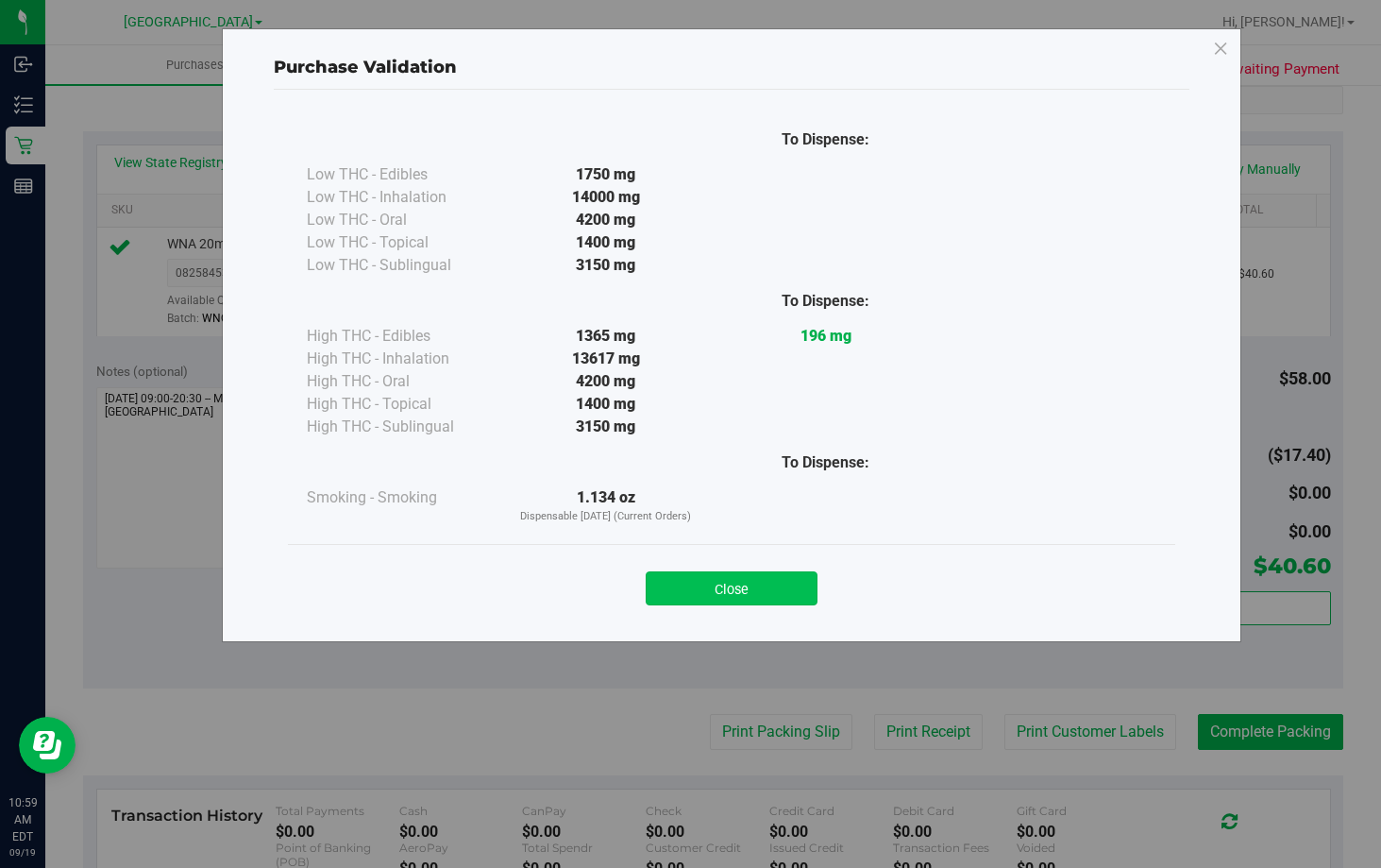
click at [753, 600] on button "Close" at bounding box center [731, 588] width 172 height 34
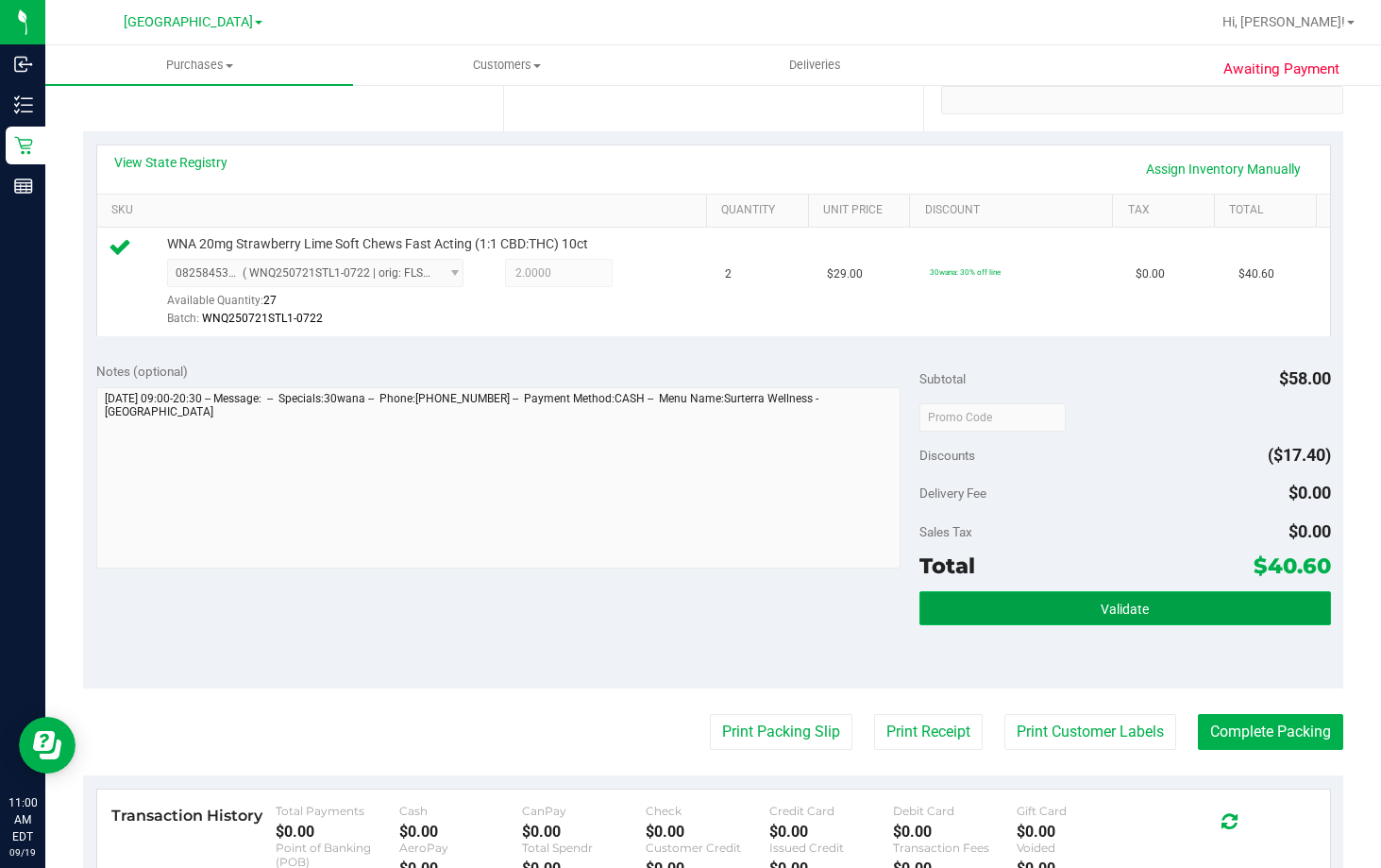
click at [1128, 592] on button "Validate" at bounding box center [1125, 608] width 412 height 34
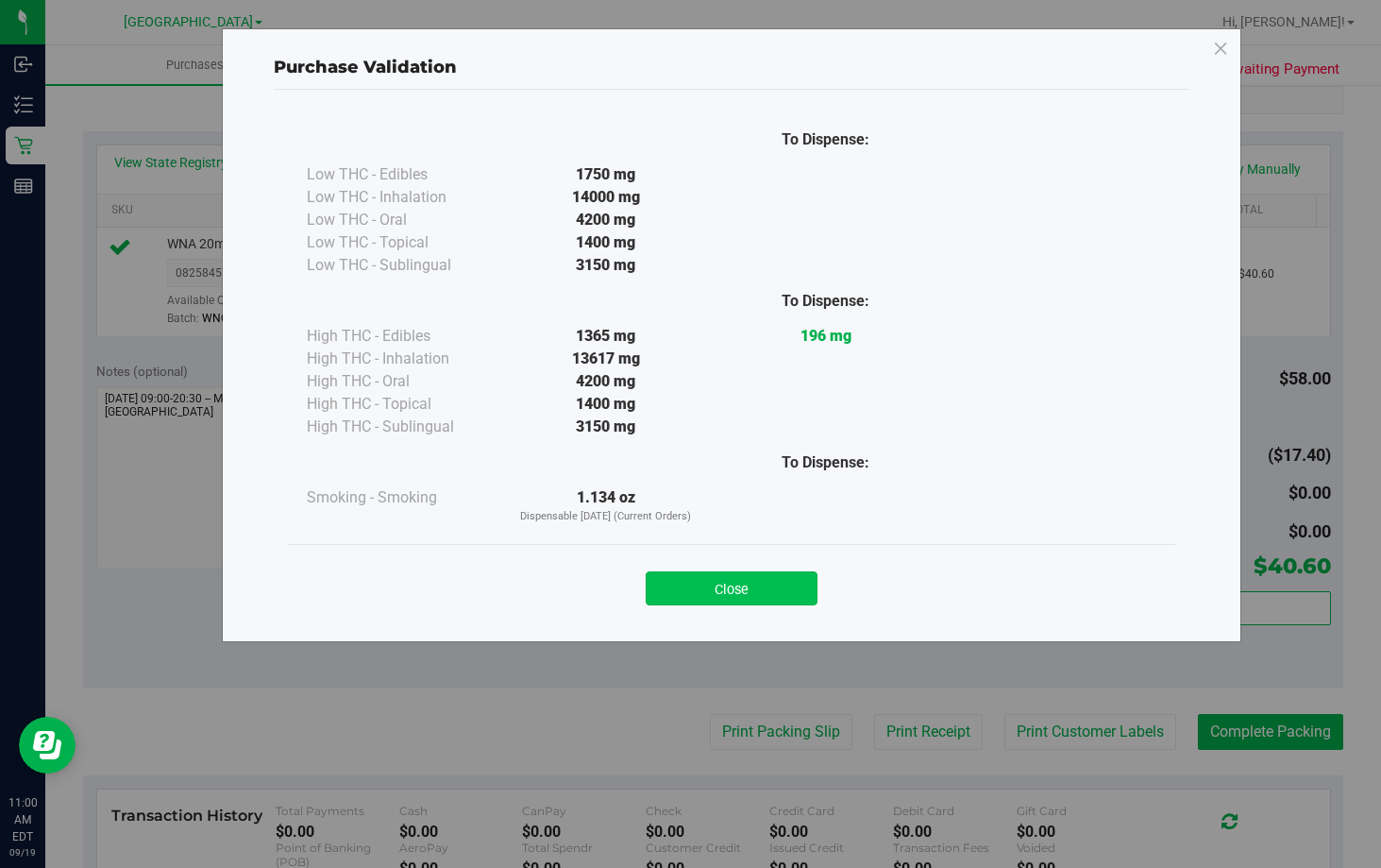
click at [742, 591] on button "Close" at bounding box center [731, 588] width 172 height 34
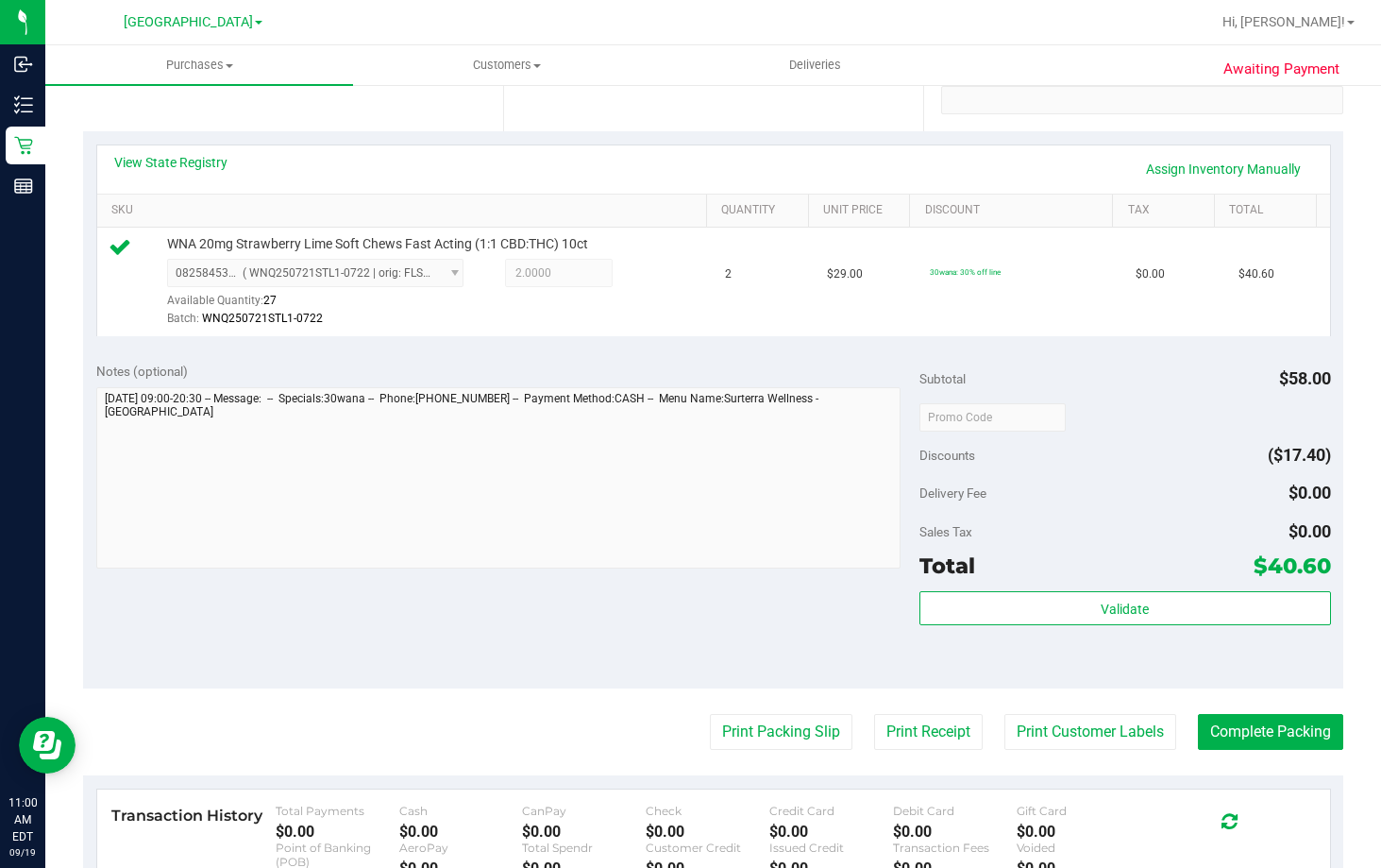
click at [1236, 770] on purchase-details "Back Edit Purchase Cancel Purchase View Profile # 11972169 BioTrack ID: - Submi…" at bounding box center [714, 434] width 1261 height 1418
click at [1253, 736] on button "Complete Packing" at bounding box center [1271, 732] width 145 height 36
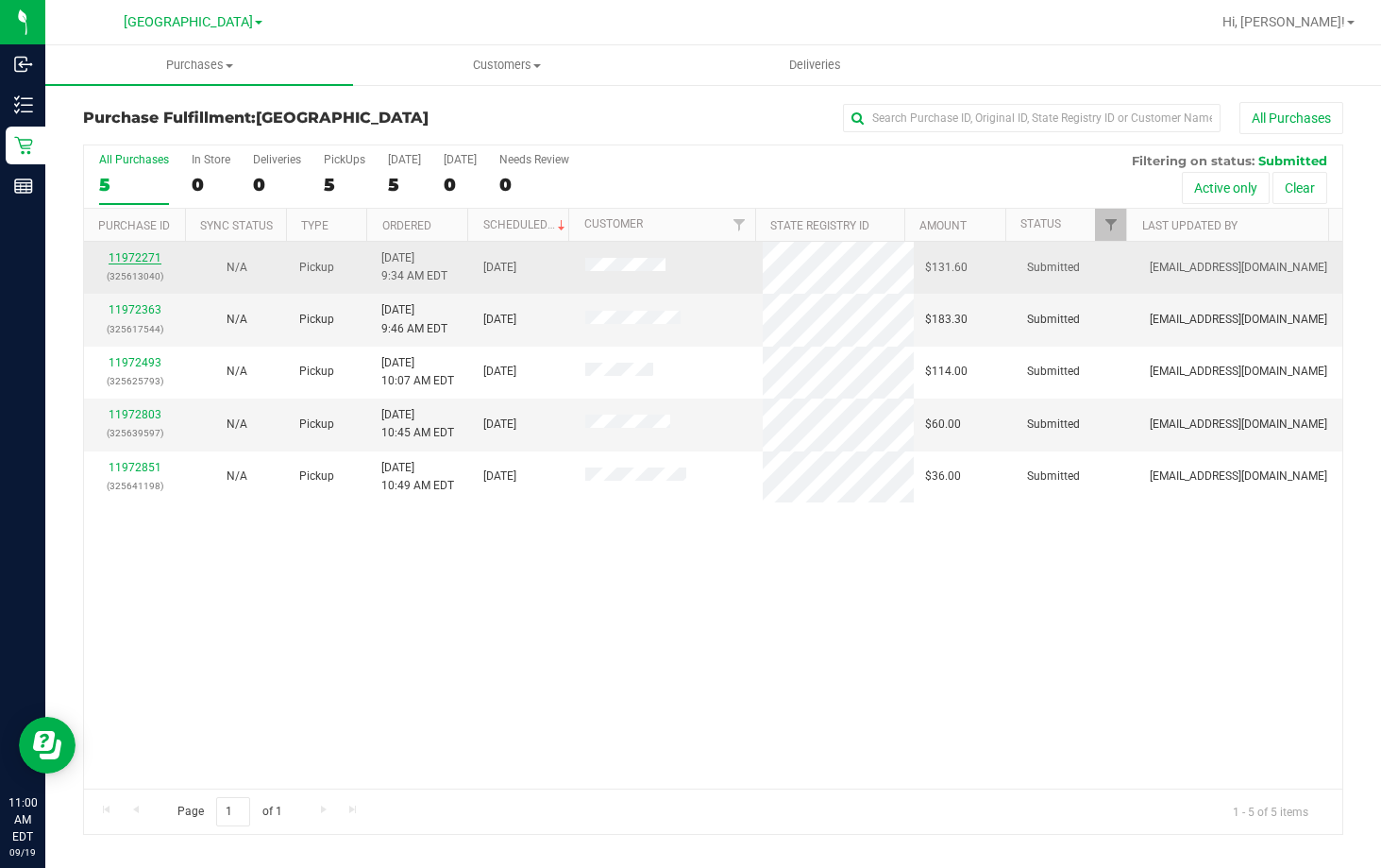
click at [142, 256] on link "11972271" at bounding box center [134, 258] width 53 height 13
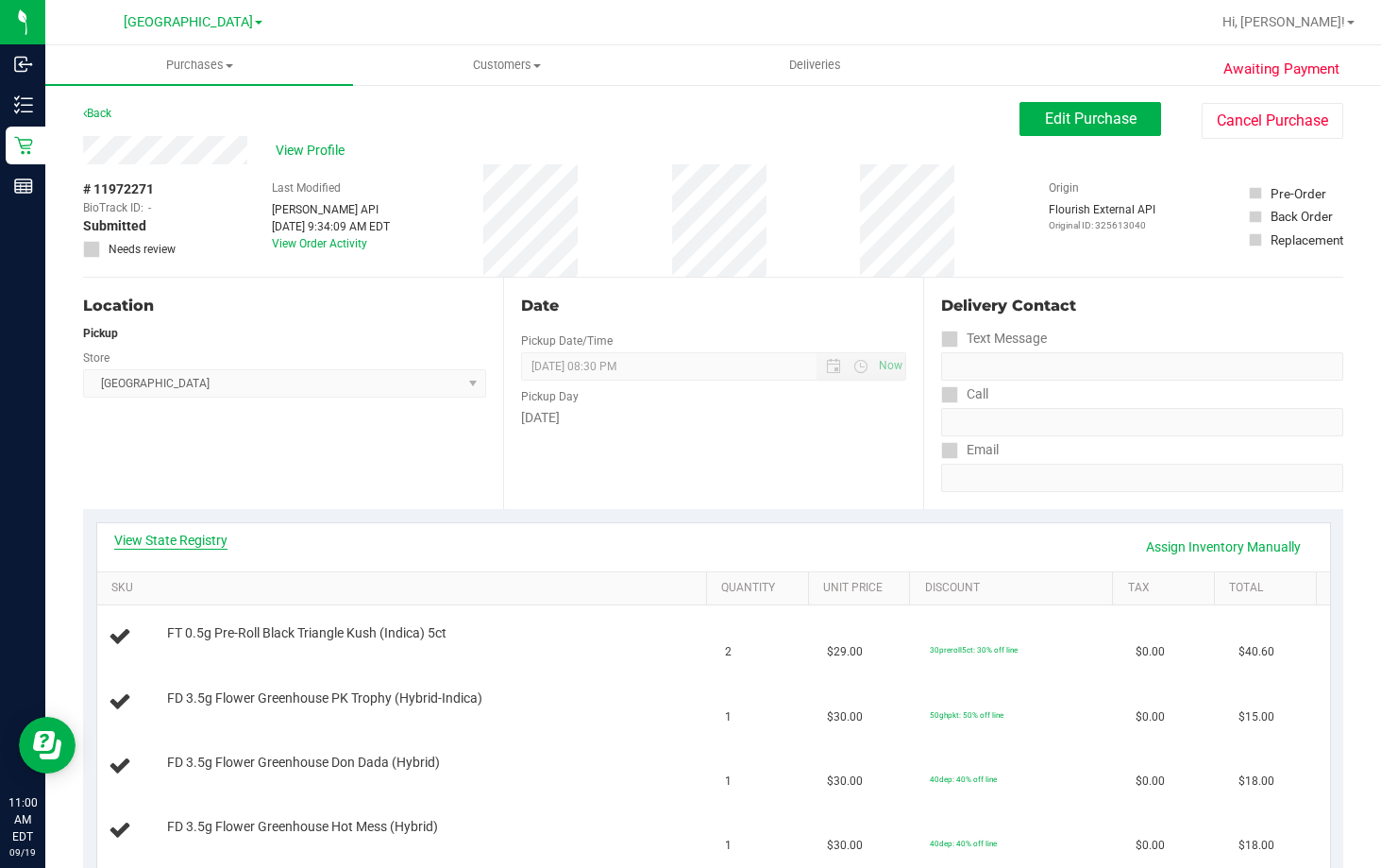
click at [181, 541] on link "View State Registry" at bounding box center [171, 540] width 113 height 19
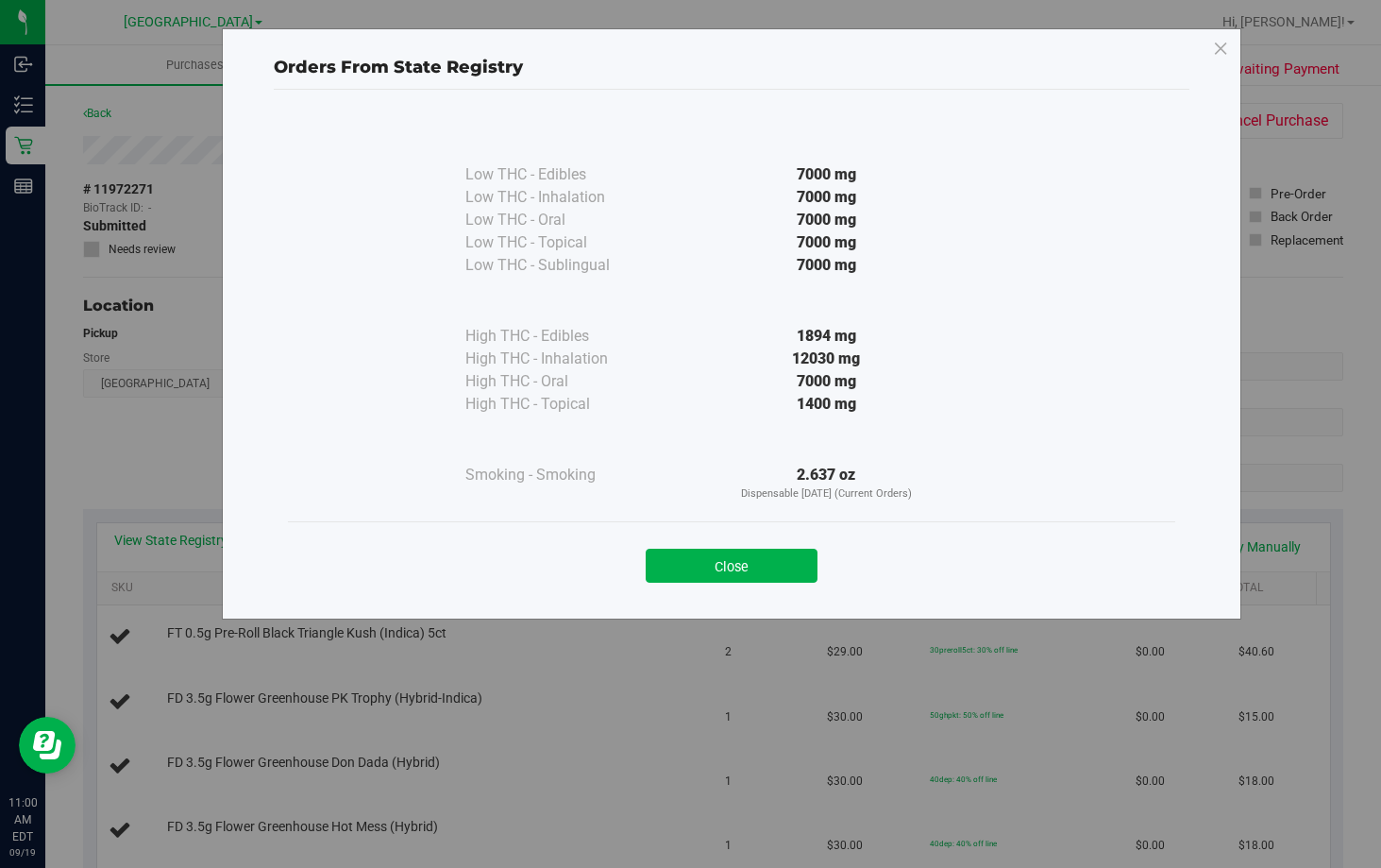
click at [727, 583] on div "Close" at bounding box center [732, 559] width 888 height 77
click at [734, 568] on button "Close" at bounding box center [731, 566] width 172 height 34
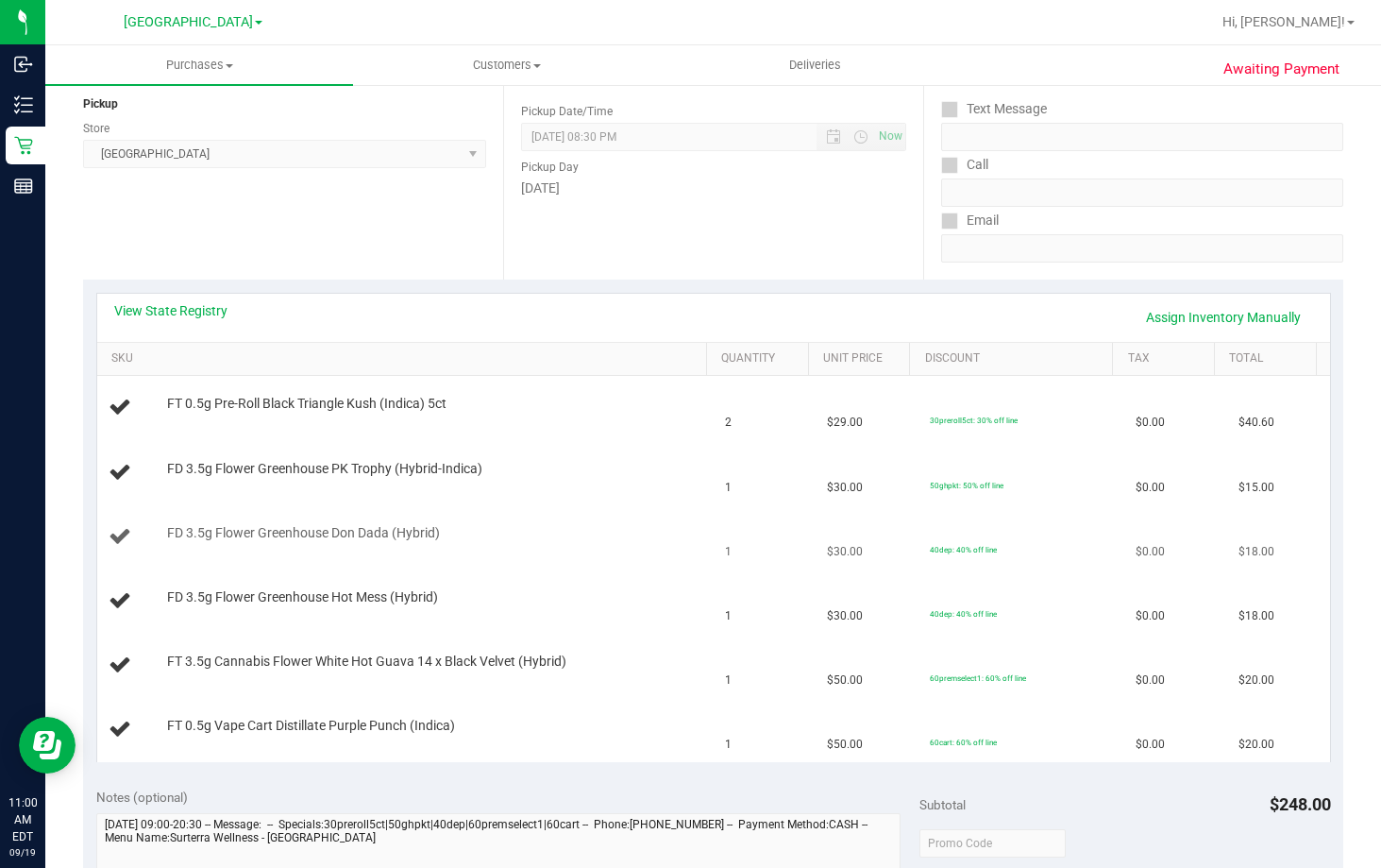
scroll to position [283, 0]
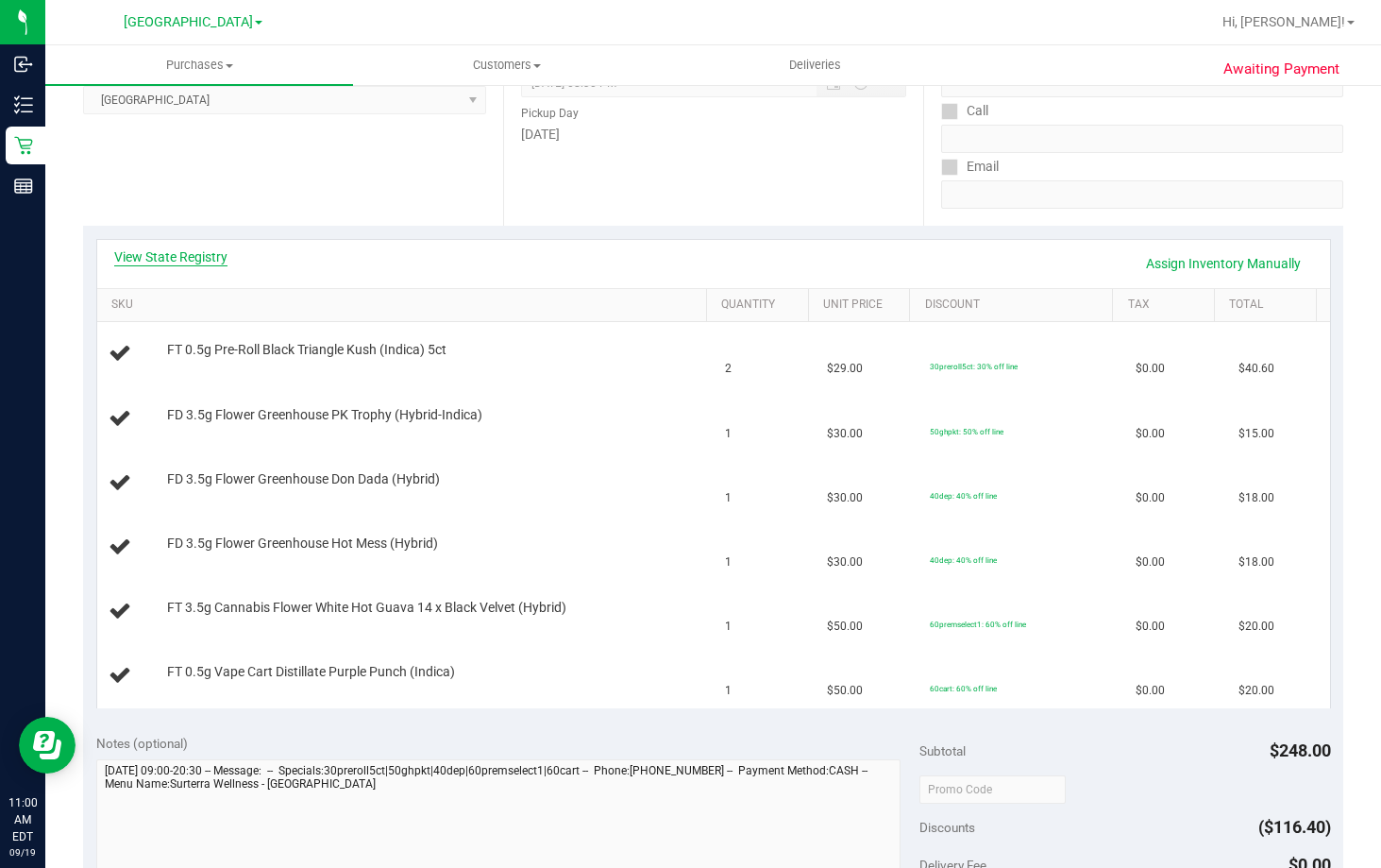
click at [171, 264] on link "View State Registry" at bounding box center [171, 257] width 113 height 19
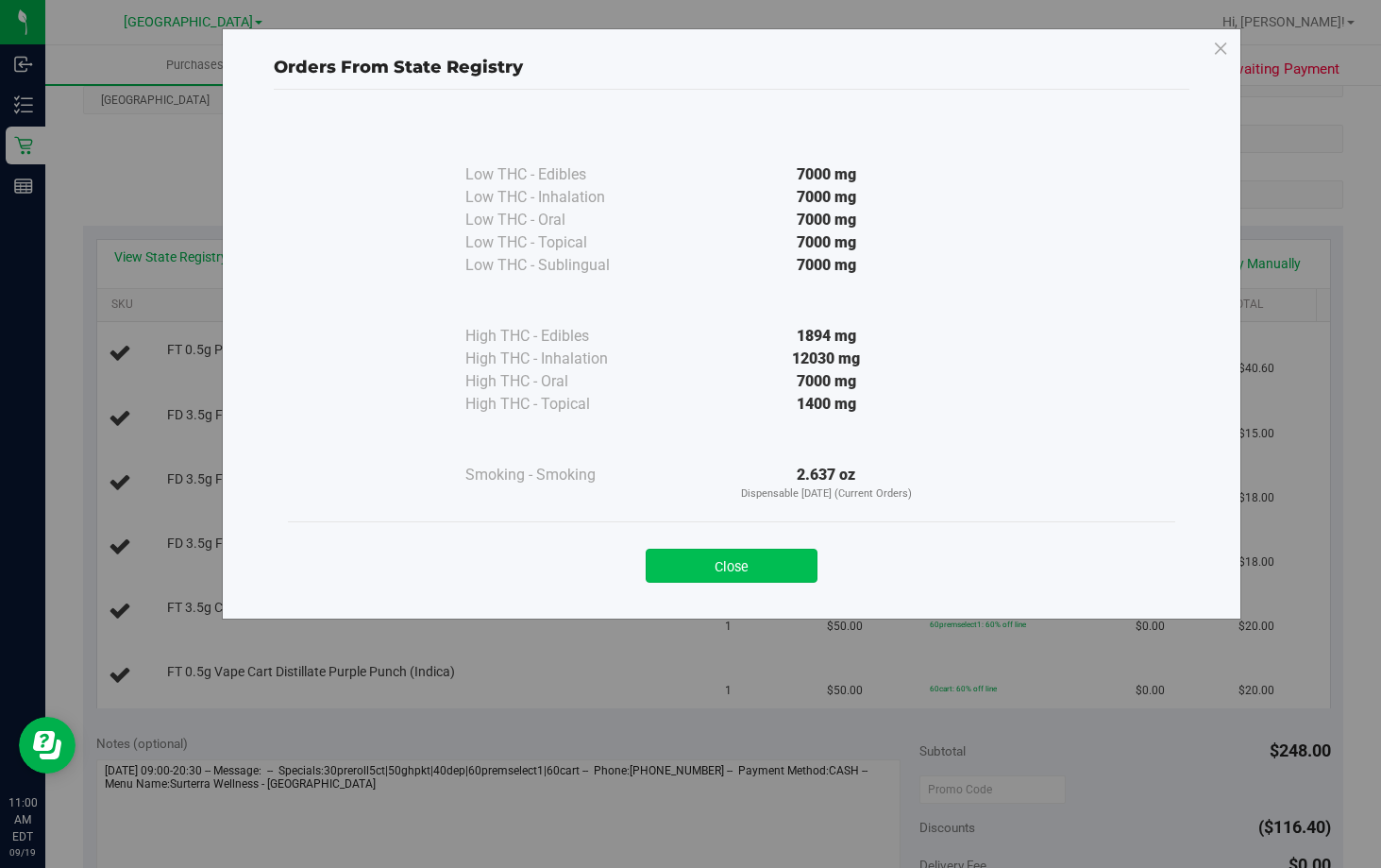
click at [779, 567] on button "Close" at bounding box center [731, 566] width 172 height 34
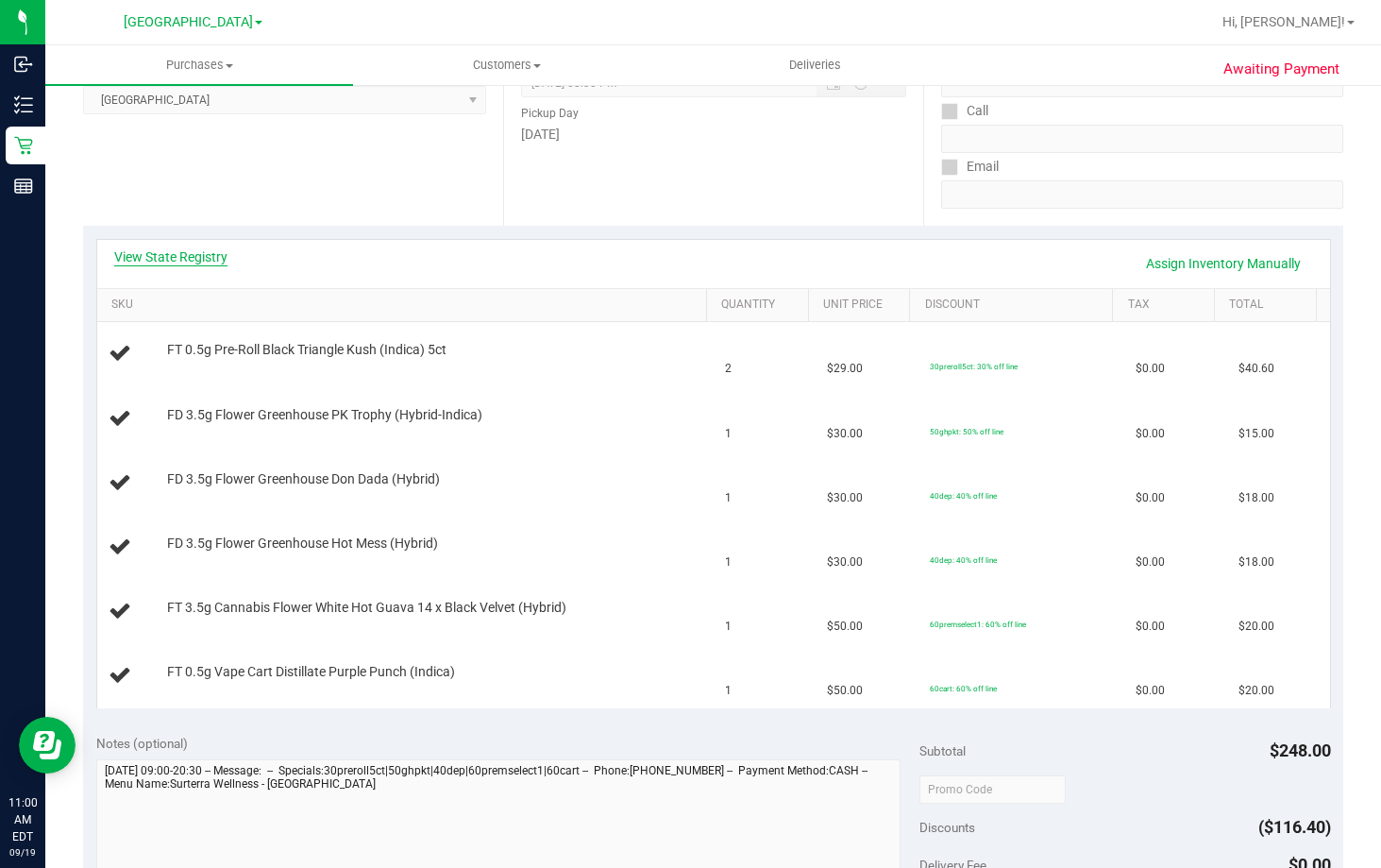
click at [208, 251] on link "View State Registry" at bounding box center [171, 257] width 113 height 19
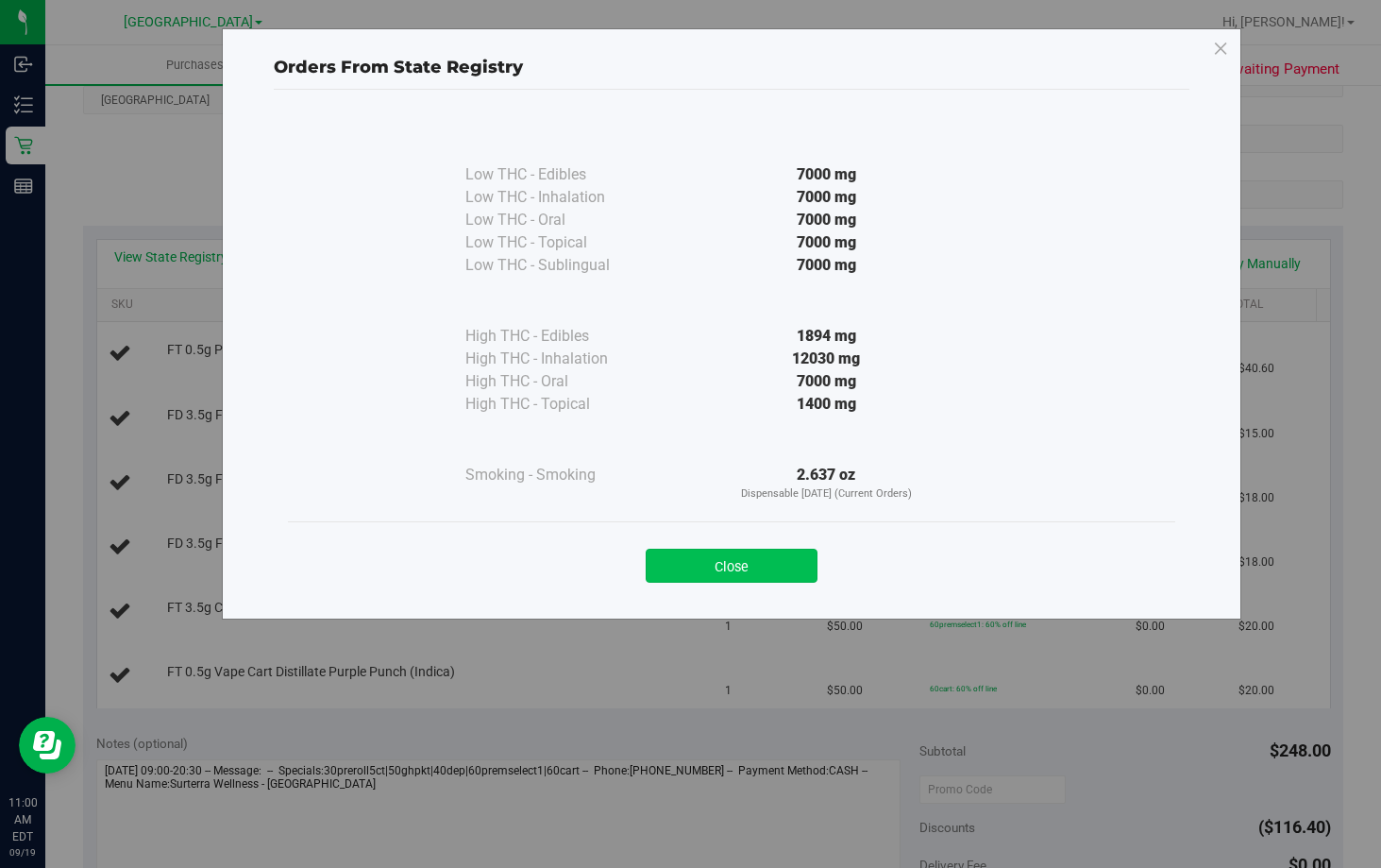
click at [729, 571] on button "Close" at bounding box center [731, 566] width 172 height 34
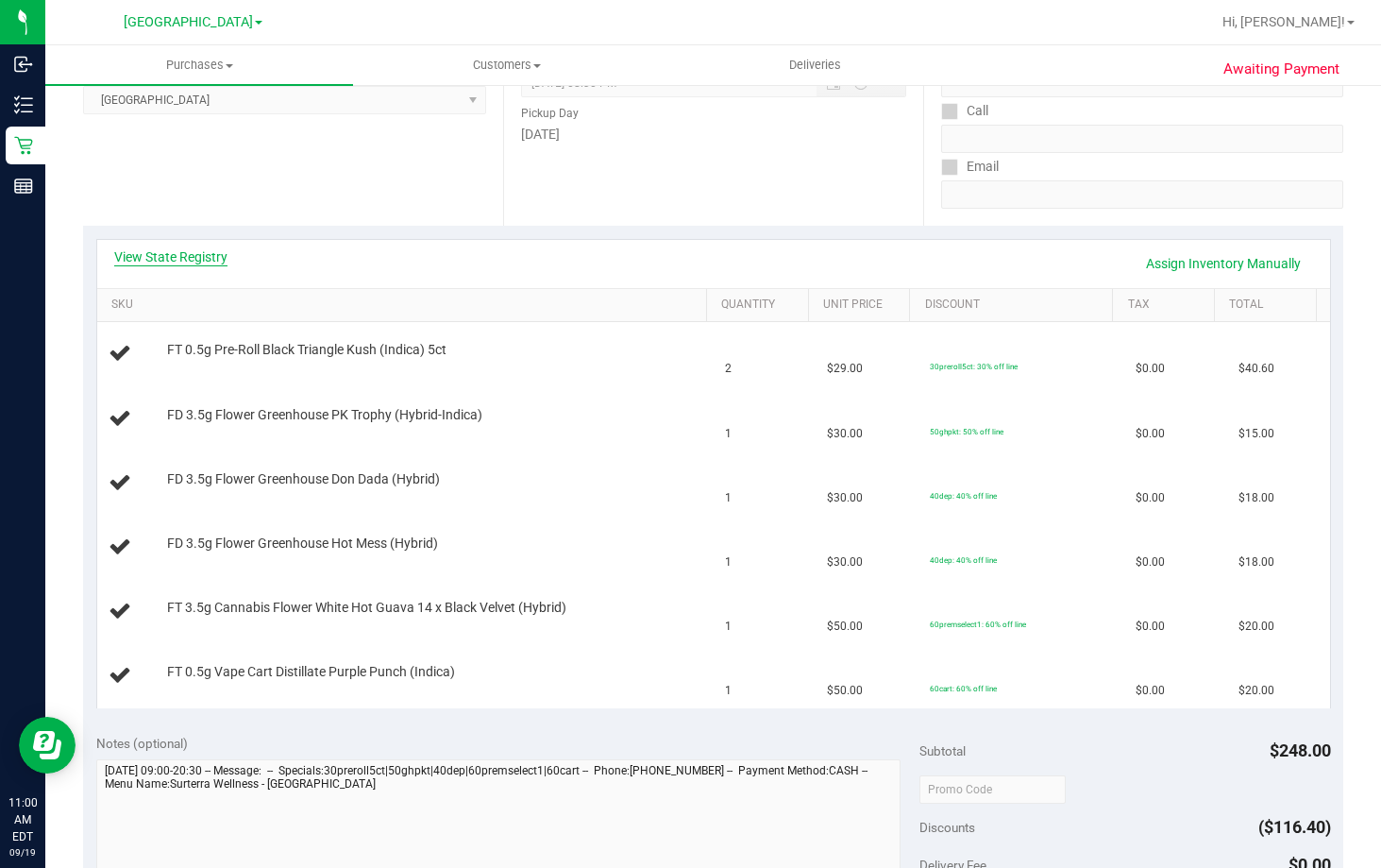
click at [201, 261] on link "View State Registry" at bounding box center [171, 257] width 113 height 19
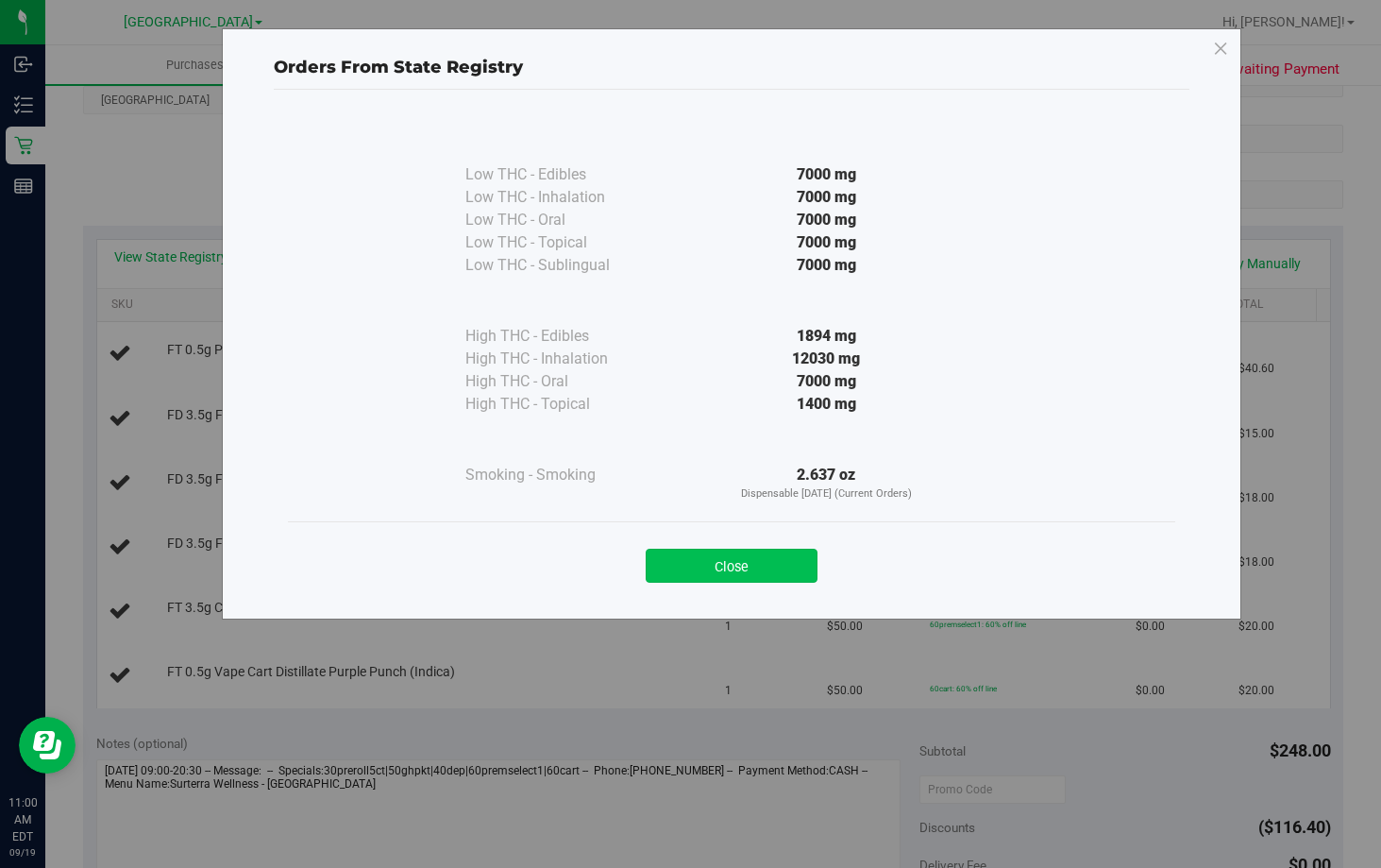
click at [804, 559] on button "Close" at bounding box center [731, 566] width 172 height 34
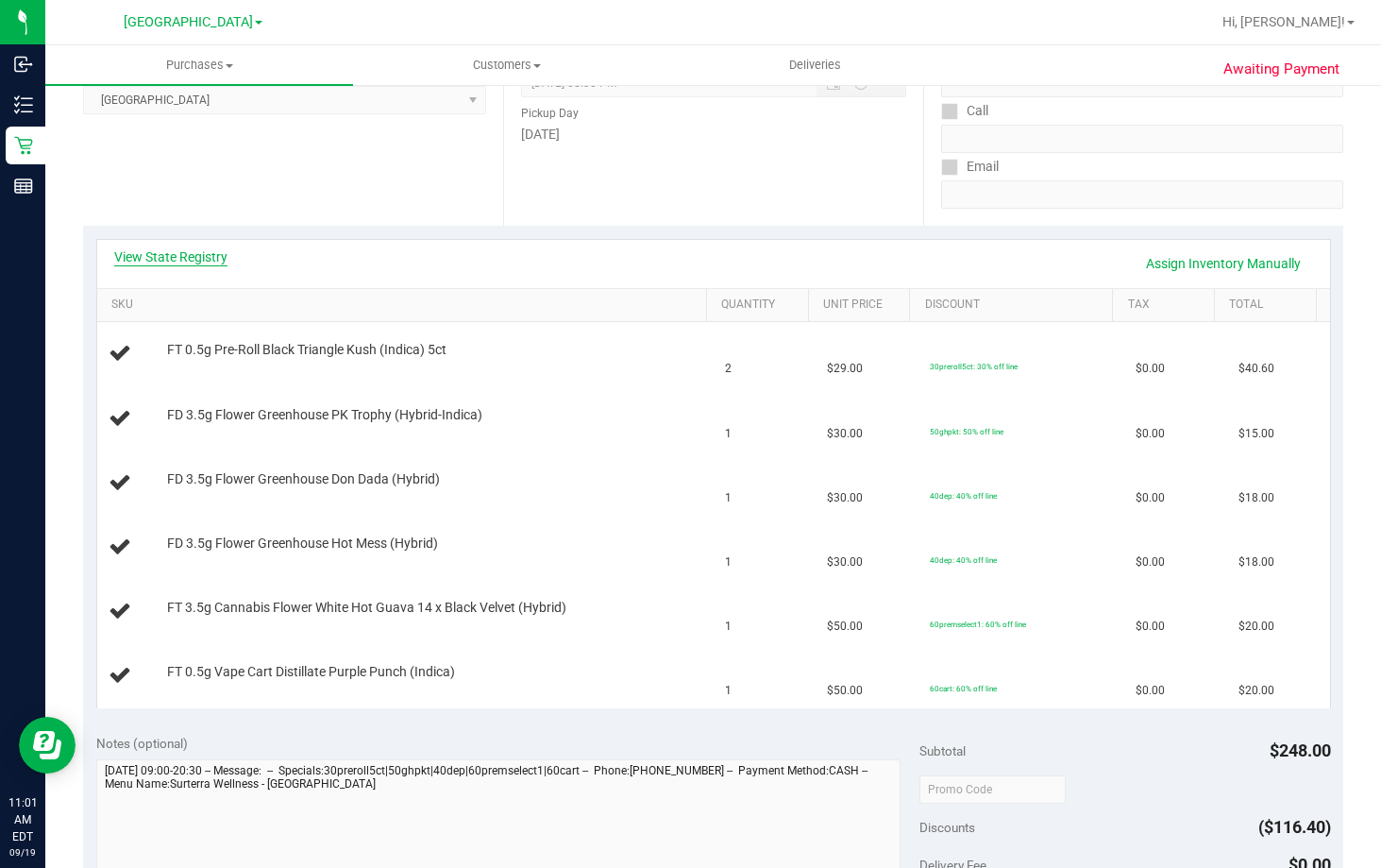
click at [191, 262] on link "View State Registry" at bounding box center [171, 257] width 113 height 19
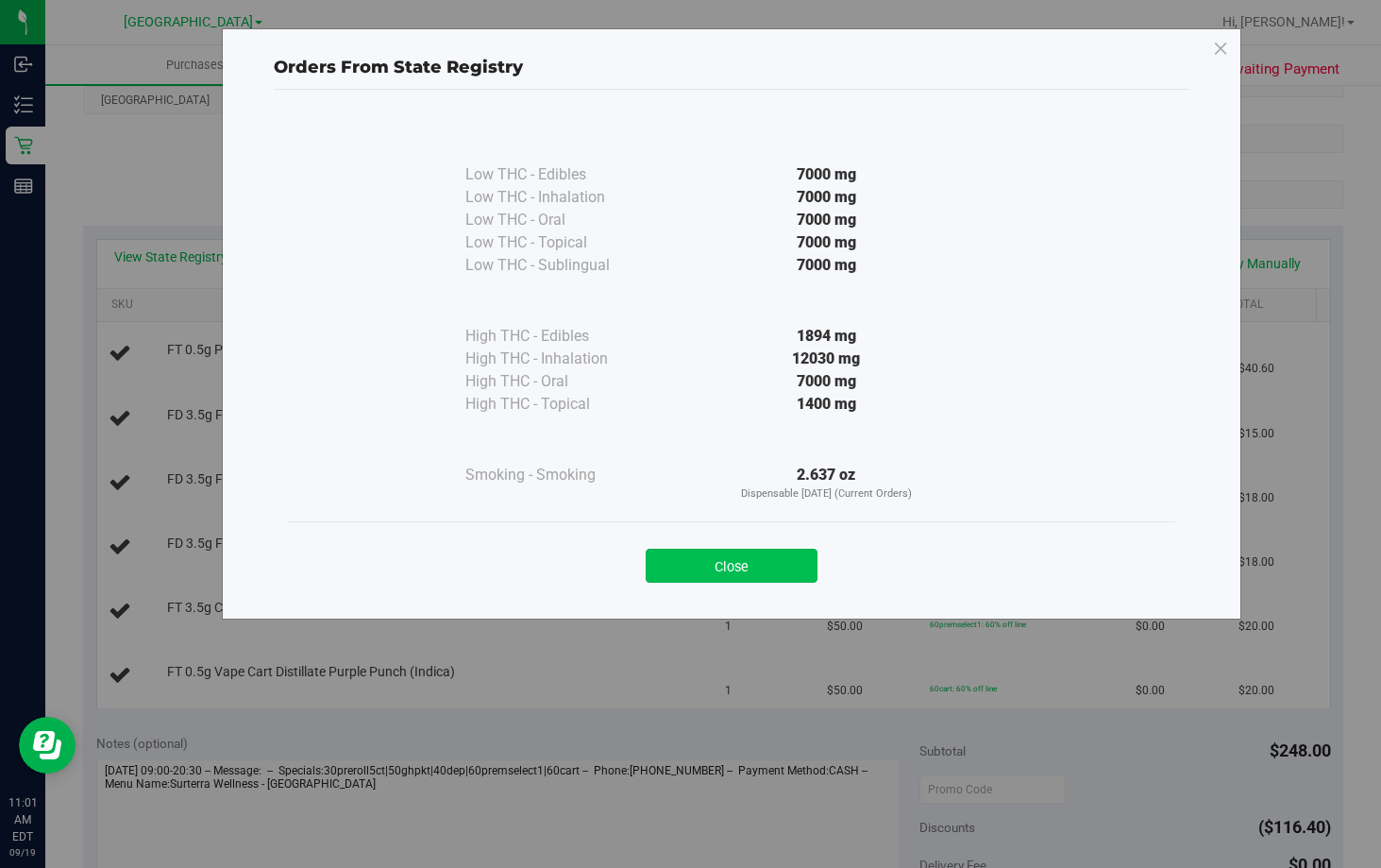
click at [761, 555] on button "Close" at bounding box center [731, 566] width 172 height 34
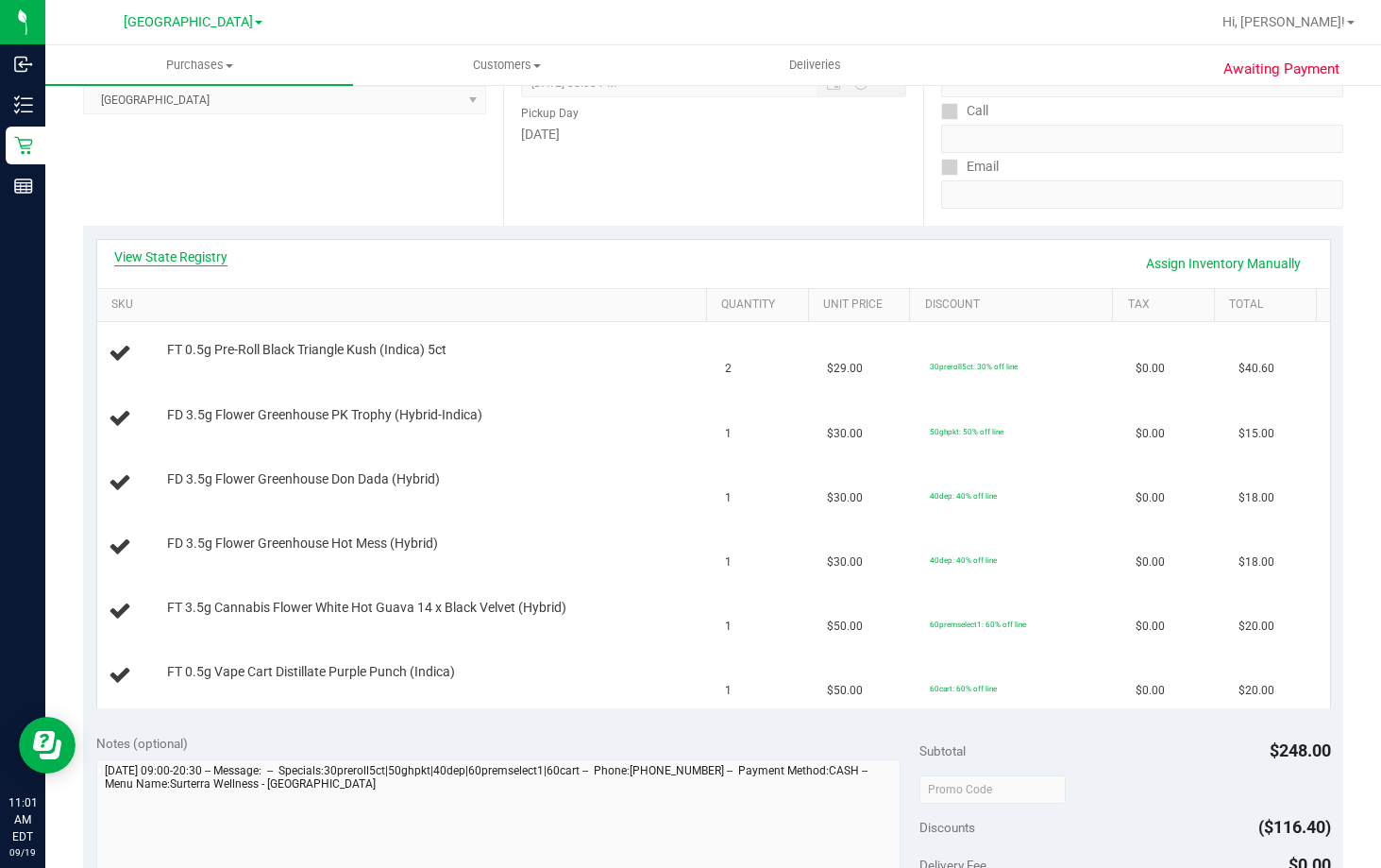
click at [174, 254] on link "View State Registry" at bounding box center [171, 257] width 113 height 19
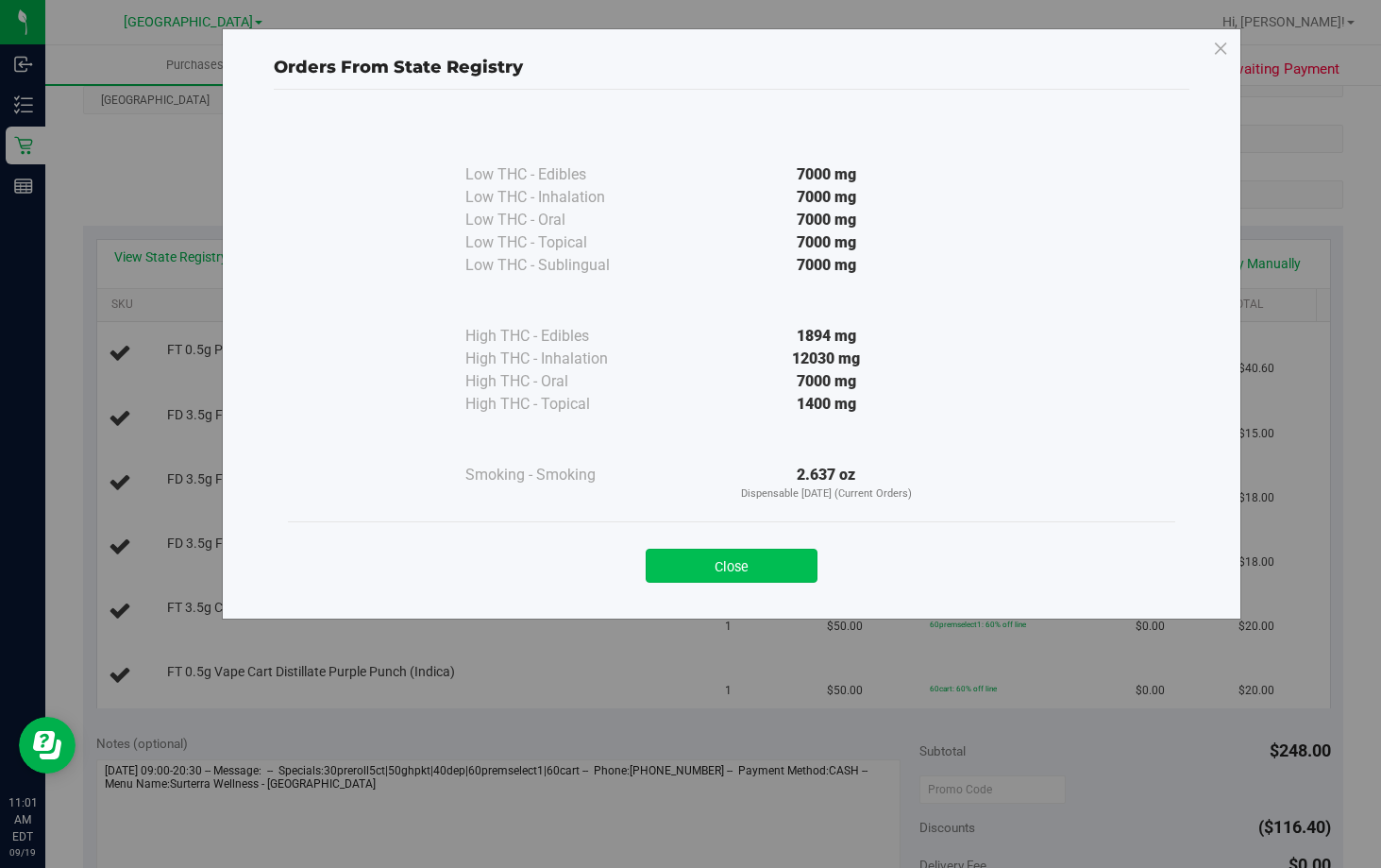
click at [797, 565] on button "Close" at bounding box center [731, 566] width 172 height 34
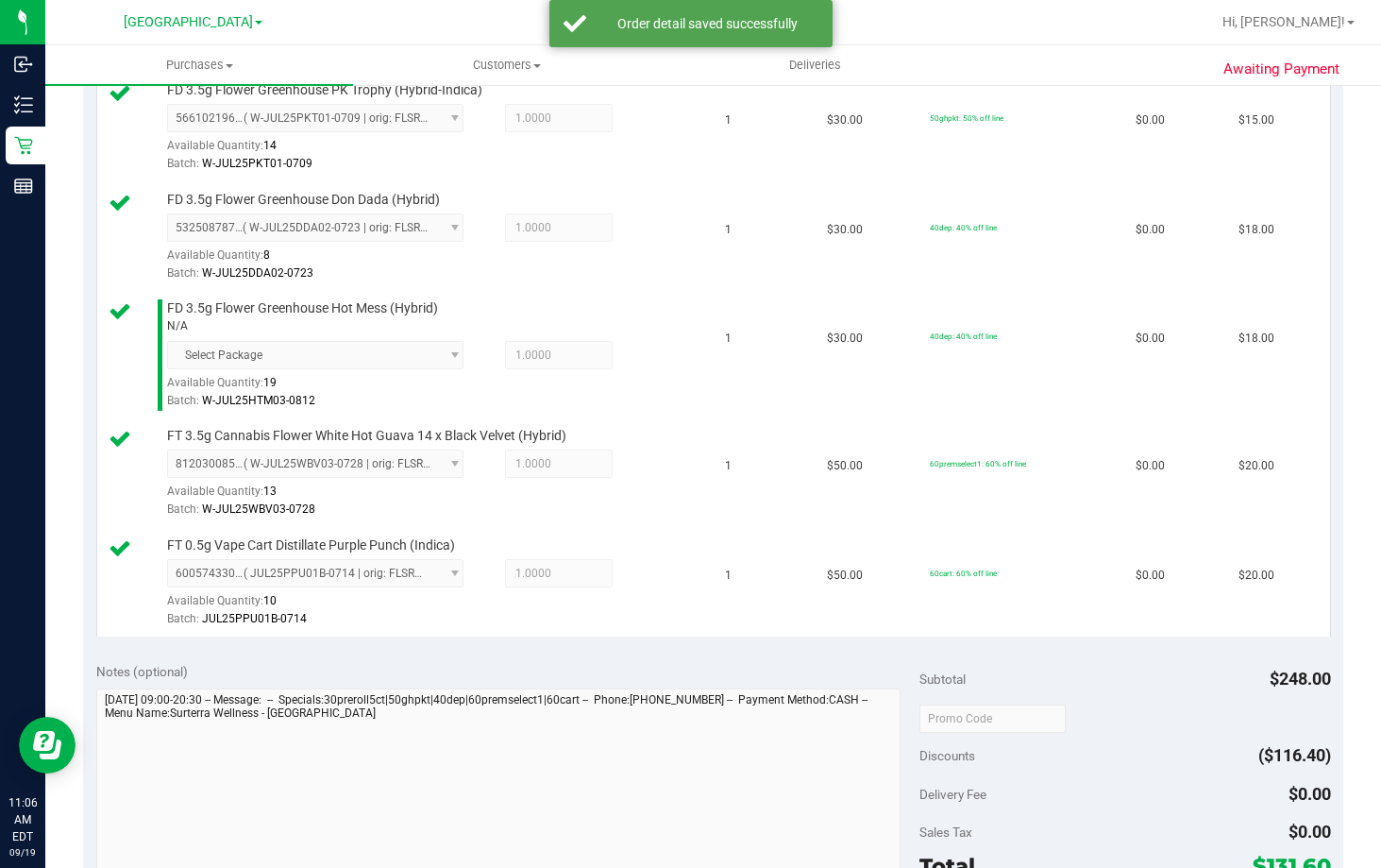
scroll to position [850, 0]
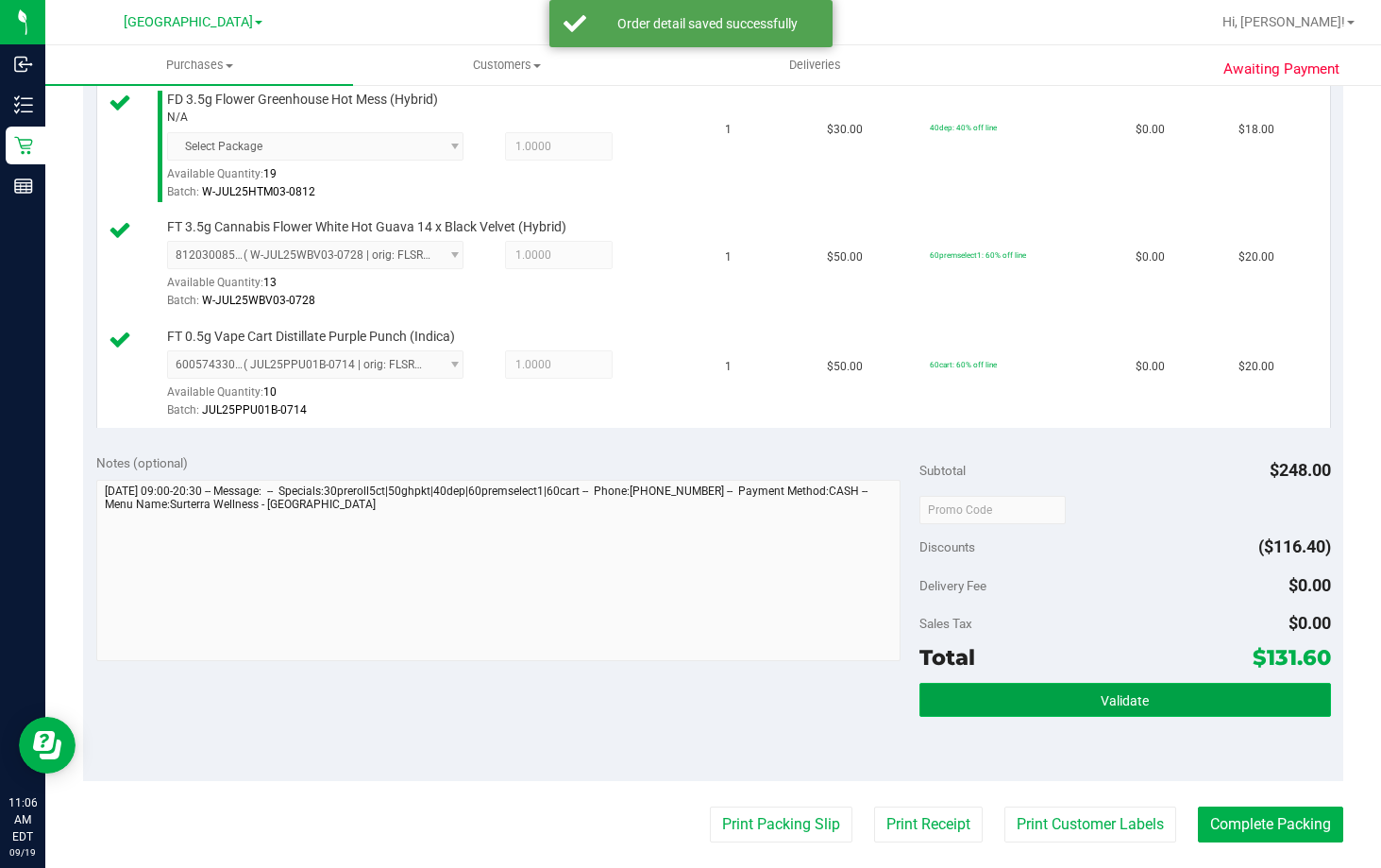
click at [1113, 698] on span "Validate" at bounding box center [1124, 700] width 48 height 15
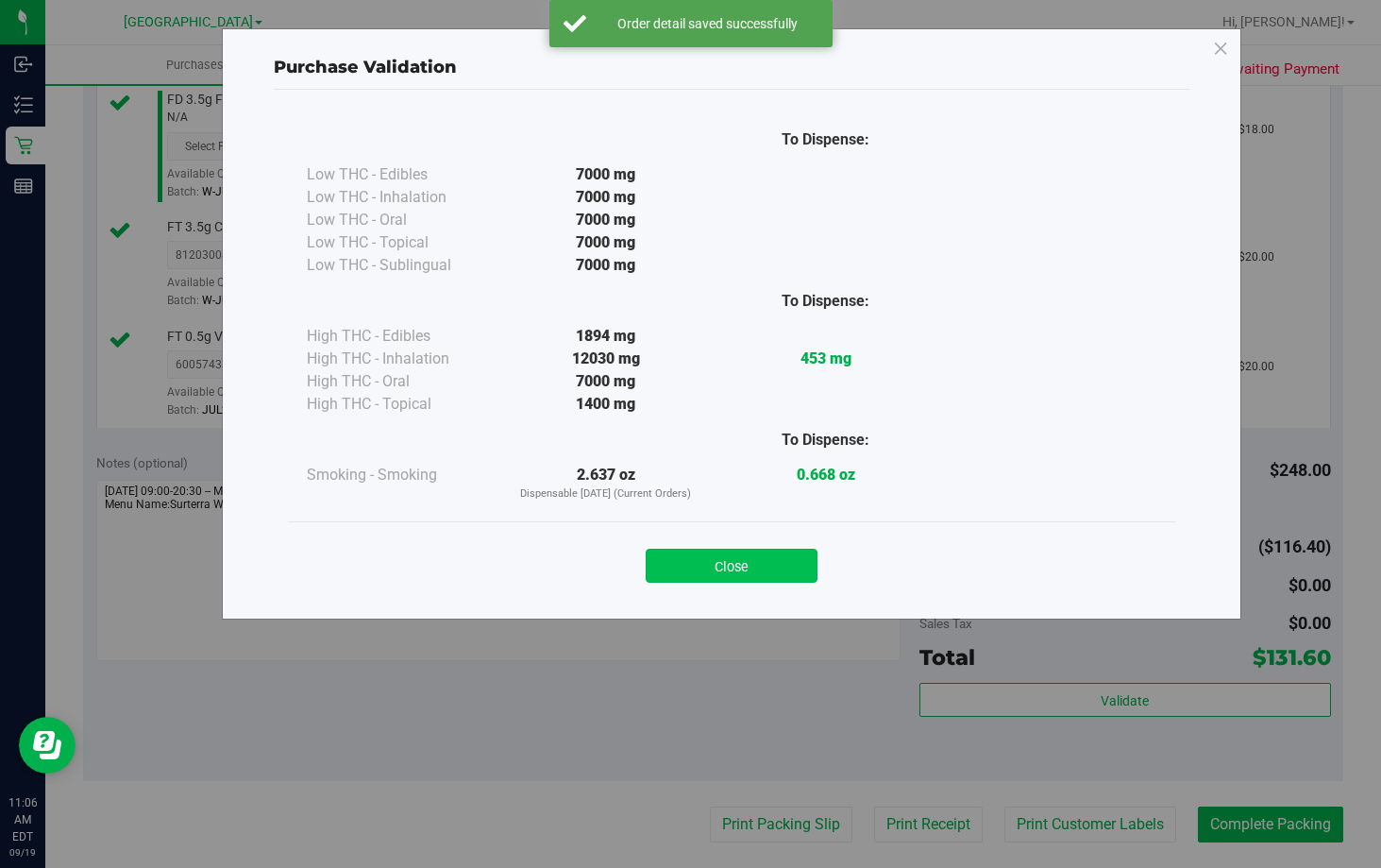
click at [751, 571] on button "Close" at bounding box center [731, 566] width 172 height 34
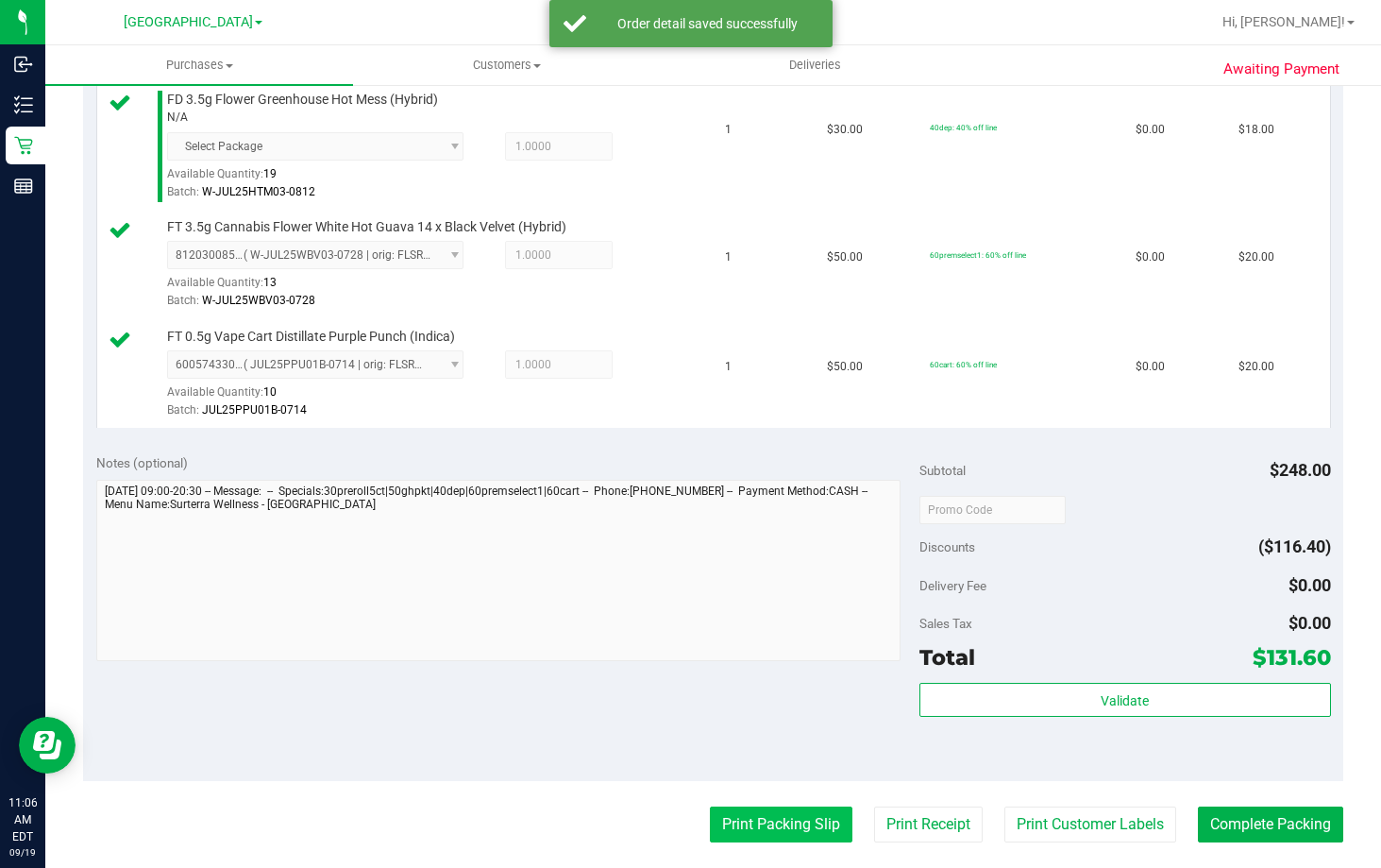
click at [782, 820] on button "Print Packing Slip" at bounding box center [780, 824] width 142 height 36
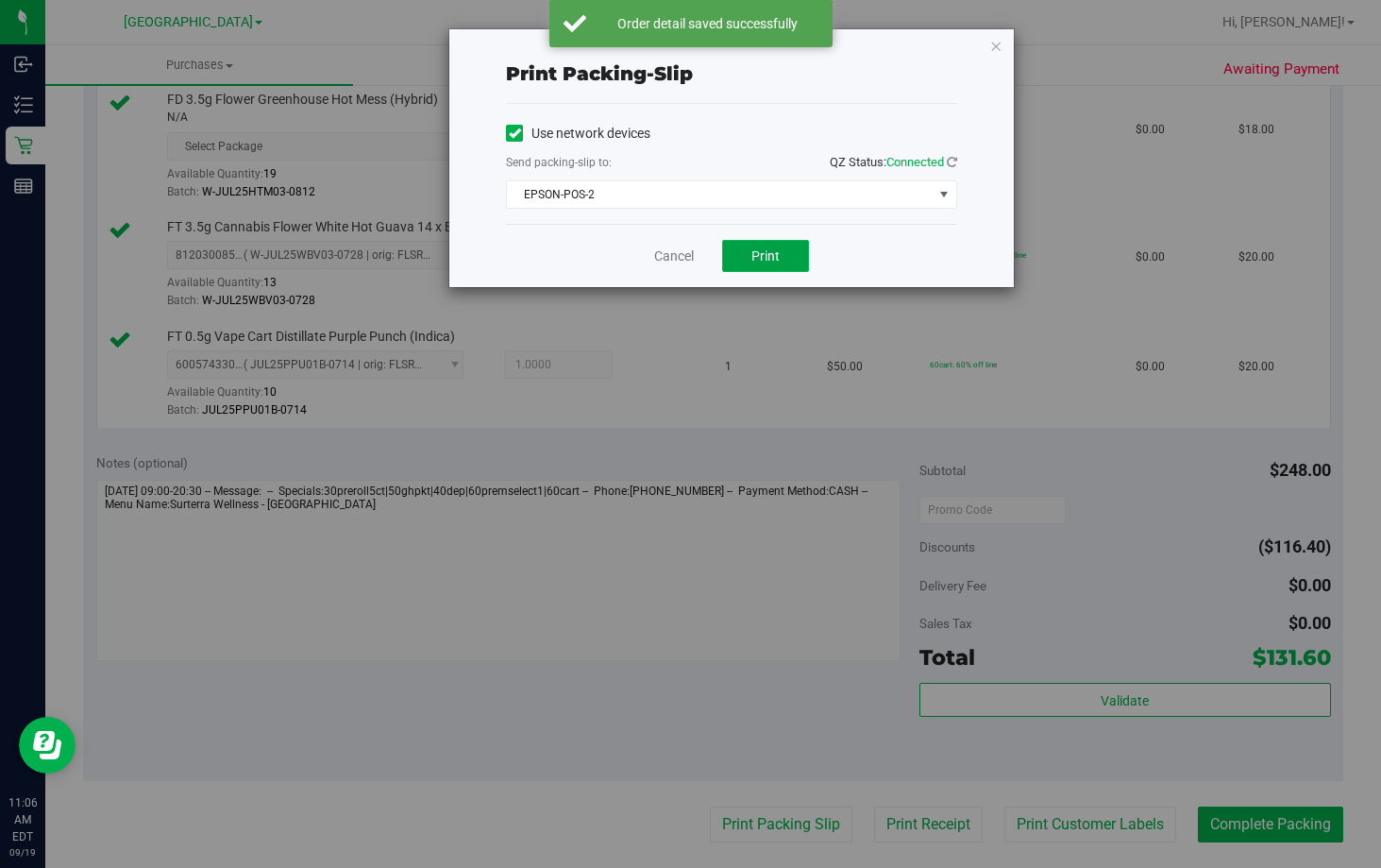
click at [790, 254] on button "Print" at bounding box center [765, 256] width 86 height 32
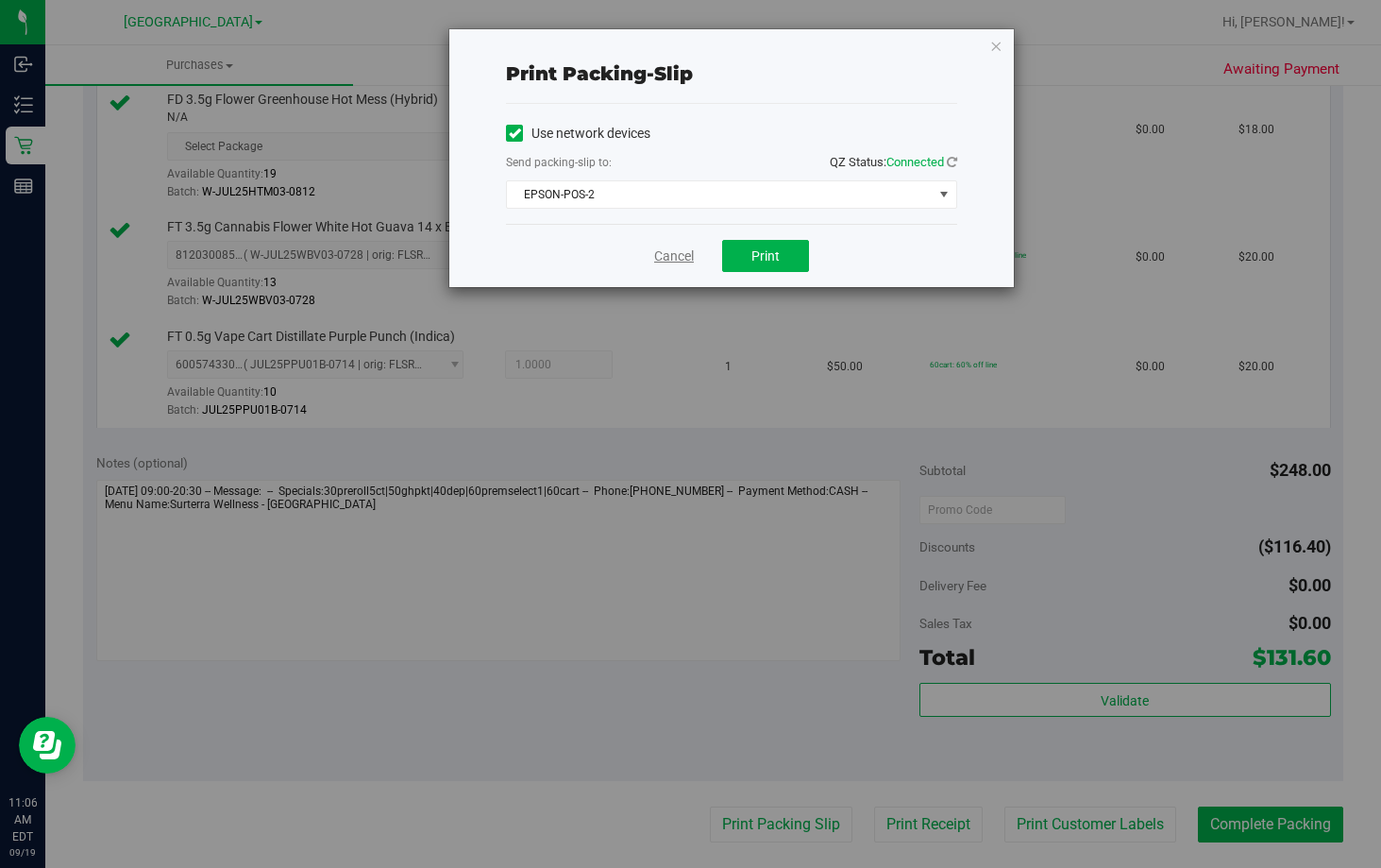
click at [681, 255] on link "Cancel" at bounding box center [674, 257] width 40 height 20
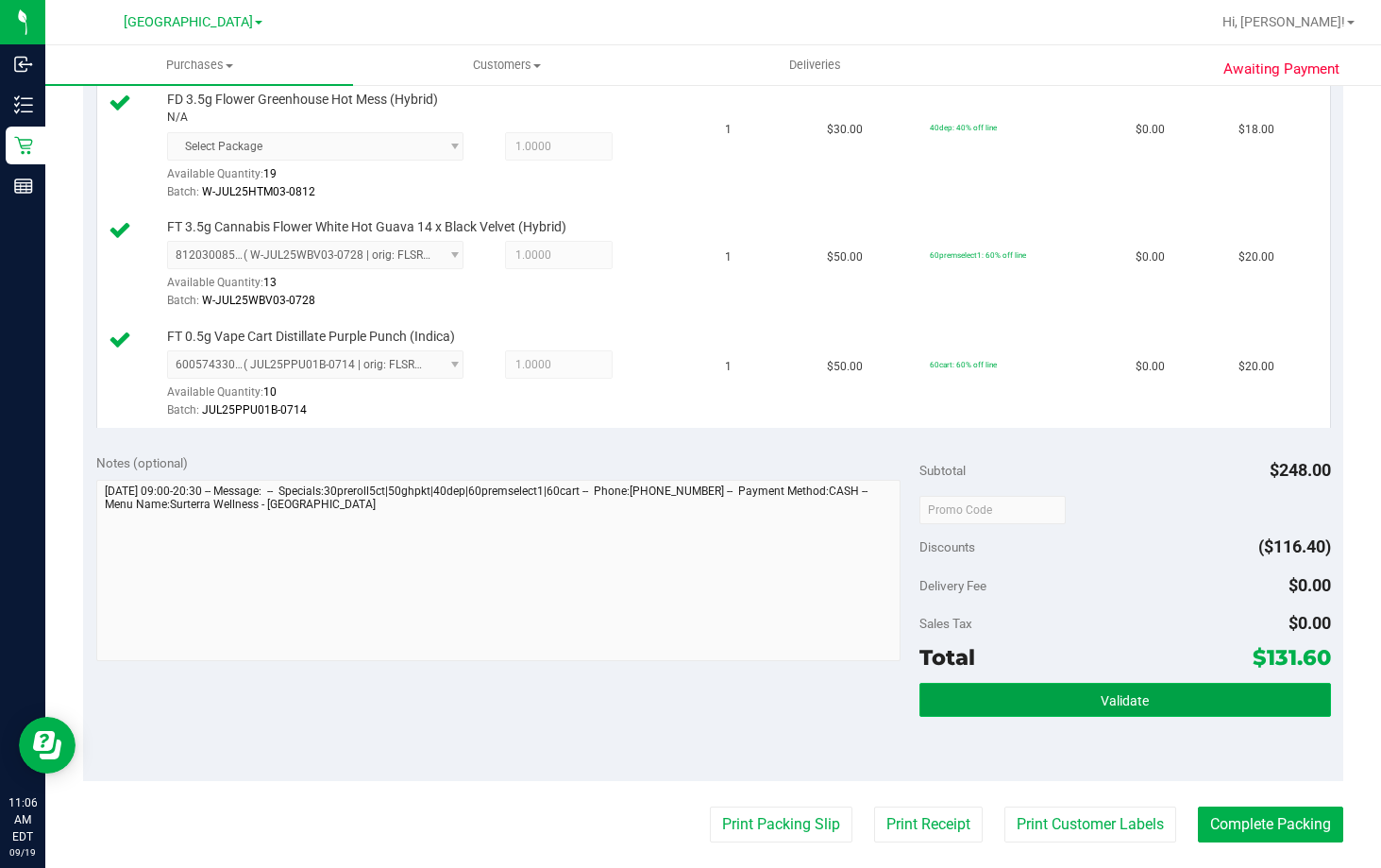
click at [1083, 700] on button "Validate" at bounding box center [1125, 699] width 412 height 34
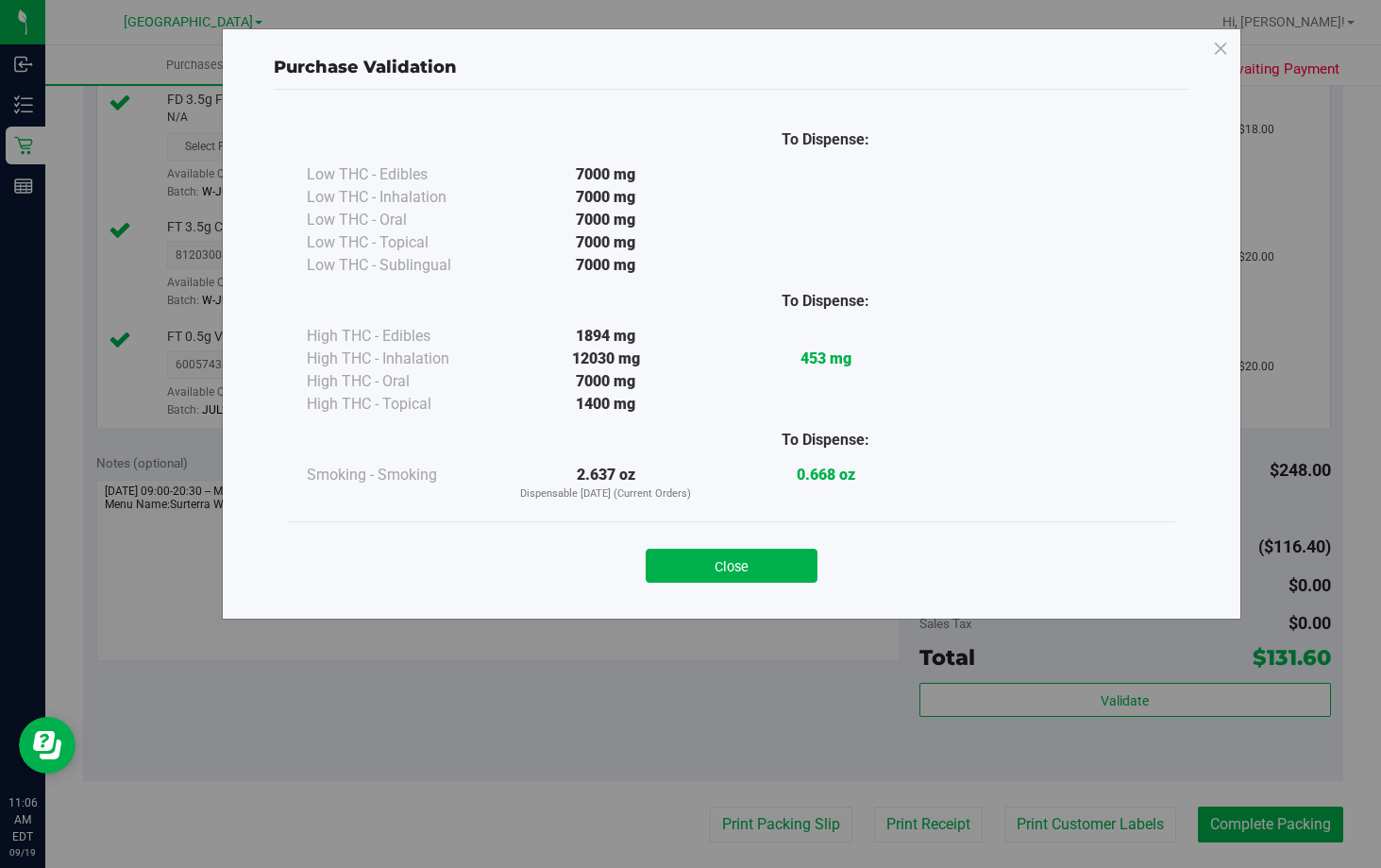
drag, startPoint x: 781, startPoint y: 580, endPoint x: 864, endPoint y: 607, distance: 87.3
click at [781, 577] on button "Close" at bounding box center [731, 566] width 172 height 34
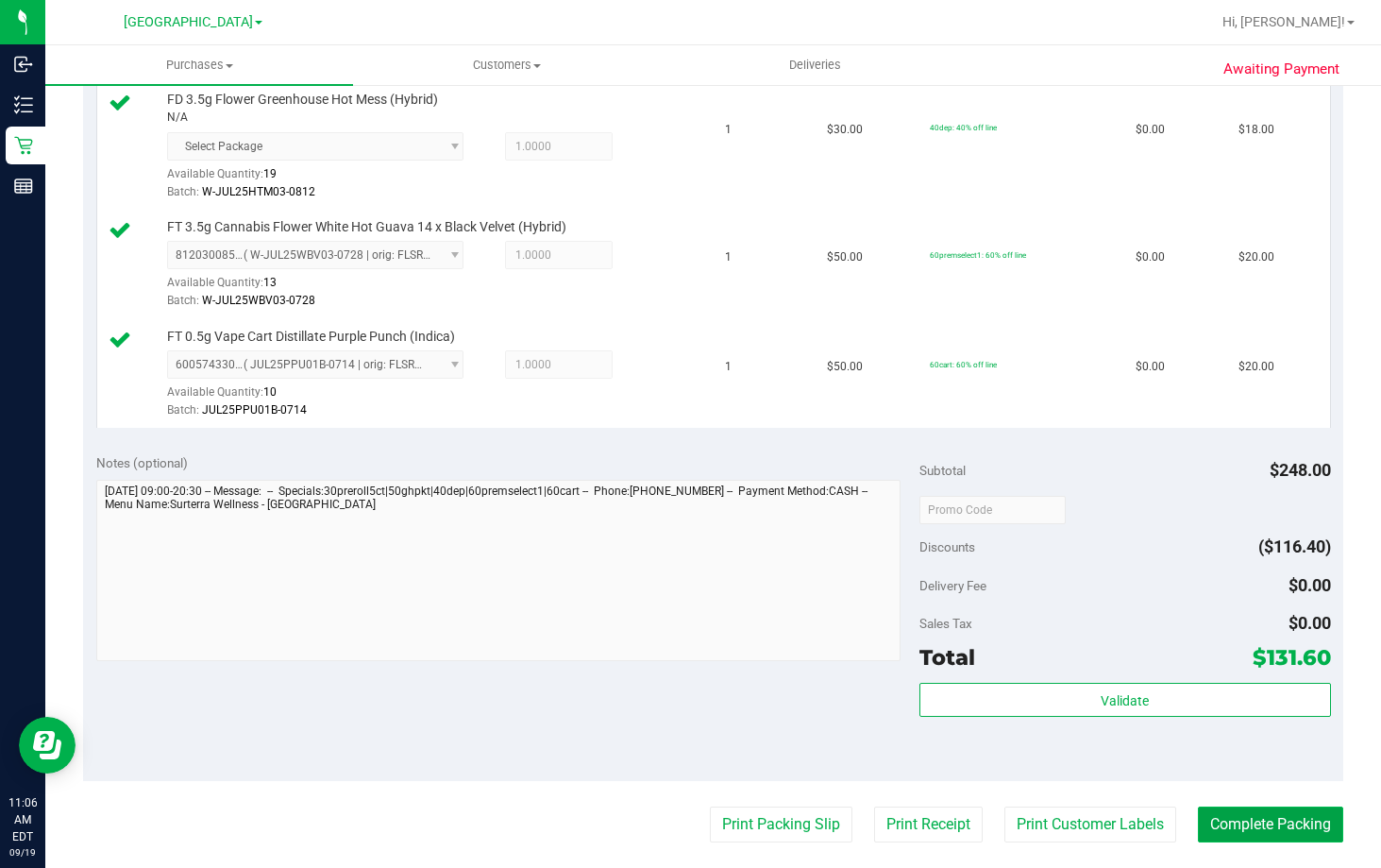
click at [1248, 826] on button "Complete Packing" at bounding box center [1271, 824] width 145 height 36
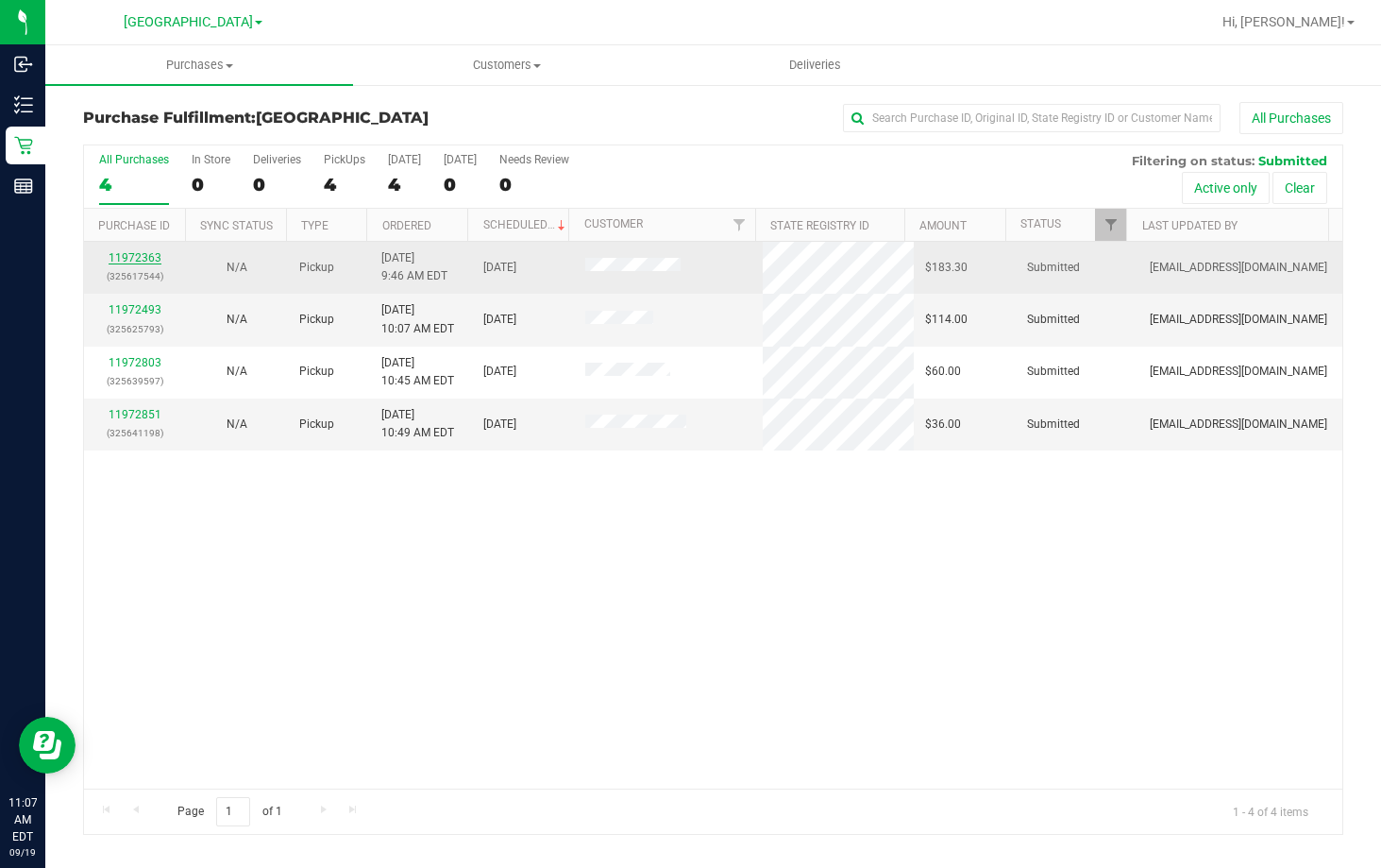
click at [129, 259] on link "11972363" at bounding box center [134, 258] width 53 height 13
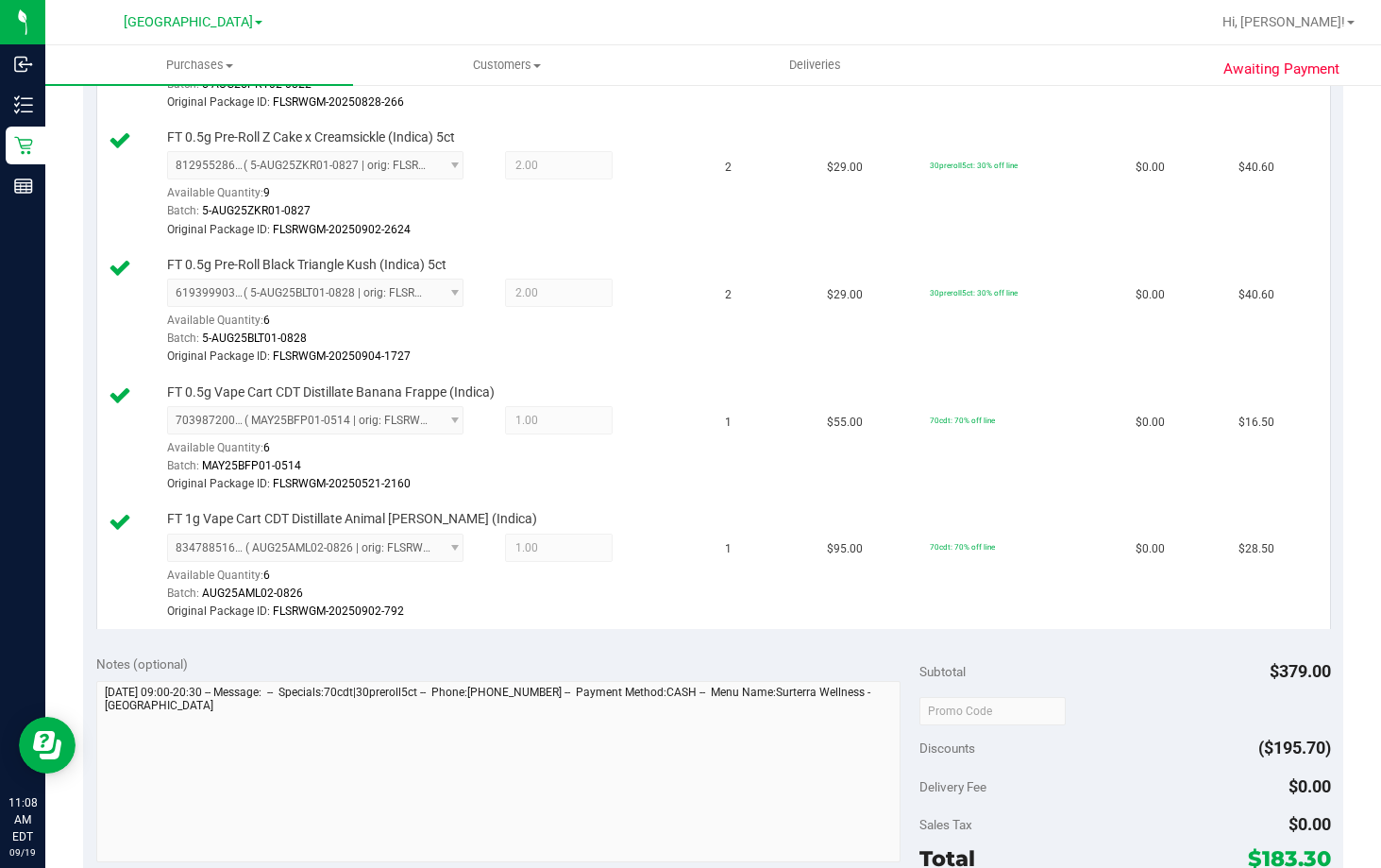
scroll to position [1038, 0]
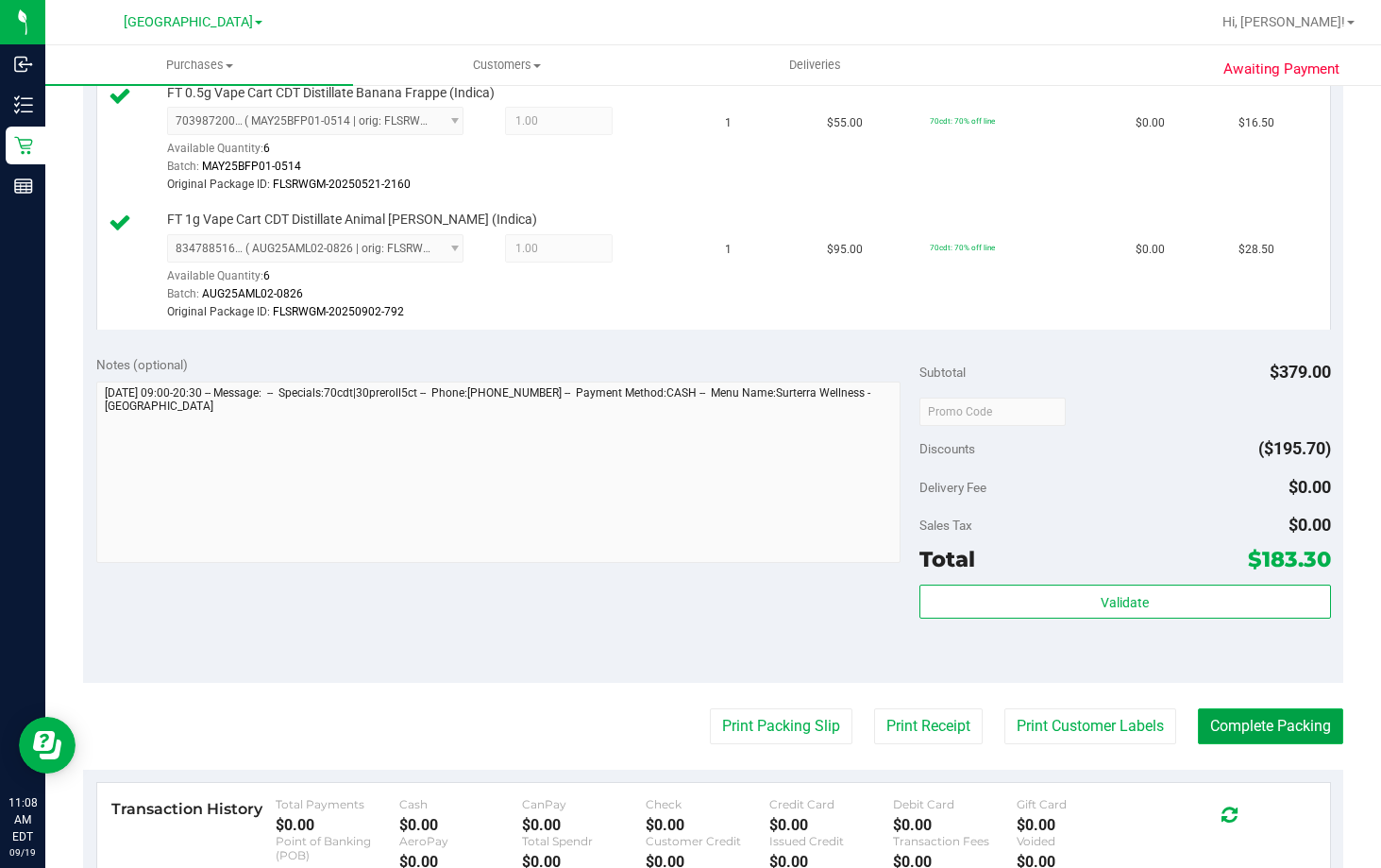
click at [1261, 726] on button "Complete Packing" at bounding box center [1271, 726] width 145 height 36
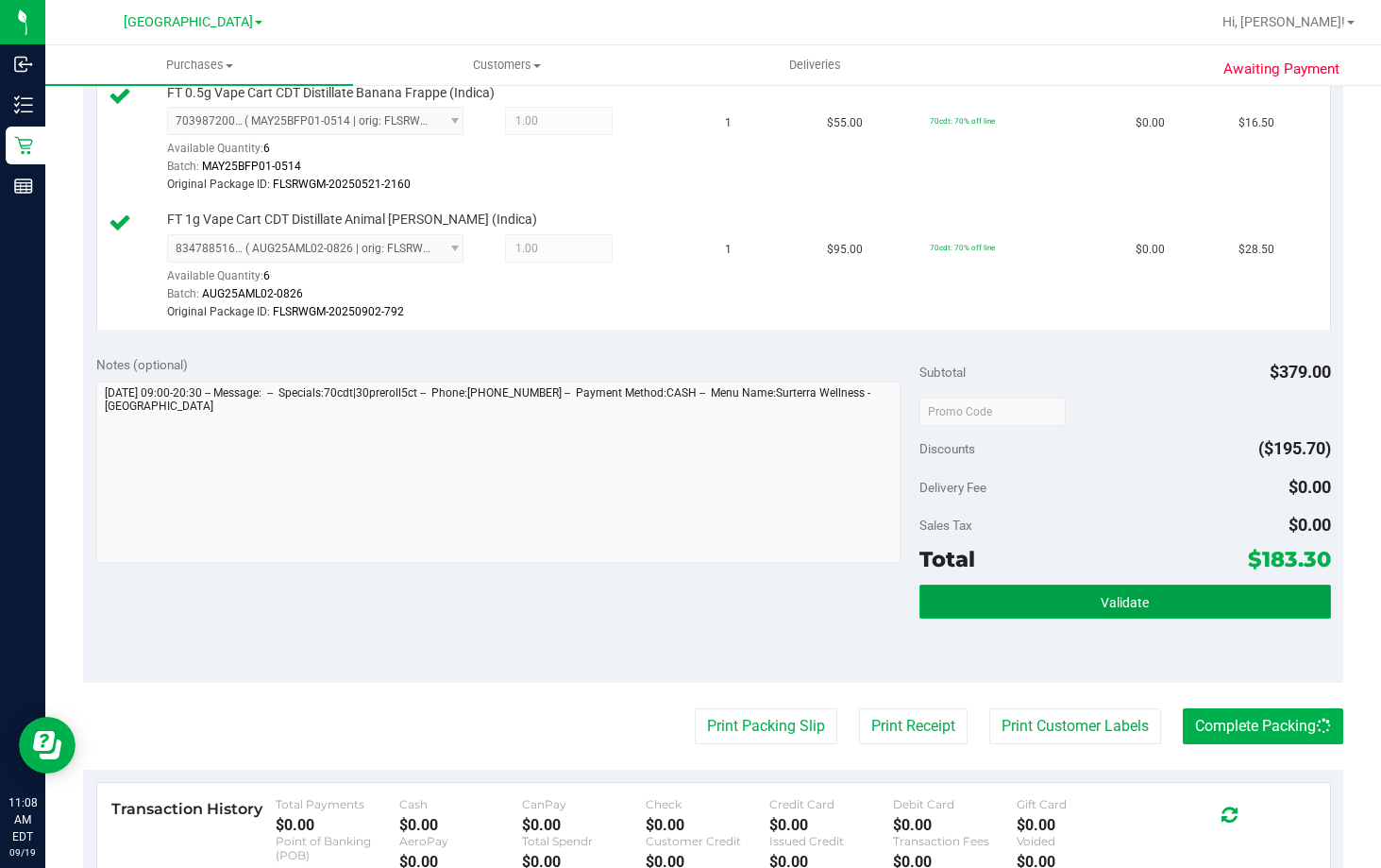
click at [1147, 608] on button "Validate" at bounding box center [1125, 602] width 412 height 34
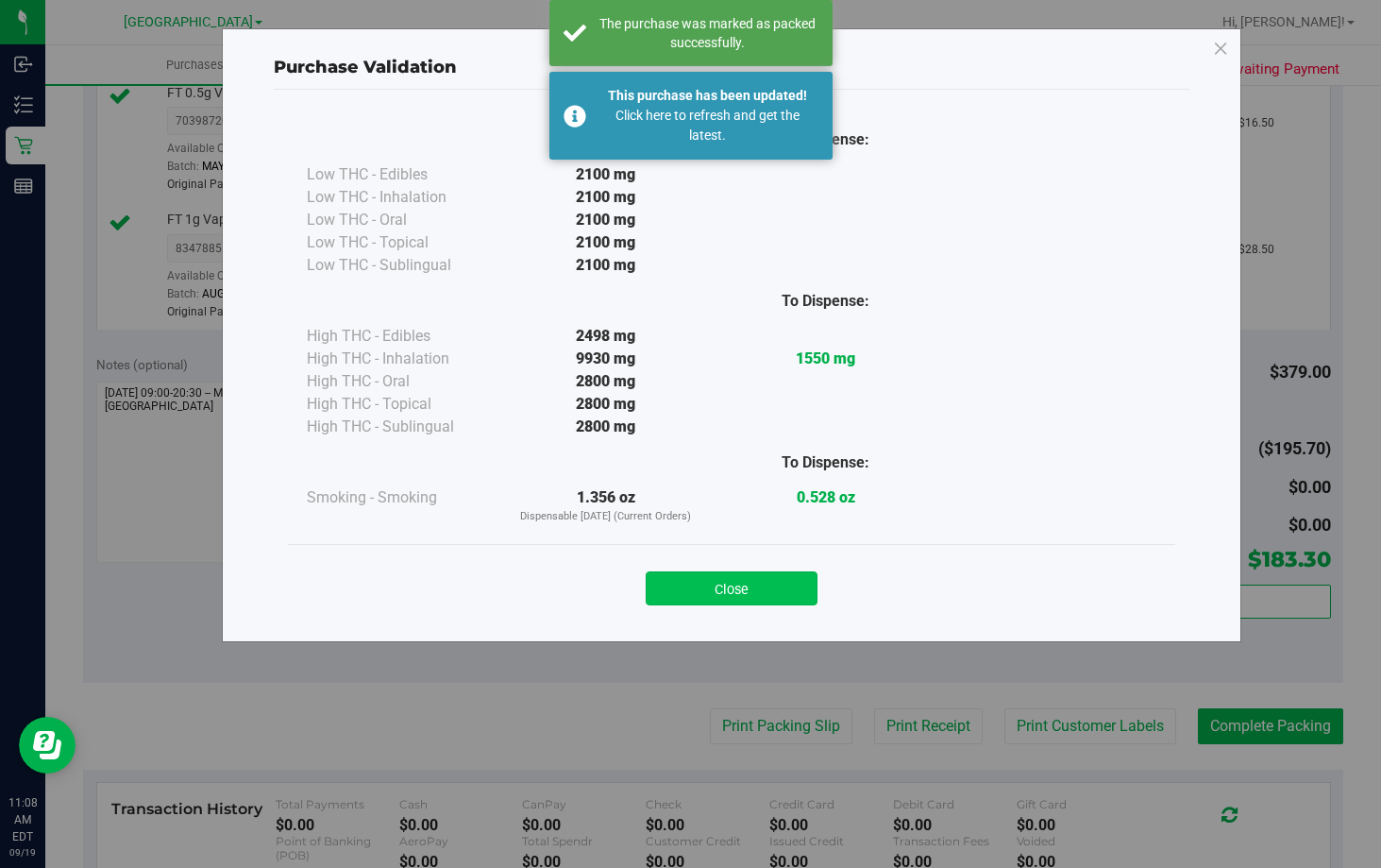
click at [761, 585] on button "Close" at bounding box center [731, 588] width 172 height 34
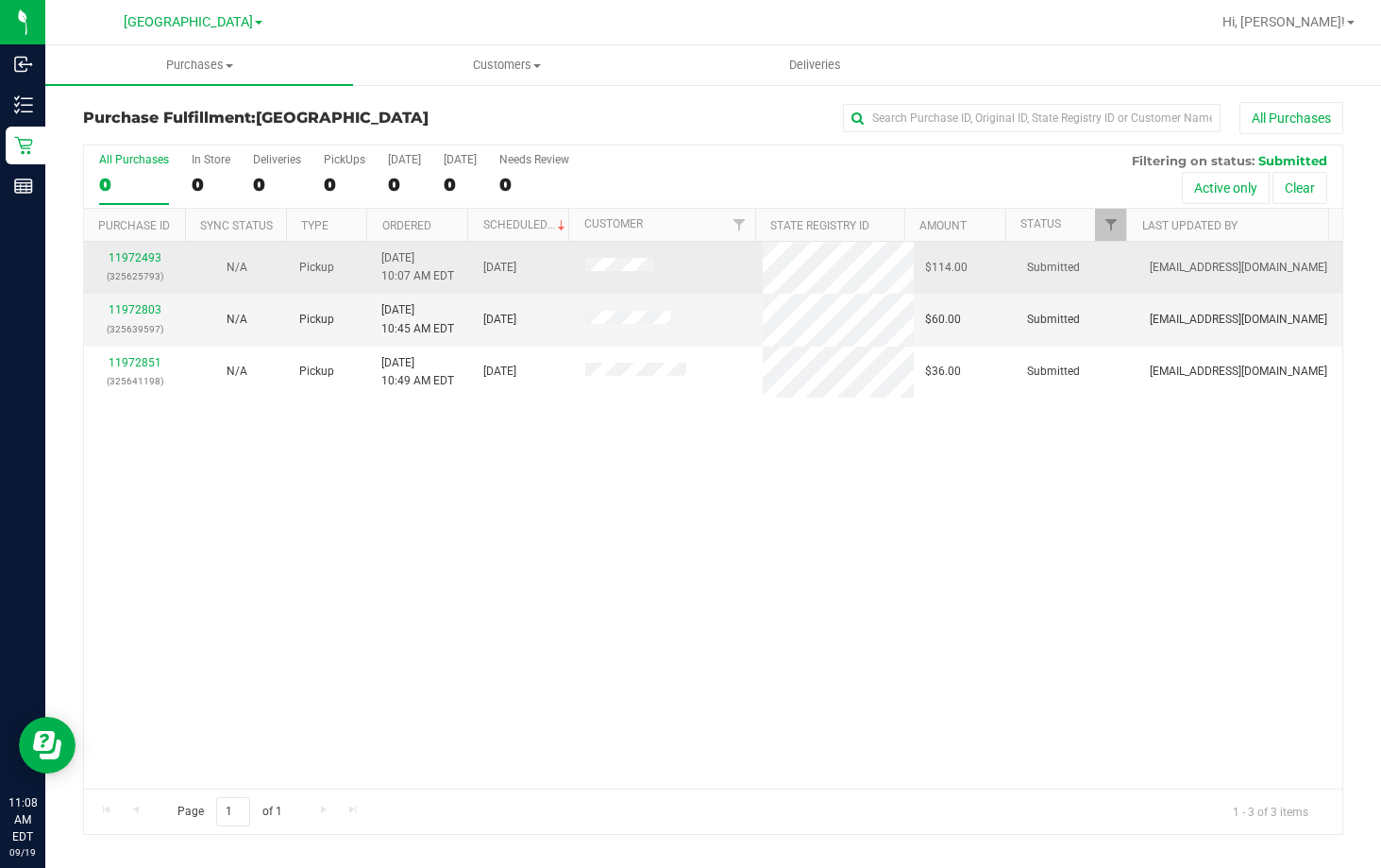
click at [127, 251] on div "11972493 (325625793)" at bounding box center [135, 267] width 80 height 36
click at [135, 258] on link "11972493" at bounding box center [134, 258] width 53 height 13
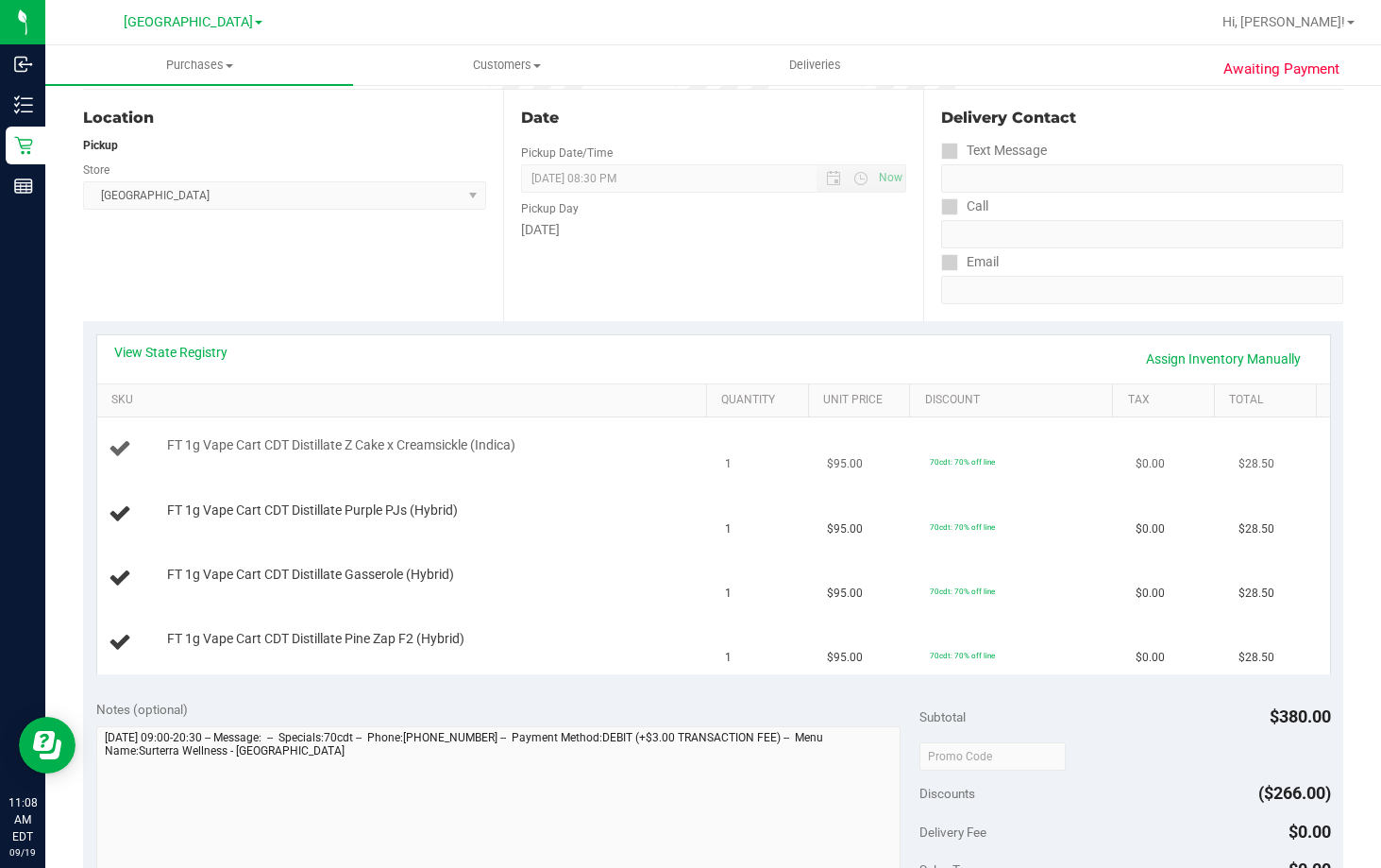
scroll to position [189, 0]
click at [192, 344] on link "View State Registry" at bounding box center [171, 351] width 113 height 19
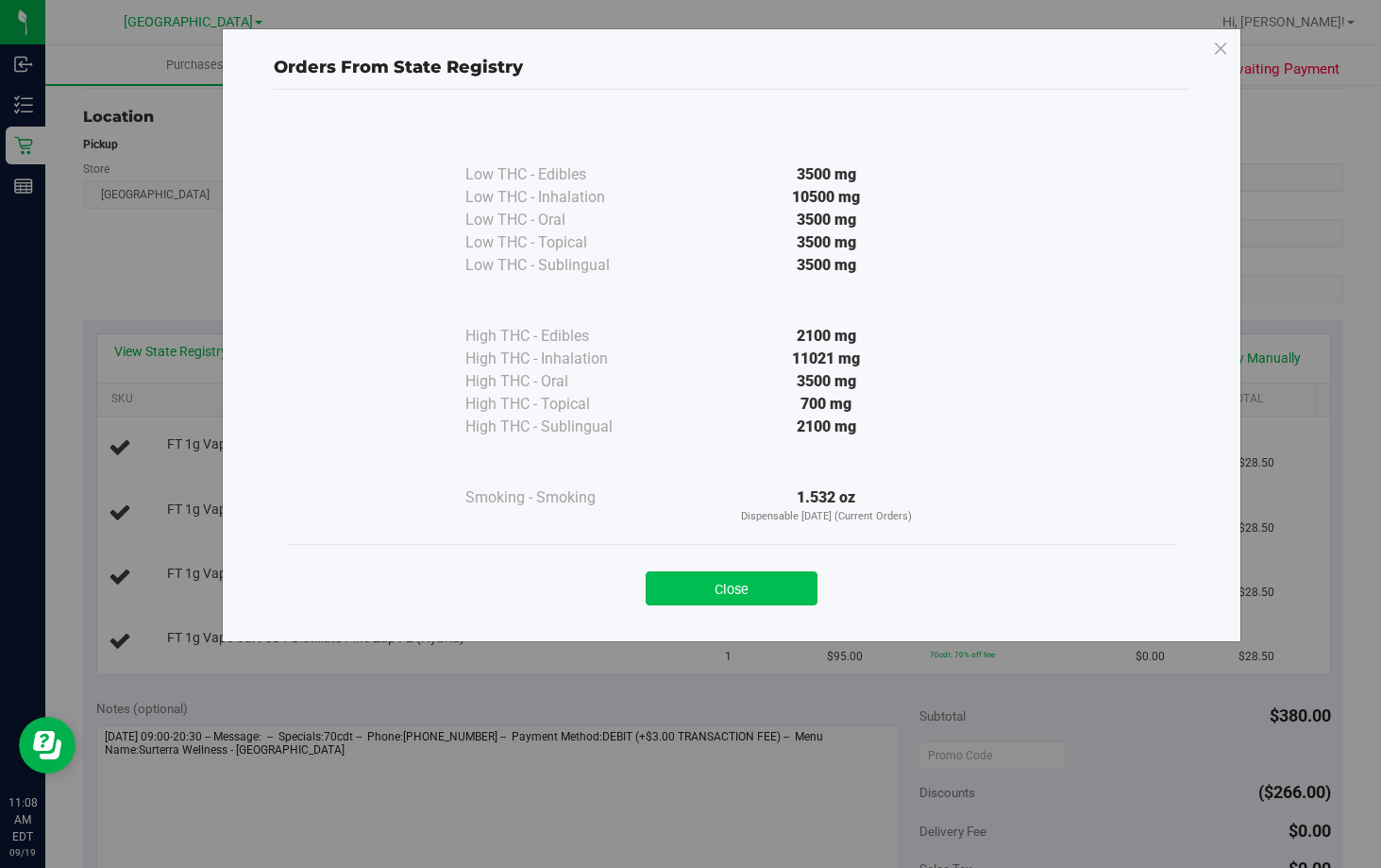
click at [740, 589] on button "Close" at bounding box center [731, 588] width 172 height 34
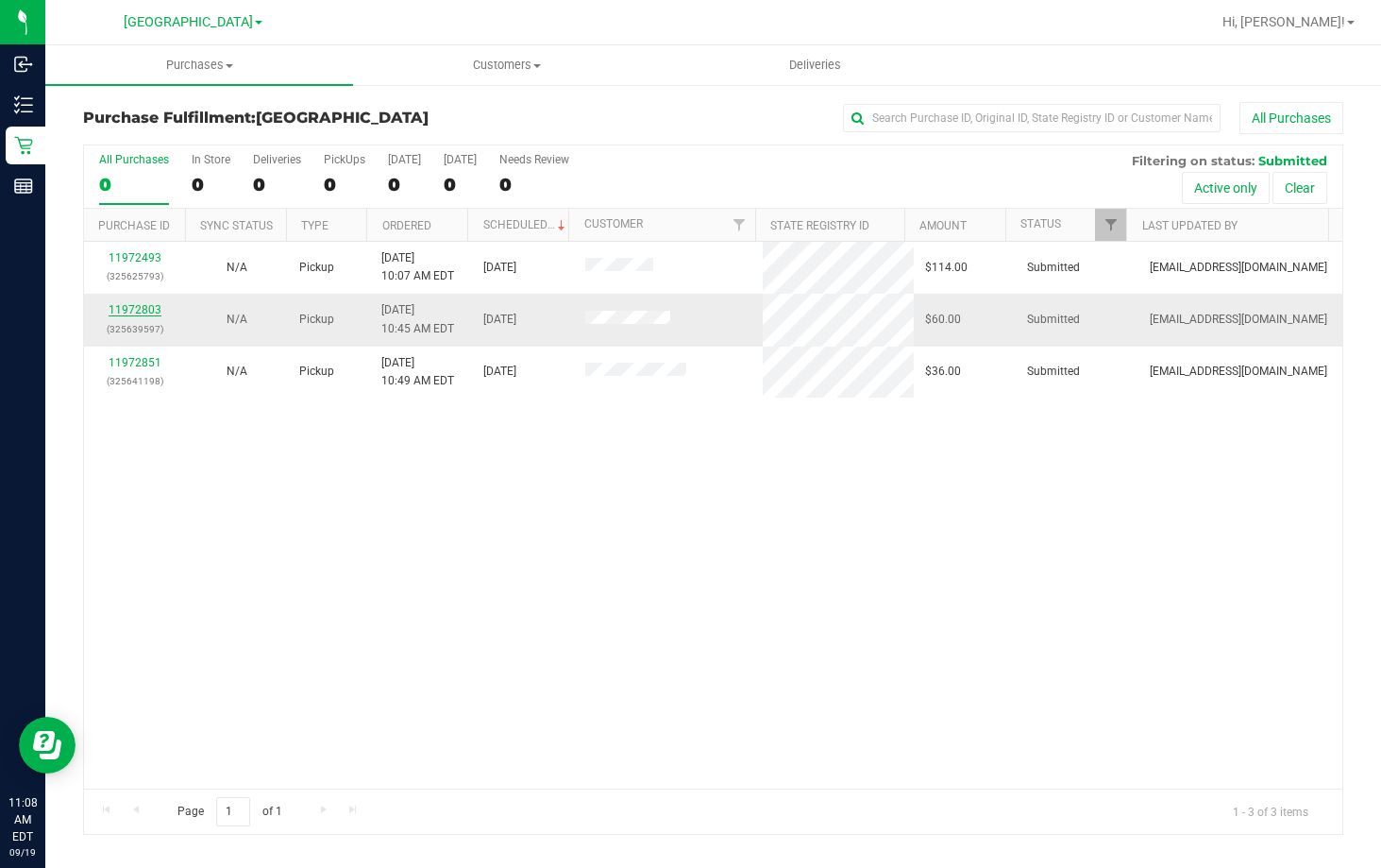
click at [132, 308] on link "11972803" at bounding box center [134, 309] width 53 height 13
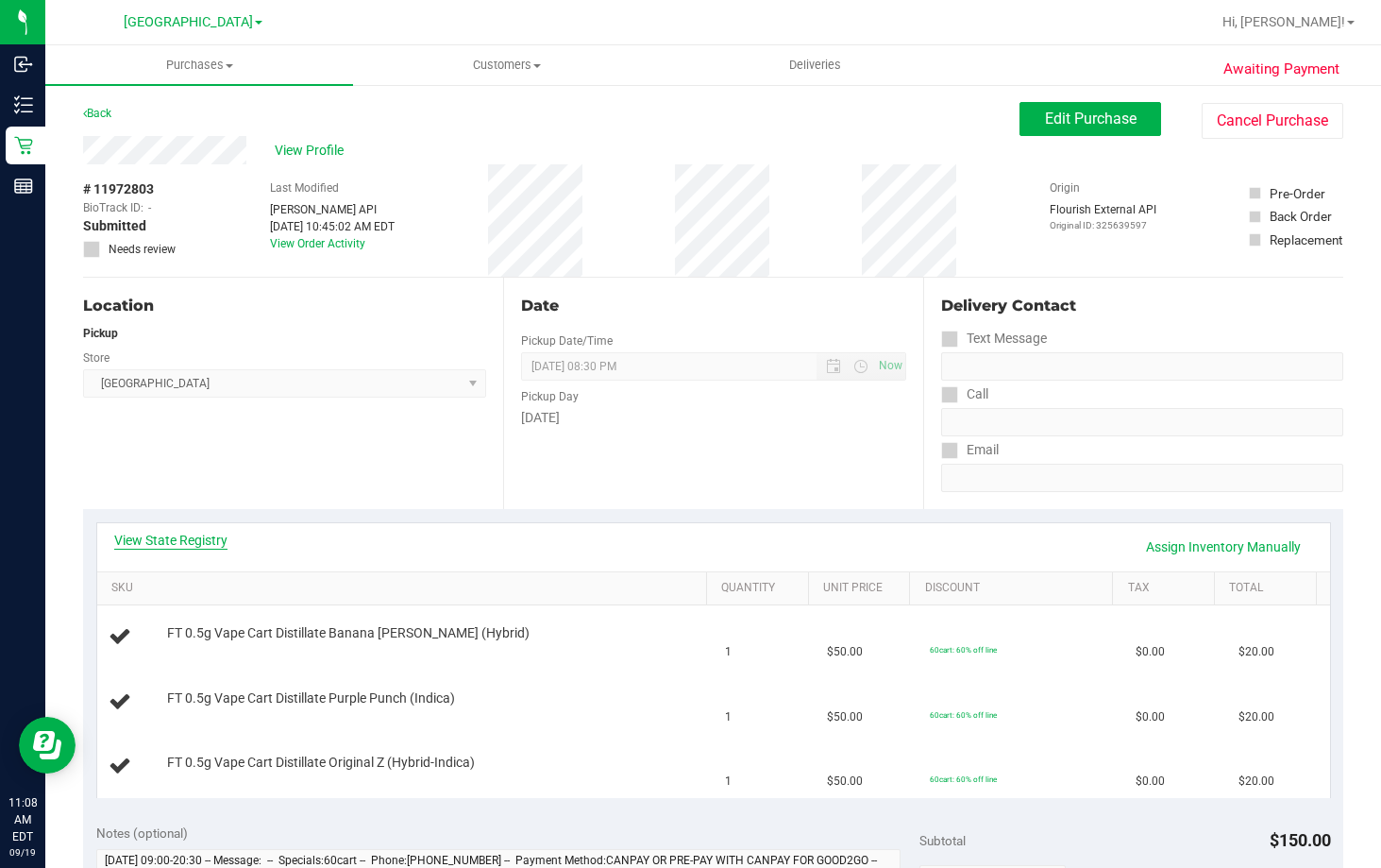
click at [169, 539] on link "View State Registry" at bounding box center [171, 540] width 113 height 19
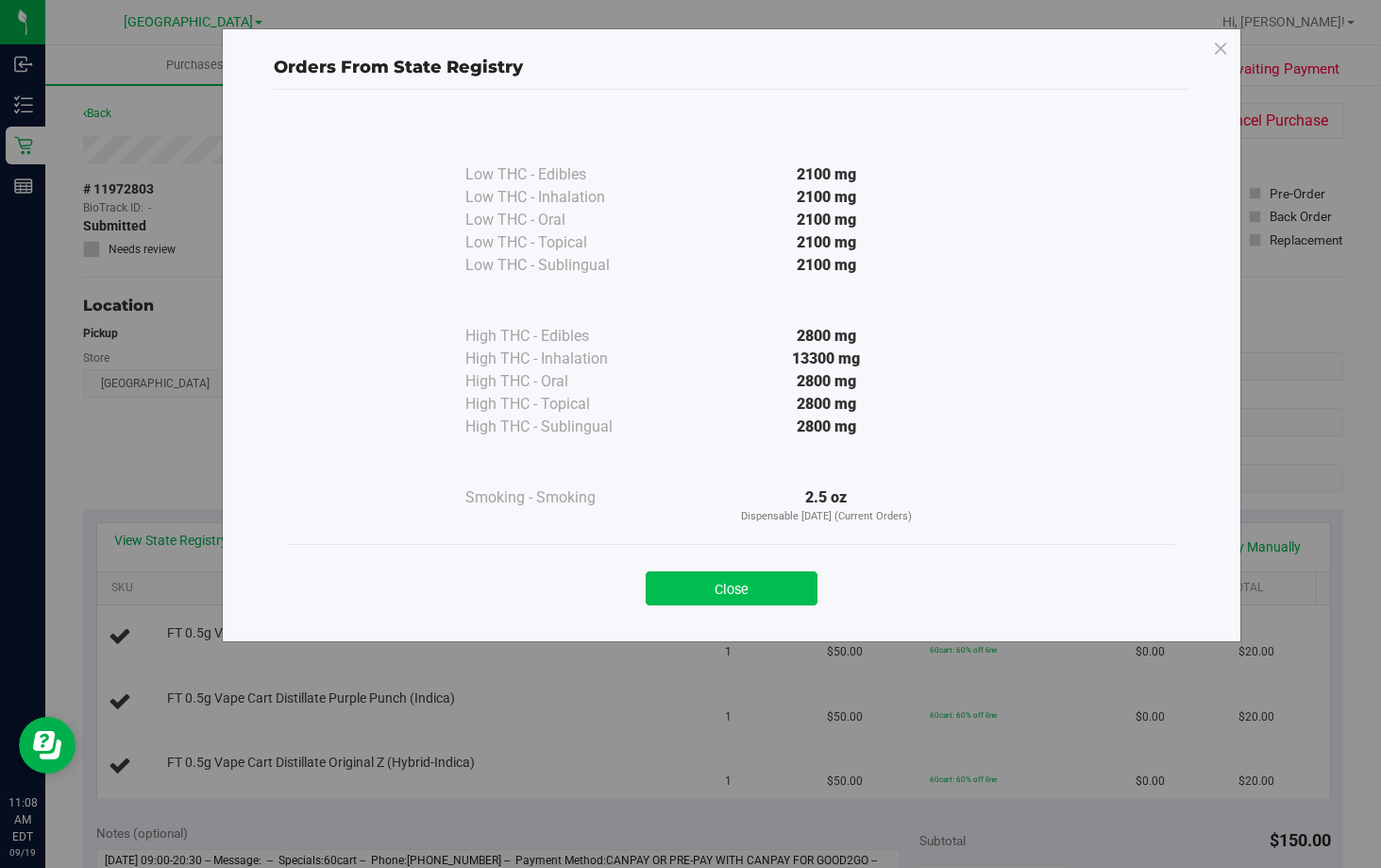
click at [750, 590] on button "Close" at bounding box center [731, 588] width 172 height 34
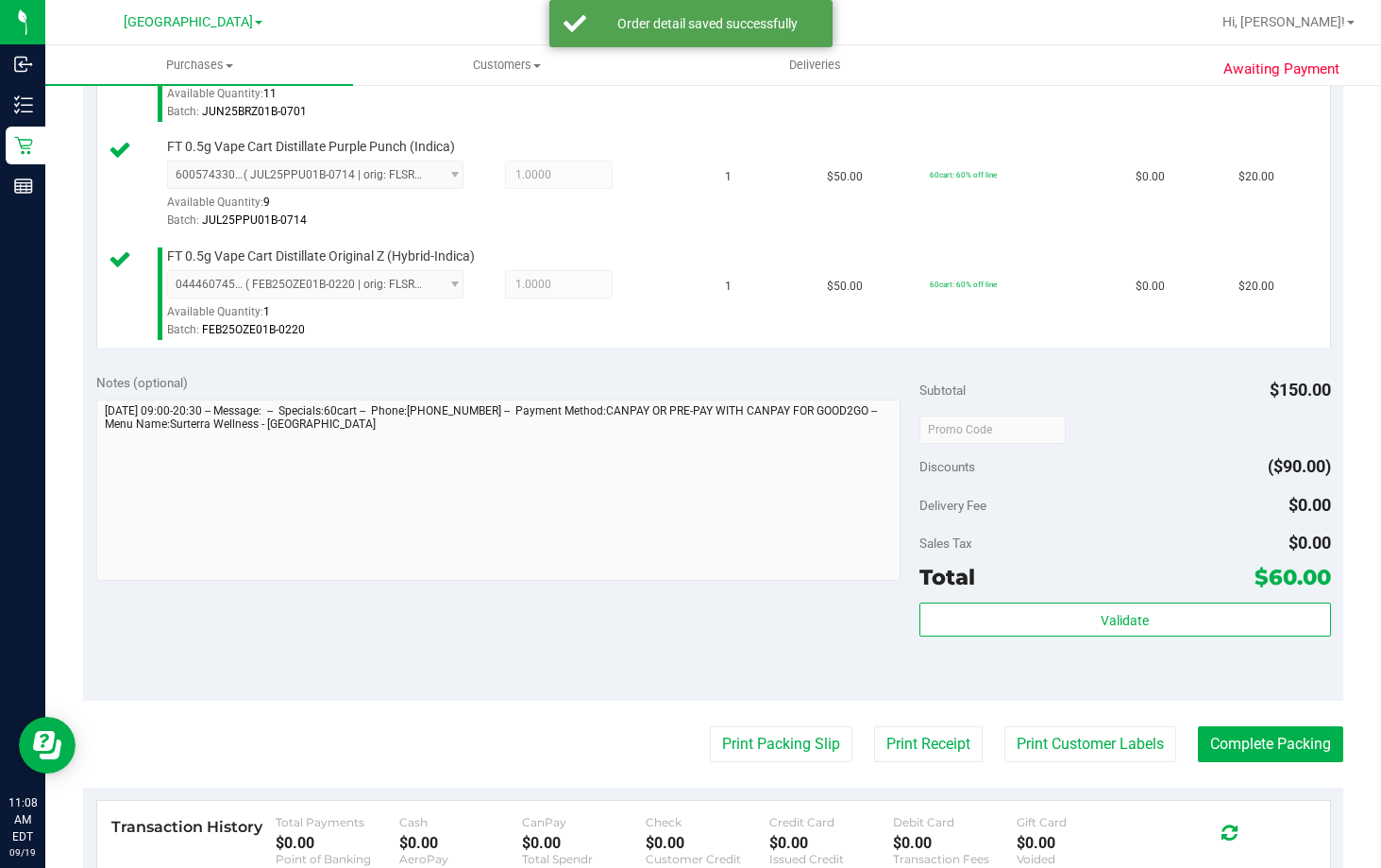
scroll to position [661, 0]
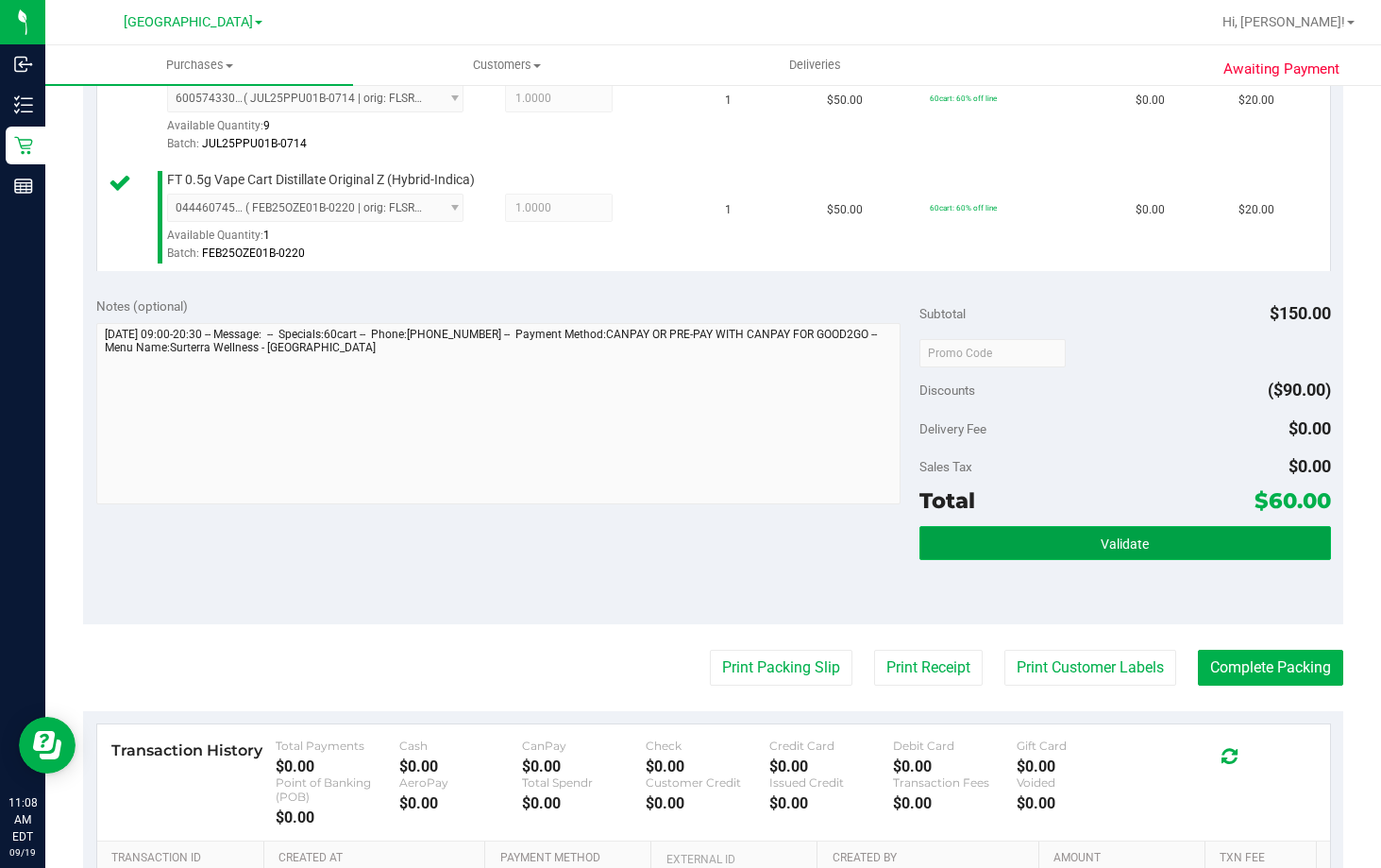
click at [1204, 550] on button "Validate" at bounding box center [1125, 543] width 412 height 34
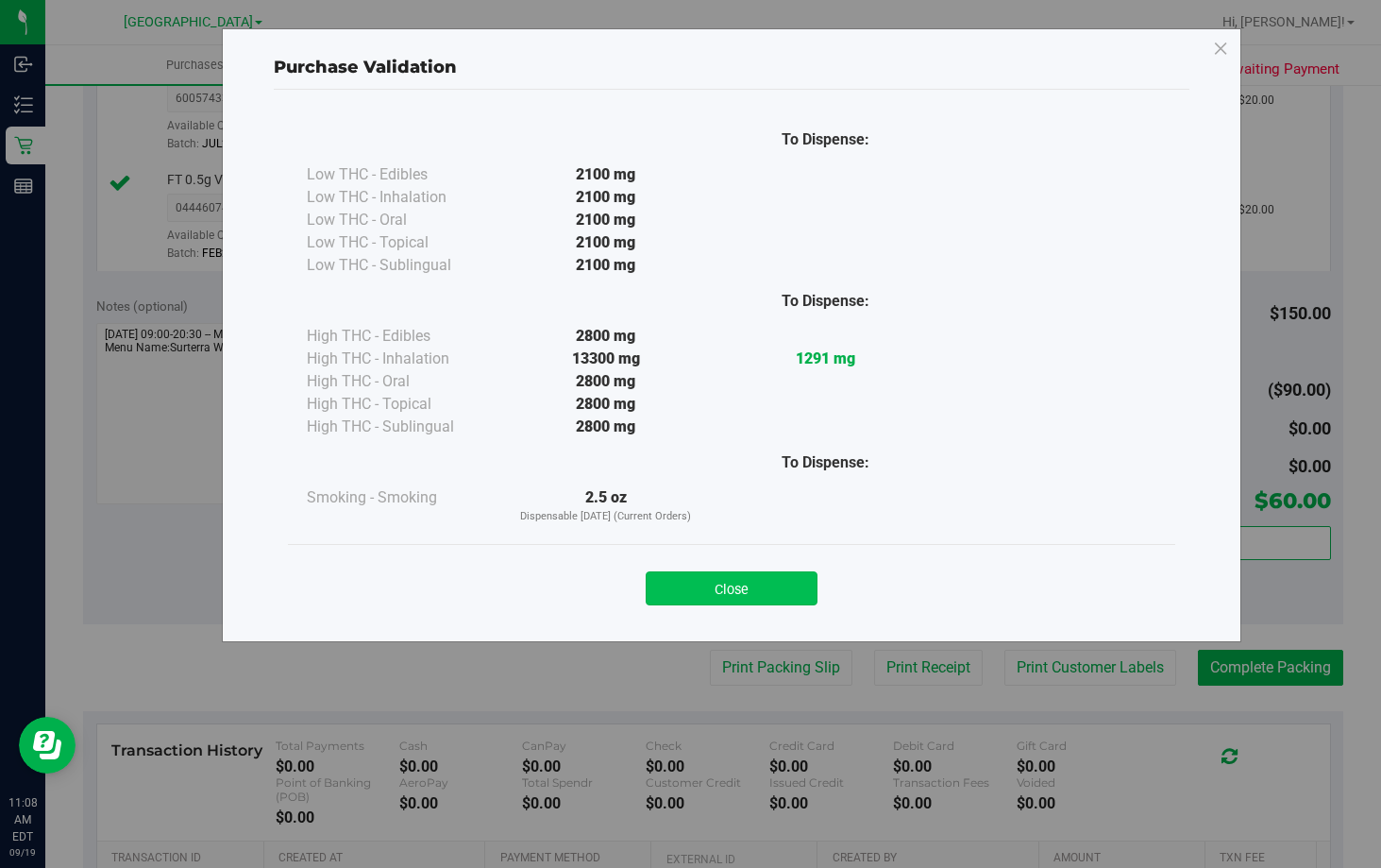
click at [766, 587] on button "Close" at bounding box center [731, 588] width 172 height 34
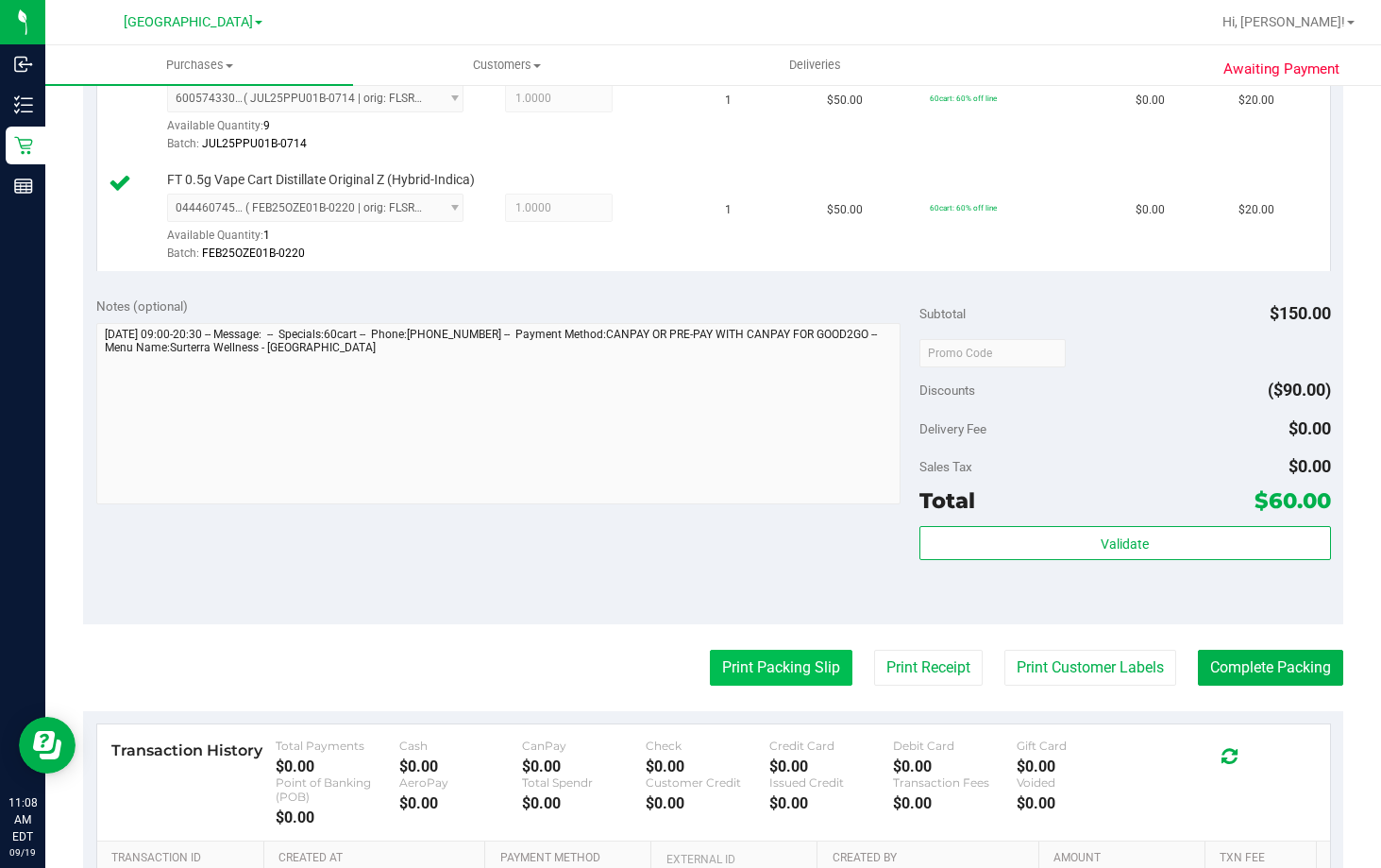
click at [780, 656] on button "Print Packing Slip" at bounding box center [780, 667] width 142 height 36
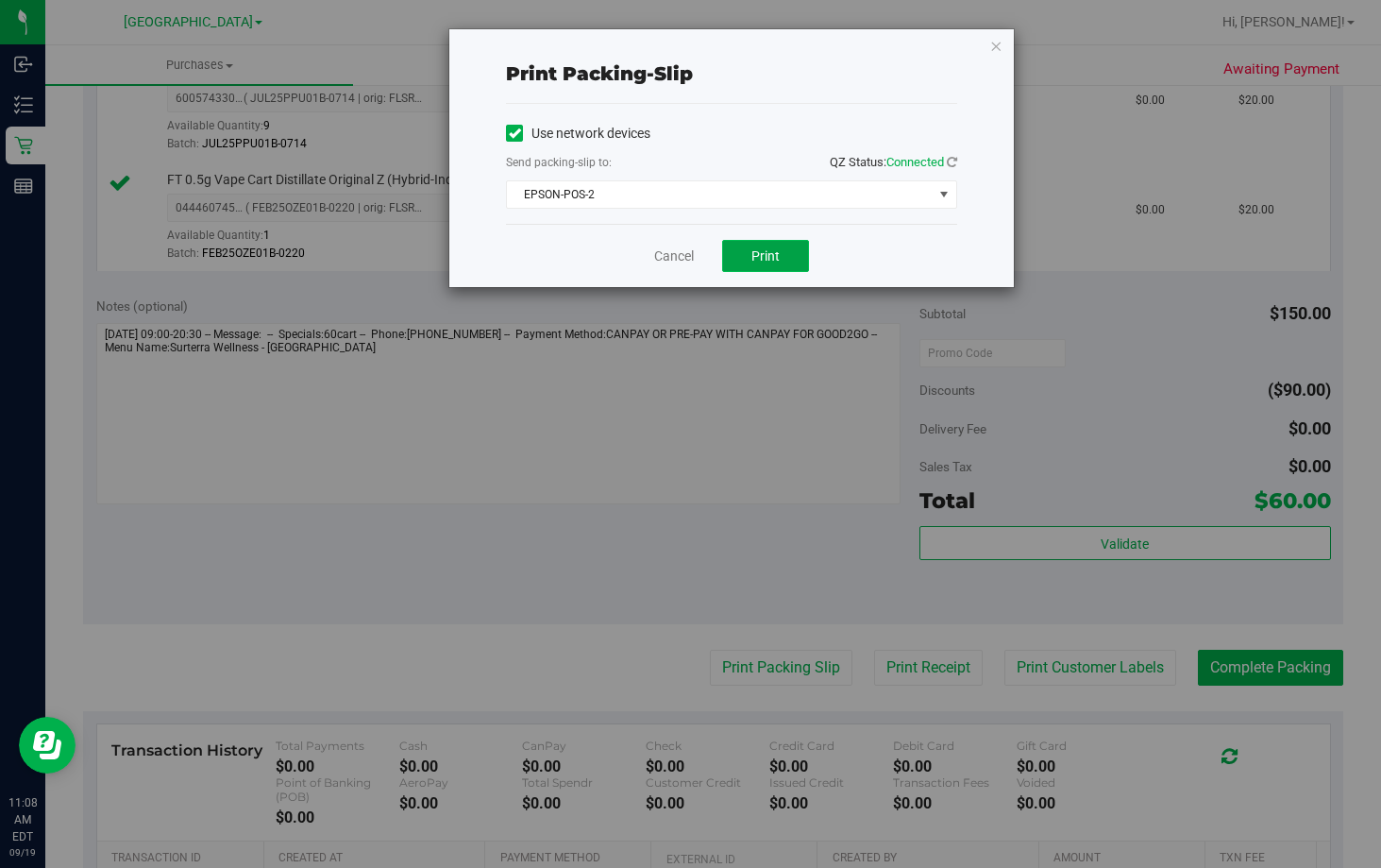
click at [769, 260] on span "Print" at bounding box center [766, 256] width 28 height 15
click at [658, 251] on link "Cancel" at bounding box center [674, 257] width 40 height 20
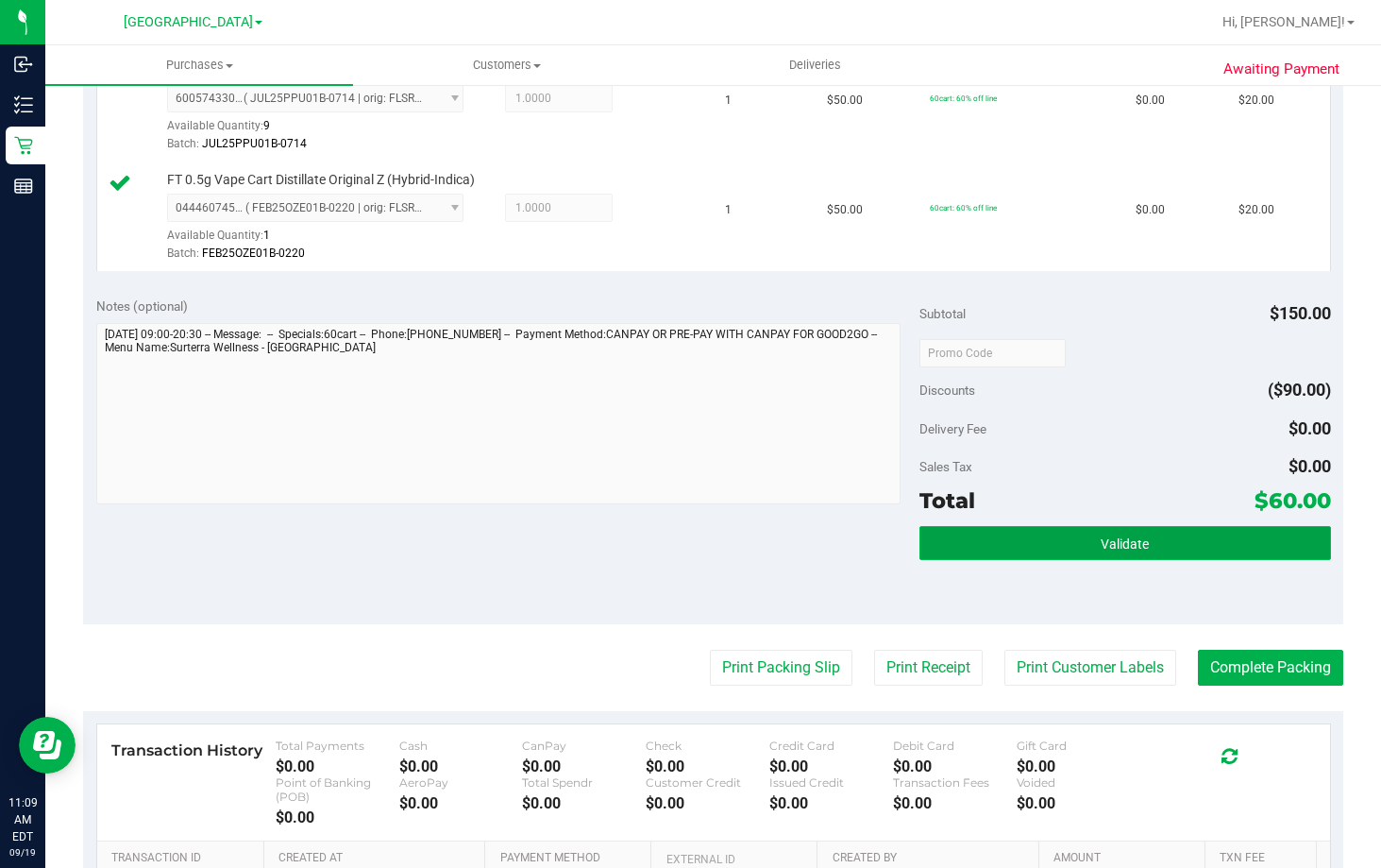
click at [1101, 544] on span "Validate" at bounding box center [1124, 543] width 48 height 15
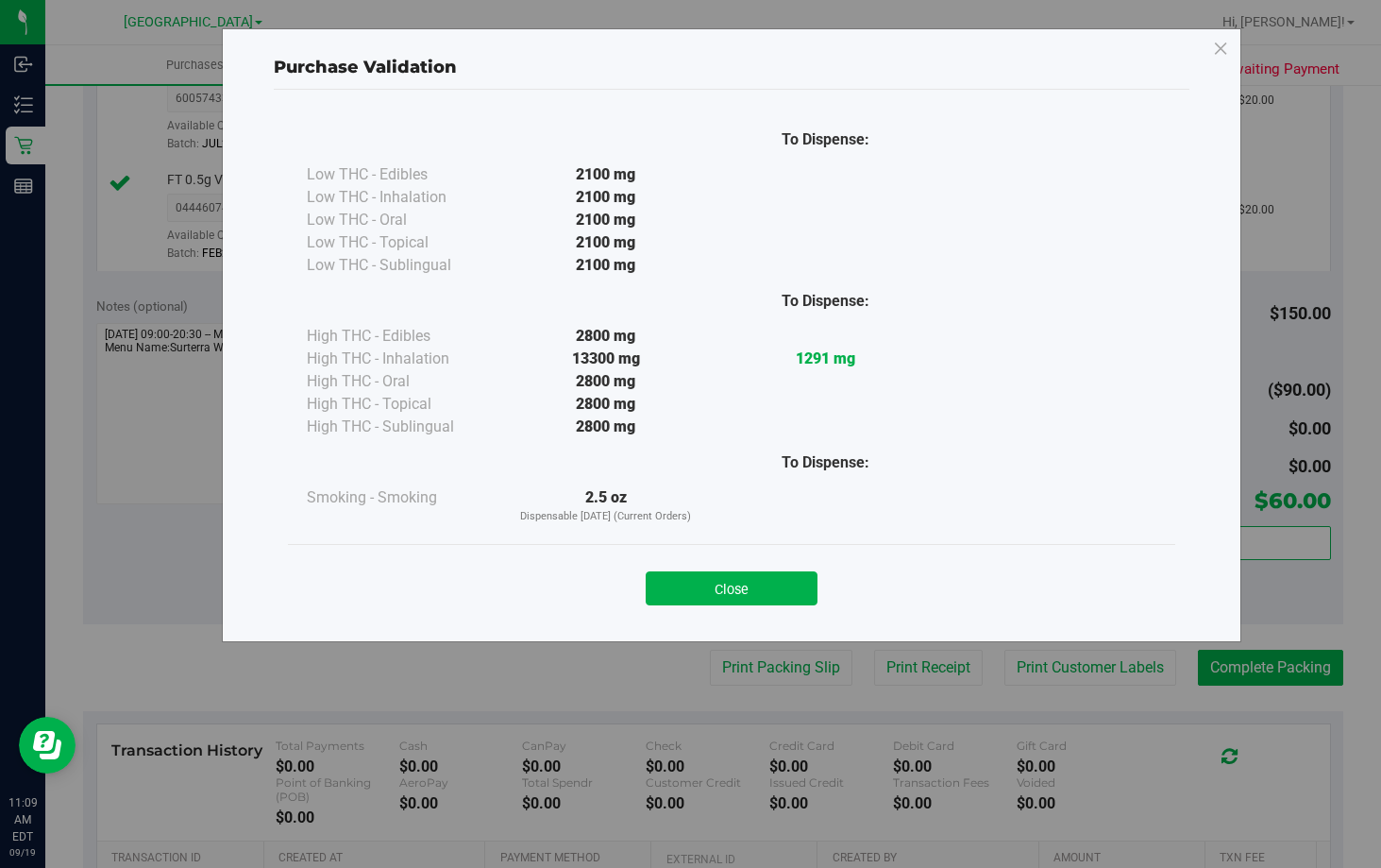
click at [726, 569] on div "Close" at bounding box center [732, 582] width 859 height 47
click at [800, 599] on button "Close" at bounding box center [731, 588] width 172 height 34
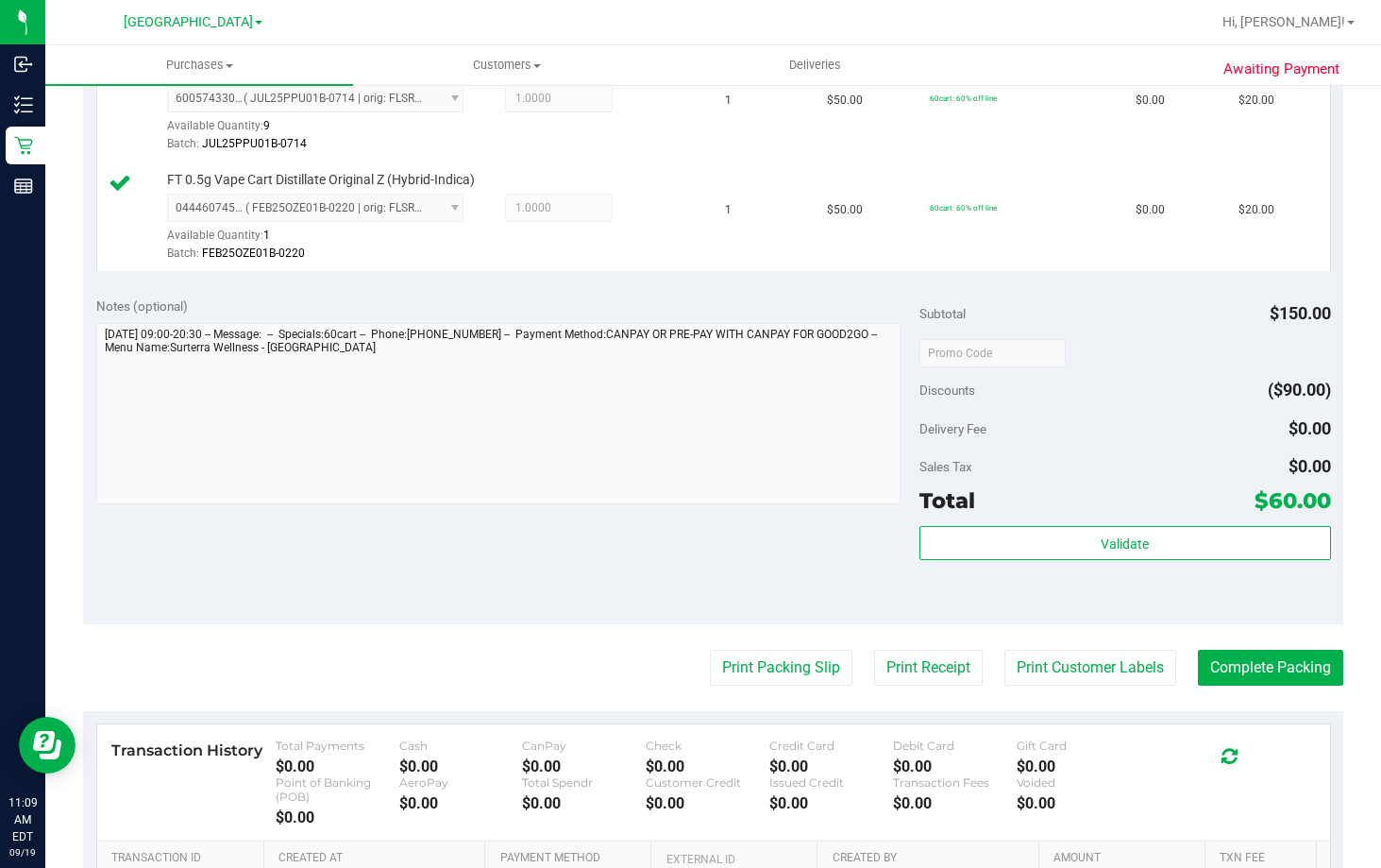
click at [790, 578] on div "Notes (optional) Subtotal $150.00 Discounts ($90.00) Delivery Fee $0.00 Sales T…" at bounding box center [714, 454] width 1261 height 340
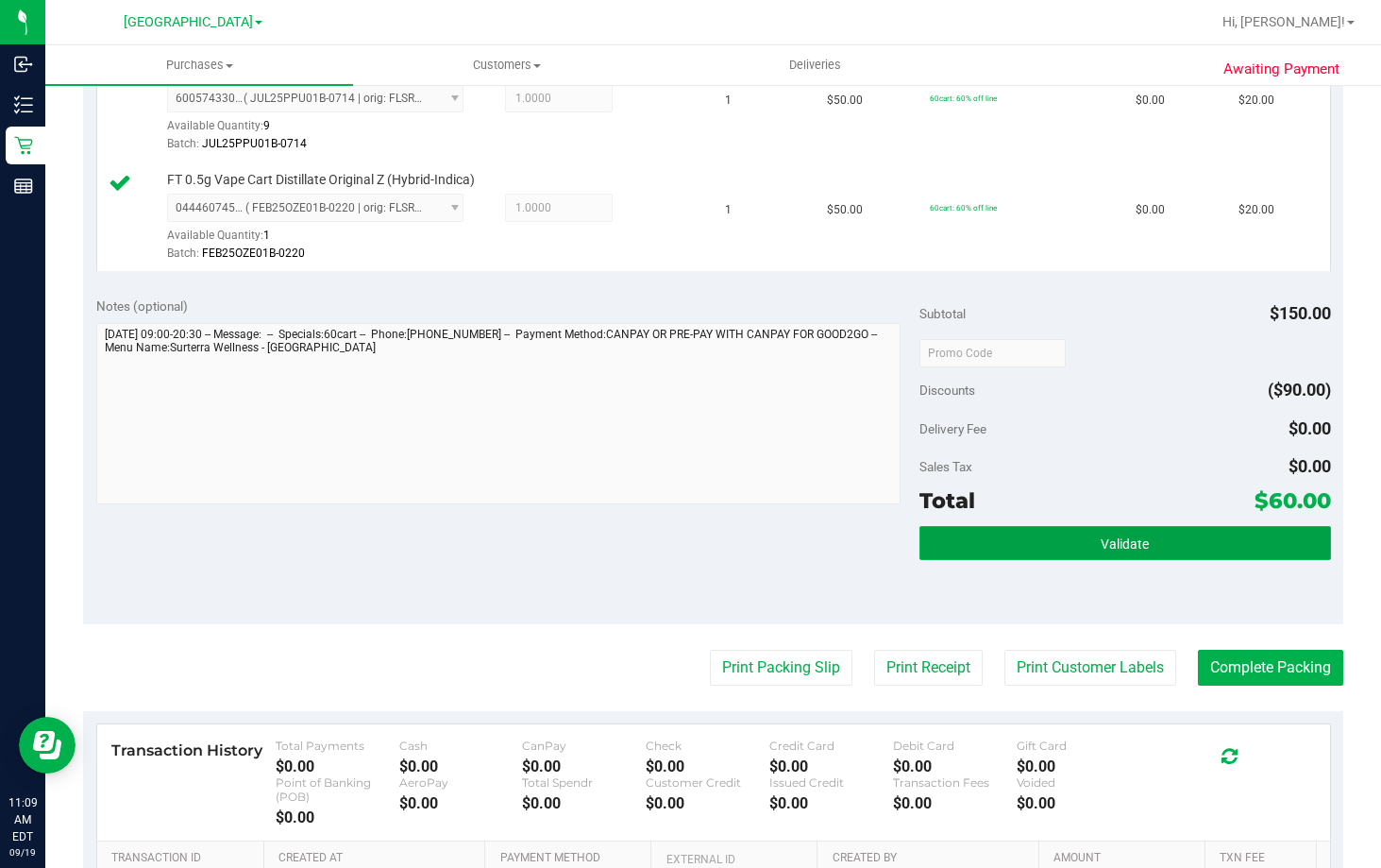
click at [1146, 546] on button "Validate" at bounding box center [1125, 543] width 412 height 34
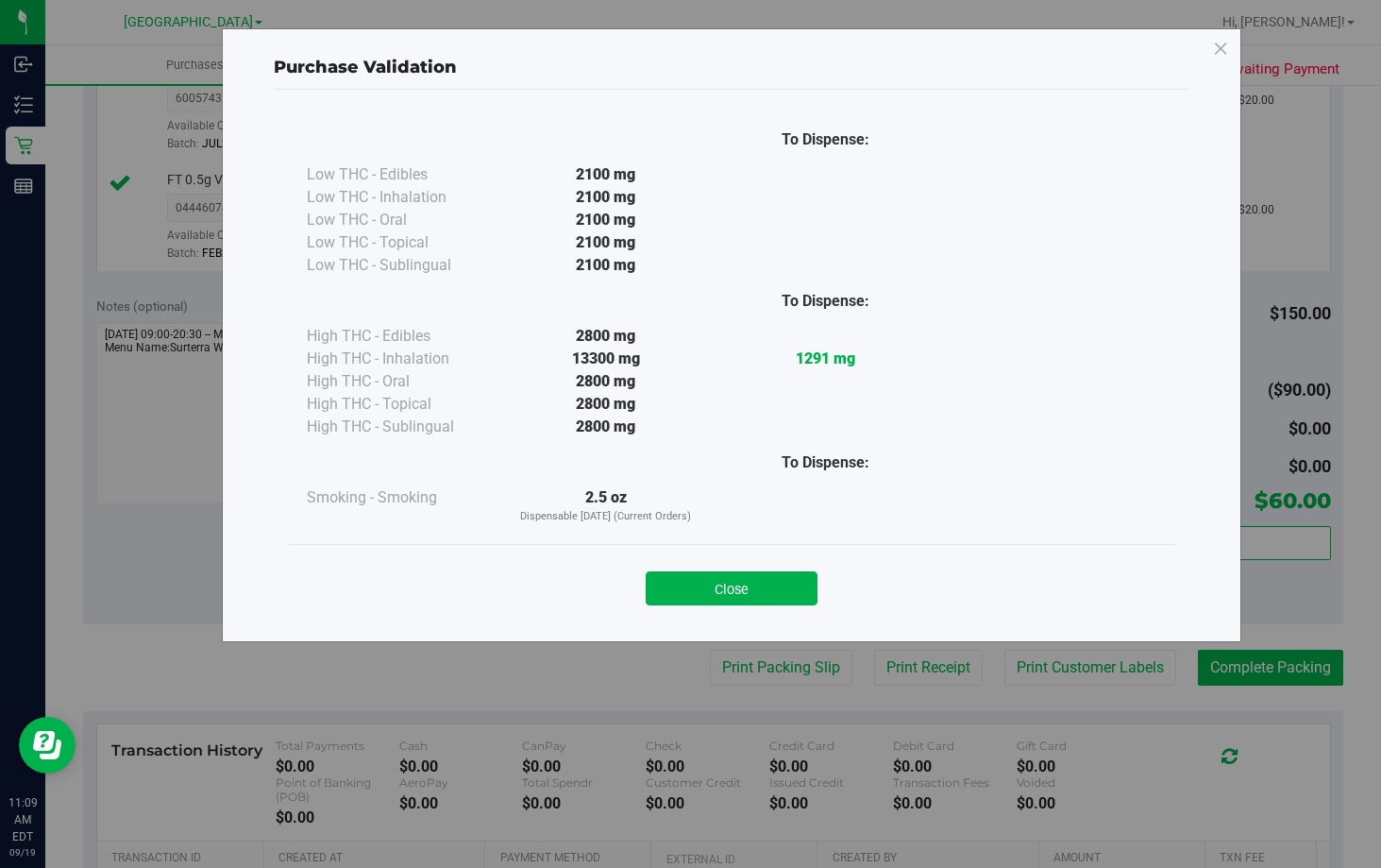
drag, startPoint x: 794, startPoint y: 580, endPoint x: 1053, endPoint y: 576, distance: 259.0
click at [790, 581] on button "Close" at bounding box center [731, 588] width 172 height 34
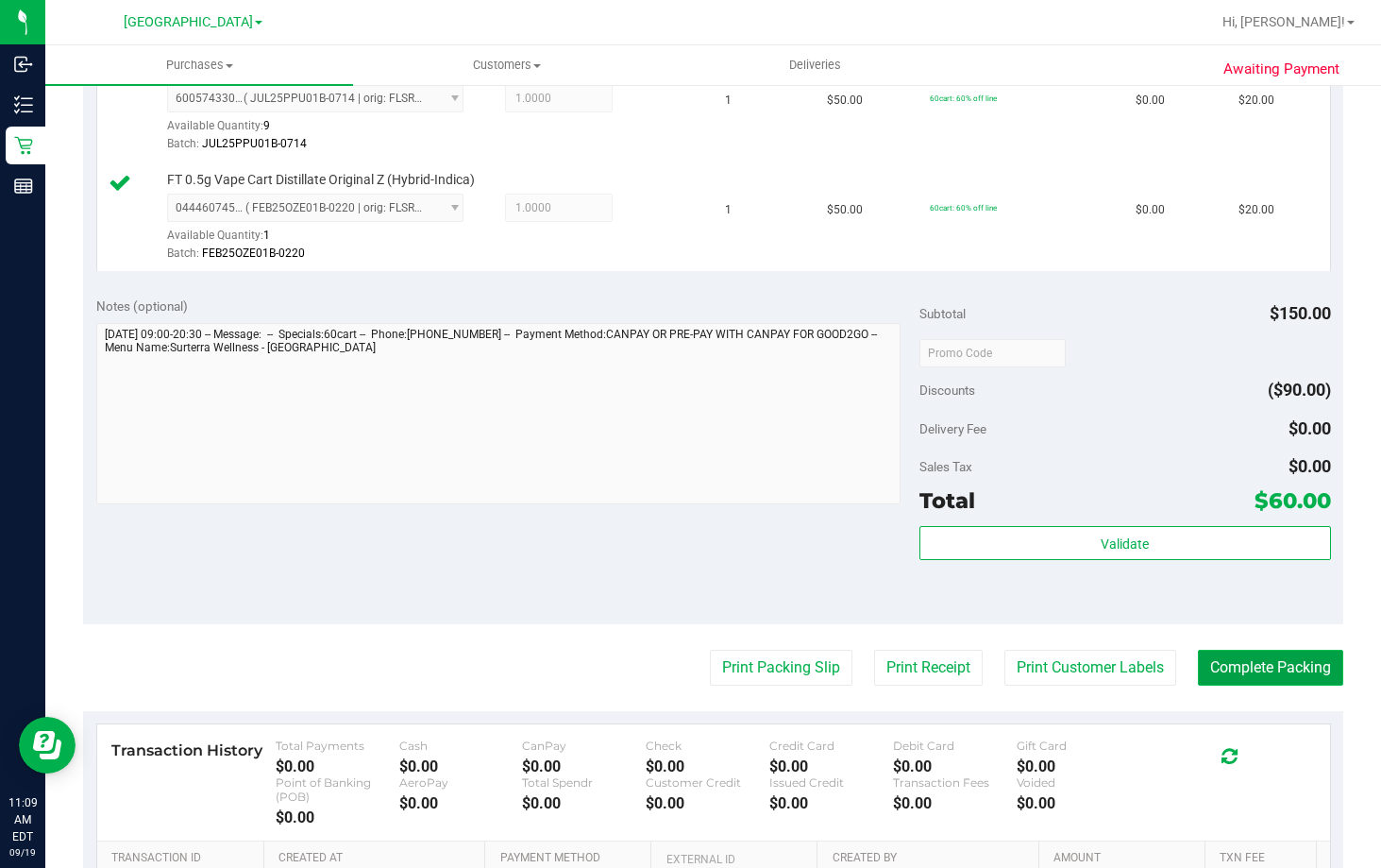
click at [1301, 665] on button "Complete Packing" at bounding box center [1271, 667] width 145 height 36
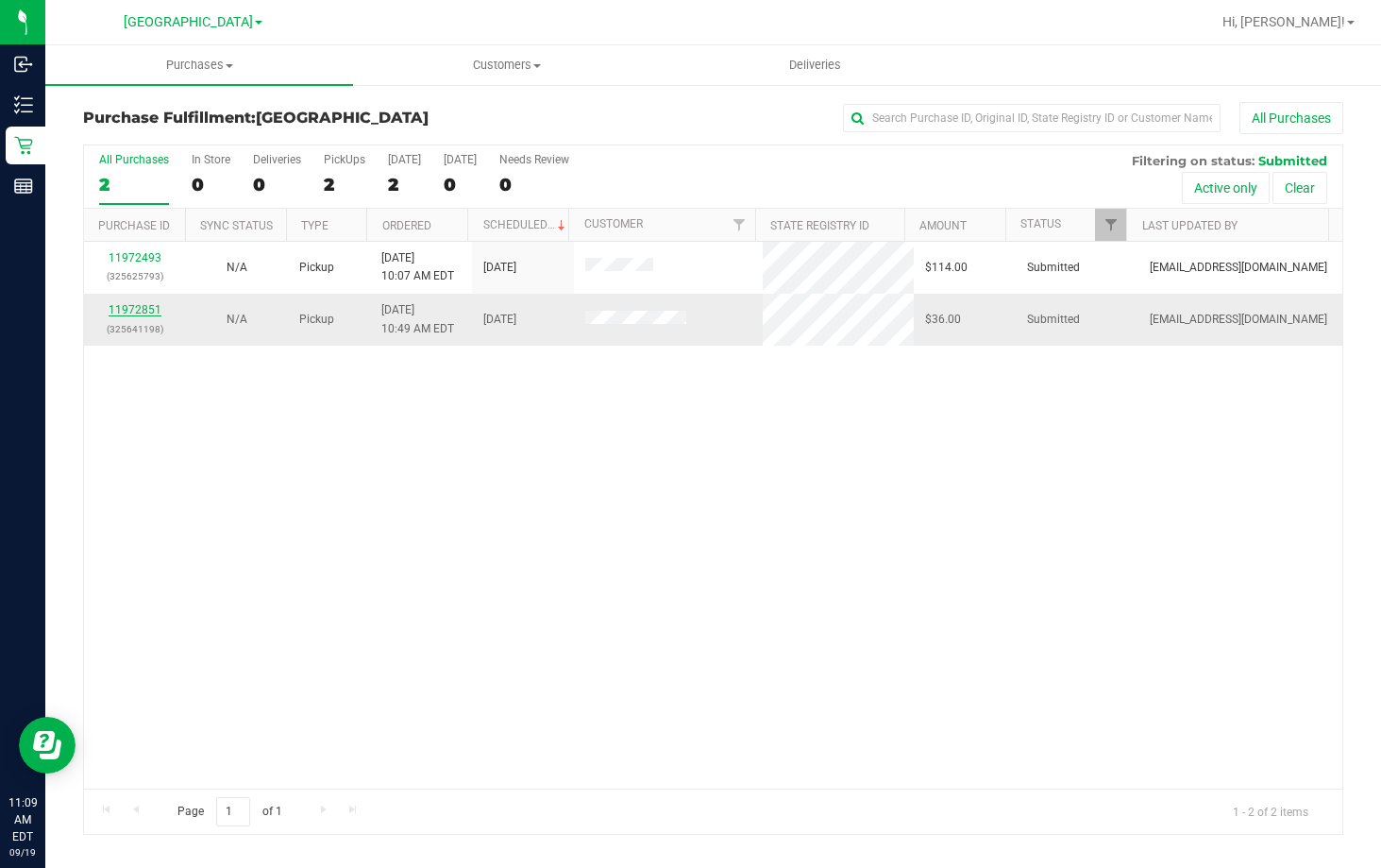
click at [125, 308] on link "11972851" at bounding box center [134, 309] width 53 height 13
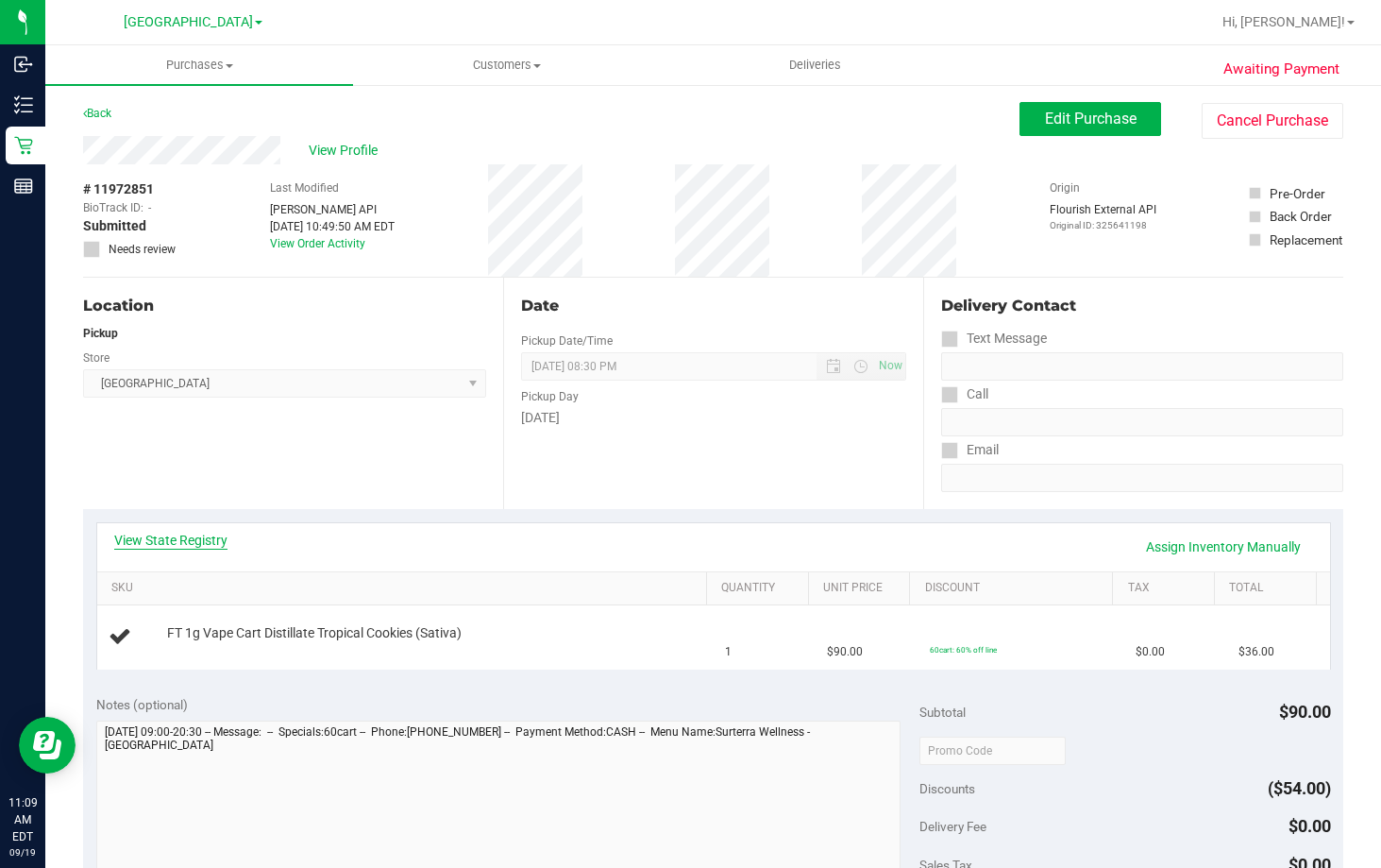
click at [196, 531] on link "View State Registry" at bounding box center [171, 540] width 113 height 19
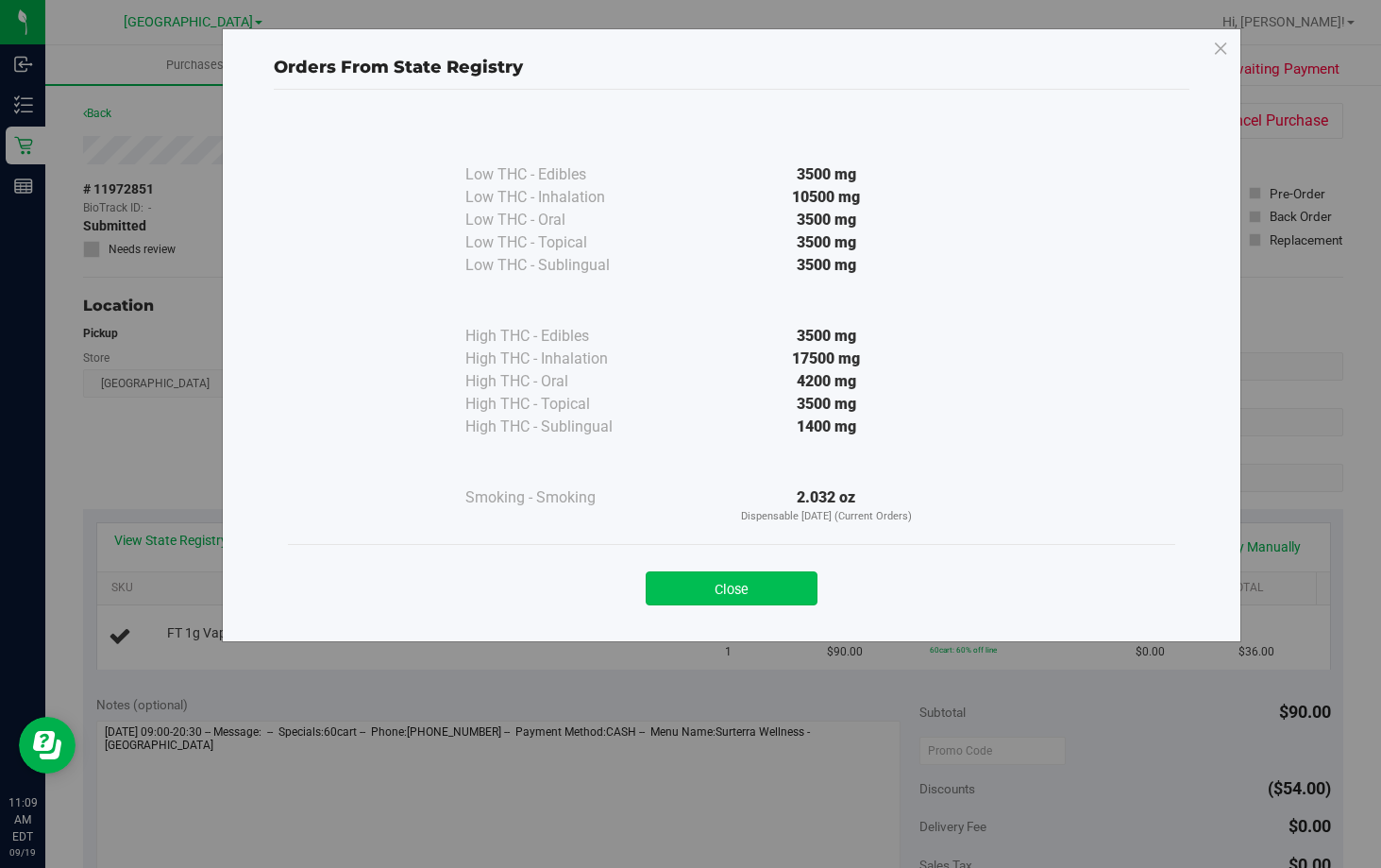
click at [723, 587] on button "Close" at bounding box center [731, 588] width 172 height 34
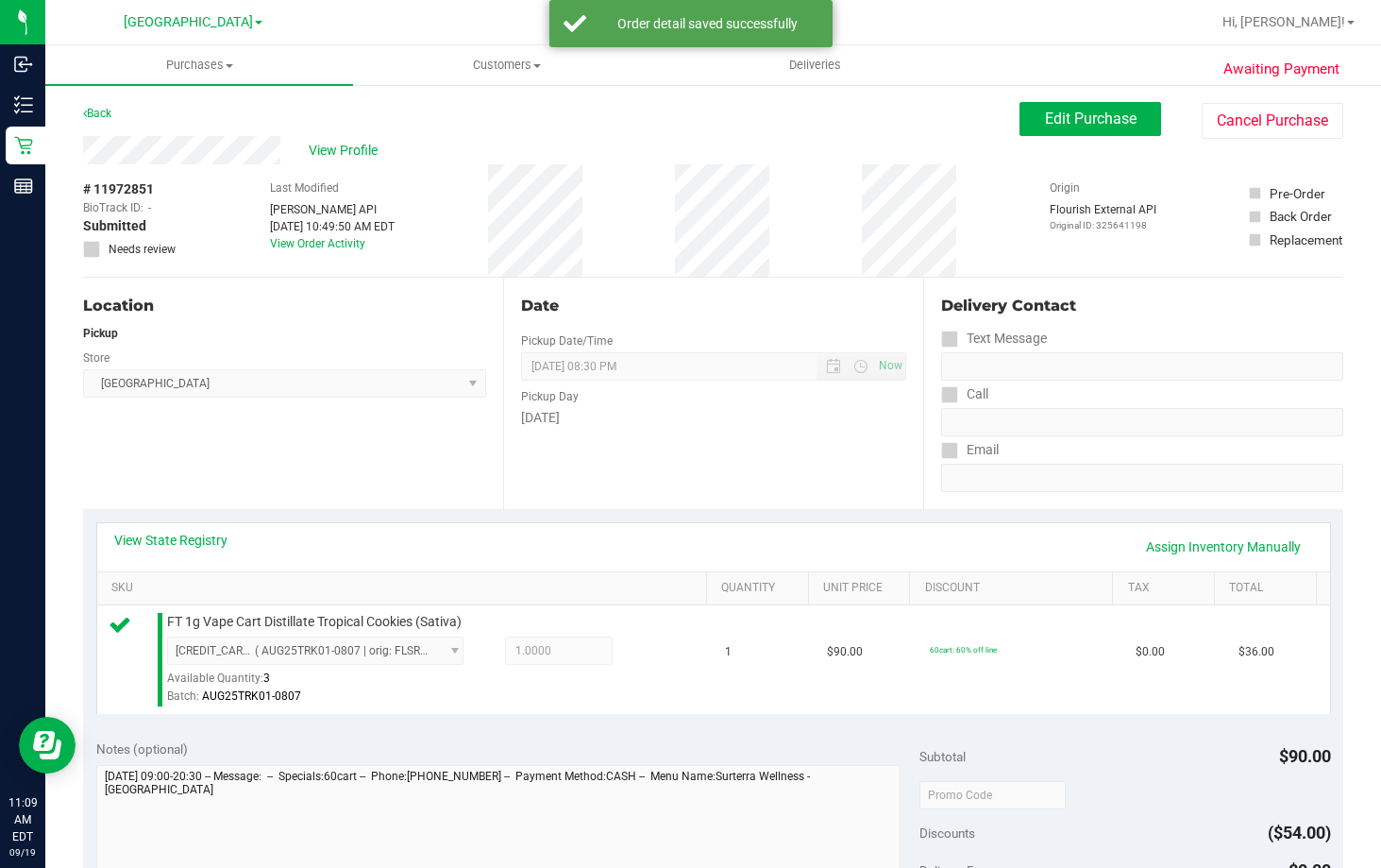
scroll to position [472, 0]
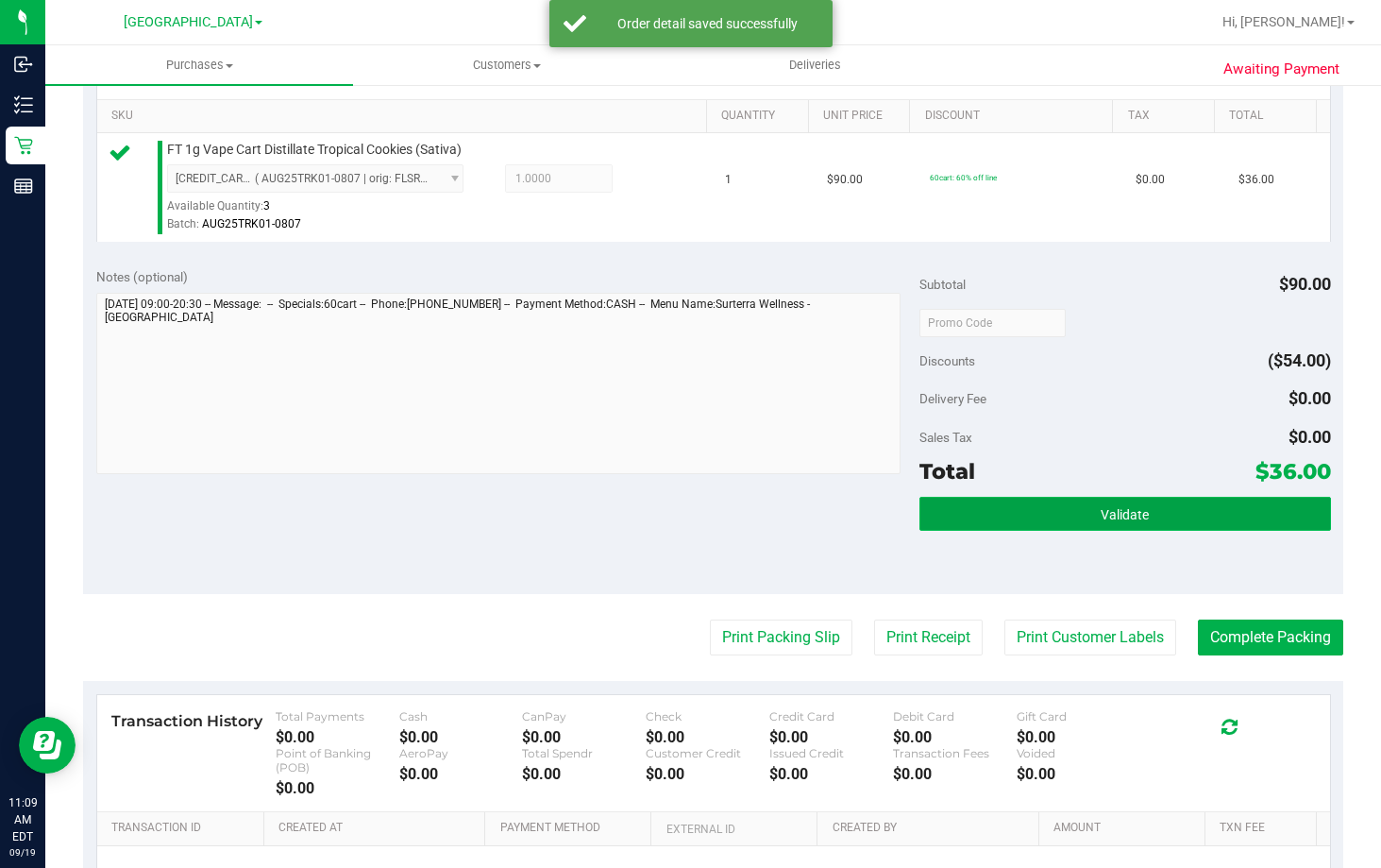
click at [1169, 518] on button "Validate" at bounding box center [1125, 513] width 412 height 34
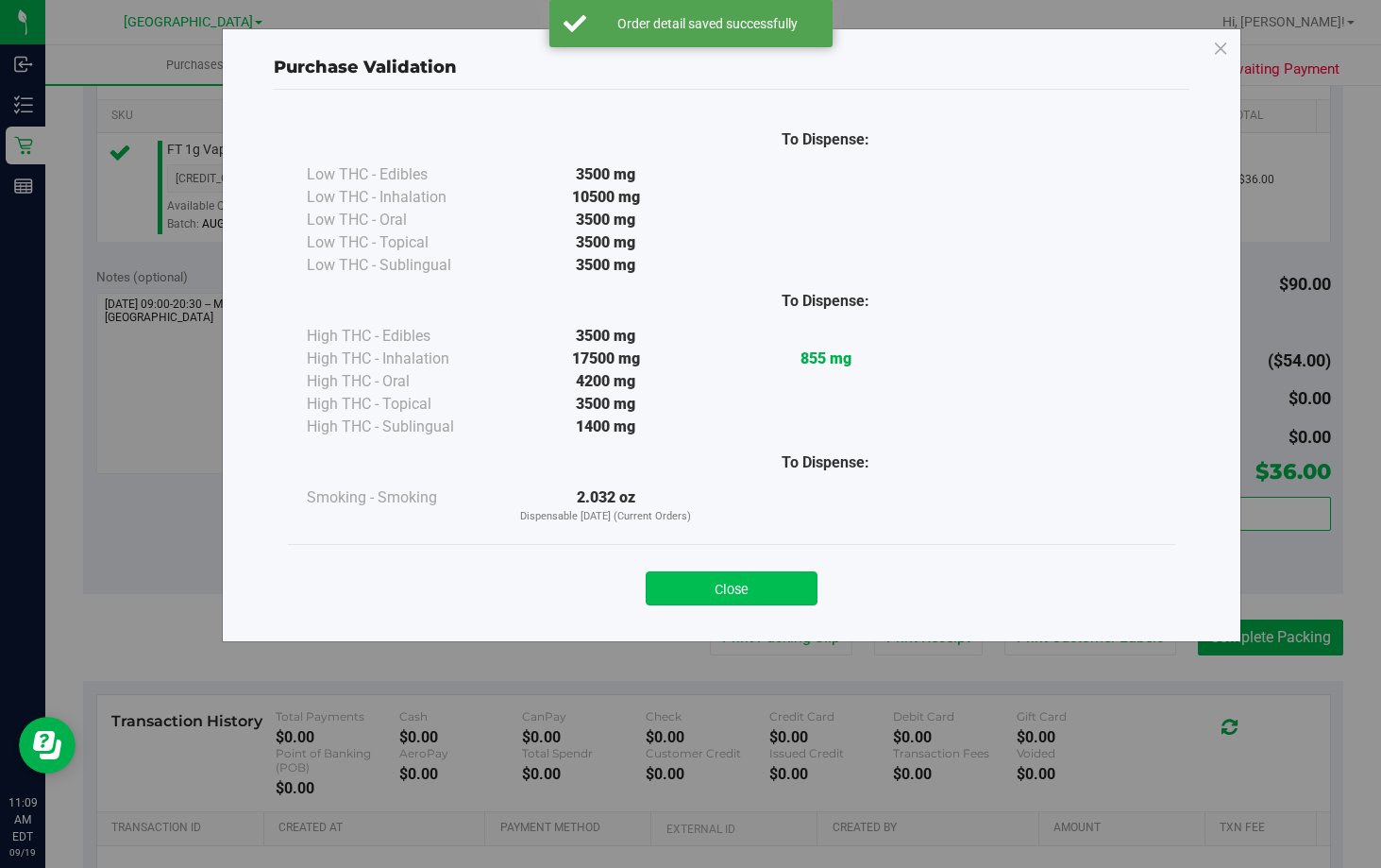
click at [739, 572] on button "Close" at bounding box center [731, 588] width 172 height 34
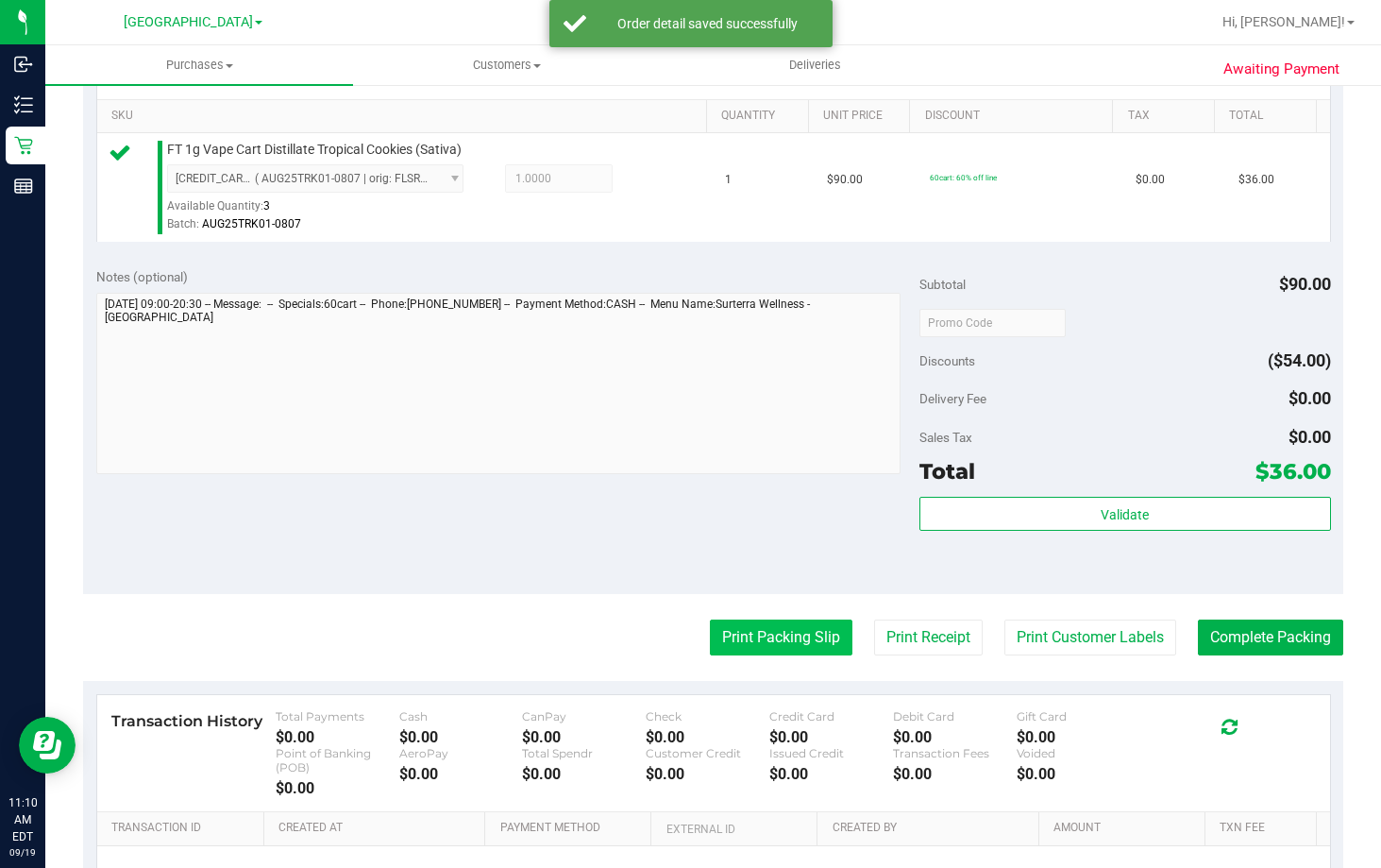
click at [765, 642] on button "Print Packing Slip" at bounding box center [780, 637] width 142 height 36
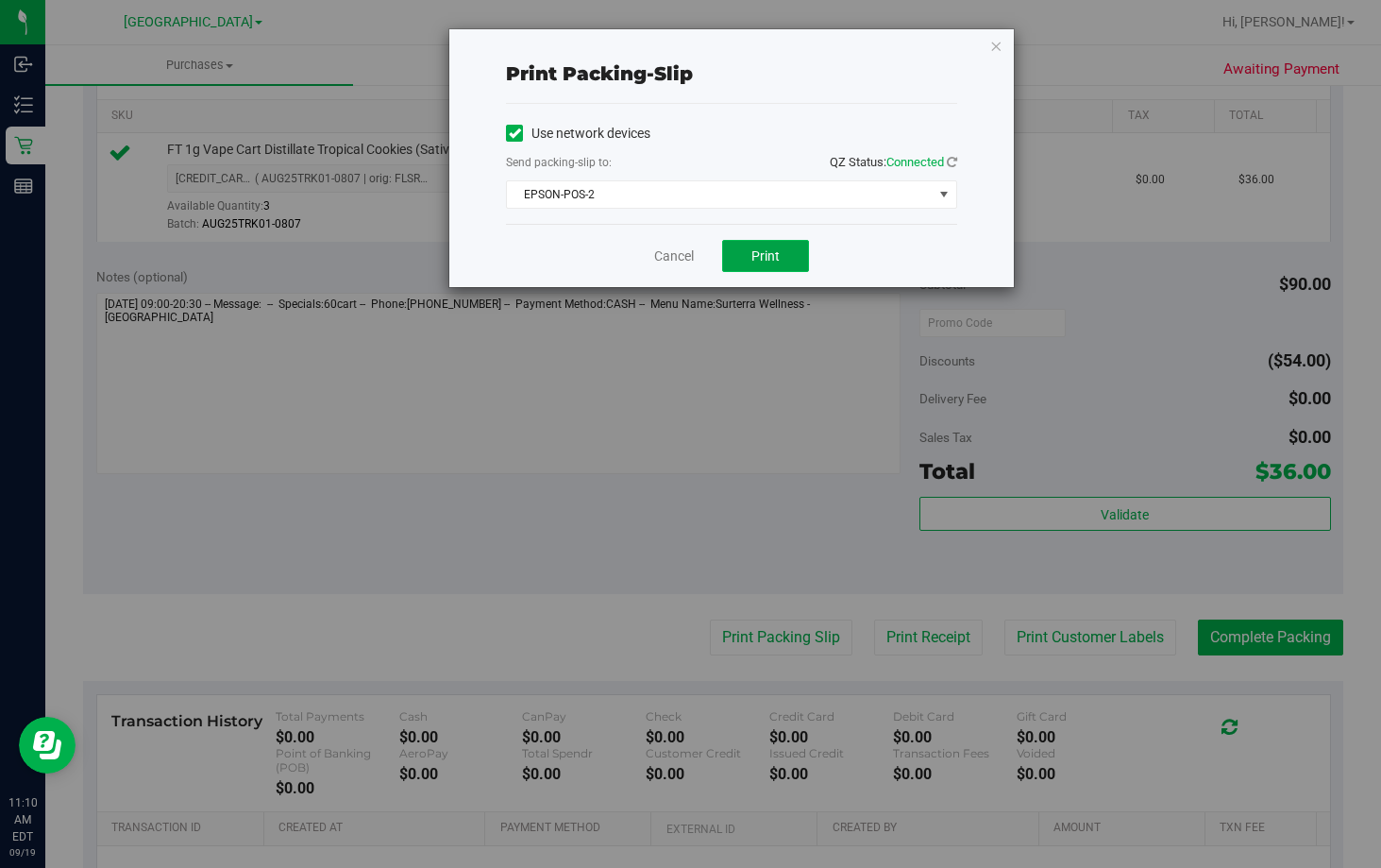
click at [758, 257] on span "Print" at bounding box center [766, 256] width 28 height 15
click at [670, 251] on link "Cancel" at bounding box center [674, 257] width 40 height 20
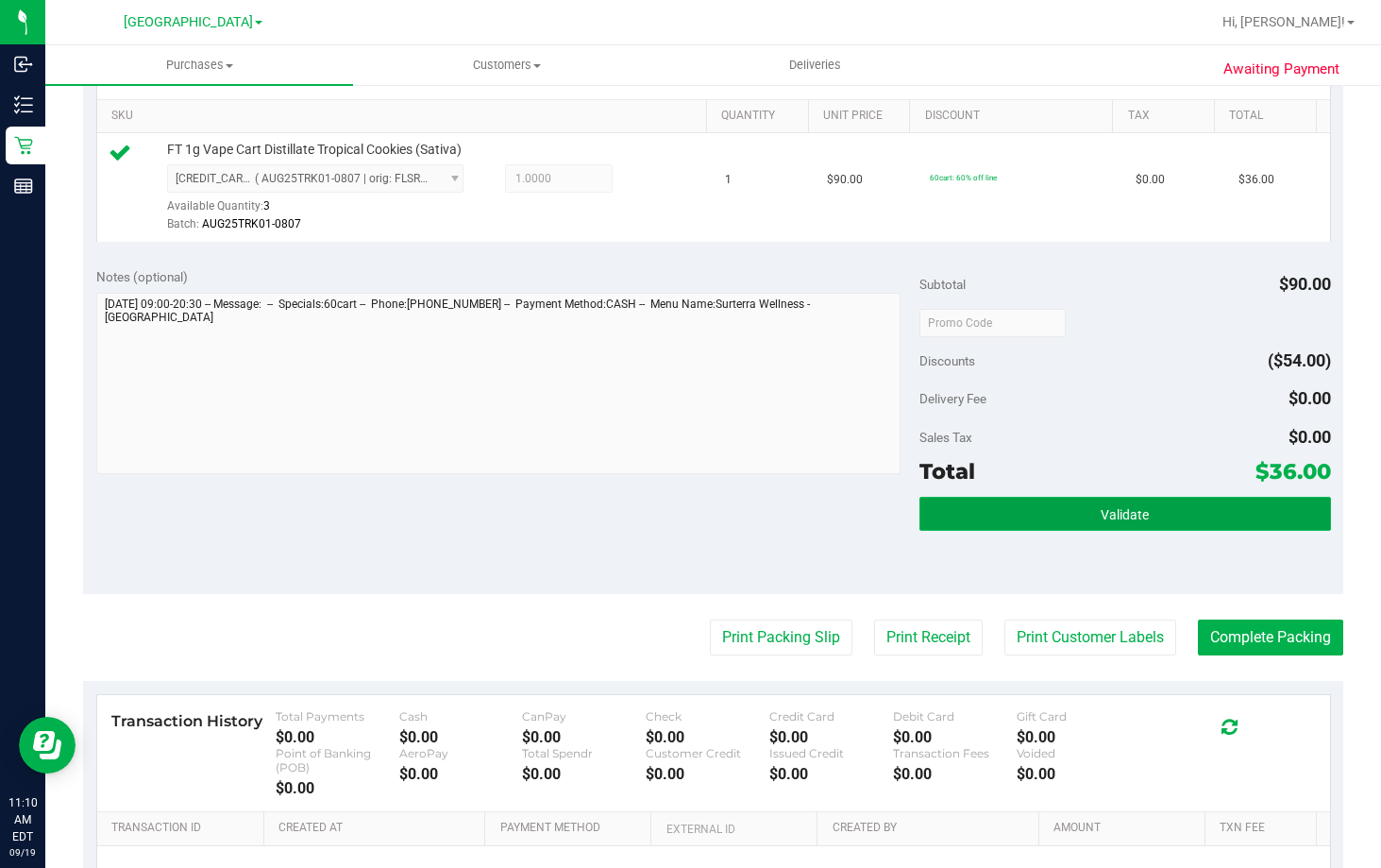
click at [1152, 510] on button "Validate" at bounding box center [1125, 513] width 412 height 34
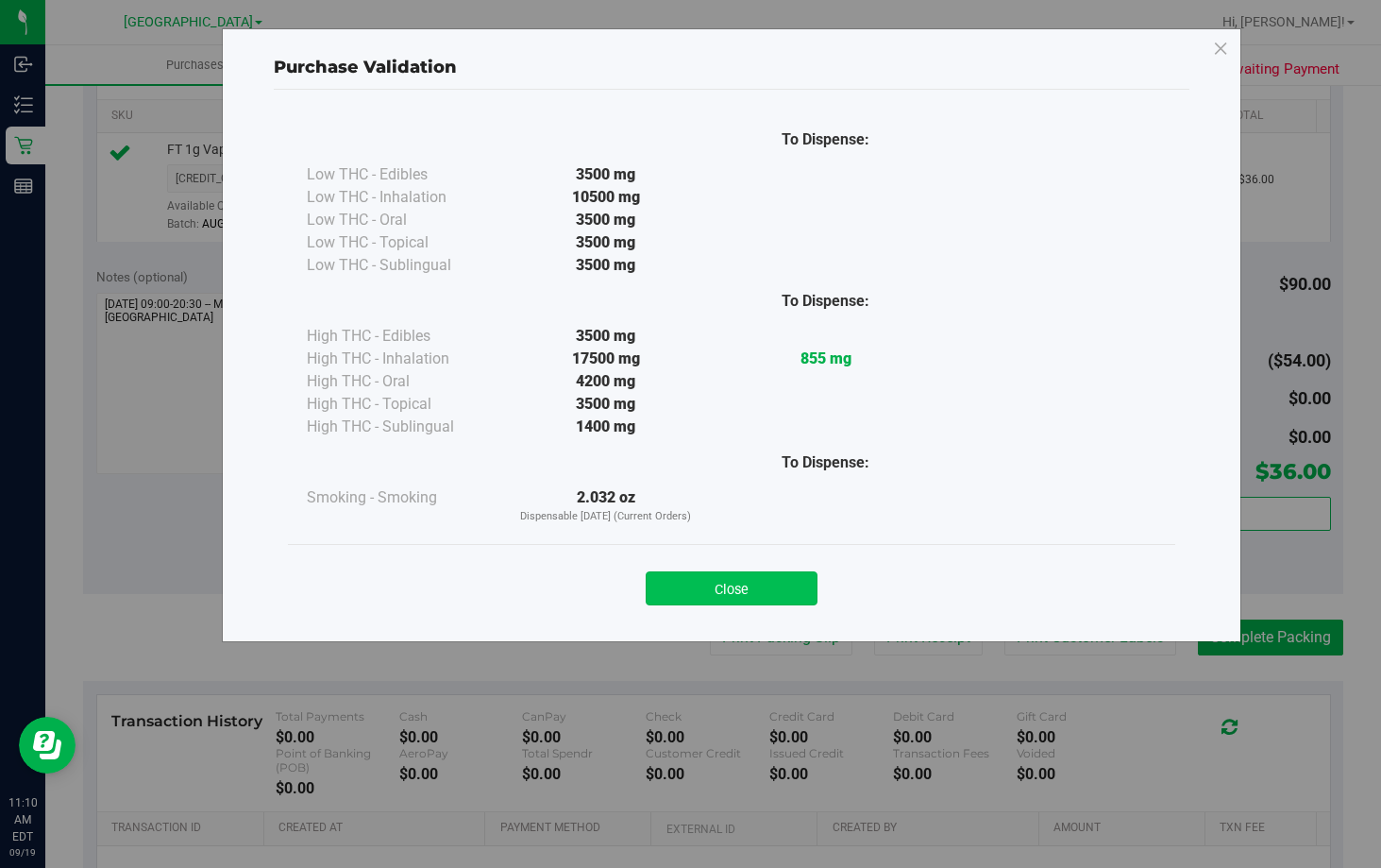
click at [765, 578] on button "Close" at bounding box center [731, 588] width 172 height 34
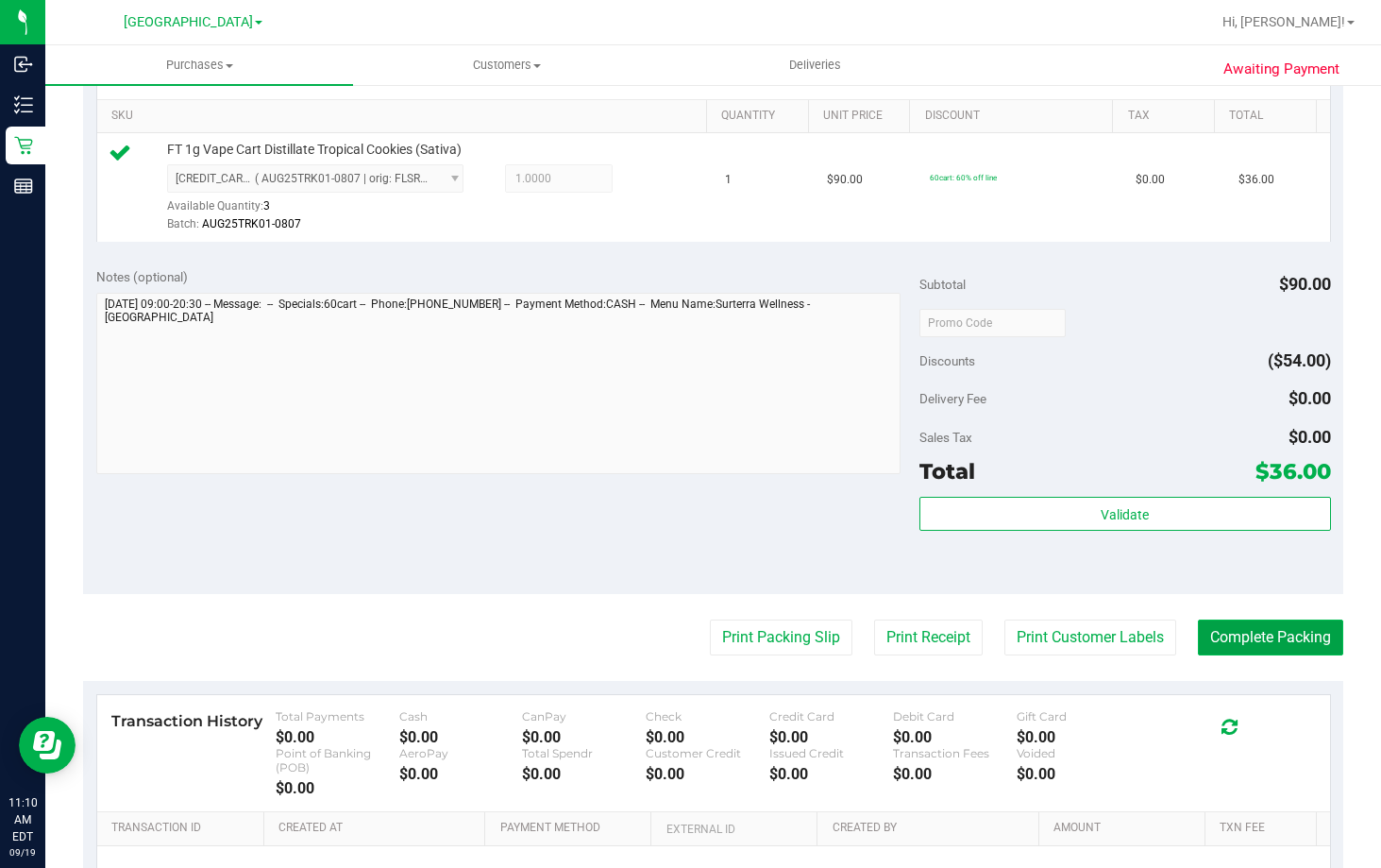
drag, startPoint x: 1296, startPoint y: 628, endPoint x: 1289, endPoint y: 621, distance: 9.9
click at [1295, 628] on button "Complete Packing" at bounding box center [1271, 637] width 145 height 36
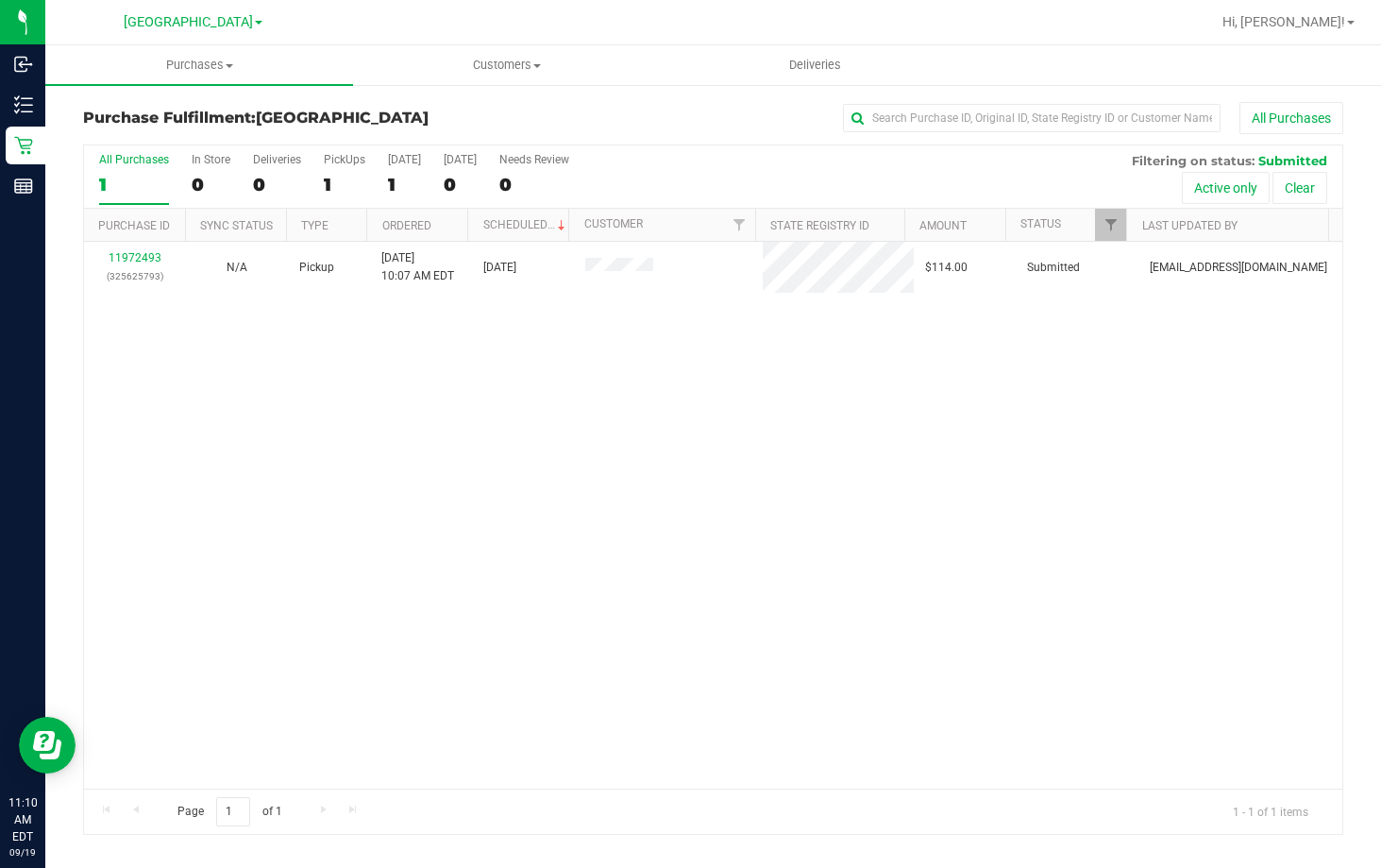
click at [354, 421] on div "11972493 (325625793) N/A Pickup [DATE] 10:07 AM EDT 9/19/2025 $114.00 Submitted…" at bounding box center [714, 515] width 1259 height 547
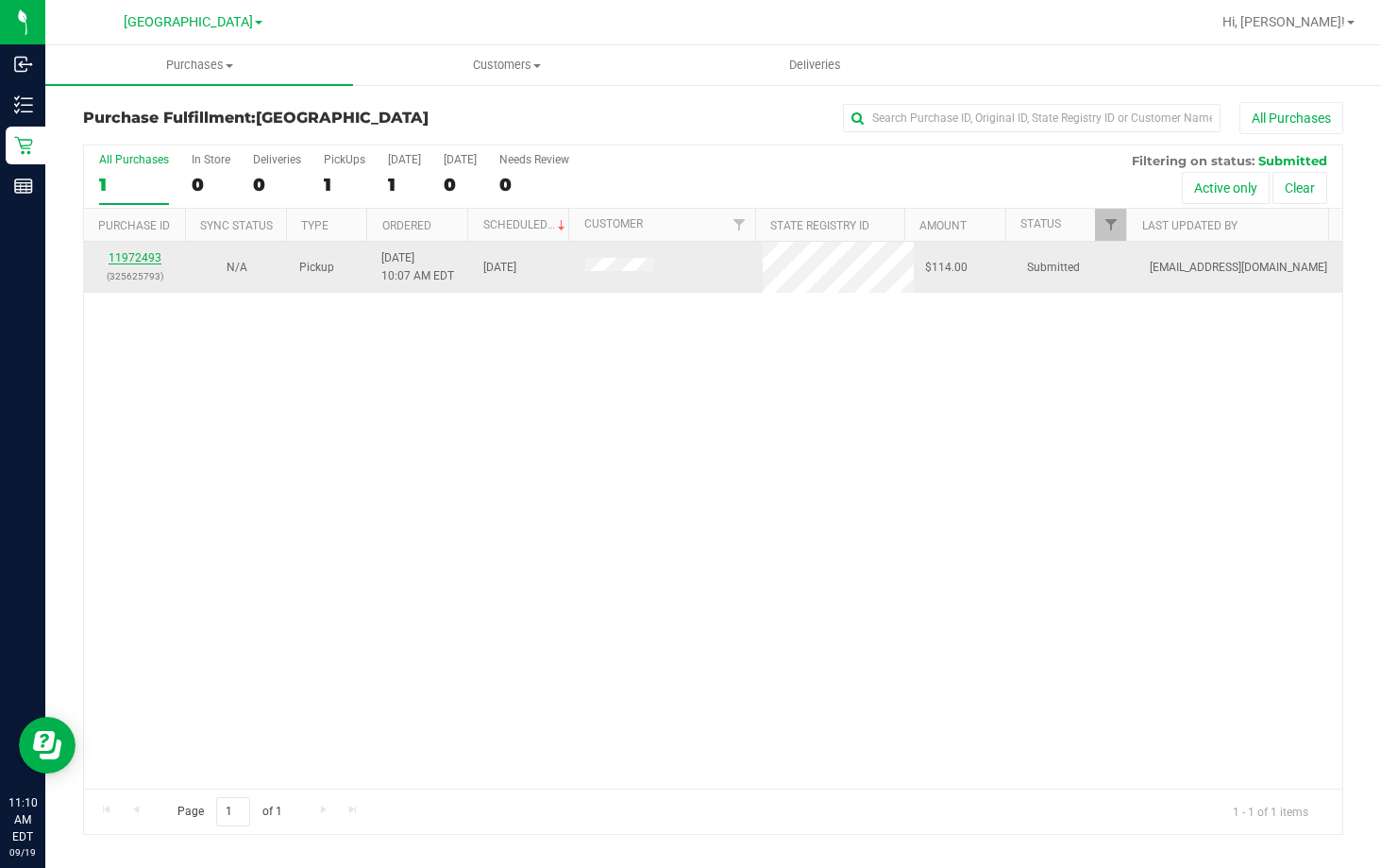
click at [152, 255] on link "11972493" at bounding box center [134, 258] width 53 height 13
